Goal: Contribute content: Contribute content

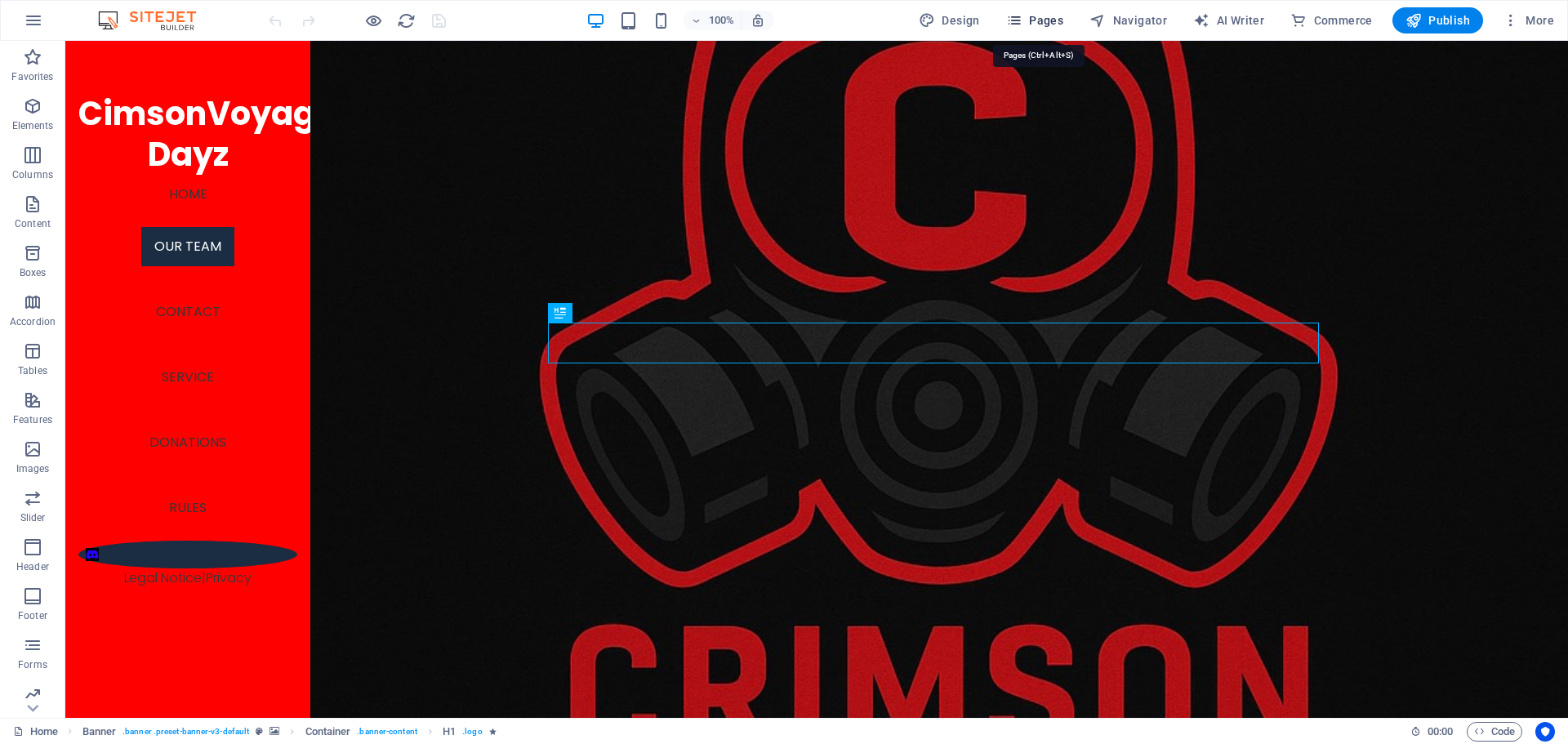
click at [1045, 23] on span "Pages" at bounding box center [1035, 20] width 57 height 16
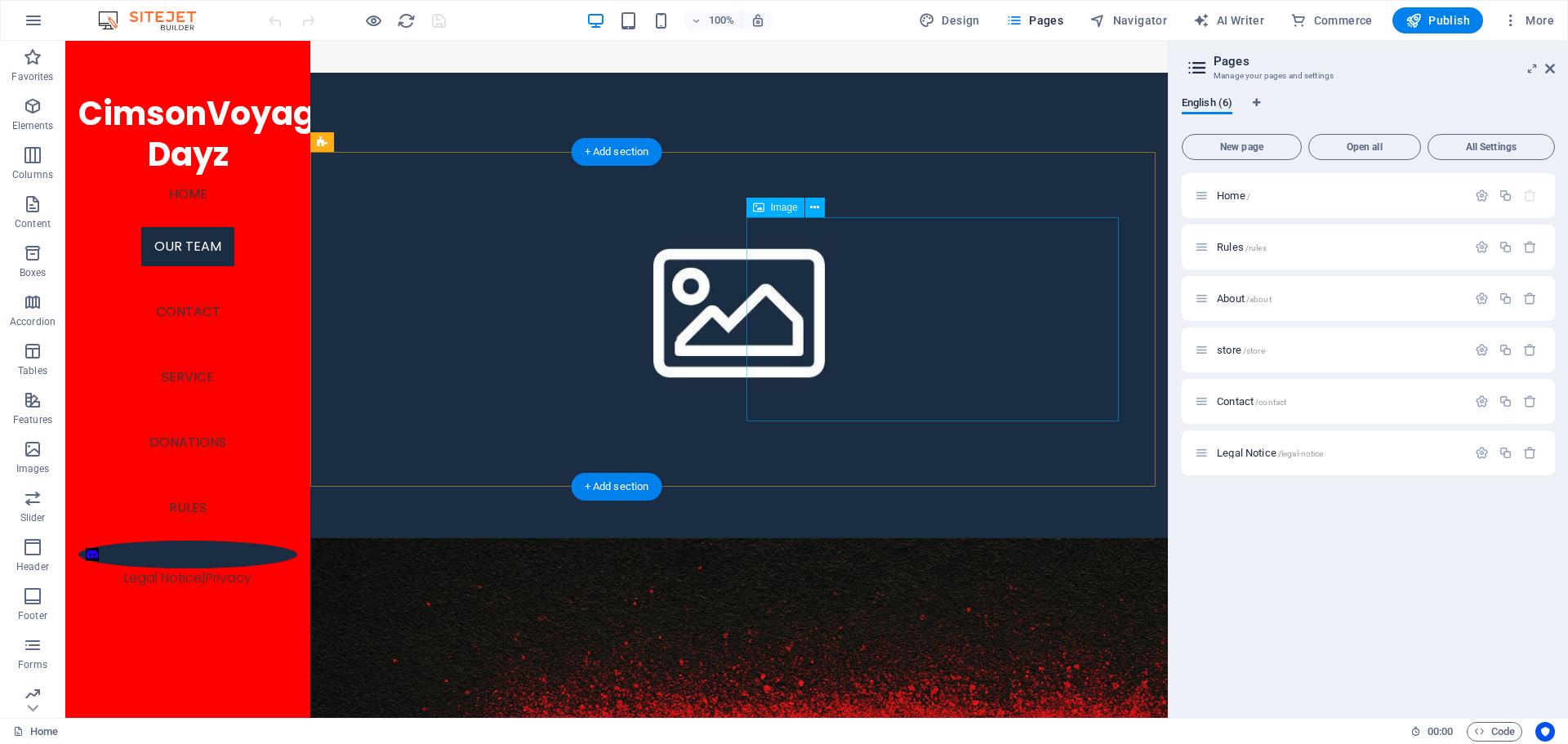
scroll to position [1796, 0]
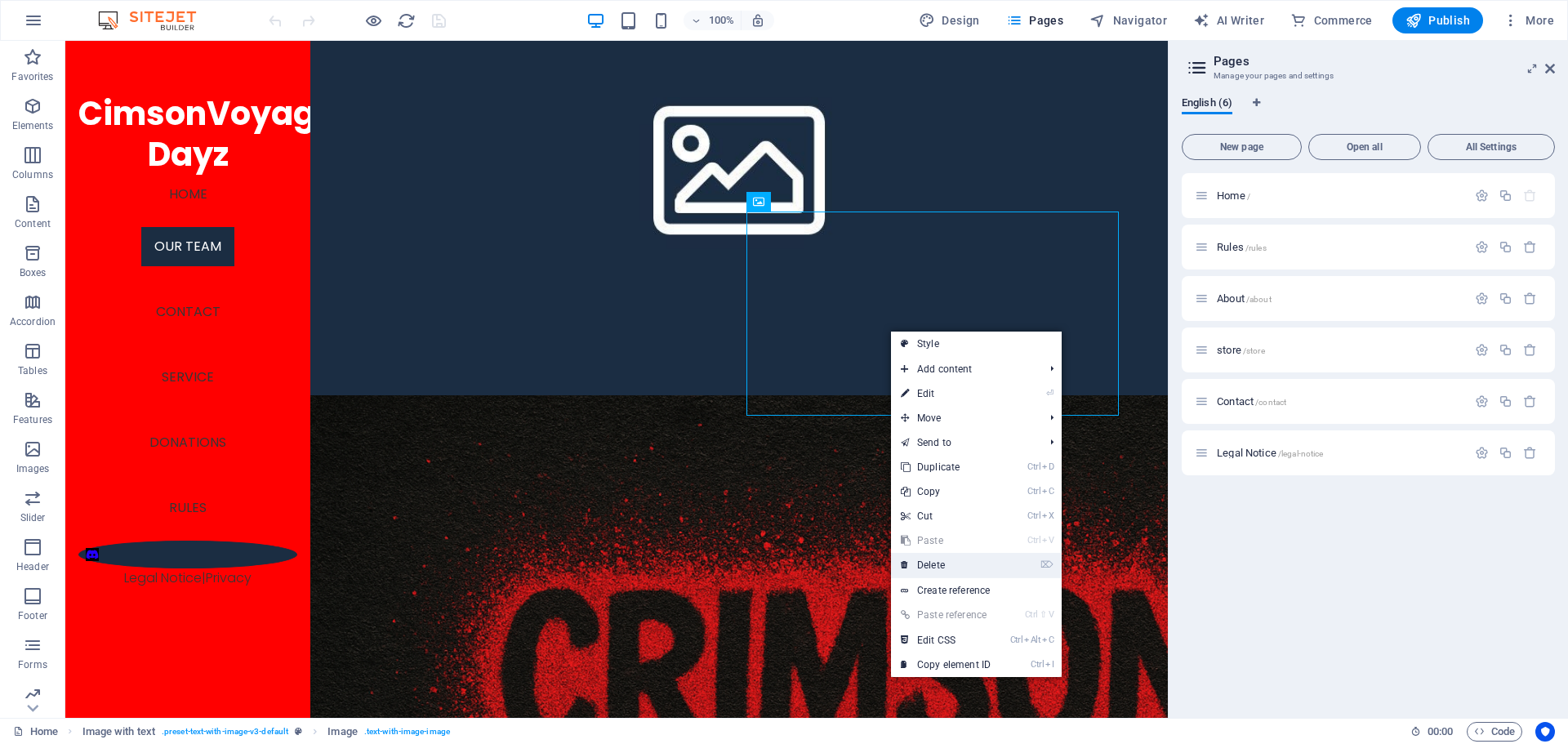
click at [941, 569] on link "⌦ Delete" at bounding box center [946, 565] width 109 height 24
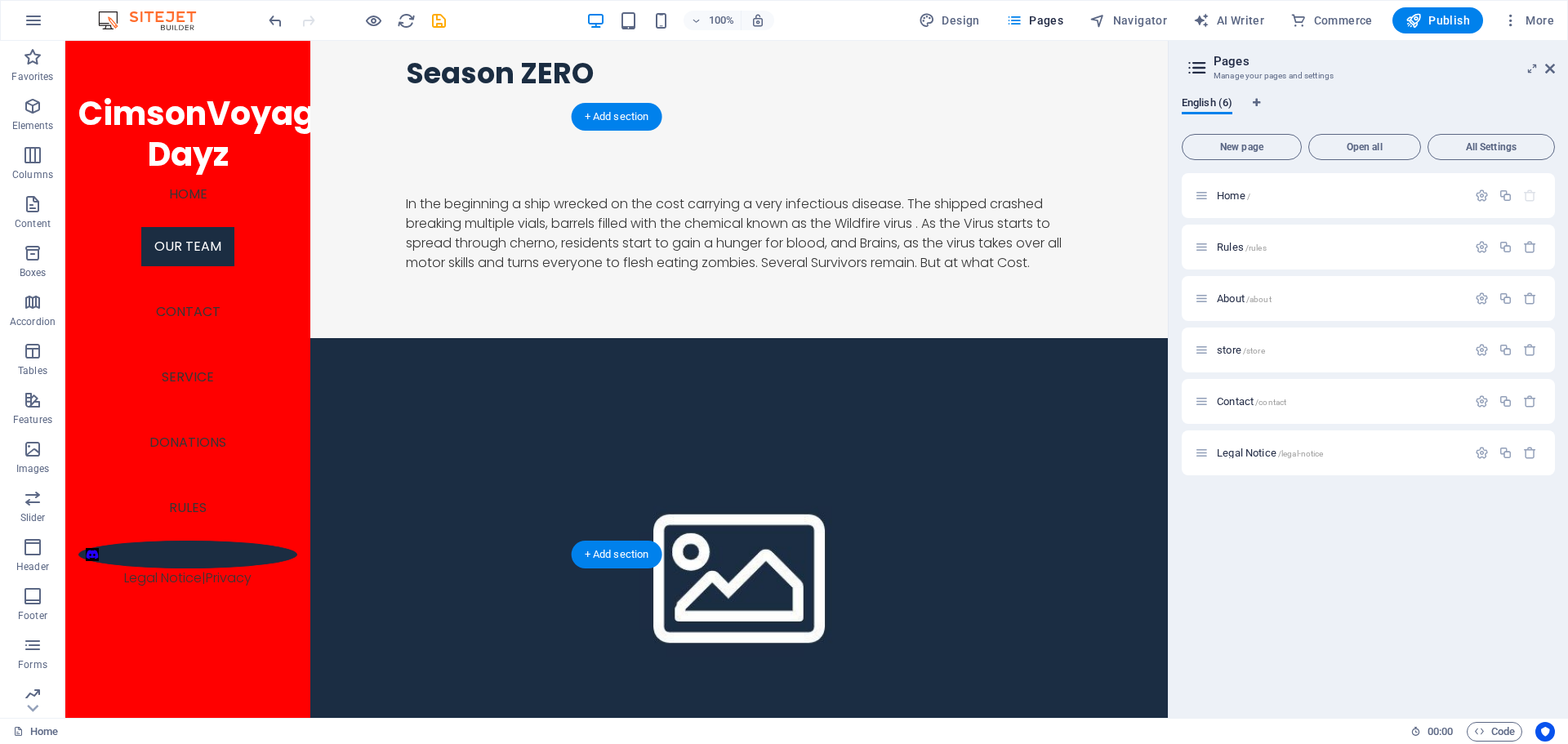
scroll to position [1306, 0]
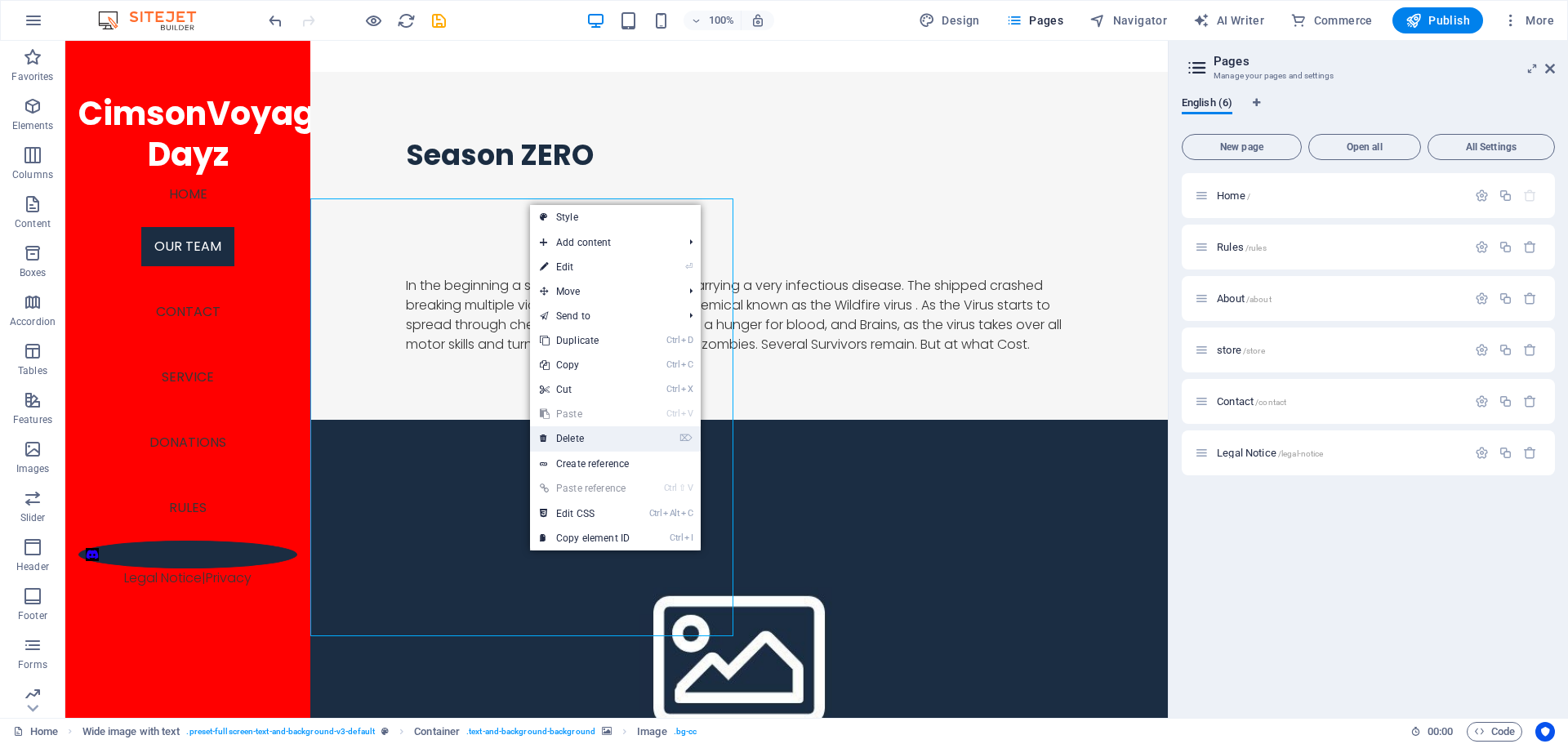
click at [580, 435] on link "⌦ Delete" at bounding box center [585, 438] width 109 height 24
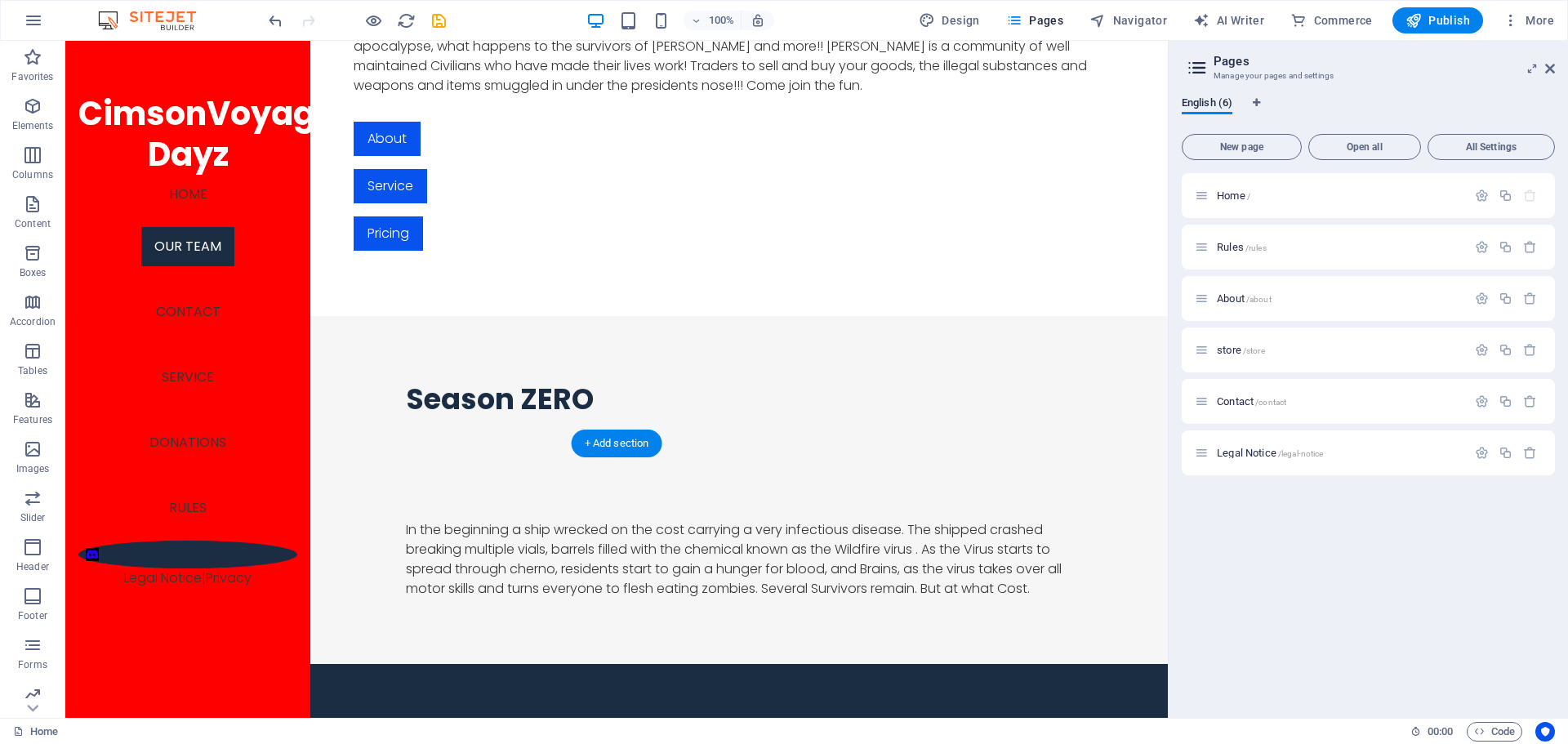
scroll to position [1061, 0]
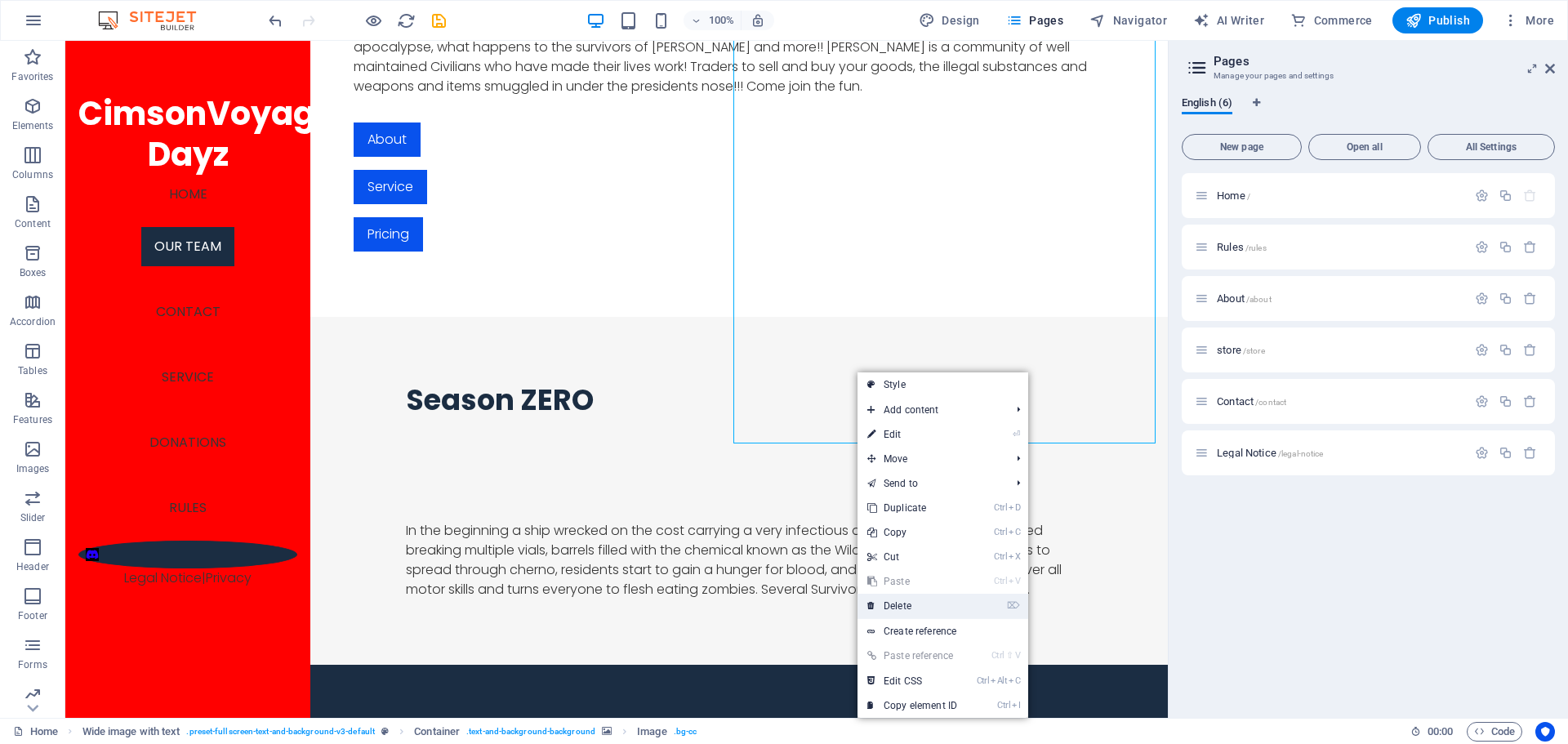
click at [898, 604] on link "⌦ Delete" at bounding box center [912, 606] width 109 height 24
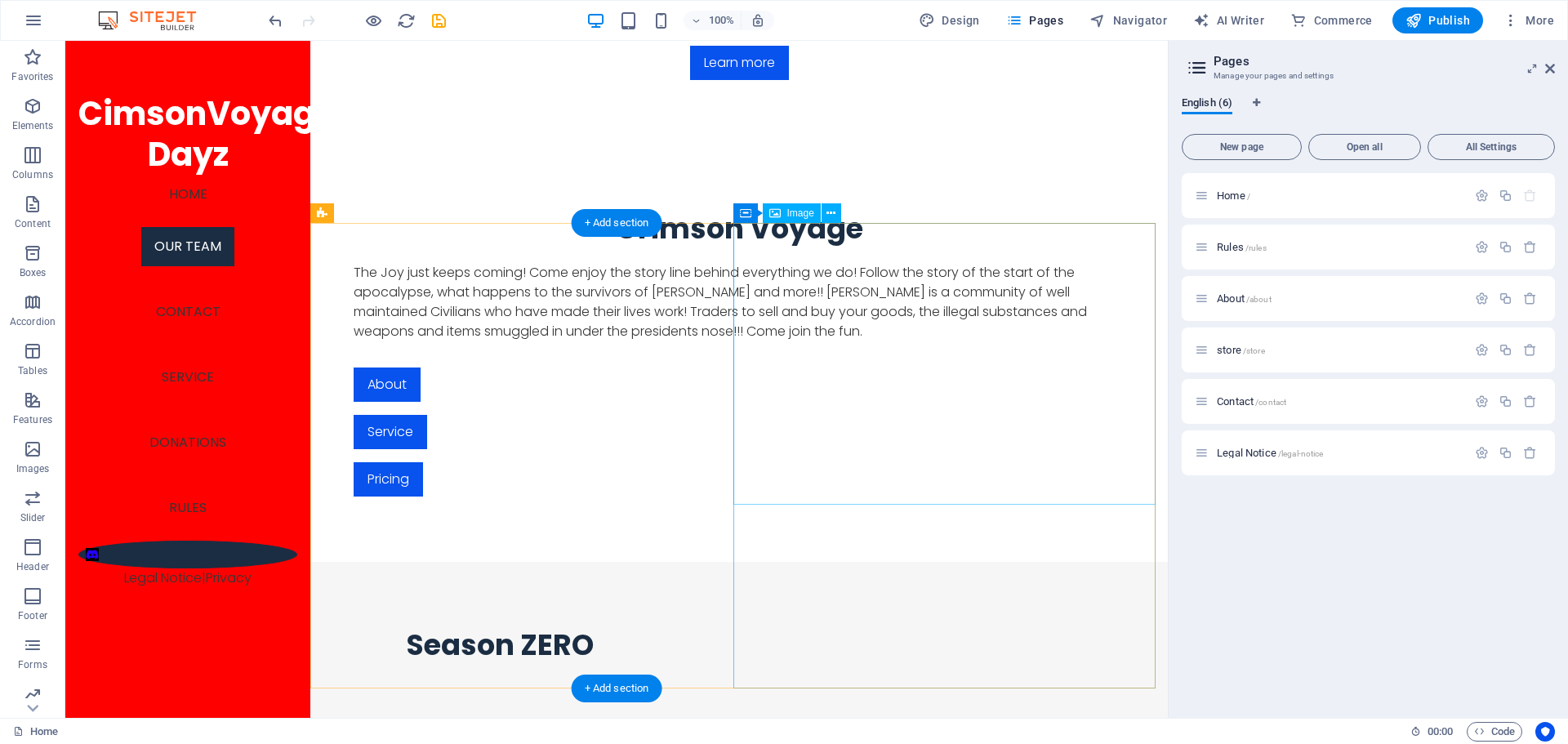
scroll to position [490, 0]
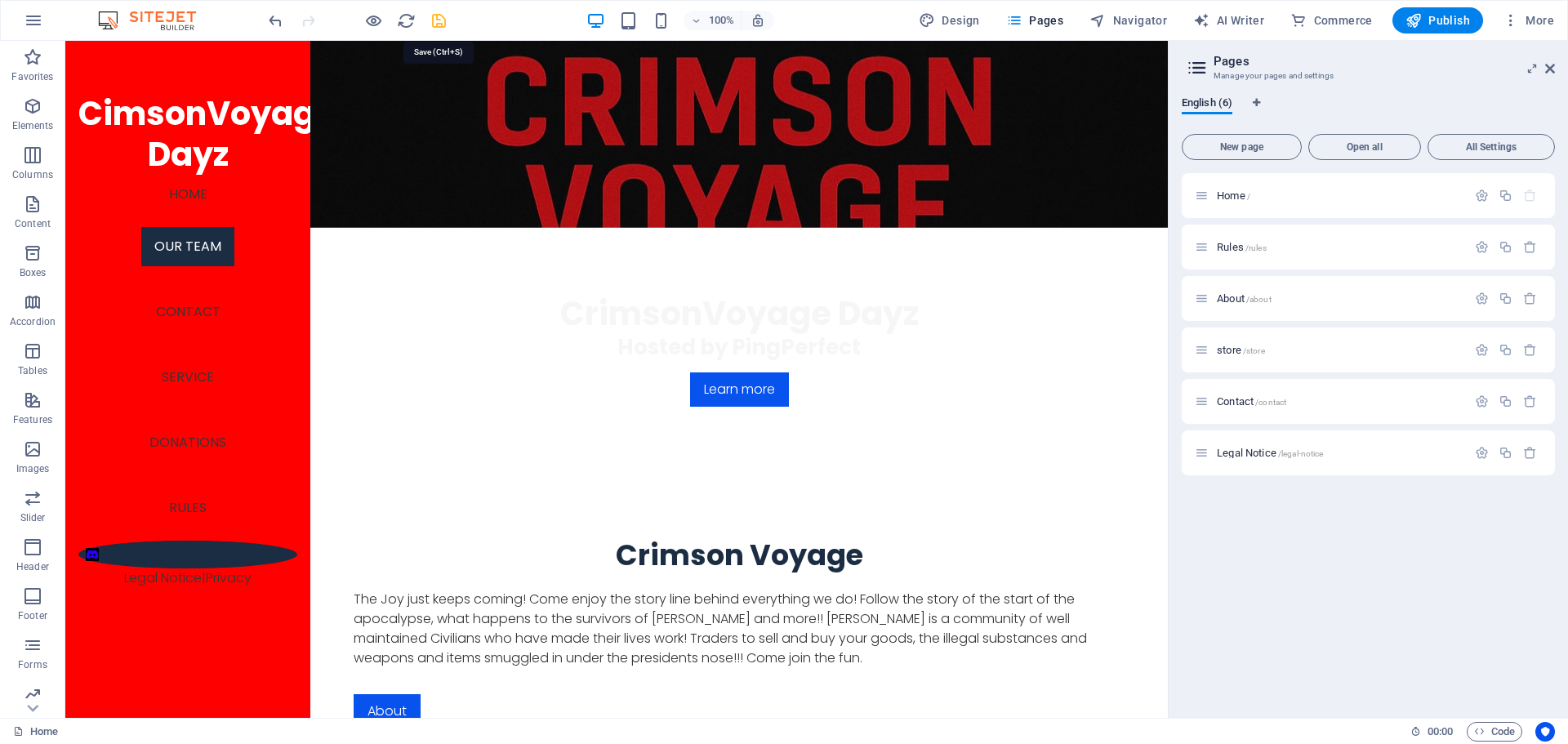
click at [433, 17] on icon "save" at bounding box center [439, 21] width 19 height 19
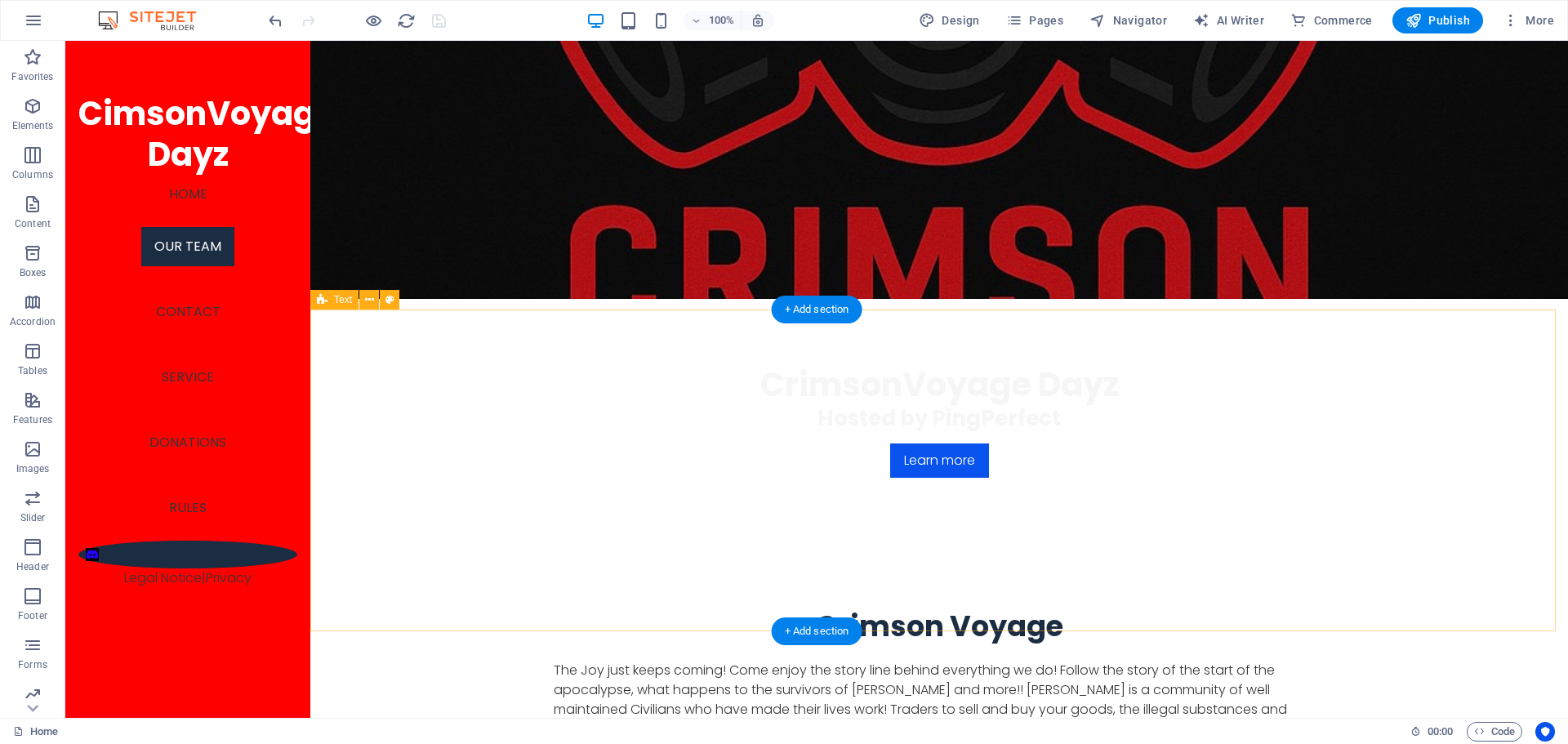
scroll to position [337, 0]
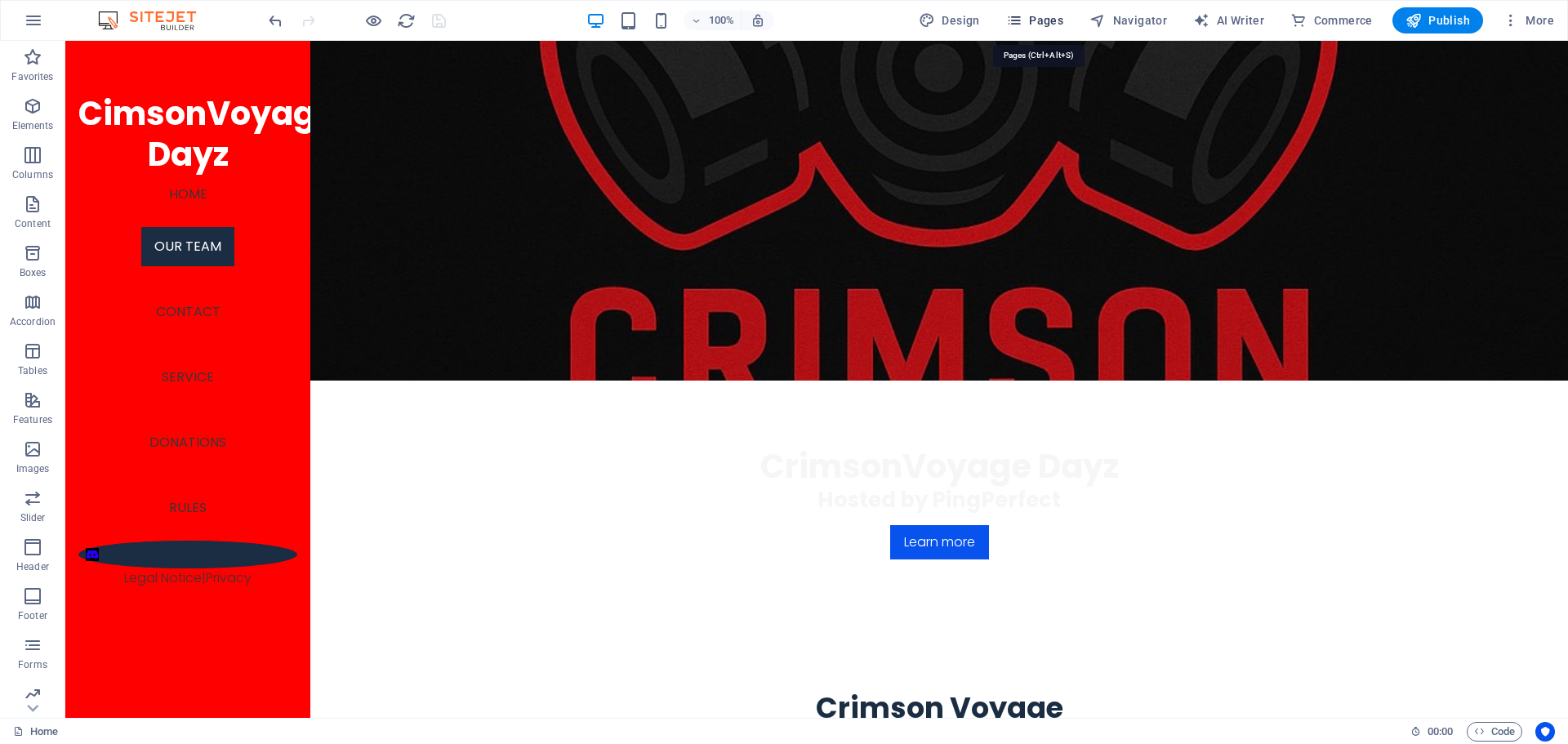
click at [1051, 25] on span "Pages" at bounding box center [1035, 20] width 57 height 16
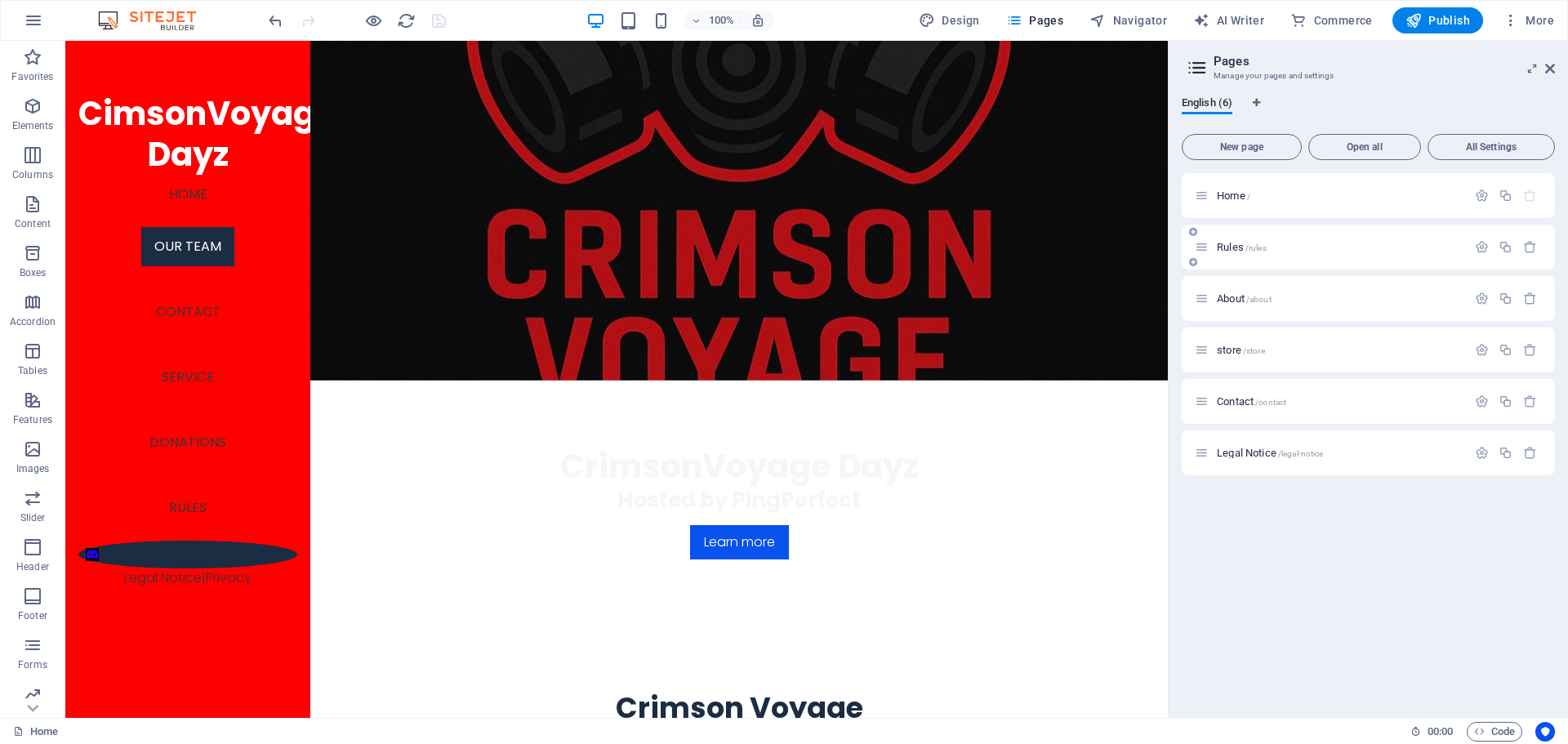
click at [1217, 257] on div "Rules /rules" at bounding box center [1368, 247] width 373 height 45
click at [1216, 245] on div "Rules /rules" at bounding box center [1339, 247] width 254 height 10
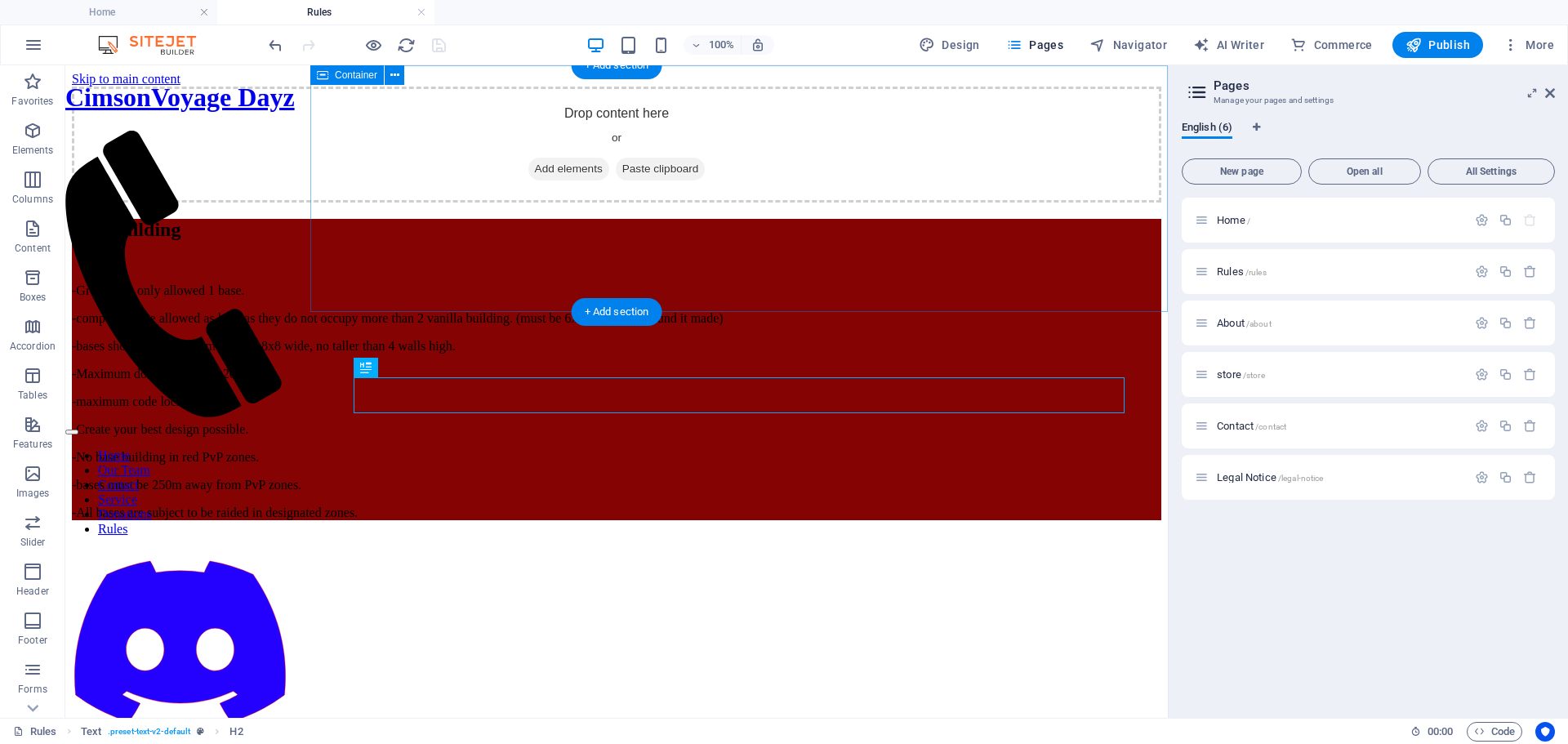
scroll to position [0, 0]
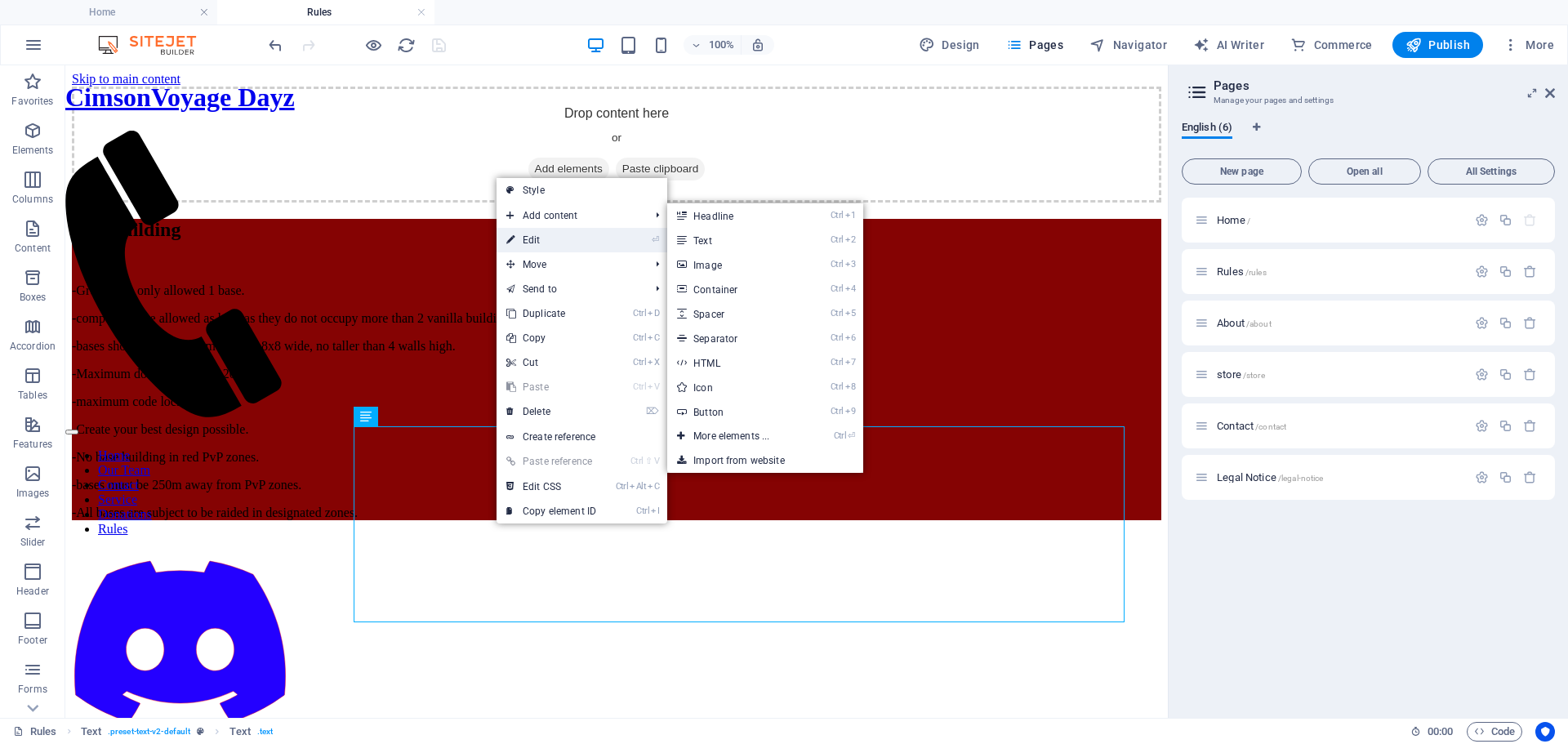
click at [532, 235] on link "⏎ Edit" at bounding box center [551, 240] width 109 height 24
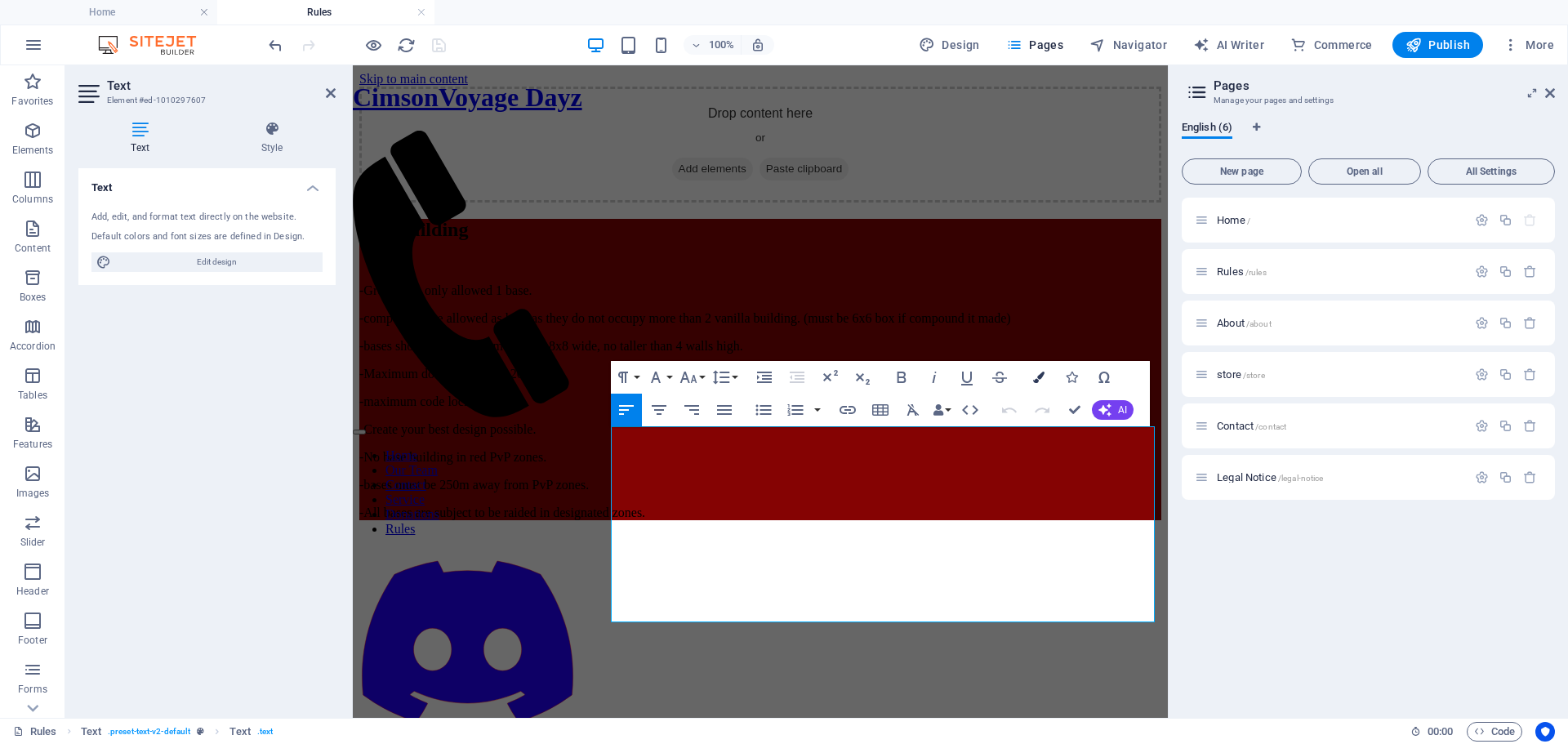
click at [1033, 380] on button "Colors" at bounding box center [1038, 377] width 31 height 33
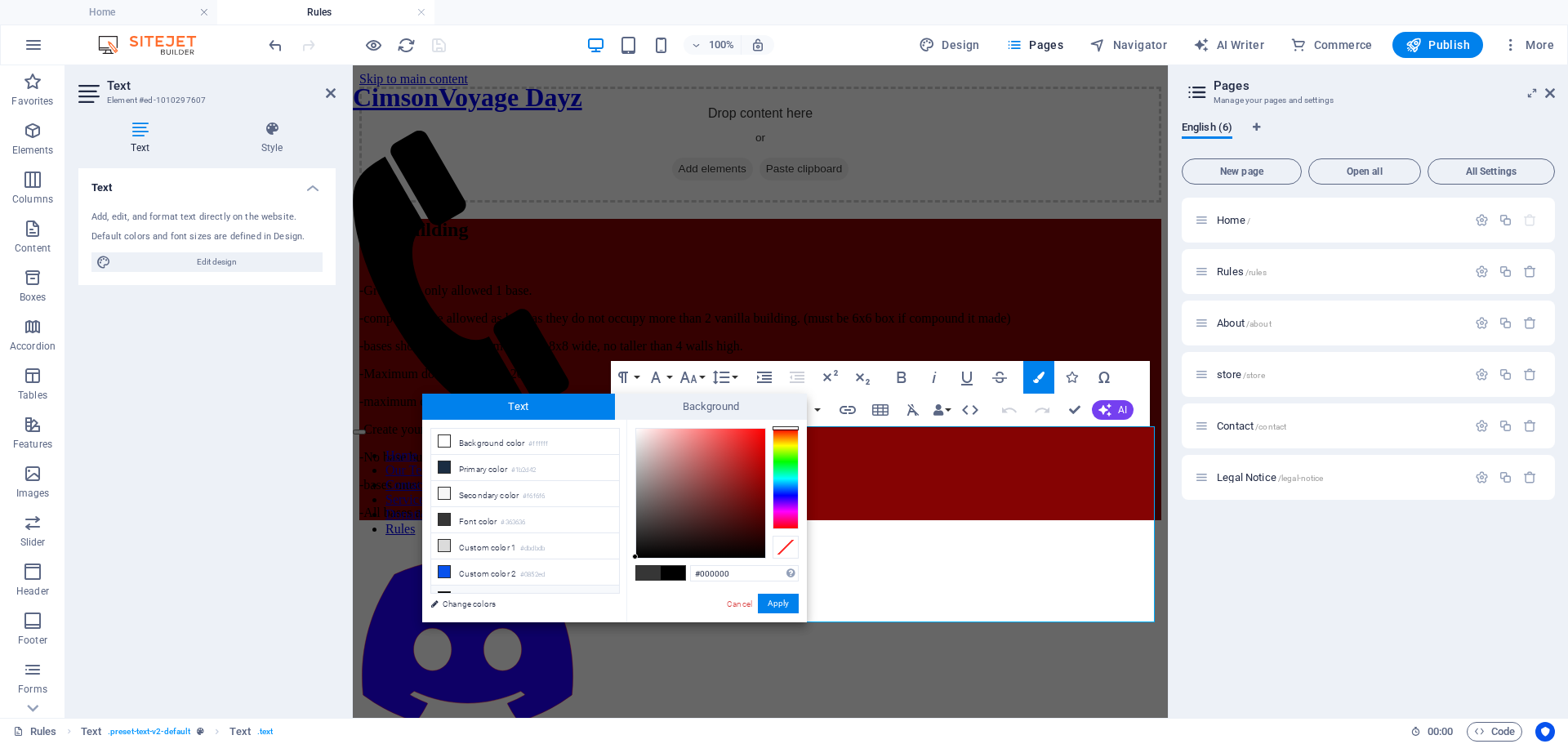
drag, startPoint x: 672, startPoint y: 526, endPoint x: 610, endPoint y: 587, distance: 87.0
click at [610, 587] on div "less Background color #ffffff Primary color #1b2d42 Secondary color #f6f6f6 Fon…" at bounding box center [614, 521] width 384 height 202
click at [770, 602] on button "Apply" at bounding box center [777, 603] width 41 height 20
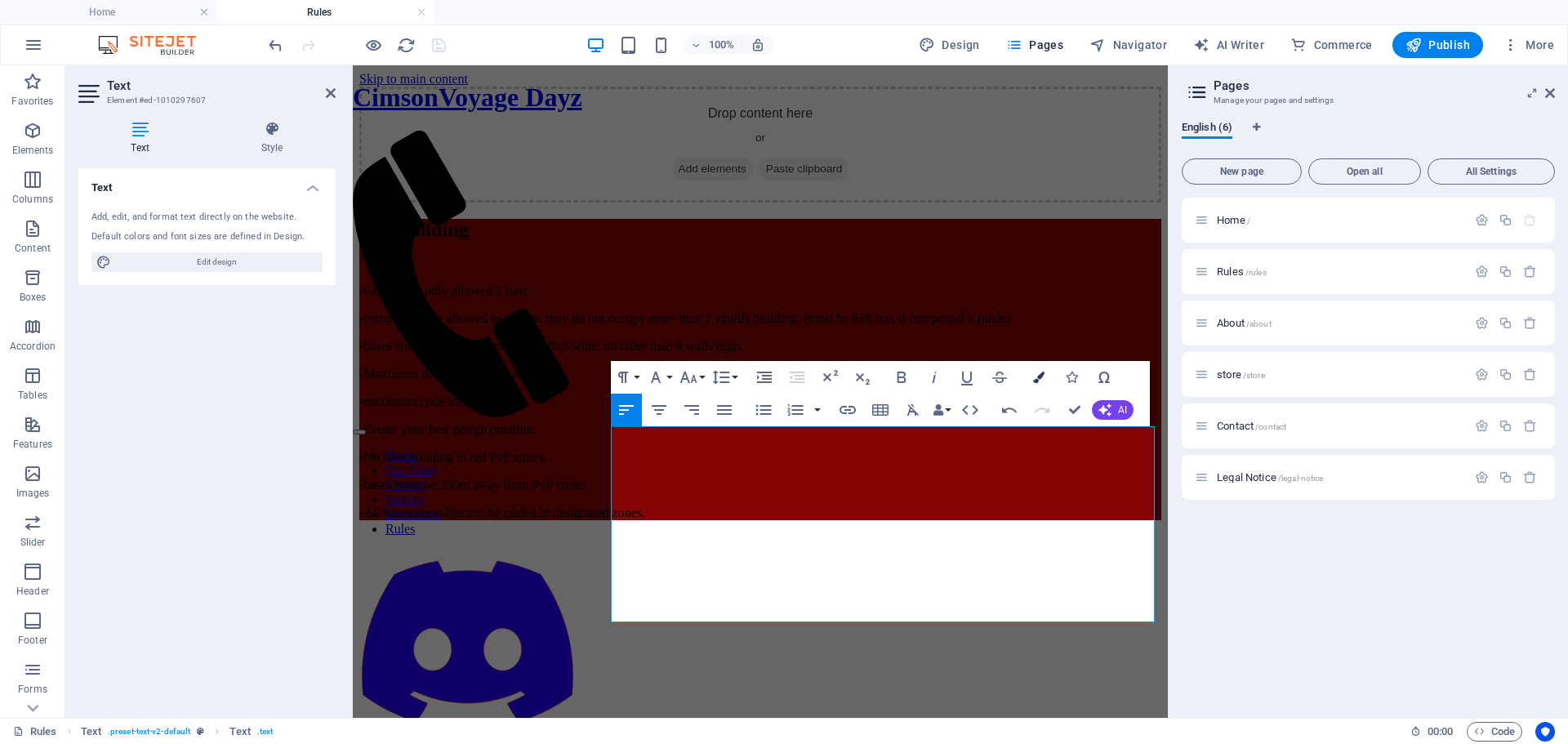
click at [1049, 378] on button "Colors" at bounding box center [1038, 377] width 31 height 33
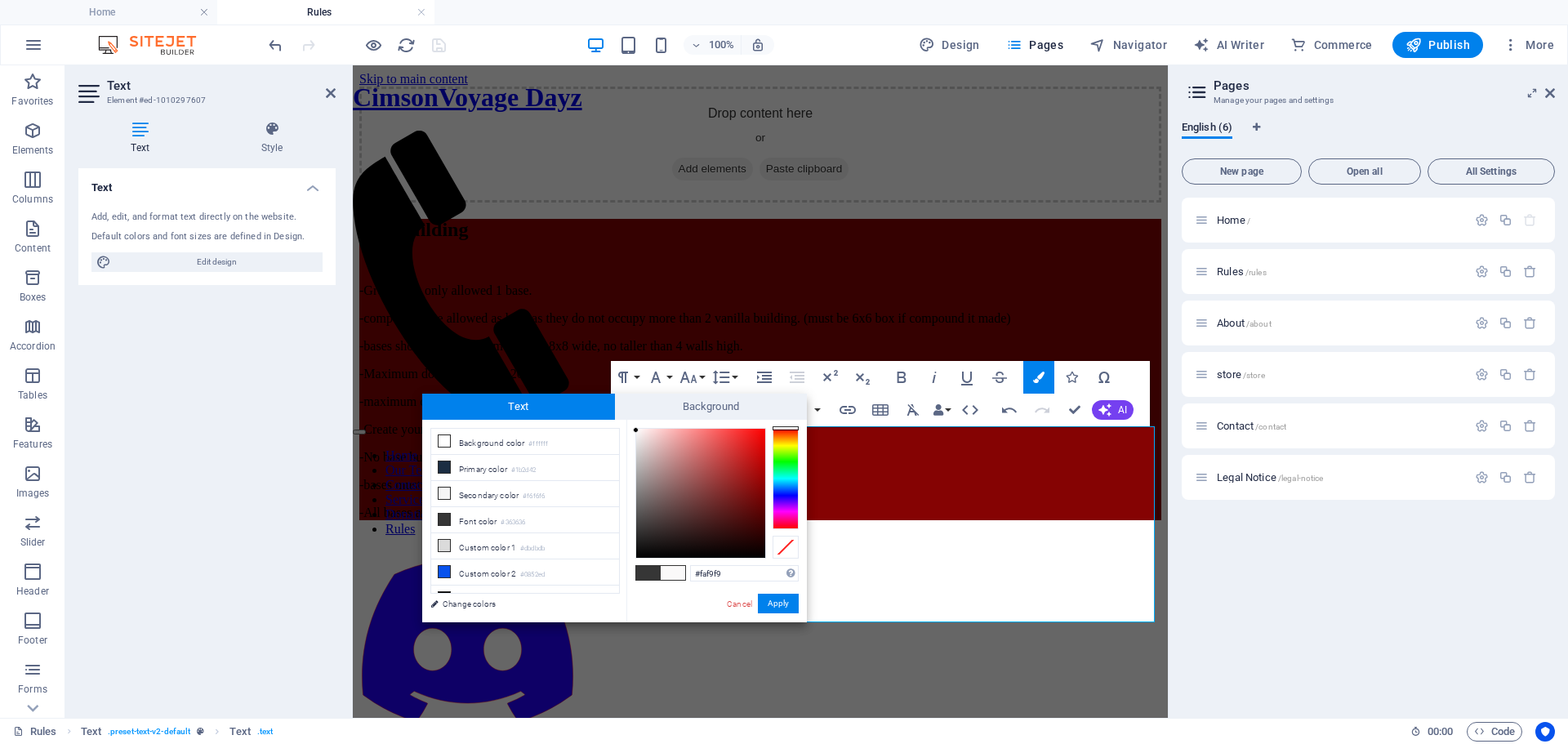
click at [636, 430] on div at bounding box center [636, 429] width 6 height 6
click at [463, 524] on li "Font color #363636" at bounding box center [525, 520] width 188 height 26
drag, startPoint x: 642, startPoint y: 477, endPoint x: 624, endPoint y: 412, distance: 67.4
click at [624, 412] on div "Text Background less Background color #ffffff Primary color #1b2d42 Secondary c…" at bounding box center [614, 508] width 384 height 229
click at [635, 432] on div at bounding box center [636, 433] width 6 height 6
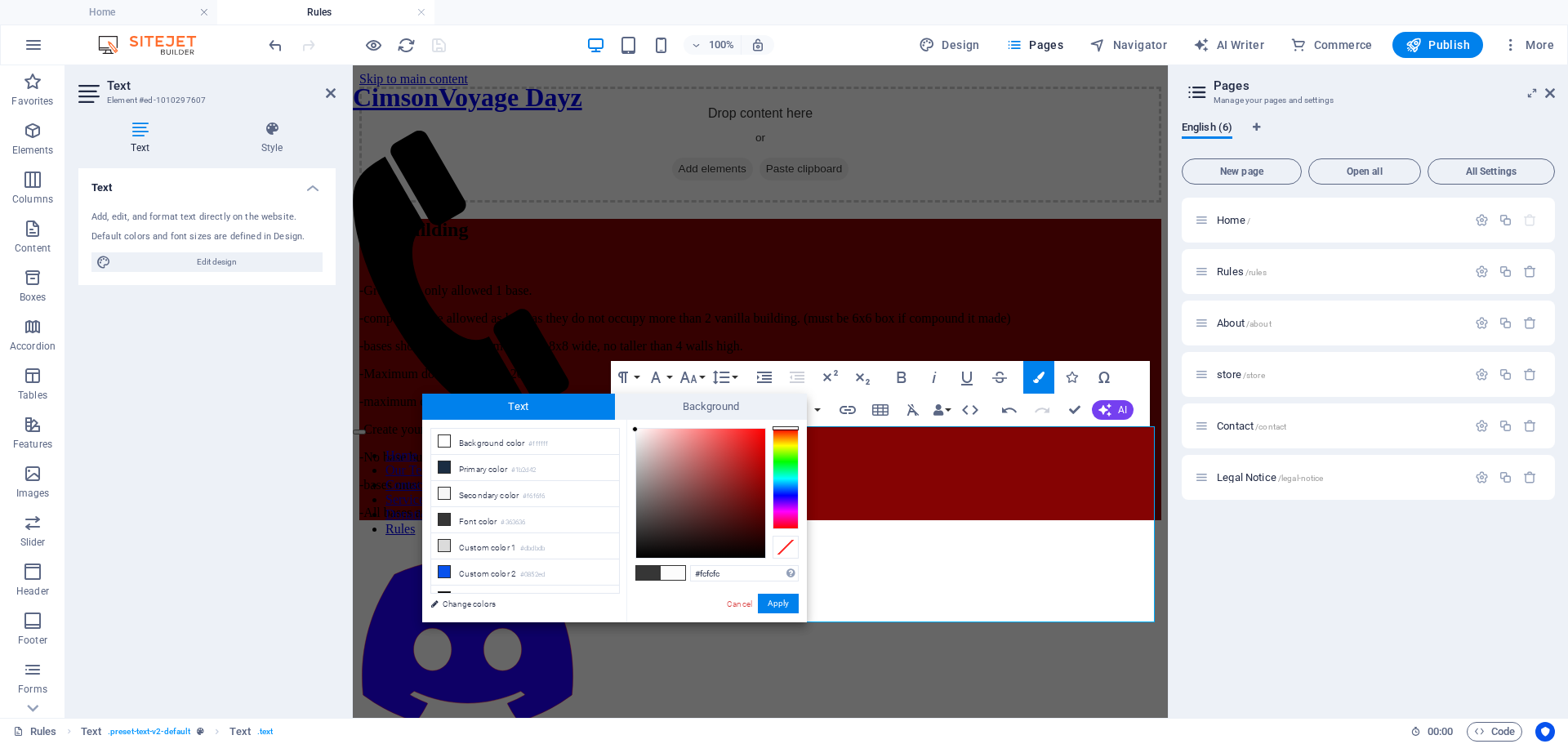
click at [634, 429] on div at bounding box center [635, 429] width 6 height 6
click at [630, 426] on div "#fcfcfc Supported formats #0852ed rgb(8, 82, 237) rgba(8, 82, 237, 90%) hsv(221…" at bounding box center [717, 639] width 181 height 439
click at [772, 599] on button "Apply" at bounding box center [777, 603] width 41 height 20
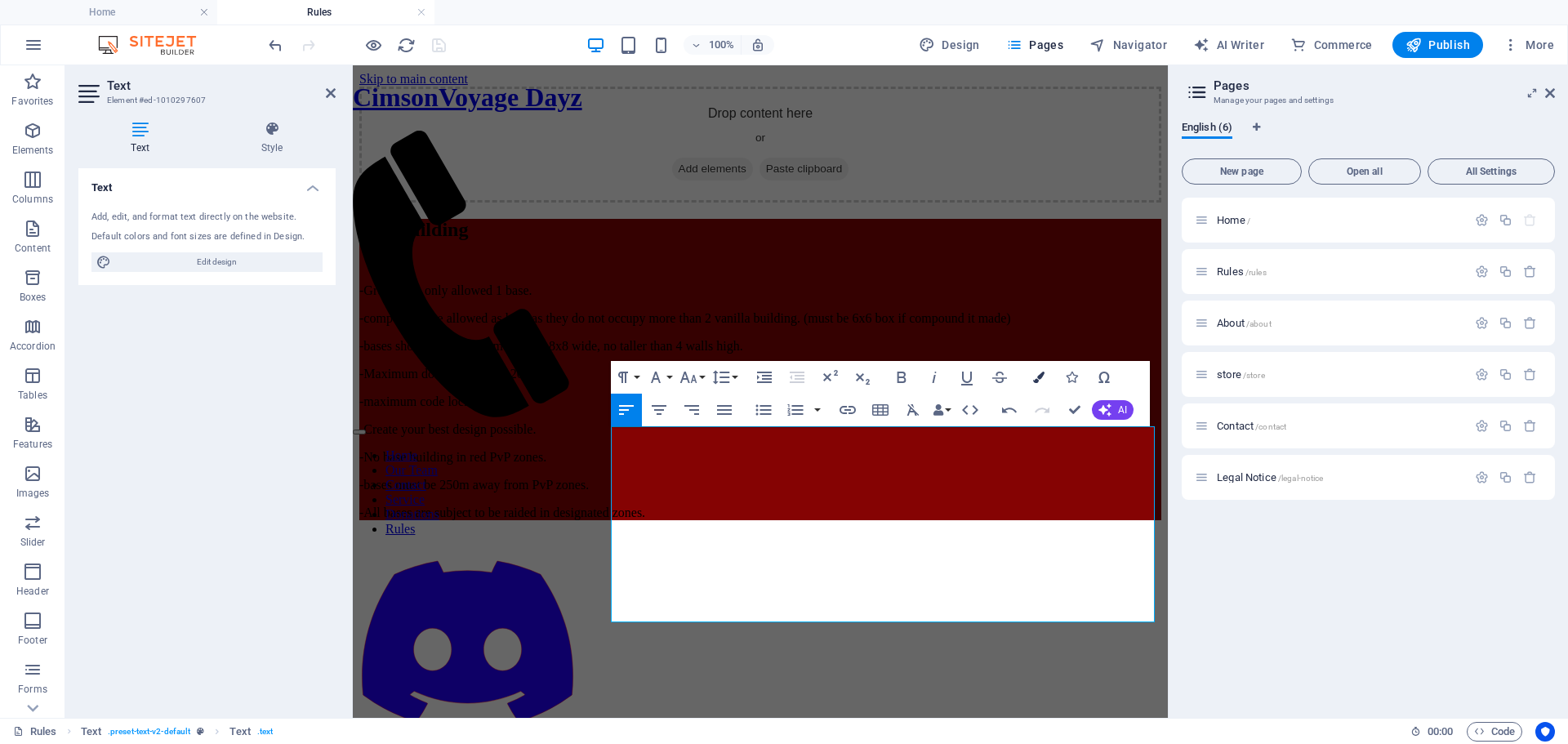
click at [1046, 380] on button "Colors" at bounding box center [1038, 377] width 31 height 33
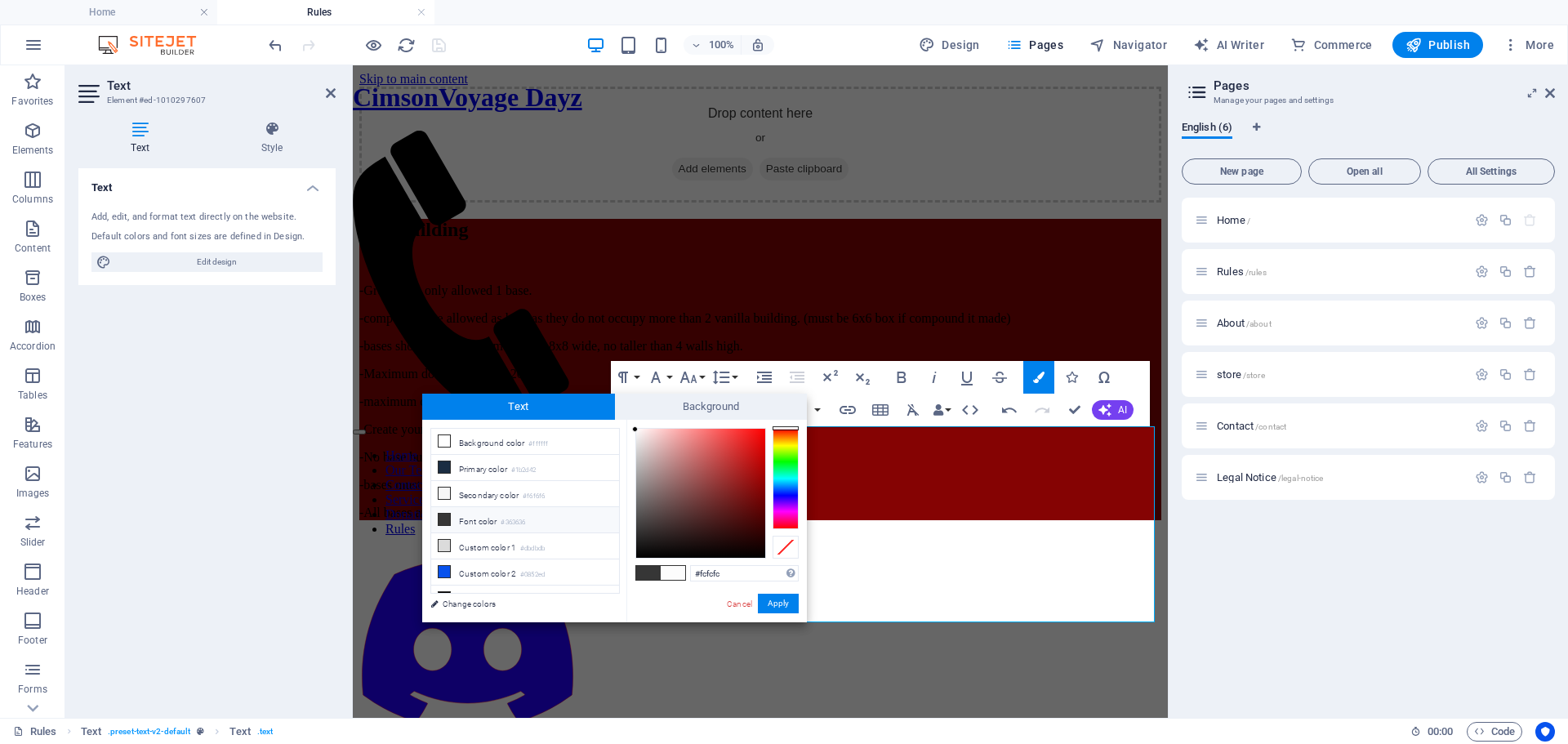
click at [442, 518] on icon at bounding box center [444, 519] width 11 height 11
click at [659, 573] on span at bounding box center [648, 573] width 24 height 14
drag, startPoint x: 788, startPoint y: 480, endPoint x: 790, endPoint y: 426, distance: 54.0
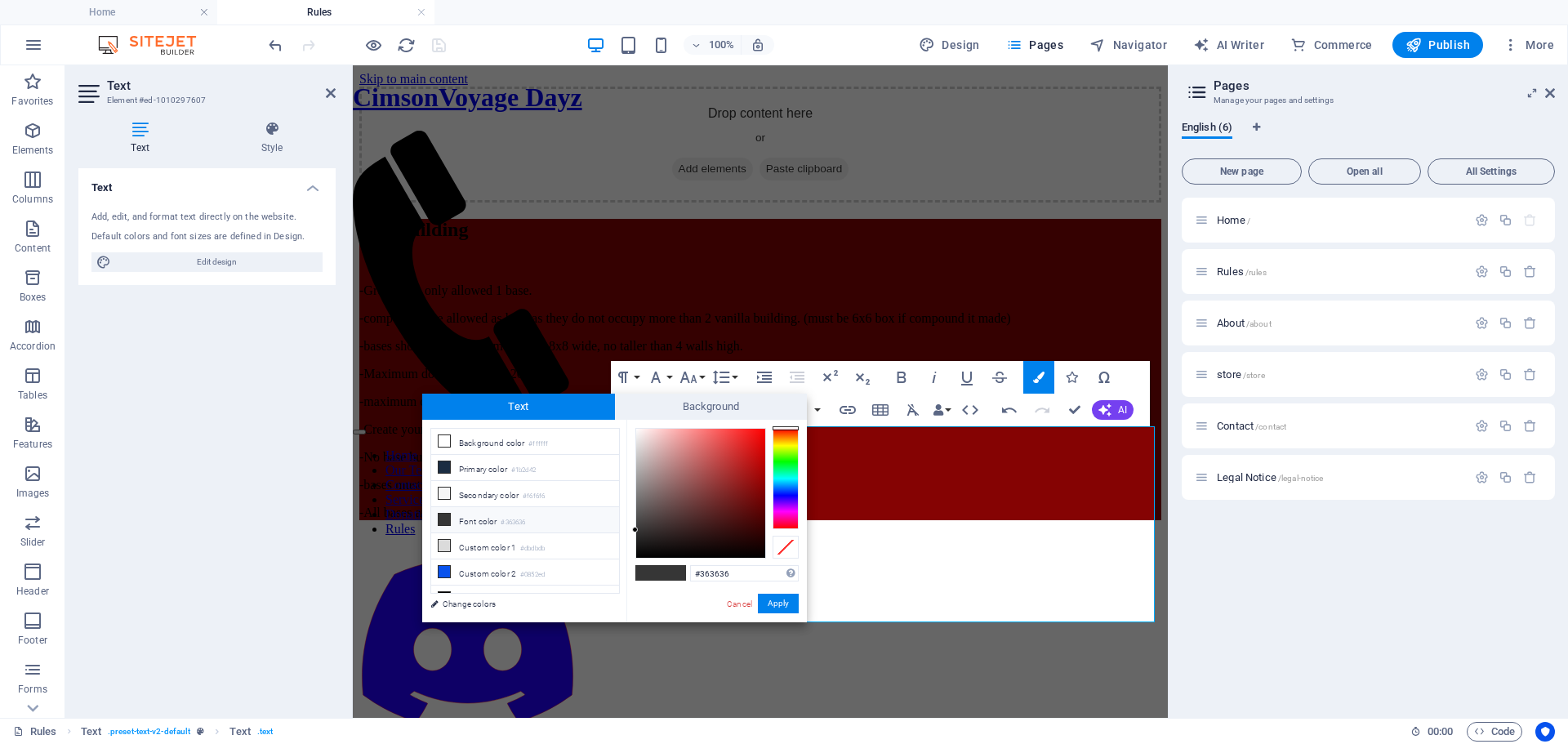
click at [790, 426] on div "#363636 Supported formats #0852ed rgb(8, 82, 237) rgba(8, 82, 237, 90%) hsv(221…" at bounding box center [717, 639] width 181 height 439
drag, startPoint x: 675, startPoint y: 493, endPoint x: 629, endPoint y: 421, distance: 85.4
click at [629, 421] on div "#ffffff Supported formats #0852ed rgb(8, 82, 237) rgba(8, 82, 237, 90%) hsv(221…" at bounding box center [717, 639] width 181 height 439
click at [603, 410] on span "Text" at bounding box center [518, 407] width 193 height 26
click at [631, 429] on div "#fdfdfd Supported formats #0852ed rgb(8, 82, 237) rgba(8, 82, 237, 90%) hsv(221…" at bounding box center [717, 639] width 181 height 439
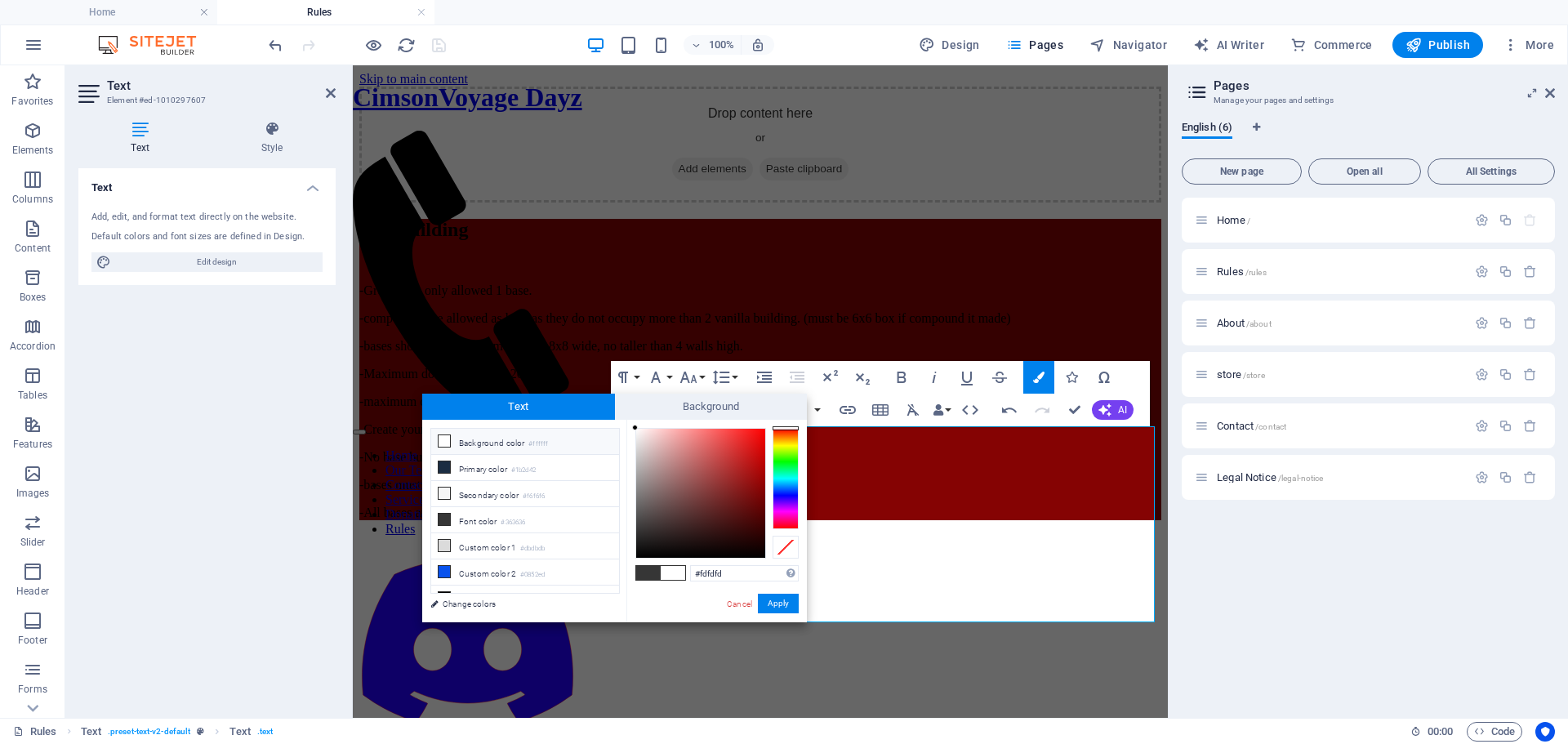
type input "#fafafa"
click at [632, 430] on div at bounding box center [635, 429] width 6 height 6
click at [766, 602] on button "Apply" at bounding box center [777, 603] width 41 height 20
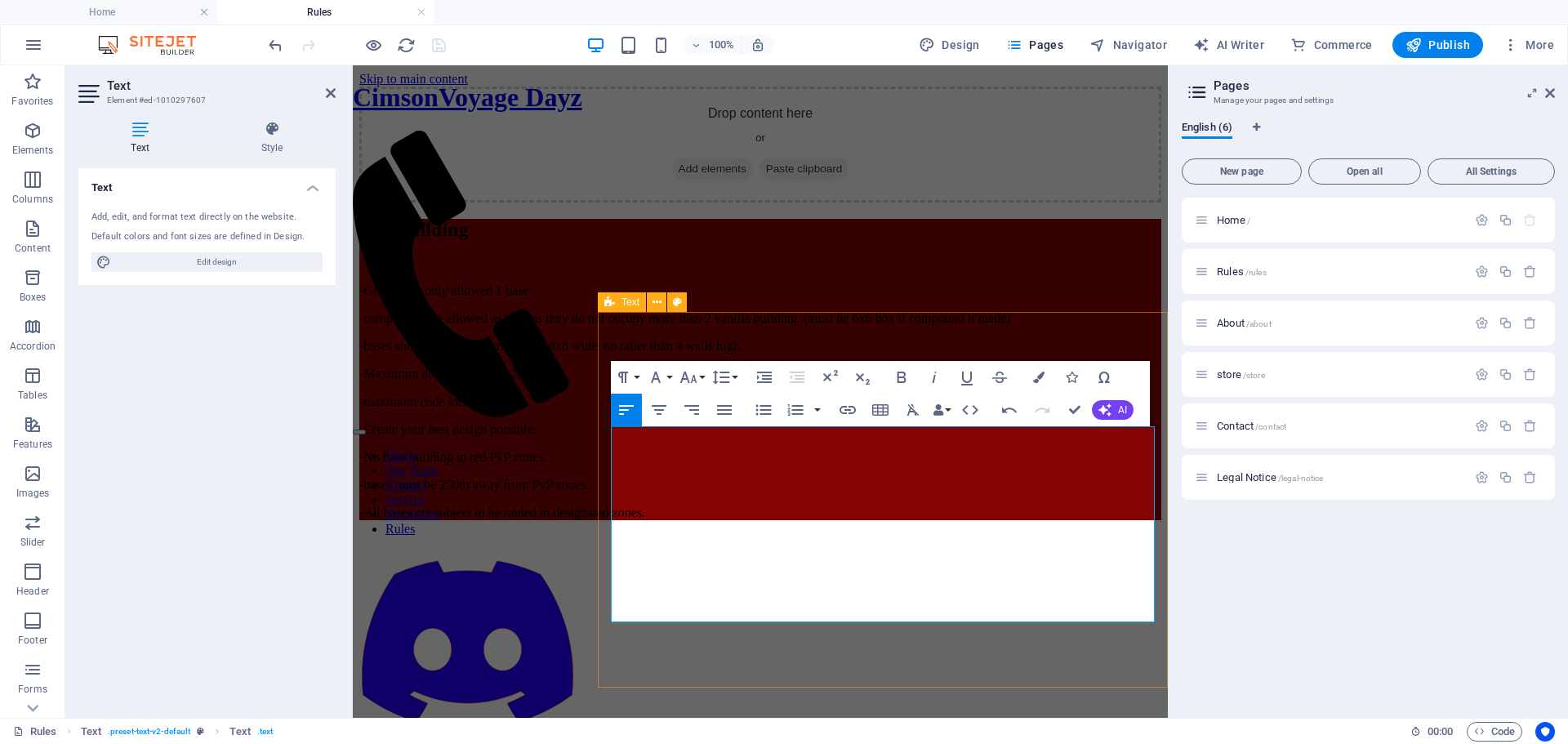
drag, startPoint x: 878, startPoint y: 630, endPoint x: 1167, endPoint y: 634, distance: 289.0
click at [1162, 520] on div "Basebuilding ​​​ ​ -Groups are only allowed 1 base. -compounds are allowed as l…" at bounding box center [760, 369] width 802 height 301
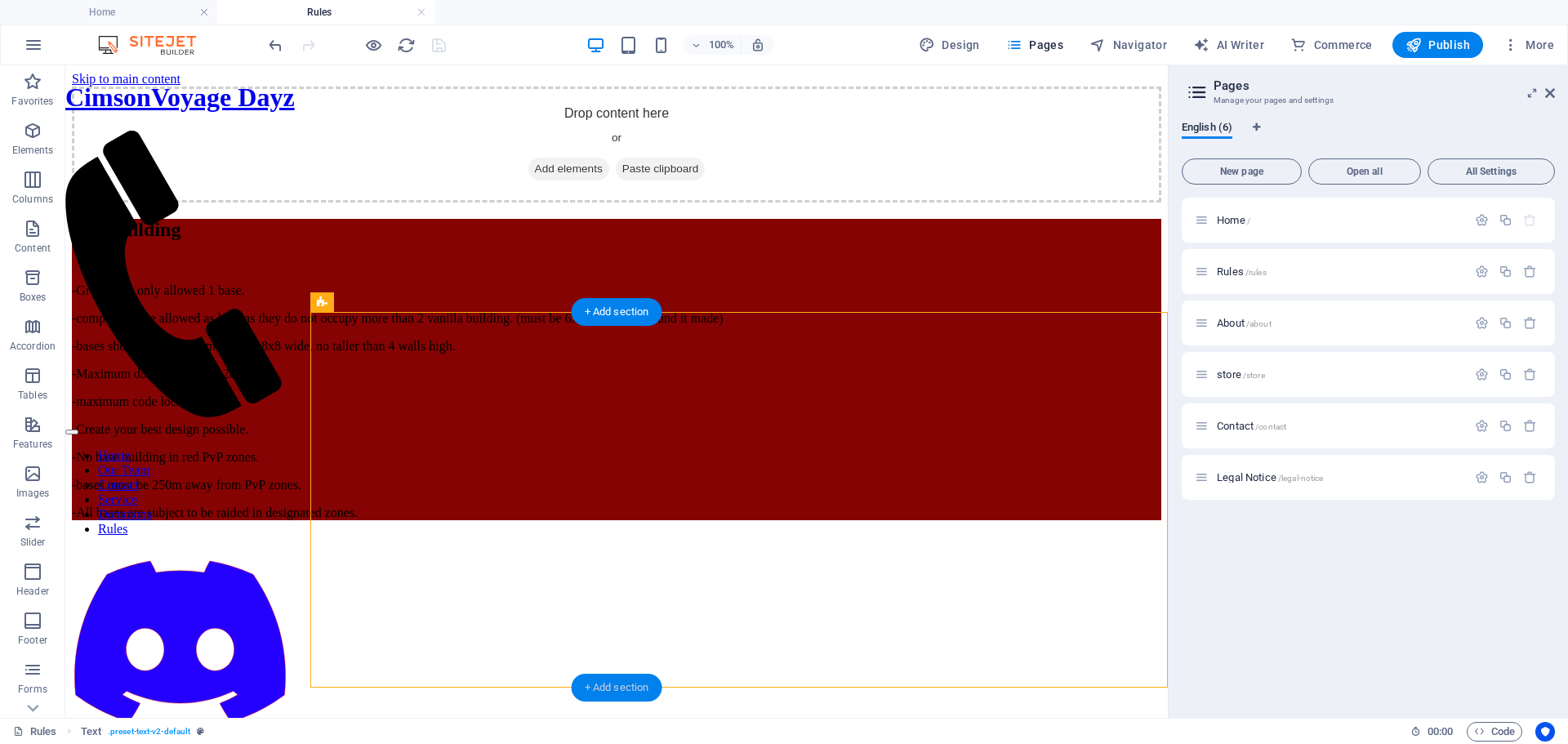
click at [610, 677] on div "+ Add section" at bounding box center [617, 687] width 90 height 27
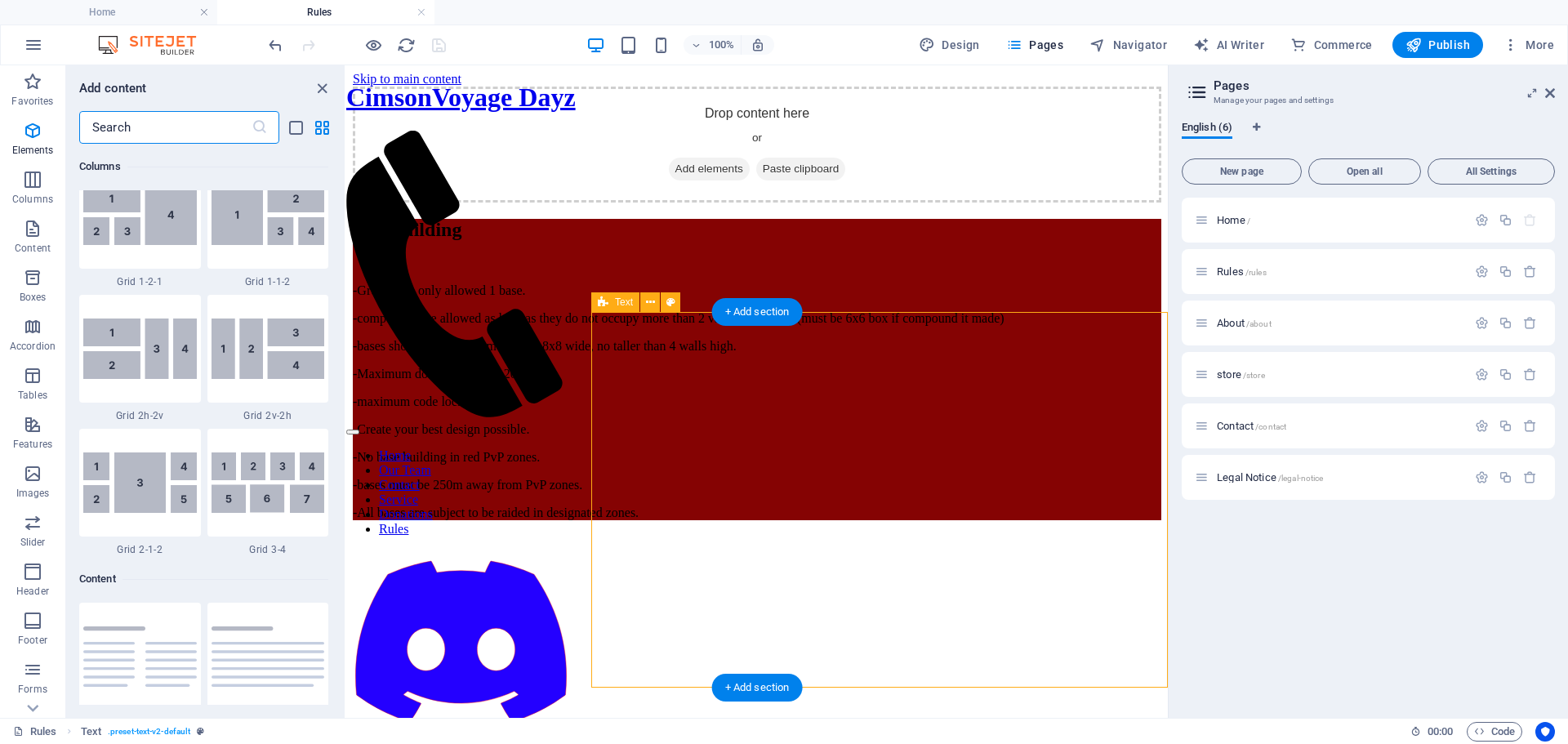
scroll to position [2856, 0]
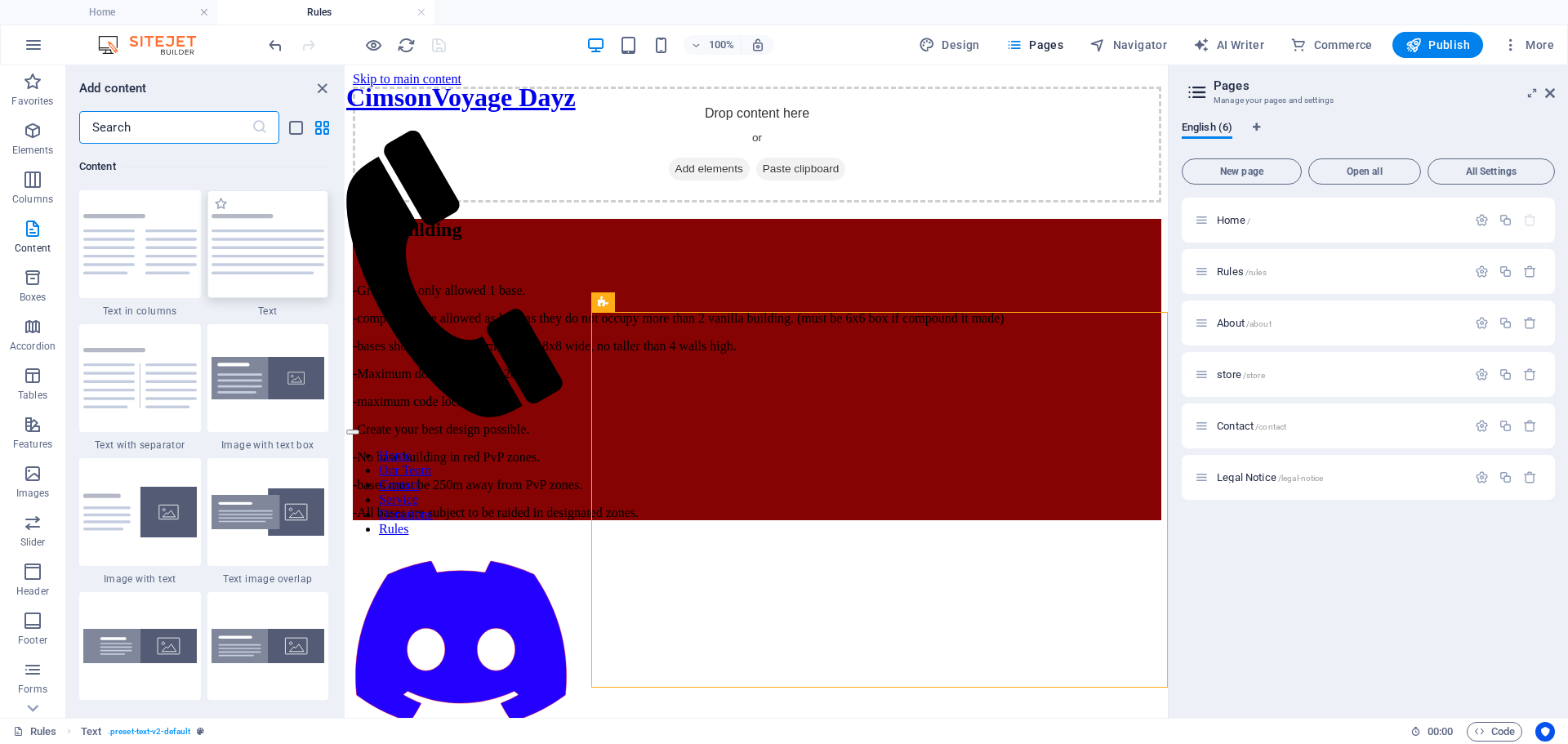
click at [246, 272] on img at bounding box center [268, 244] width 113 height 60
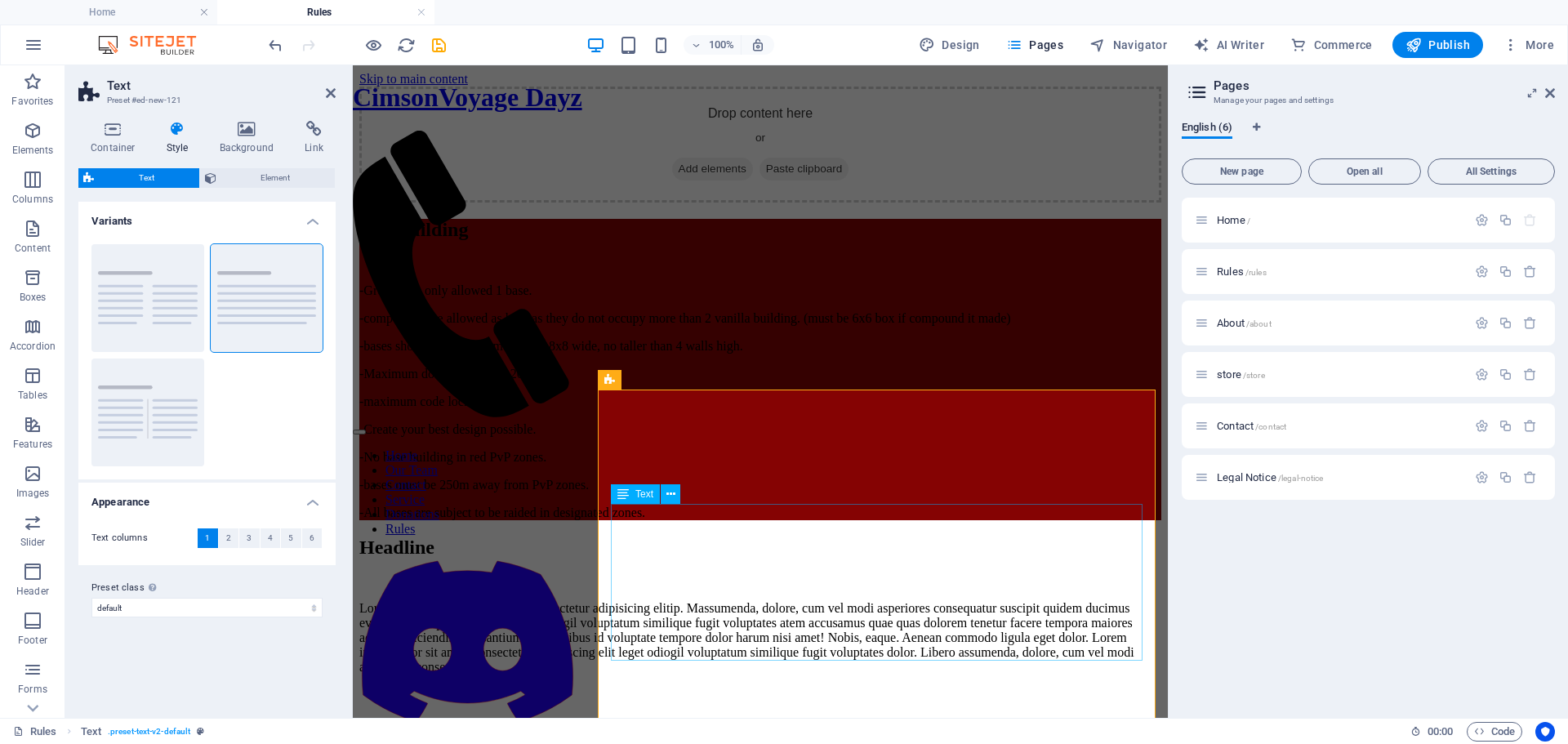
scroll to position [306, 0]
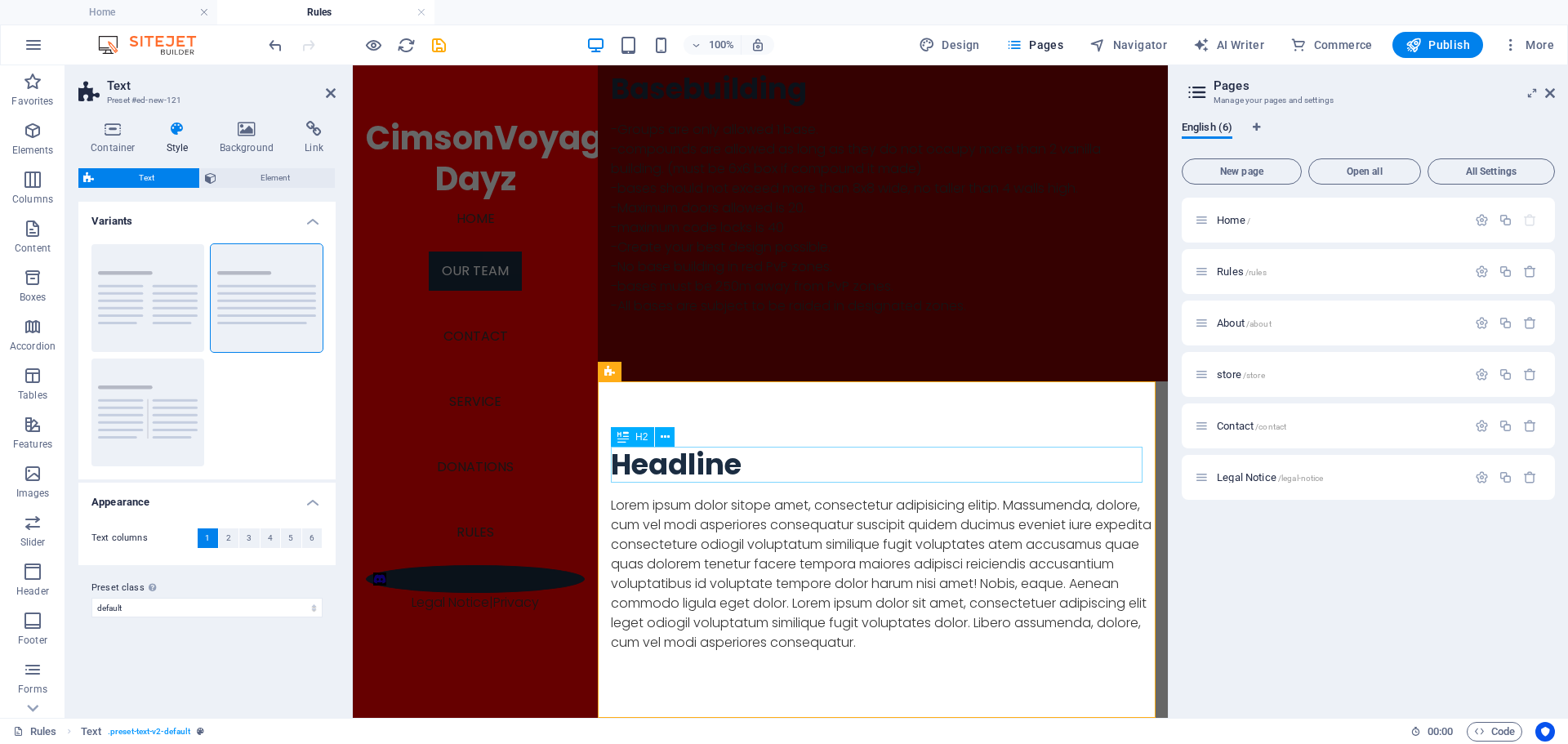
click at [745, 467] on div "Headline" at bounding box center [882, 464] width 544 height 36
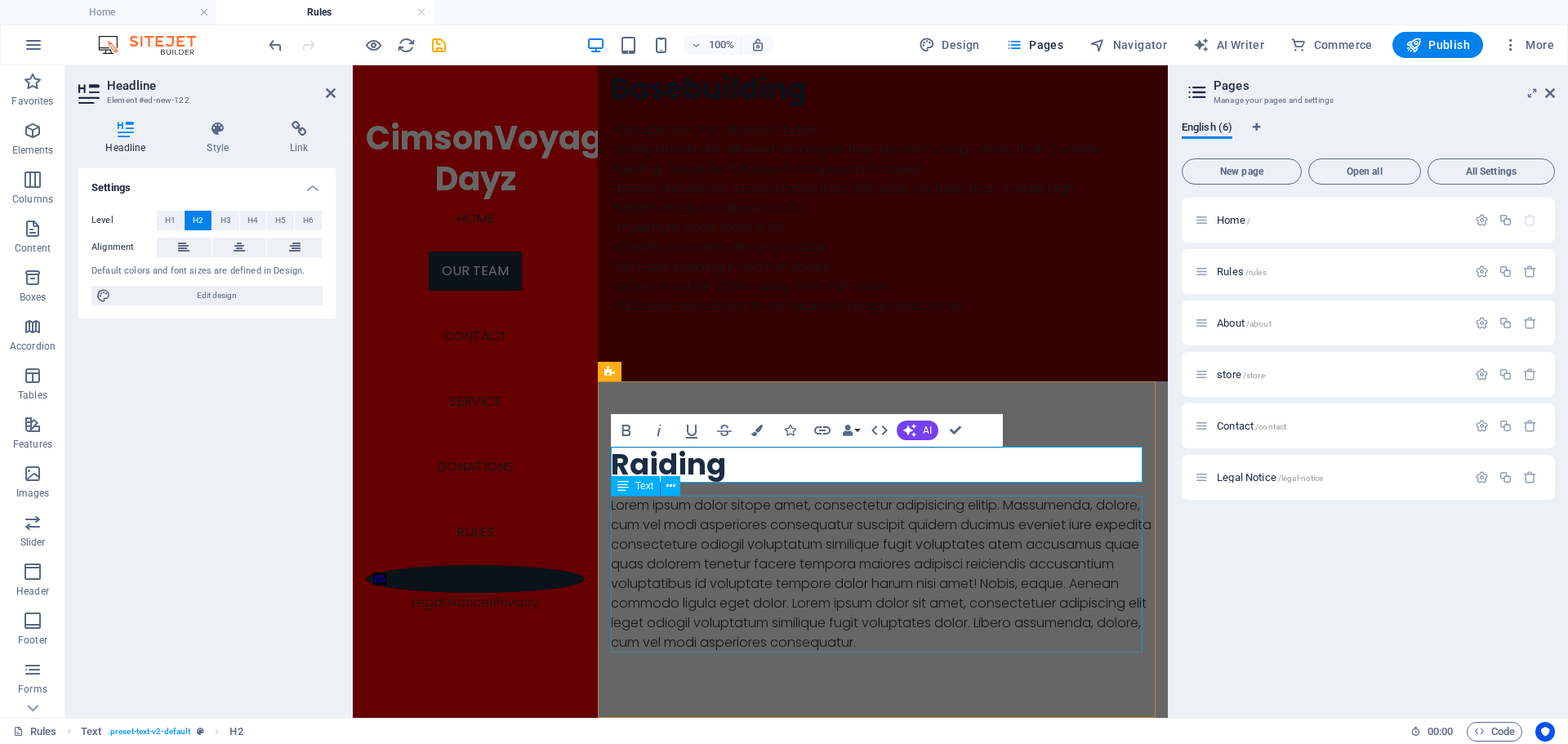
click at [761, 596] on div "Lorem ipsum dolor sitope amet, consectetur adipisicing elitip. Massumenda, dolo…" at bounding box center [882, 574] width 544 height 156
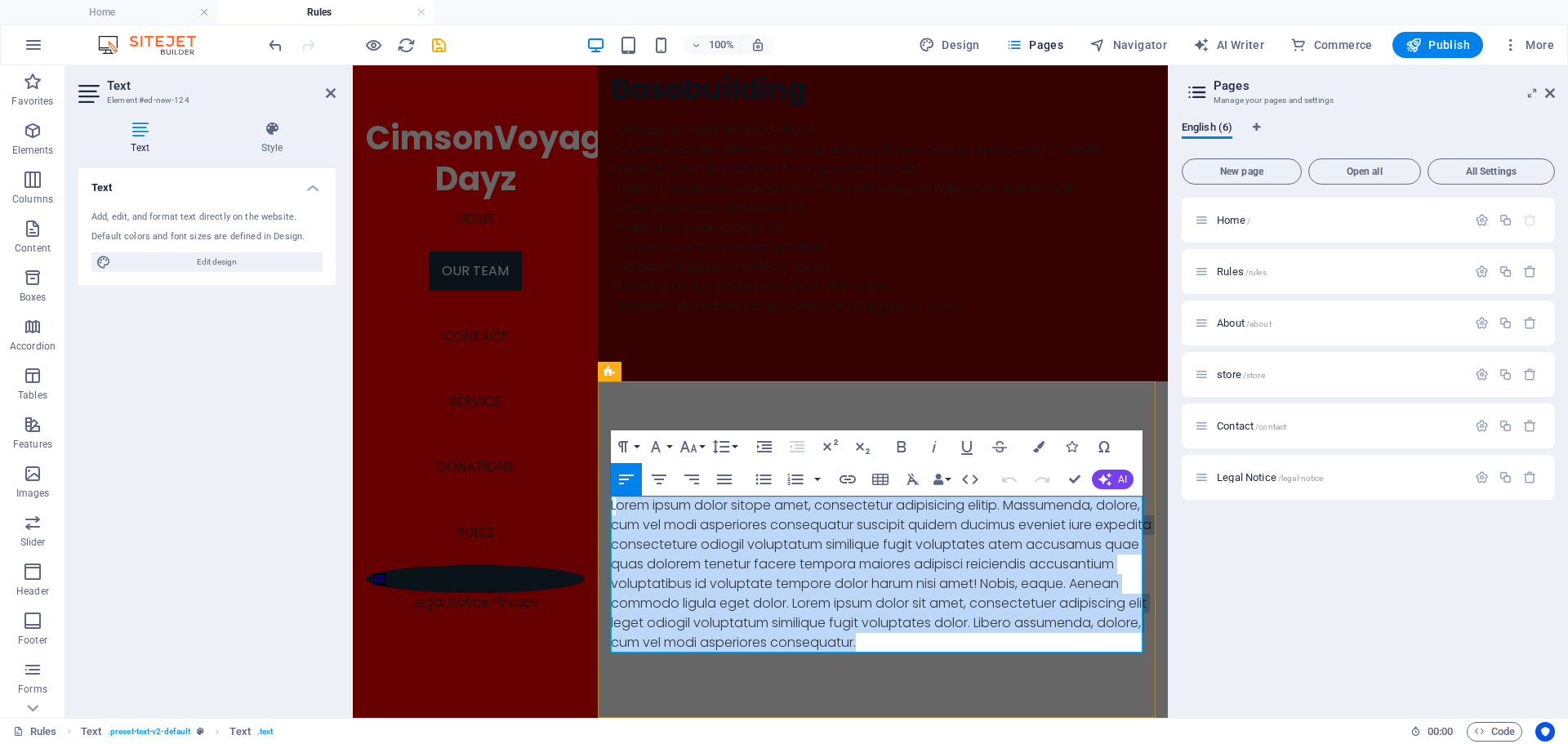
drag, startPoint x: 1084, startPoint y: 643, endPoint x: 619, endPoint y: 503, distance: 485.6
click at [619, 503] on p "Lorem ipsum dolor sitope amet, consectetur adipisicing elitip. Massumenda, dolo…" at bounding box center [882, 574] width 544 height 156
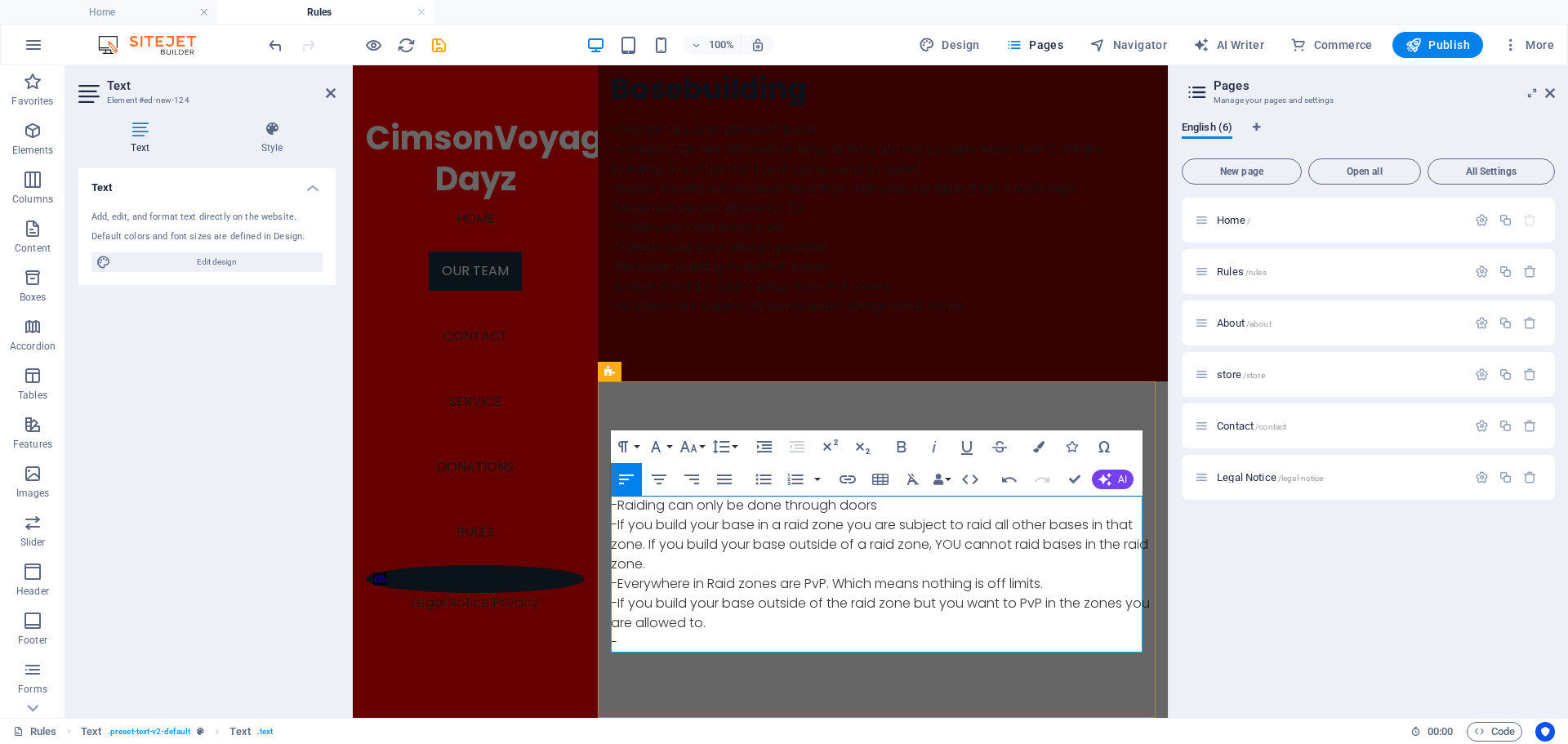
click at [739, 621] on p "-If you build your base outside of the raid zone but you want to PvP in the zon…" at bounding box center [882, 613] width 544 height 40
drag, startPoint x: 648, startPoint y: 642, endPoint x: 607, endPoint y: 645, distance: 41.1
click at [607, 645] on div "Raiding ​-Raiding can only be done through doors -If you build your base in a r…" at bounding box center [882, 549] width 570 height 336
click at [623, 637] on p at bounding box center [882, 642] width 544 height 20
click at [1025, 672] on div "Raiding ​-Raiding can only be done through doors -If you build your base in a r…" at bounding box center [882, 549] width 570 height 336
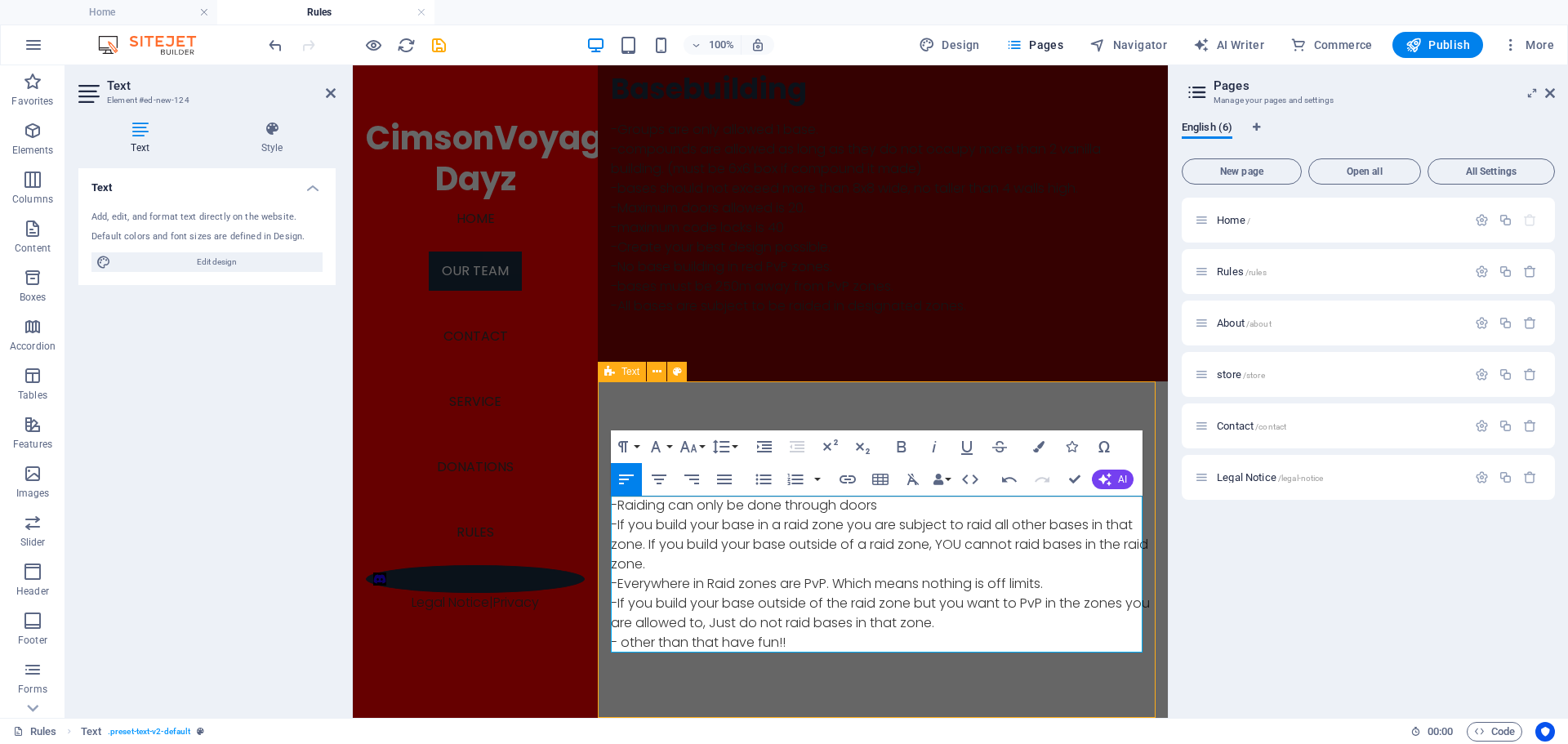
scroll to position [286, 0]
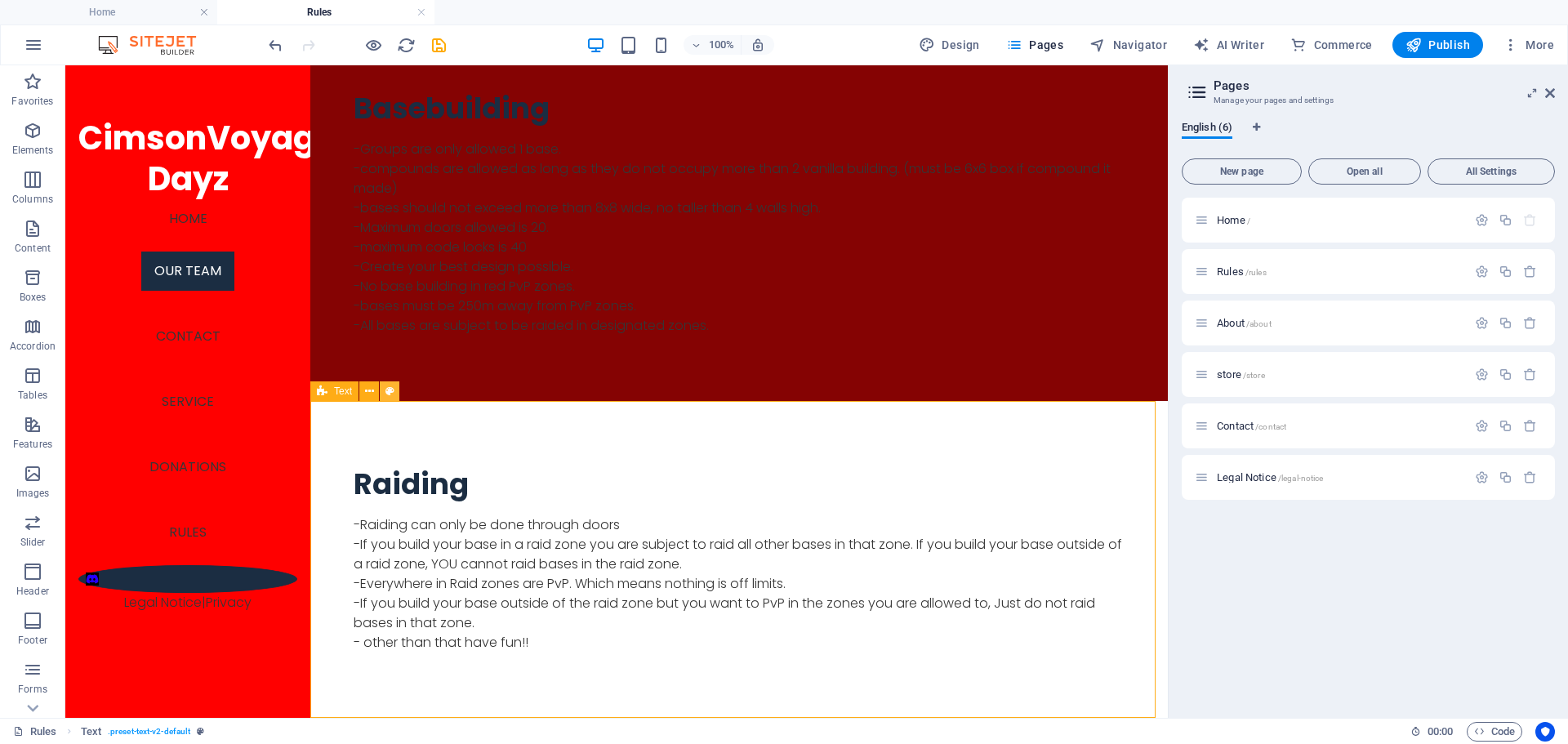
click at [384, 396] on button at bounding box center [389, 391] width 20 height 20
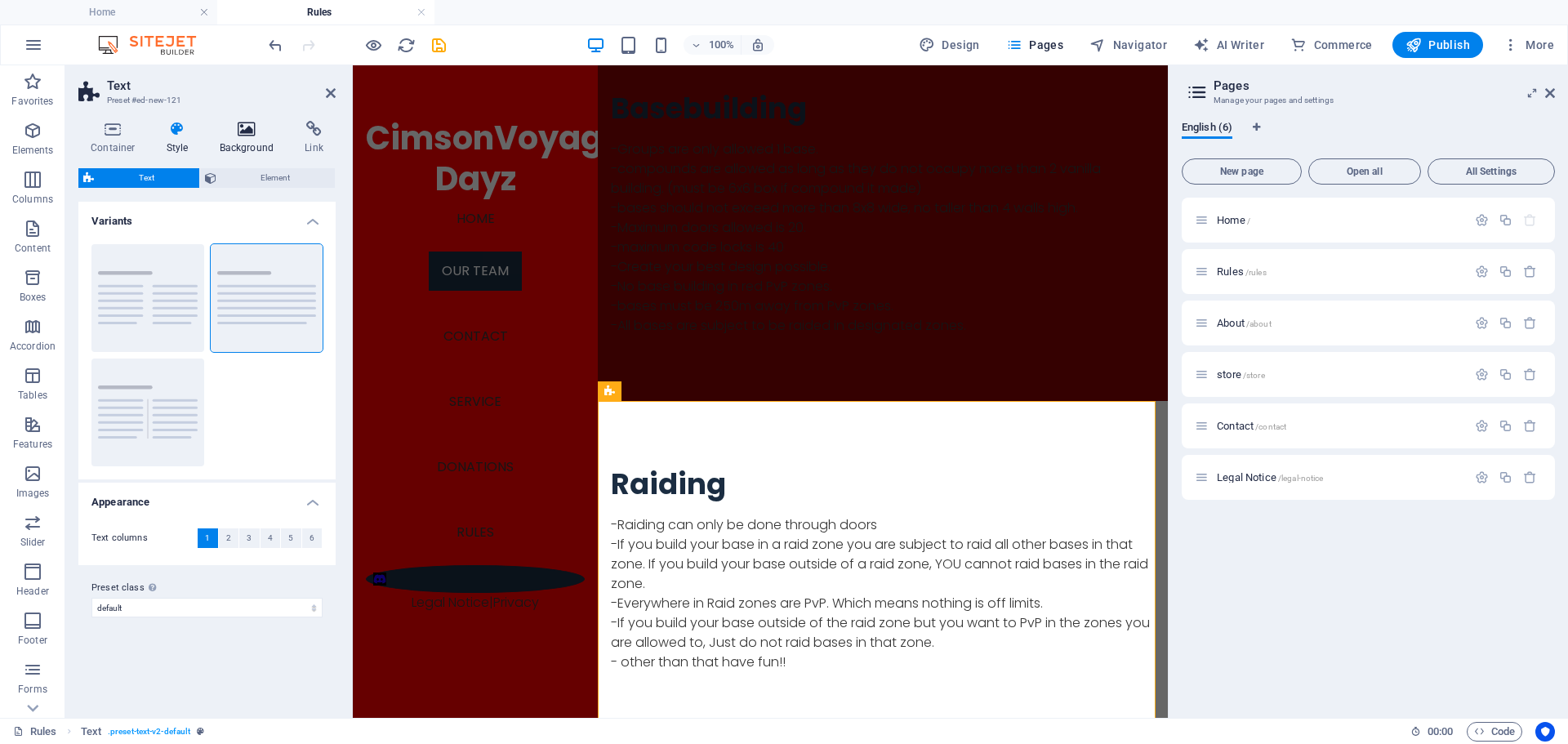
click at [244, 148] on h4 "Background" at bounding box center [250, 137] width 86 height 34
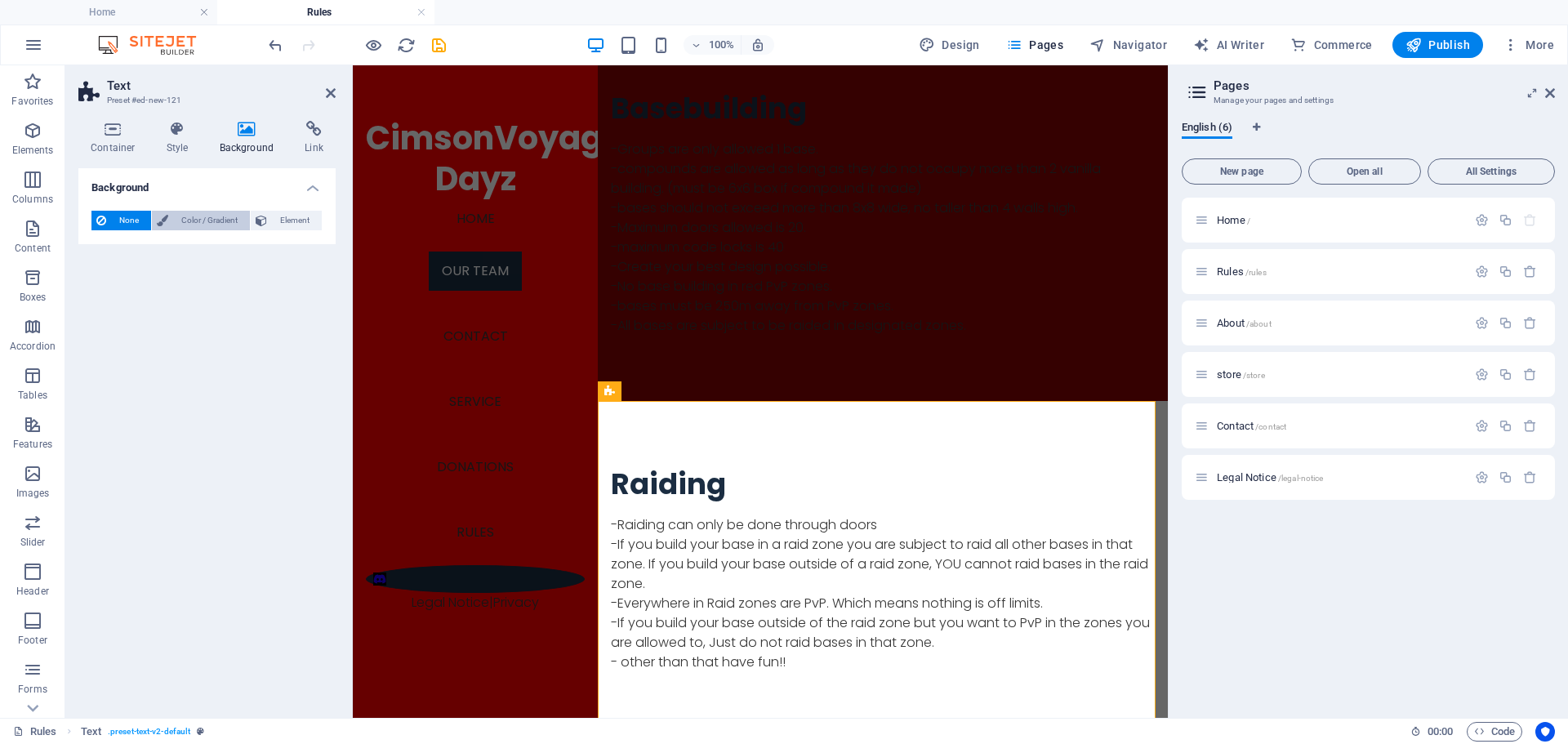
click at [204, 219] on span "Color / Gradient" at bounding box center [209, 220] width 72 height 20
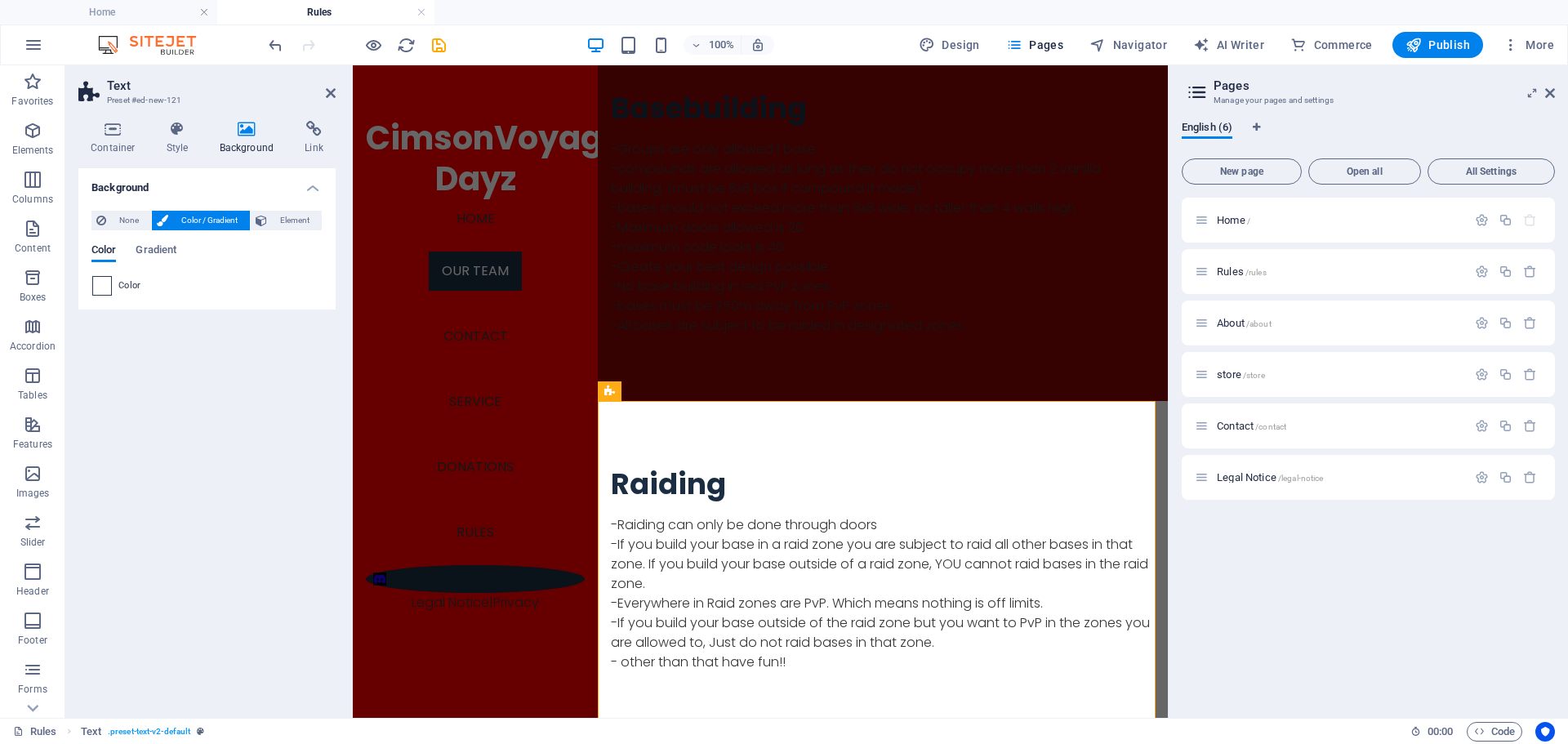
click at [99, 291] on span at bounding box center [102, 285] width 18 height 18
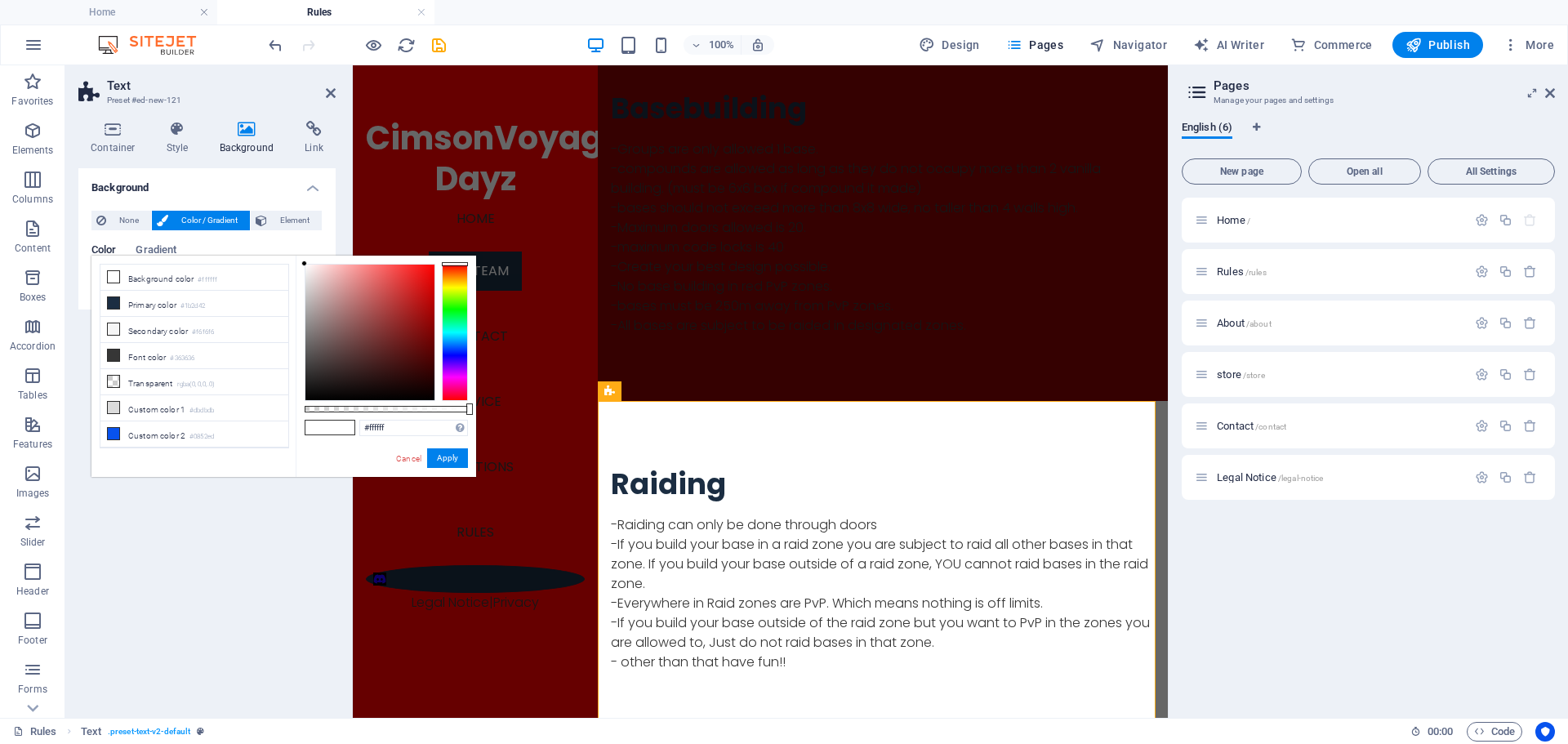
drag, startPoint x: 297, startPoint y: 303, endPoint x: 378, endPoint y: 288, distance: 82.4
click at [378, 288] on div "less Background color #ffffff Primary color #1b2d42 Secondary color #f6f6f6 Fon…" at bounding box center [284, 365] width 384 height 221
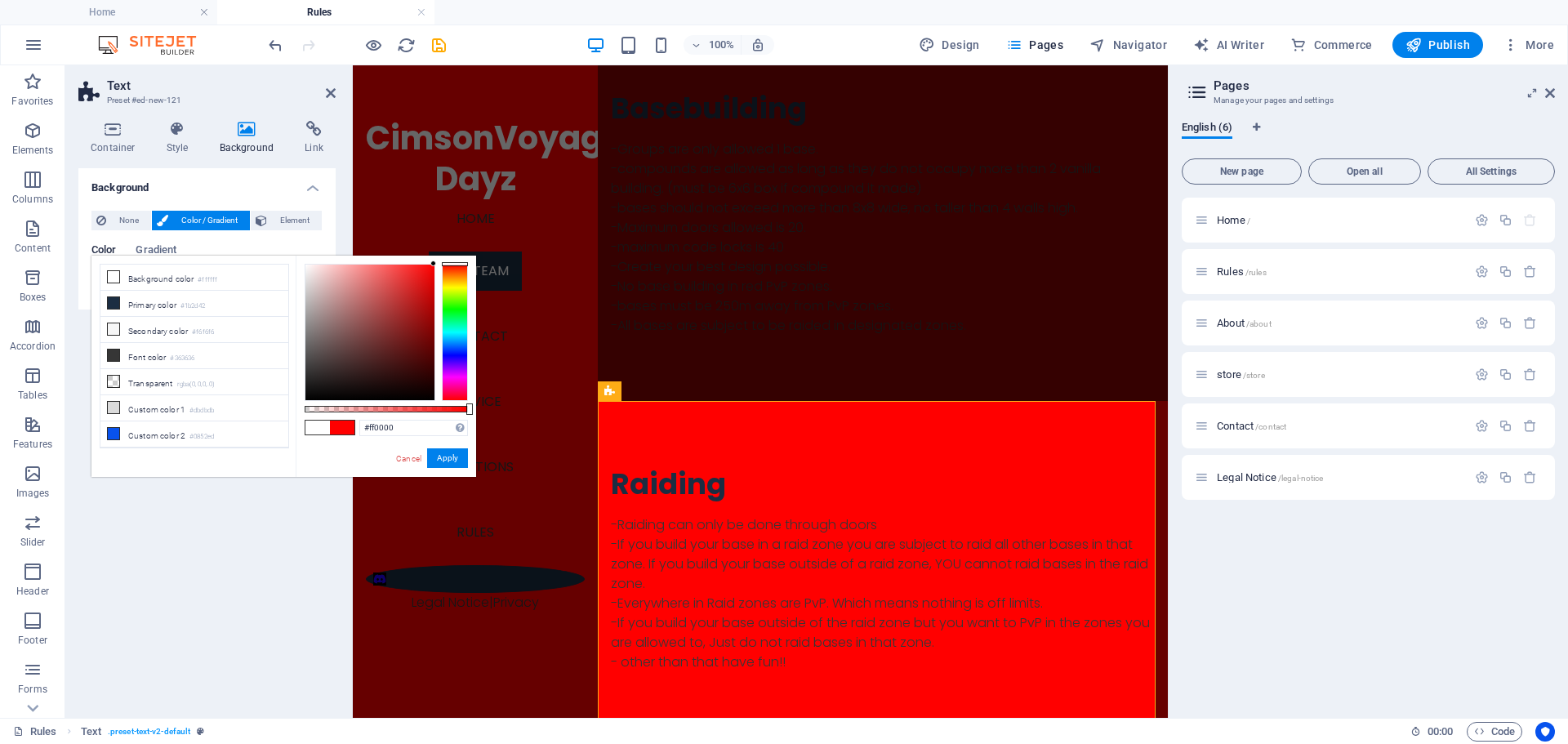
drag, startPoint x: 378, startPoint y: 288, endPoint x: 449, endPoint y: 257, distance: 77.5
click at [449, 257] on div "#ff0000 Supported formats #0852ed rgb(8, 82, 237) rgba(8, 82, 237, 90%) hsv(221…" at bounding box center [386, 484] width 181 height 458
click at [111, 353] on icon at bounding box center [113, 355] width 11 height 11
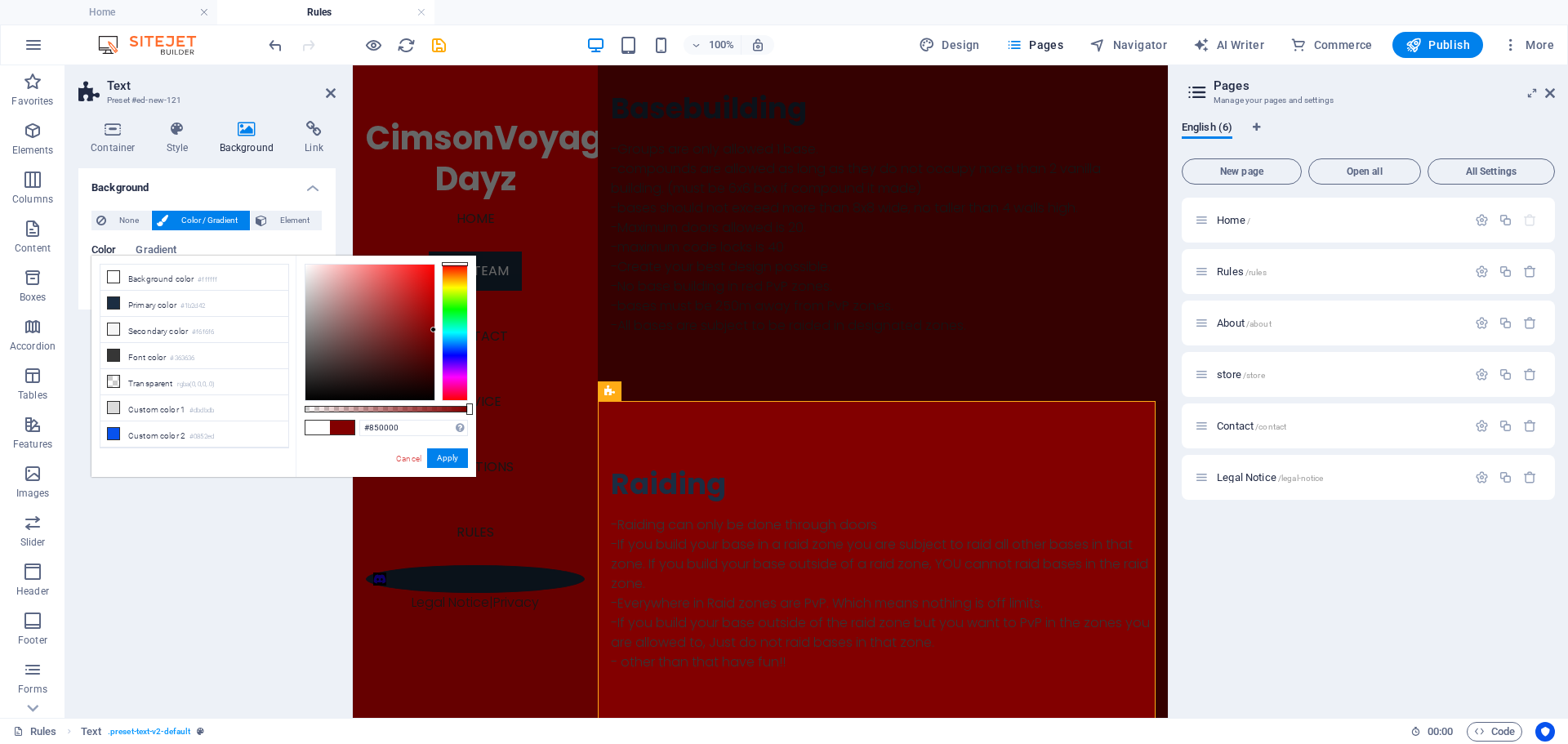
type input "#870000"
drag, startPoint x: 315, startPoint y: 381, endPoint x: 457, endPoint y: 328, distance: 151.6
click at [457, 328] on div at bounding box center [385, 332] width 163 height 137
click at [437, 458] on button "Apply" at bounding box center [447, 458] width 41 height 20
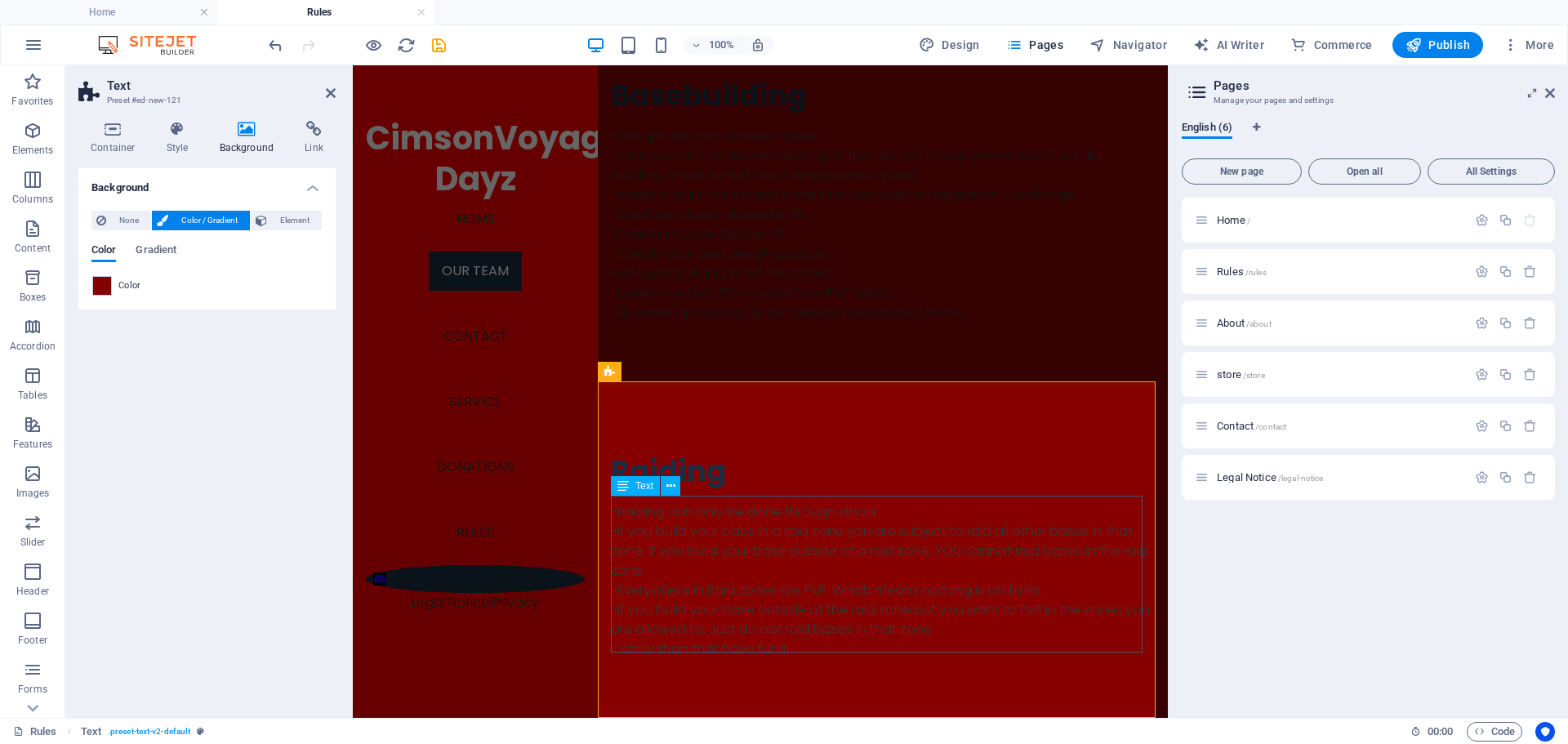
scroll to position [306, 0]
click at [1270, 567] on div "Home / Rules /rules About /about store /store Contact /contact Legal Notice /le…" at bounding box center [1368, 451] width 373 height 507
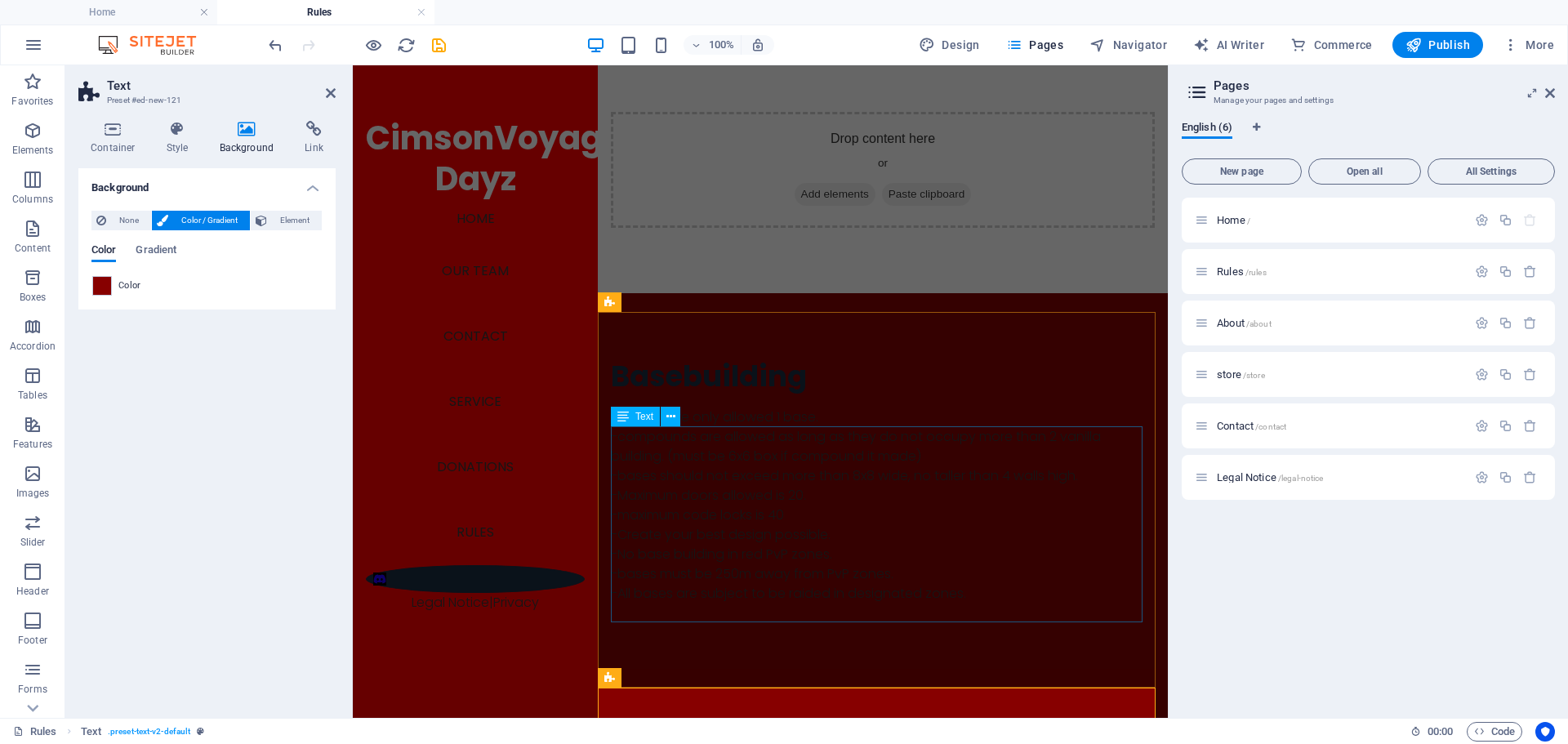
scroll to position [0, 0]
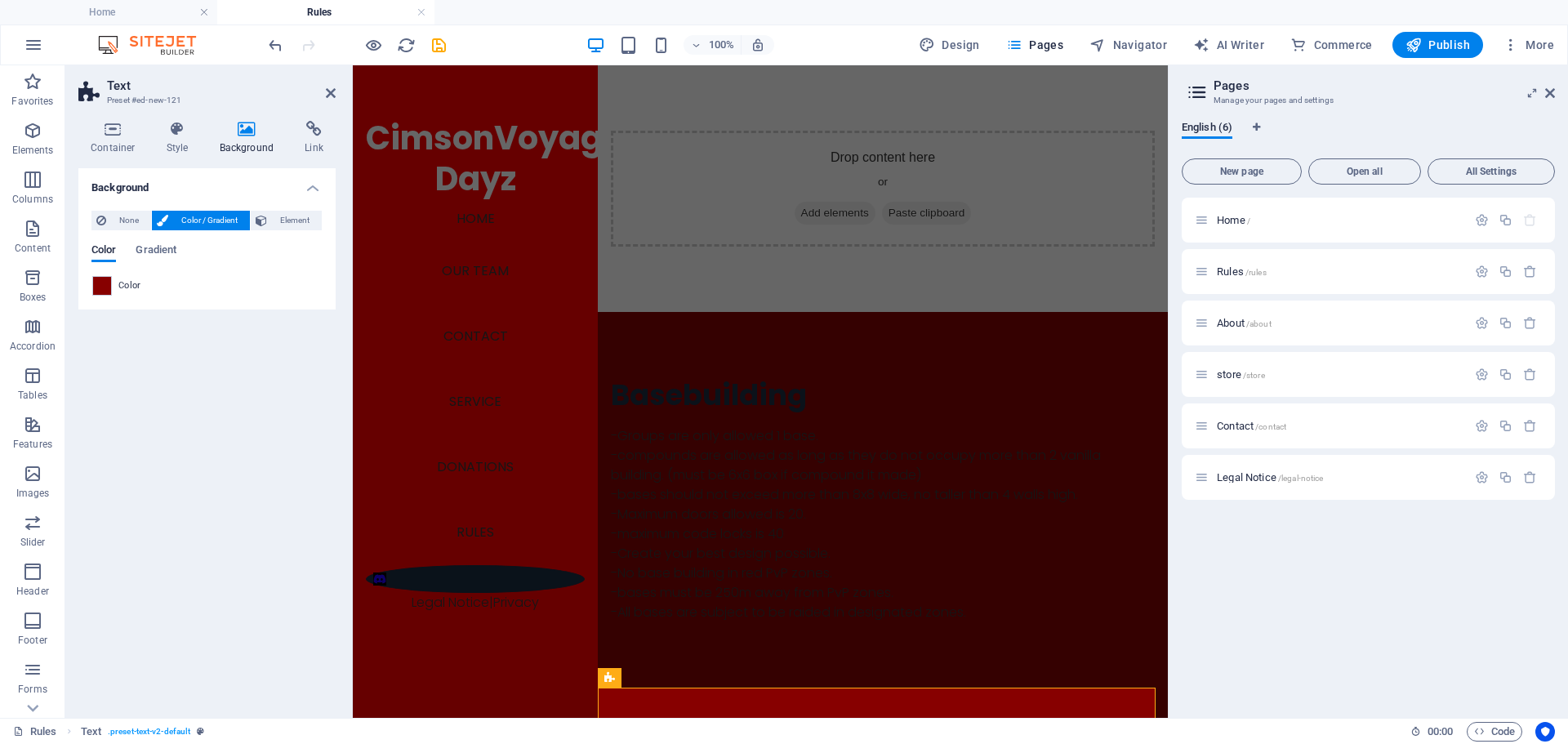
click at [295, 423] on div "Background None Color / Gradient Element Stretch background to full-width Color…" at bounding box center [206, 436] width 257 height 536
click at [327, 97] on icon at bounding box center [331, 93] width 9 height 13
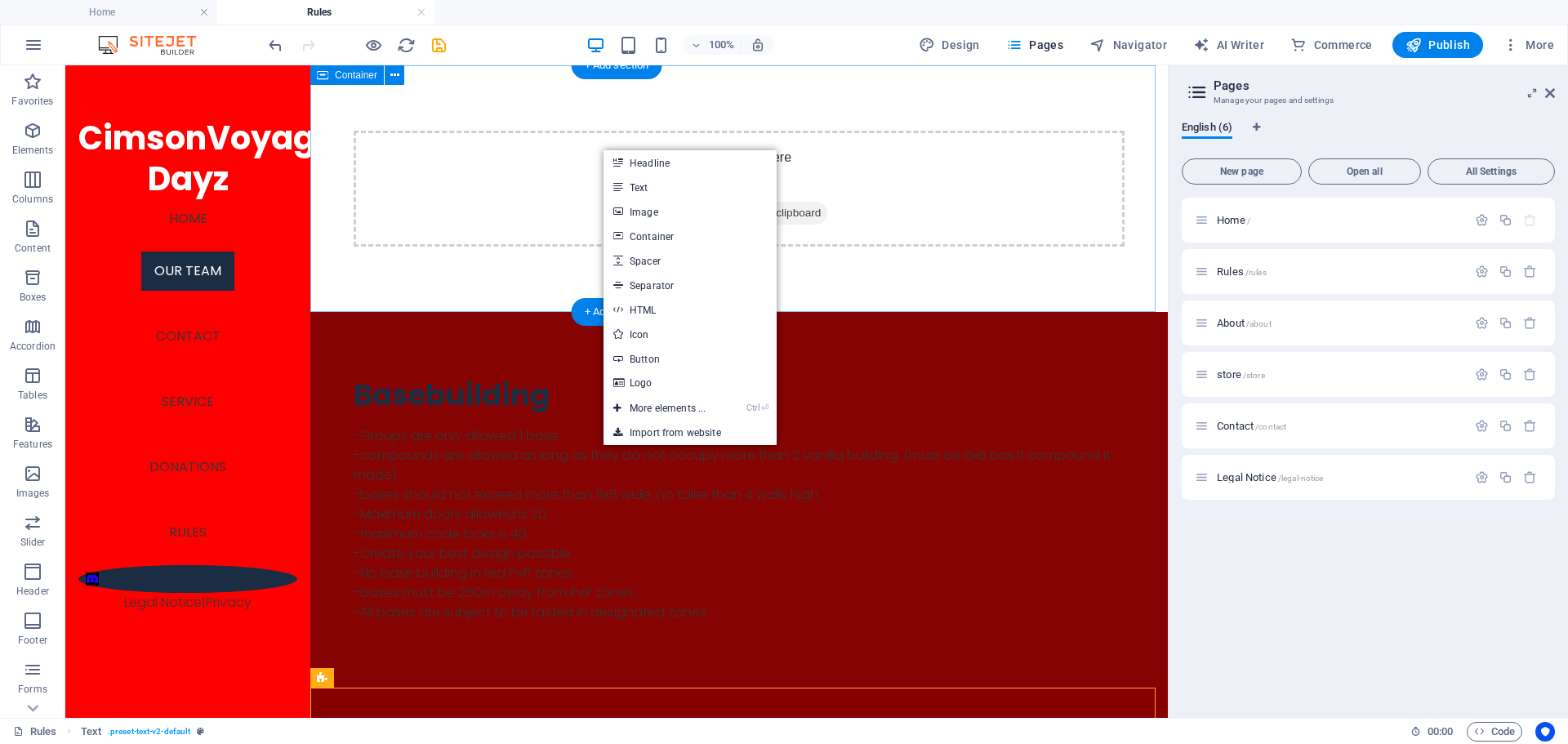
click at [867, 239] on div "Drop content here or Add elements Paste clipboard" at bounding box center [739, 188] width 771 height 116
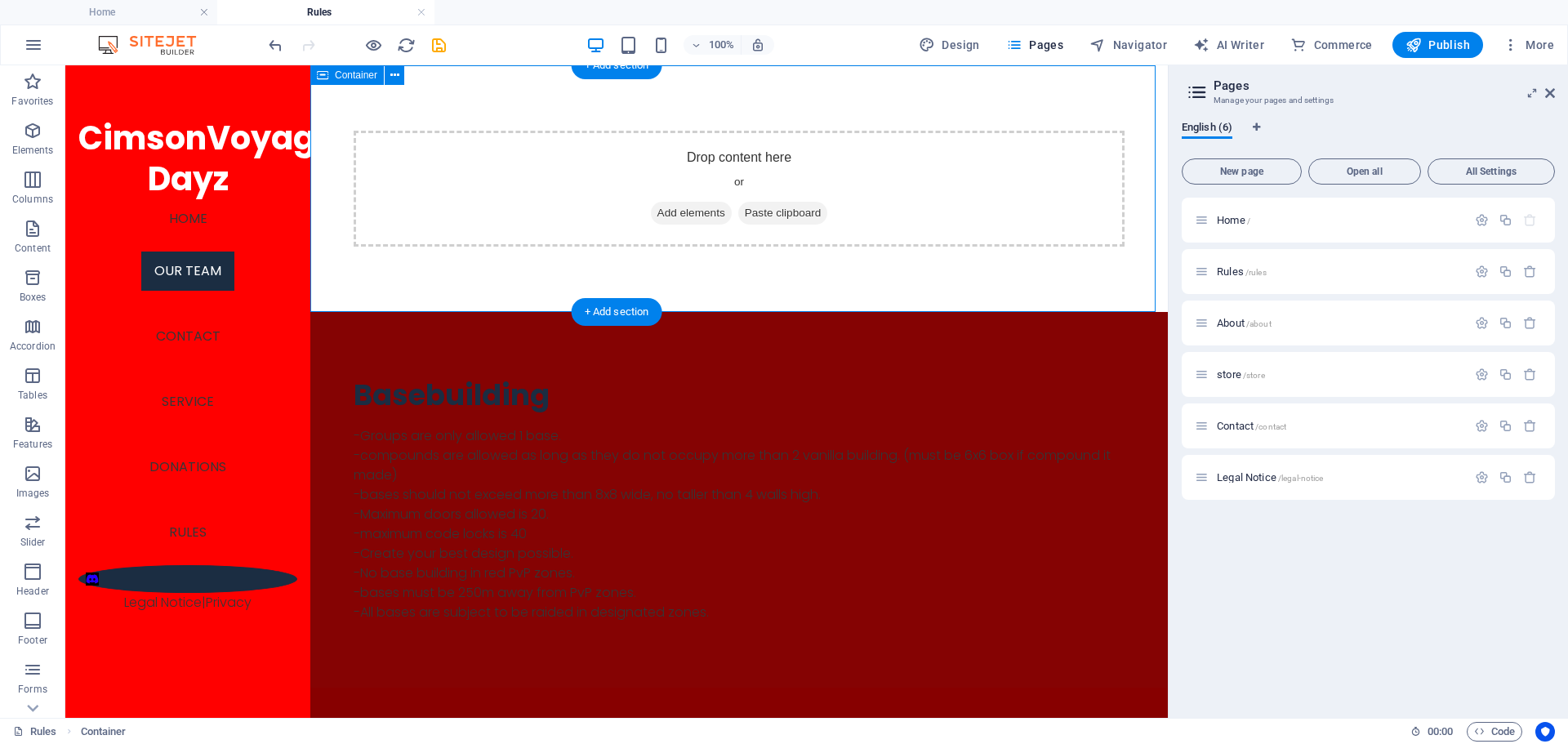
click at [680, 211] on span "Add elements" at bounding box center [692, 213] width 81 height 23
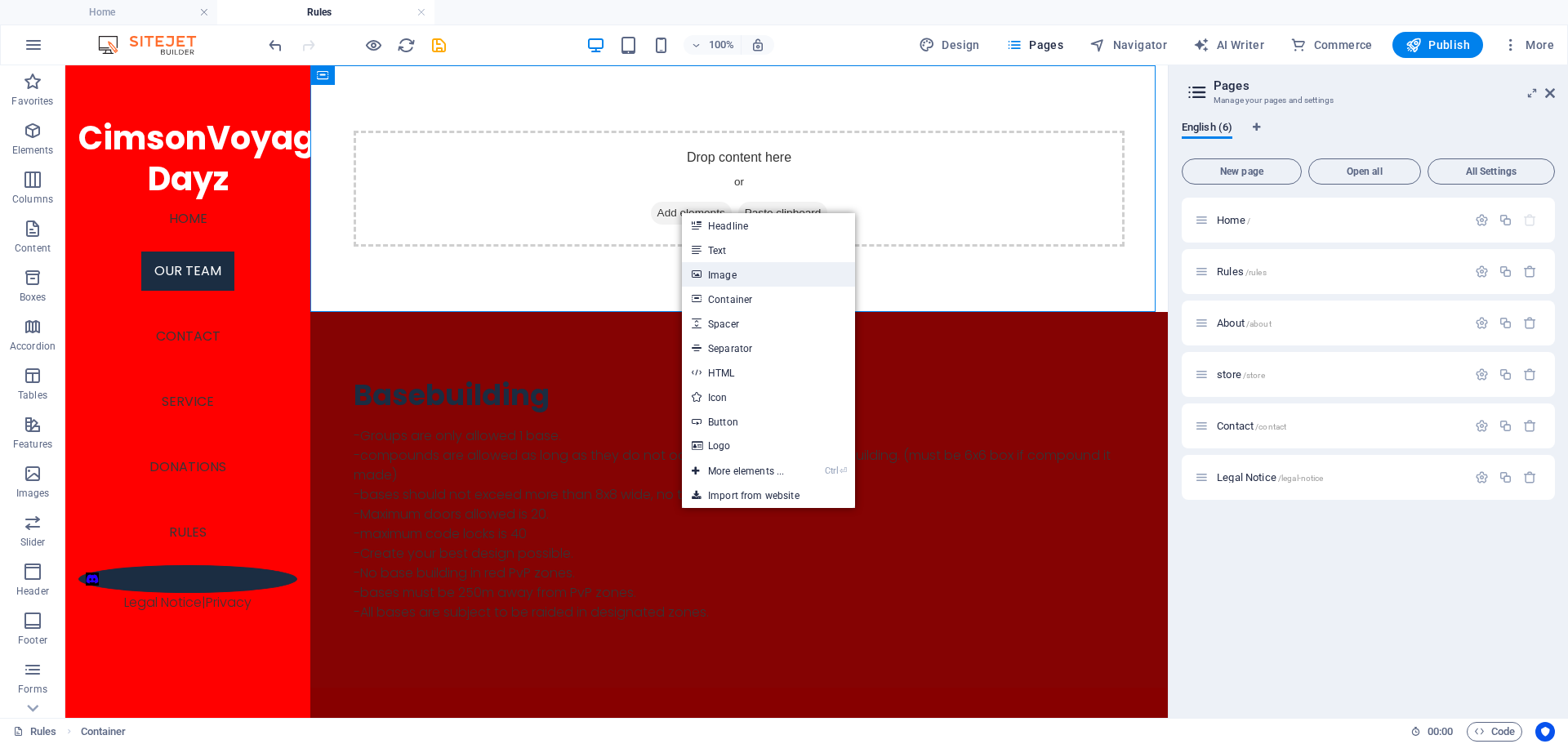
click at [729, 281] on link "Image" at bounding box center [769, 274] width 173 height 24
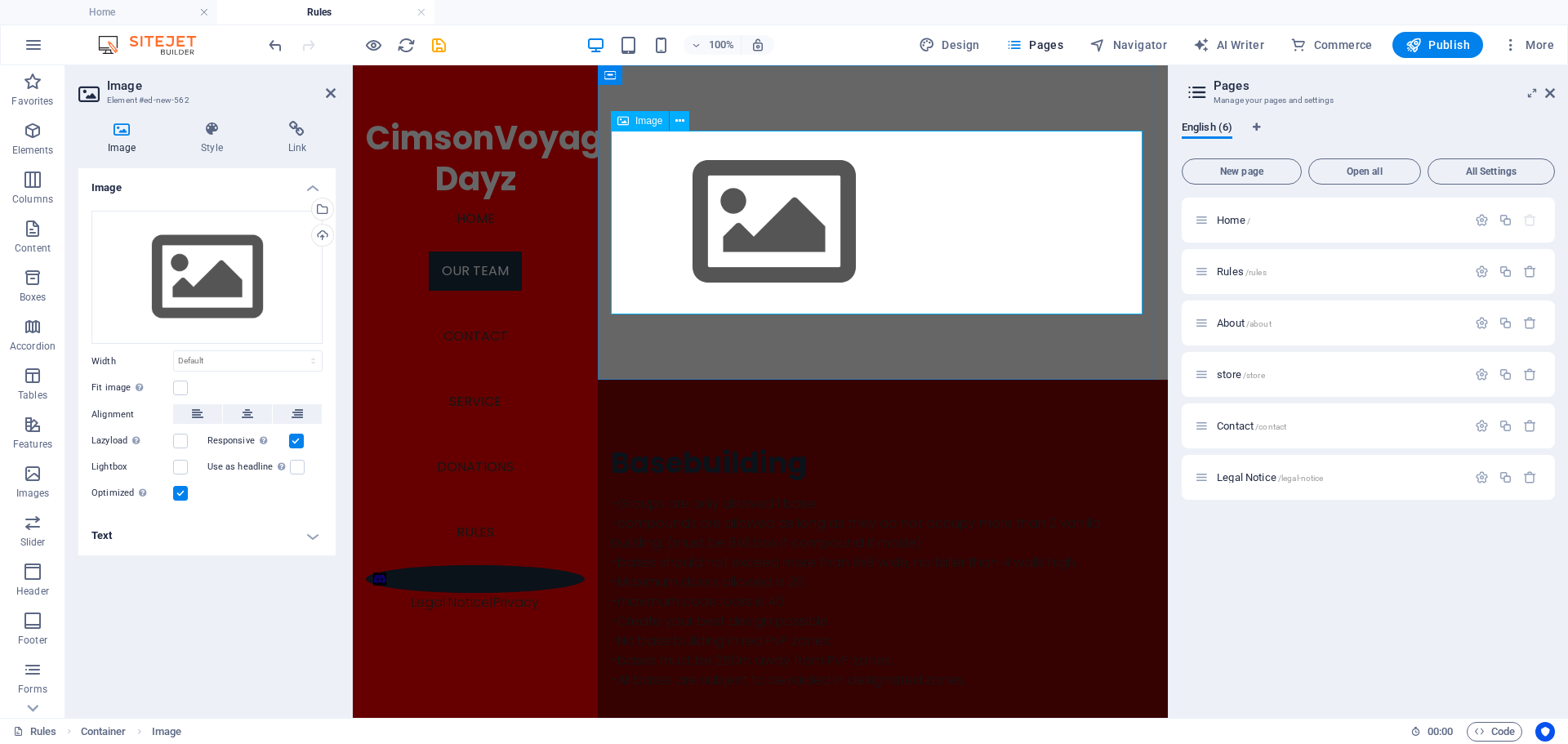
click at [780, 249] on figure at bounding box center [882, 222] width 544 height 184
click at [186, 288] on div "Drag files here, click to choose files or select files from Files or our free s…" at bounding box center [206, 278] width 231 height 134
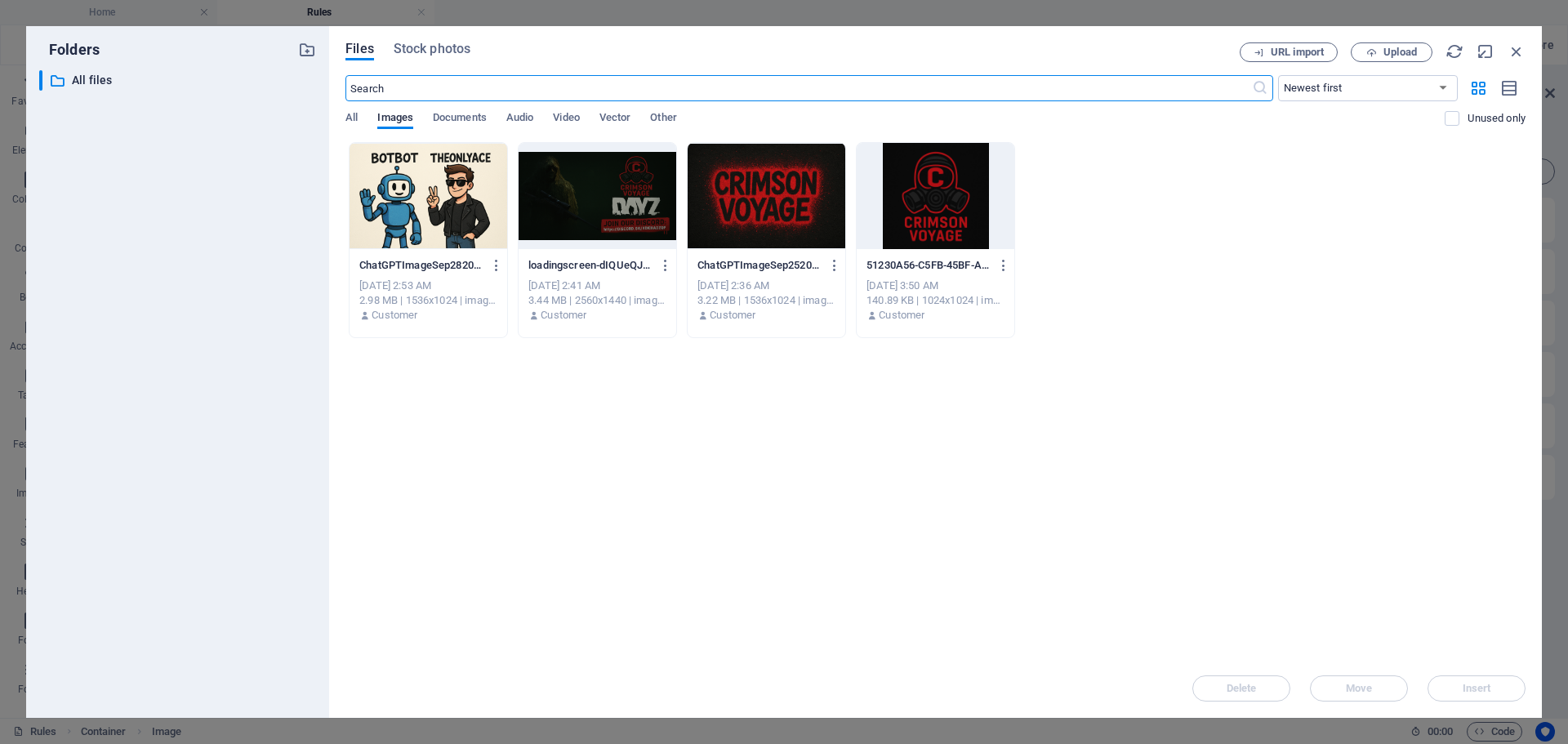
click at [918, 201] on div at bounding box center [935, 196] width 157 height 106
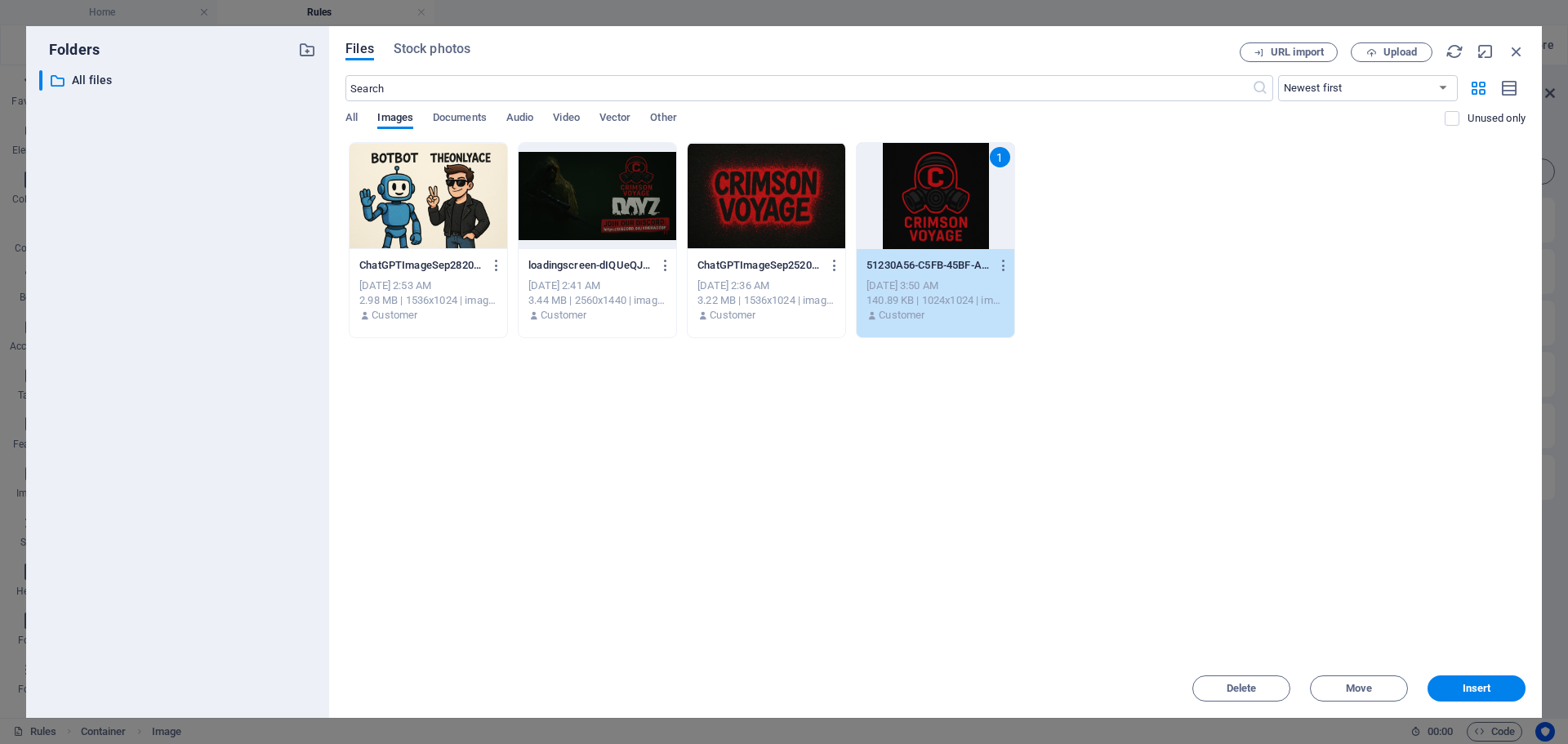
click at [774, 197] on div at bounding box center [766, 196] width 157 height 106
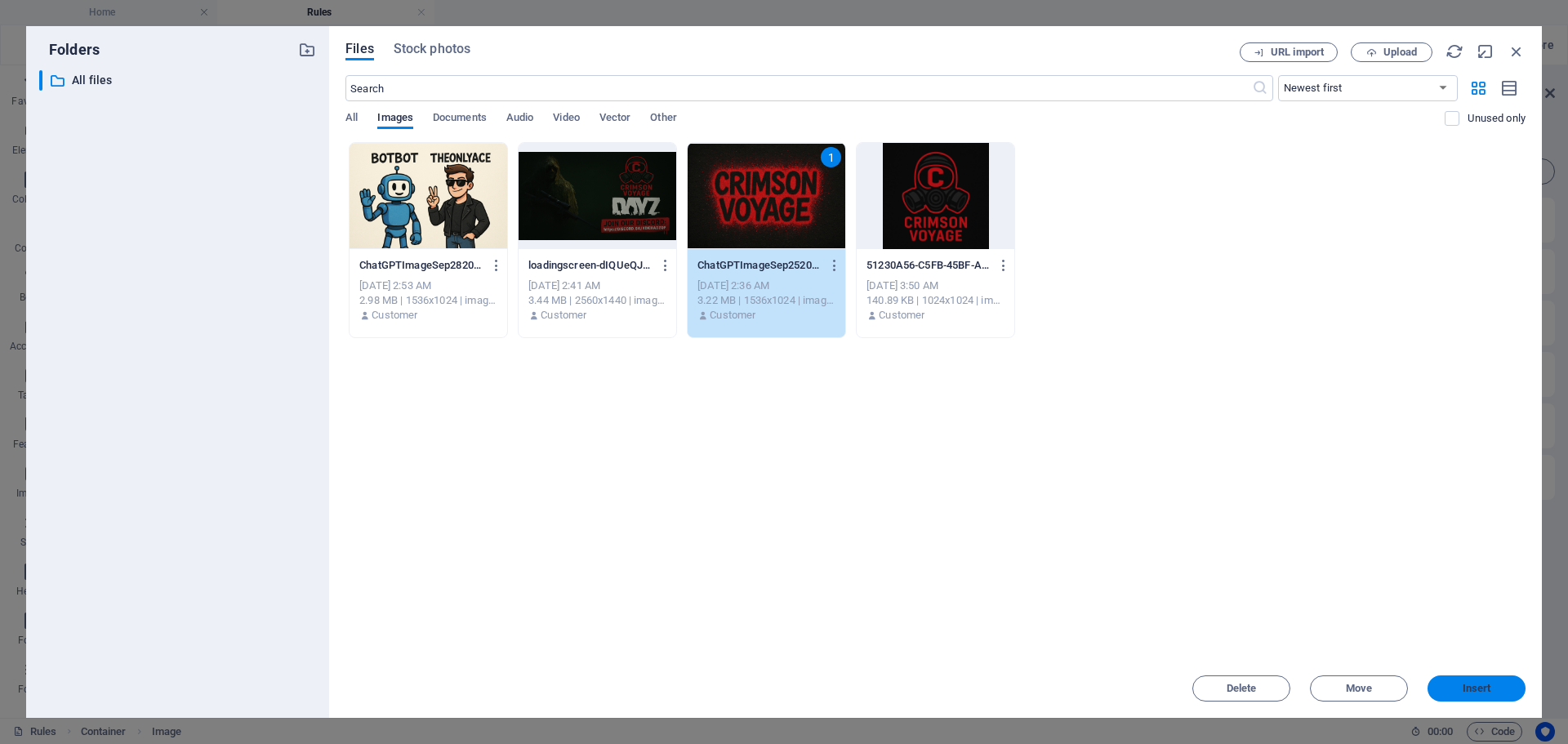
click at [1463, 696] on button "Insert" at bounding box center [1477, 688] width 98 height 26
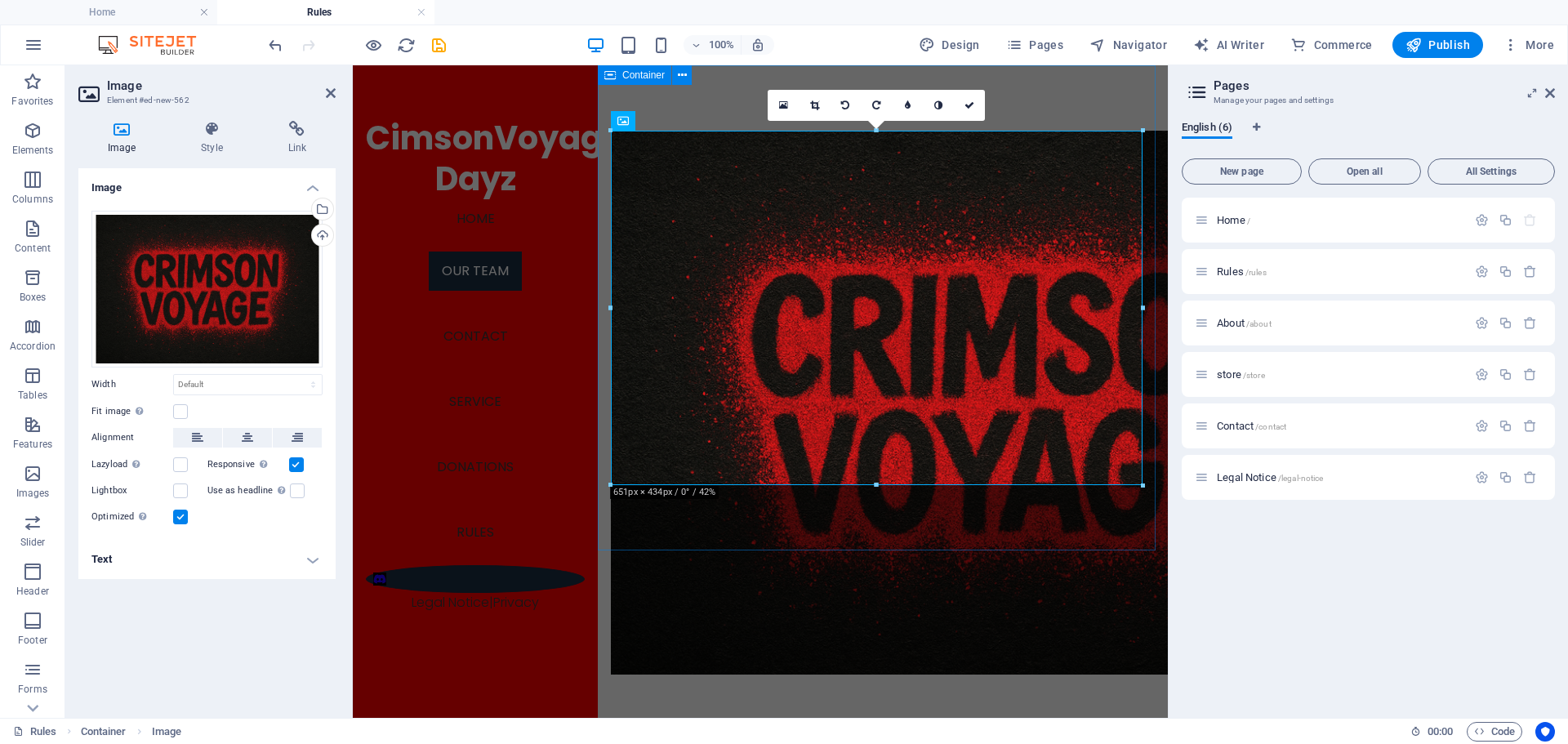
click at [802, 522] on div at bounding box center [882, 402] width 570 height 674
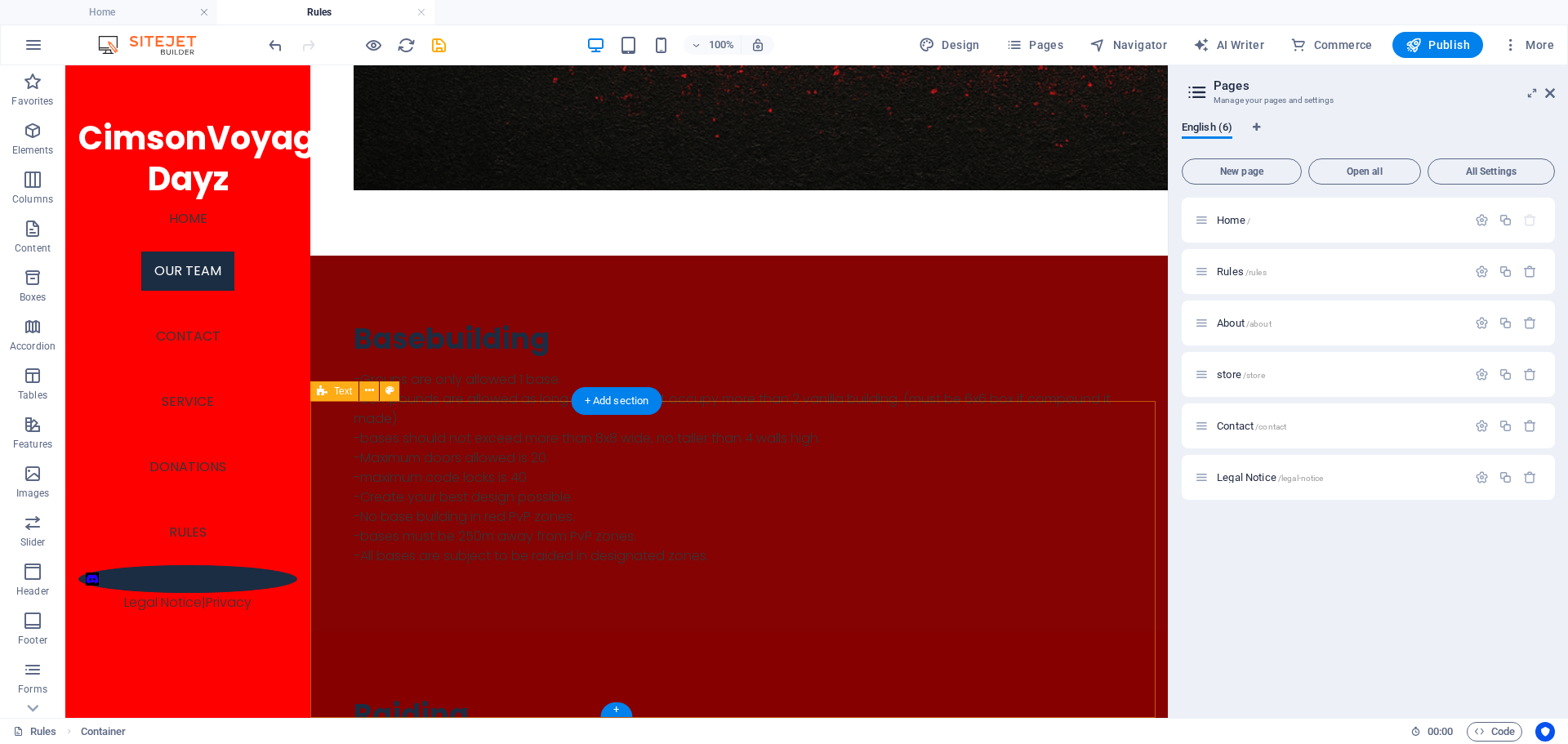
scroll to position [685, 0]
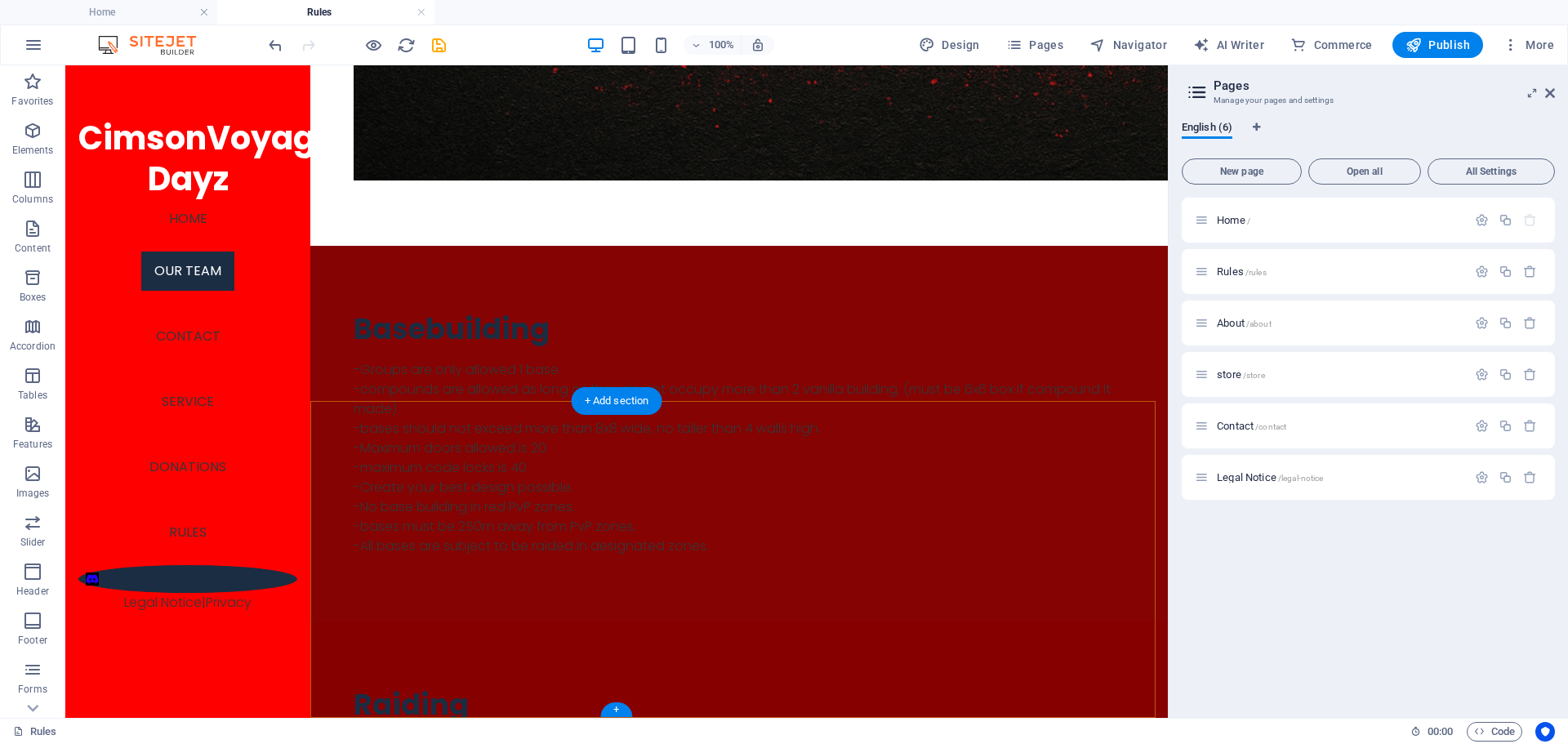
click at [608, 712] on div "+" at bounding box center [616, 709] width 32 height 15
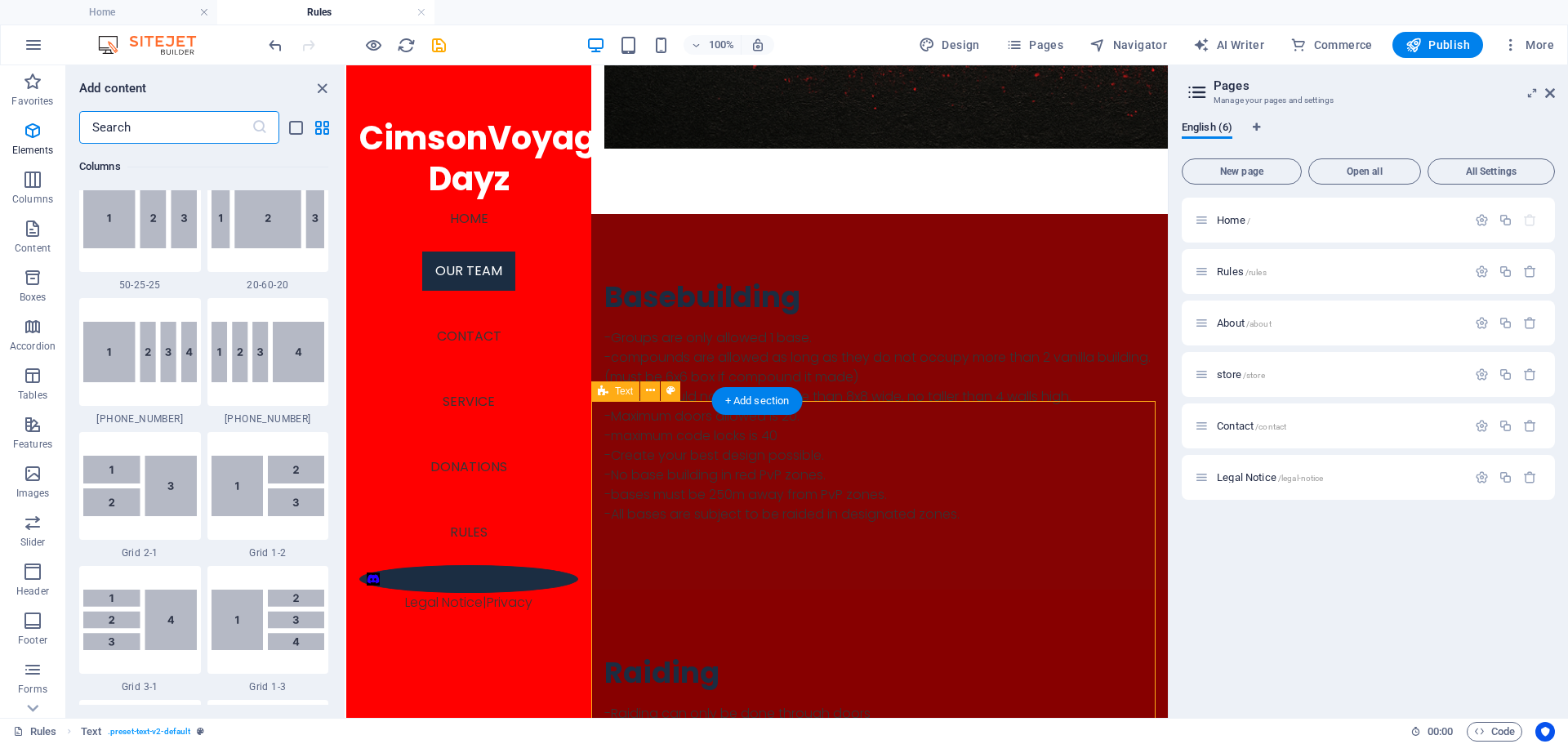
scroll to position [2856, 0]
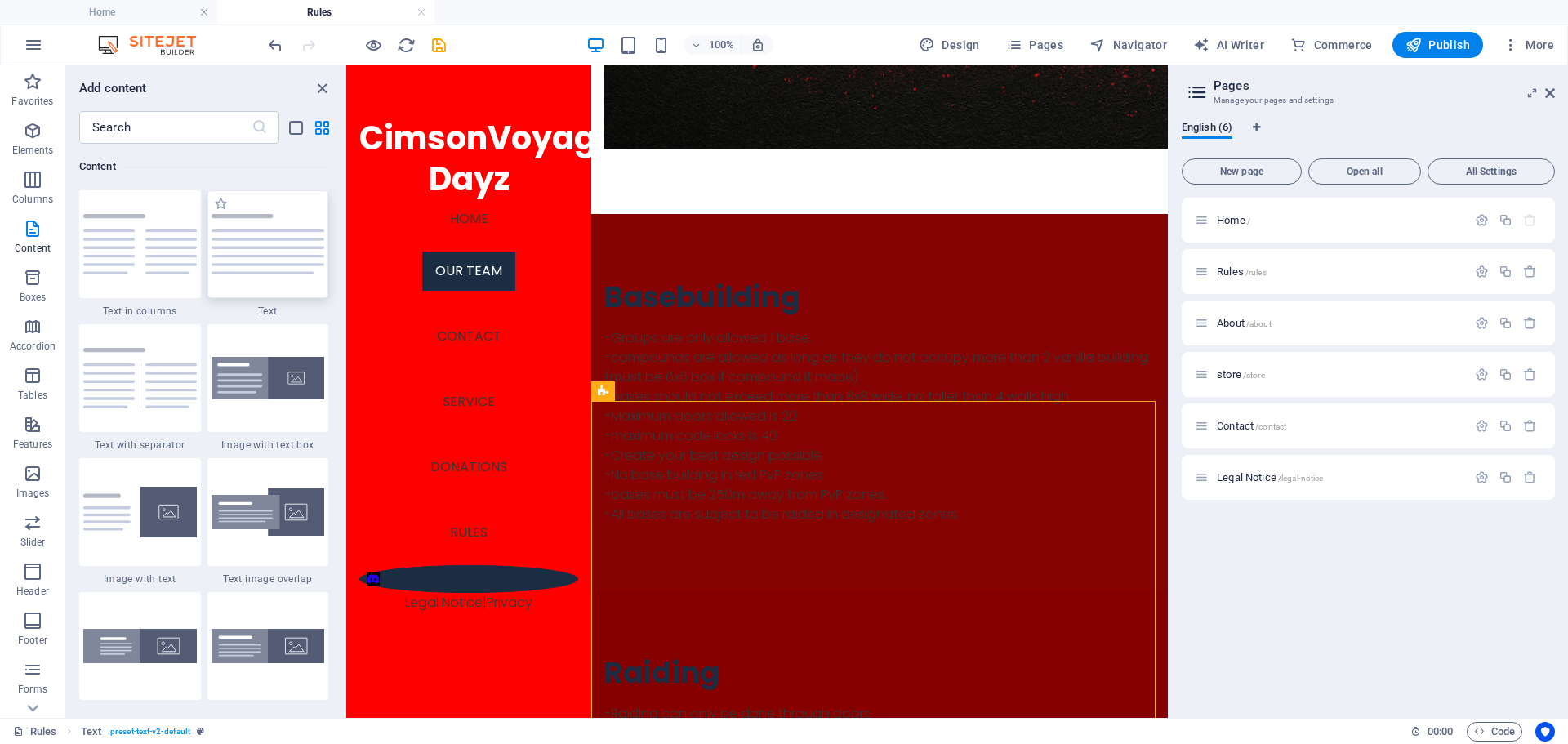
click at [240, 251] on img at bounding box center [268, 244] width 113 height 60
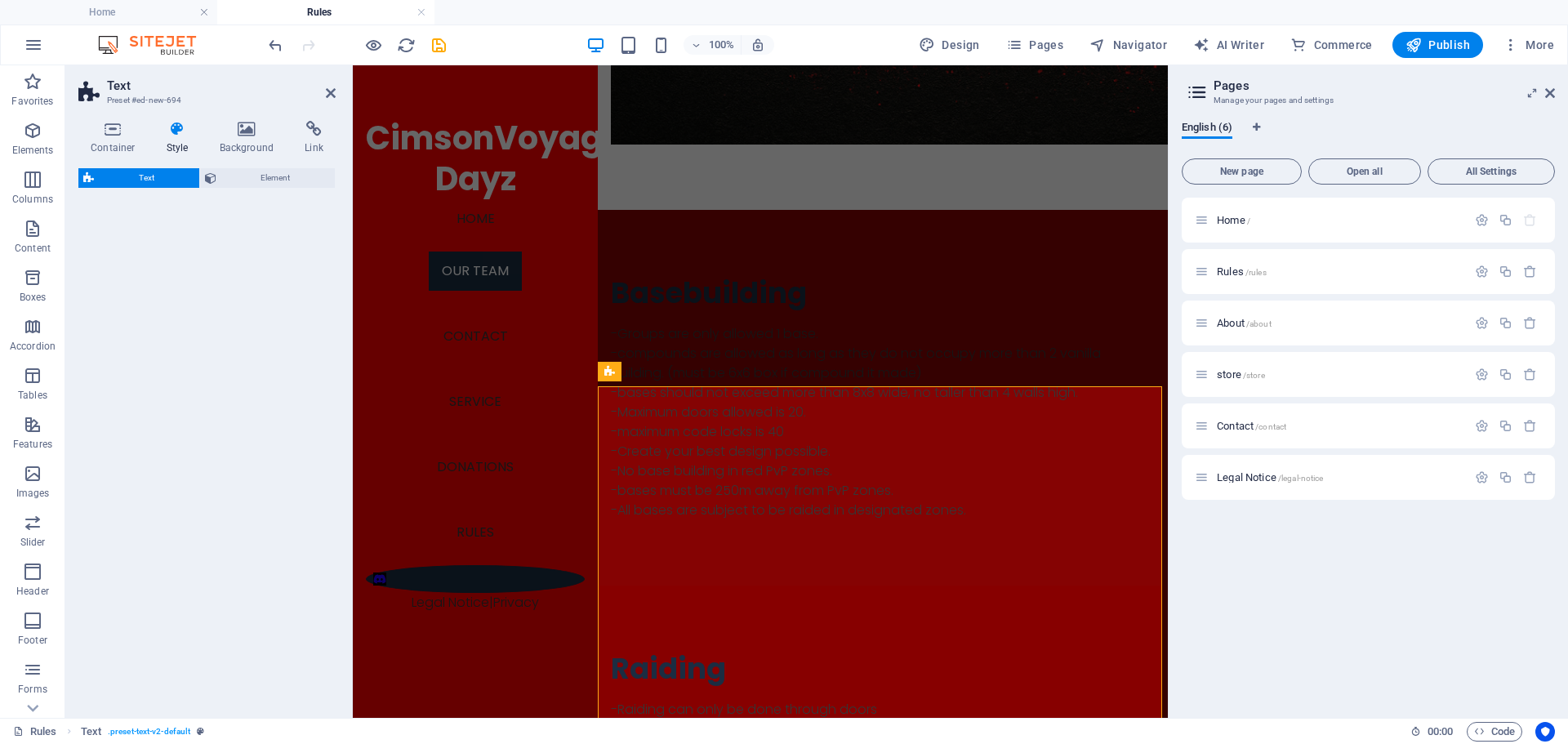
scroll to position [881, 0]
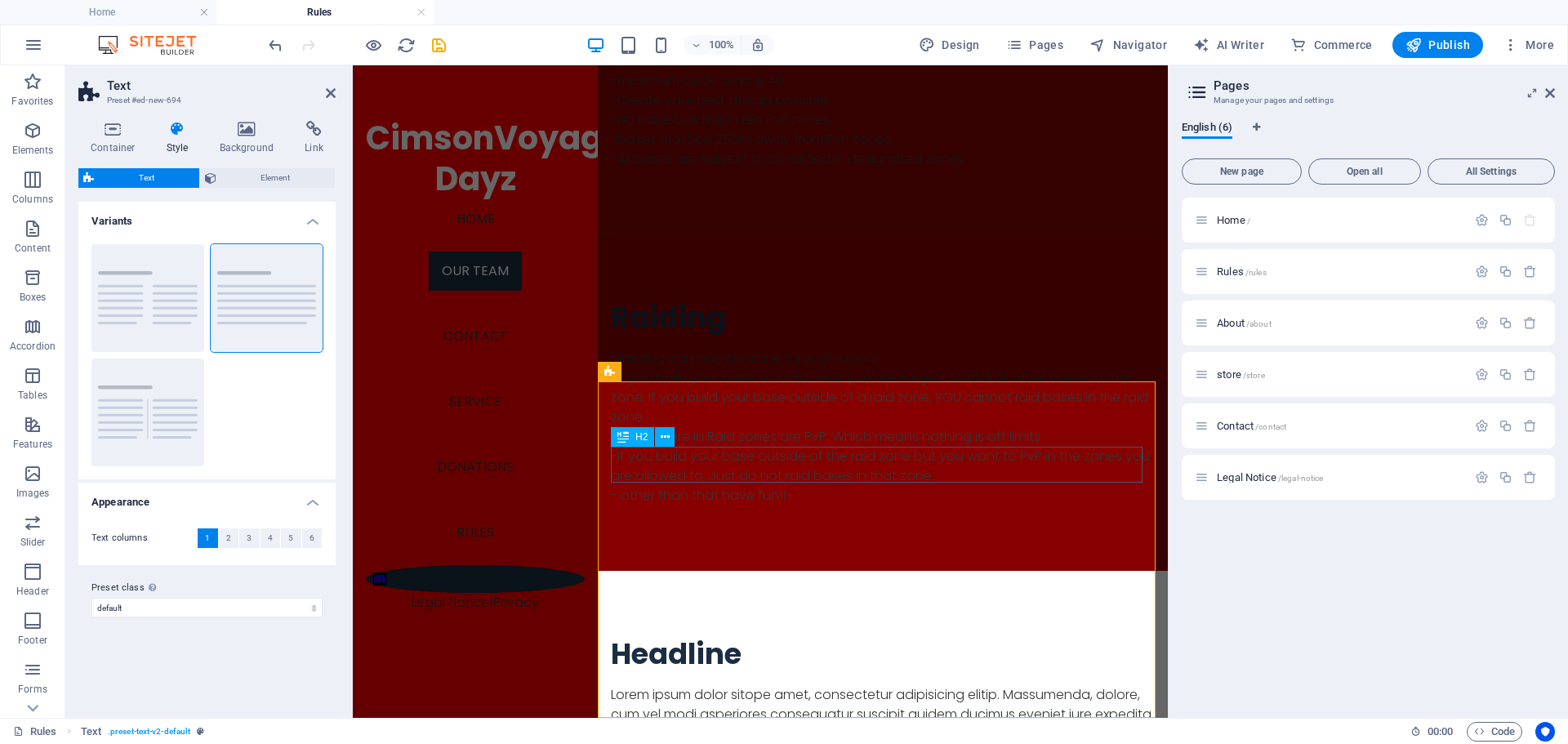
click at [735, 636] on div "Headline" at bounding box center [882, 654] width 544 height 36
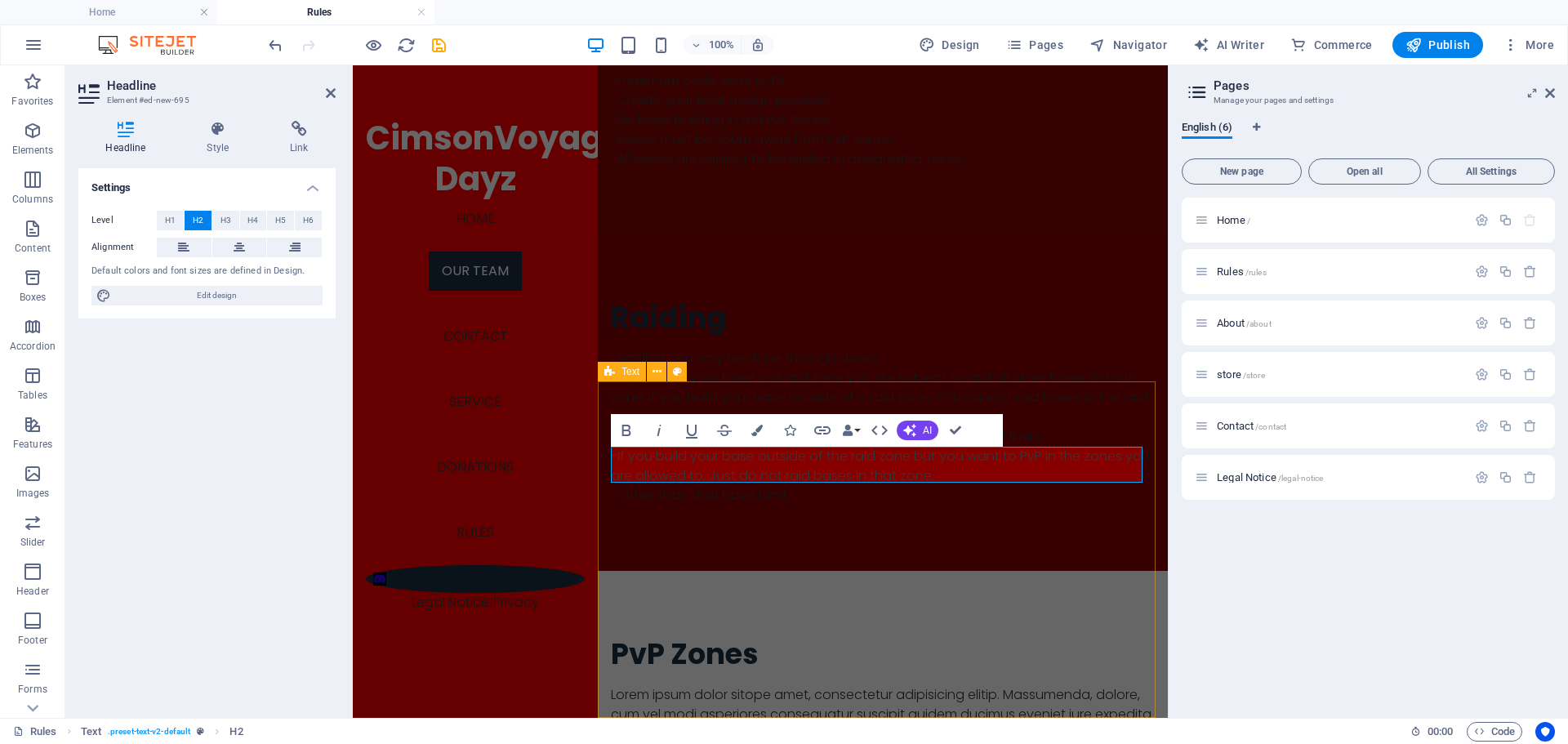
click at [792, 669] on div "PvP Zones Lorem ipsum dolor sitope amet, consectetur adipisicing elitip. [PERSO…" at bounding box center [882, 738] width 570 height 336
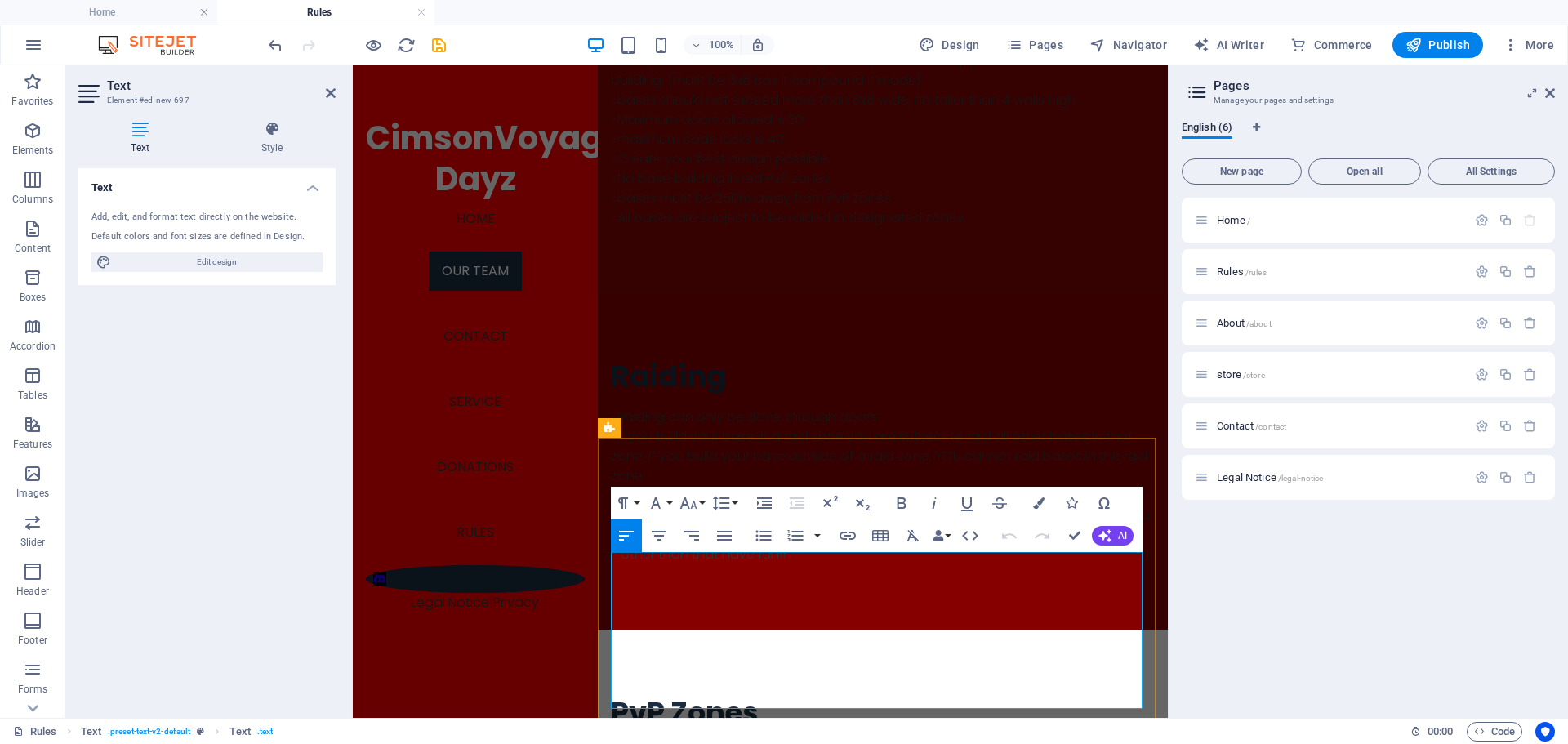
scroll to position [824, 0]
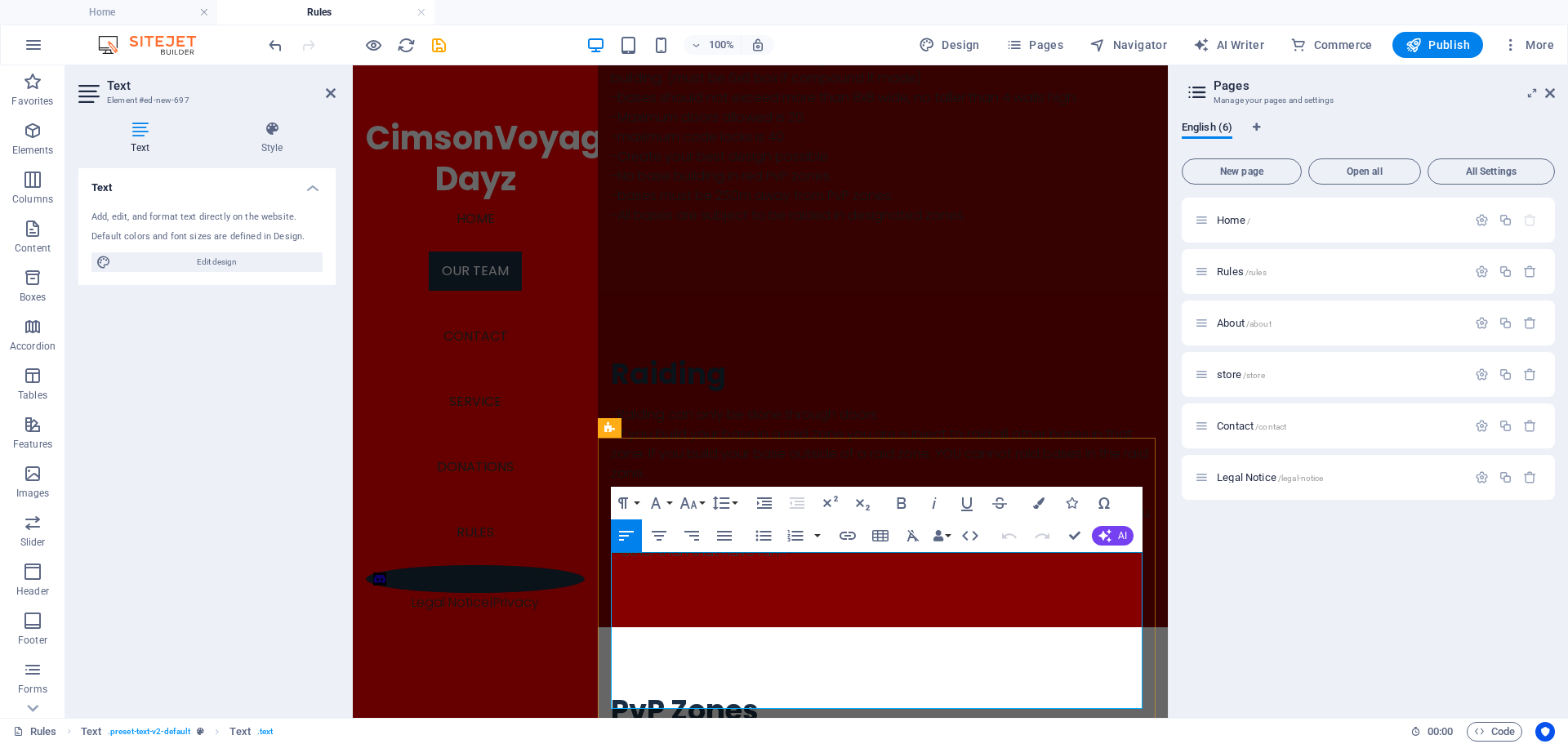
drag, startPoint x: 1078, startPoint y: 704, endPoint x: 614, endPoint y: 570, distance: 483.0
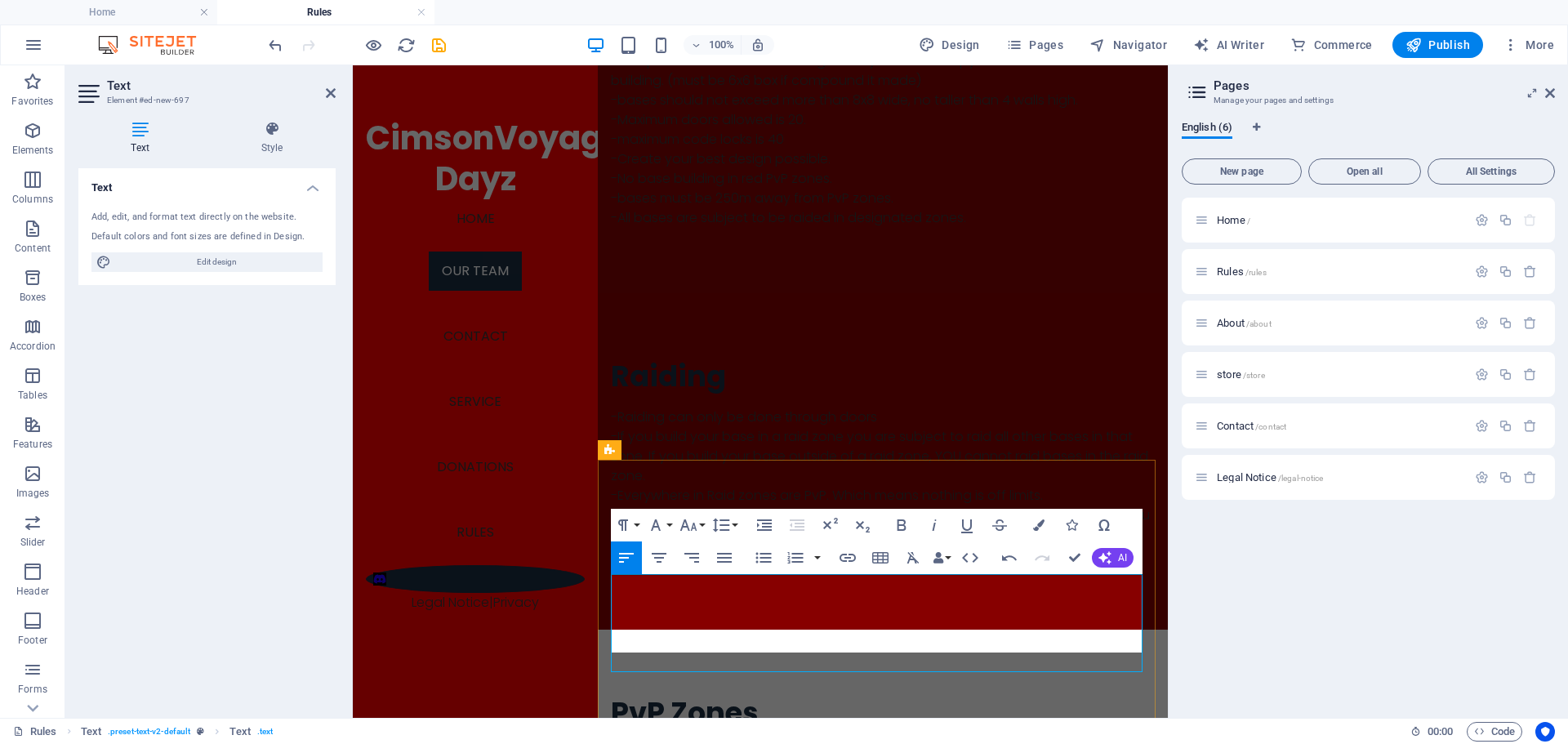
scroll to position [802, 0]
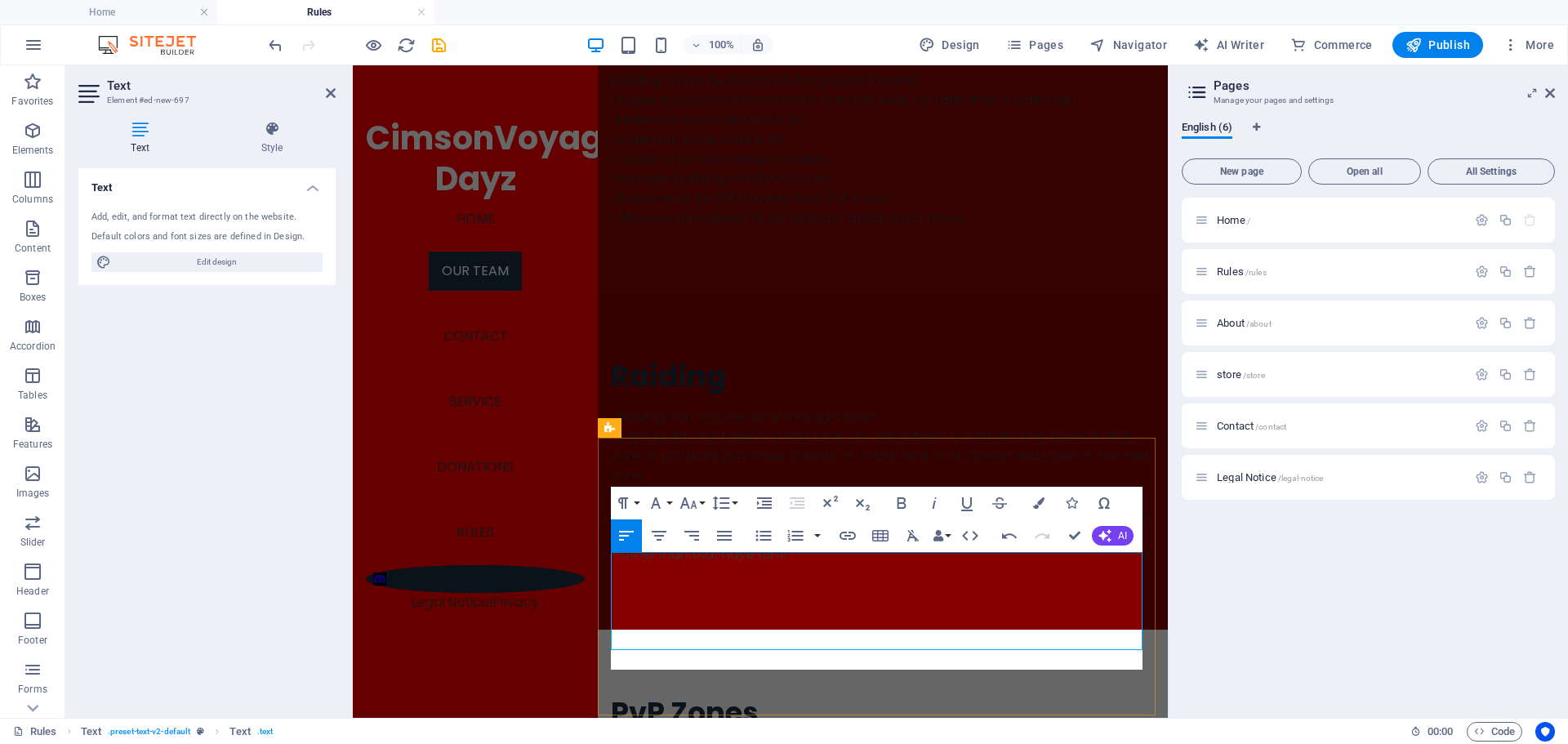
scroll to position [824, 0]
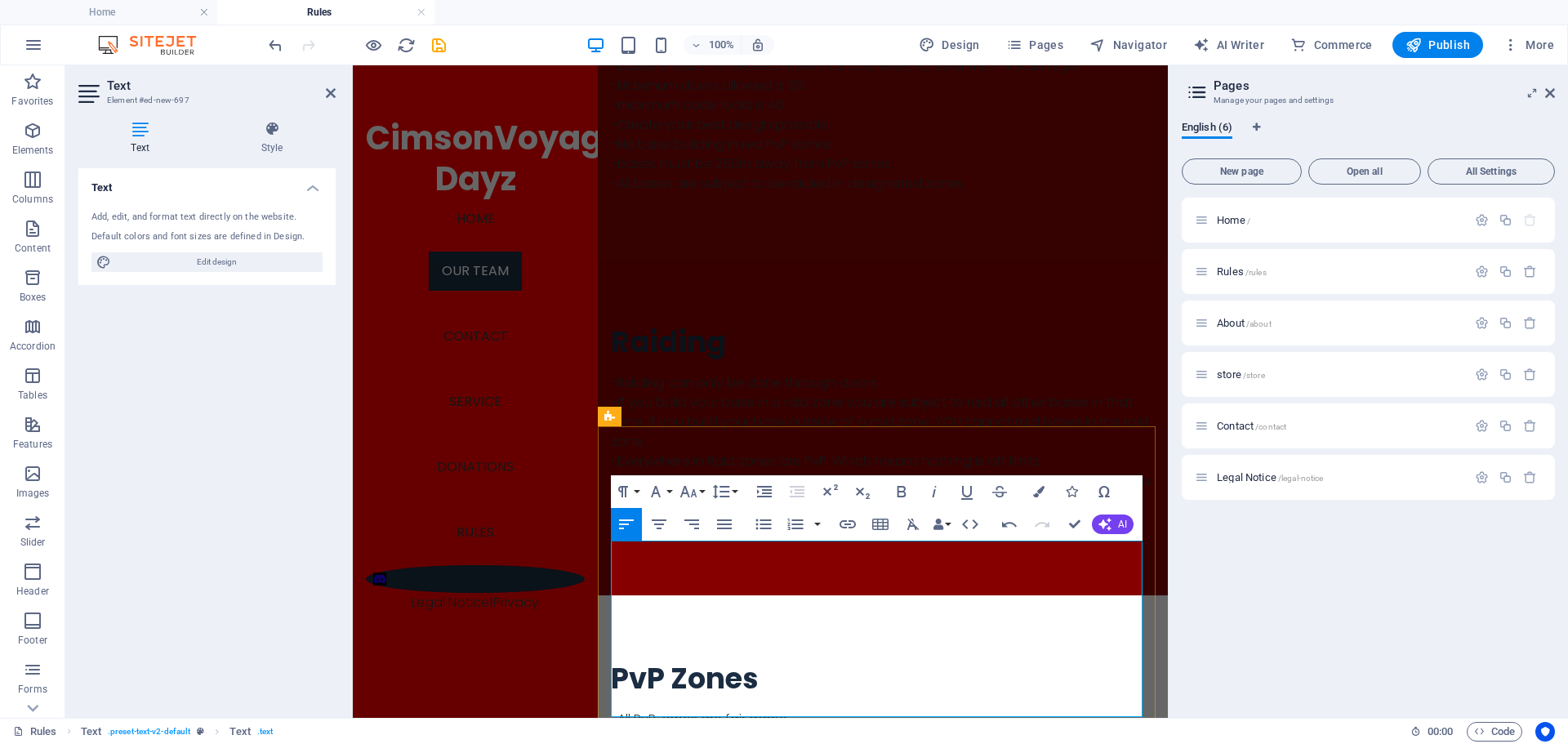
scroll to position [900, 0]
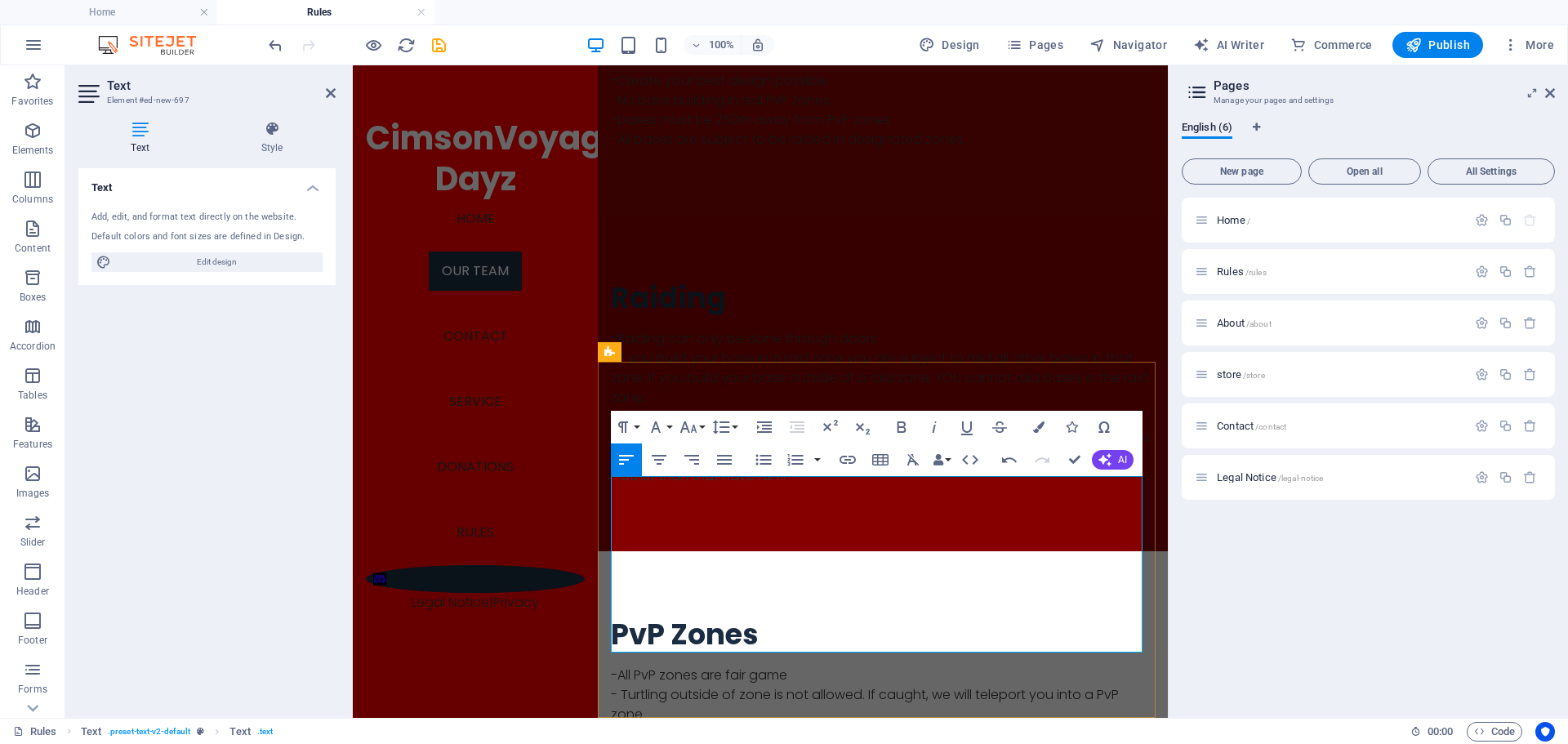
click at [743, 671] on div "PvP Zones ​-All PvP zones are fair game ​- Turtling outside of zone is not allo…" at bounding box center [882, 729] width 570 height 356
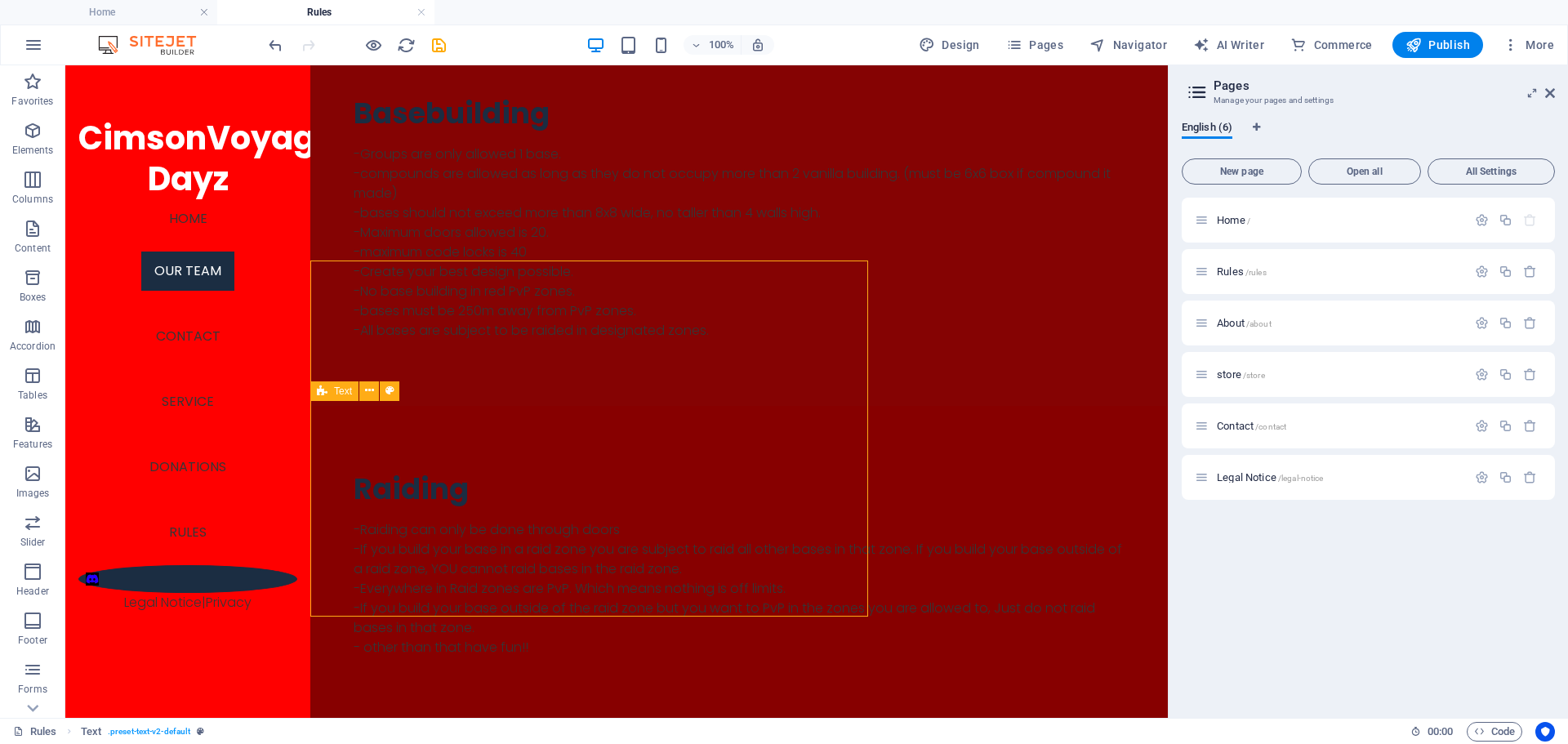
scroll to position [1002, 0]
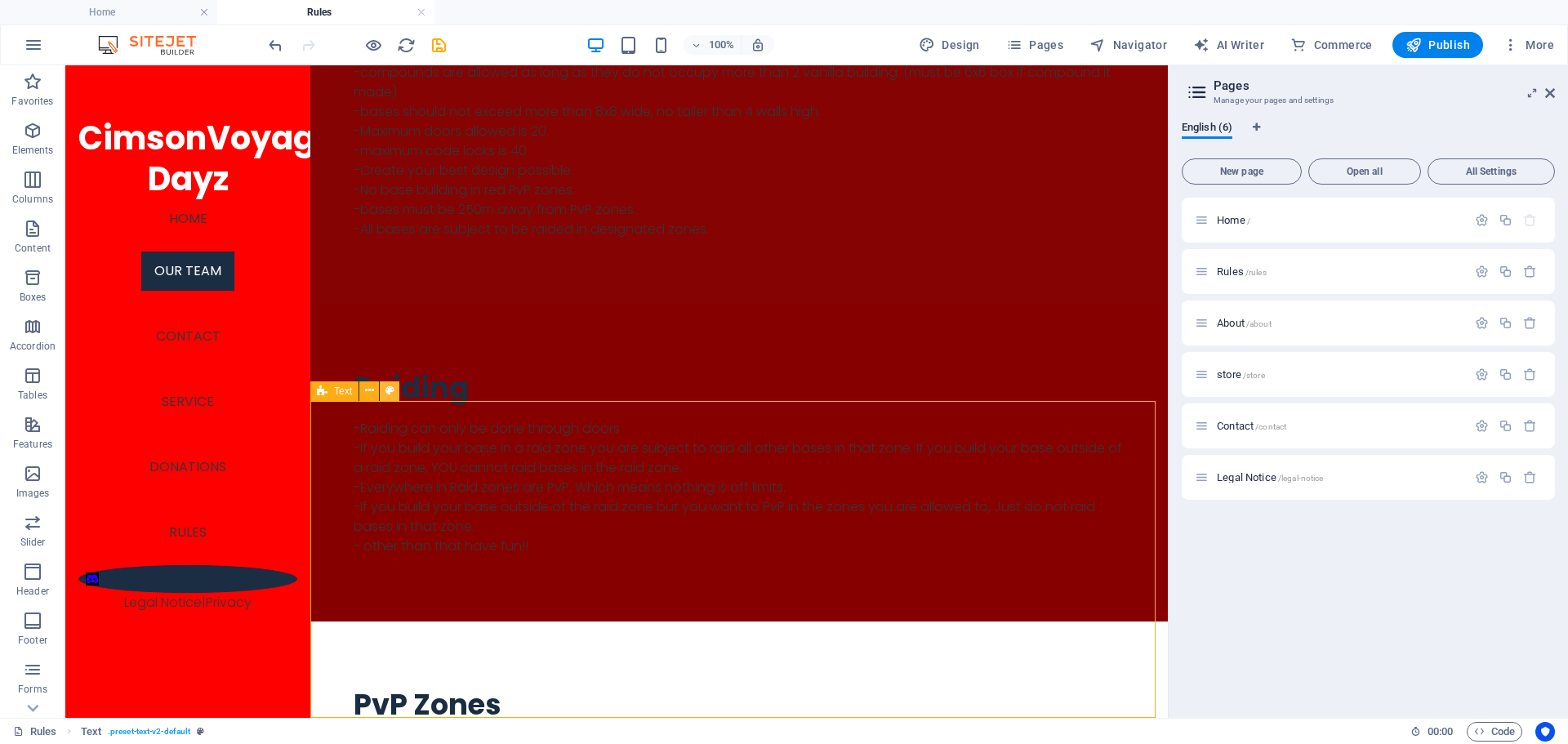
click at [389, 392] on icon at bounding box center [390, 391] width 9 height 17
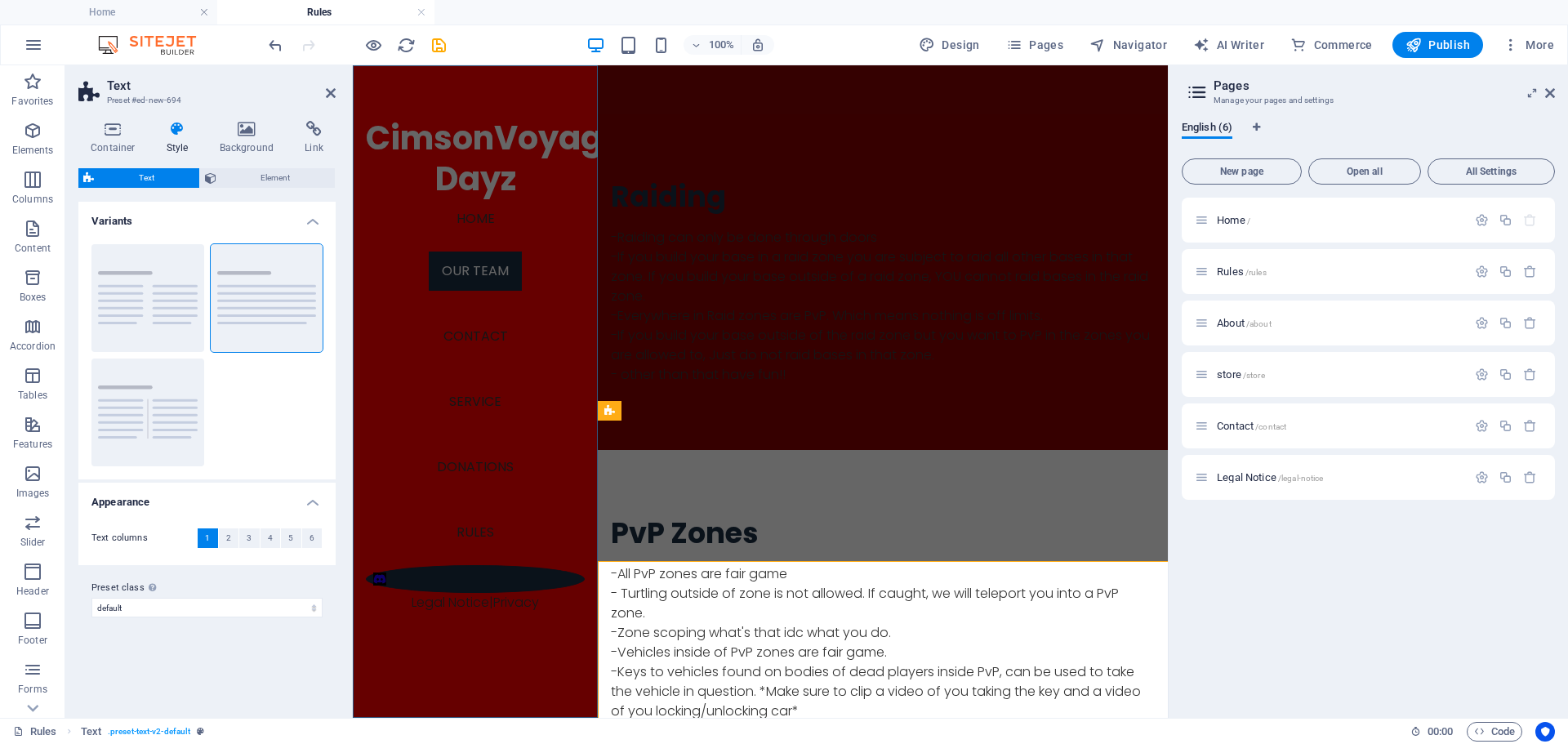
scroll to position [842, 0]
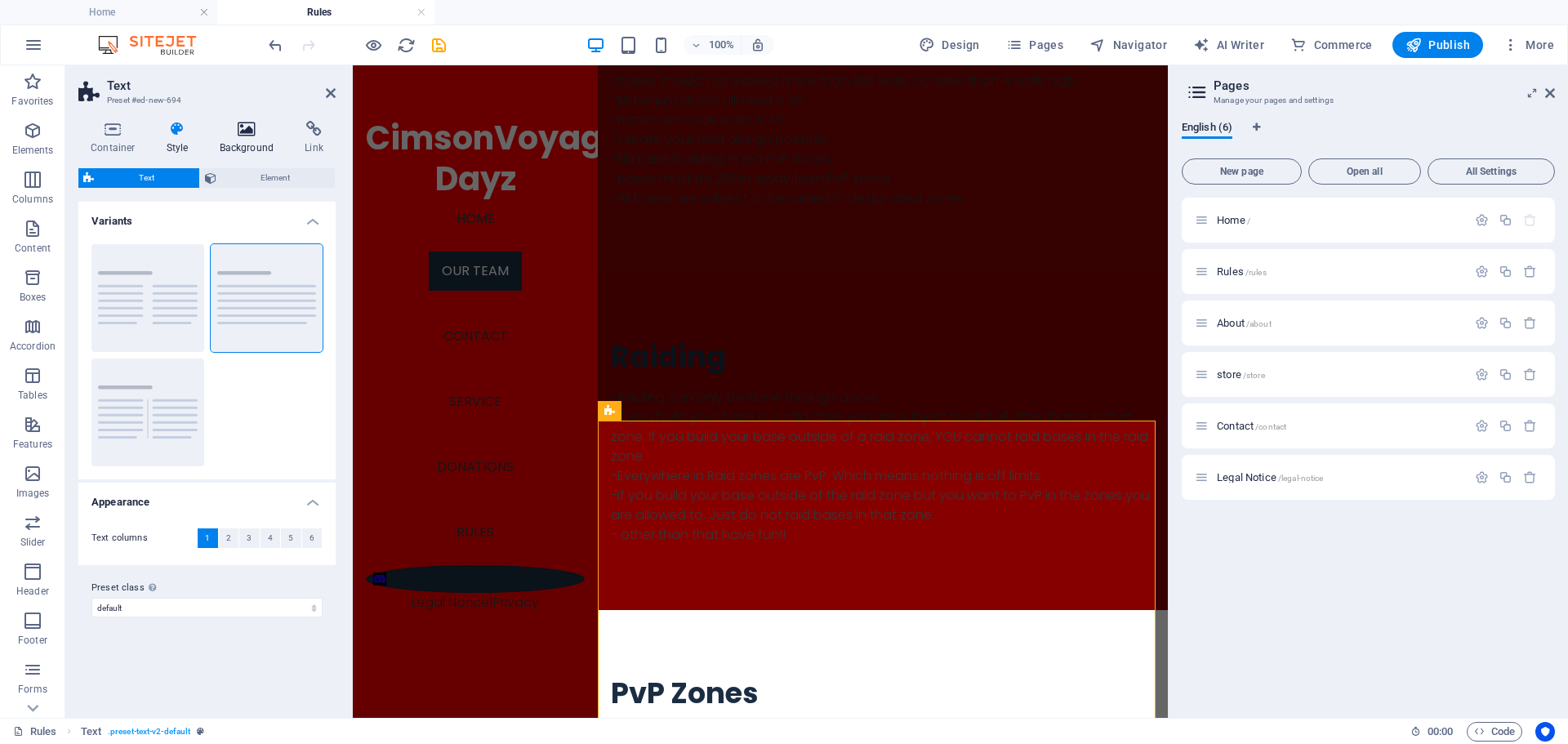
click at [236, 138] on h4 "Background" at bounding box center [250, 137] width 86 height 34
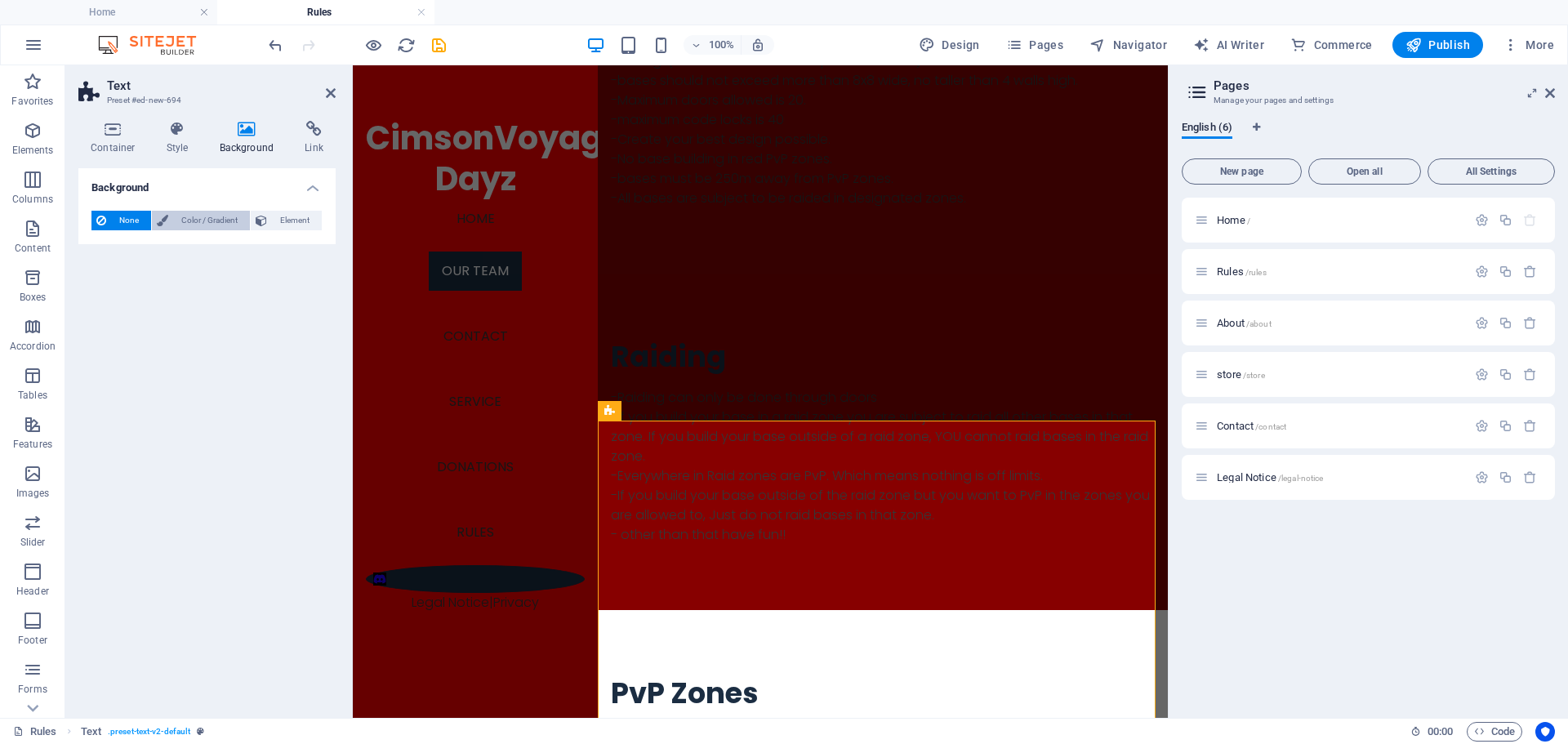
click at [173, 225] on span "Color / Gradient" at bounding box center [209, 220] width 72 height 20
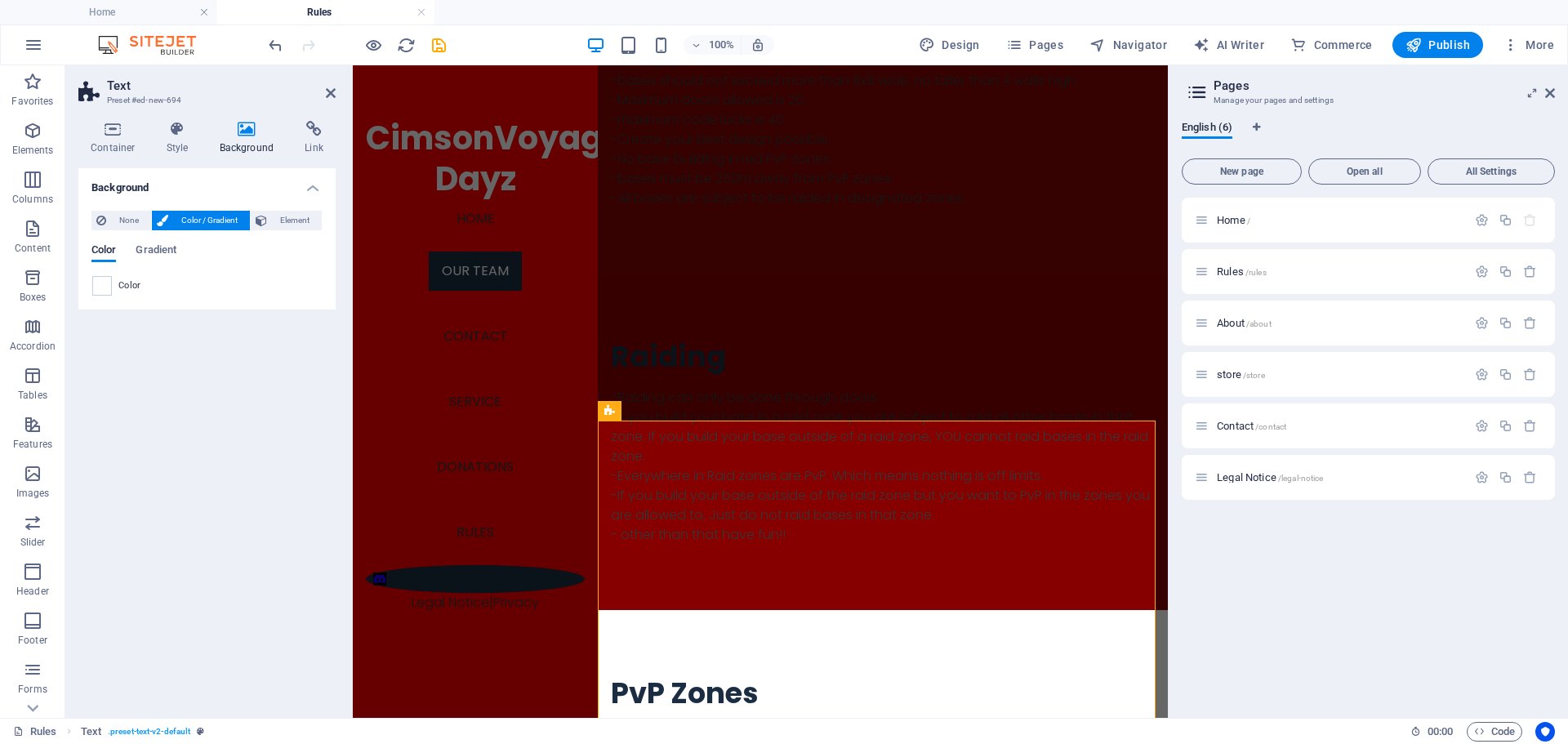
click at [267, 231] on div "Color Gradient Color" at bounding box center [206, 263] width 231 height 65
click at [266, 220] on icon at bounding box center [261, 220] width 11 height 20
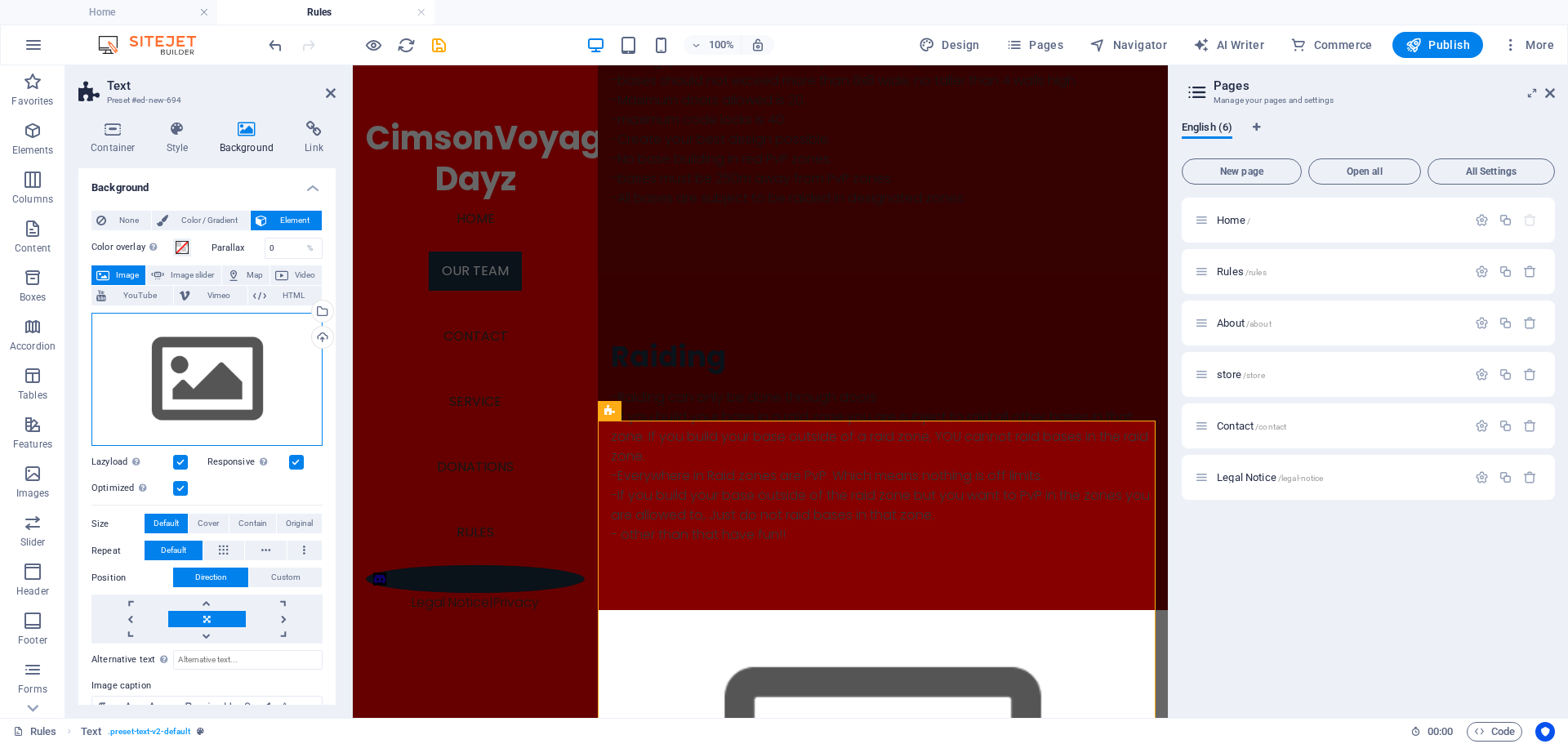
click at [204, 409] on div "Drag files here, click to choose files or select files from Files or our free s…" at bounding box center [206, 380] width 231 height 134
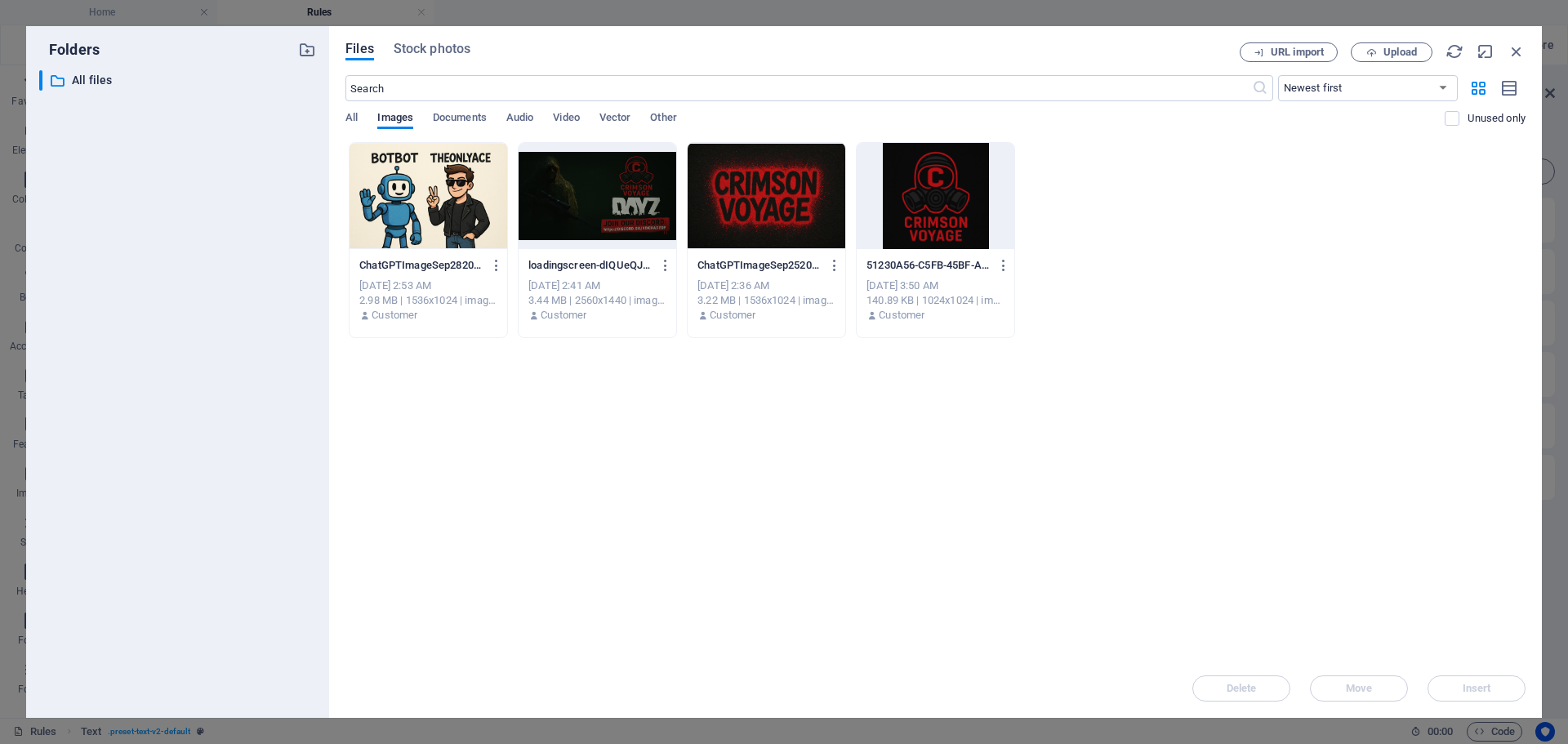
click at [956, 200] on div at bounding box center [935, 196] width 157 height 106
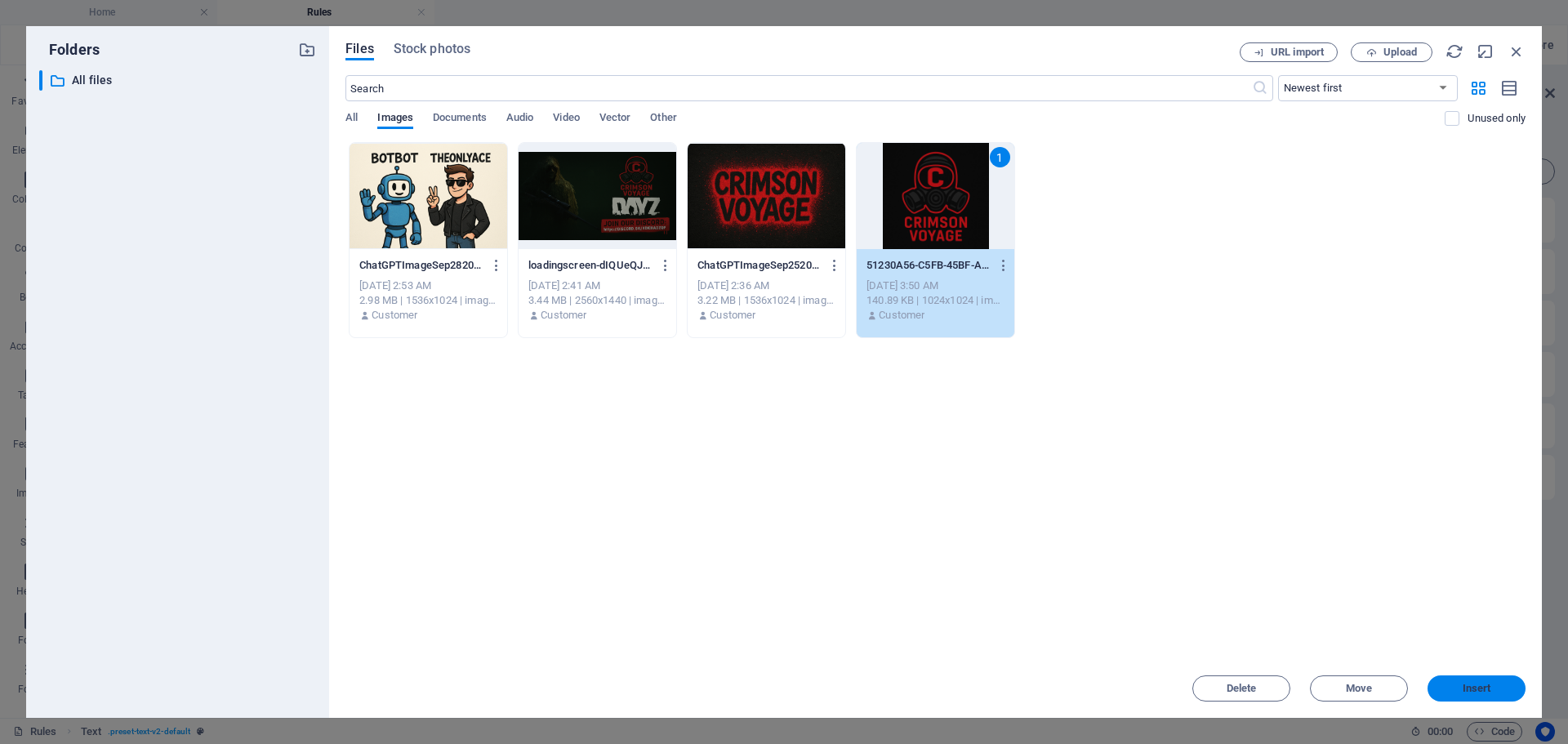
click at [1493, 695] on button "Insert" at bounding box center [1477, 688] width 98 height 26
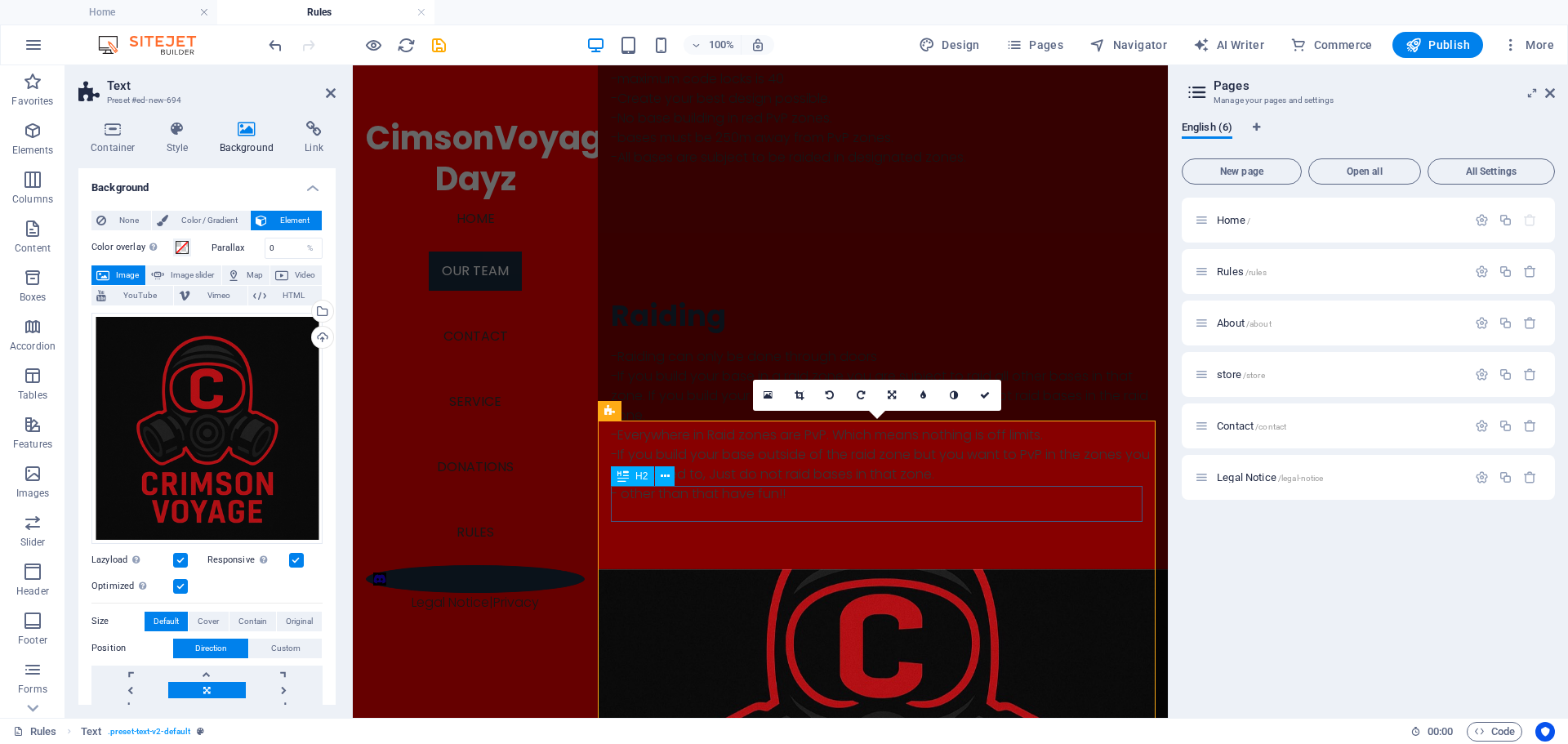
scroll to position [900, 0]
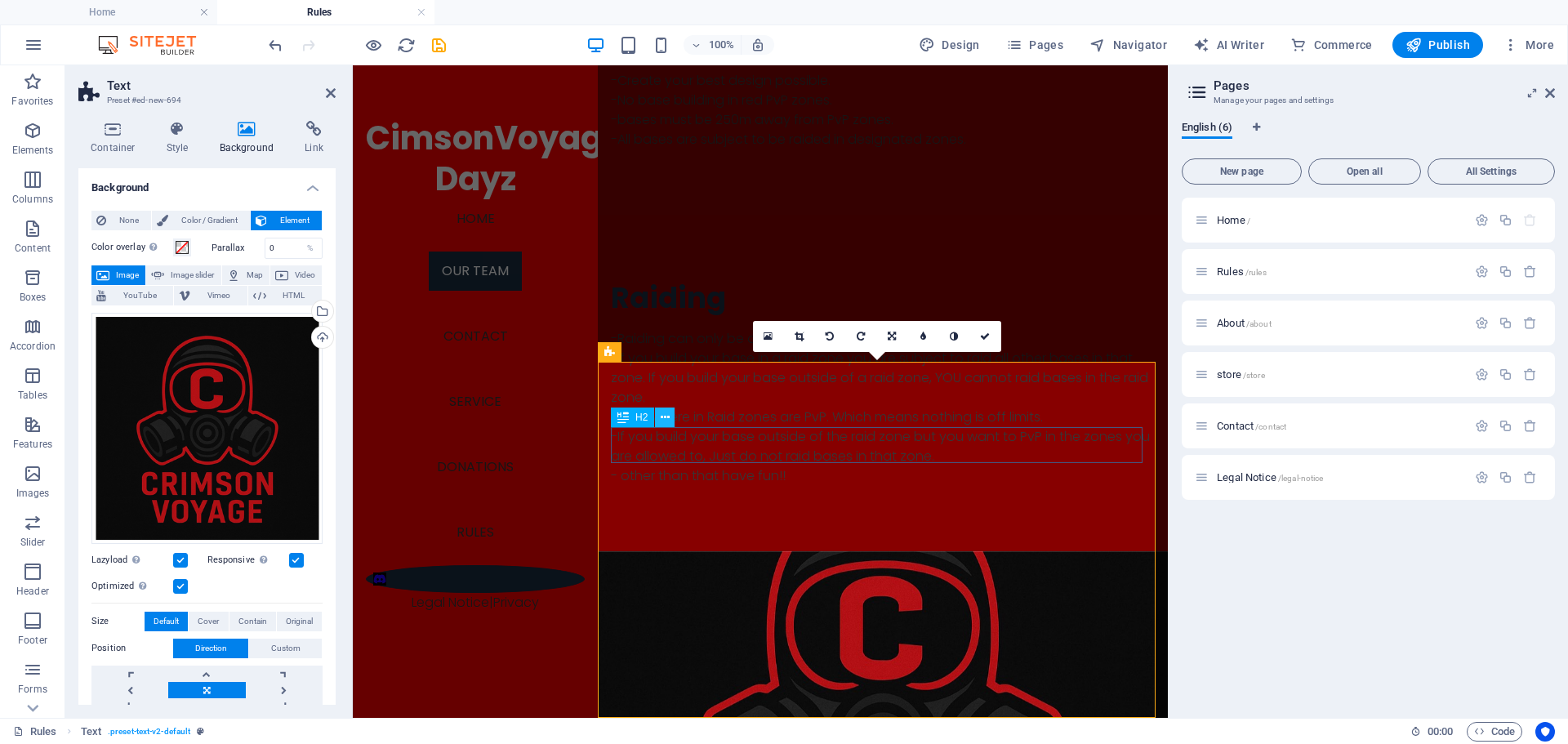
click at [668, 418] on icon at bounding box center [665, 417] width 9 height 17
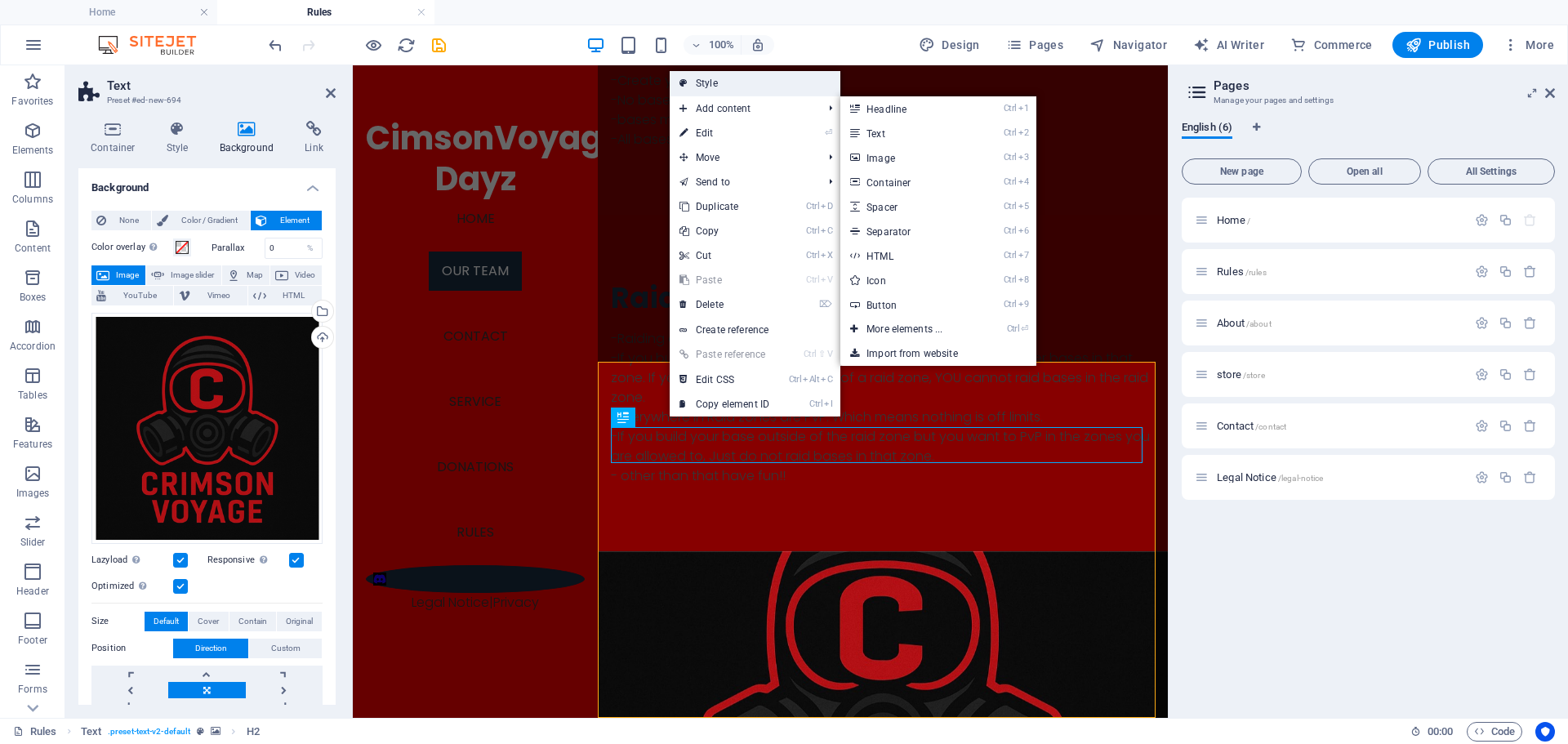
click at [702, 82] on link "Style" at bounding box center [755, 83] width 171 height 24
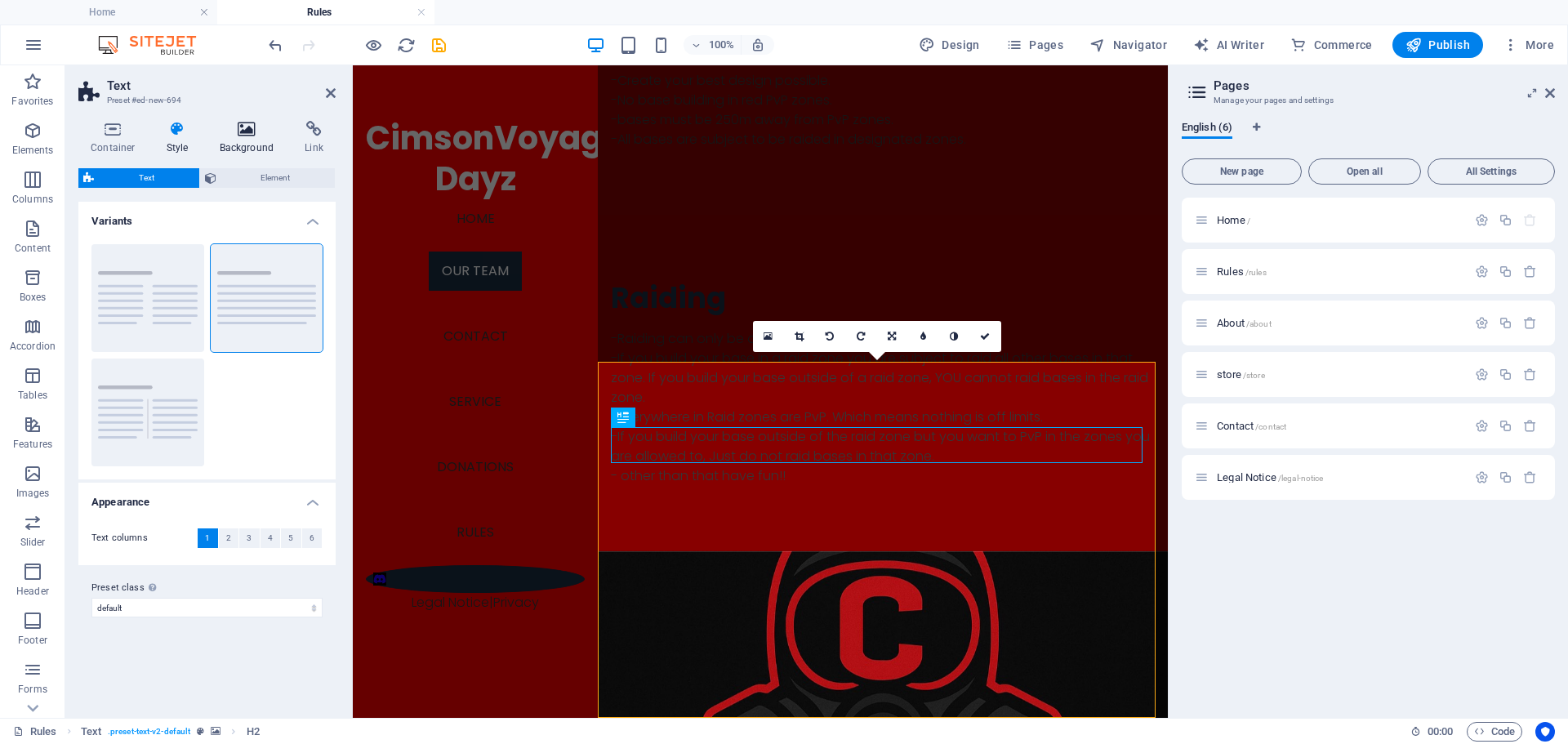
click at [242, 132] on icon at bounding box center [247, 128] width 79 height 16
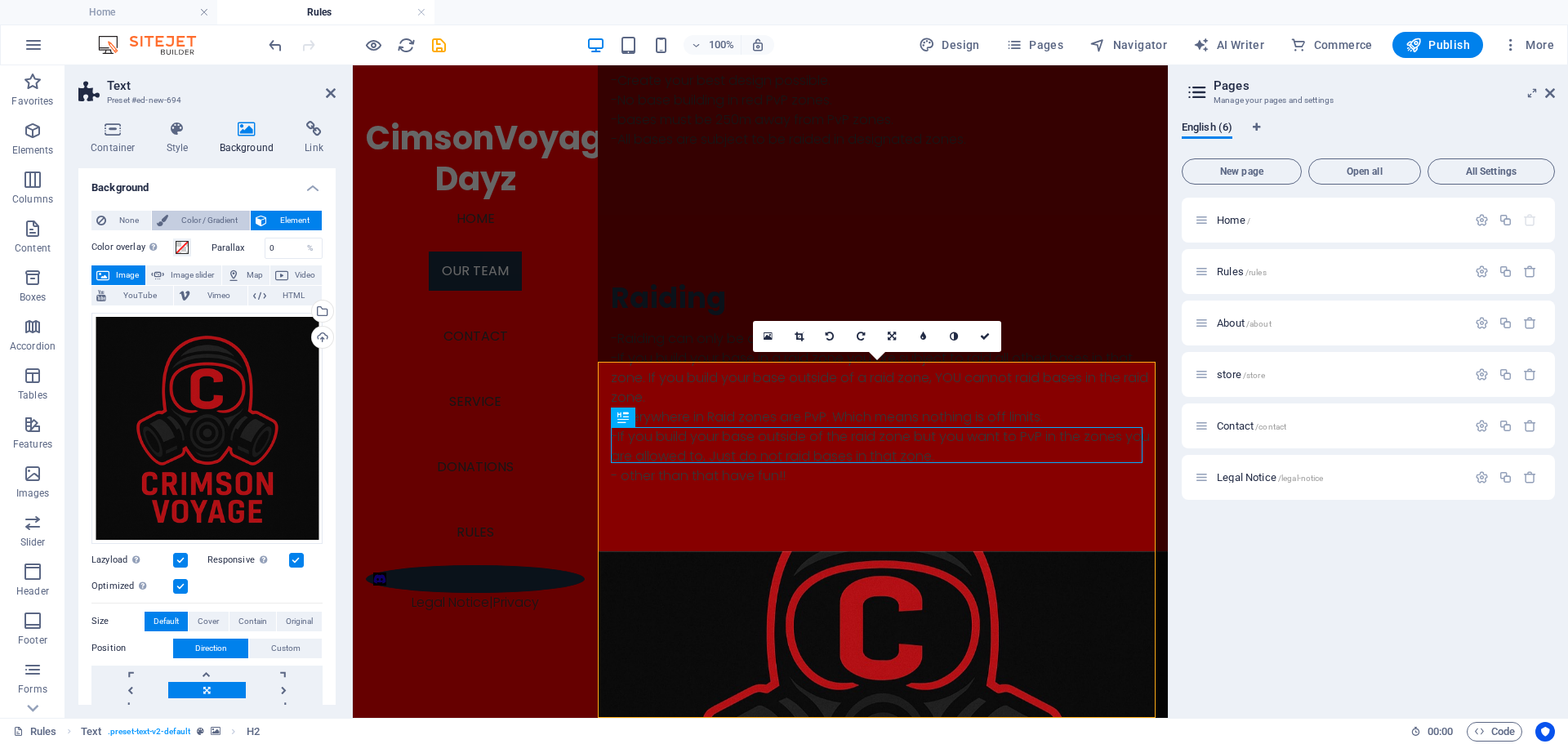
click at [215, 218] on span "Color / Gradient" at bounding box center [209, 220] width 72 height 20
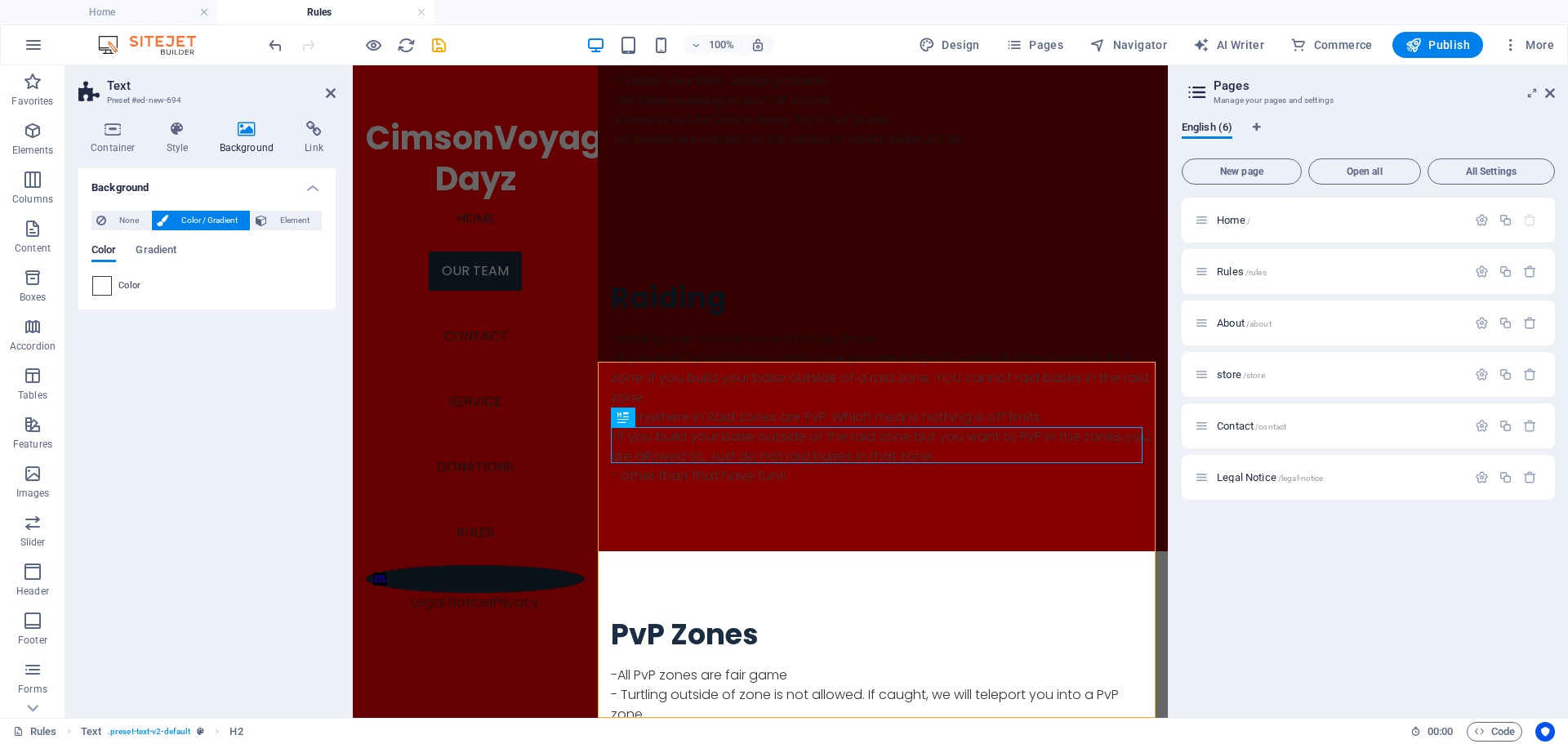
click at [107, 286] on span at bounding box center [102, 285] width 18 height 18
click at [122, 288] on span "Color" at bounding box center [130, 285] width 23 height 13
click at [98, 283] on span at bounding box center [102, 285] width 18 height 18
click at [152, 254] on span "Gradient" at bounding box center [155, 251] width 41 height 23
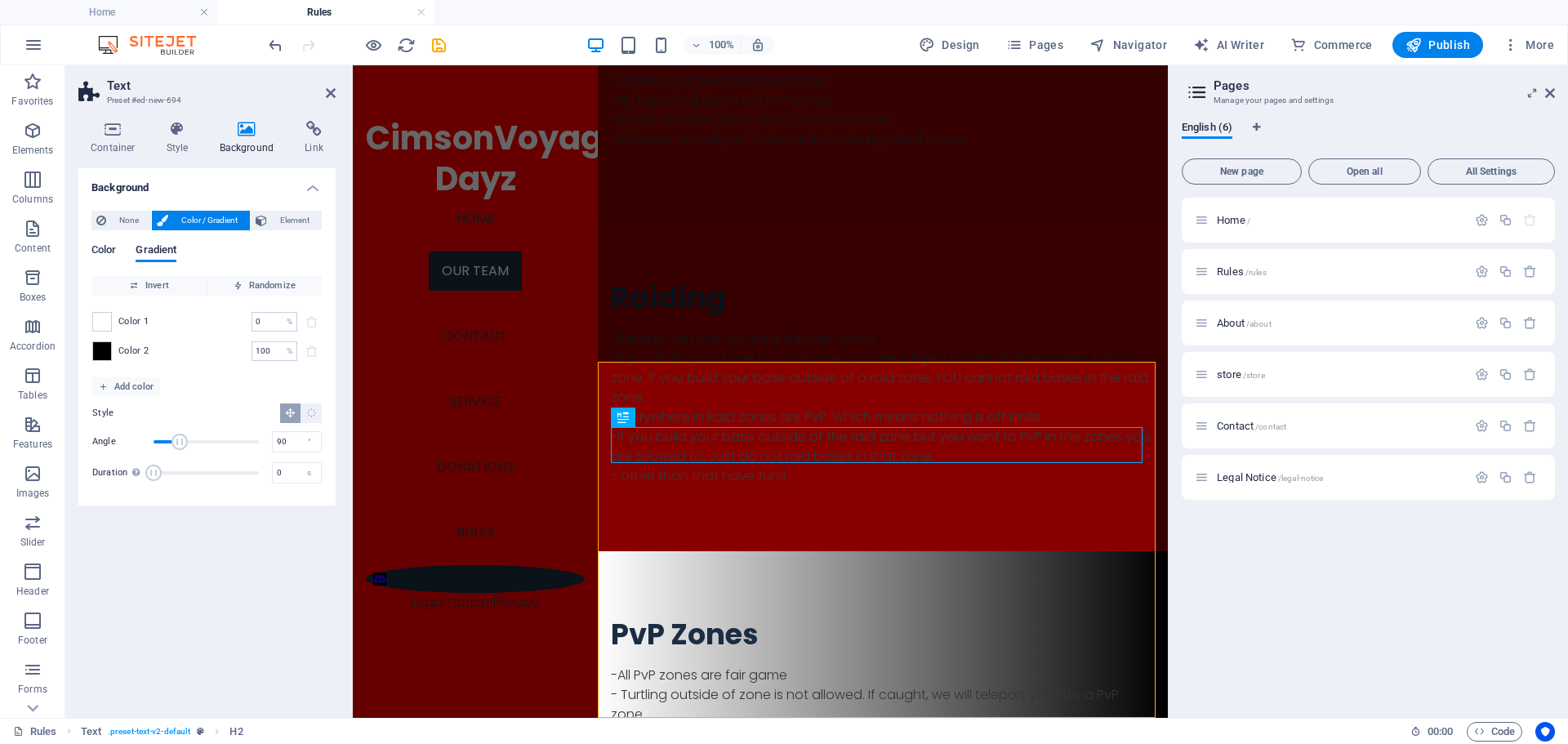
click at [113, 250] on span "Color" at bounding box center [104, 251] width 24 height 23
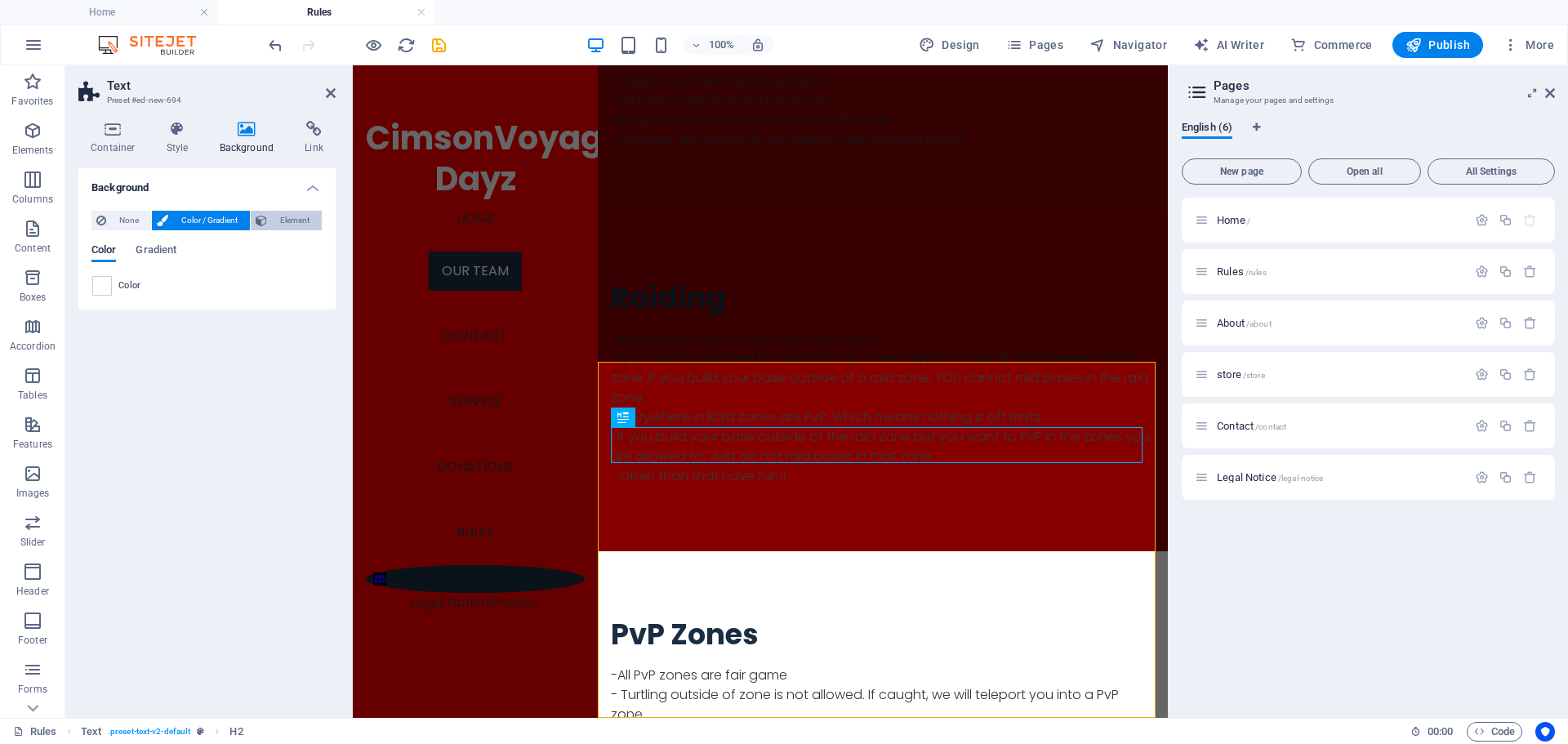
click at [265, 223] on icon at bounding box center [261, 220] width 11 height 20
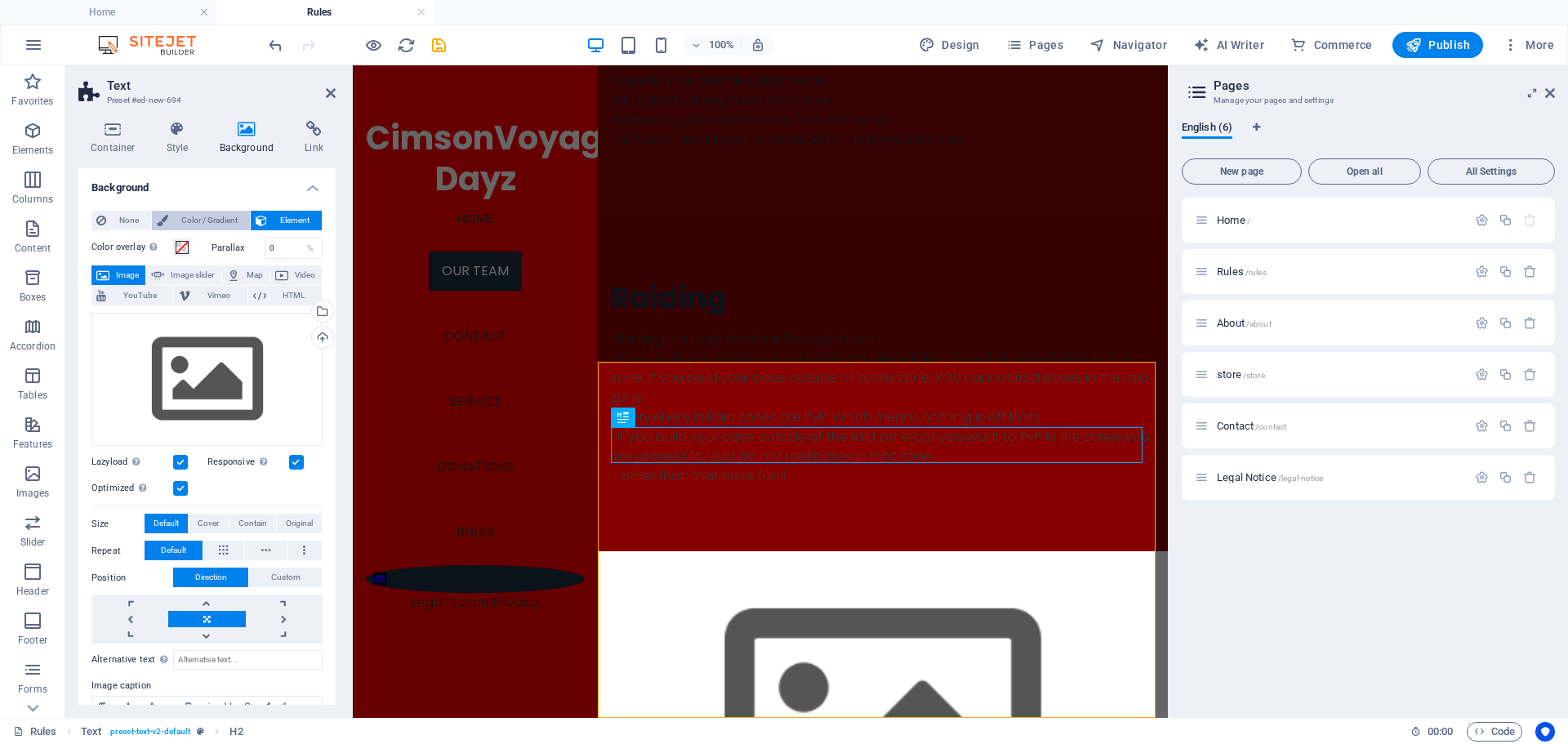
click at [169, 223] on button "Color / Gradient" at bounding box center [201, 220] width 98 height 20
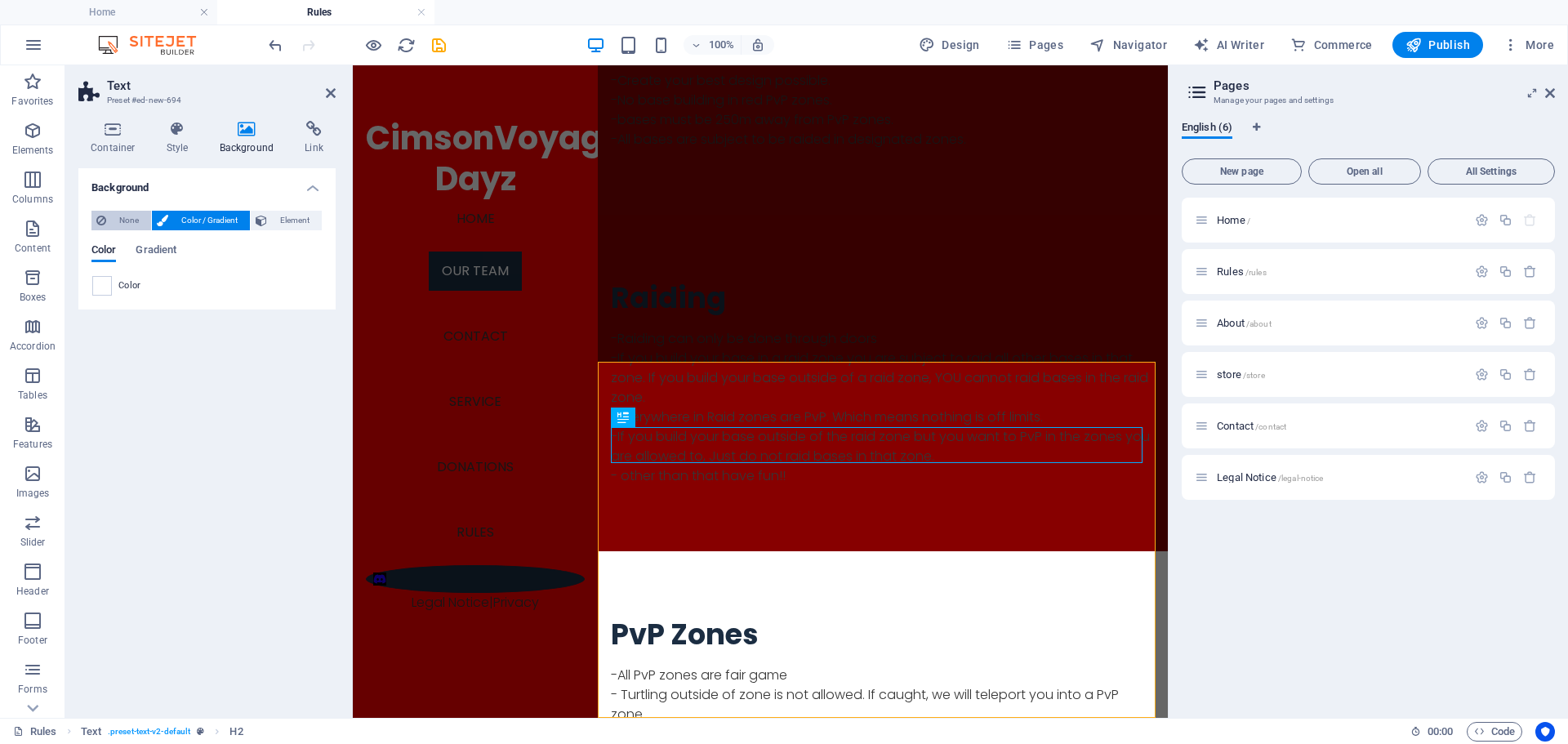
click at [127, 218] on span "None" at bounding box center [128, 220] width 35 height 20
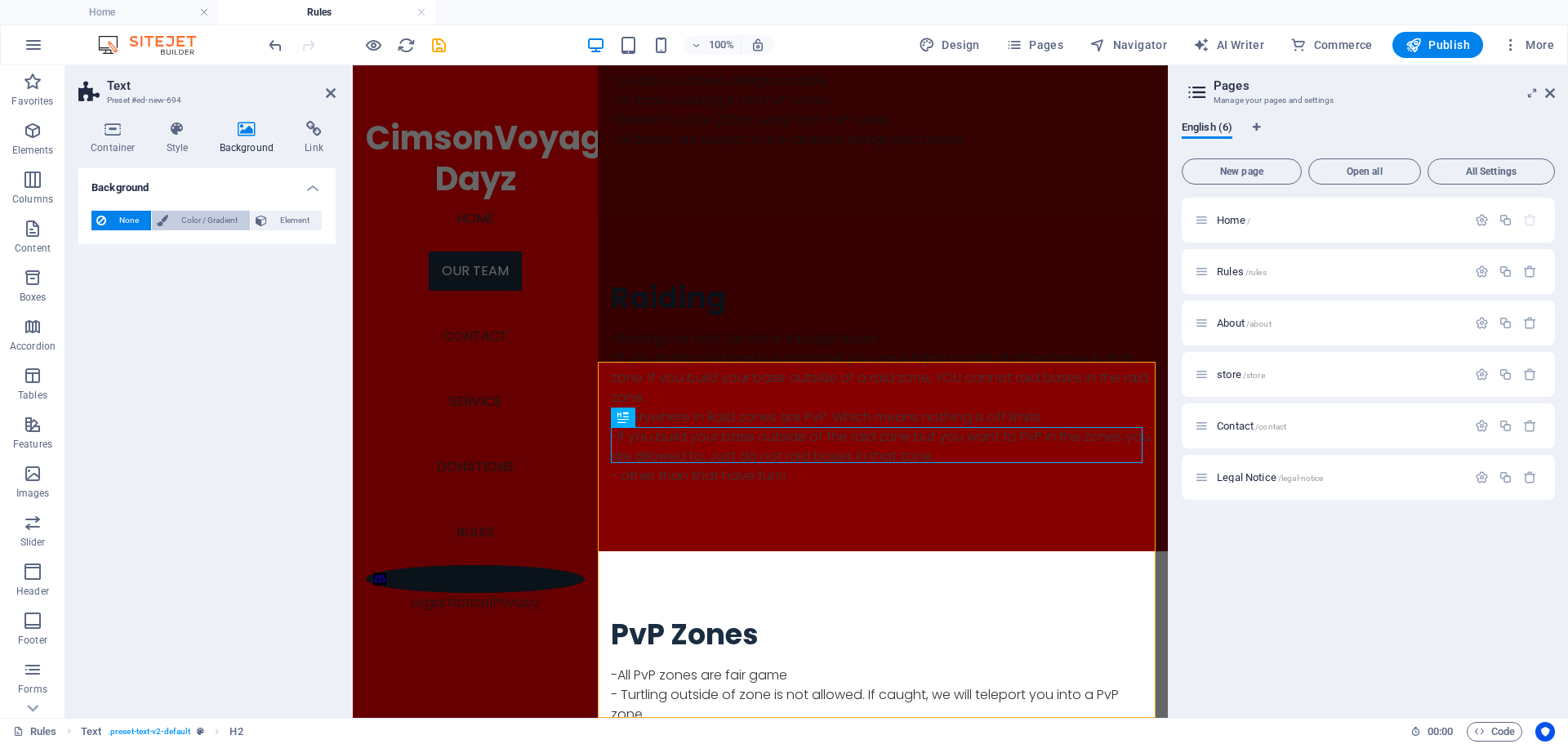
click at [166, 214] on icon at bounding box center [162, 220] width 11 height 20
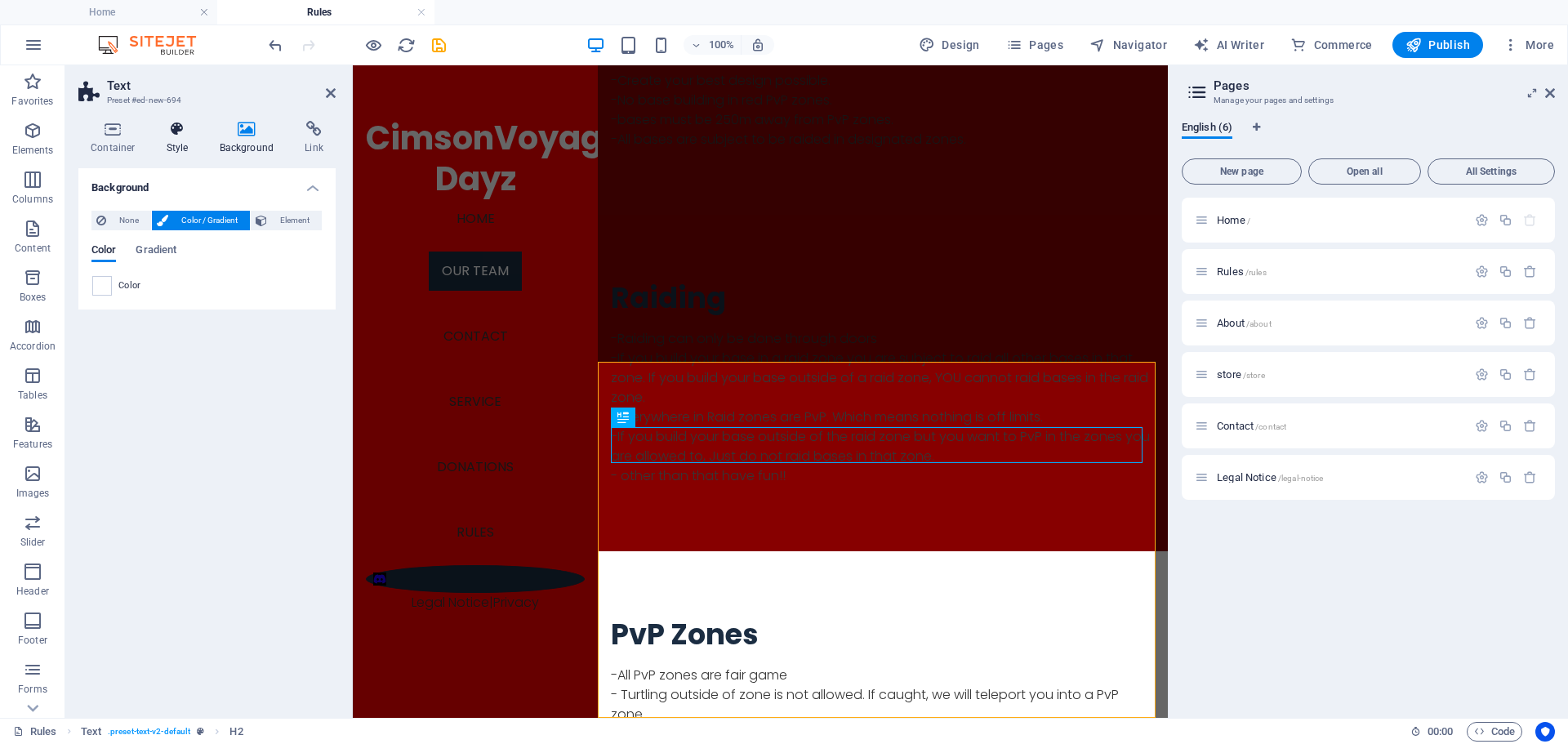
click at [176, 140] on h4 "Style" at bounding box center [181, 137] width 53 height 34
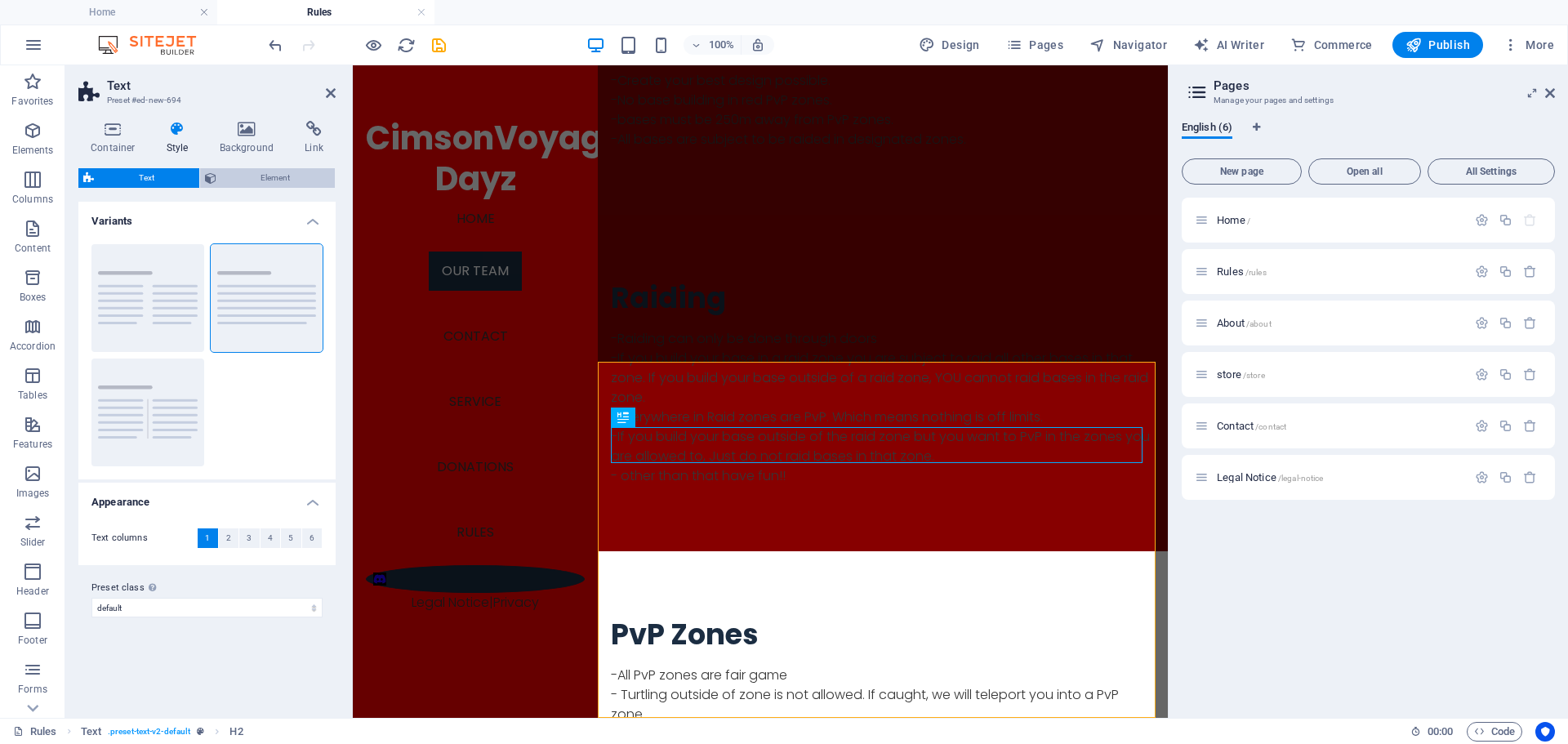
click at [241, 171] on span "Element" at bounding box center [276, 178] width 109 height 20
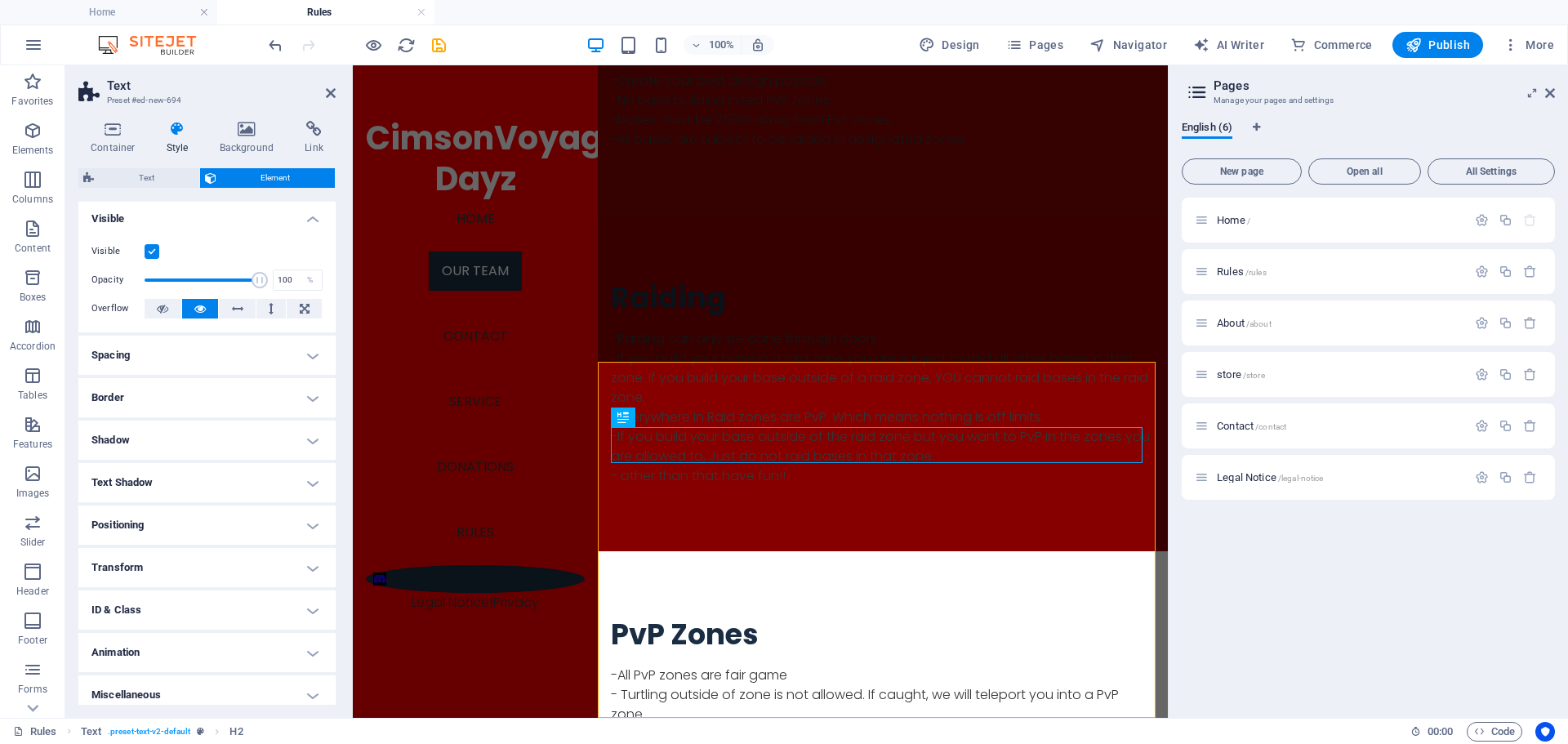
scroll to position [0, 0]
click at [237, 128] on icon at bounding box center [247, 128] width 79 height 16
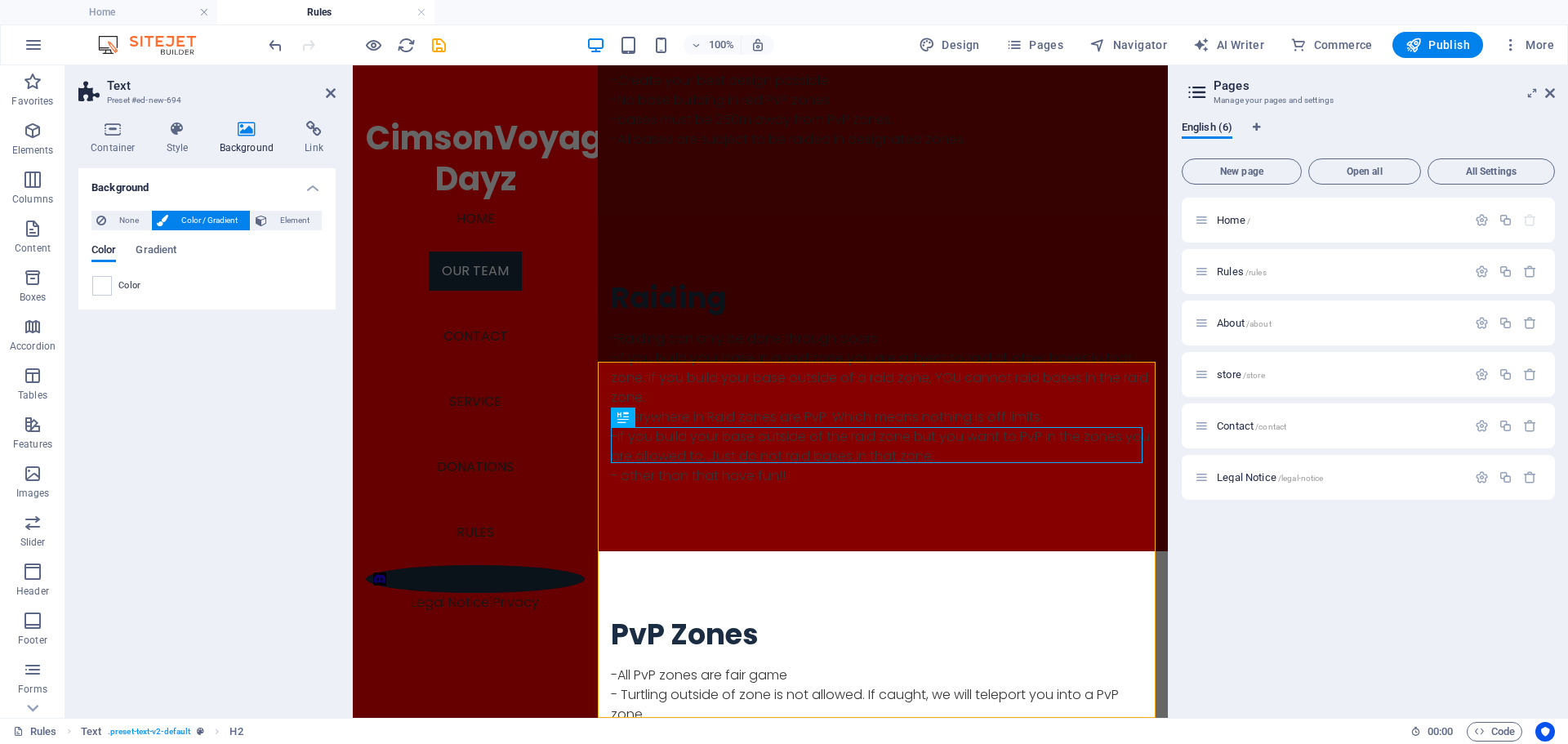
click at [113, 279] on div "Color" at bounding box center [207, 285] width 230 height 20
click at [106, 284] on span at bounding box center [102, 285] width 18 height 18
click at [106, 284] on span at bounding box center [102, 285] width 18 height 18
click at [139, 284] on span "Color" at bounding box center [130, 285] width 23 height 13
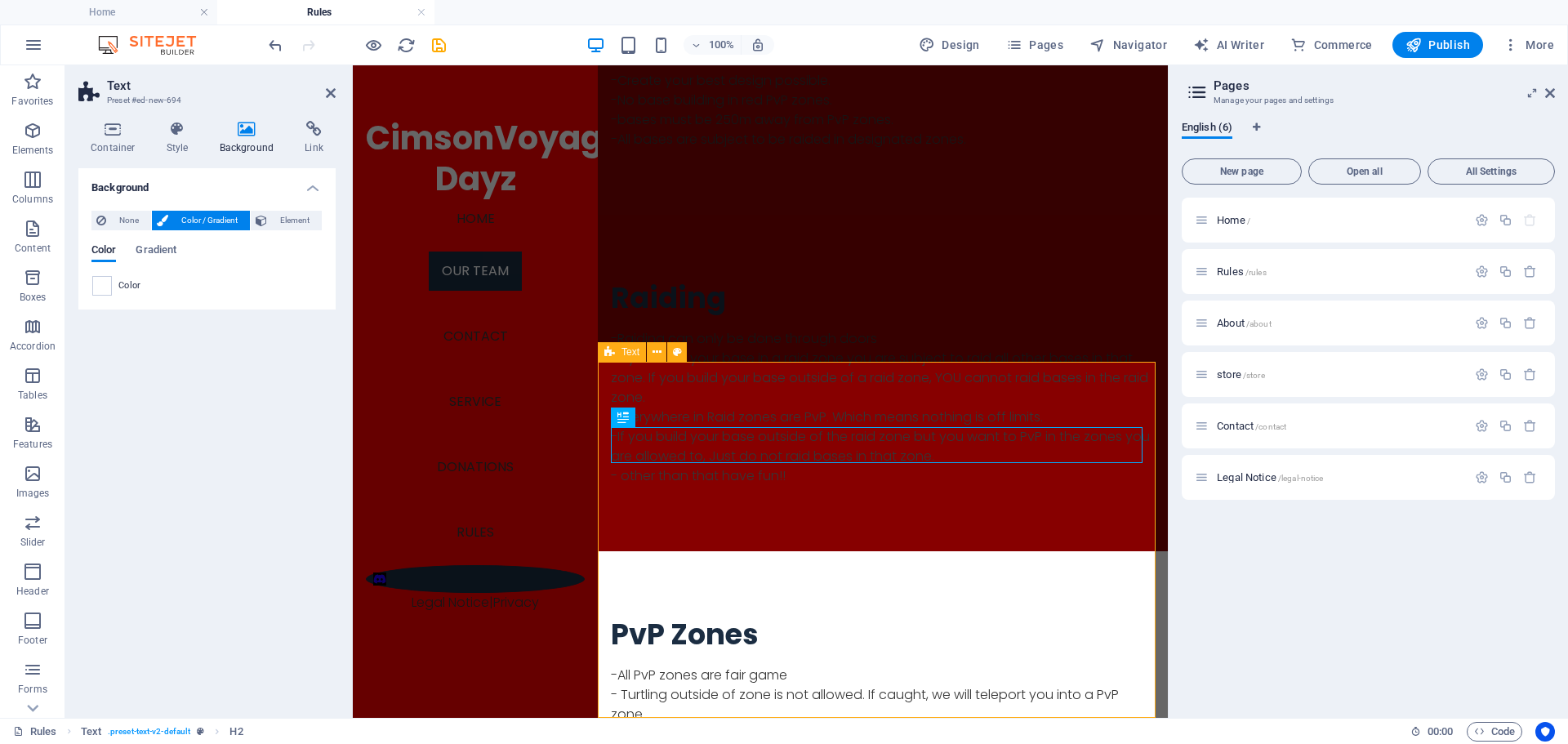
click at [744, 551] on div "PvP Zones -All PvP zones are fair game - Turtling outside of zone is not allowe…" at bounding box center [882, 729] width 570 height 356
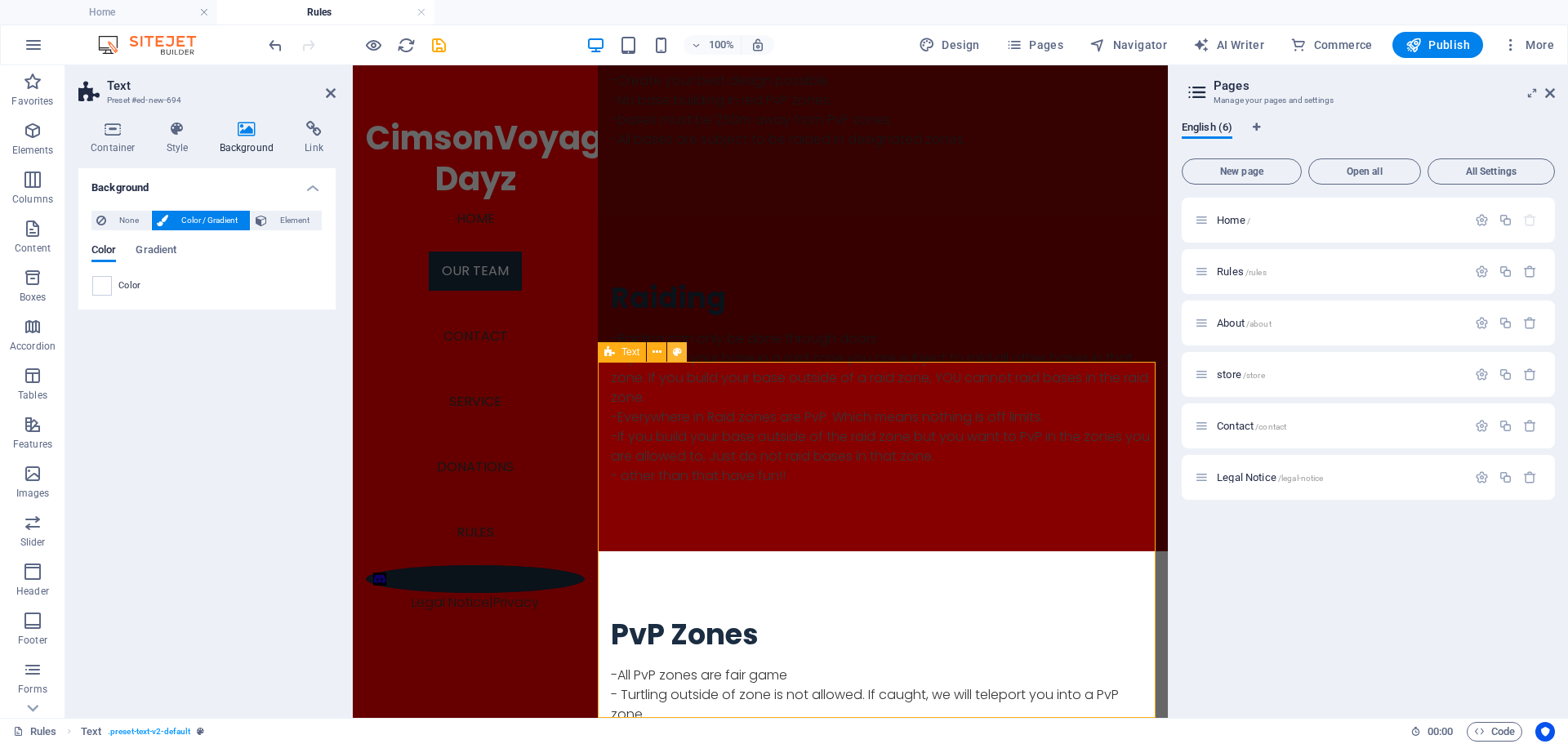
click at [678, 357] on icon at bounding box center [678, 352] width 9 height 17
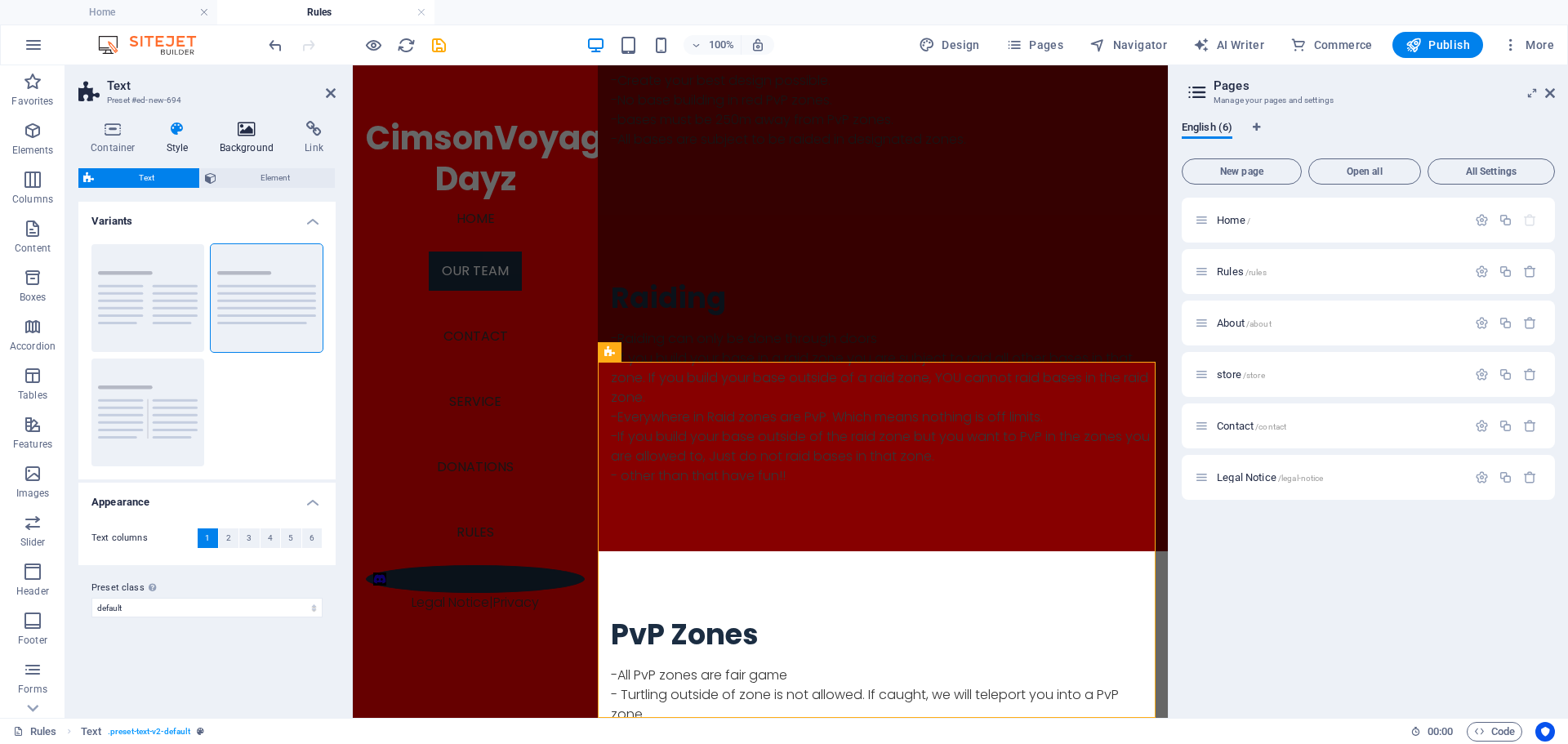
click at [227, 128] on icon at bounding box center [247, 128] width 79 height 16
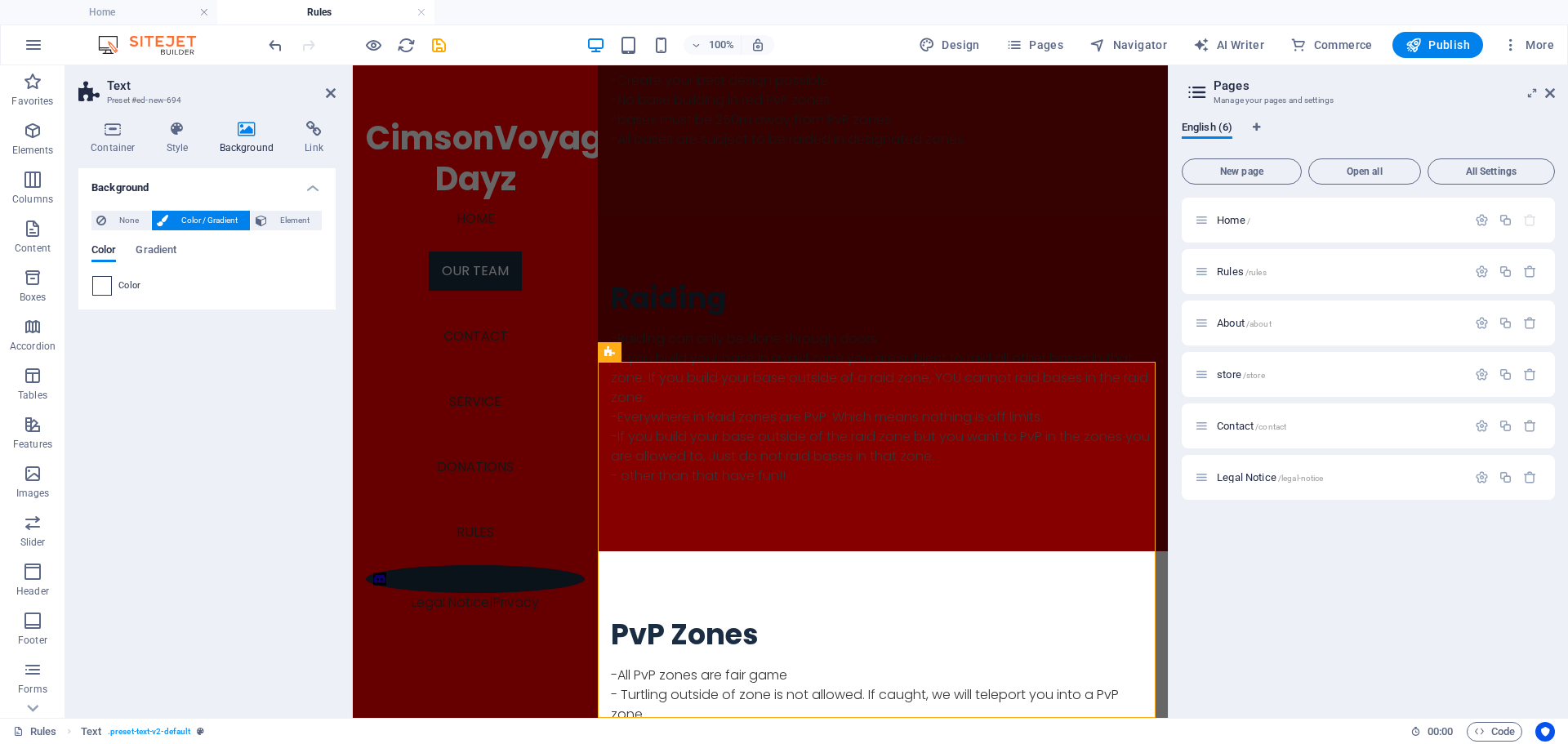
click at [102, 284] on span at bounding box center [102, 285] width 18 height 18
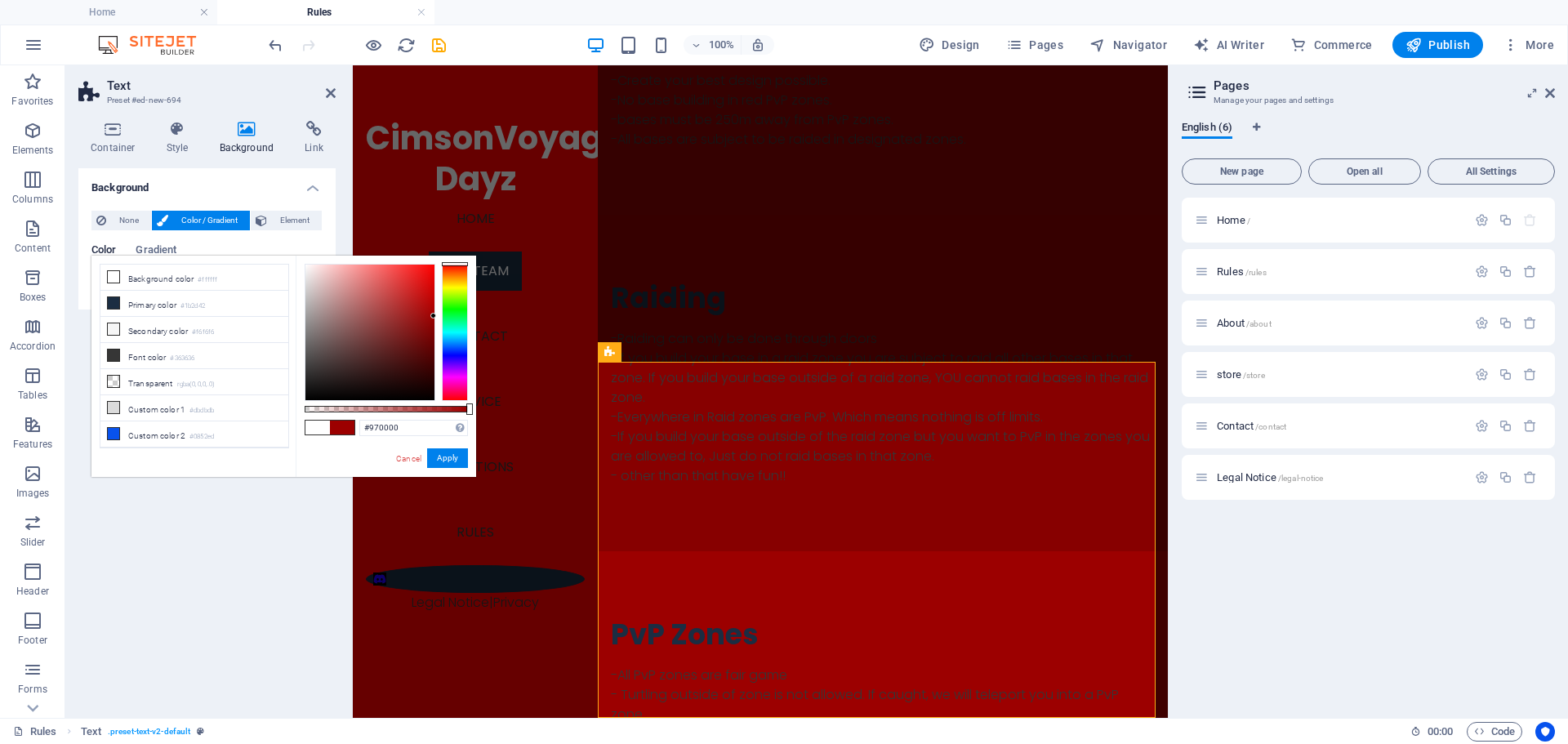
type input "#960000"
drag, startPoint x: 315, startPoint y: 300, endPoint x: 447, endPoint y: 319, distance: 133.4
click at [447, 319] on div at bounding box center [385, 332] width 163 height 137
click at [431, 453] on button "Apply" at bounding box center [447, 458] width 41 height 20
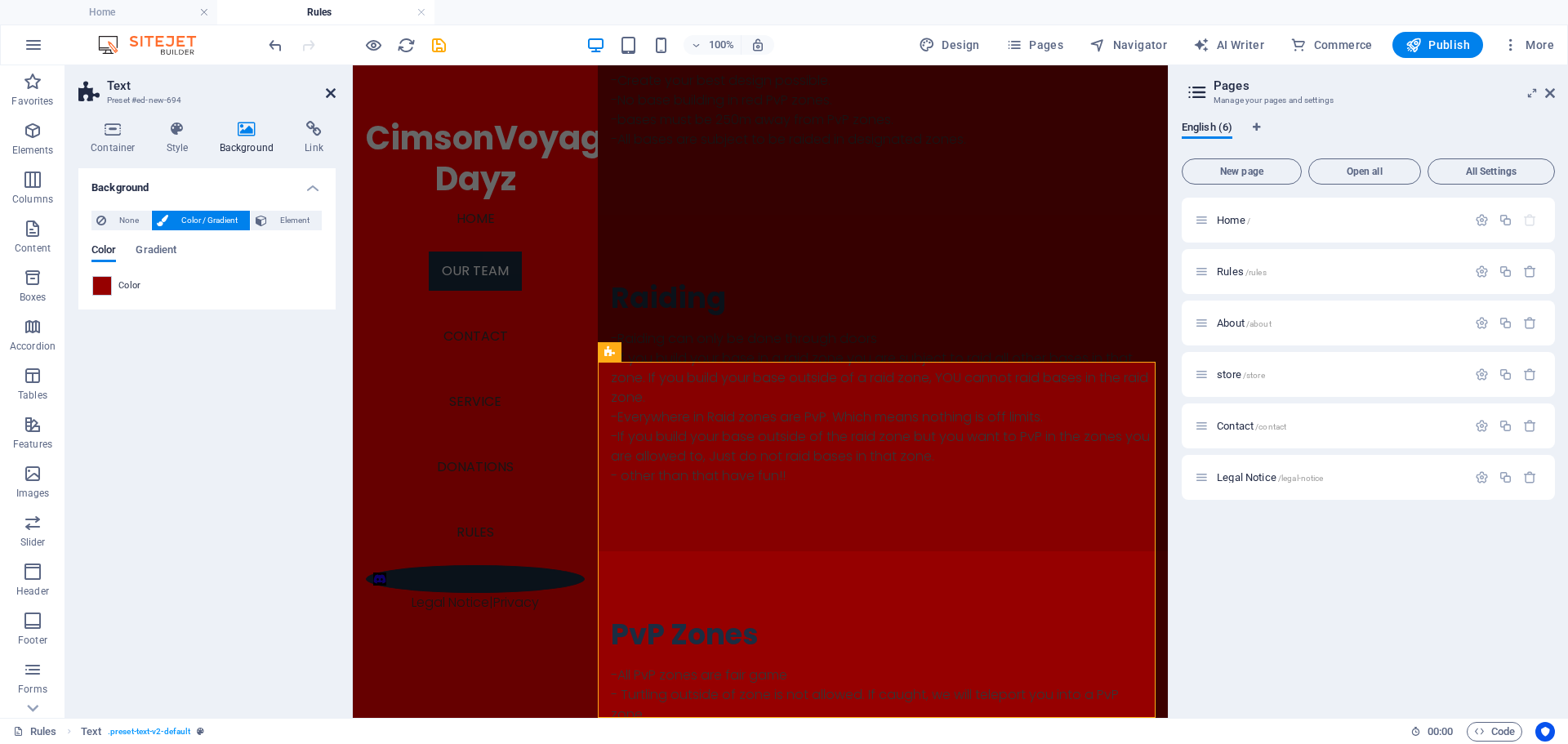
drag, startPoint x: 329, startPoint y: 89, endPoint x: 260, endPoint y: 40, distance: 84.6
click at [329, 89] on icon at bounding box center [331, 93] width 9 height 13
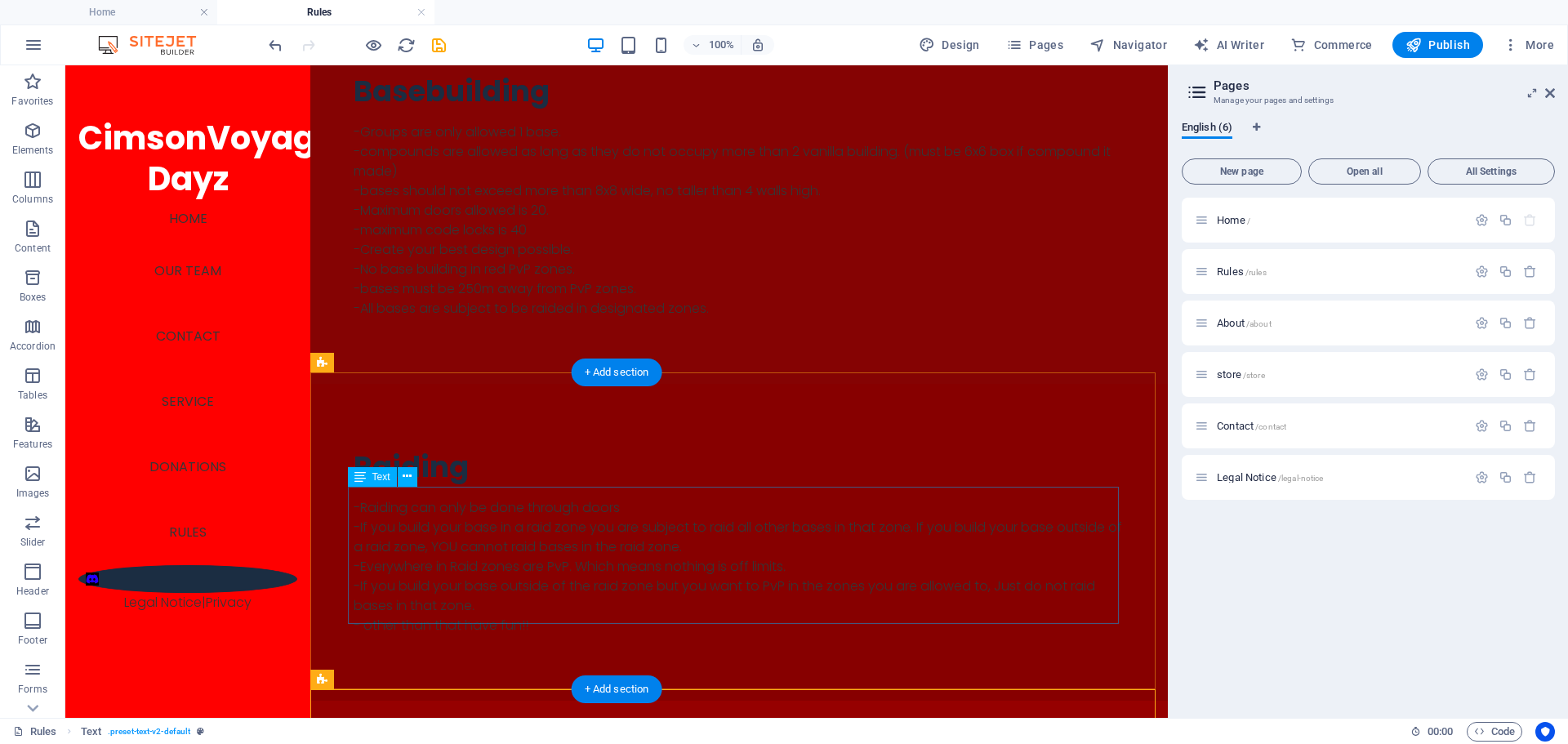
scroll to position [1002, 0]
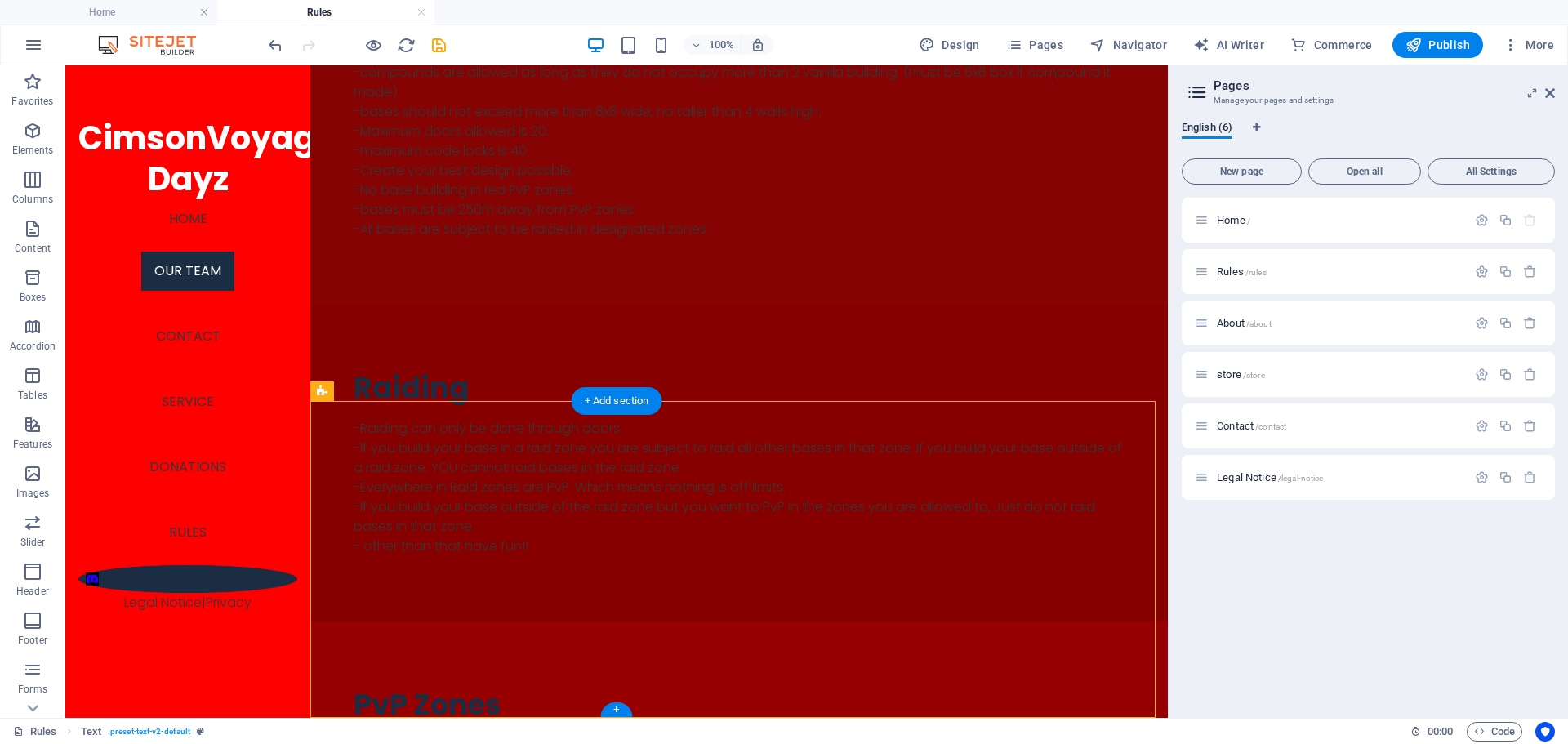
drag, startPoint x: 622, startPoint y: 708, endPoint x: 617, endPoint y: 719, distance: 12.1
drag, startPoint x: 614, startPoint y: 705, endPoint x: 260, endPoint y: 634, distance: 361.0
click at [614, 705] on div "+" at bounding box center [616, 709] width 32 height 15
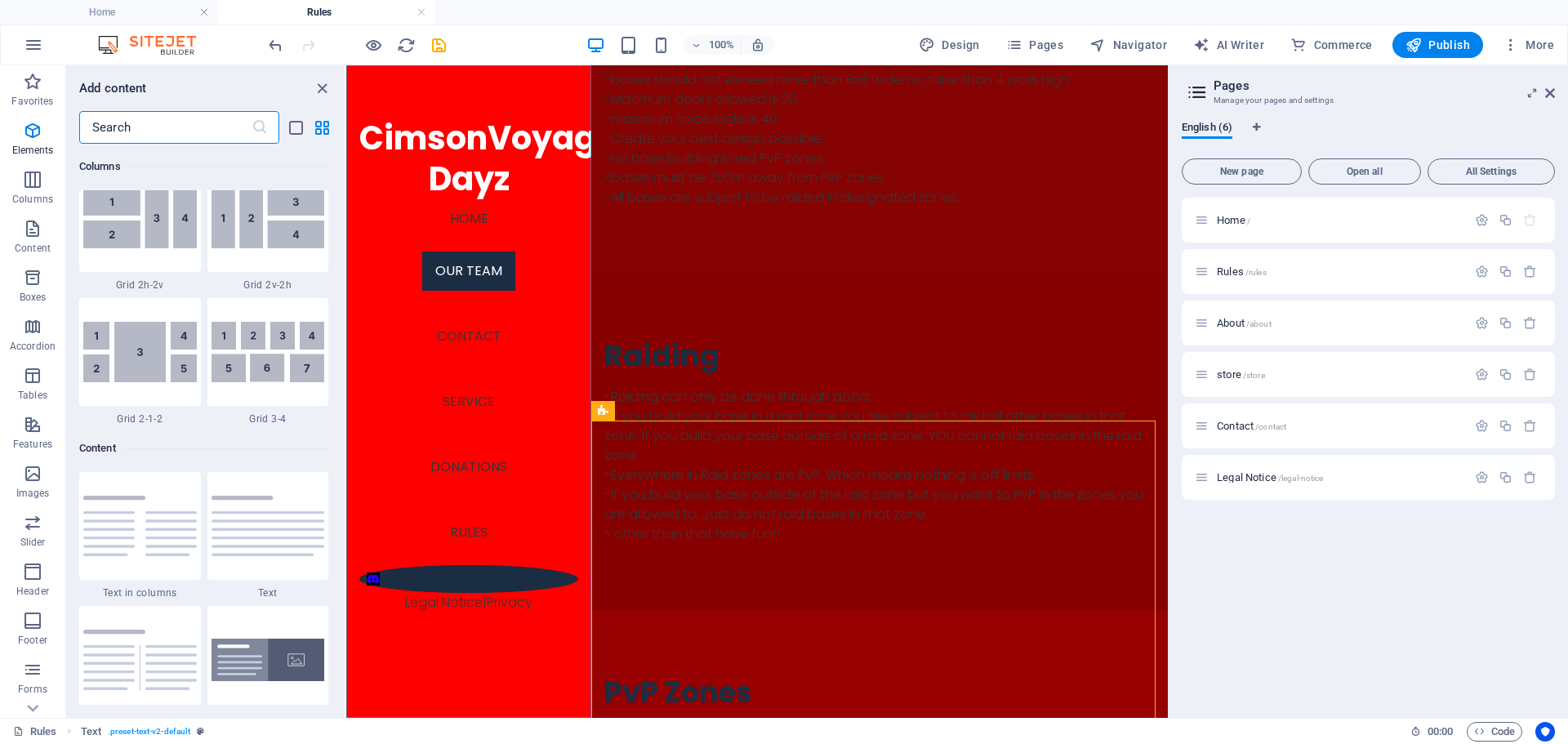
scroll to position [2856, 0]
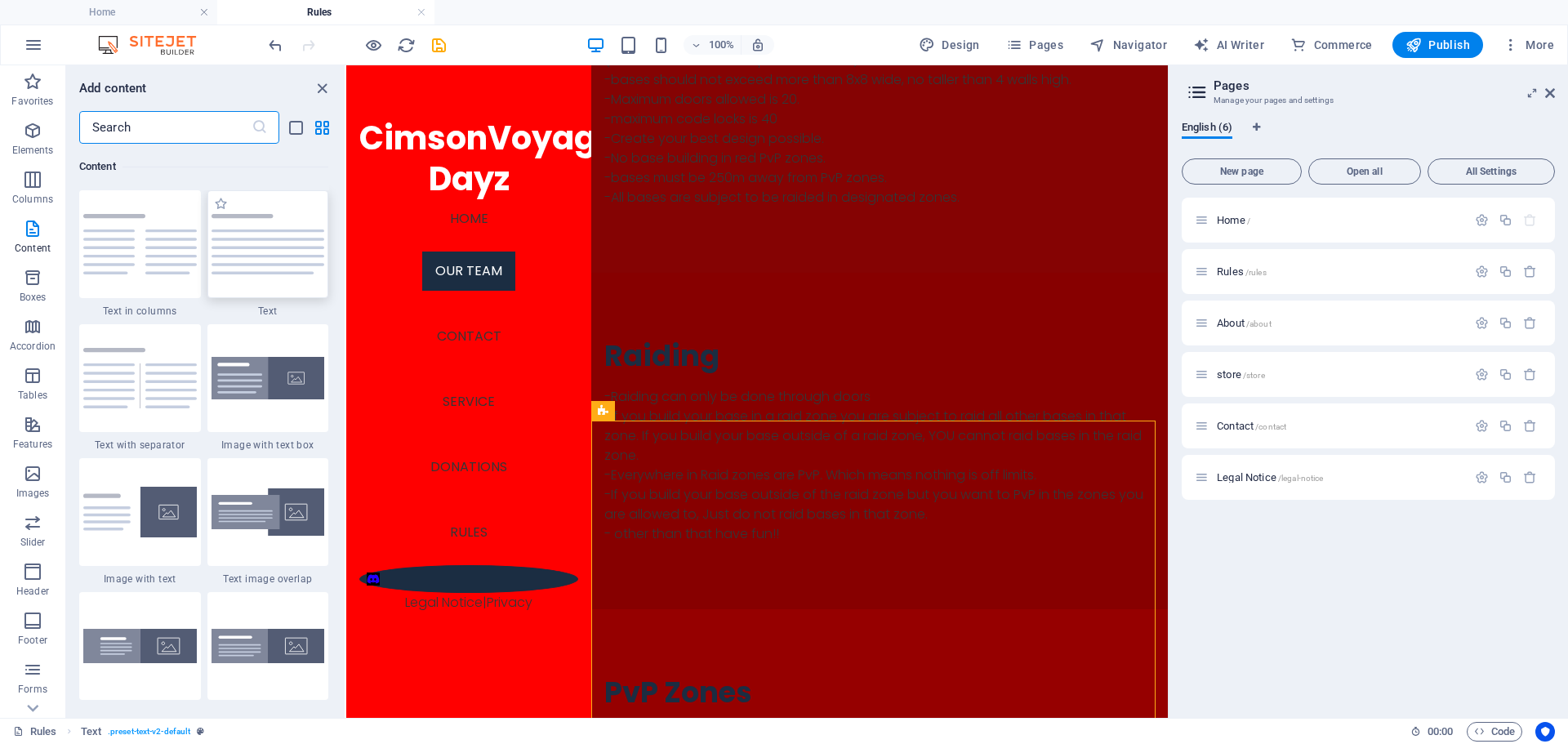
click at [269, 279] on div at bounding box center [268, 244] width 122 height 107
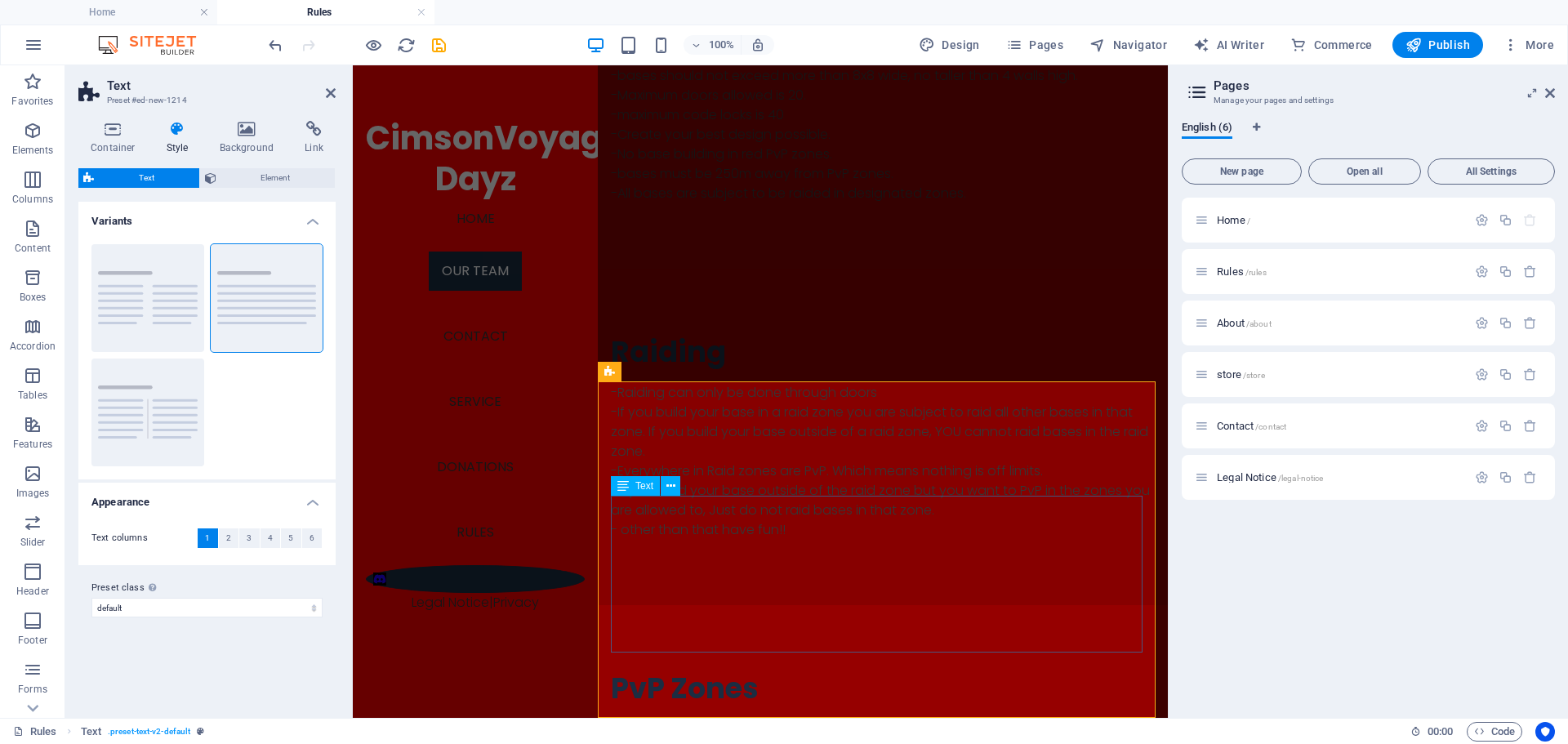
scroll to position [1237, 0]
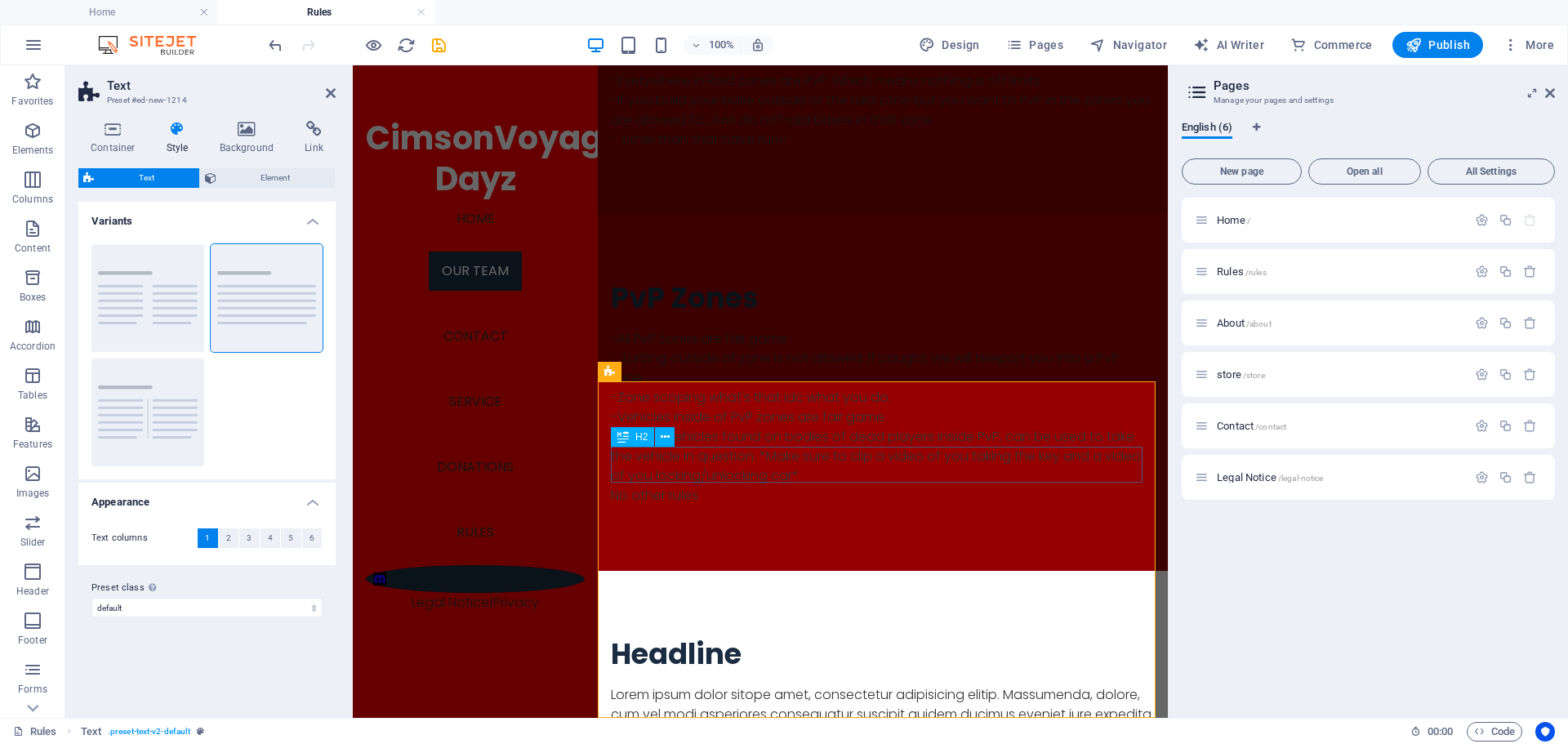
click at [729, 636] on div "Headline" at bounding box center [882, 654] width 544 height 36
click at [739, 636] on div "Headline" at bounding box center [882, 654] width 544 height 36
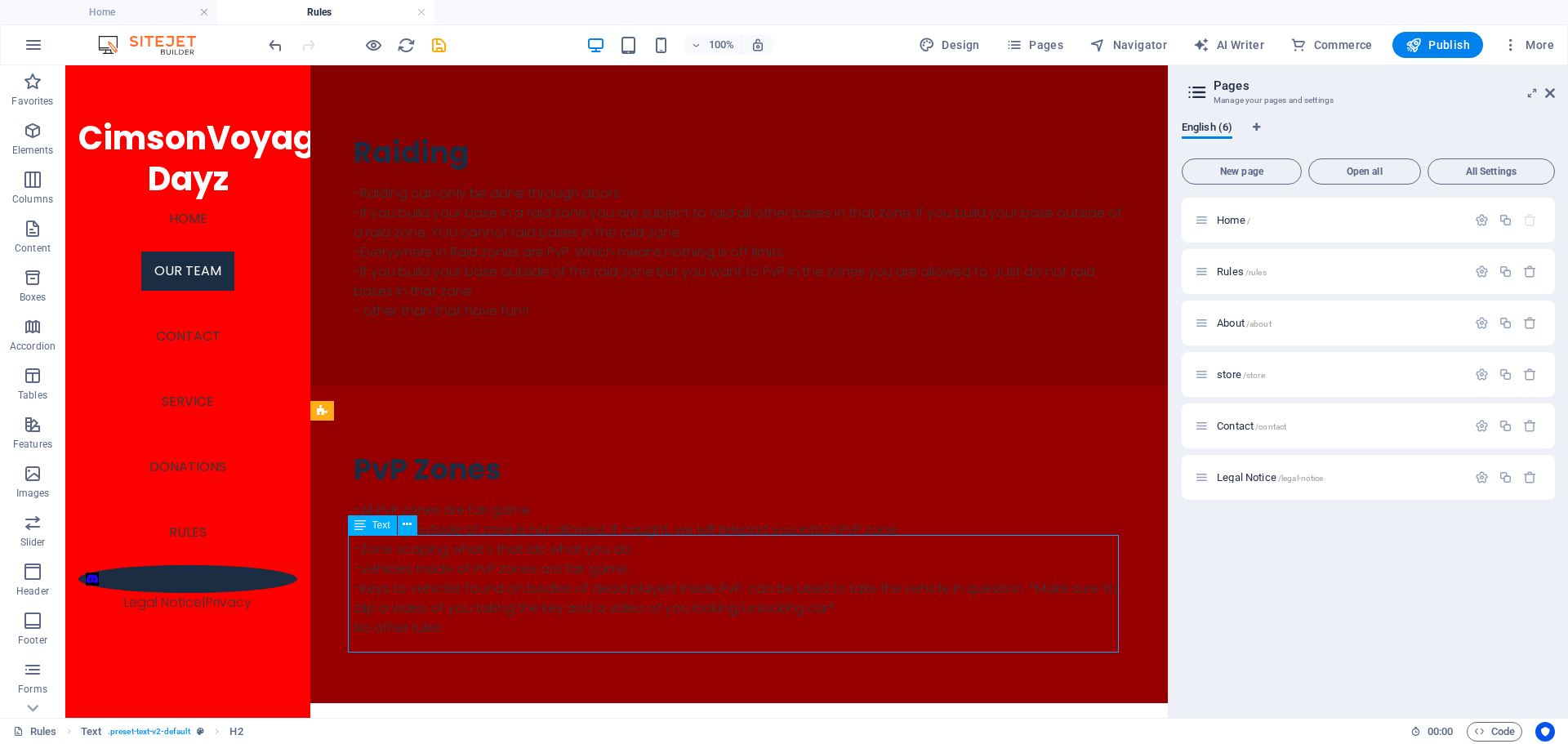
scroll to position [1299, 0]
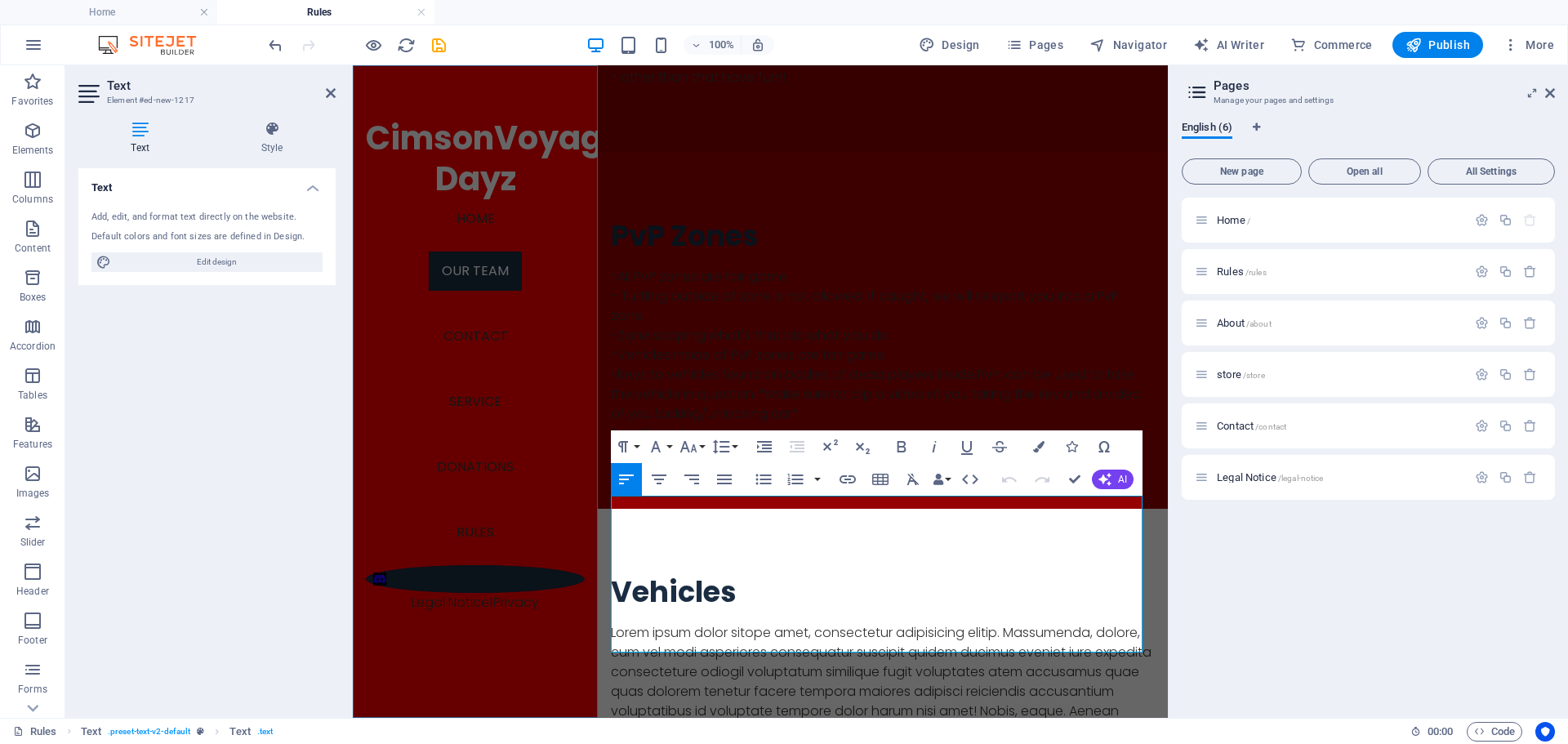
scroll to position [1237, 0]
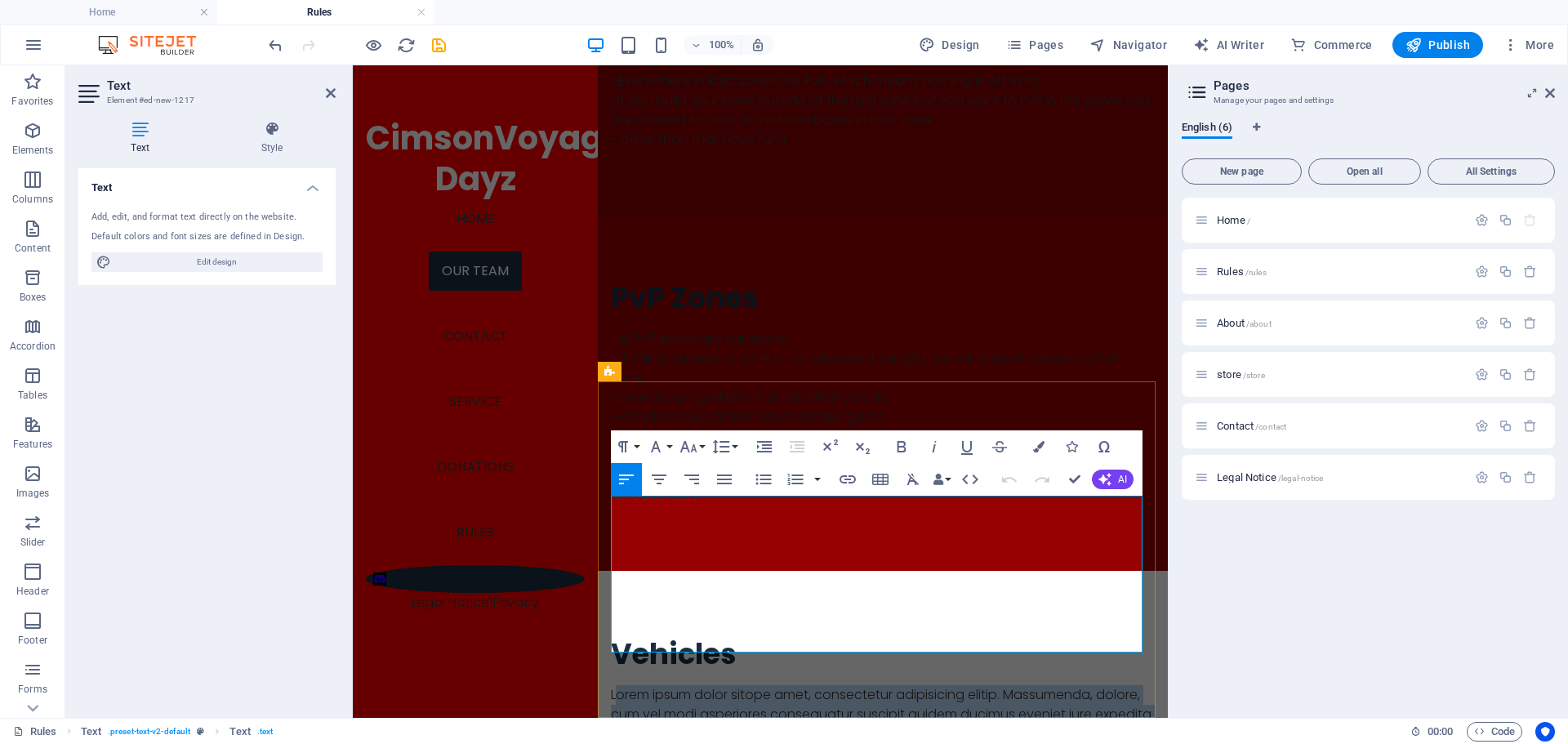
drag, startPoint x: 1076, startPoint y: 648, endPoint x: 619, endPoint y: 510, distance: 477.4
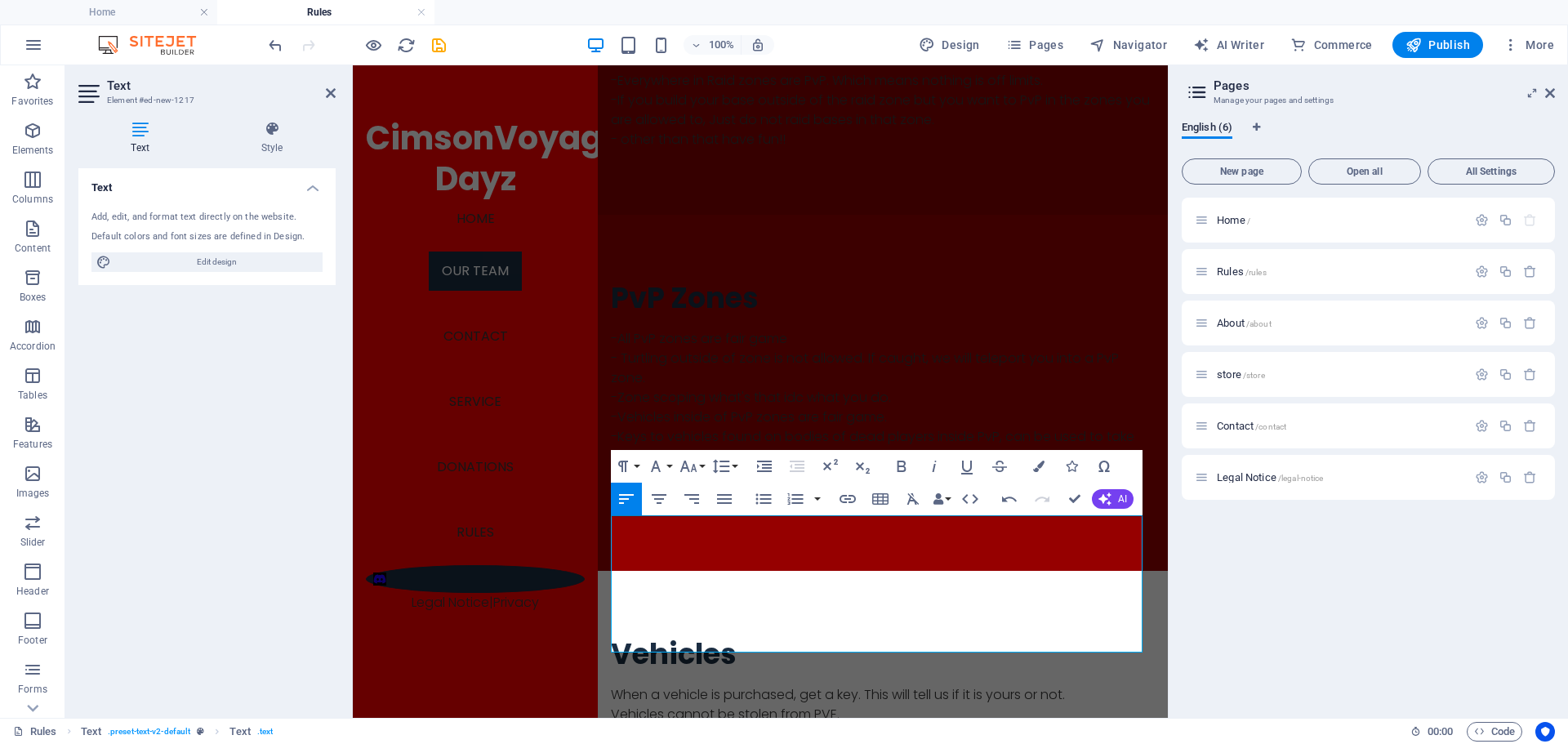
scroll to position [1217, 0]
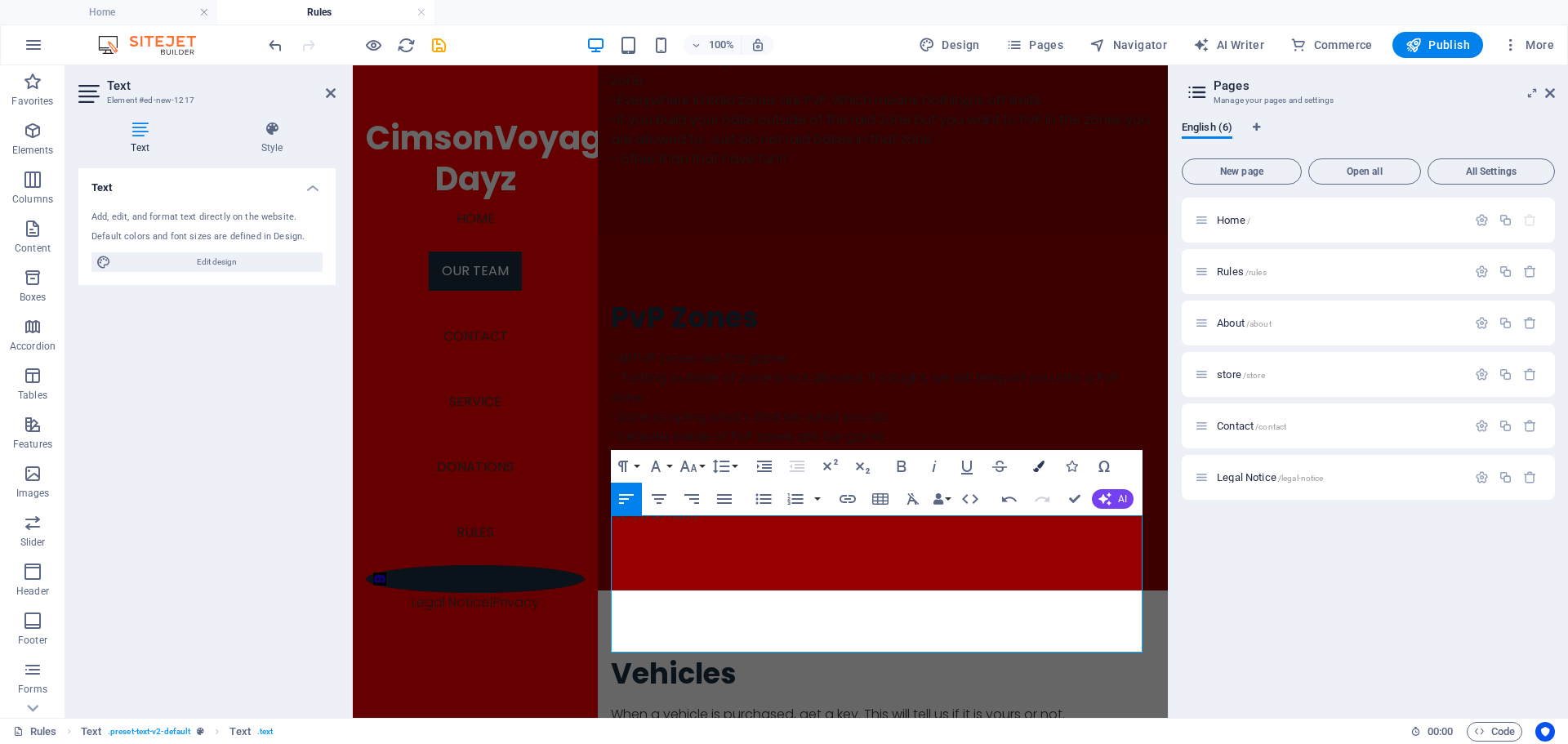
click at [1041, 469] on icon "button" at bounding box center [1038, 466] width 11 height 11
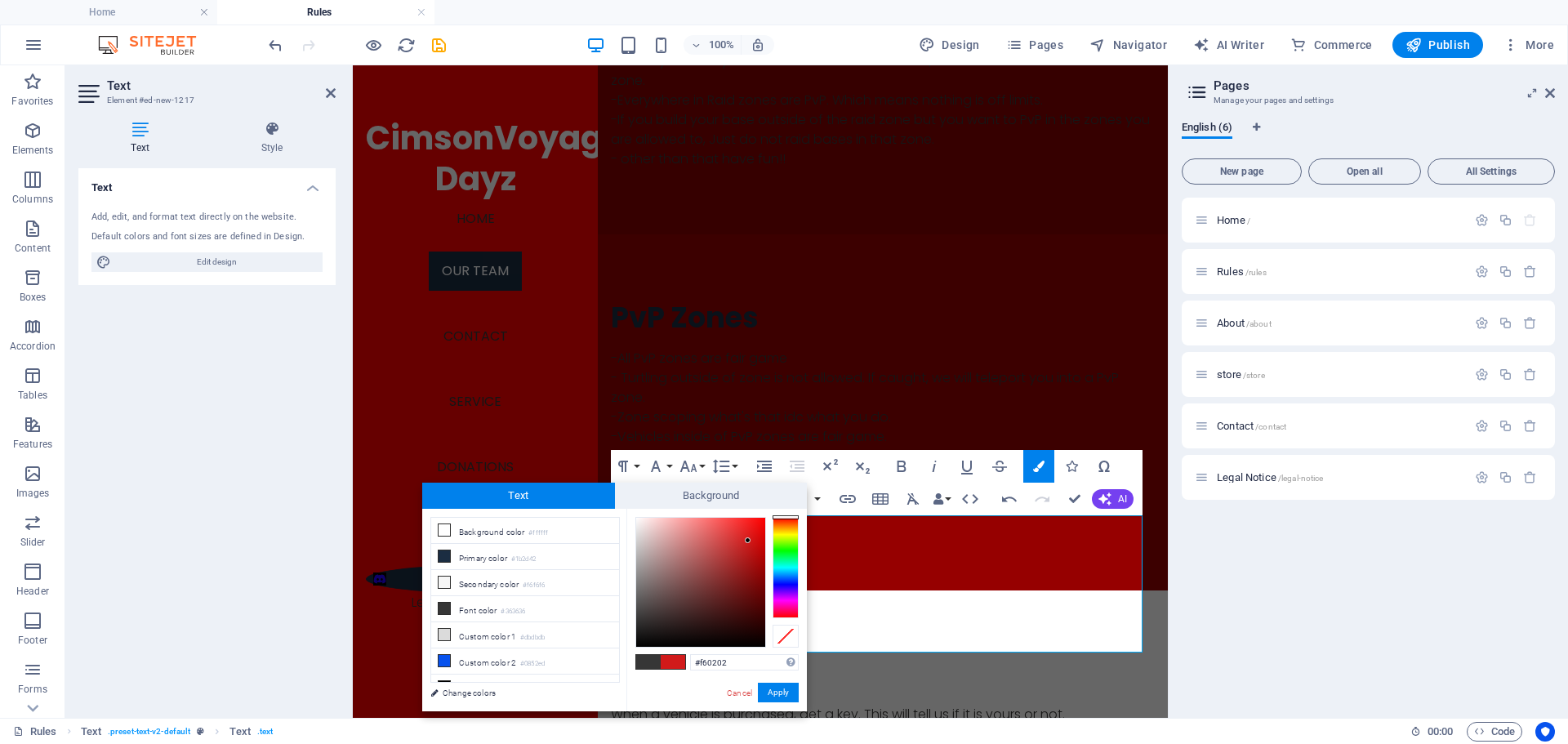
type input "#f70000"
drag, startPoint x: 719, startPoint y: 560, endPoint x: 764, endPoint y: 521, distance: 59.5
click at [764, 521] on div at bounding box center [700, 582] width 129 height 129
click at [770, 693] on button "Apply" at bounding box center [777, 692] width 41 height 20
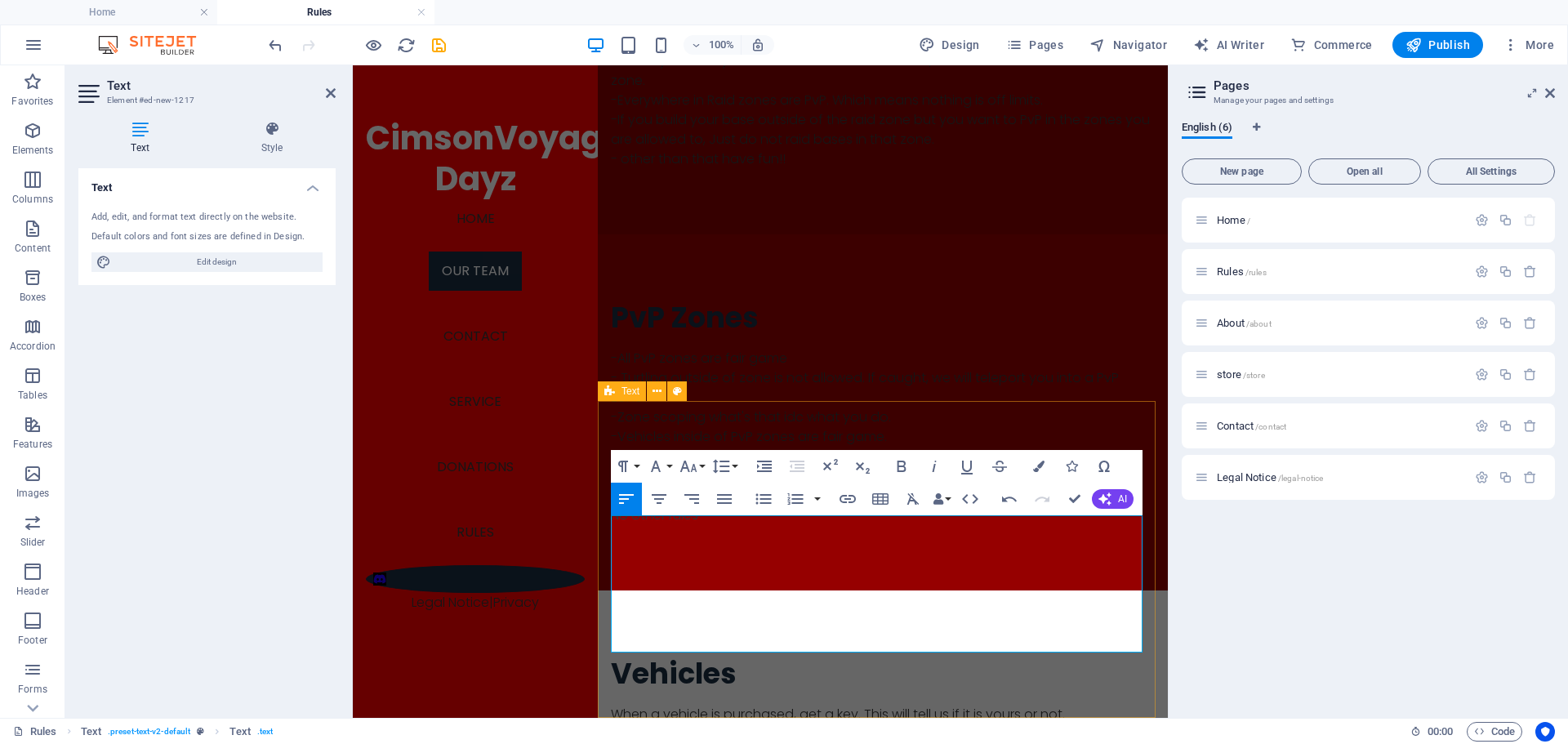
click at [935, 669] on div "Vehicles ​When a vehicle is purchased, get a key. This will tell us if it is yo…" at bounding box center [882, 749] width 570 height 316
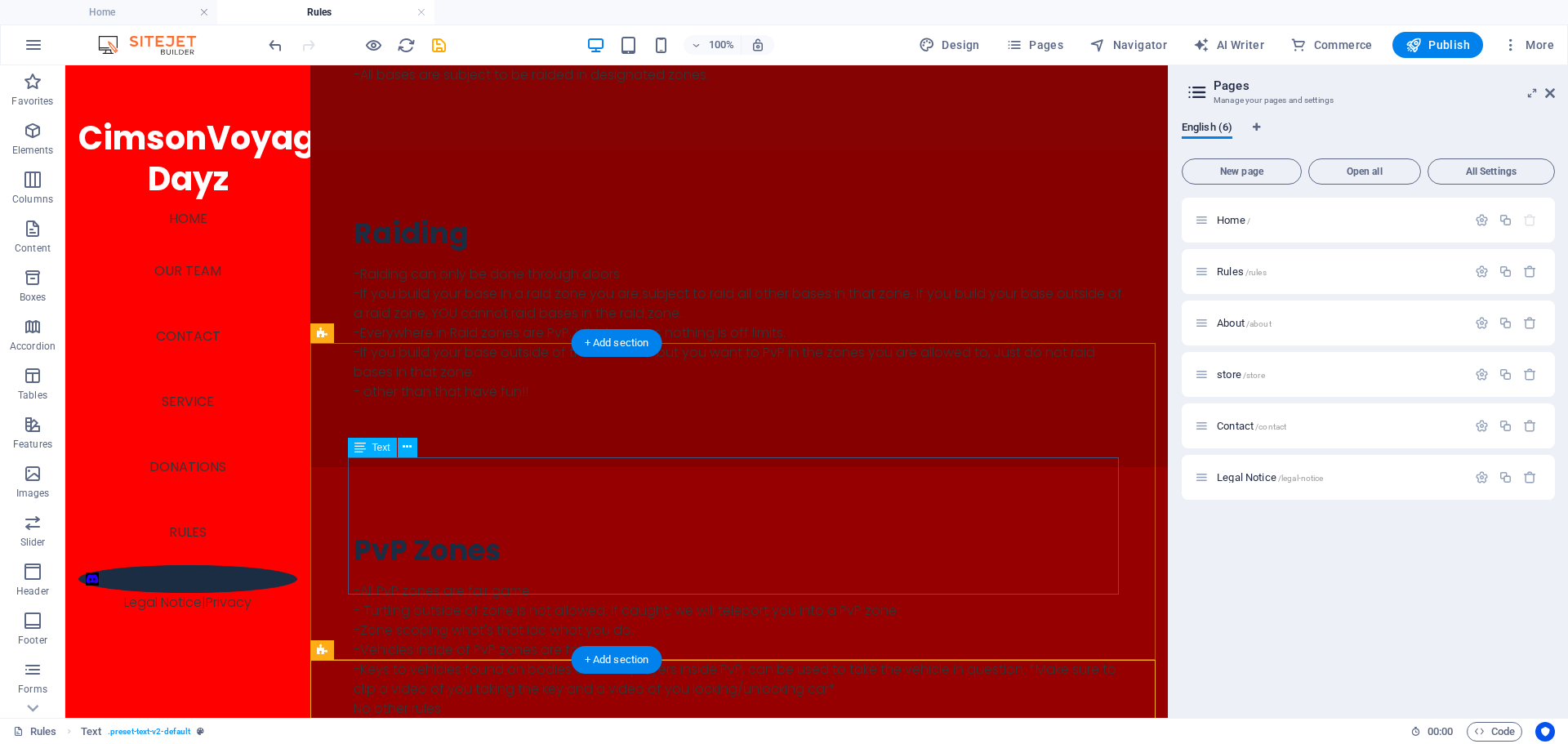
scroll to position [1299, 0]
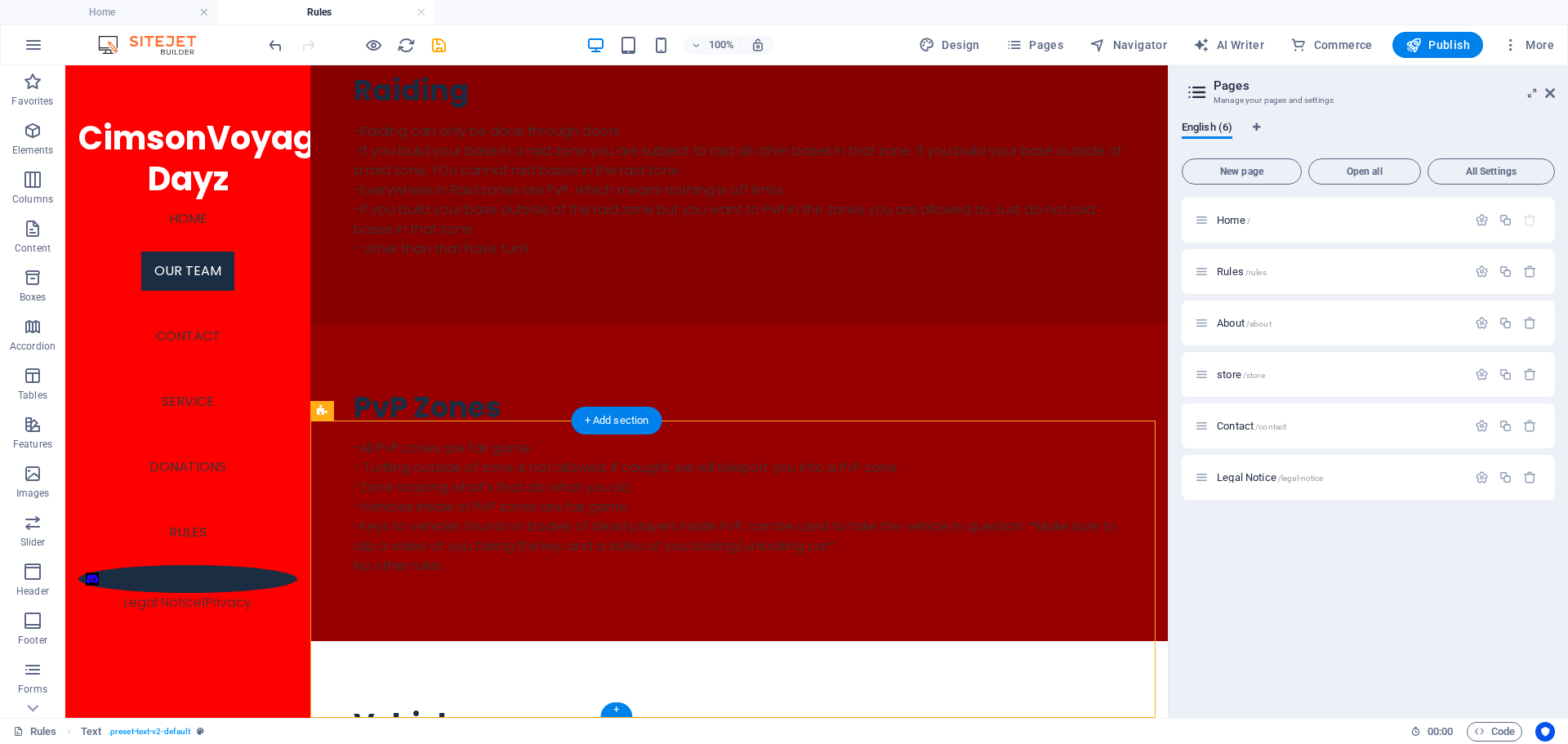
click at [619, 709] on div "+" at bounding box center [616, 709] width 32 height 15
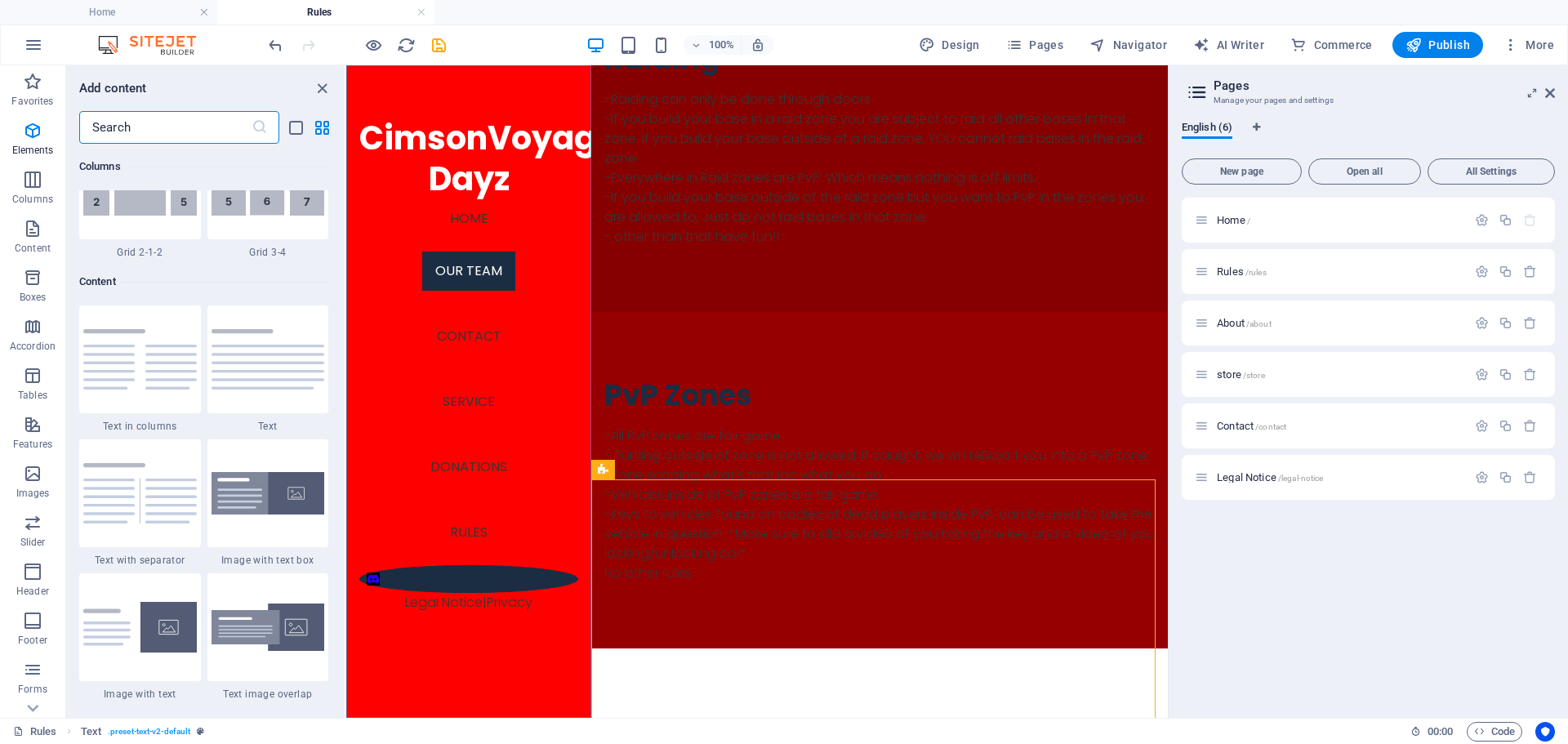
scroll to position [2856, 0]
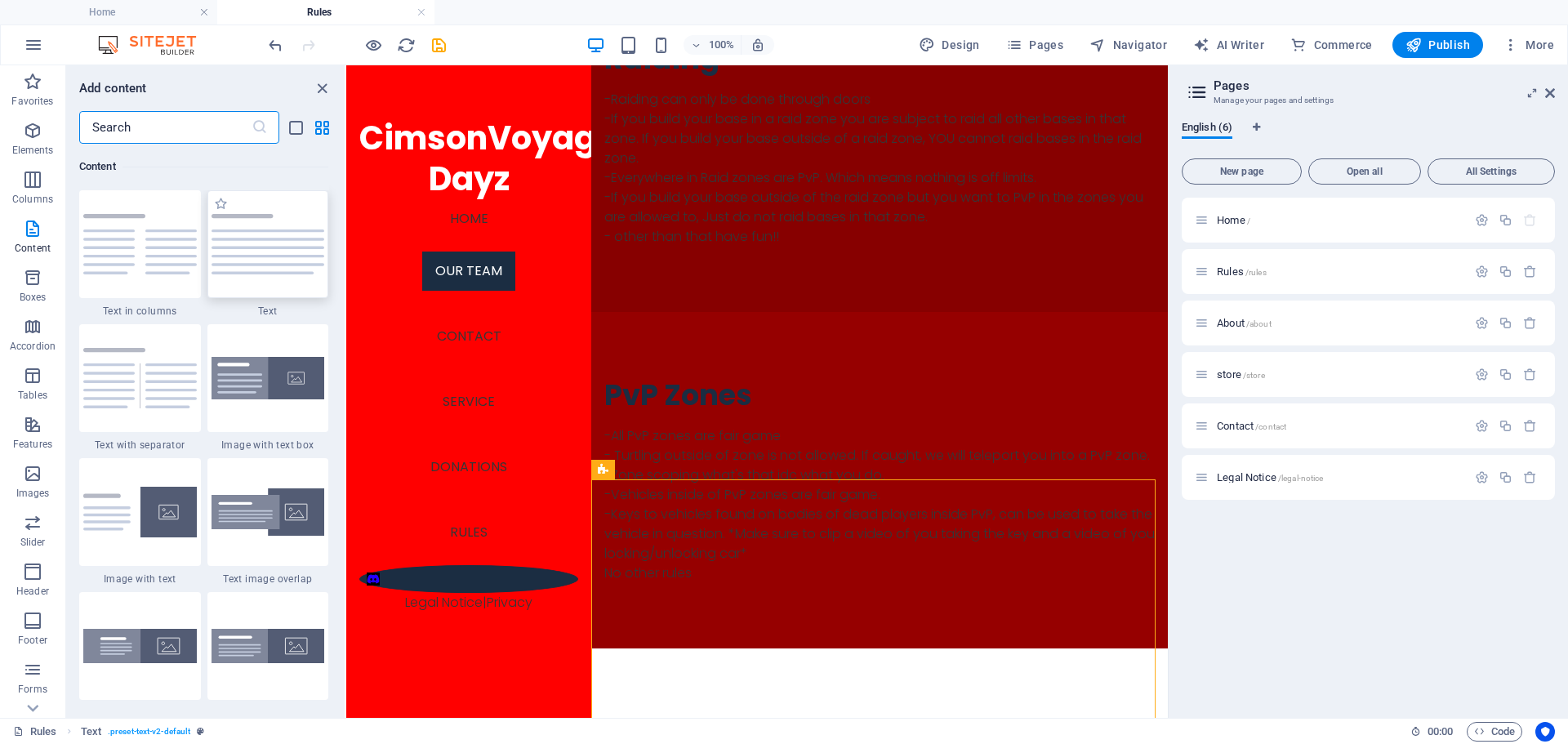
click at [221, 251] on img at bounding box center [268, 244] width 113 height 60
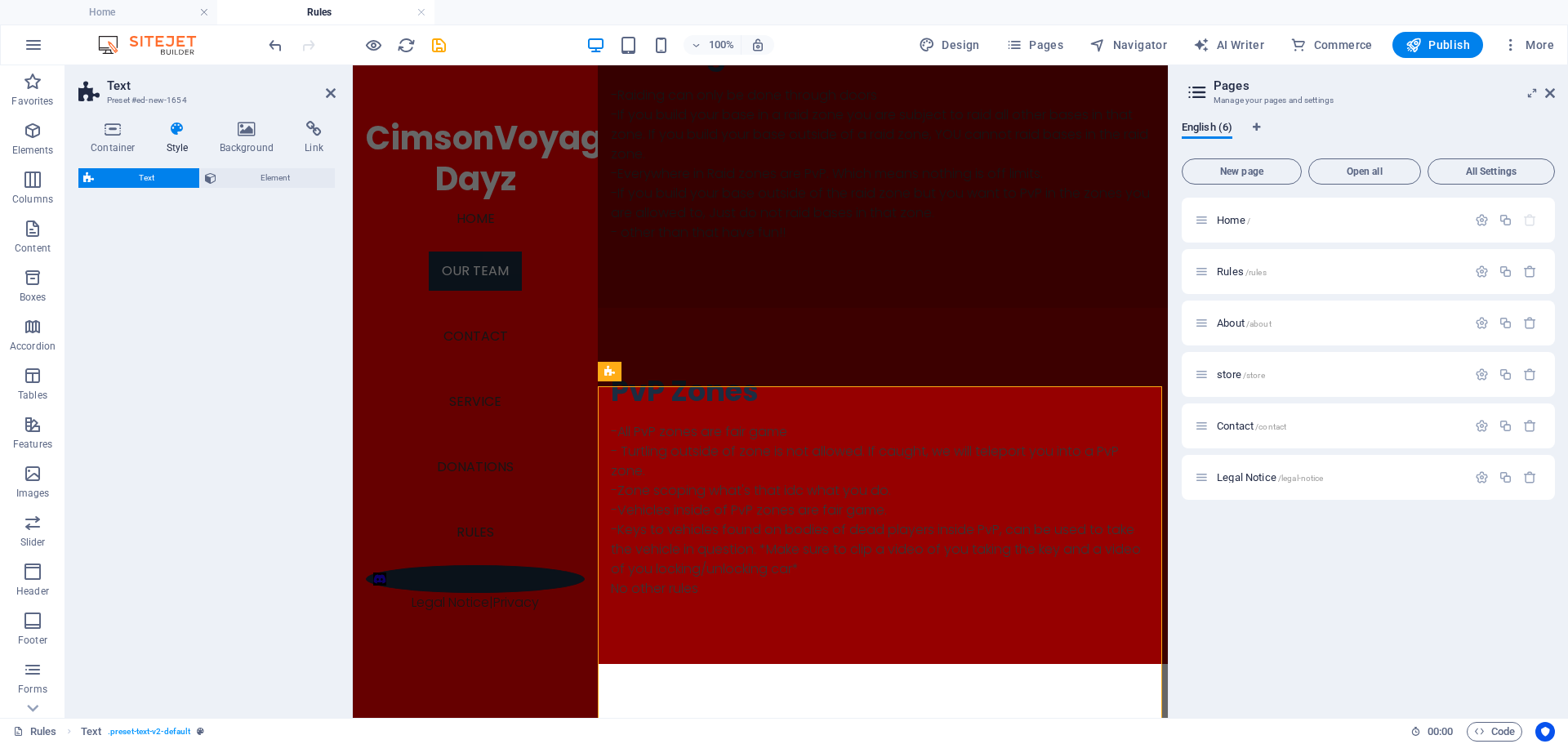
scroll to position [1553, 0]
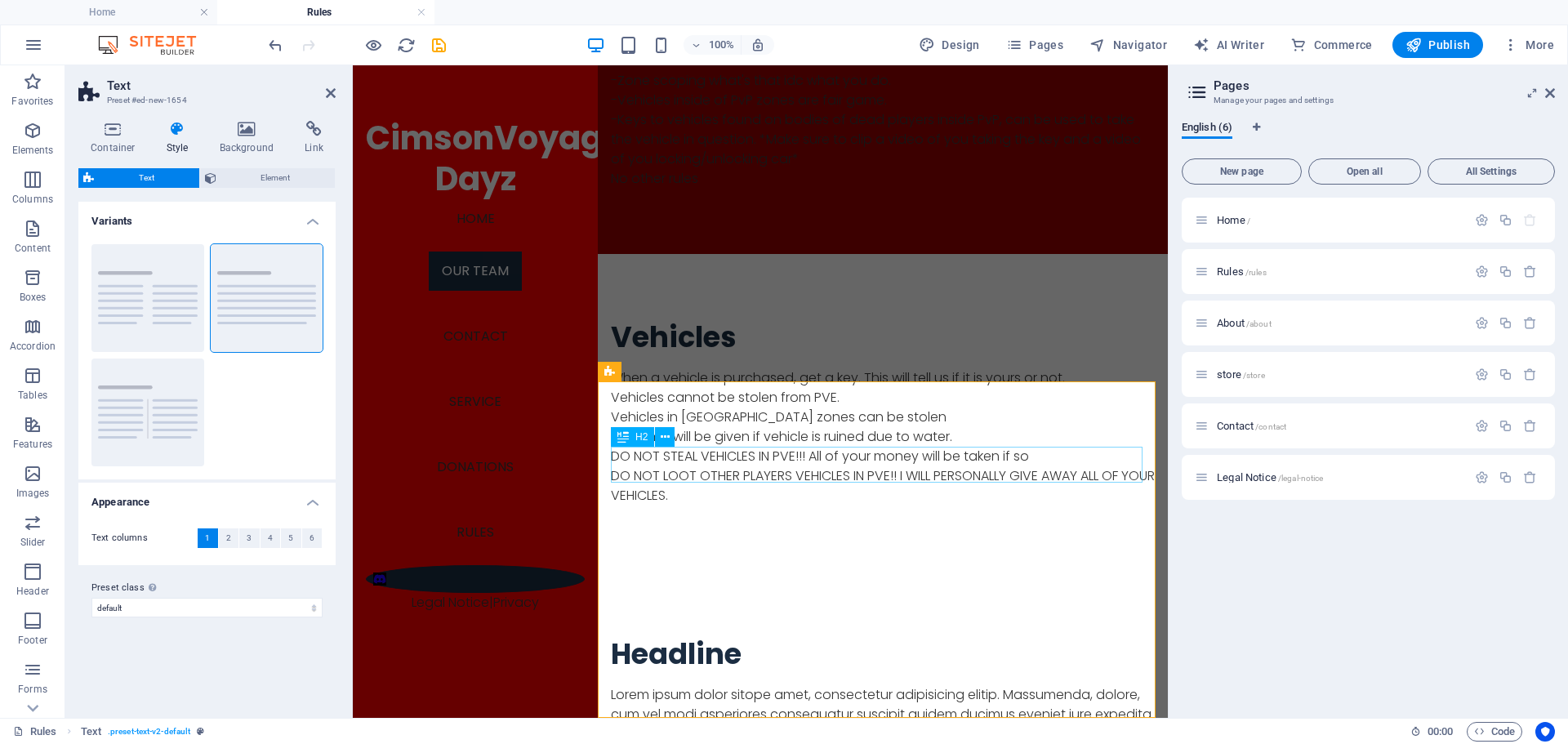
click at [702, 636] on div "Headline" at bounding box center [882, 654] width 544 height 36
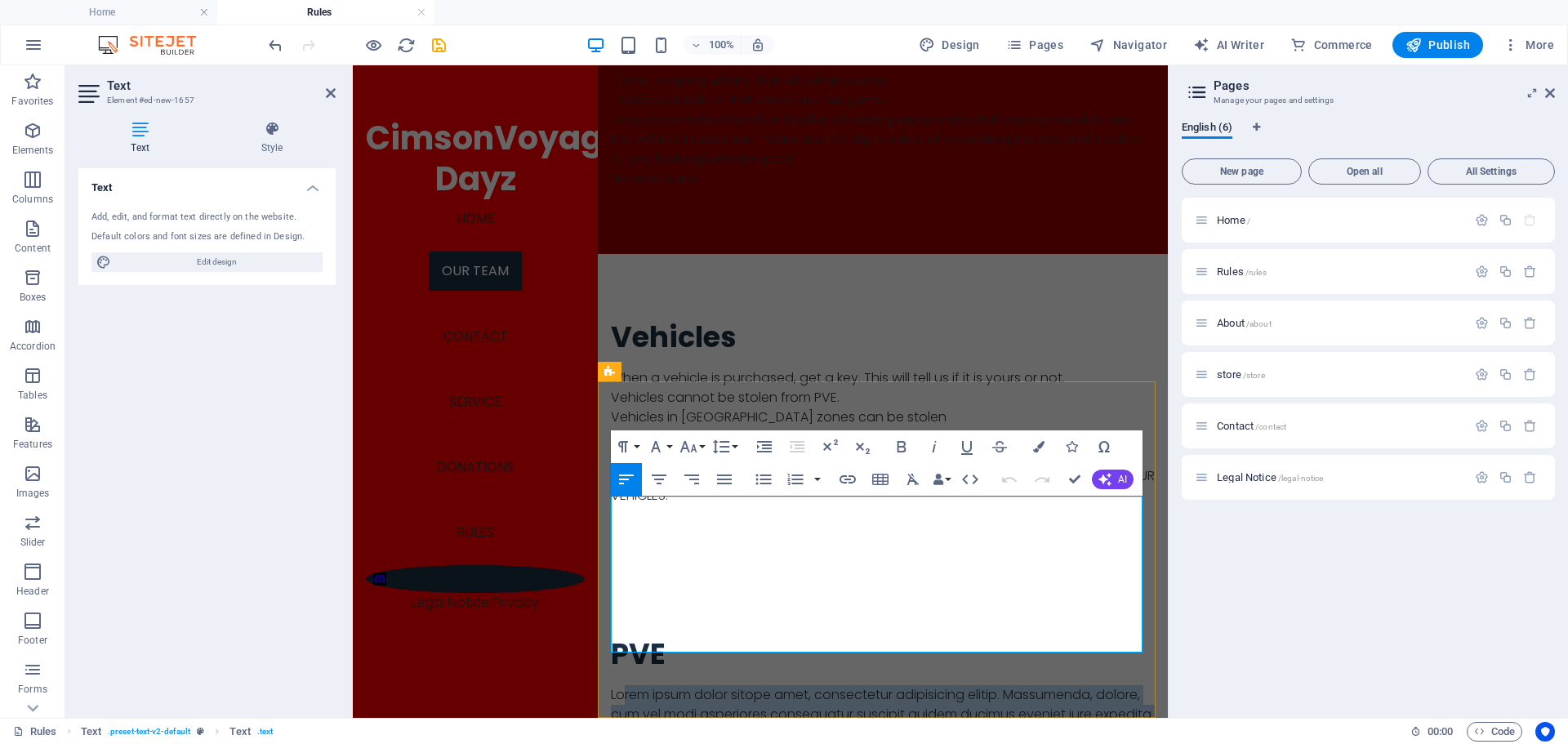
drag, startPoint x: 1074, startPoint y: 646, endPoint x: 621, endPoint y: 508, distance: 473.6
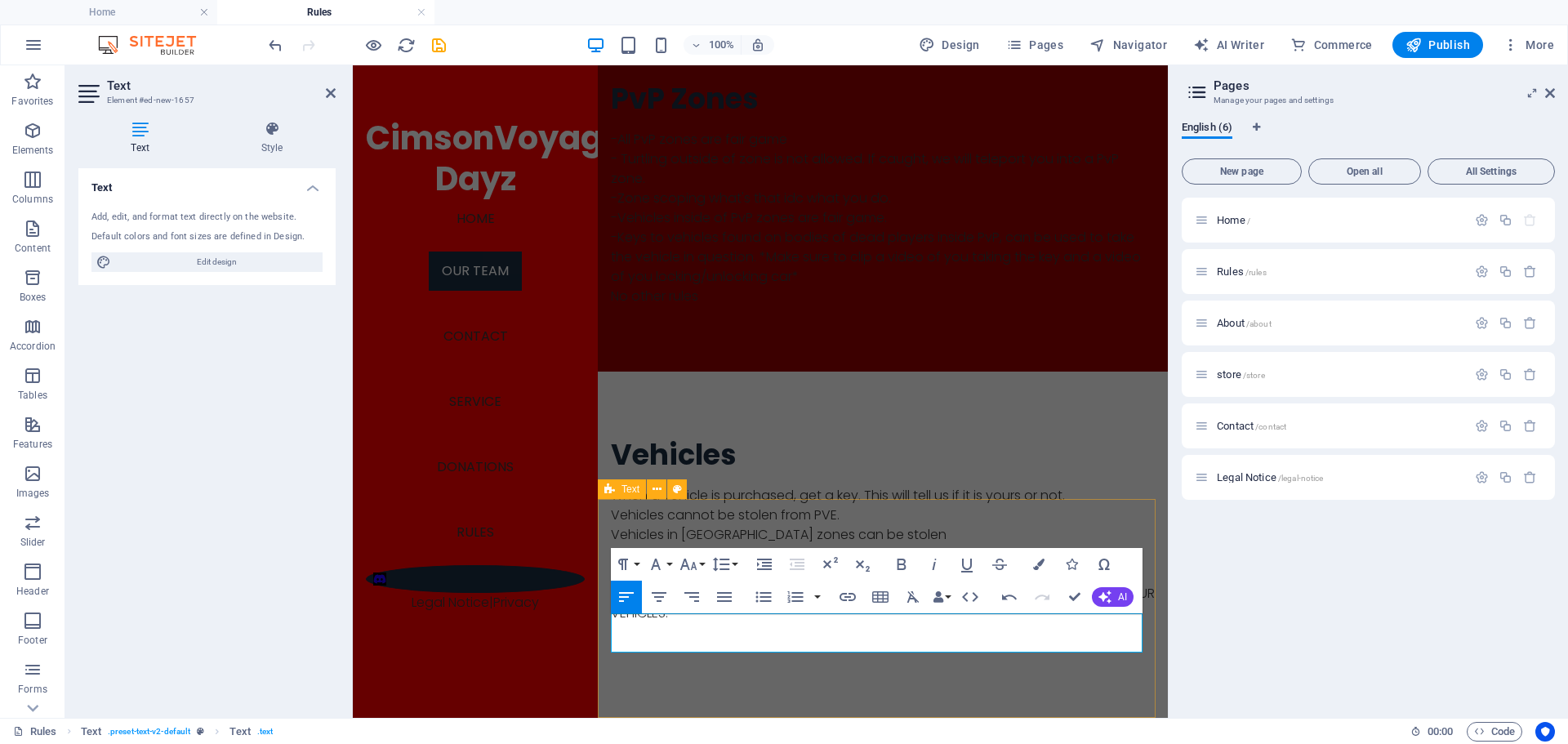
scroll to position [1455, 0]
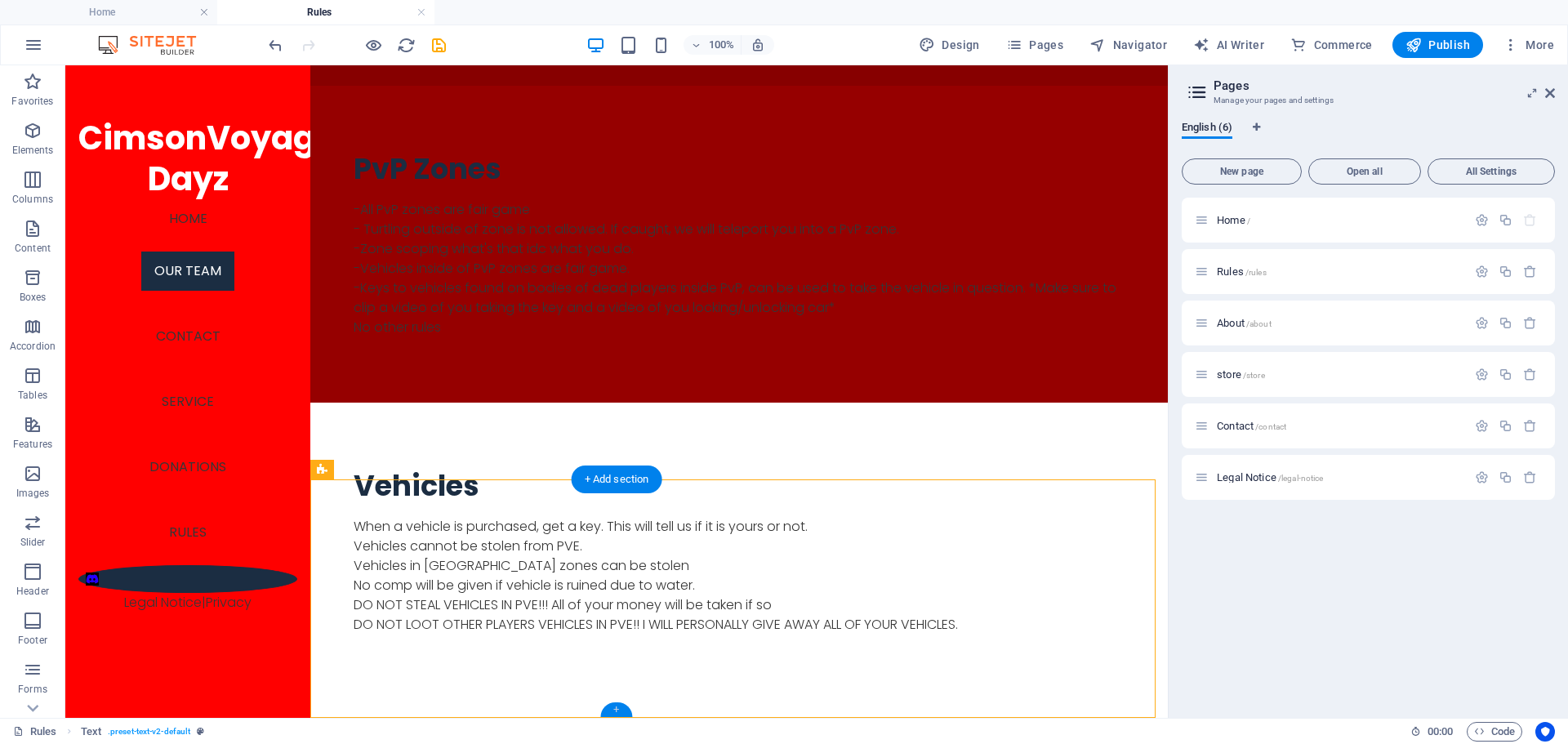
click at [620, 705] on div "+" at bounding box center [616, 709] width 32 height 15
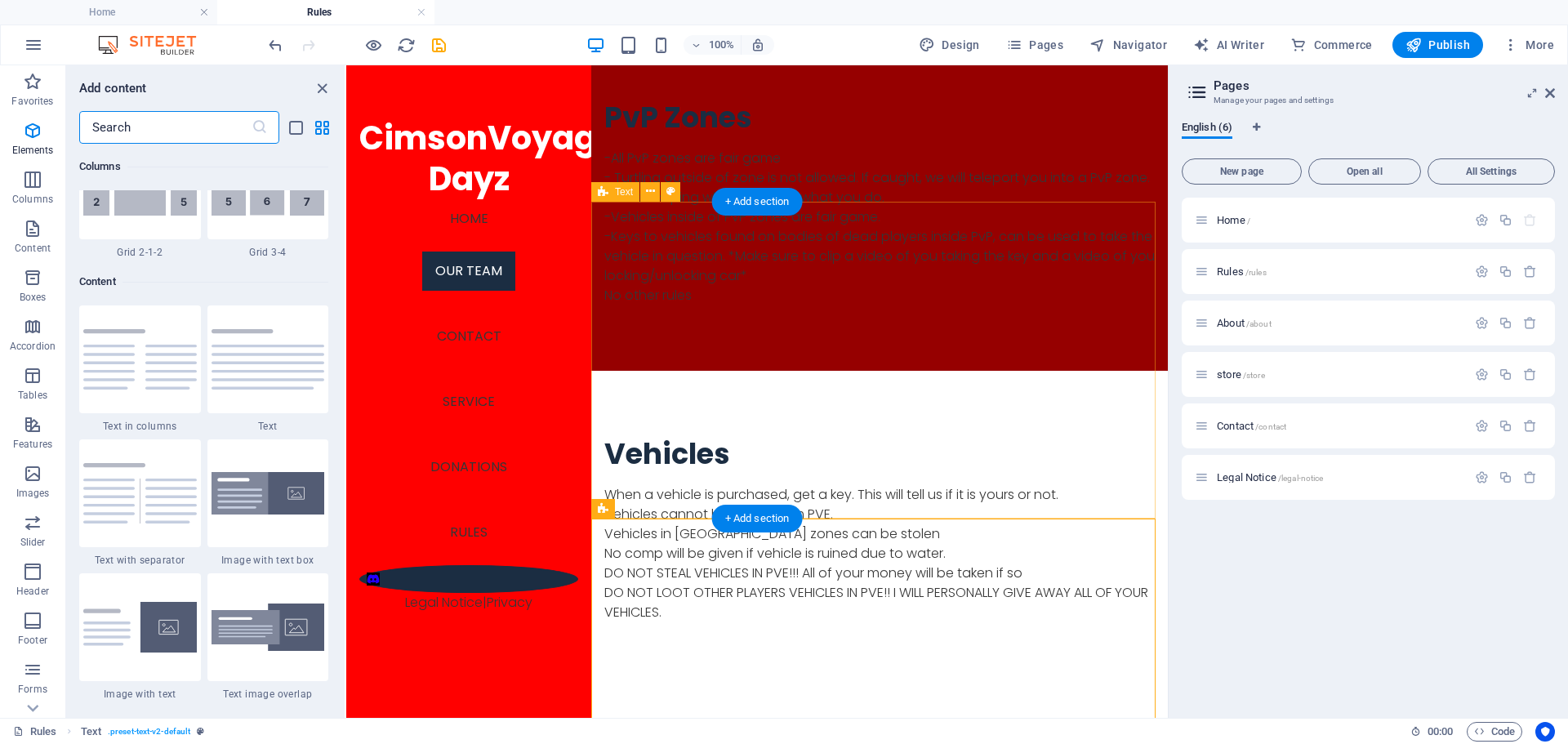
scroll to position [2856, 0]
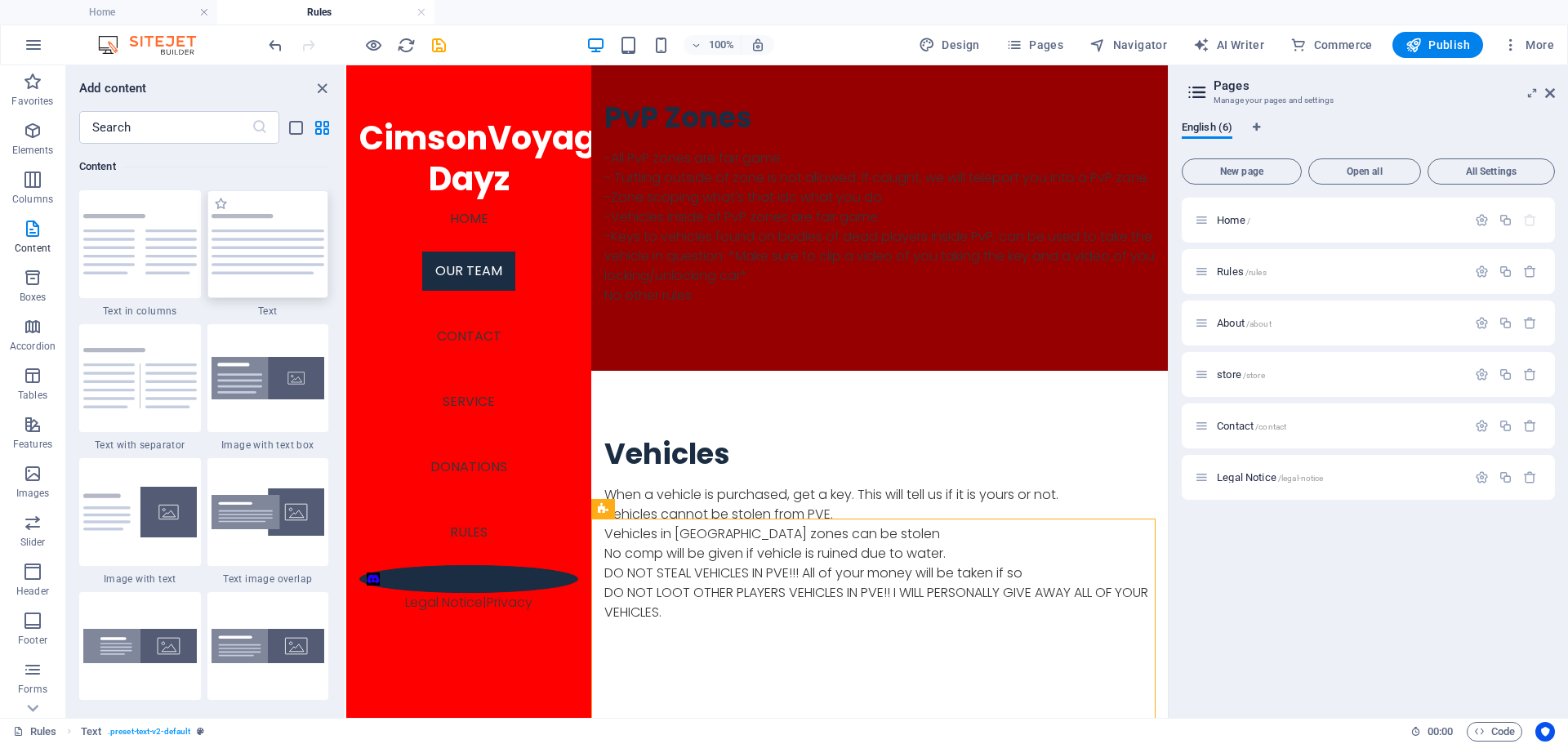
click at [244, 251] on img at bounding box center [268, 244] width 113 height 60
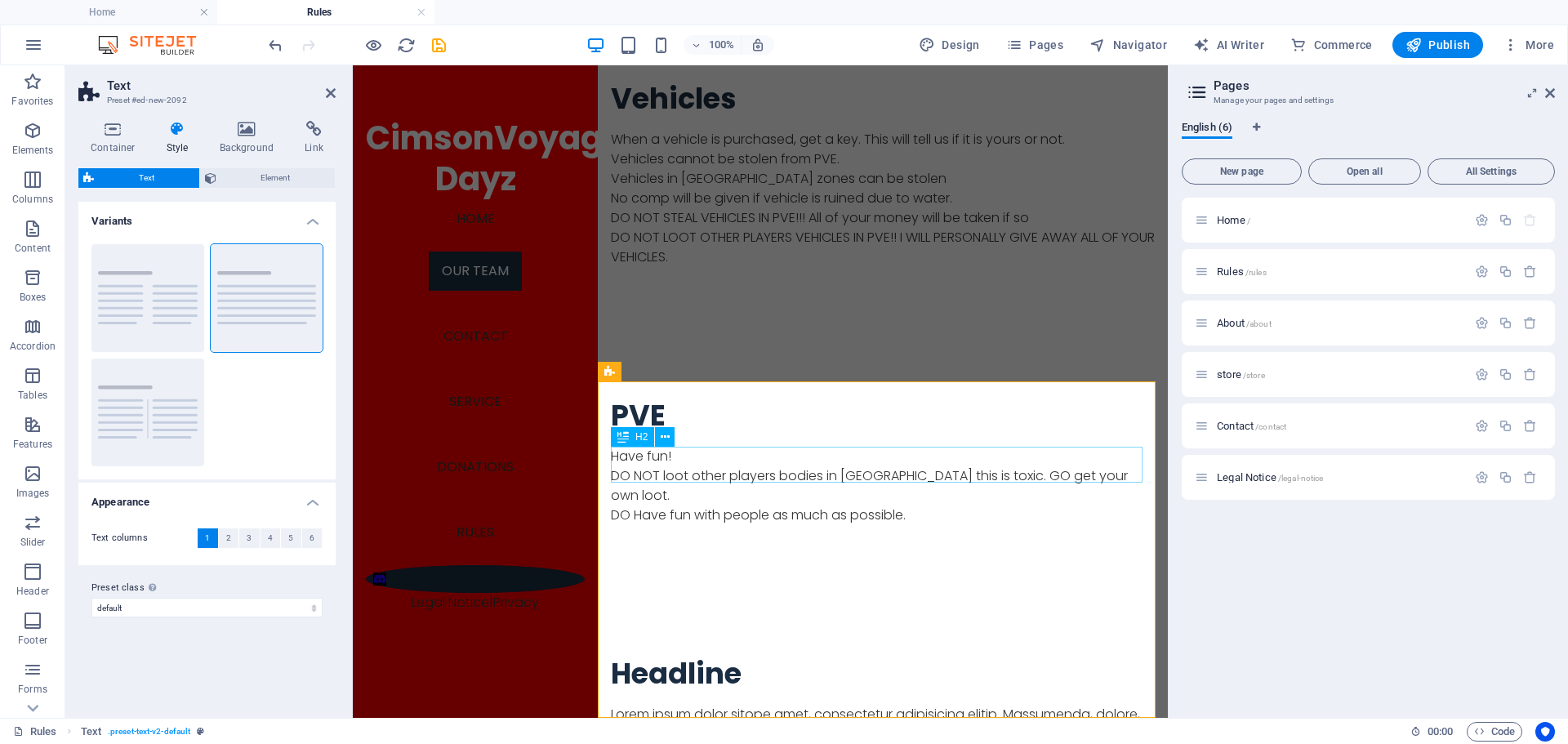
click at [723, 655] on div "Headline" at bounding box center [882, 673] width 544 height 36
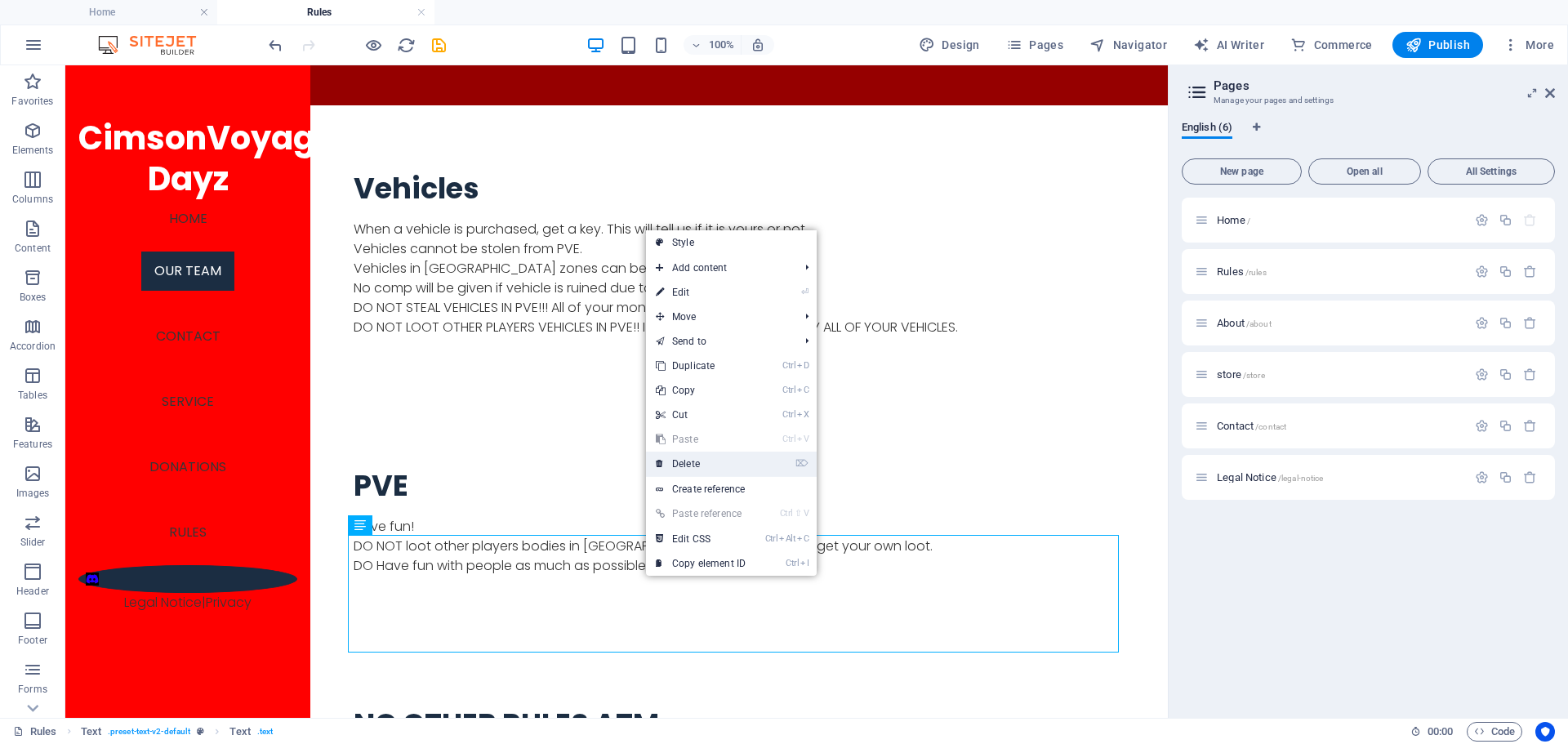
click at [689, 463] on link "⌦ Delete" at bounding box center [701, 463] width 109 height 24
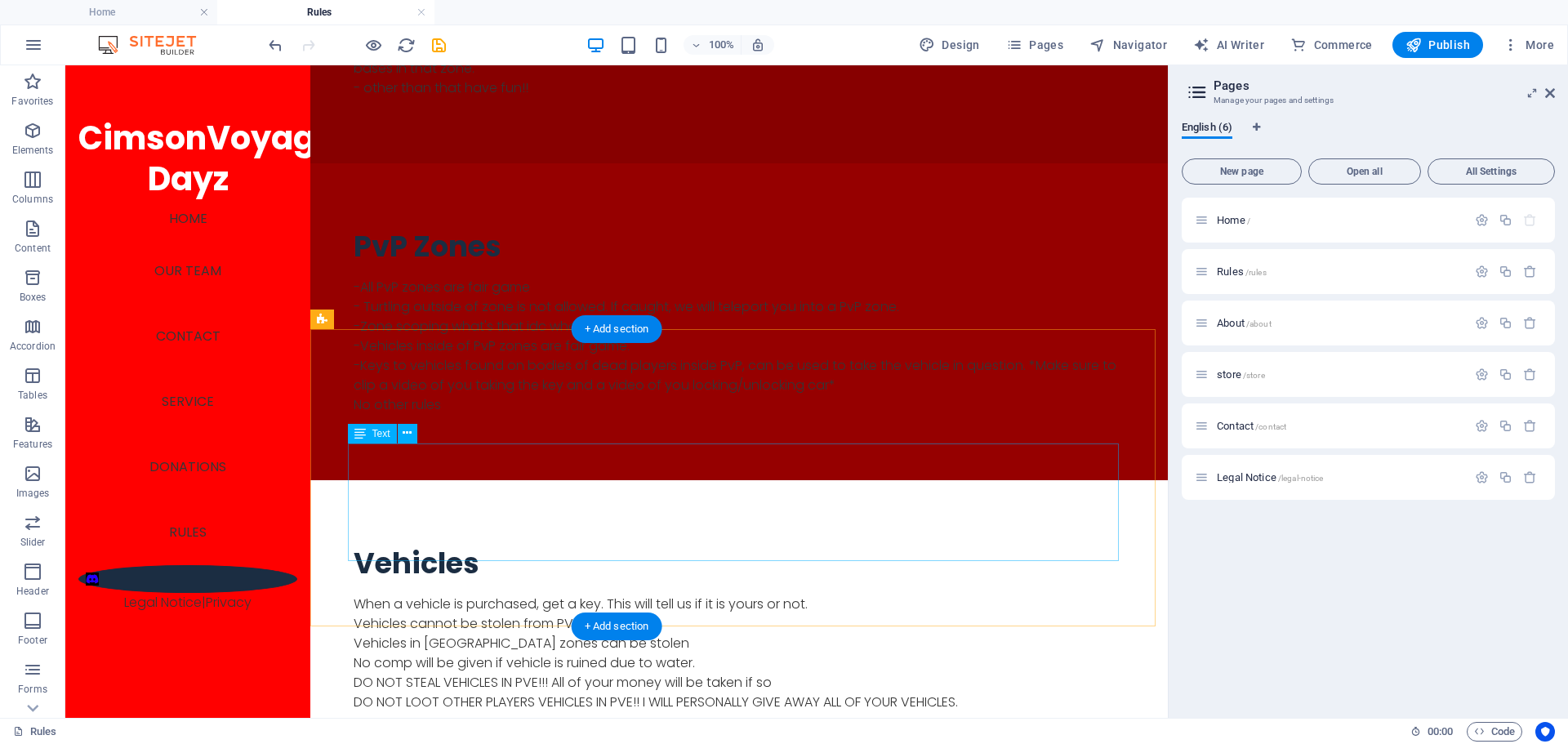
scroll to position [1390, 0]
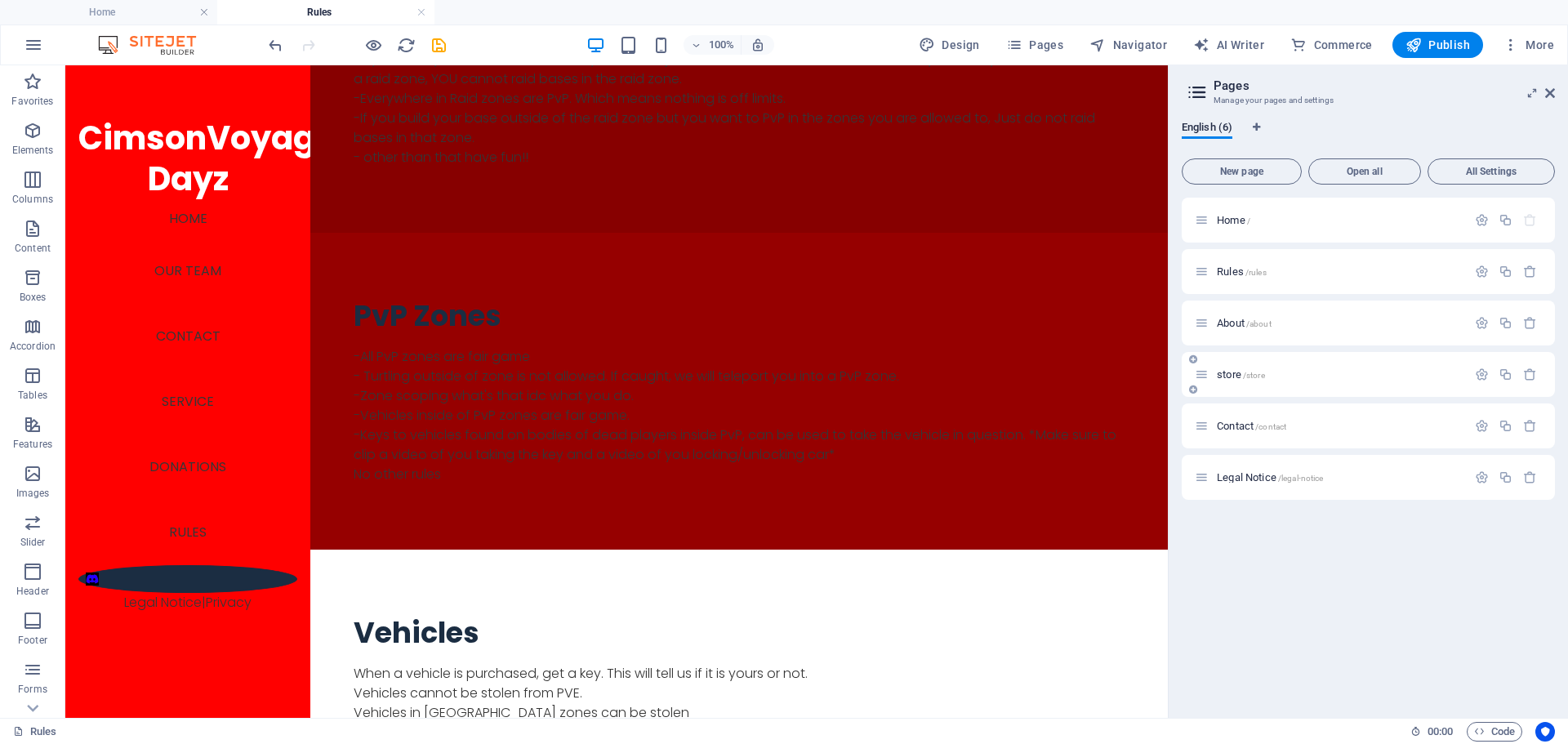
click at [1215, 373] on div "store /store" at bounding box center [1339, 374] width 254 height 10
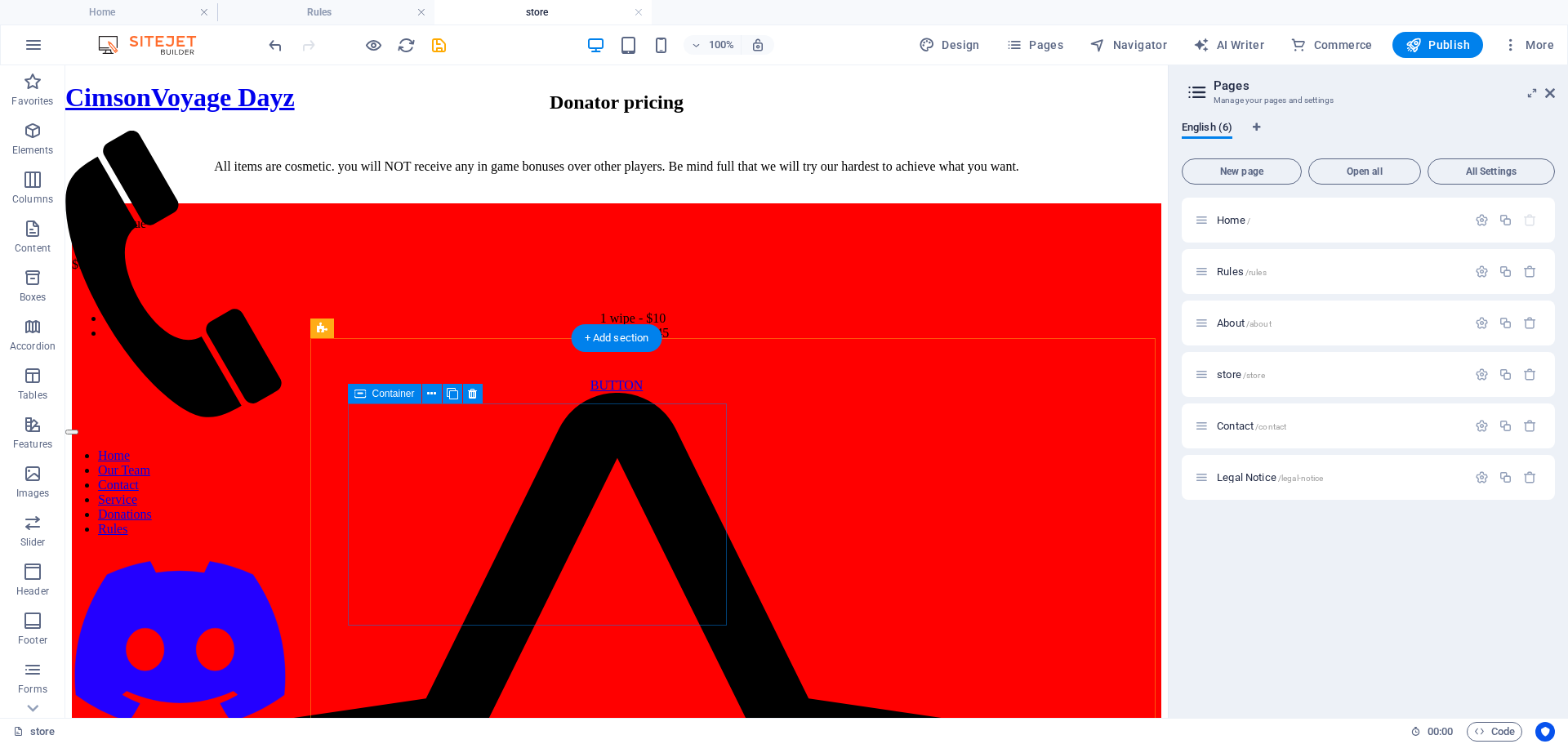
scroll to position [735, 0]
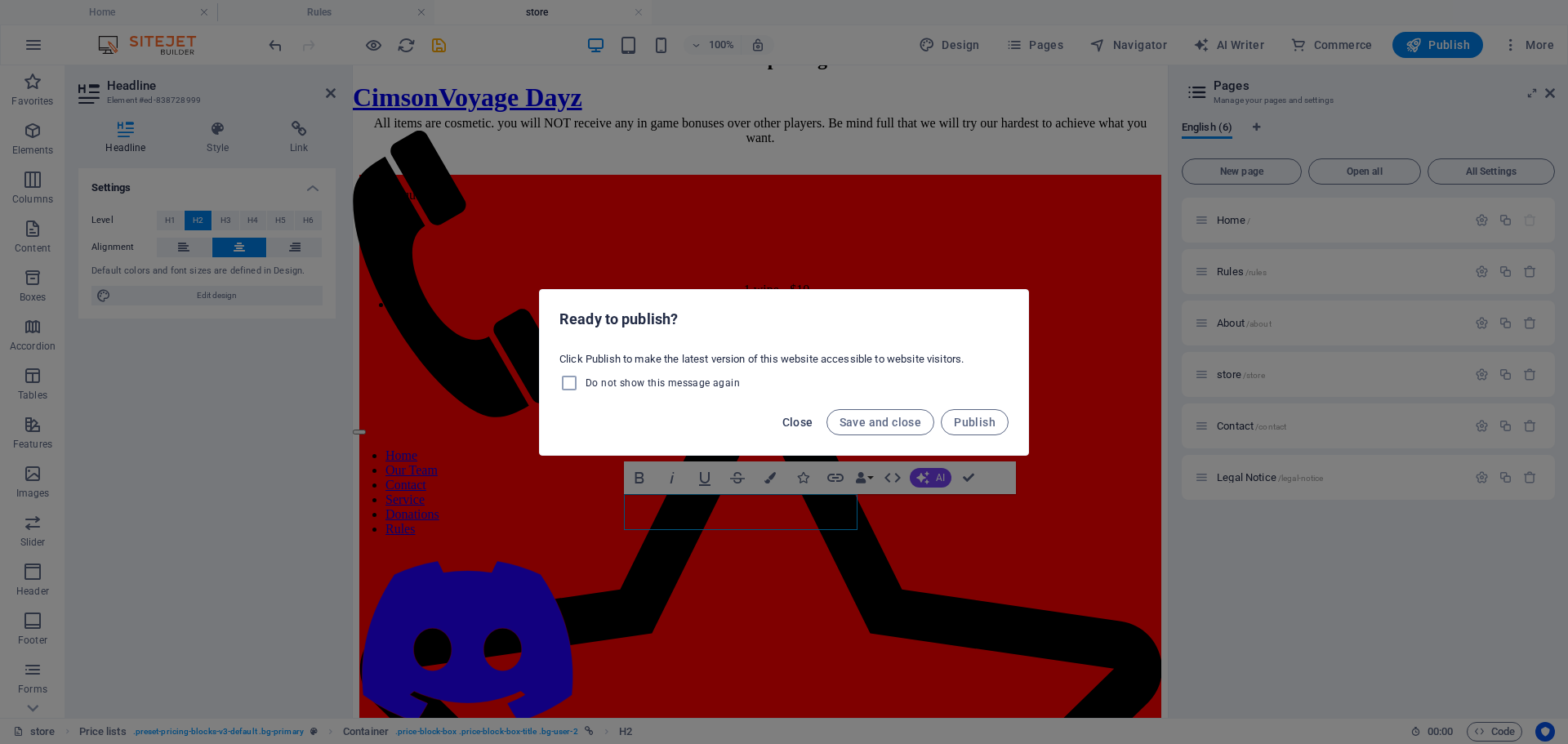
click at [806, 419] on span "Close" at bounding box center [797, 422] width 31 height 13
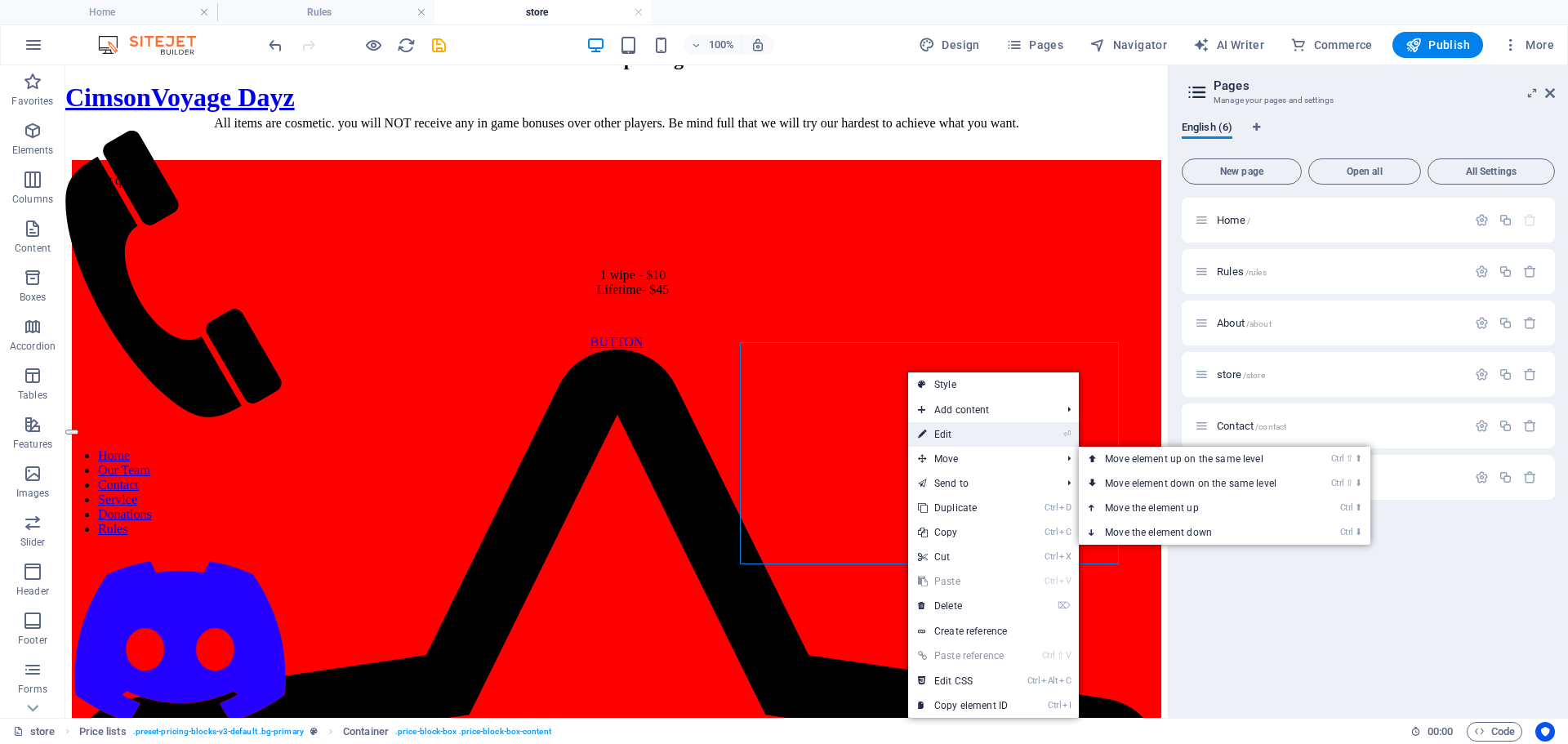
click at [928, 438] on link "⏎ Edit" at bounding box center [963, 434] width 109 height 24
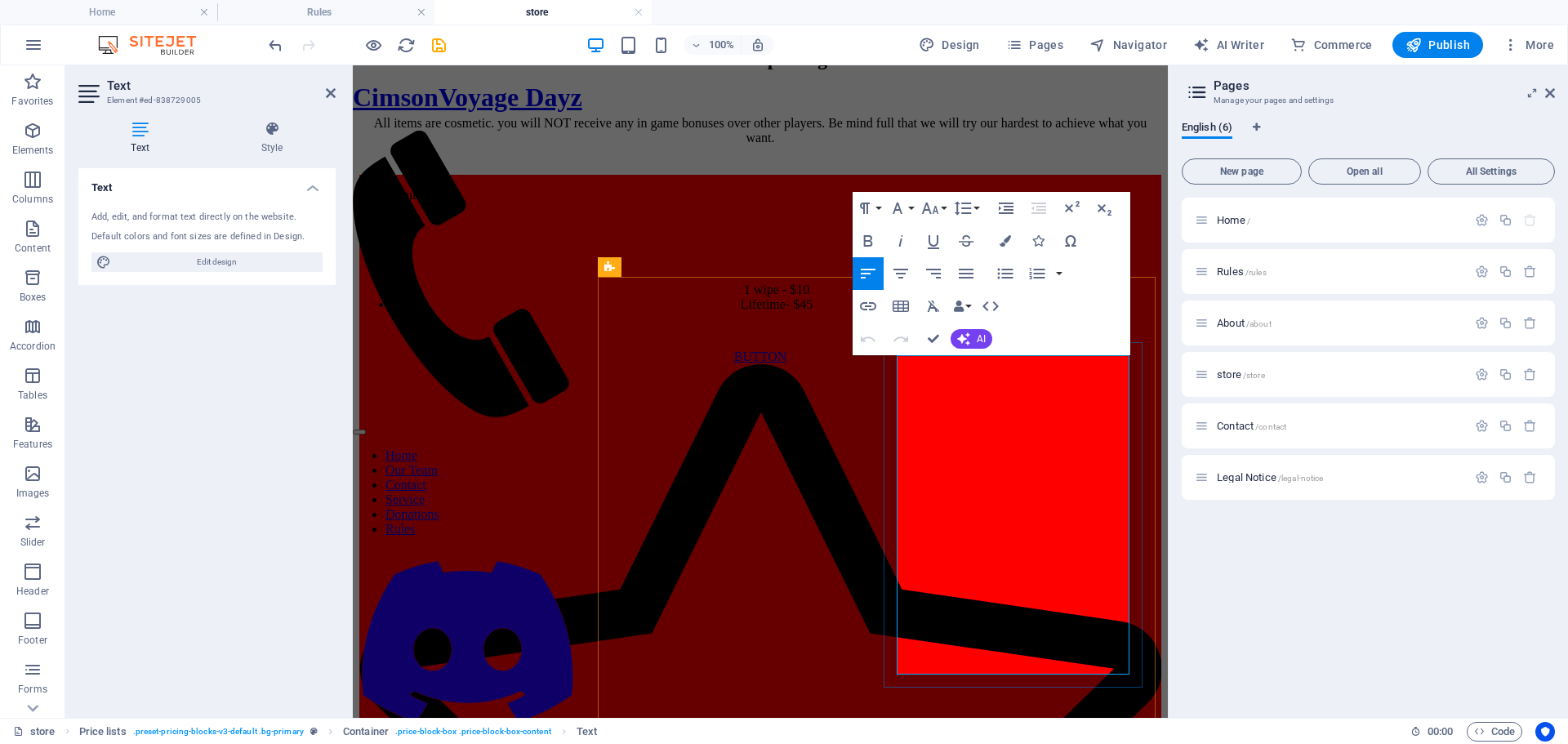
drag, startPoint x: 976, startPoint y: 662, endPoint x: 897, endPoint y: 639, distance: 82.3
drag, startPoint x: 1114, startPoint y: 638, endPoint x: 1132, endPoint y: 635, distance: 18.2
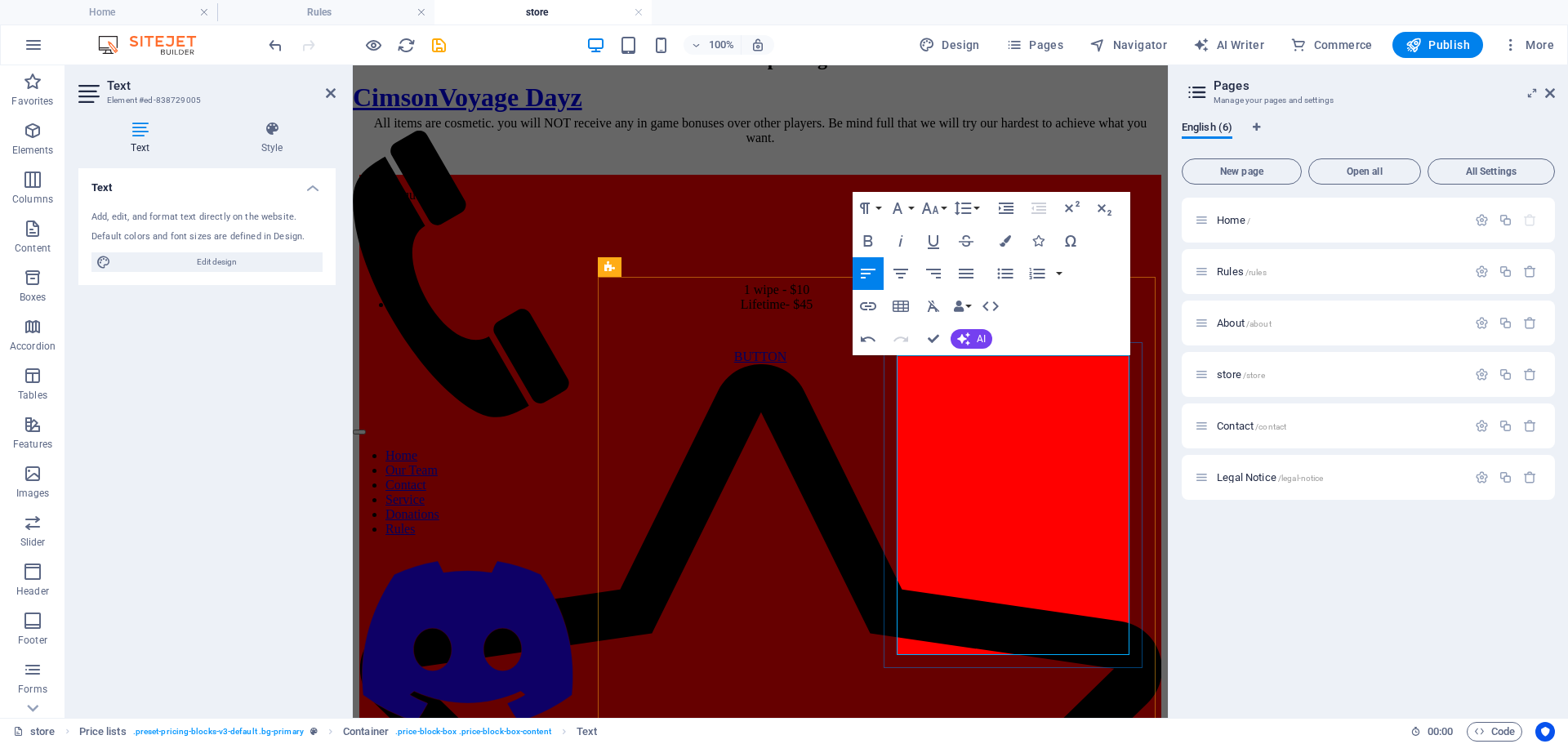
drag, startPoint x: 979, startPoint y: 607, endPoint x: 897, endPoint y: 568, distance: 90.8
drag, startPoint x: 1118, startPoint y: 585, endPoint x: 1130, endPoint y: 584, distance: 12.0
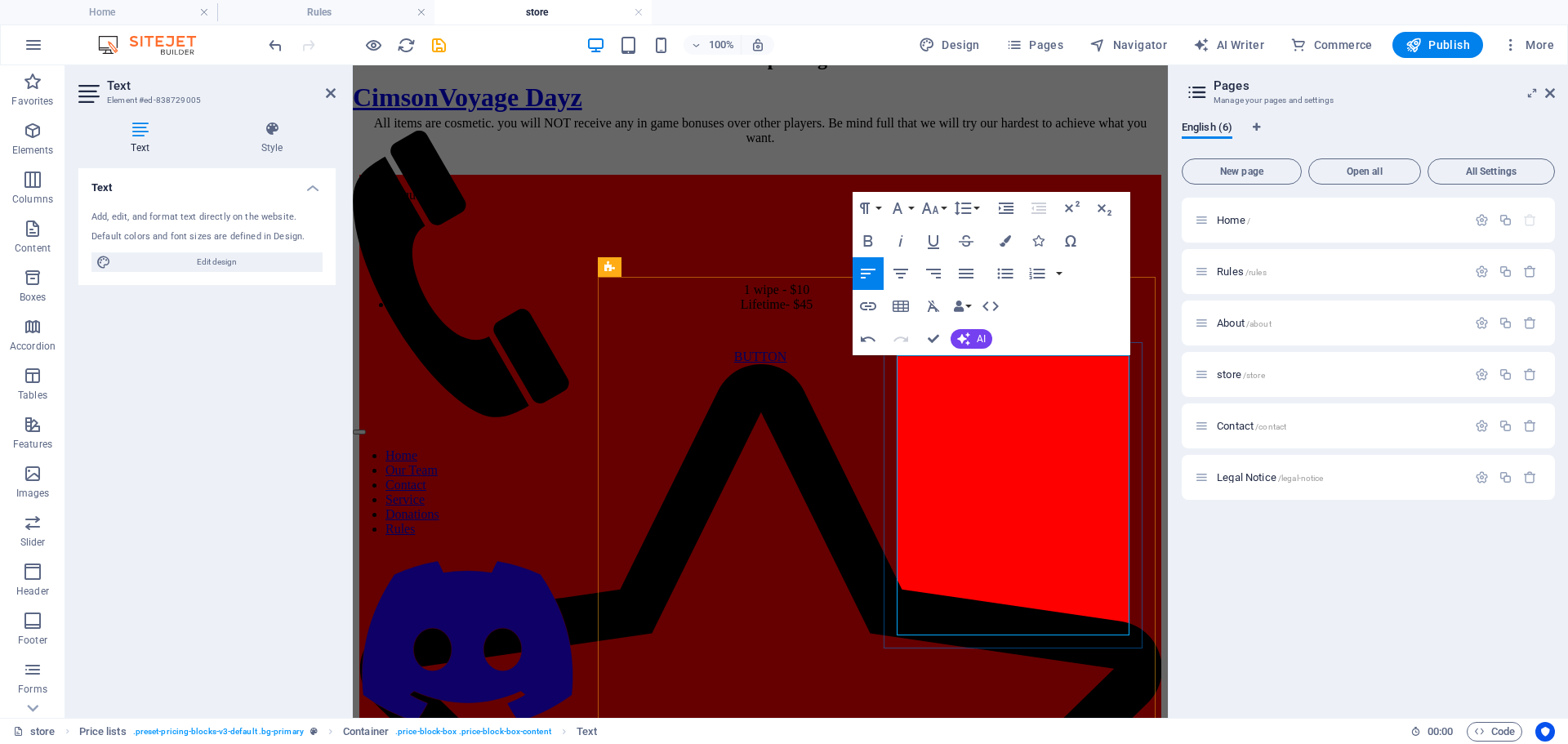
drag, startPoint x: 973, startPoint y: 552, endPoint x: 898, endPoint y: 531, distance: 77.9
drag, startPoint x: 1117, startPoint y: 528, endPoint x: 1129, endPoint y: 527, distance: 12.0
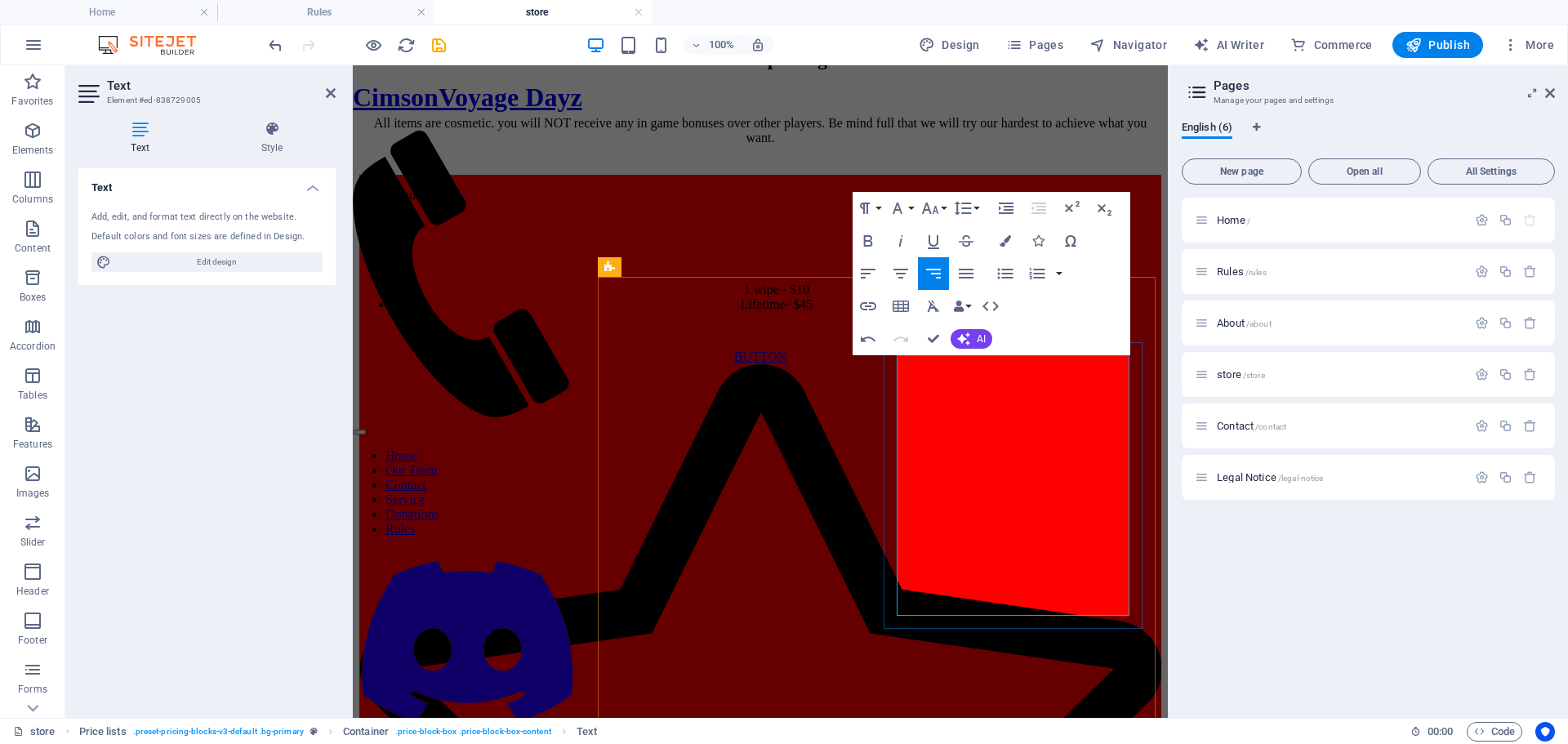
drag, startPoint x: 988, startPoint y: 504, endPoint x: 899, endPoint y: 480, distance: 92.2
drag, startPoint x: 1126, startPoint y: 597, endPoint x: 1116, endPoint y: 597, distance: 10.0
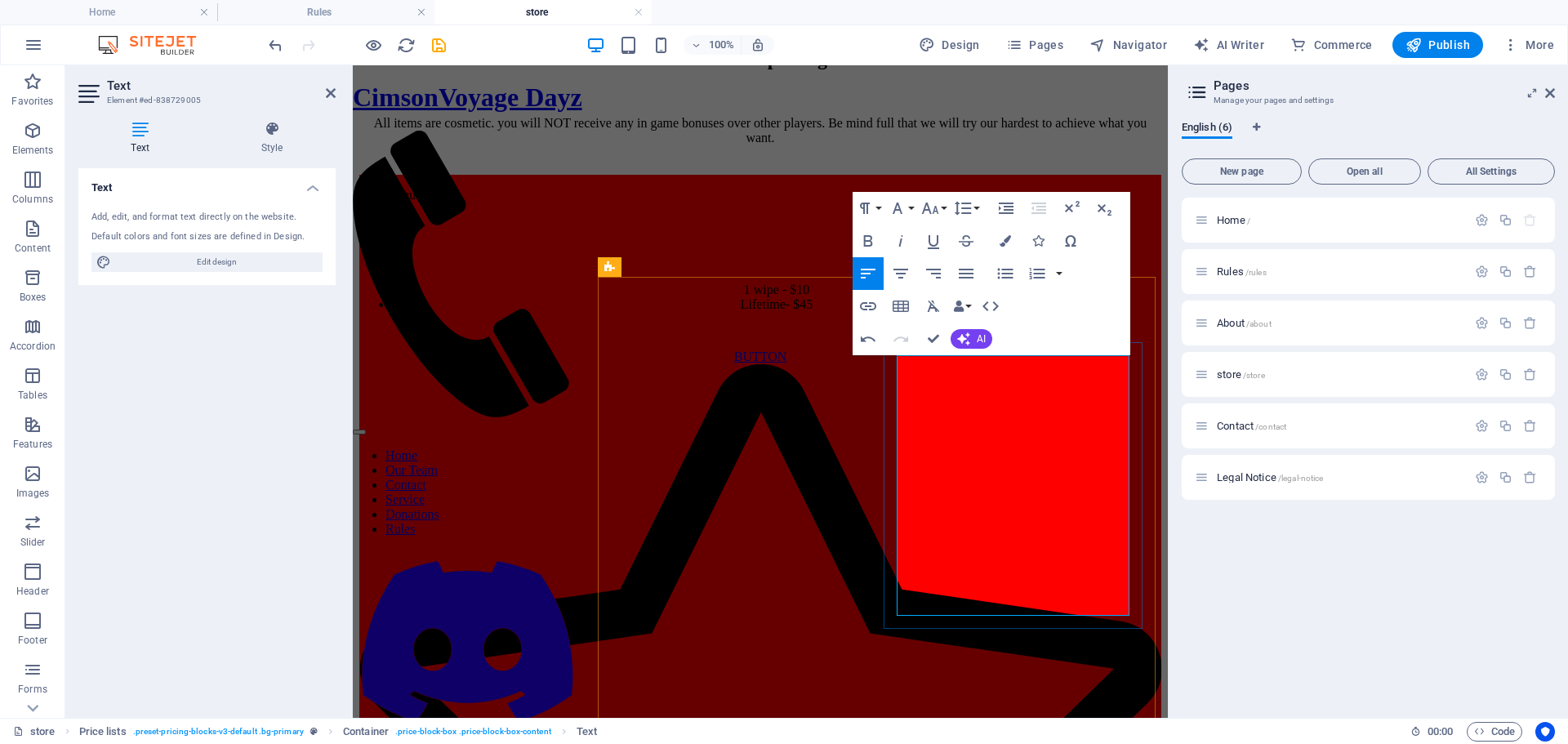
drag, startPoint x: 981, startPoint y: 502, endPoint x: 898, endPoint y: 477, distance: 86.7
drag, startPoint x: 1126, startPoint y: 480, endPoint x: 1116, endPoint y: 479, distance: 10.0
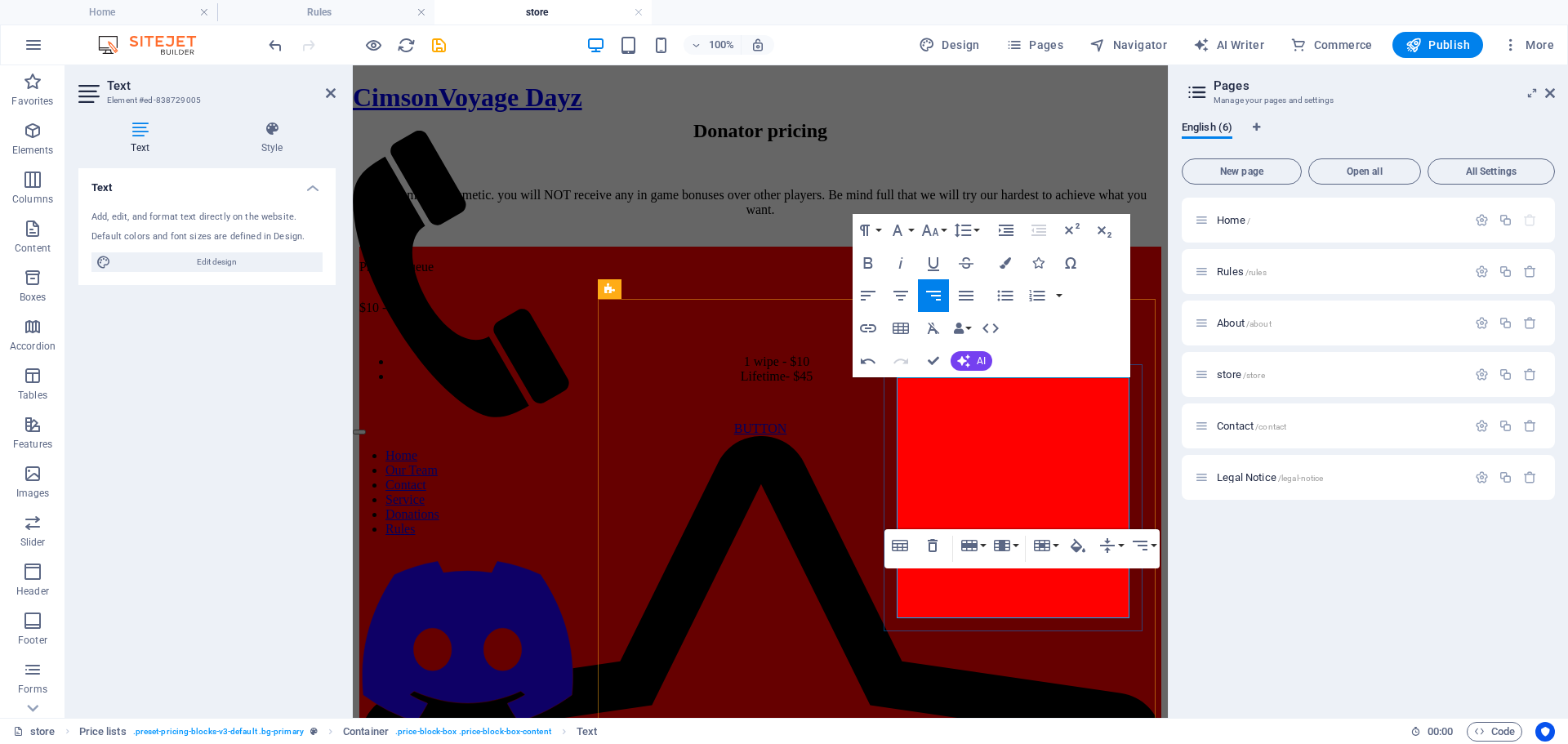
scroll to position [572, 0]
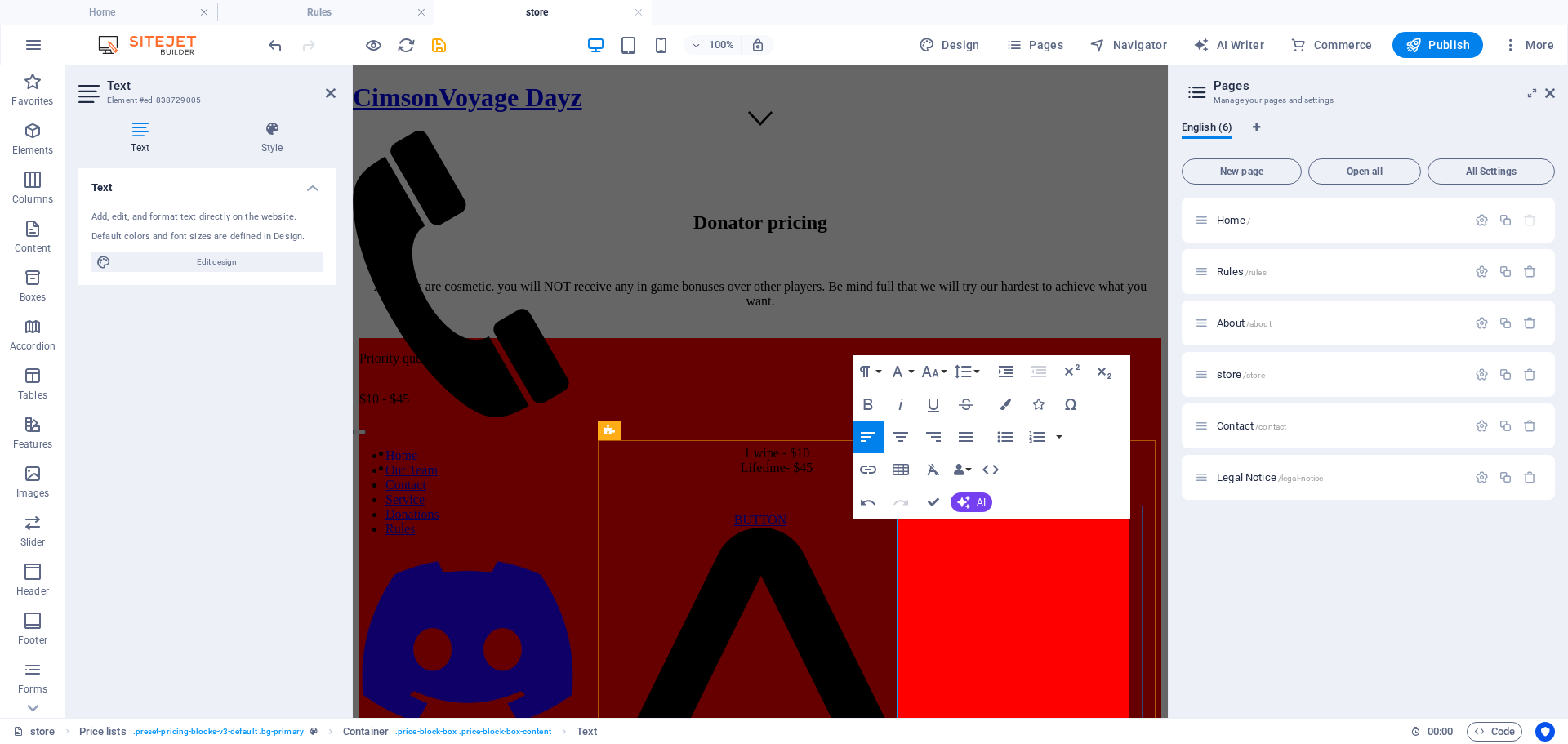
drag, startPoint x: 727, startPoint y: 513, endPoint x: 1321, endPoint y: 634, distance: 606.2
click at [1321, 634] on div "Home / Rules /rules About /about store /store Contact /contact Legal Notice /le…" at bounding box center [1368, 451] width 373 height 507
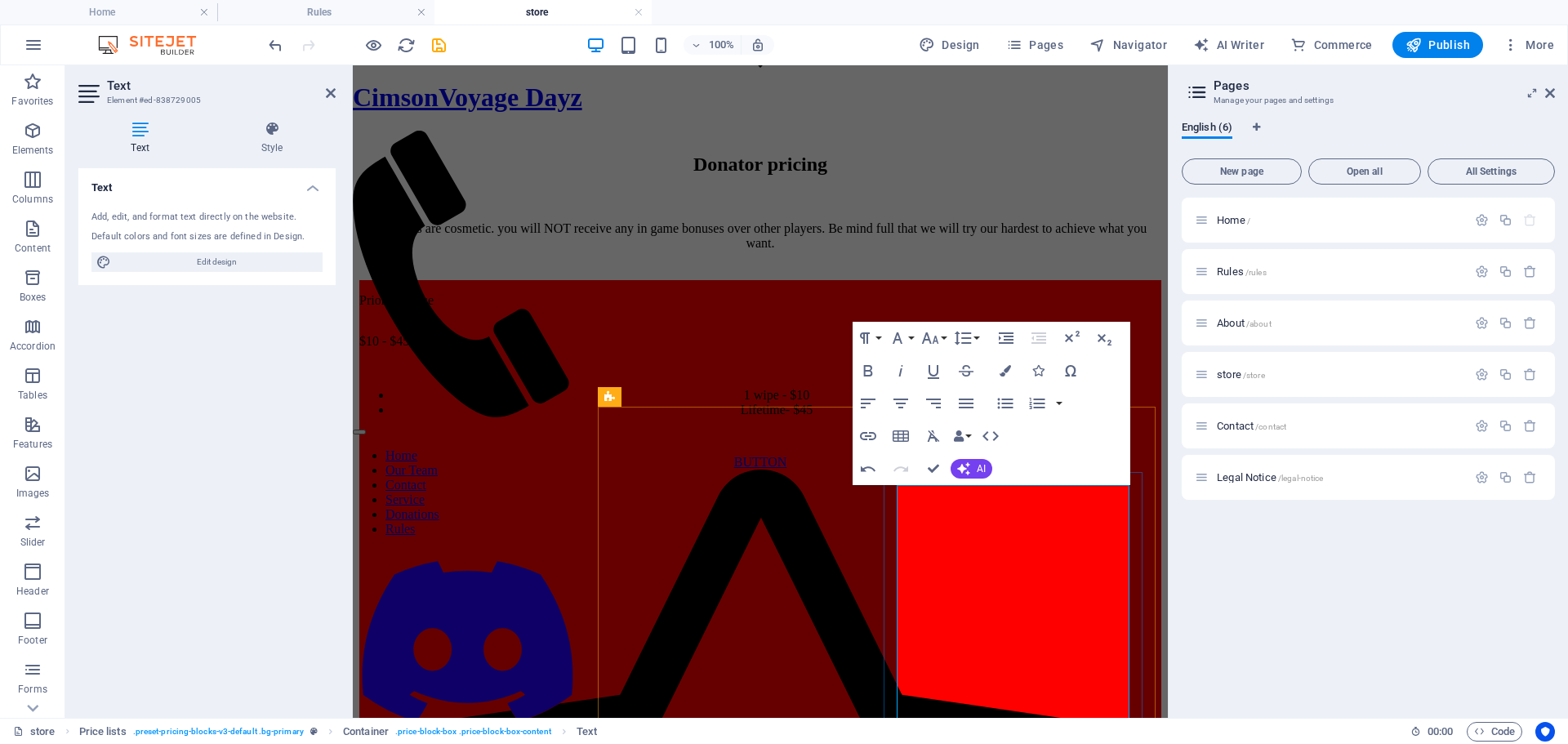
scroll to position [653, 0]
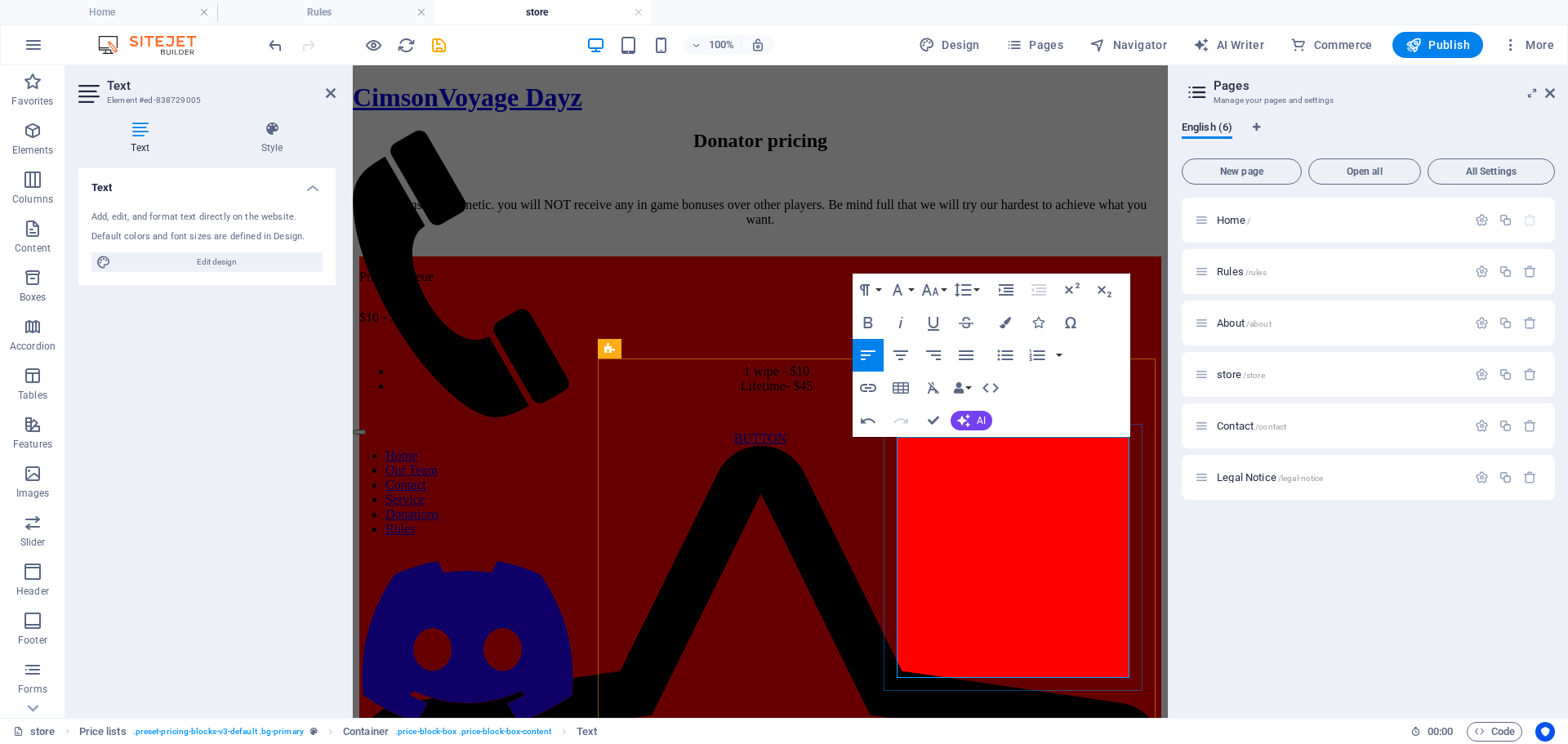
drag, startPoint x: 991, startPoint y: 527, endPoint x: 898, endPoint y: 506, distance: 95.3
drag, startPoint x: 1118, startPoint y: 506, endPoint x: 1128, endPoint y: 504, distance: 10.2
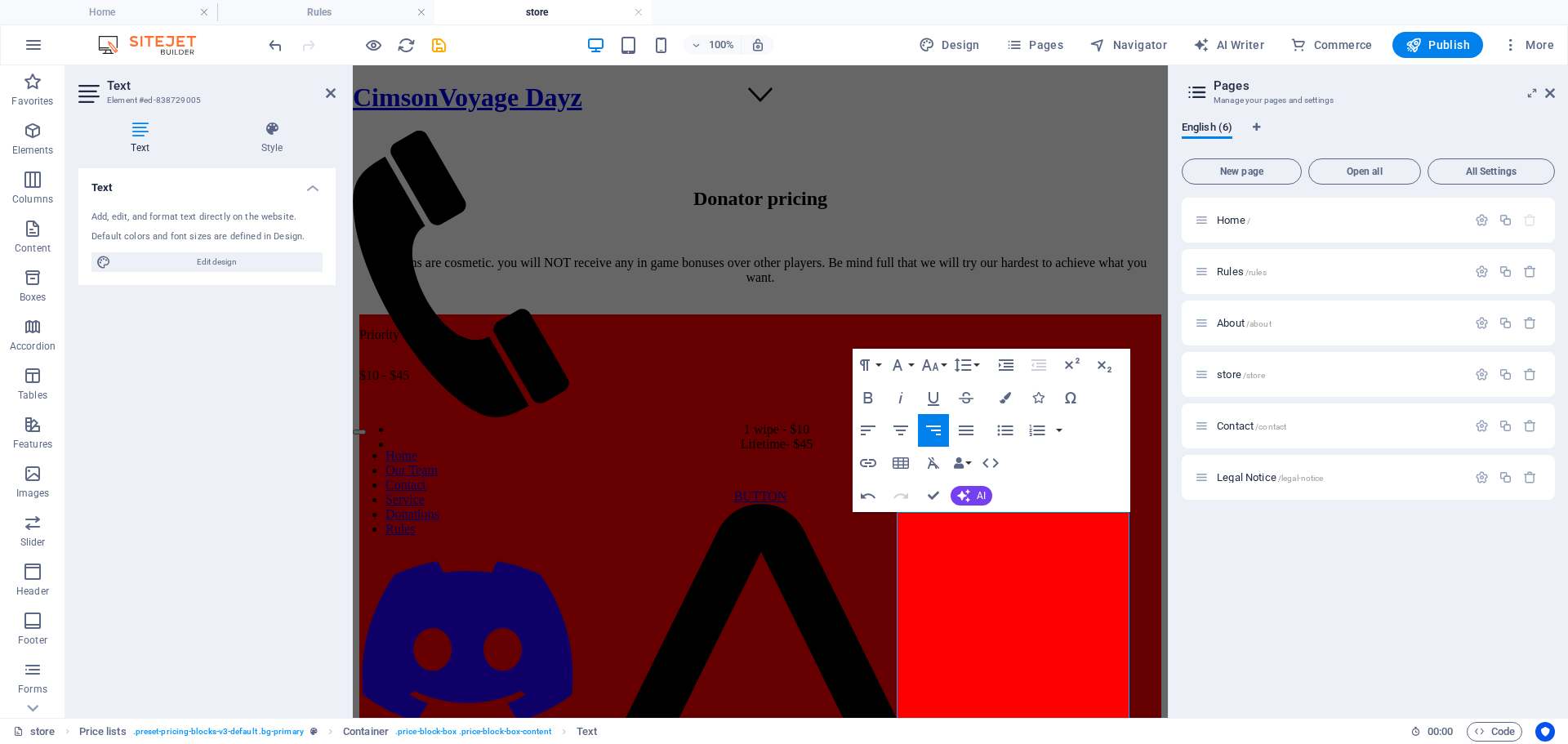
scroll to position [572, 0]
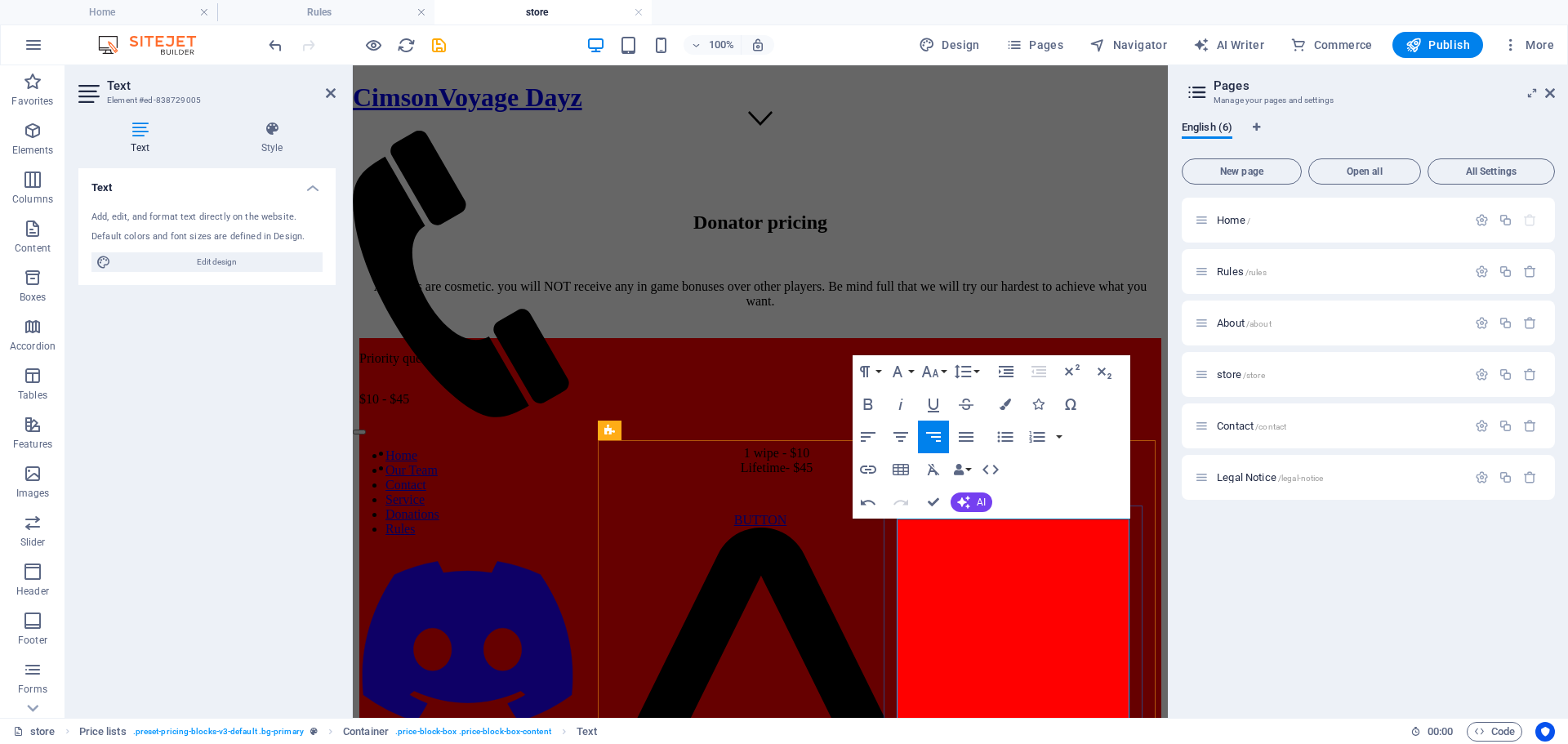
drag, startPoint x: 978, startPoint y: 558, endPoint x: 896, endPoint y: 535, distance: 85.2
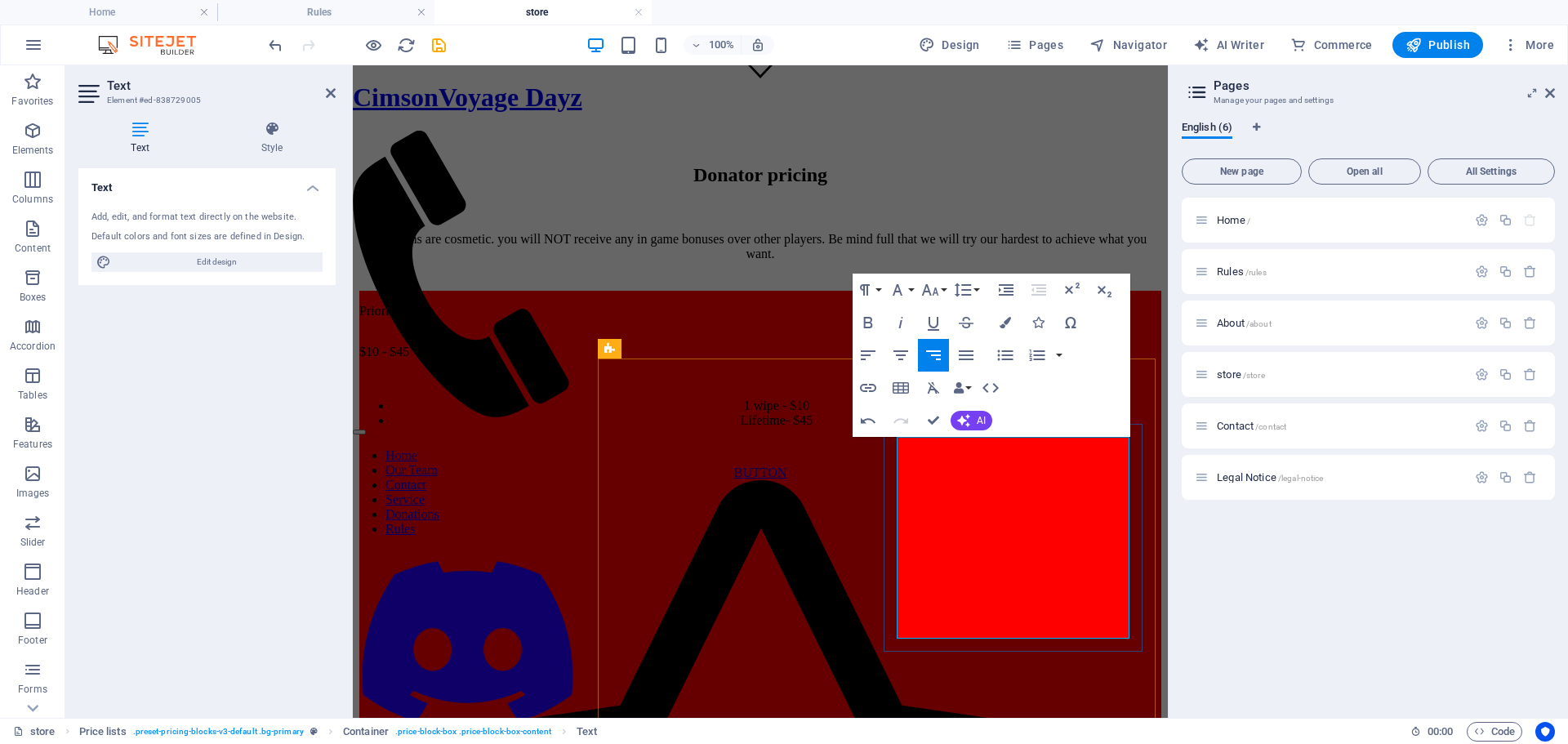
scroll to position [653, 0]
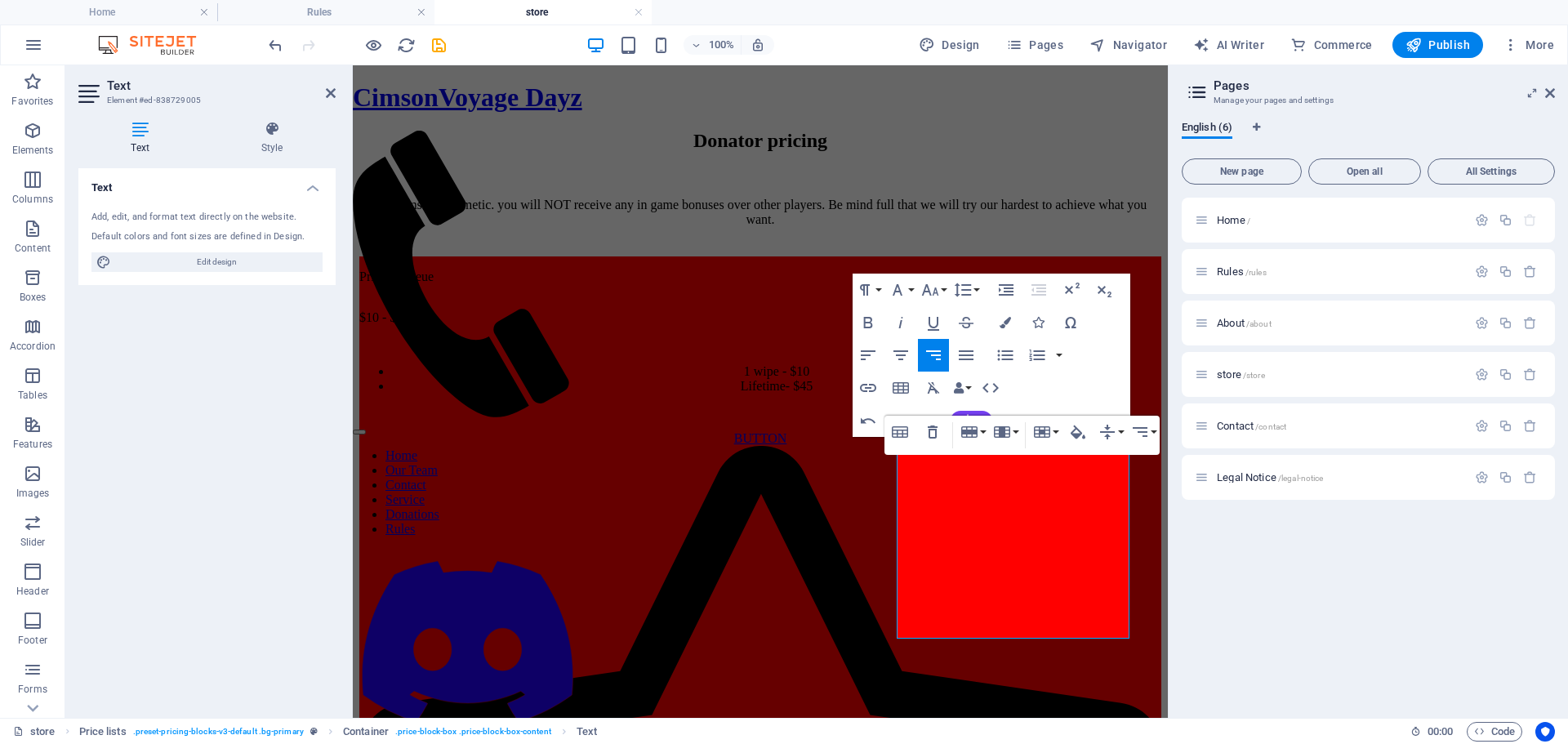
click at [1193, 636] on div "Home / Rules /rules About /about store /store Contact /contact Legal Notice /le…" at bounding box center [1368, 451] width 373 height 507
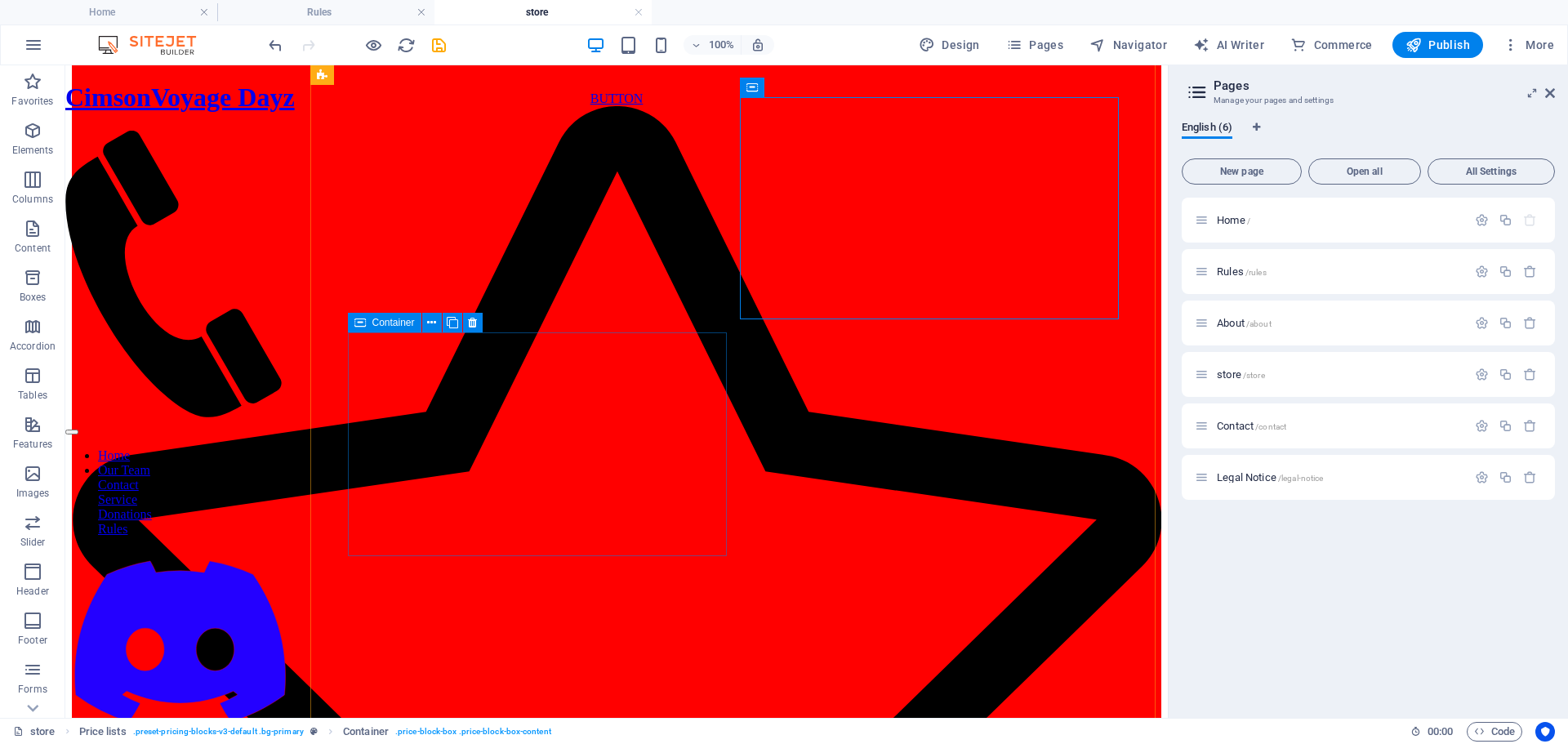
scroll to position [979, 0]
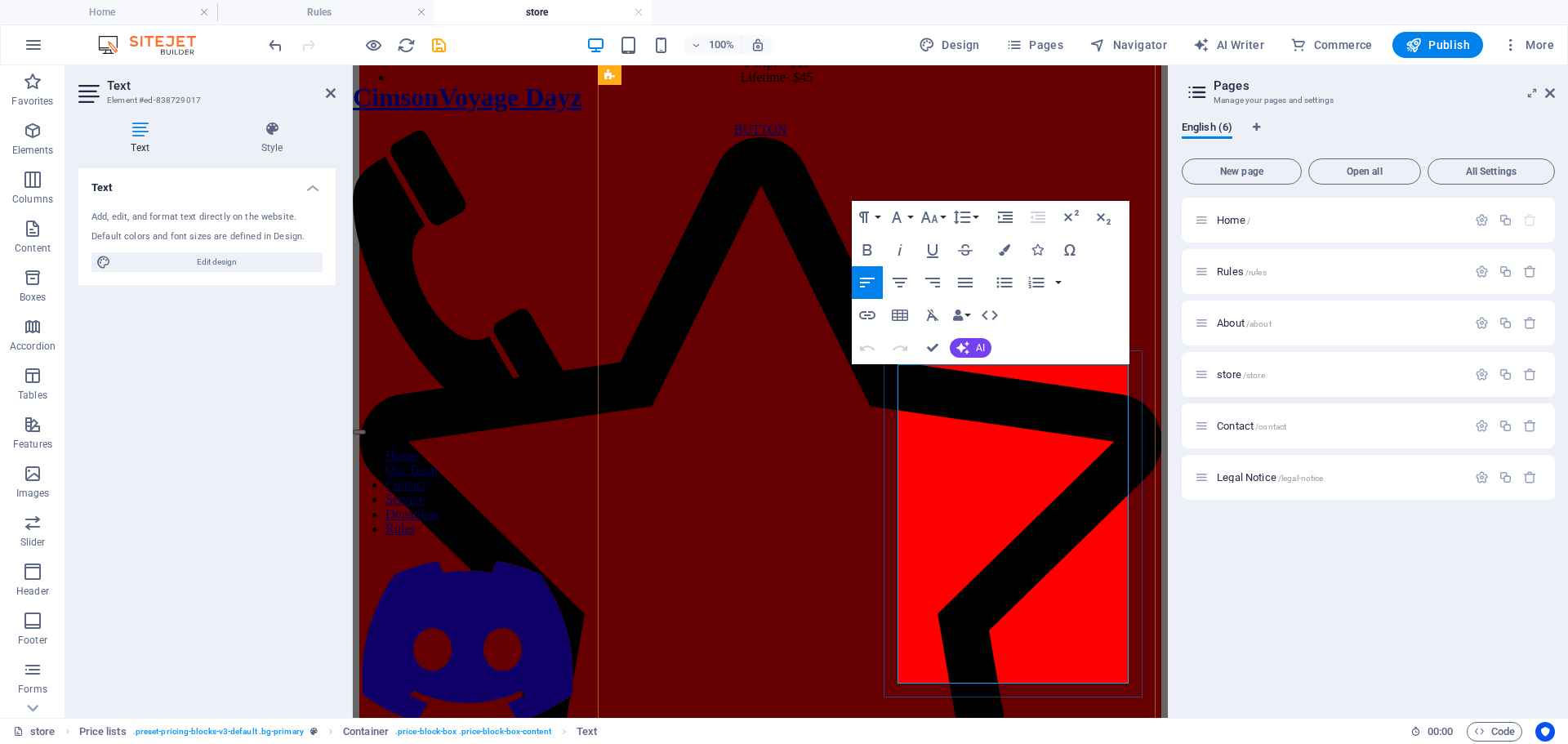
drag, startPoint x: 1014, startPoint y: 399, endPoint x: 1003, endPoint y: 401, distance: 11.2
drag, startPoint x: 988, startPoint y: 401, endPoint x: 902, endPoint y: 380, distance: 88.5
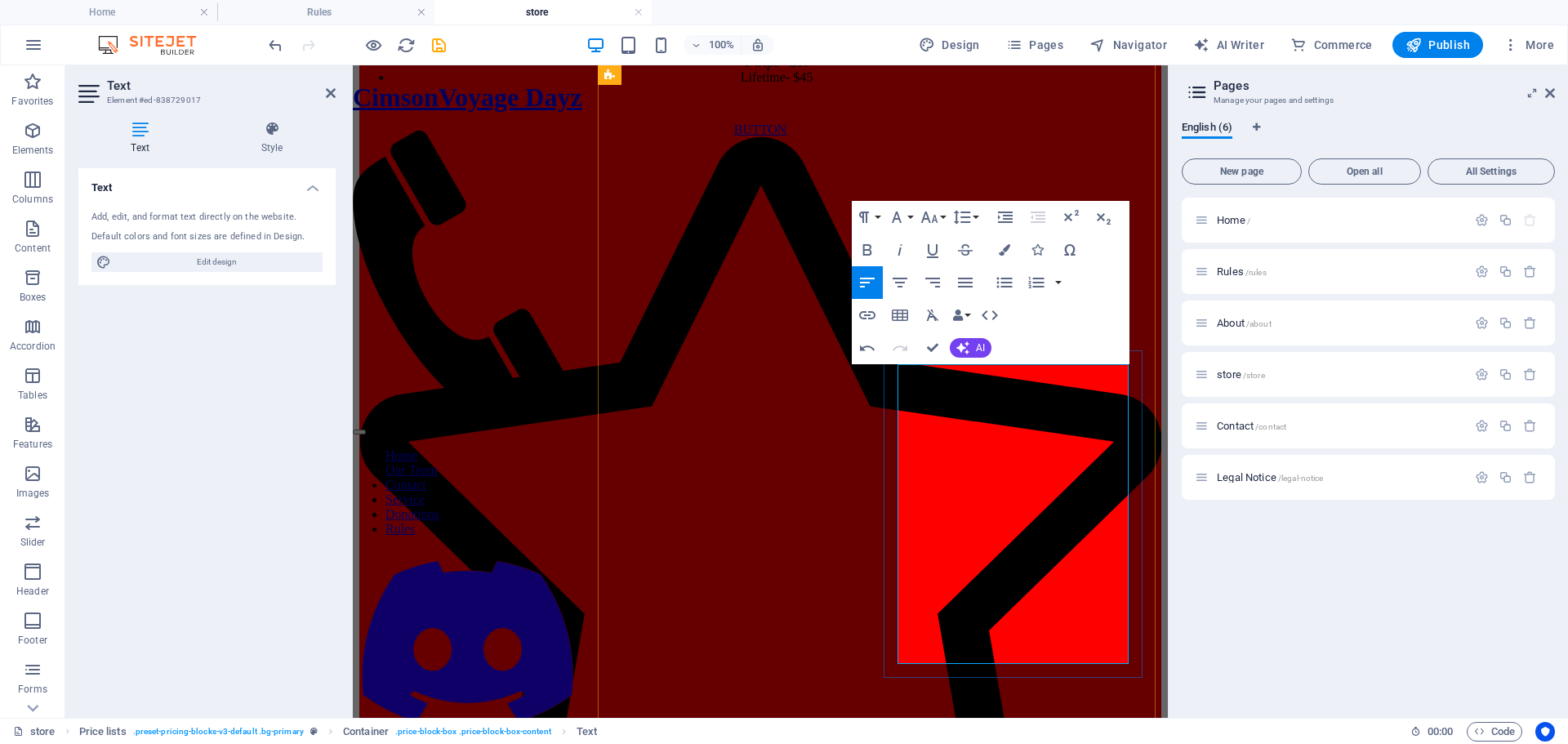
drag, startPoint x: 978, startPoint y: 440, endPoint x: 899, endPoint y: 416, distance: 82.6
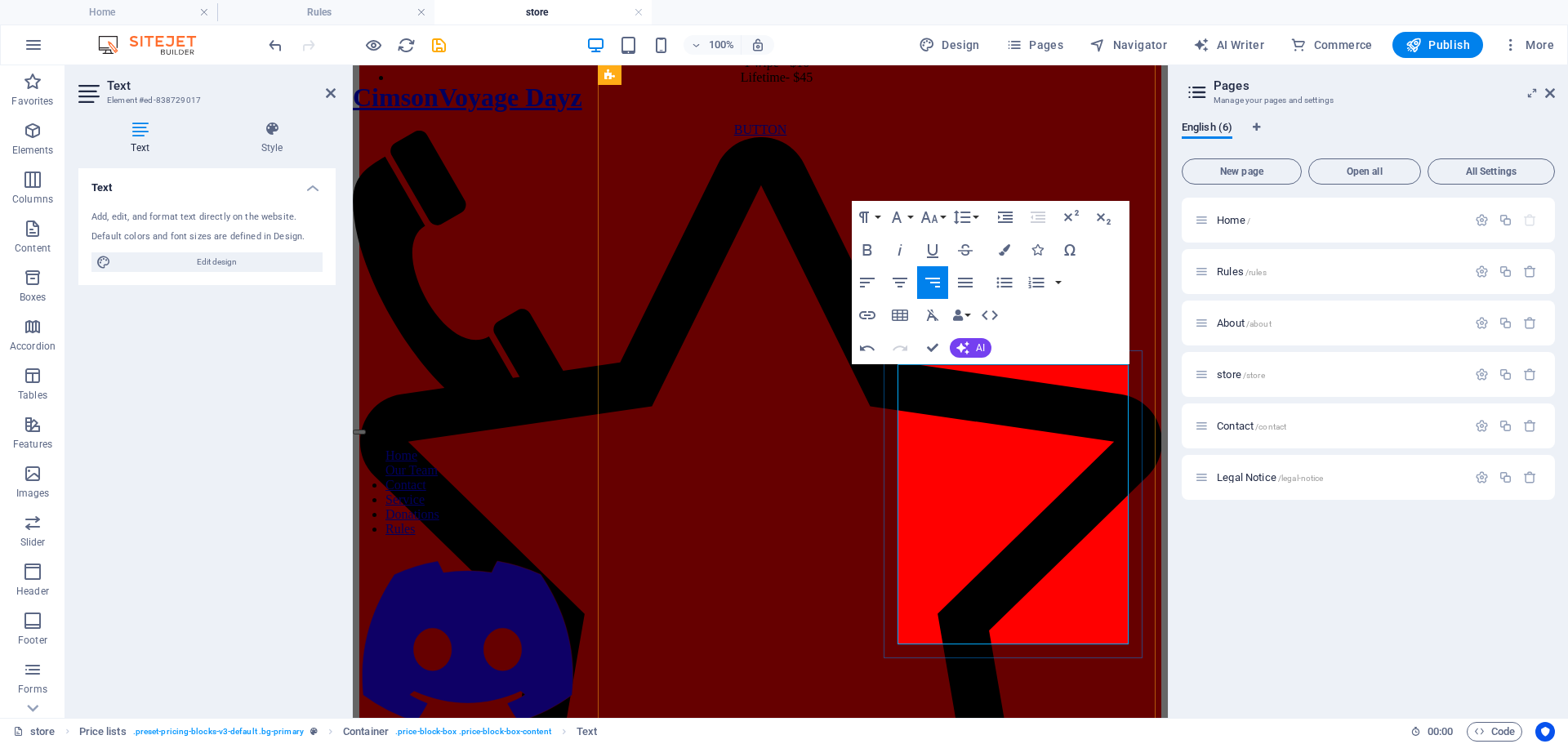
drag, startPoint x: 1107, startPoint y: 415, endPoint x: 1129, endPoint y: 412, distance: 22.2
drag, startPoint x: 1104, startPoint y: 460, endPoint x: 1134, endPoint y: 457, distance: 30.1
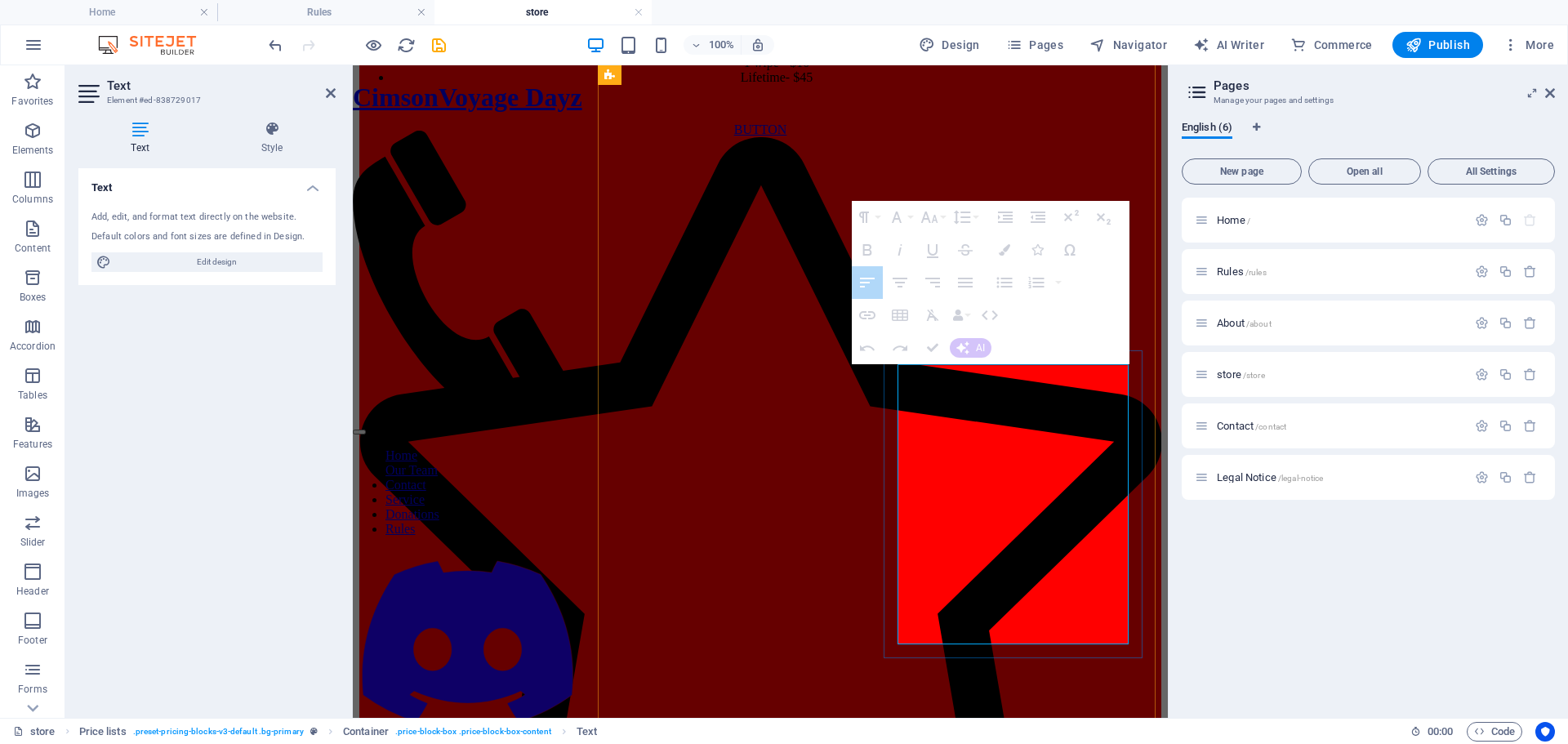
drag, startPoint x: 900, startPoint y: 554, endPoint x: 1119, endPoint y: 563, distance: 219.2
drag, startPoint x: 1106, startPoint y: 566, endPoint x: 1119, endPoint y: 565, distance: 13.0
drag, startPoint x: 1103, startPoint y: 566, endPoint x: 1119, endPoint y: 565, distance: 16.0
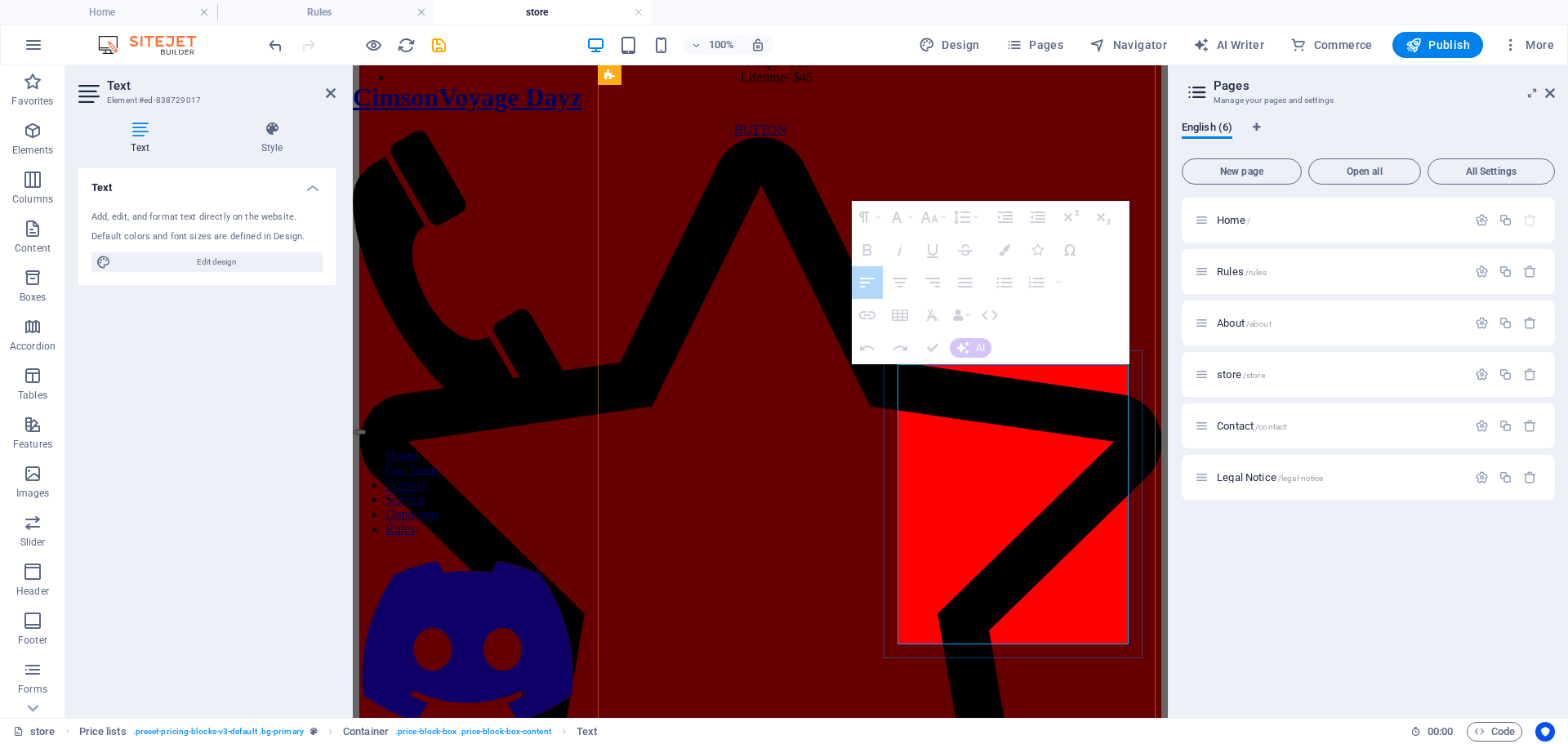
drag, startPoint x: 993, startPoint y: 569, endPoint x: 893, endPoint y: 549, distance: 102.0
drag, startPoint x: 1009, startPoint y: 576, endPoint x: 999, endPoint y: 575, distance: 10.0
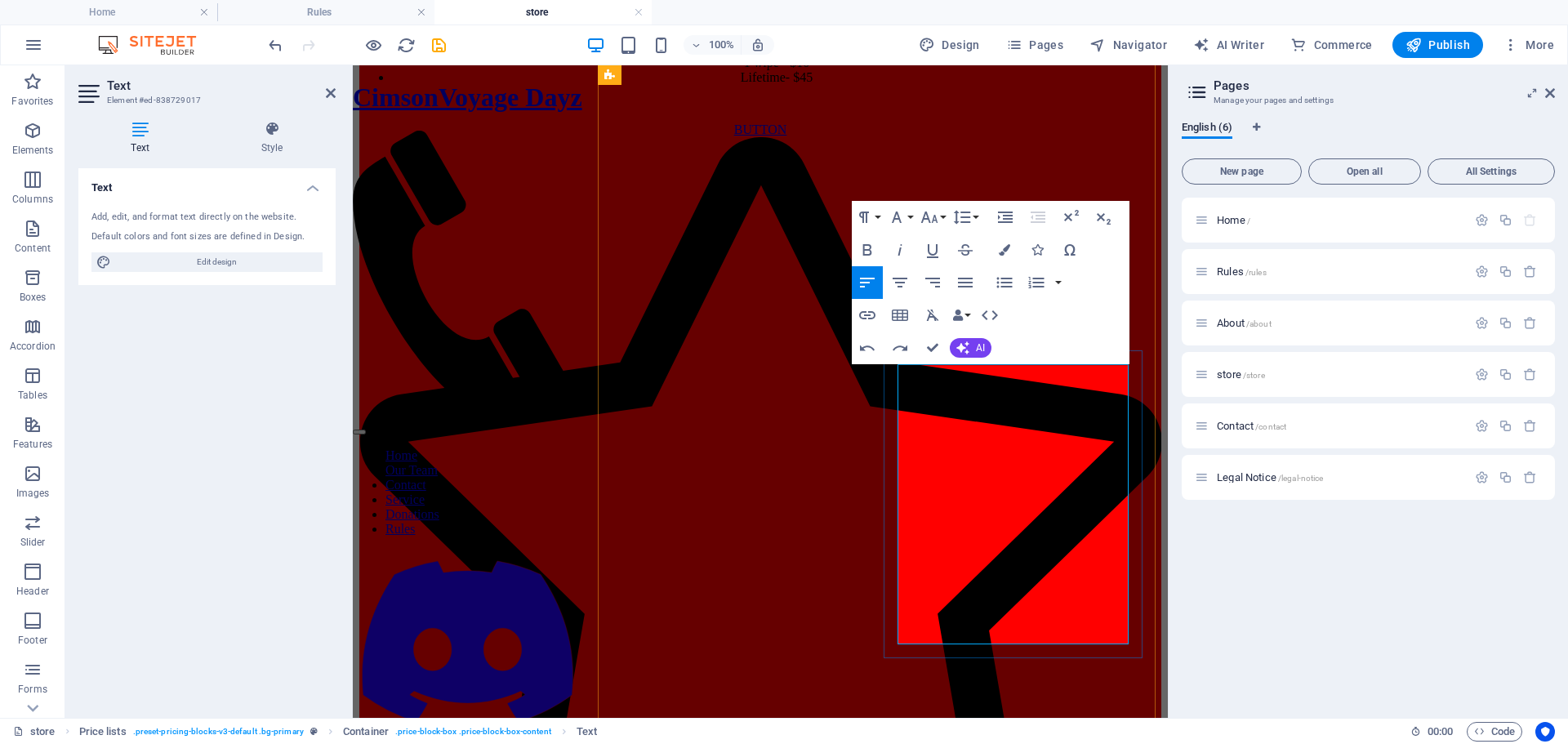
drag, startPoint x: 900, startPoint y: 557, endPoint x: 1097, endPoint y: 616, distance: 205.6
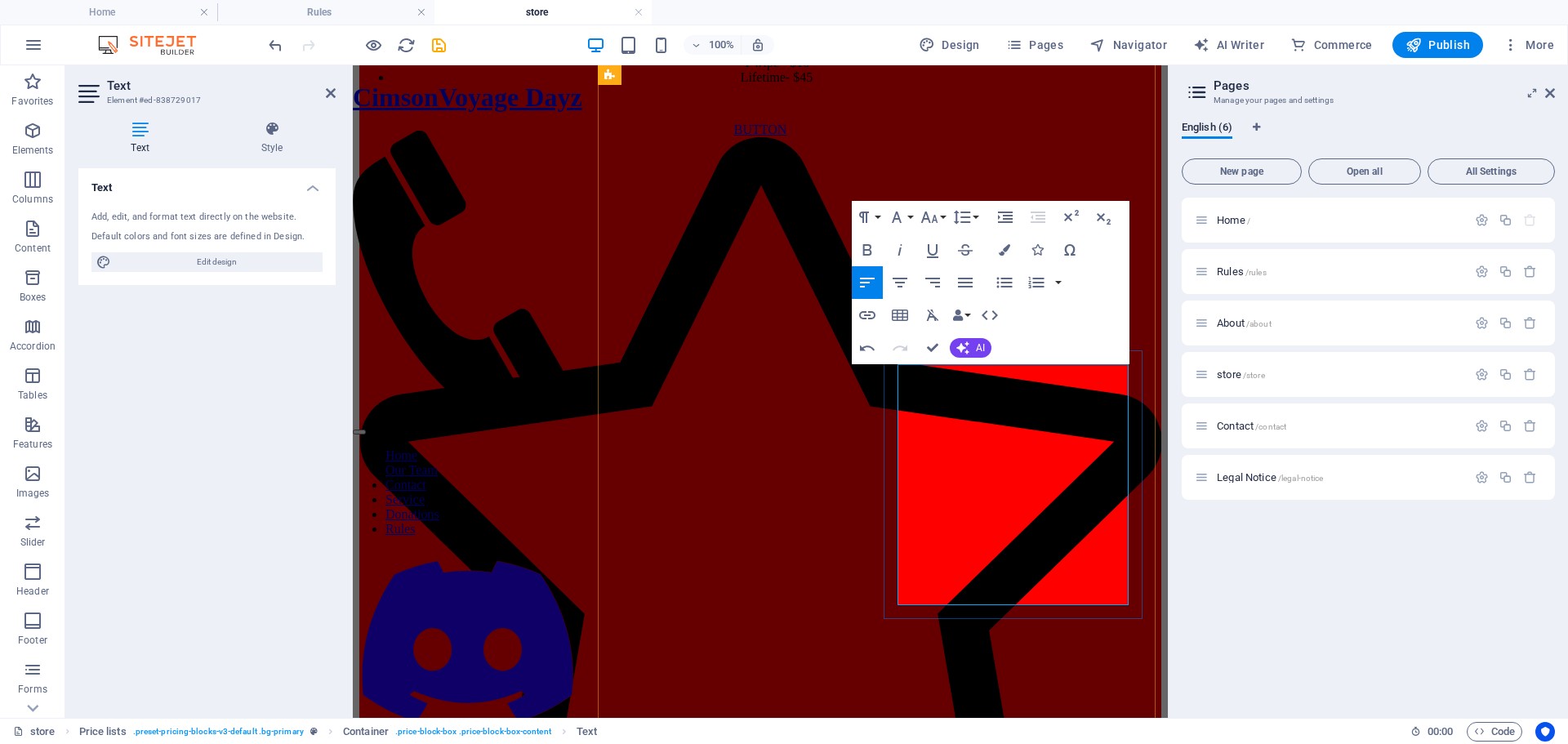
drag, startPoint x: 998, startPoint y: 568, endPoint x: 972, endPoint y: 554, distance: 29.5
drag, startPoint x: 1105, startPoint y: 558, endPoint x: 1127, endPoint y: 556, distance: 22.1
drag, startPoint x: 1104, startPoint y: 585, endPoint x: 1133, endPoint y: 587, distance: 29.1
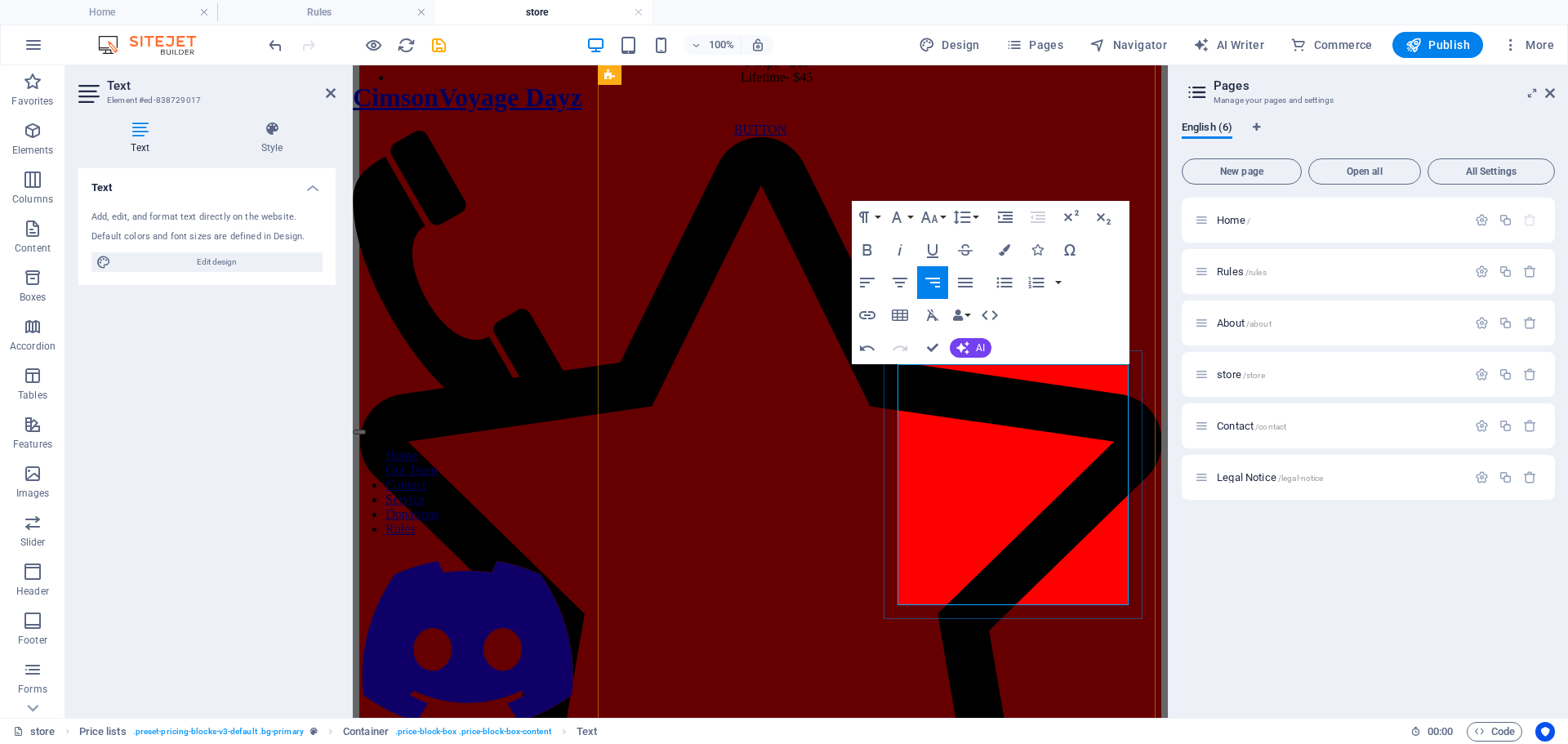
drag, startPoint x: 982, startPoint y: 525, endPoint x: 906, endPoint y: 505, distance: 78.6
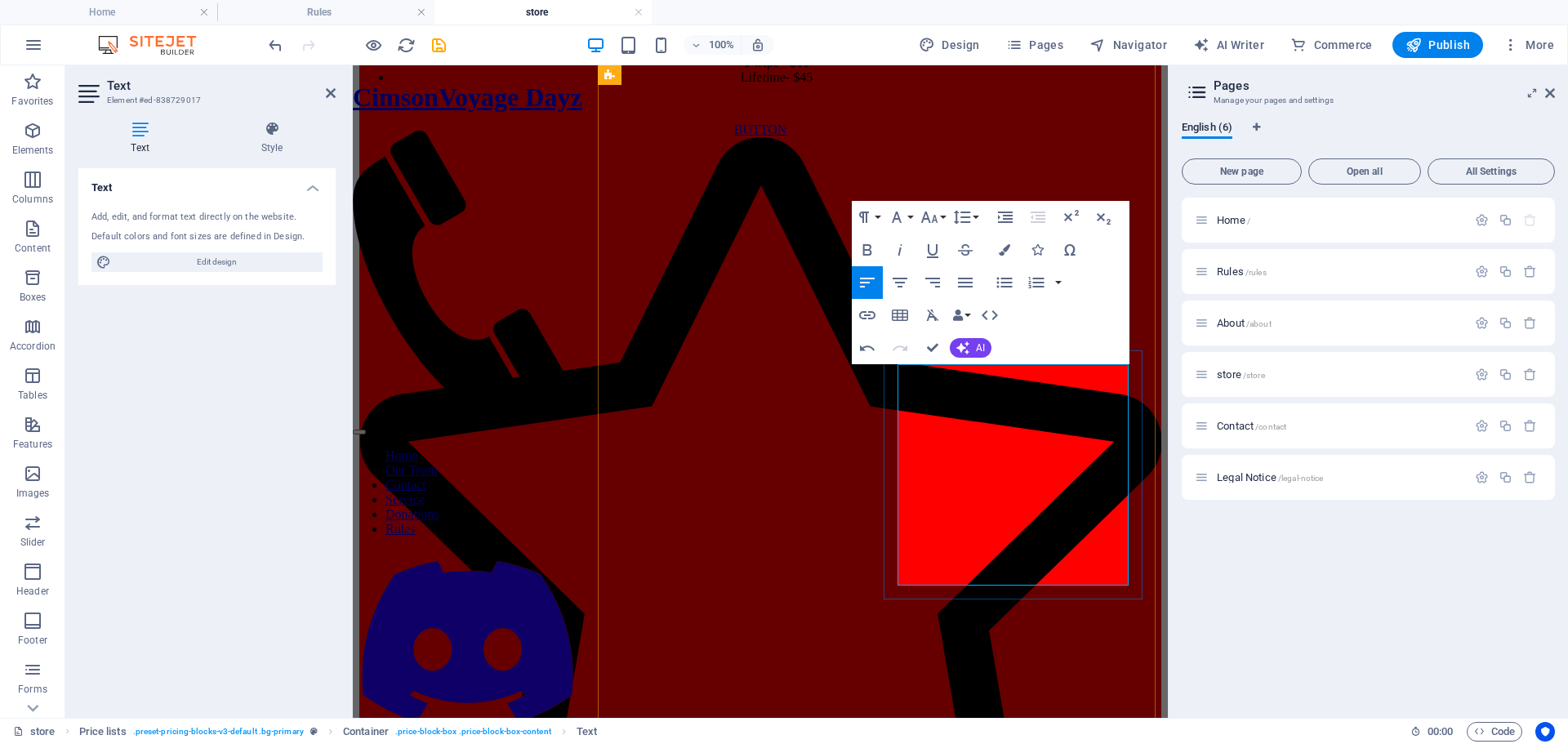
drag, startPoint x: 981, startPoint y: 471, endPoint x: 906, endPoint y: 443, distance: 80.1
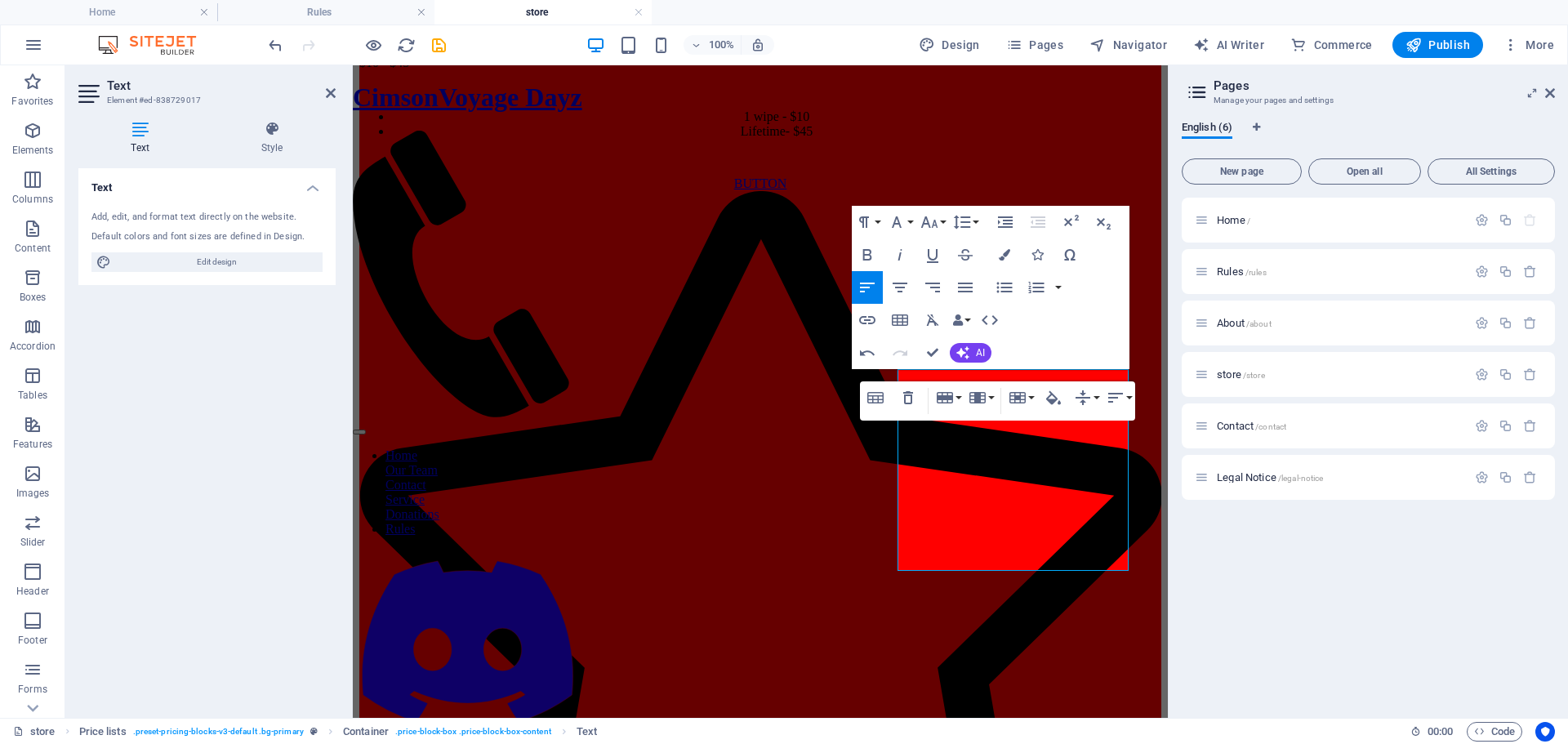
scroll to position [880, 0]
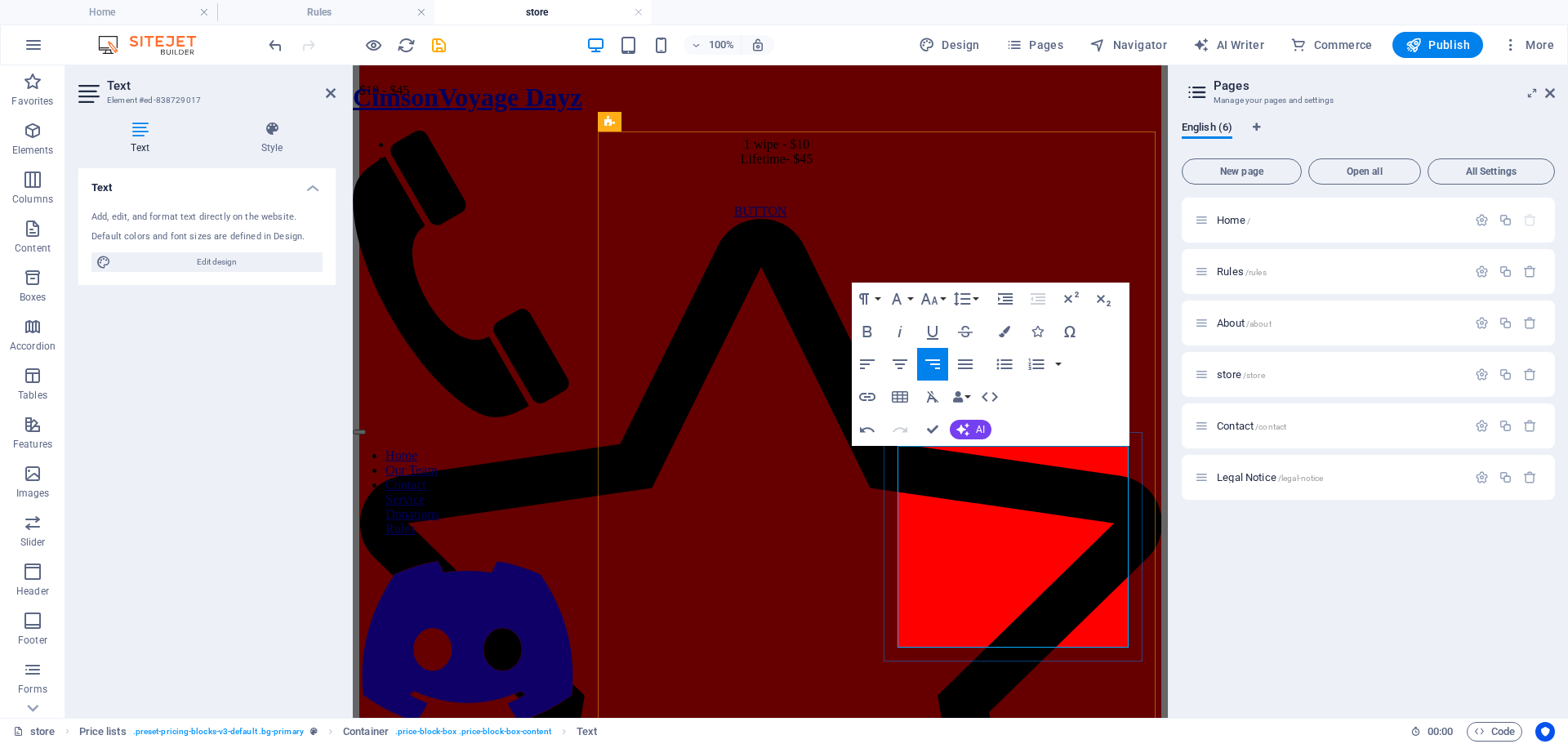
drag, startPoint x: 1103, startPoint y: 535, endPoint x: 1130, endPoint y: 530, distance: 27.5
drag, startPoint x: 1101, startPoint y: 533, endPoint x: 1131, endPoint y: 530, distance: 30.1
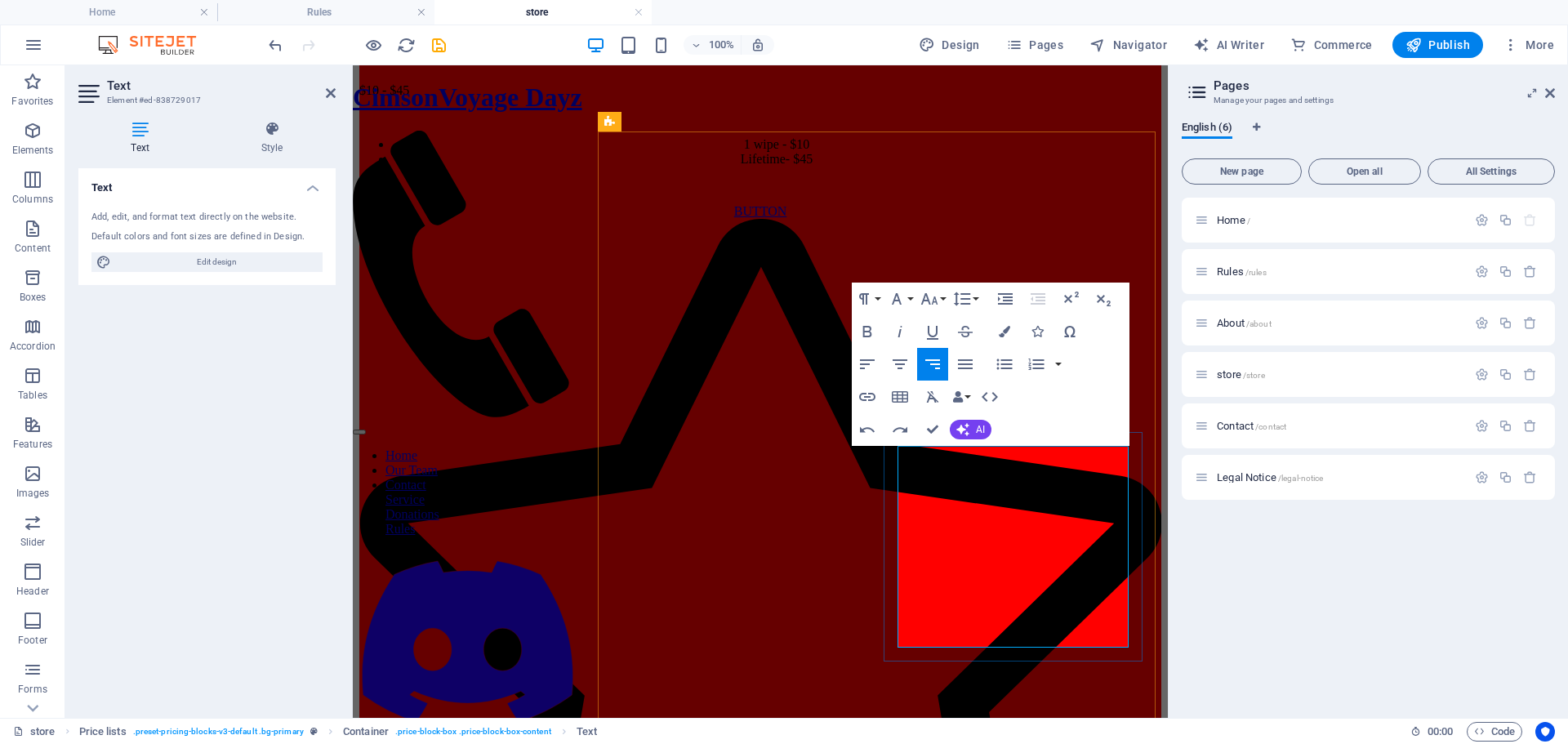
drag, startPoint x: 1131, startPoint y: 530, endPoint x: 1413, endPoint y: 530, distance: 282.0
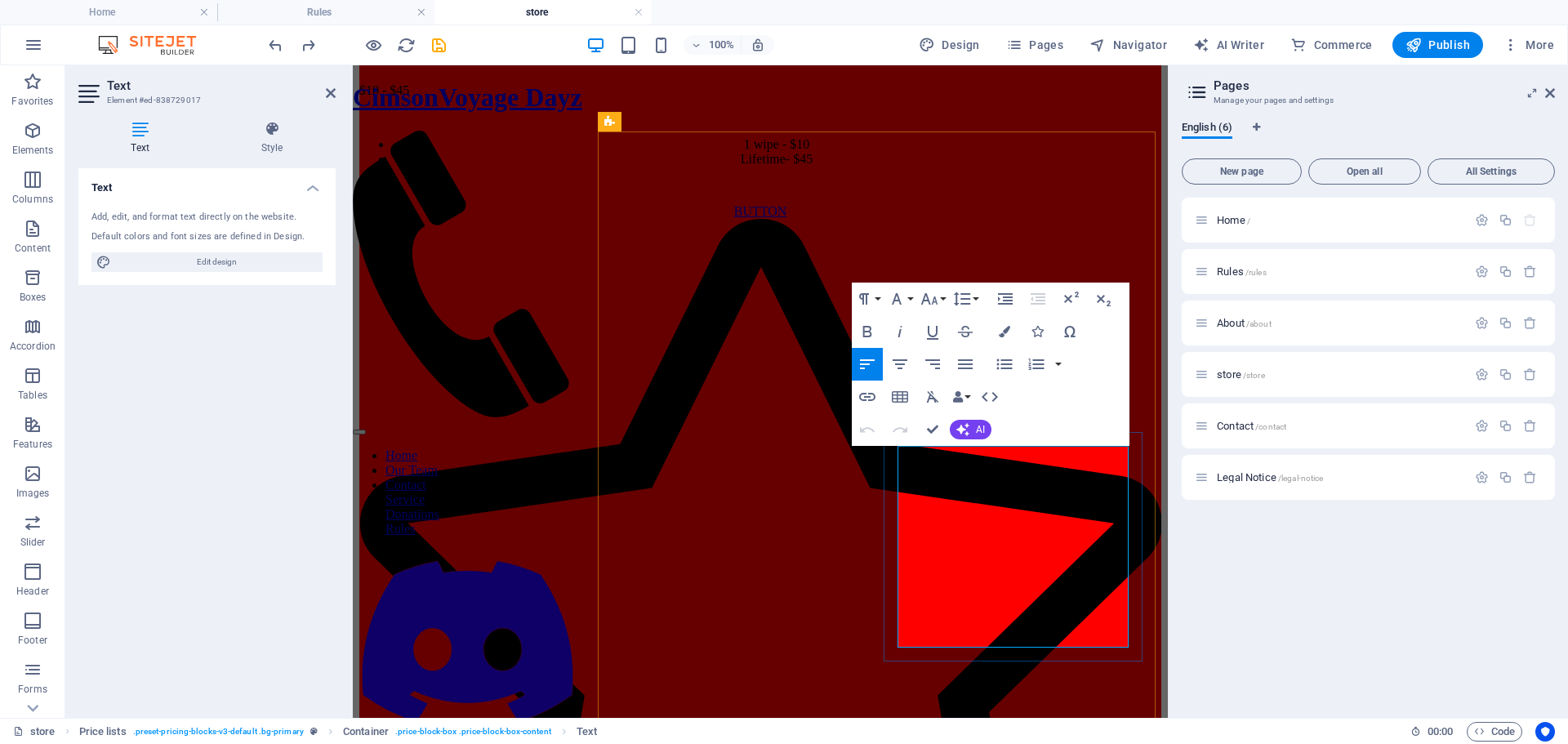
drag, startPoint x: 1106, startPoint y: 535, endPoint x: 1128, endPoint y: 530, distance: 22.6
drag, startPoint x: 1105, startPoint y: 560, endPoint x: 1125, endPoint y: 561, distance: 20.0
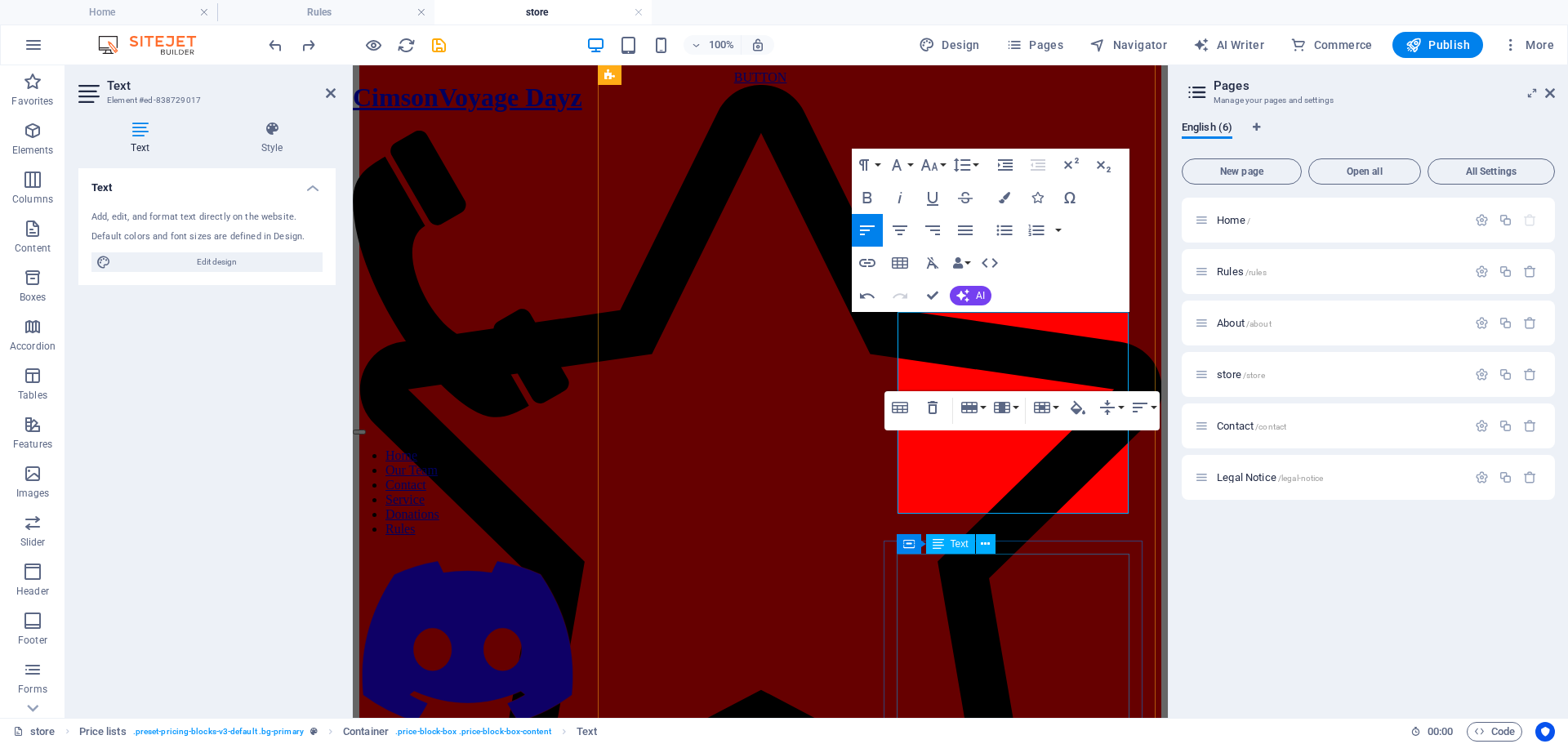
scroll to position [1043, 0]
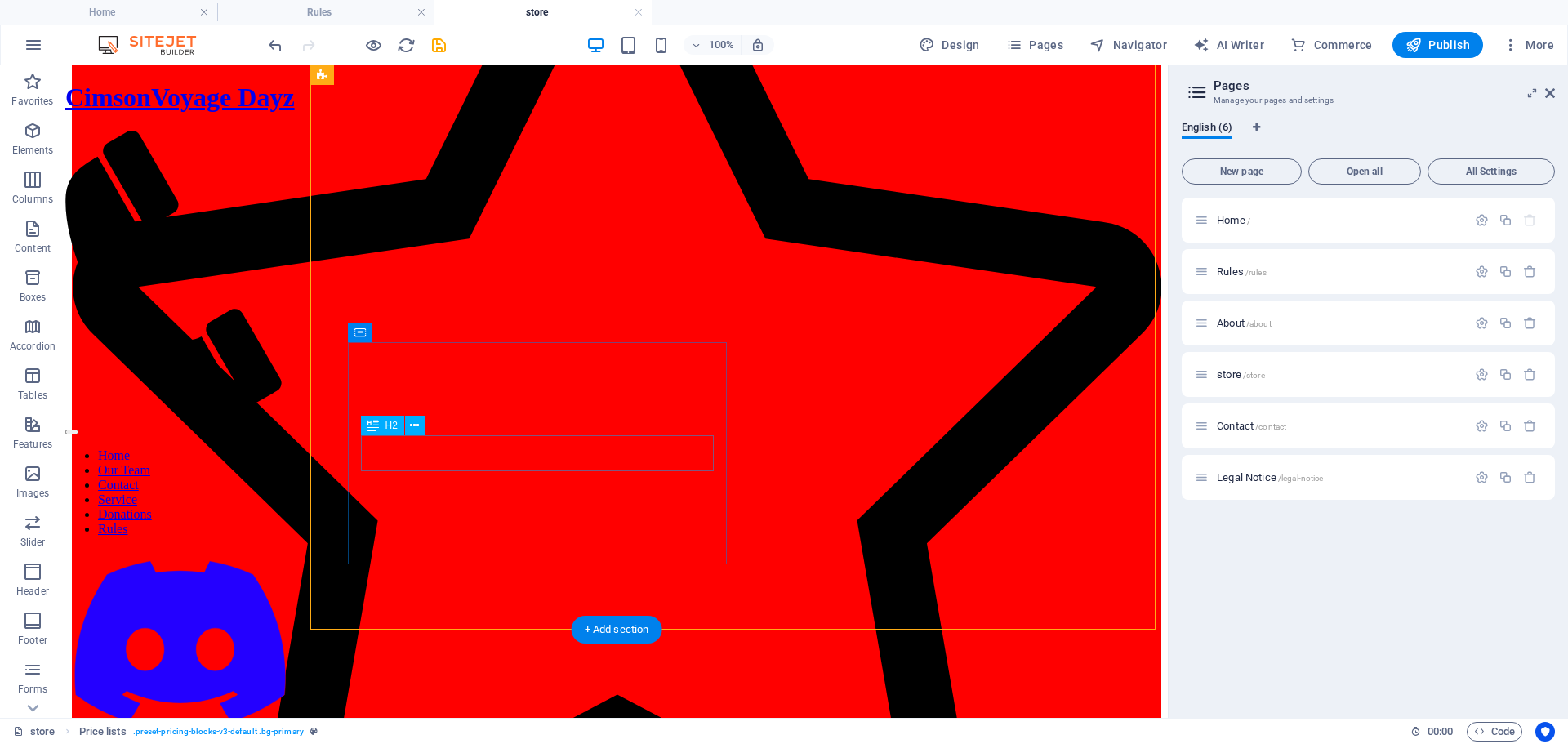
scroll to position [1206, 0]
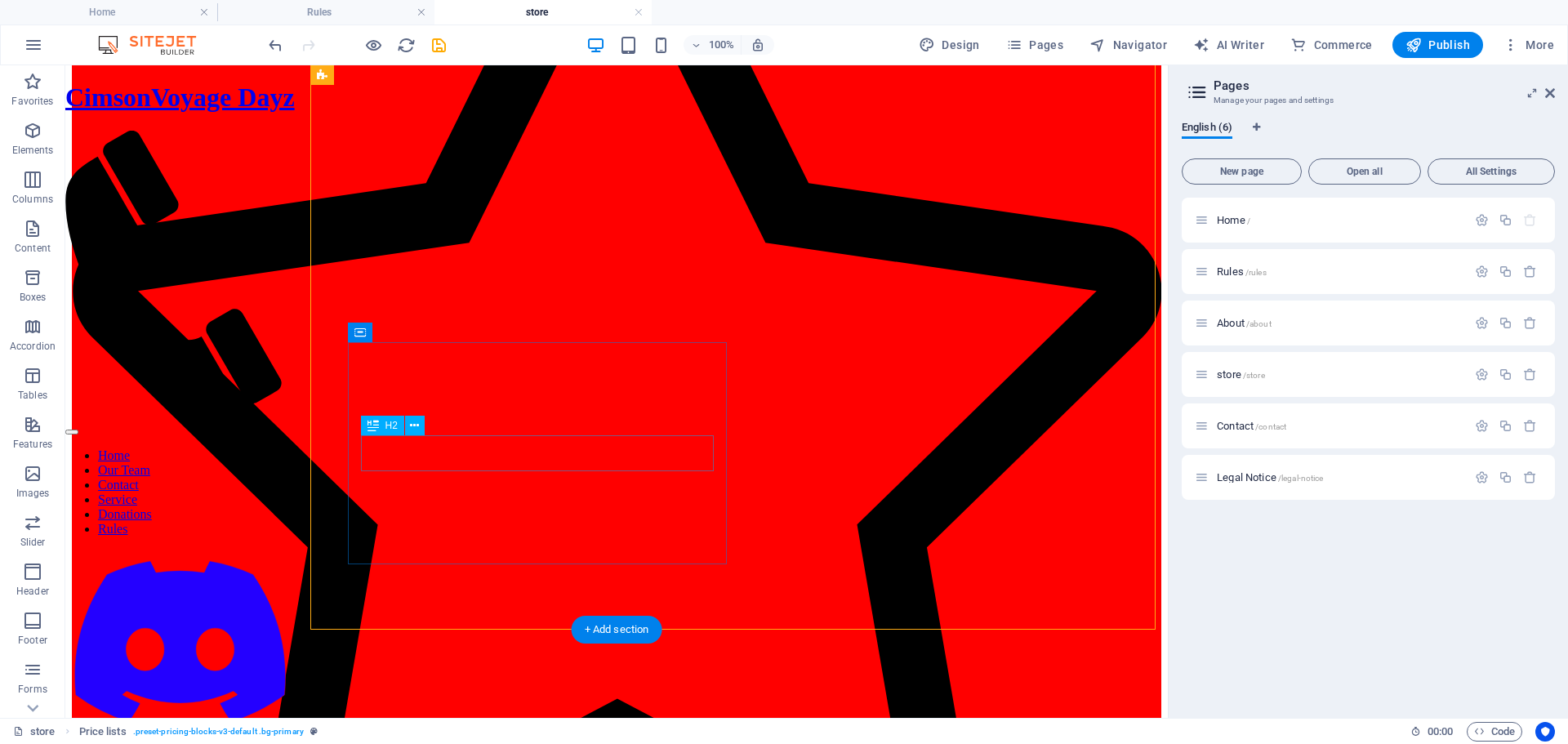
drag, startPoint x: 561, startPoint y: 450, endPoint x: 273, endPoint y: 451, distance: 288.0
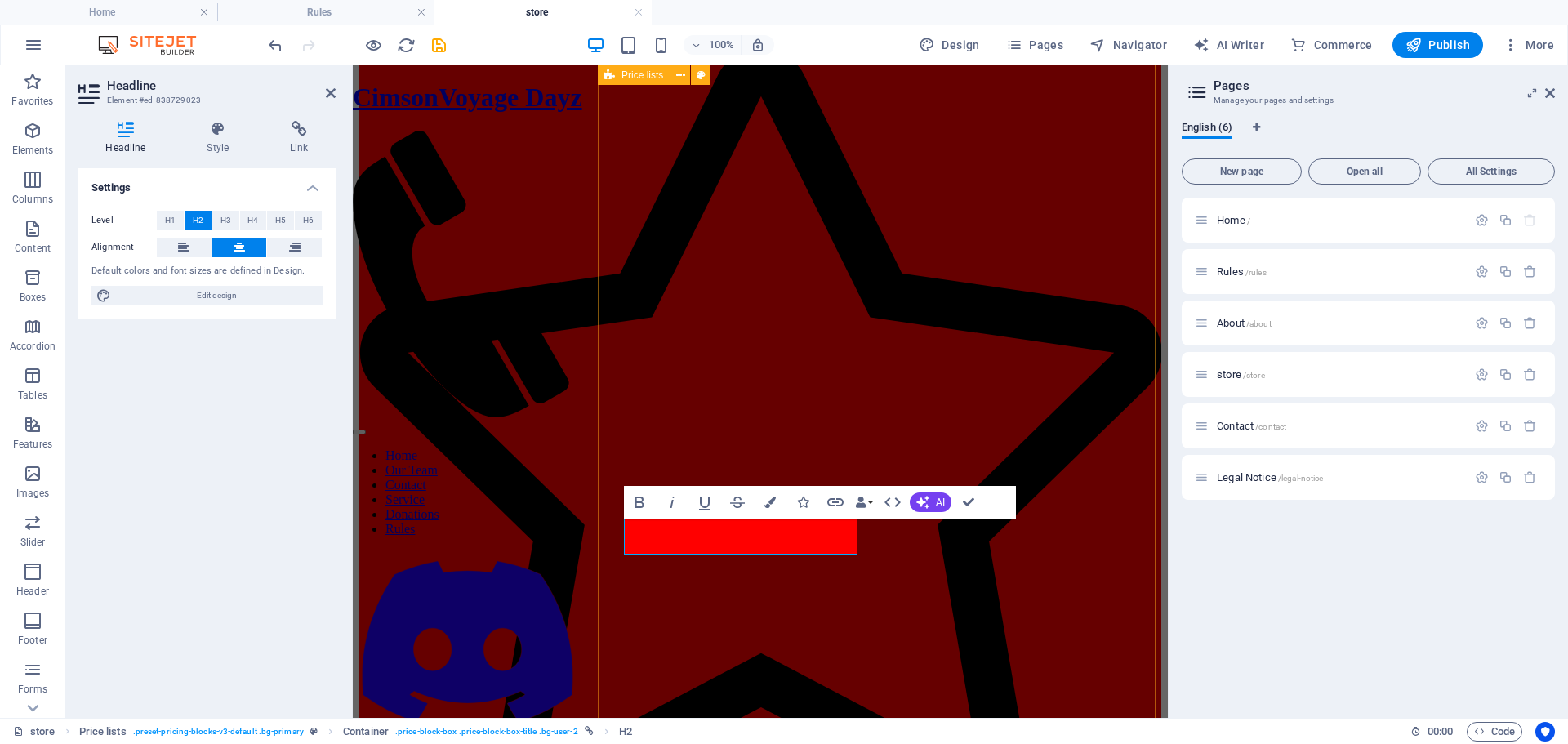
scroll to position [1043, 0]
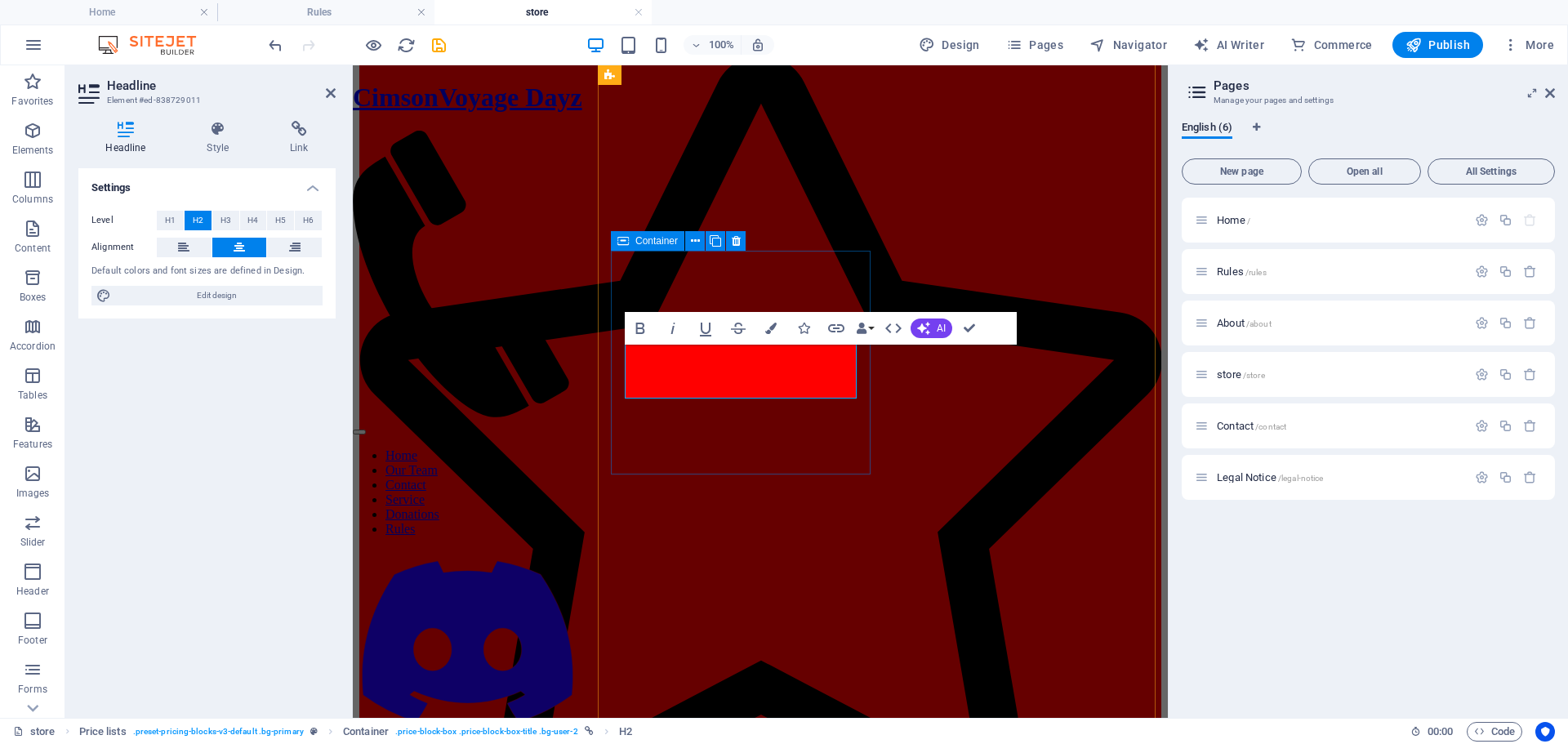
scroll to position [1061, 0]
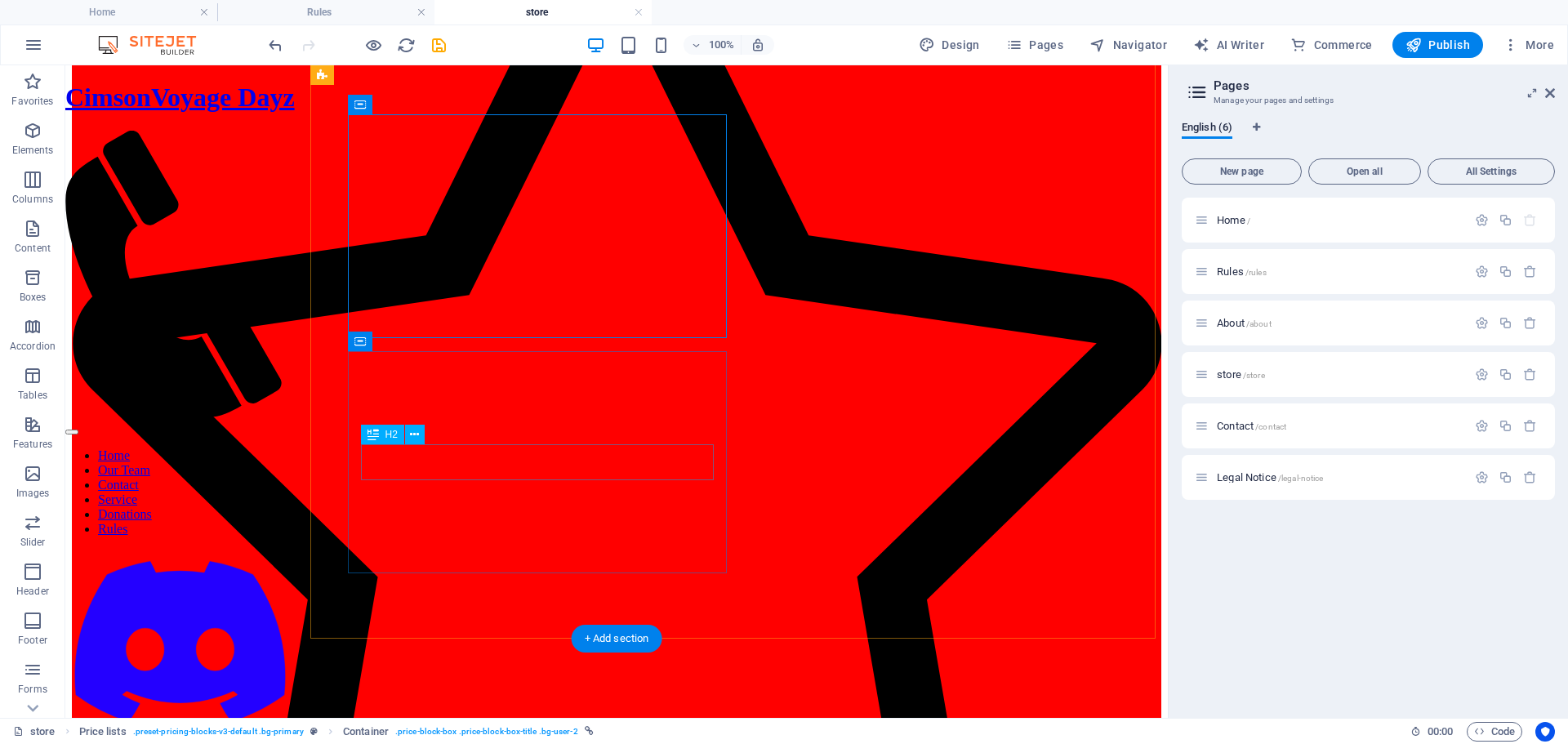
scroll to position [1224, 0]
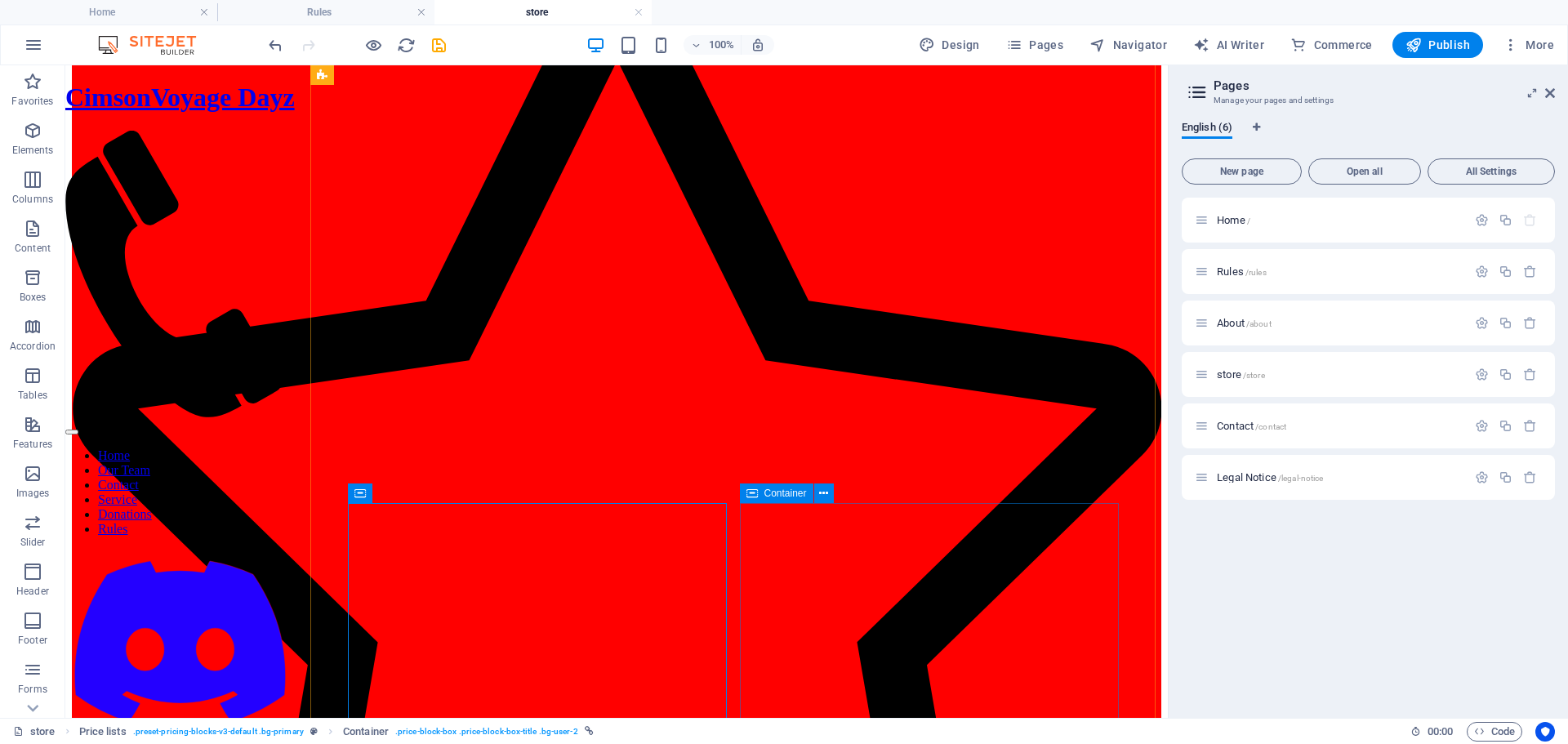
scroll to position [1002, 0]
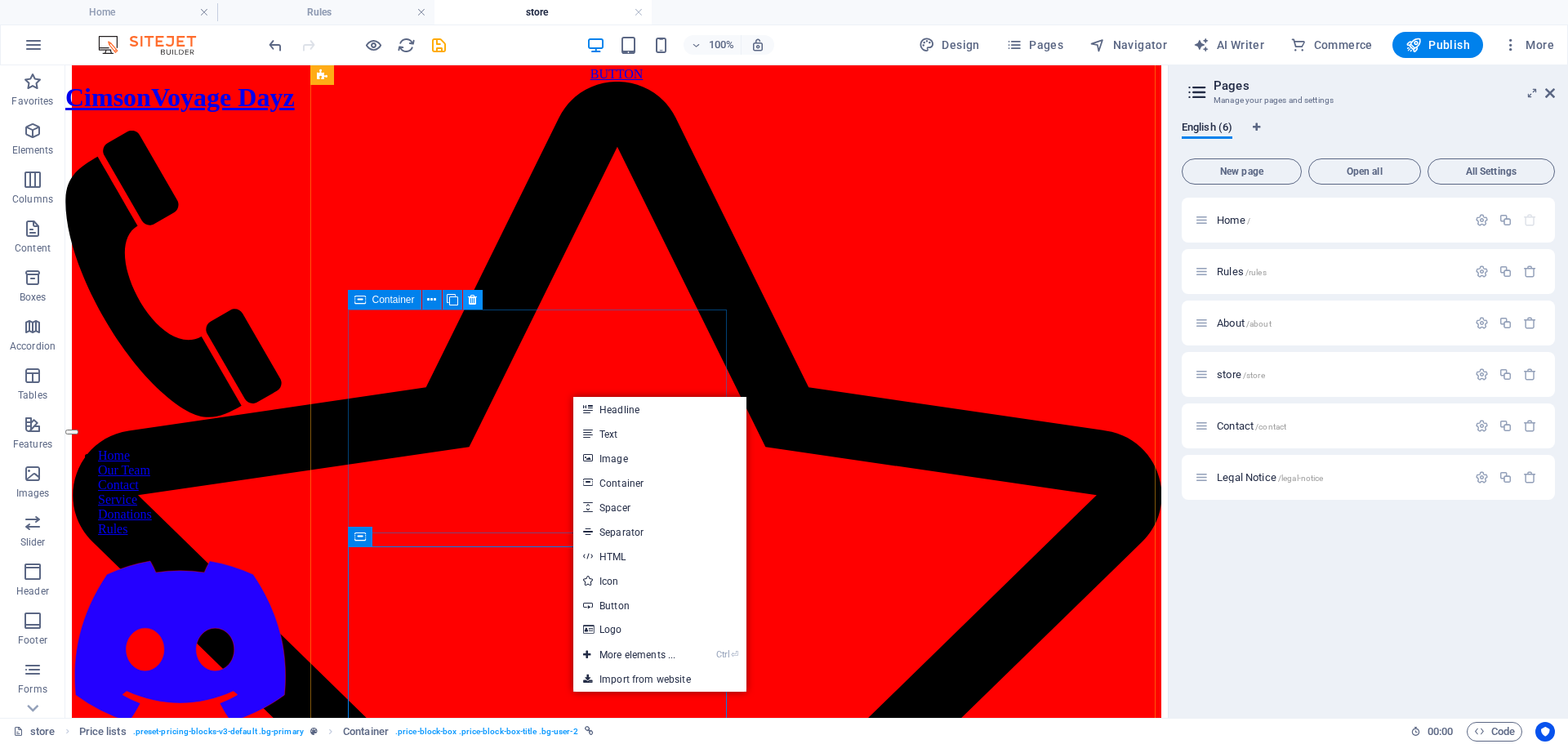
click at [472, 299] on icon at bounding box center [473, 299] width 9 height 17
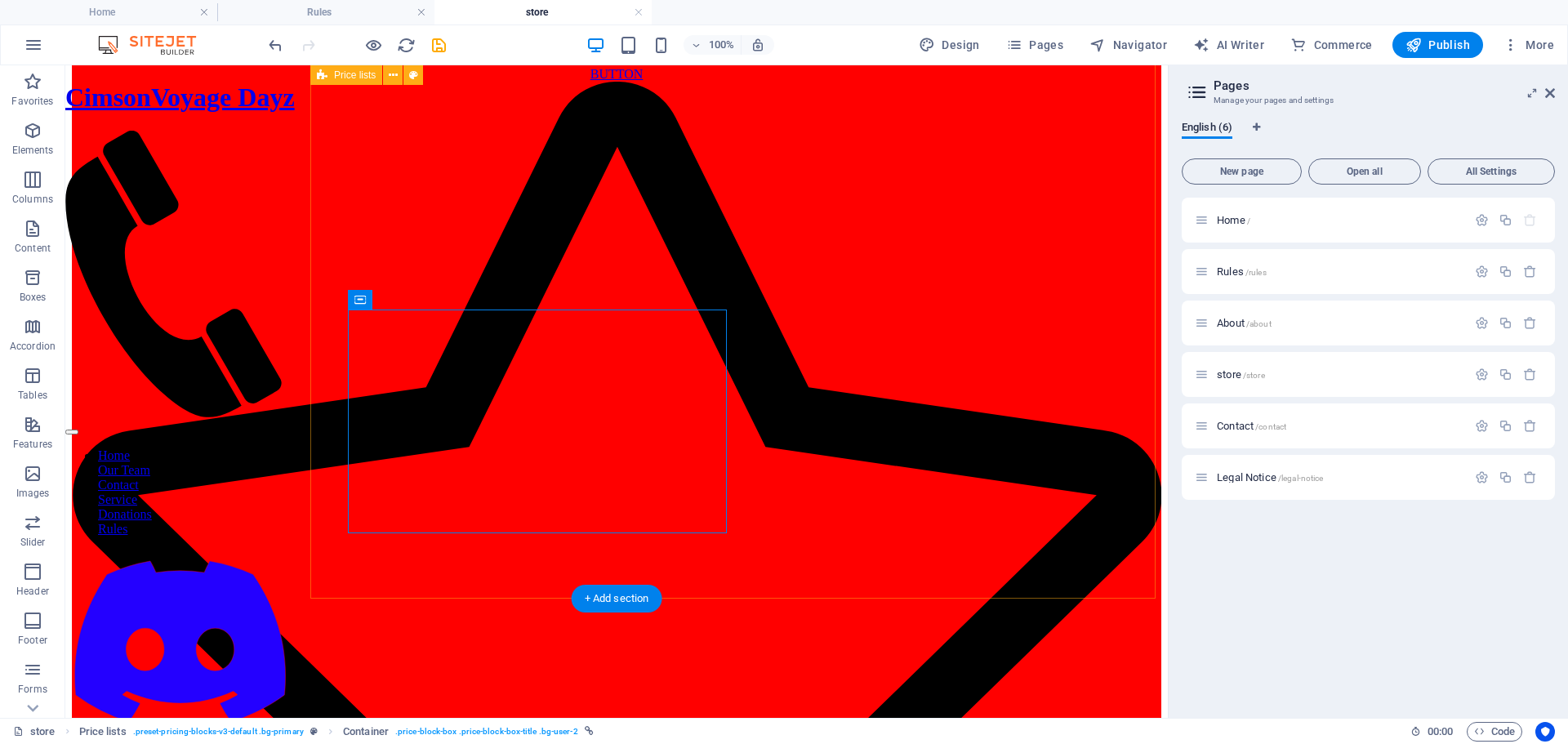
drag, startPoint x: 1014, startPoint y: 567, endPoint x: 998, endPoint y: 558, distance: 18.4
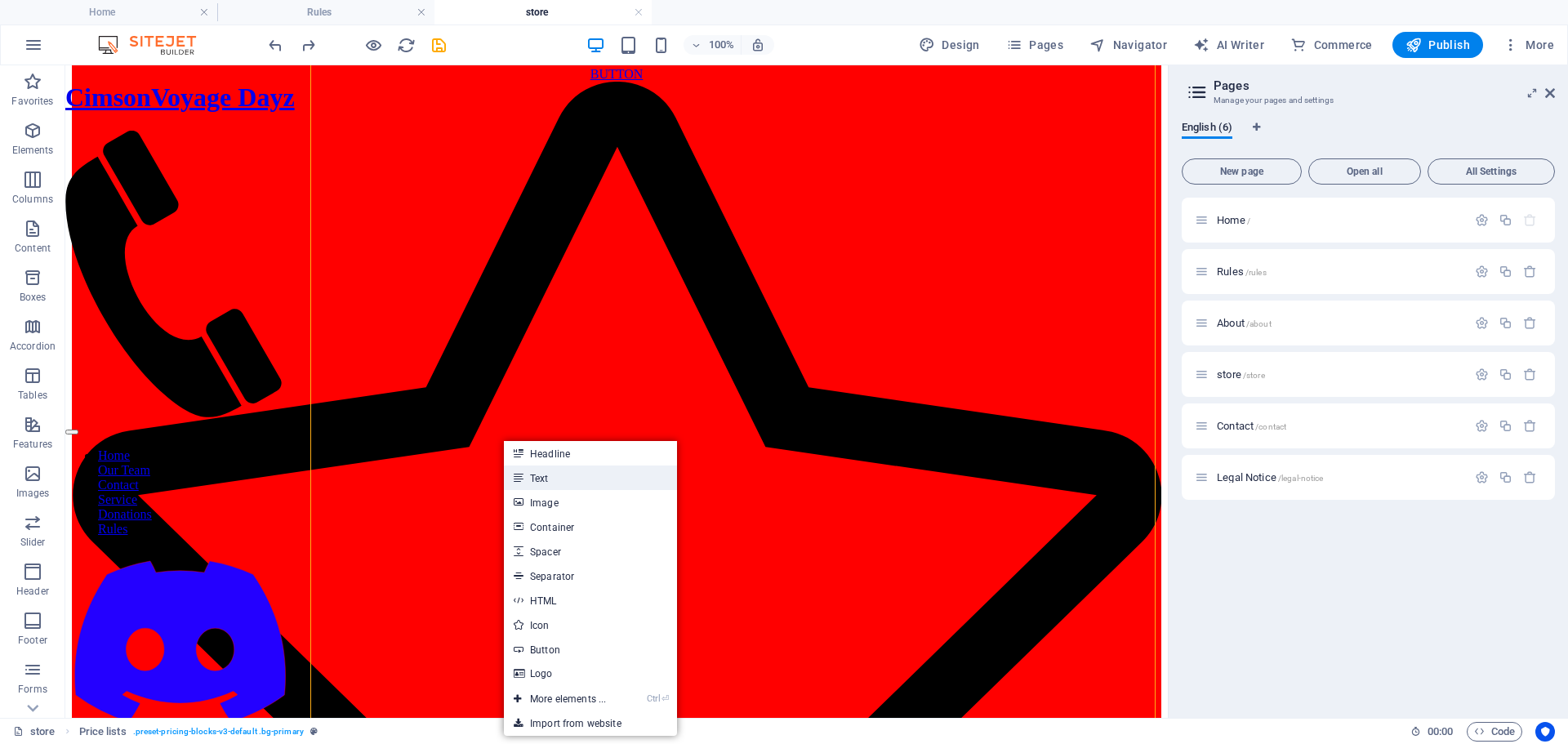
click at [533, 481] on link "Text" at bounding box center [591, 477] width 173 height 24
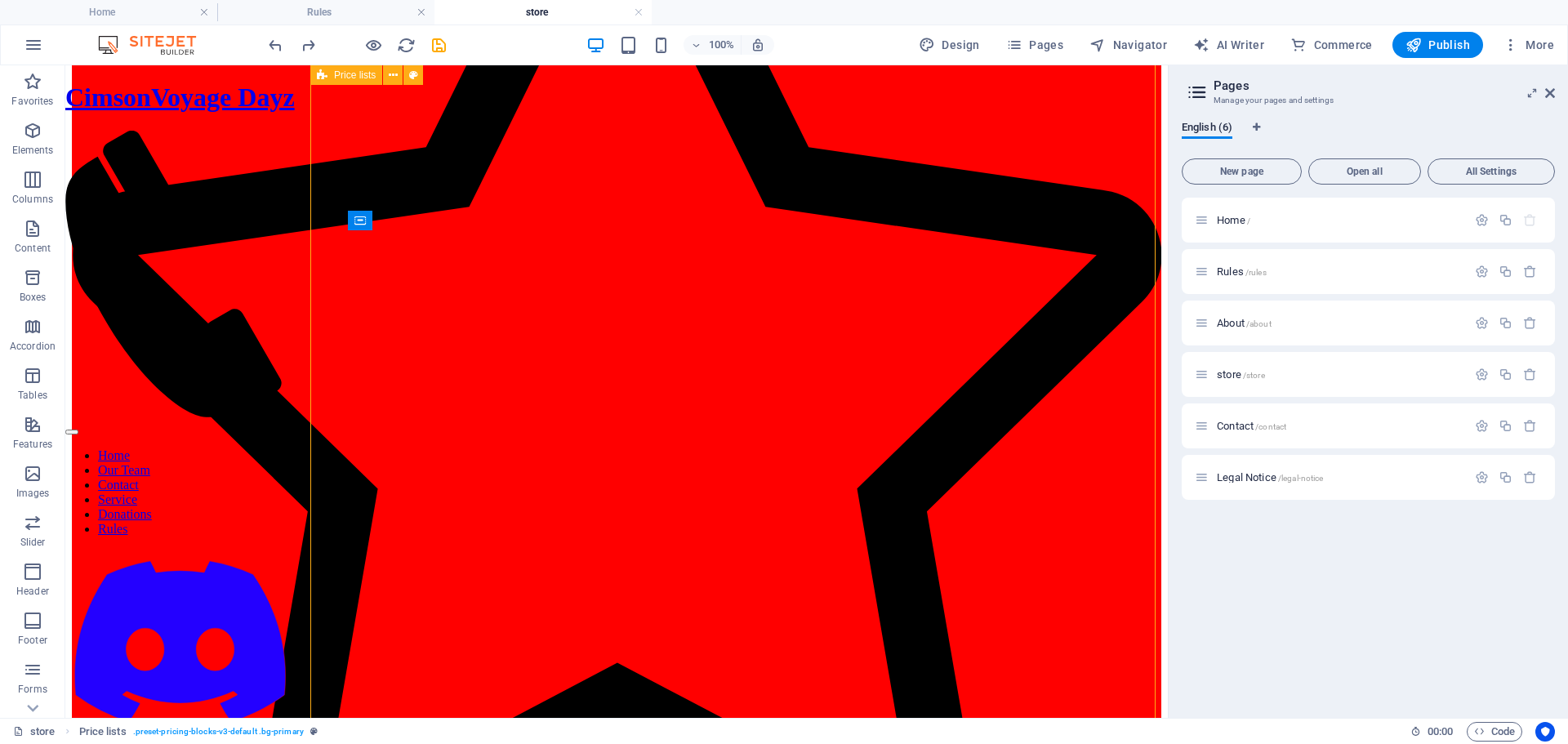
scroll to position [1247, 0]
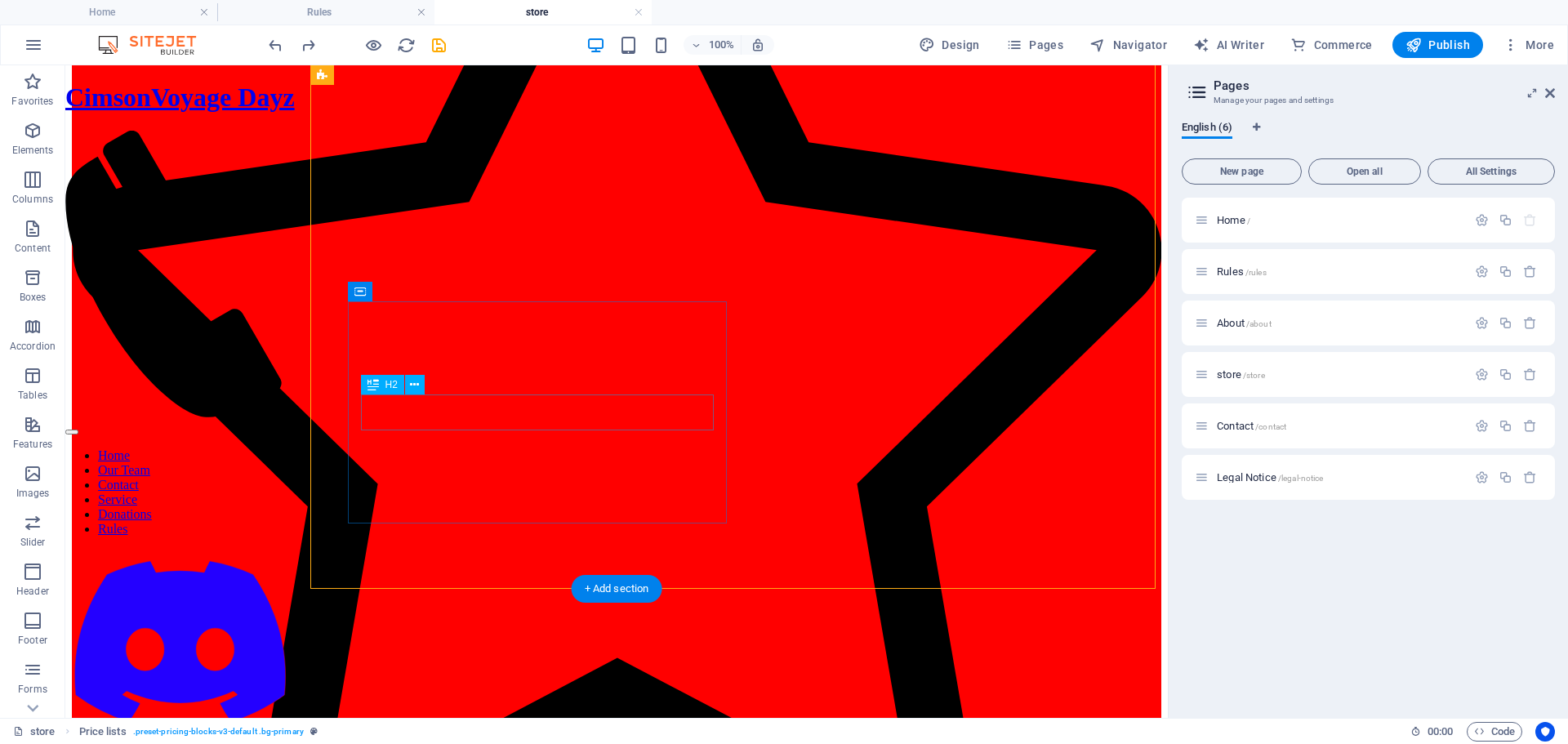
drag, startPoint x: 542, startPoint y: 407, endPoint x: 252, endPoint y: 408, distance: 290.0
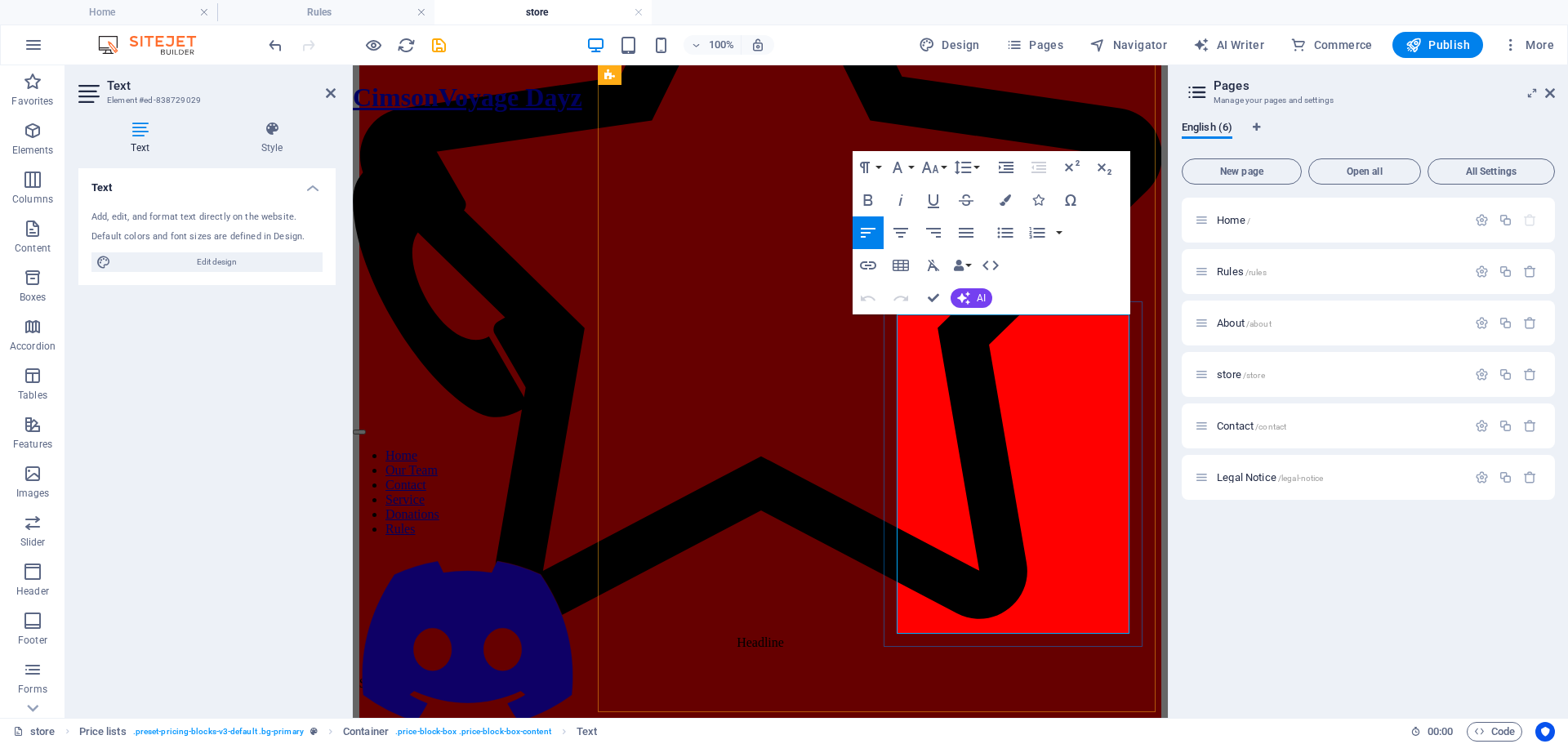
drag, startPoint x: 1058, startPoint y: 358, endPoint x: 1033, endPoint y: 355, distance: 25.2
drag, startPoint x: 976, startPoint y: 351, endPoint x: 905, endPoint y: 334, distance: 73.0
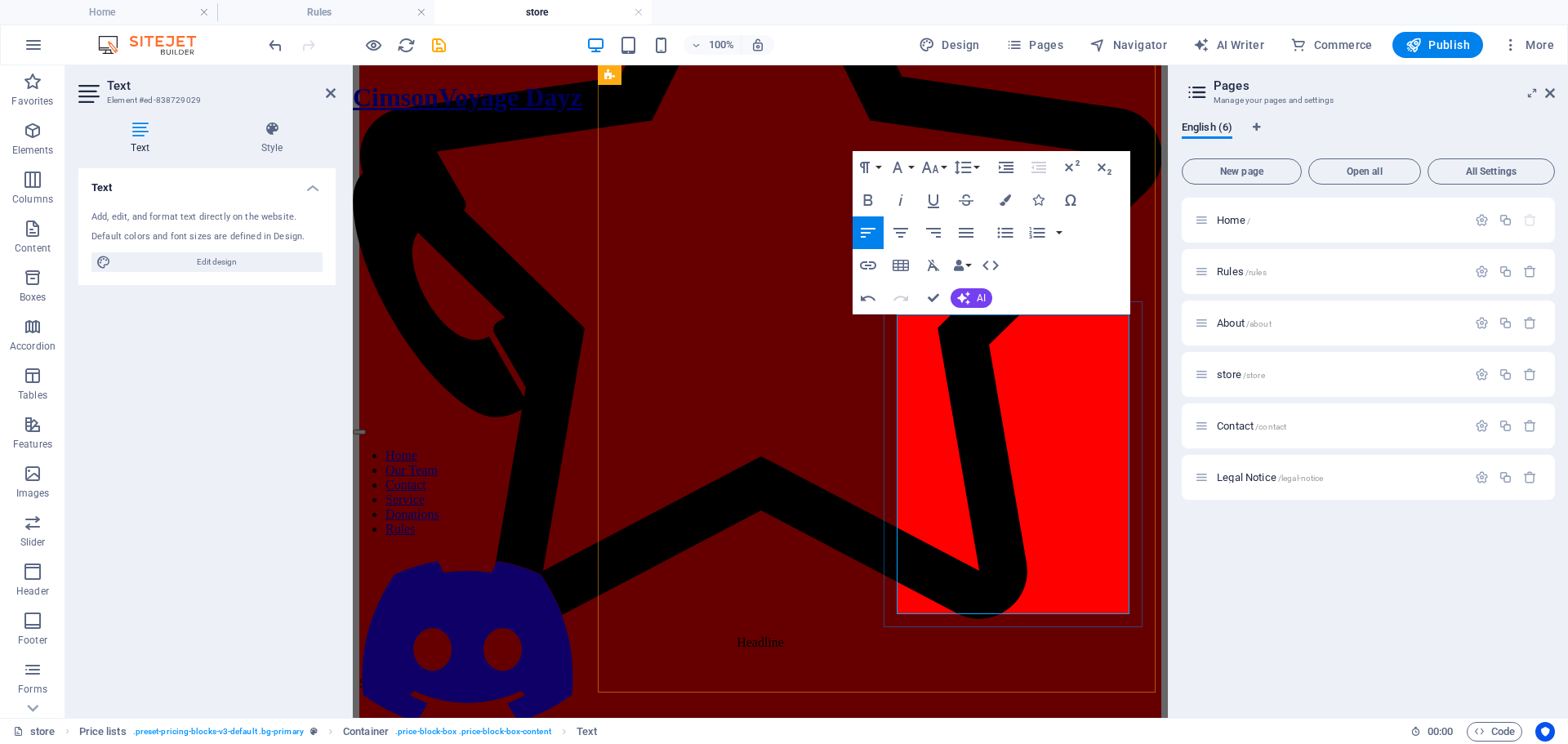
drag, startPoint x: 979, startPoint y: 391, endPoint x: 906, endPoint y: 367, distance: 76.8
drag, startPoint x: 986, startPoint y: 421, endPoint x: 903, endPoint y: 401, distance: 85.4
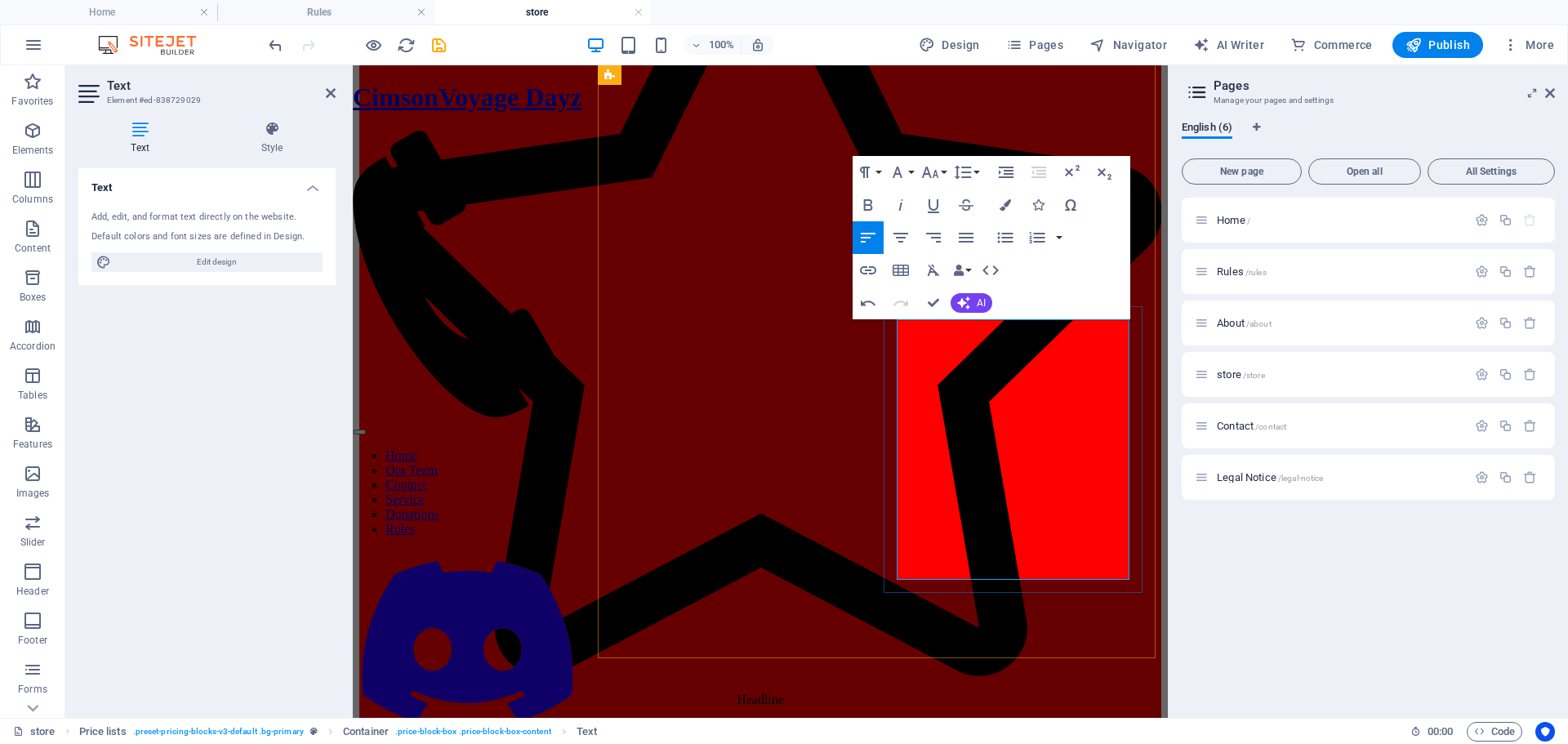
scroll to position [1166, 0]
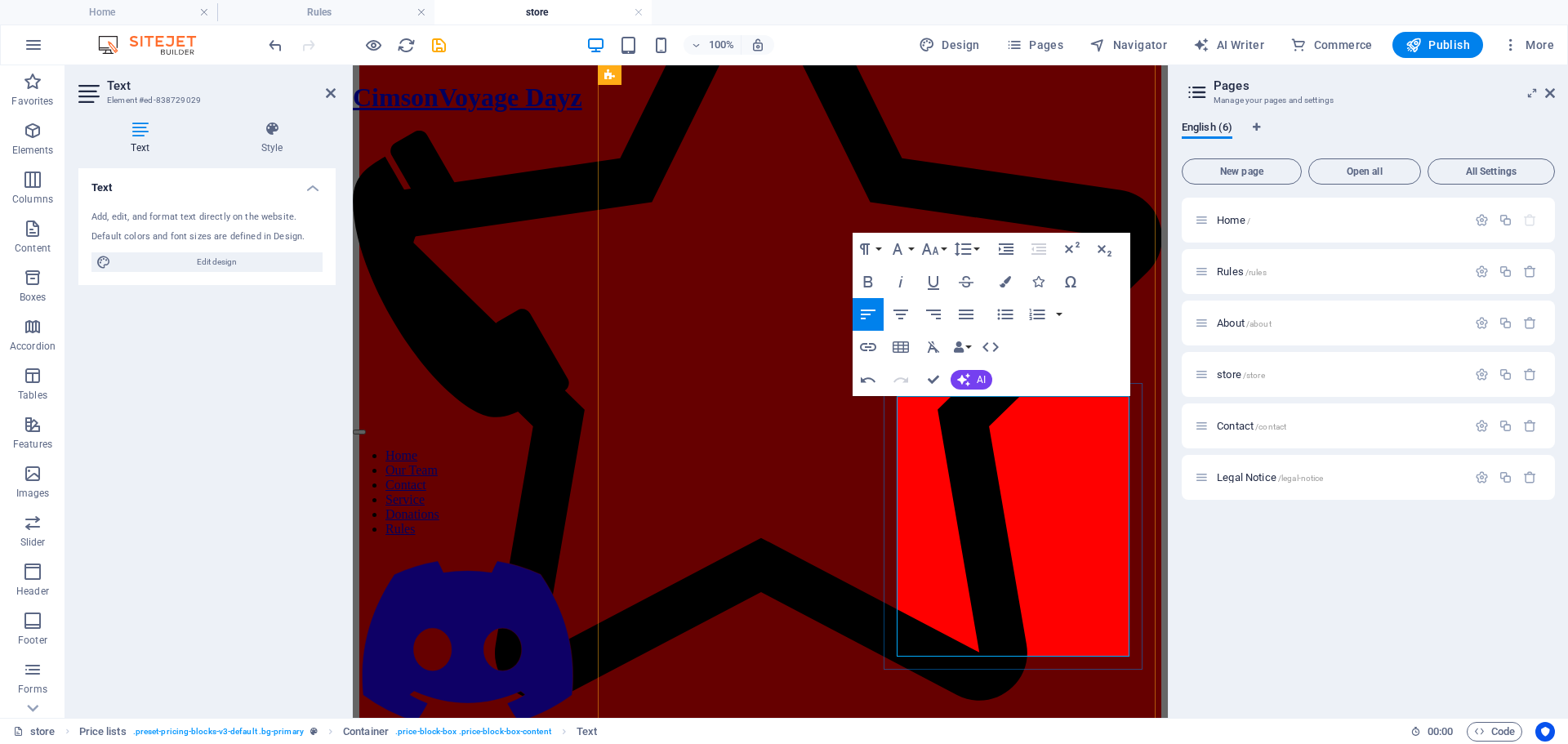
drag, startPoint x: 978, startPoint y: 539, endPoint x: 902, endPoint y: 519, distance: 78.6
drag, startPoint x: 989, startPoint y: 573, endPoint x: 903, endPoint y: 554, distance: 88.1
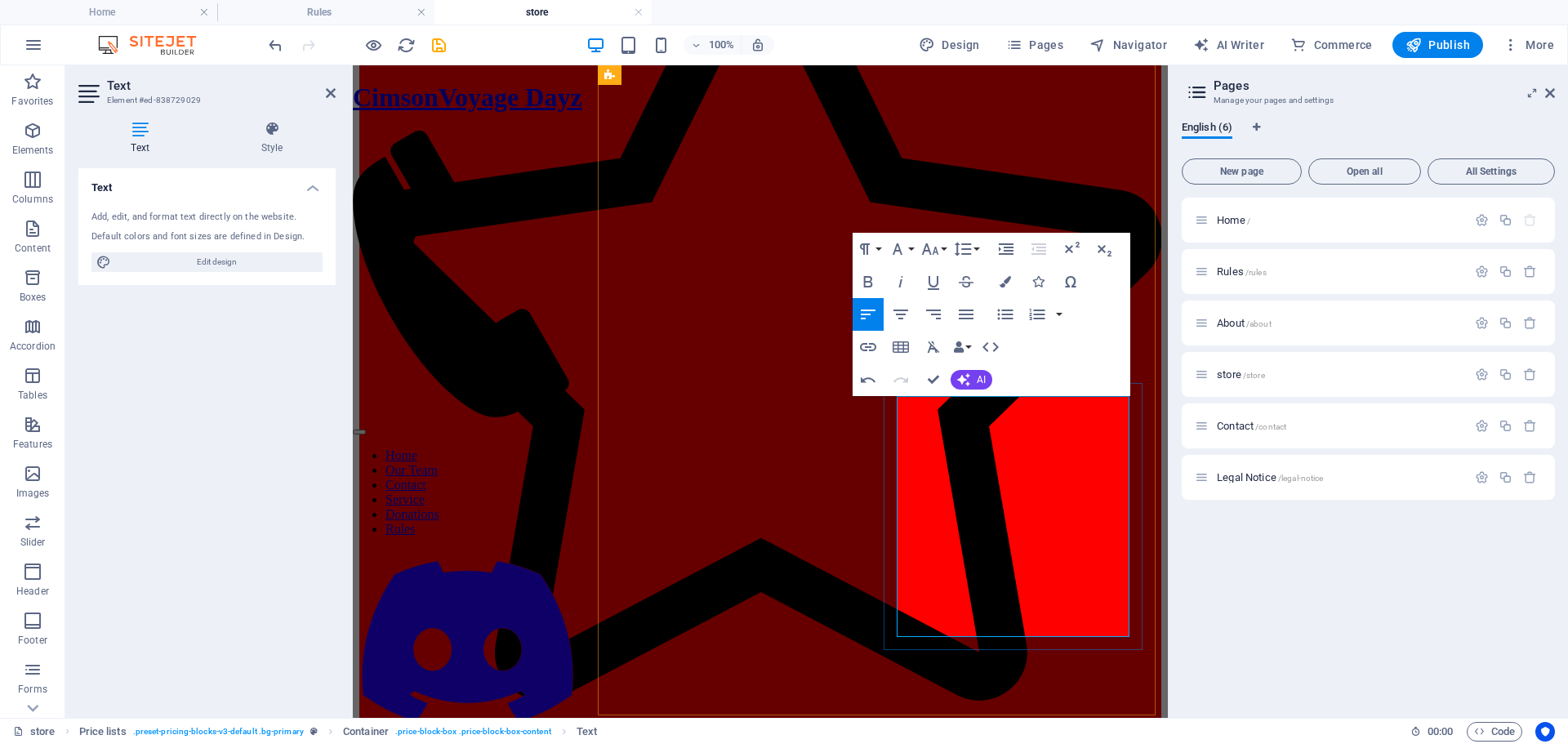
drag, startPoint x: 986, startPoint y: 600, endPoint x: 895, endPoint y: 577, distance: 93.9
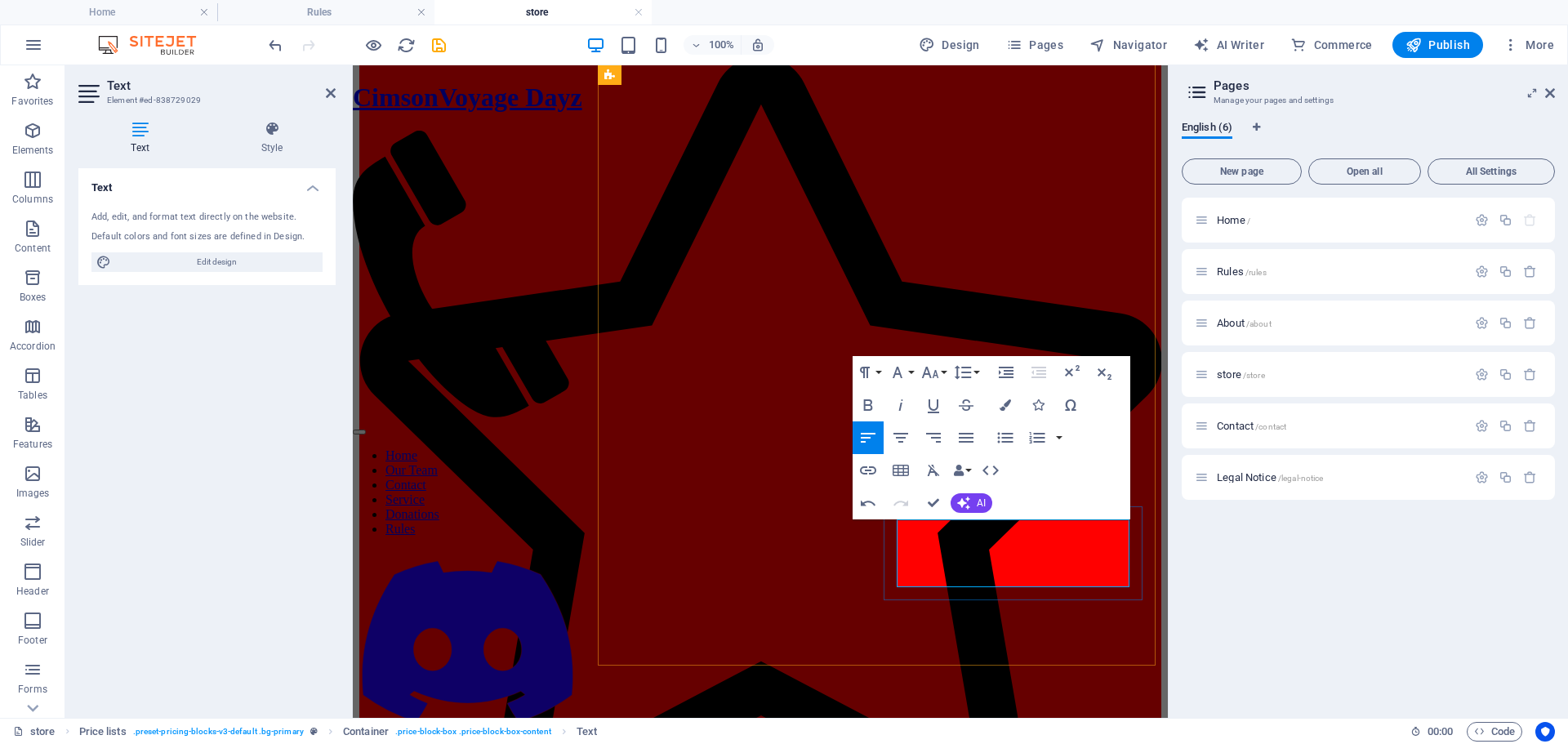
scroll to position [1002, 0]
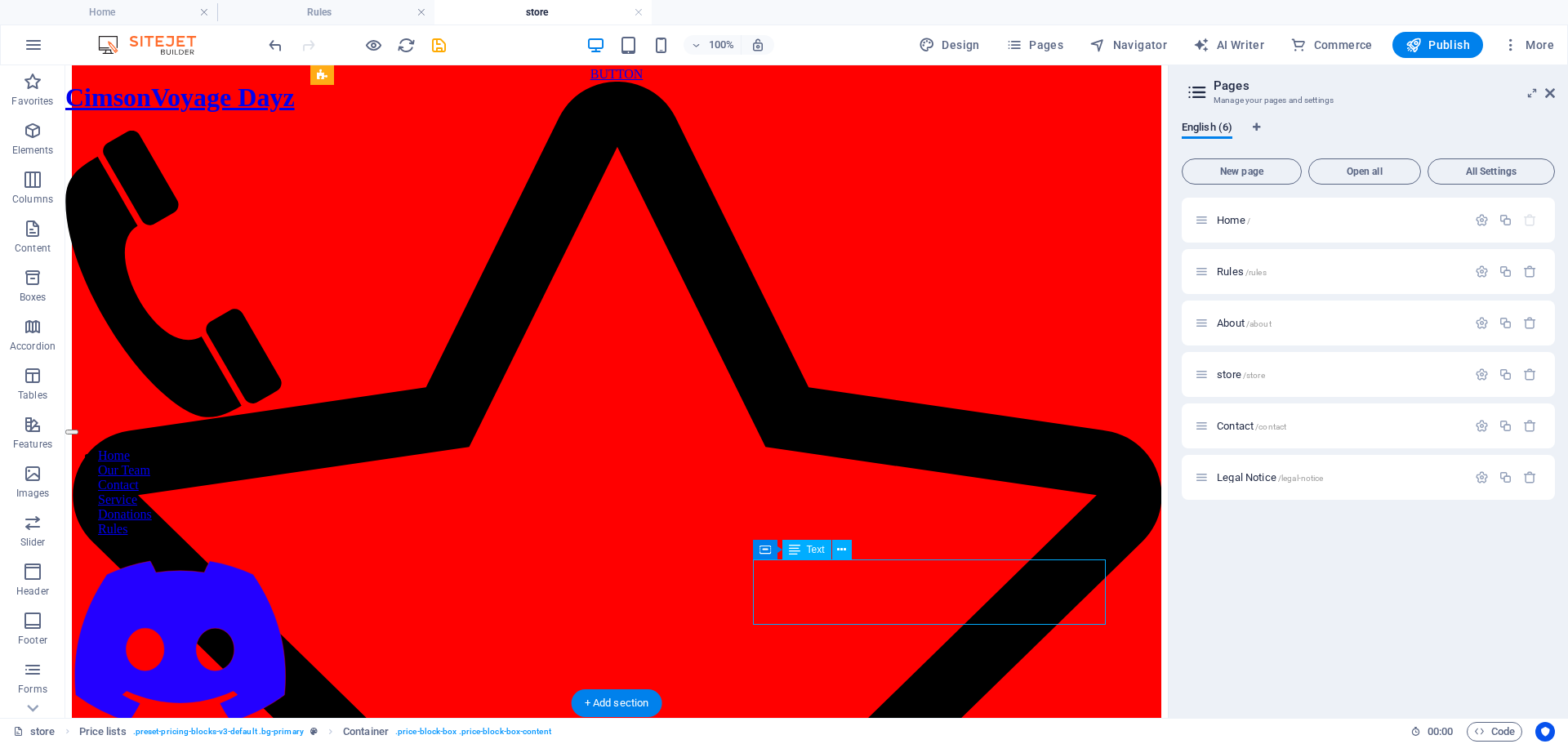
drag, startPoint x: 1103, startPoint y: 607, endPoint x: 815, endPoint y: 607, distance: 288.0
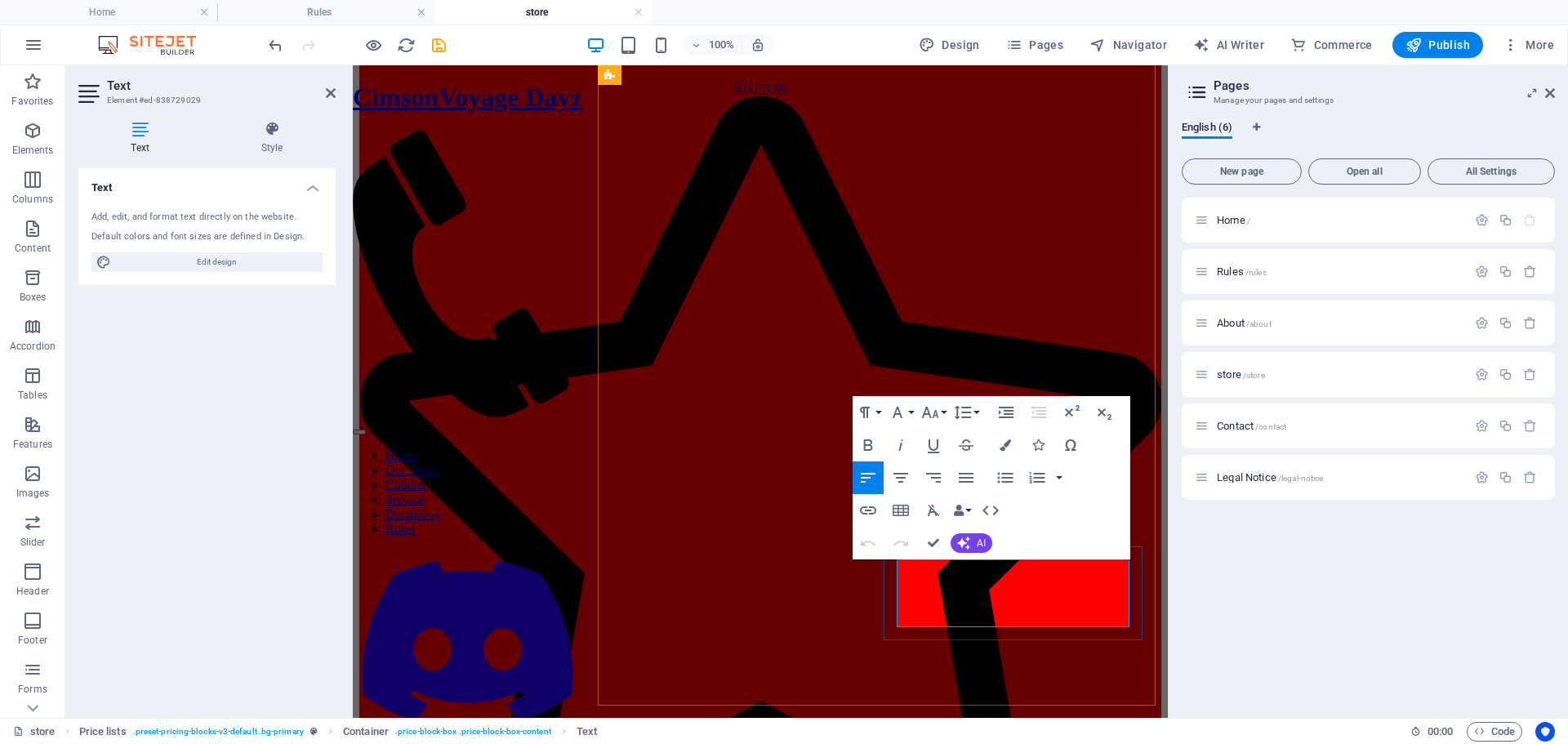
drag, startPoint x: 1101, startPoint y: 609, endPoint x: 1126, endPoint y: 607, distance: 25.1
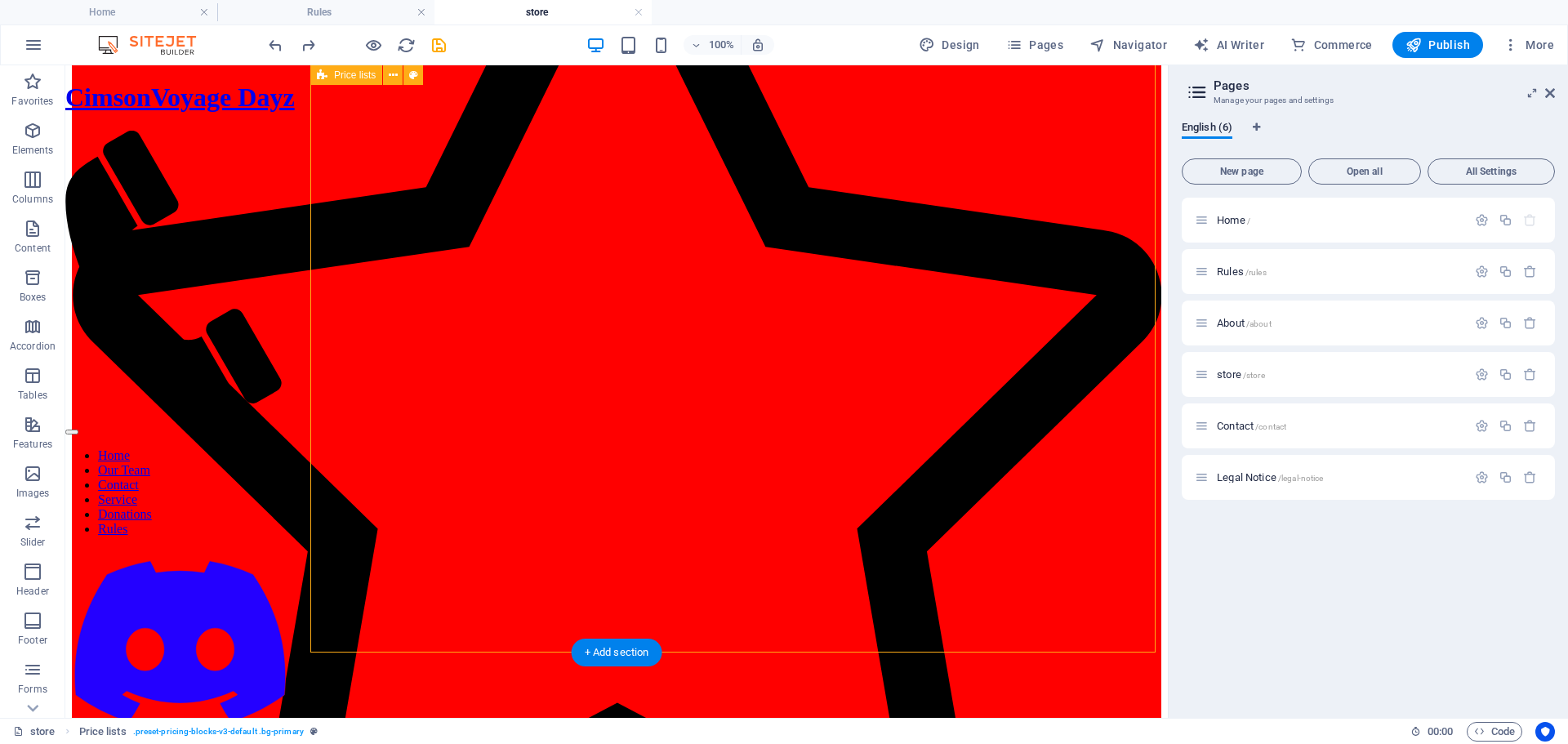
scroll to position [1247, 0]
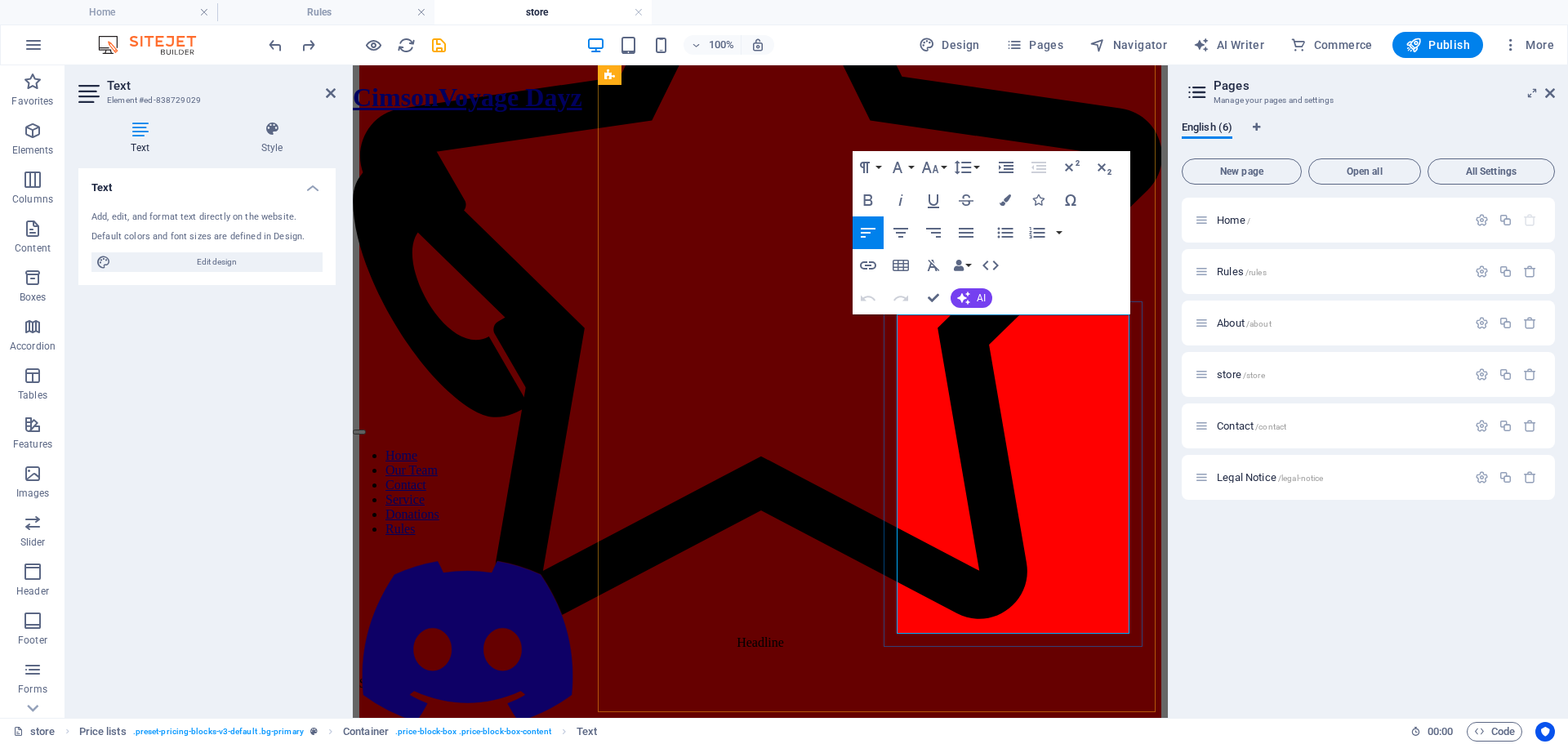
drag, startPoint x: 1113, startPoint y: 341, endPoint x: 1125, endPoint y: 341, distance: 12.0
drag, startPoint x: 1108, startPoint y: 393, endPoint x: 1126, endPoint y: 390, distance: 18.2
drag, startPoint x: 1110, startPoint y: 445, endPoint x: 1121, endPoint y: 444, distance: 11.0
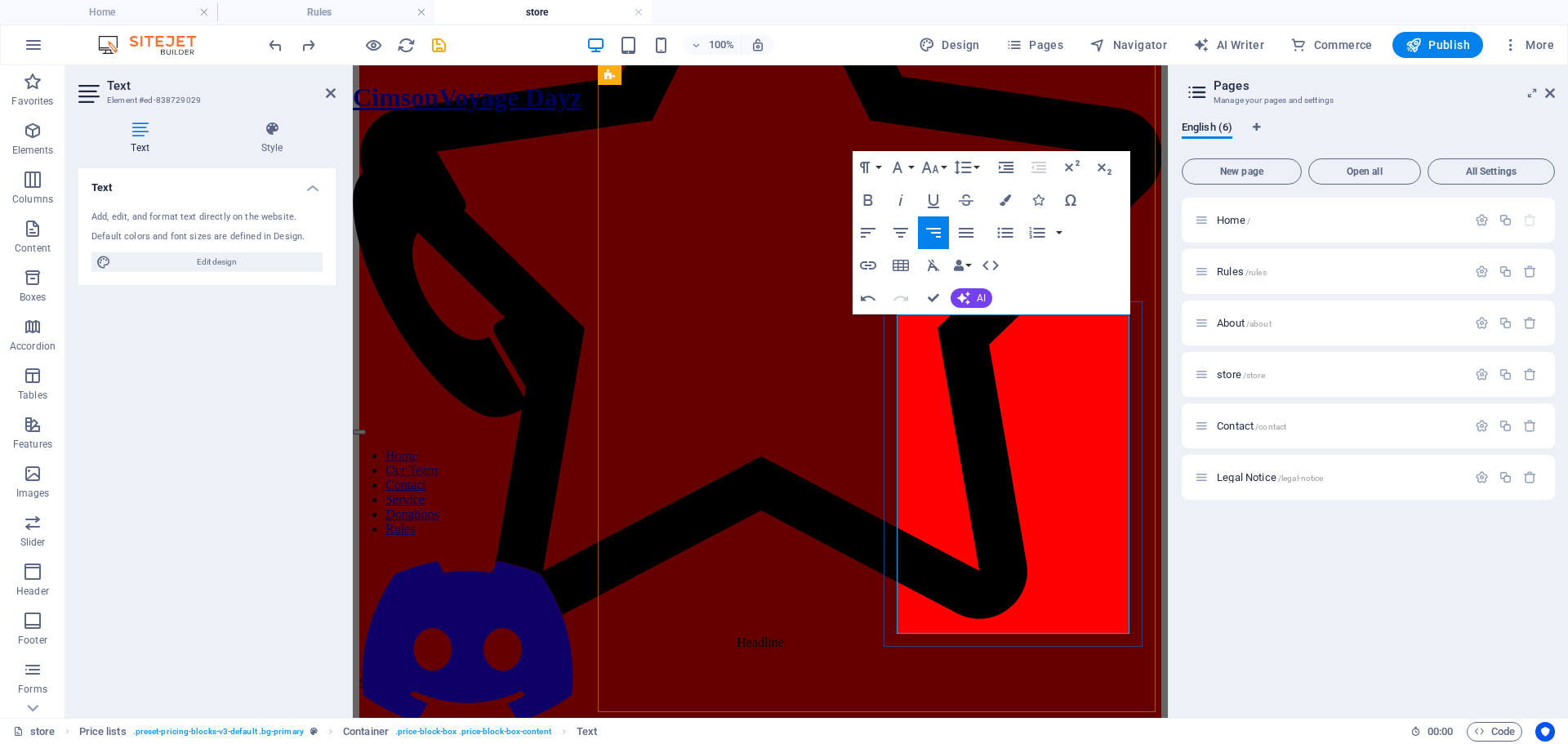
drag, startPoint x: 1107, startPoint y: 447, endPoint x: 1128, endPoint y: 449, distance: 21.1
drag, startPoint x: 1108, startPoint y: 500, endPoint x: 1127, endPoint y: 496, distance: 19.4
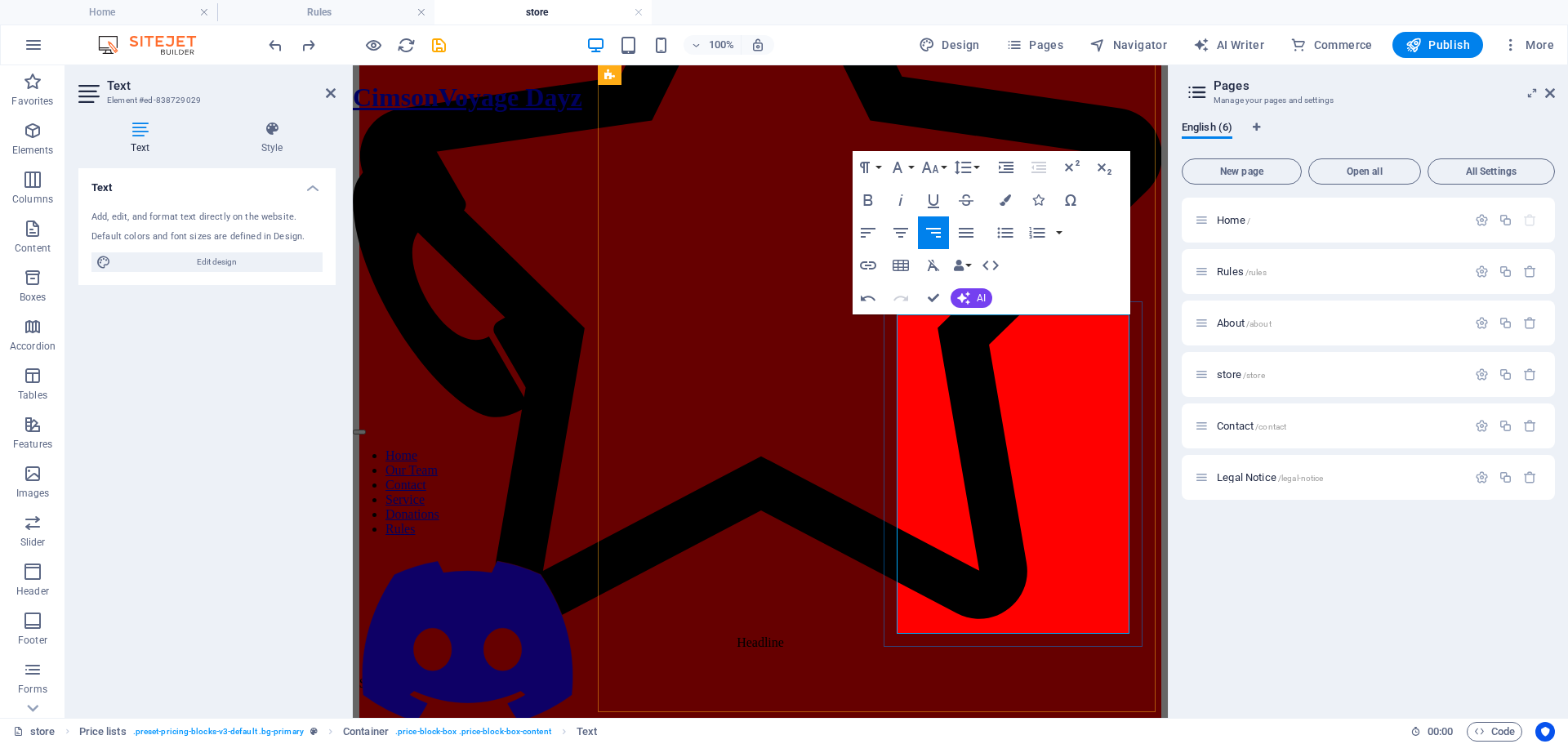
drag, startPoint x: 1106, startPoint y: 552, endPoint x: 1125, endPoint y: 548, distance: 19.4
drag, startPoint x: 1105, startPoint y: 611, endPoint x: 1120, endPoint y: 607, distance: 15.5
drag, startPoint x: 1106, startPoint y: 609, endPoint x: 1128, endPoint y: 607, distance: 22.1
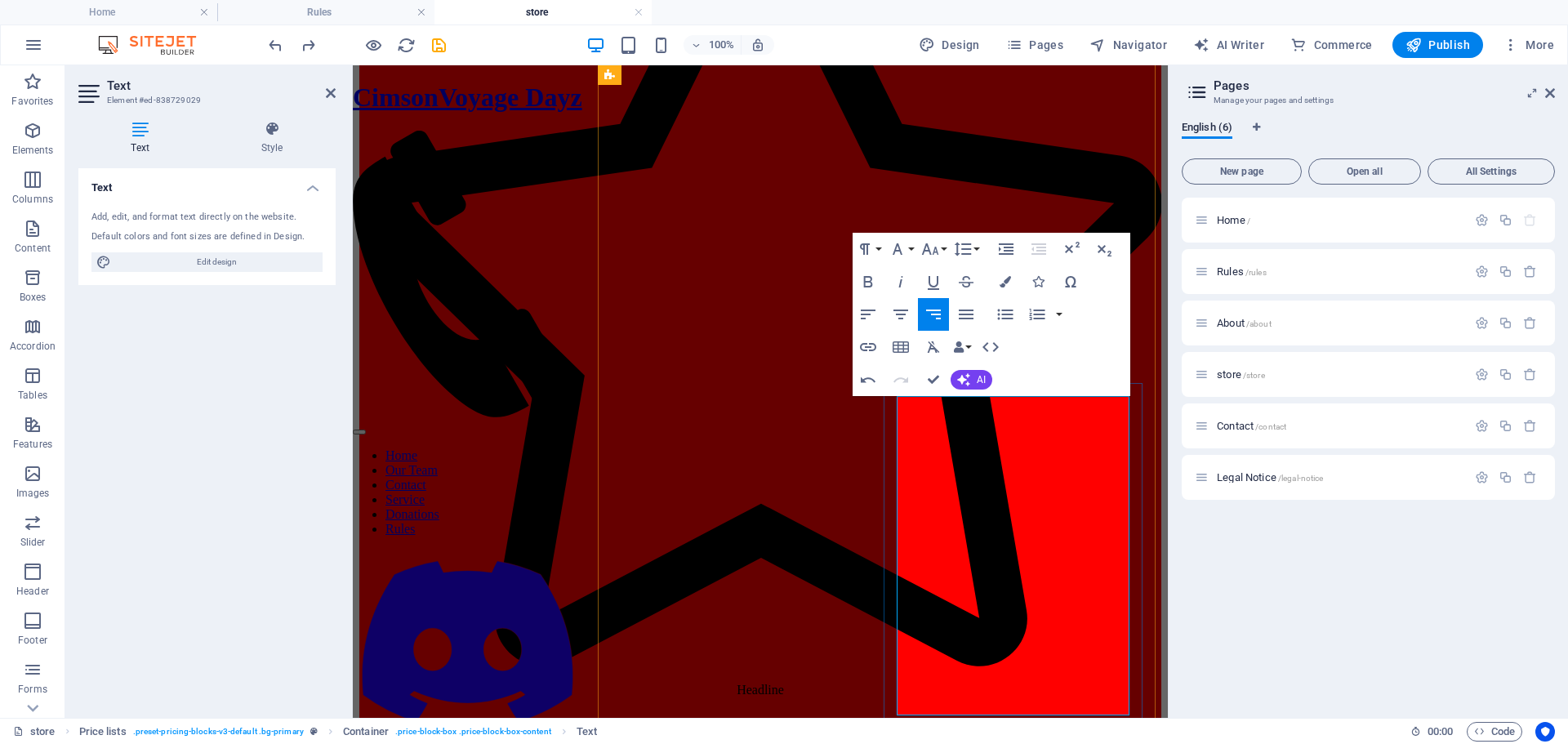
scroll to position [1166, 0]
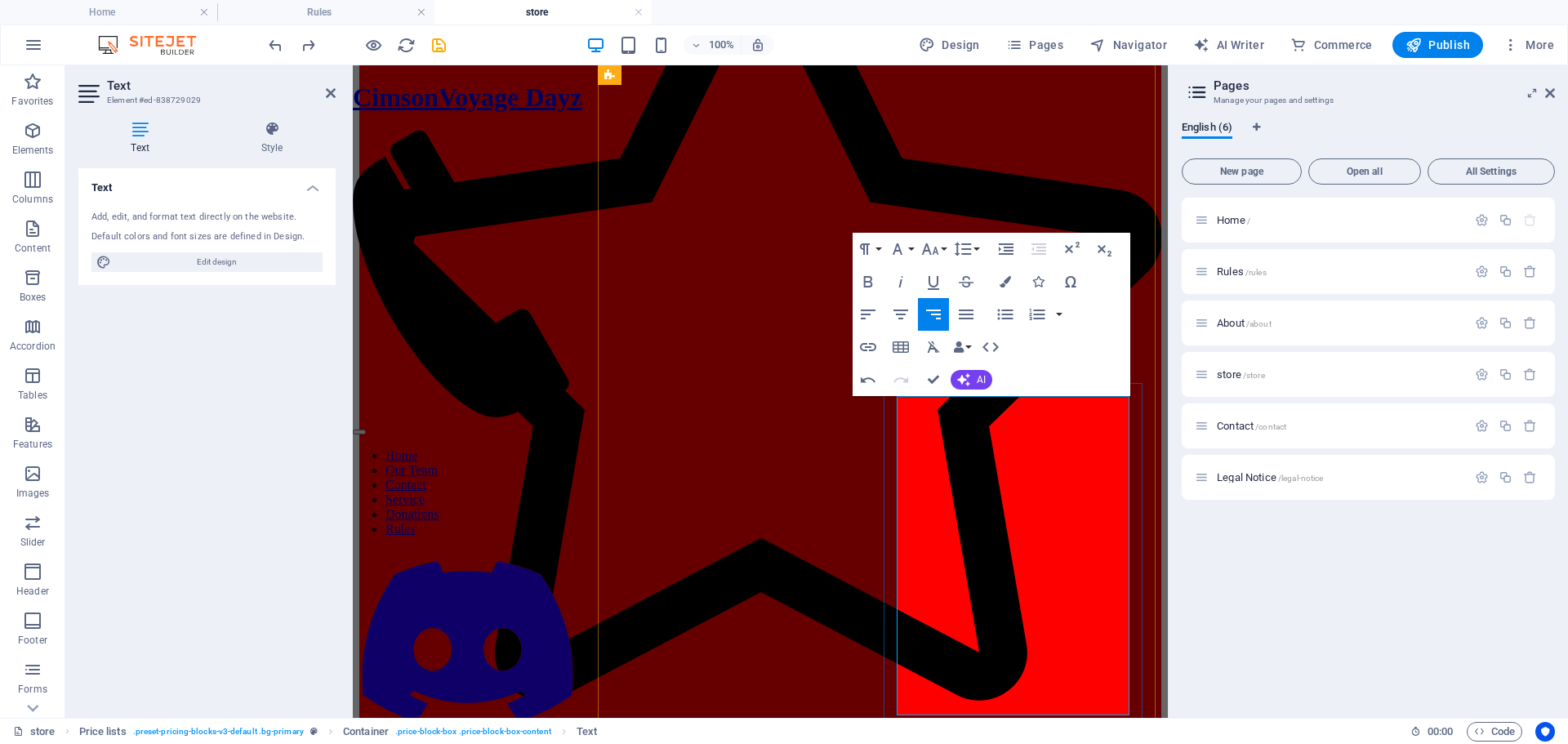
drag, startPoint x: 989, startPoint y: 700, endPoint x: 902, endPoint y: 676, distance: 90.2
drag, startPoint x: 985, startPoint y: 646, endPoint x: 902, endPoint y: 629, distance: 84.7
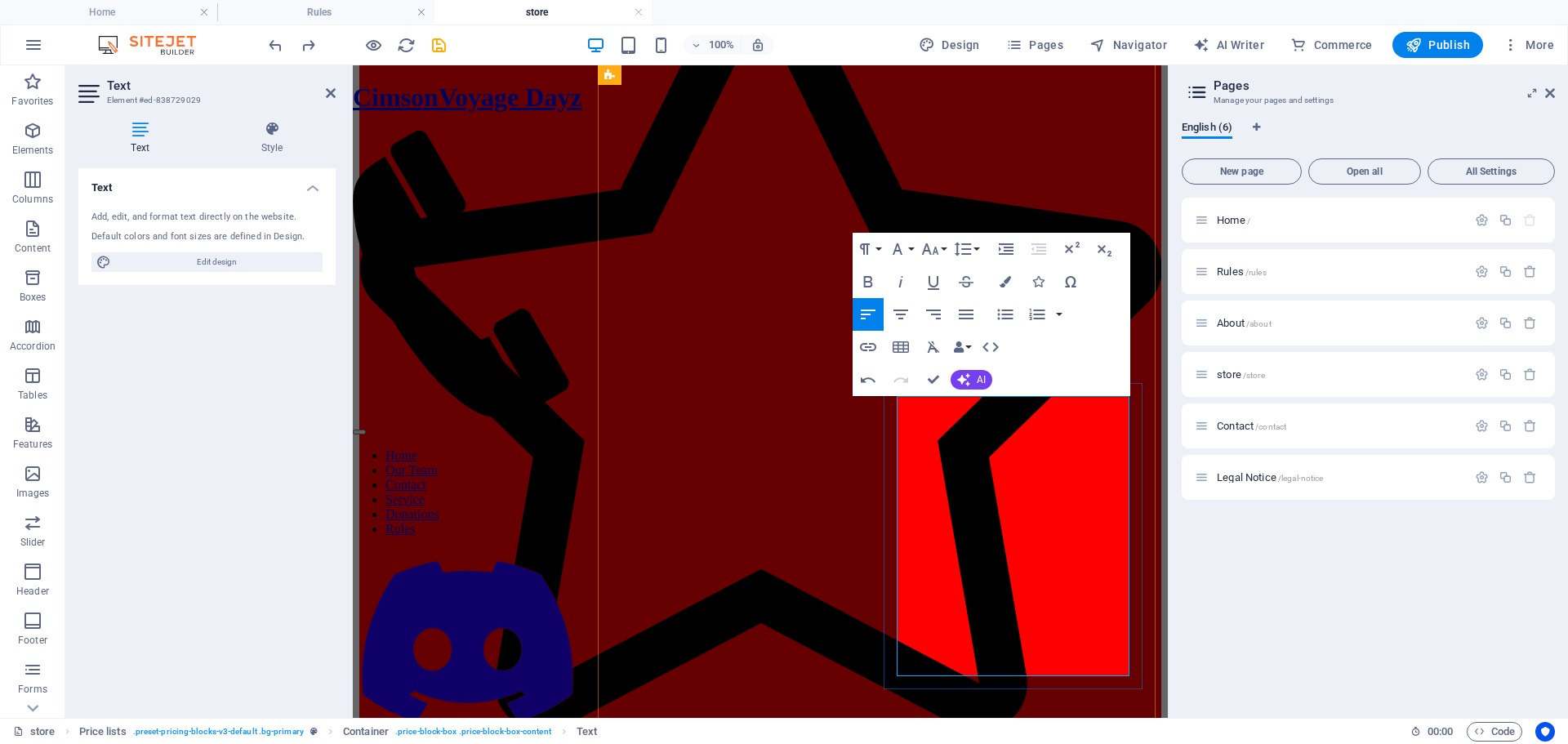
scroll to position [1084, 0]
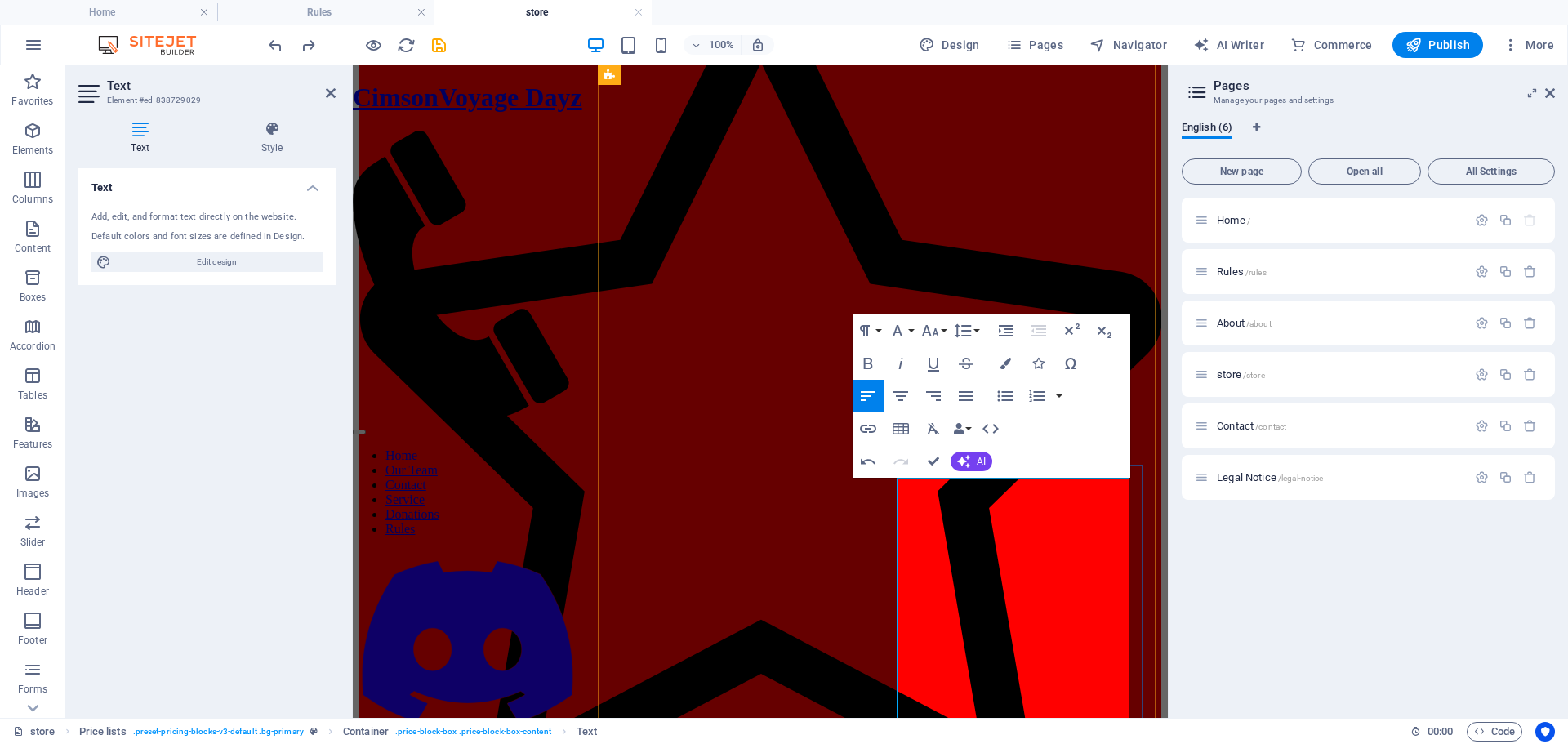
drag, startPoint x: 934, startPoint y: 663, endPoint x: 906, endPoint y: 658, distance: 28.4
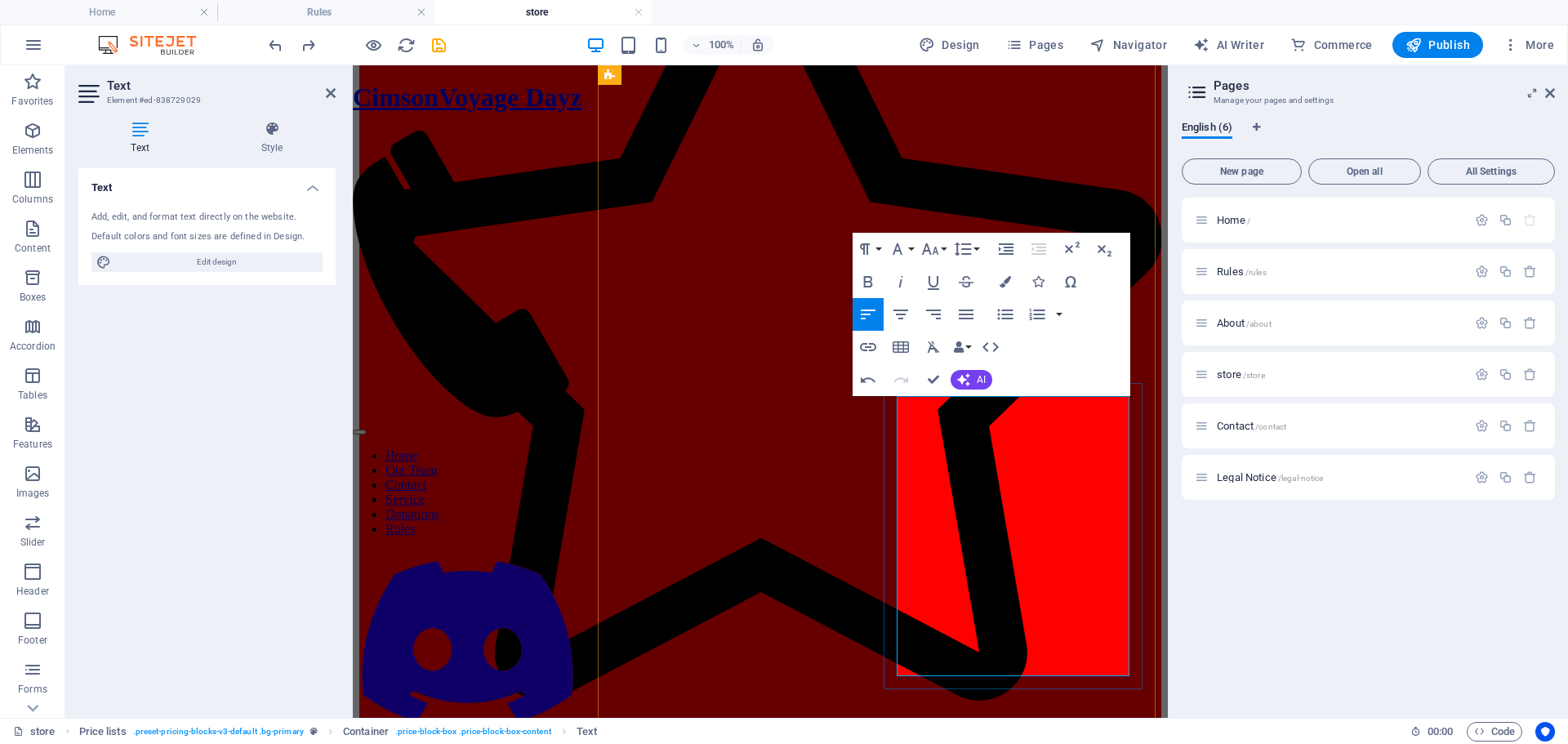
scroll to position [1247, 0]
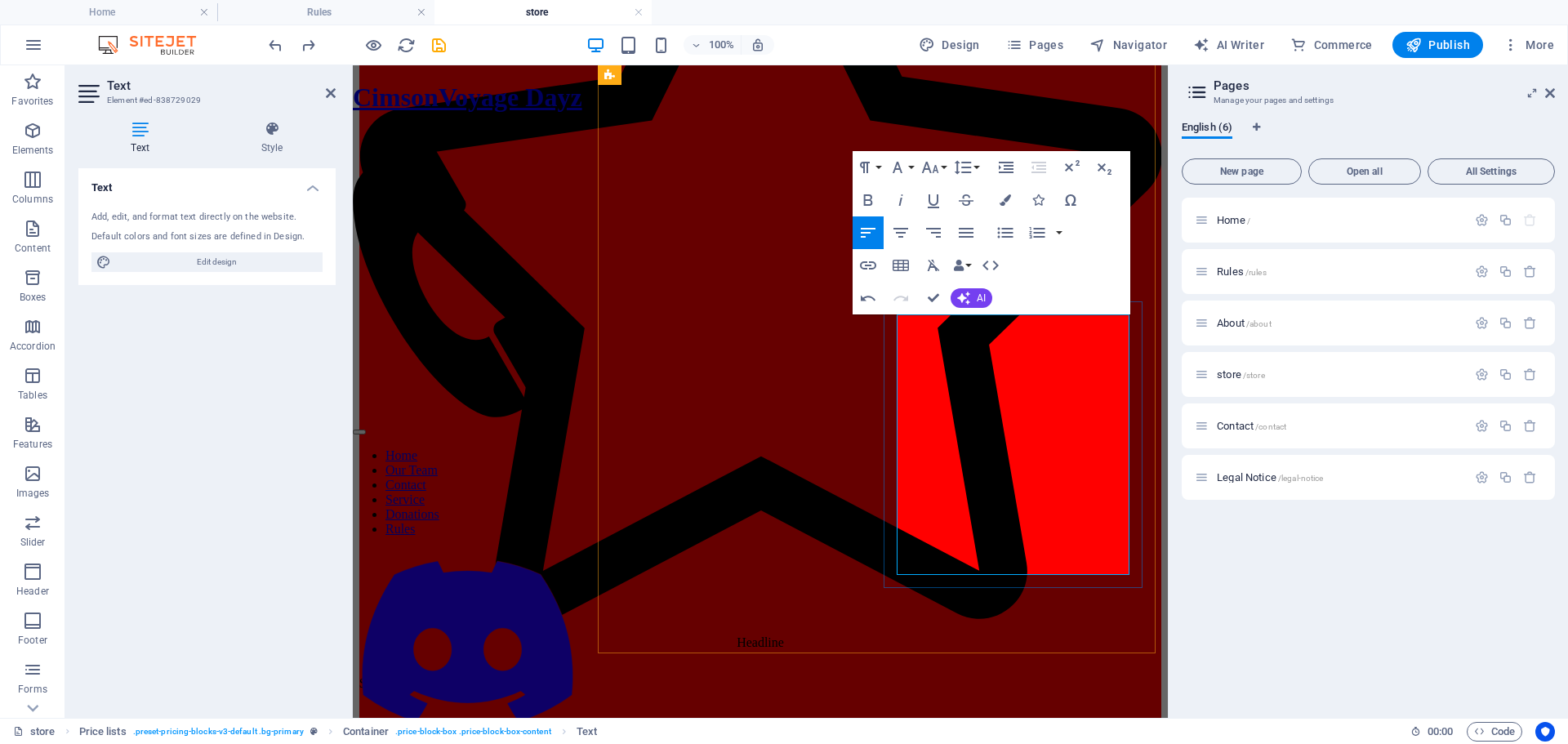
drag, startPoint x: 984, startPoint y: 461, endPoint x: 902, endPoint y: 433, distance: 86.6
drag, startPoint x: 993, startPoint y: 408, endPoint x: 902, endPoint y: 378, distance: 95.8
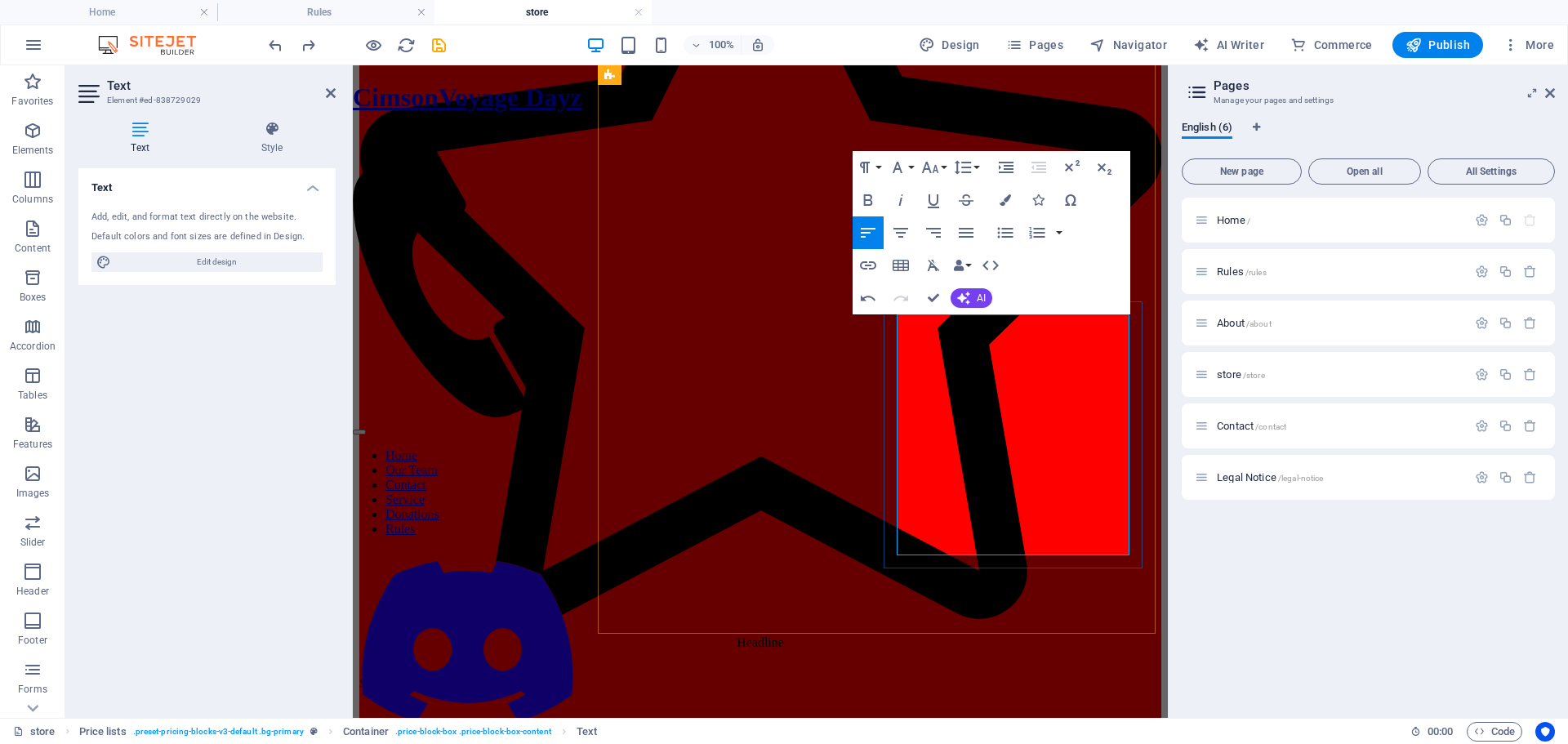
drag, startPoint x: 978, startPoint y: 357, endPoint x: 906, endPoint y: 331, distance: 76.6
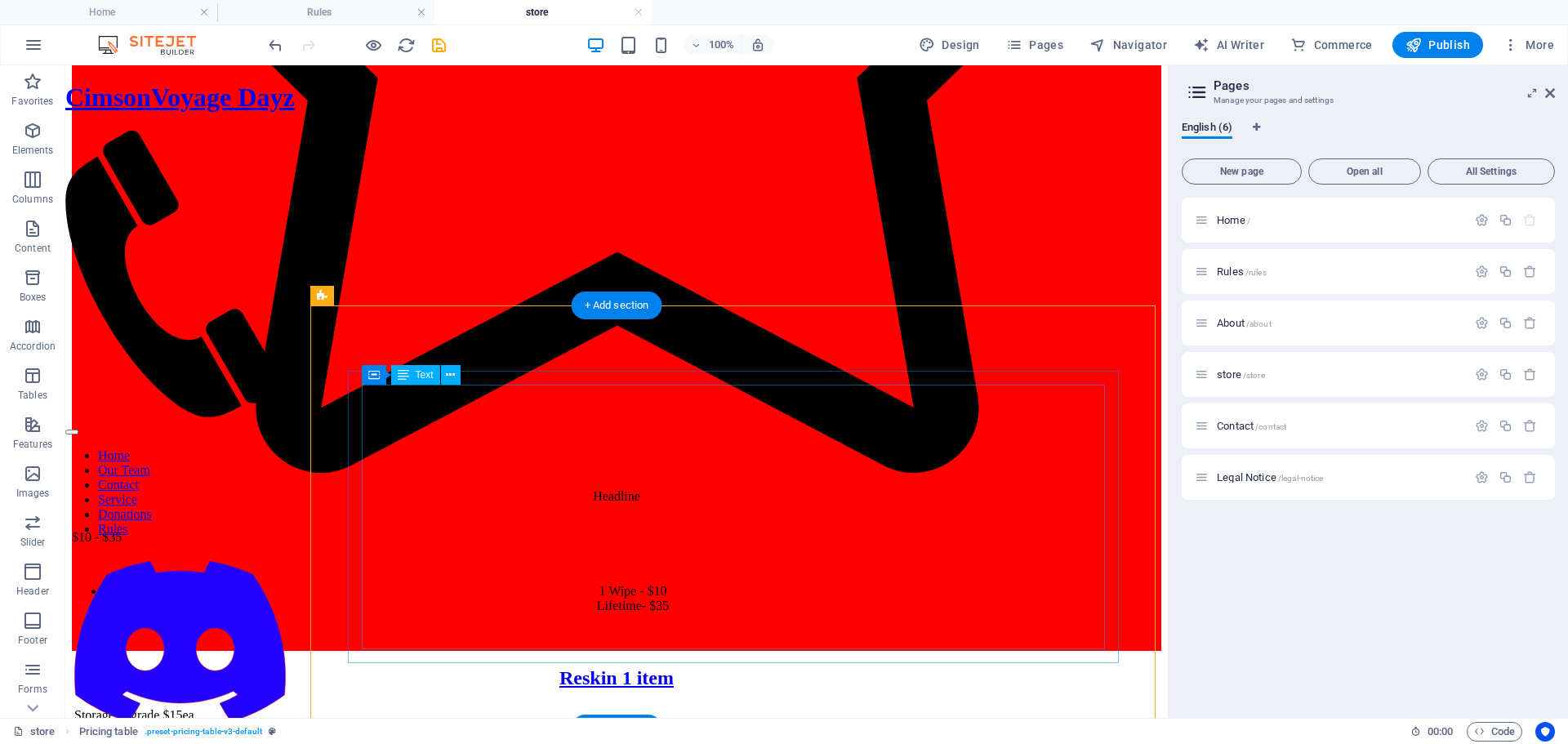
scroll to position [1656, 0]
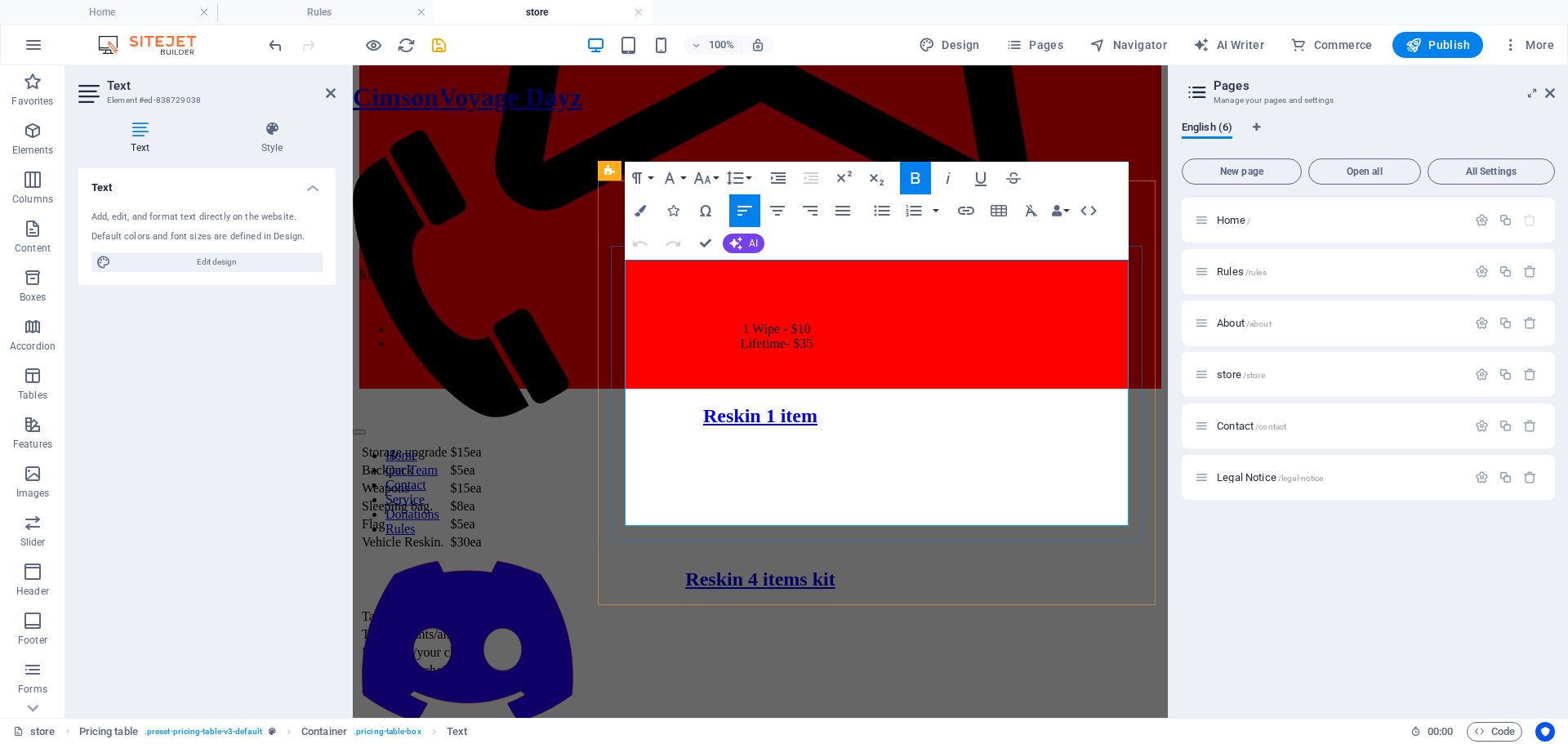
drag, startPoint x: 914, startPoint y: 301, endPoint x: 628, endPoint y: 299, distance: 286.0
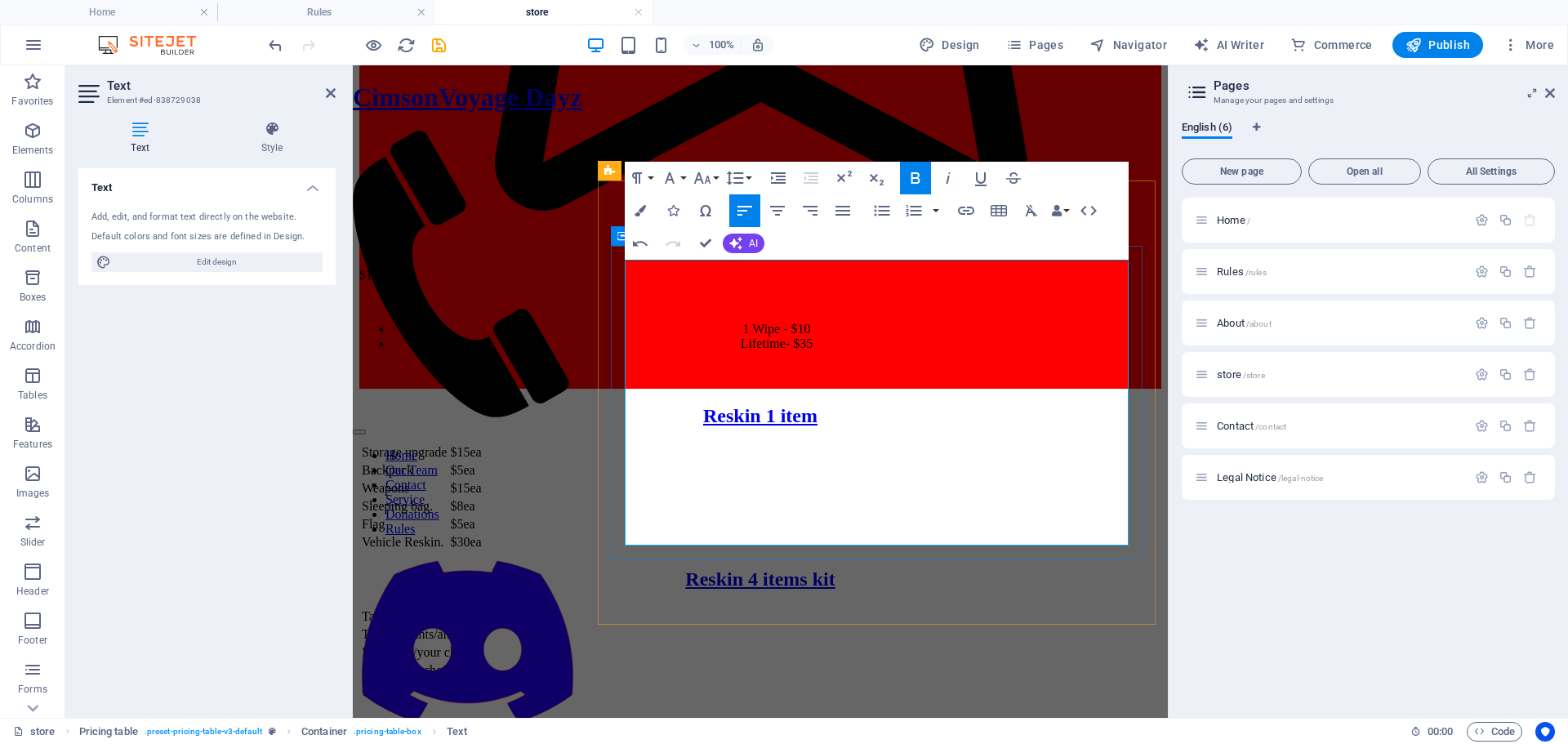
drag, startPoint x: 664, startPoint y: 275, endPoint x: 624, endPoint y: 274, distance: 40.0
drag, startPoint x: 1111, startPoint y: 299, endPoint x: 1126, endPoint y: 297, distance: 15.1
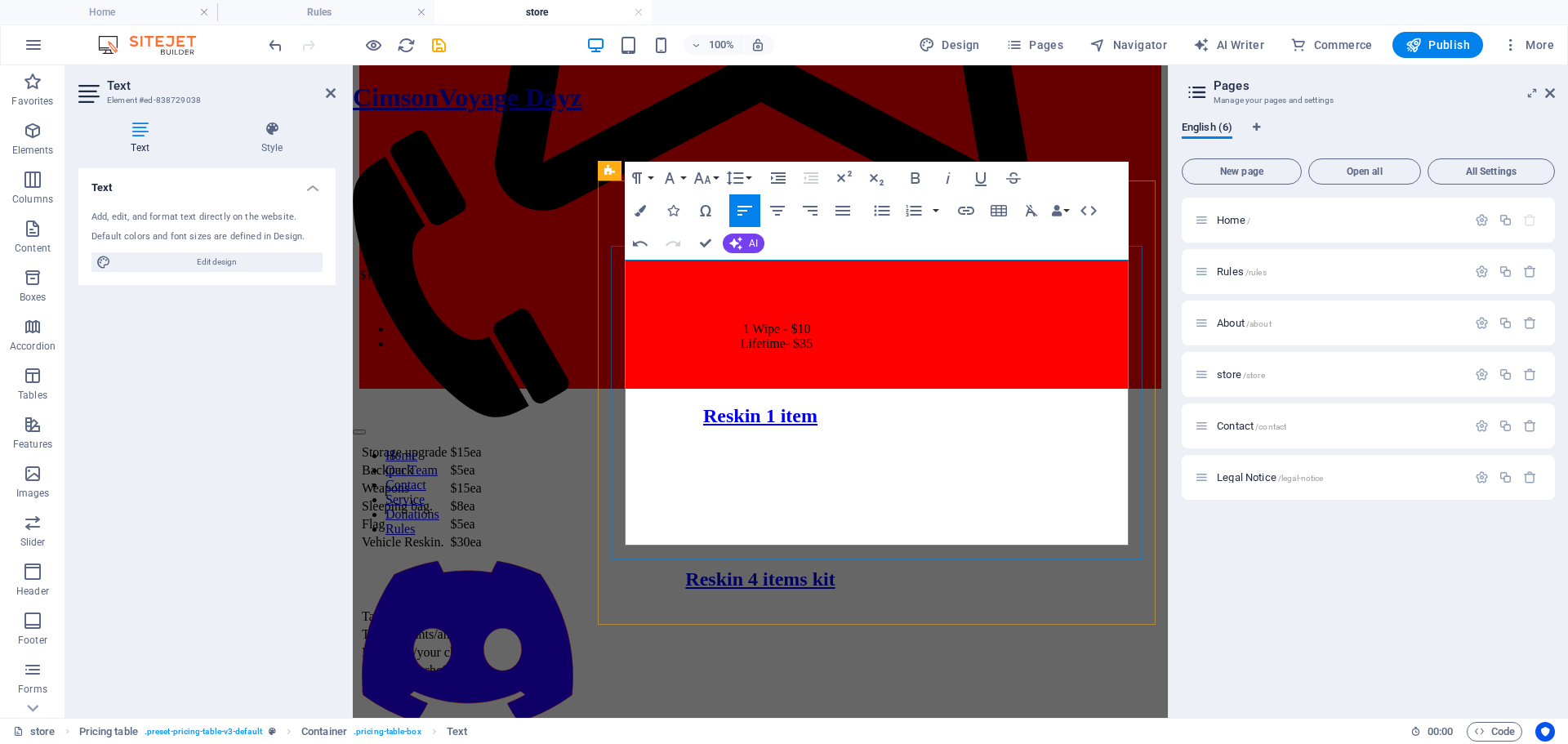
drag, startPoint x: 892, startPoint y: 372, endPoint x: 632, endPoint y: 365, distance: 260.1
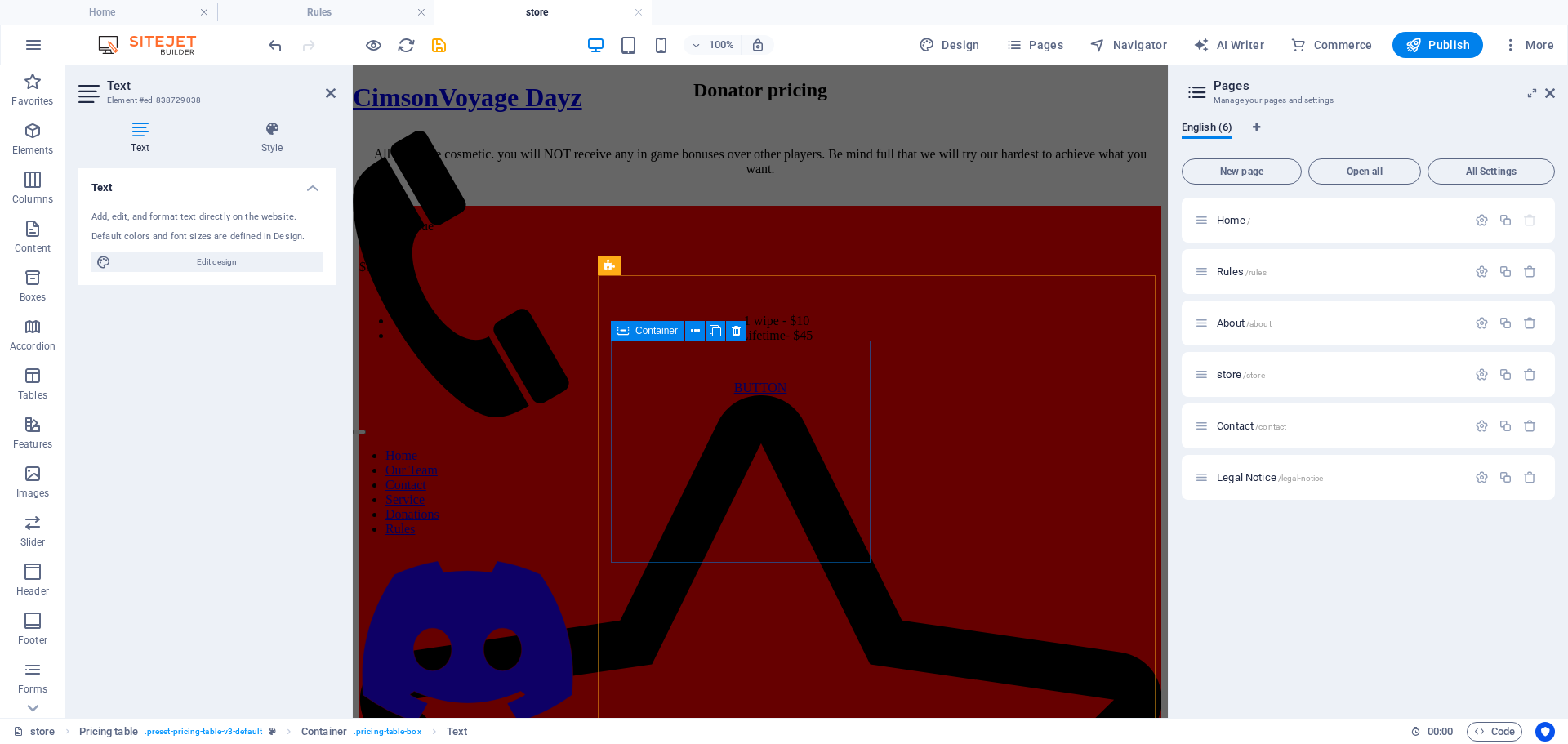
scroll to position [512, 0]
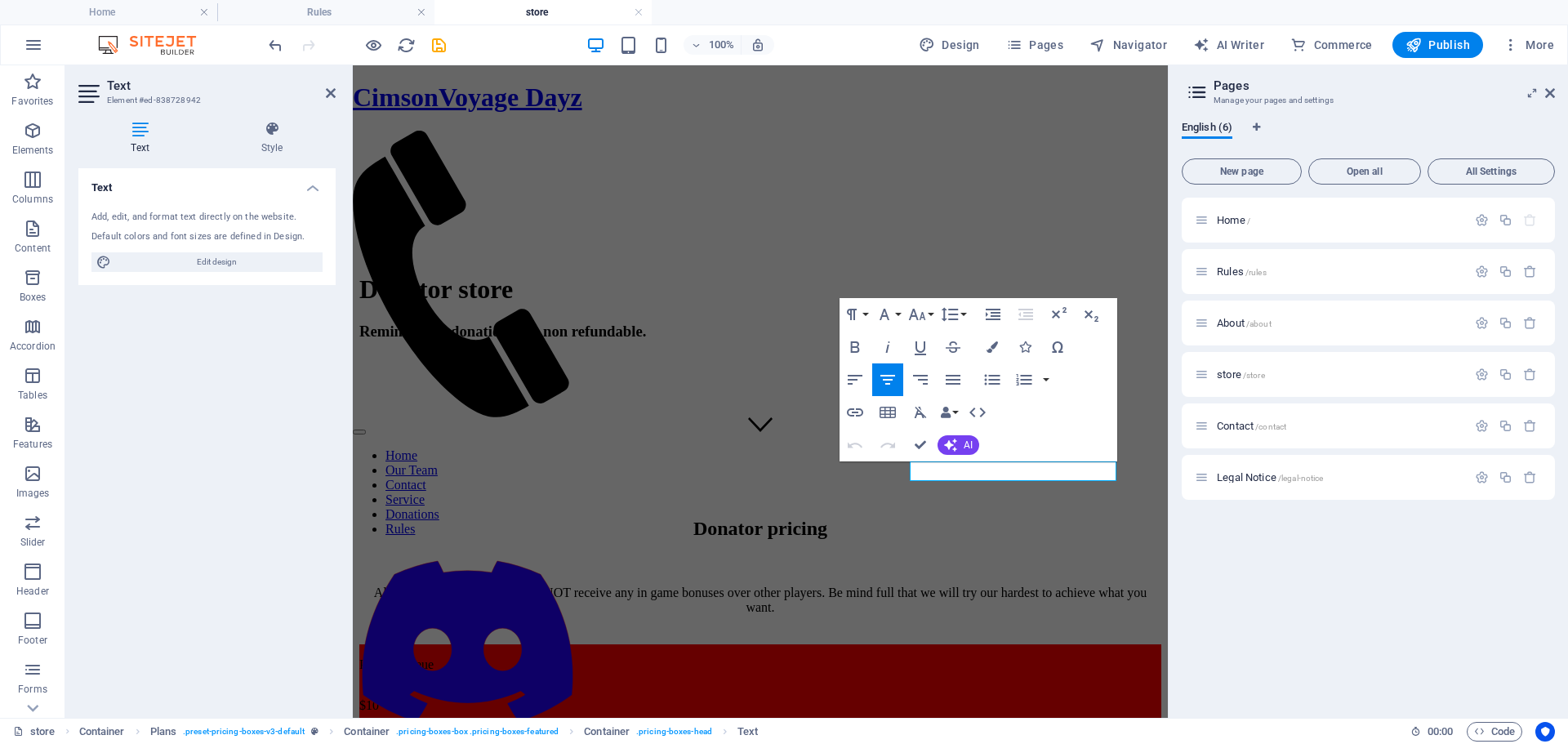
scroll to position [242, 0]
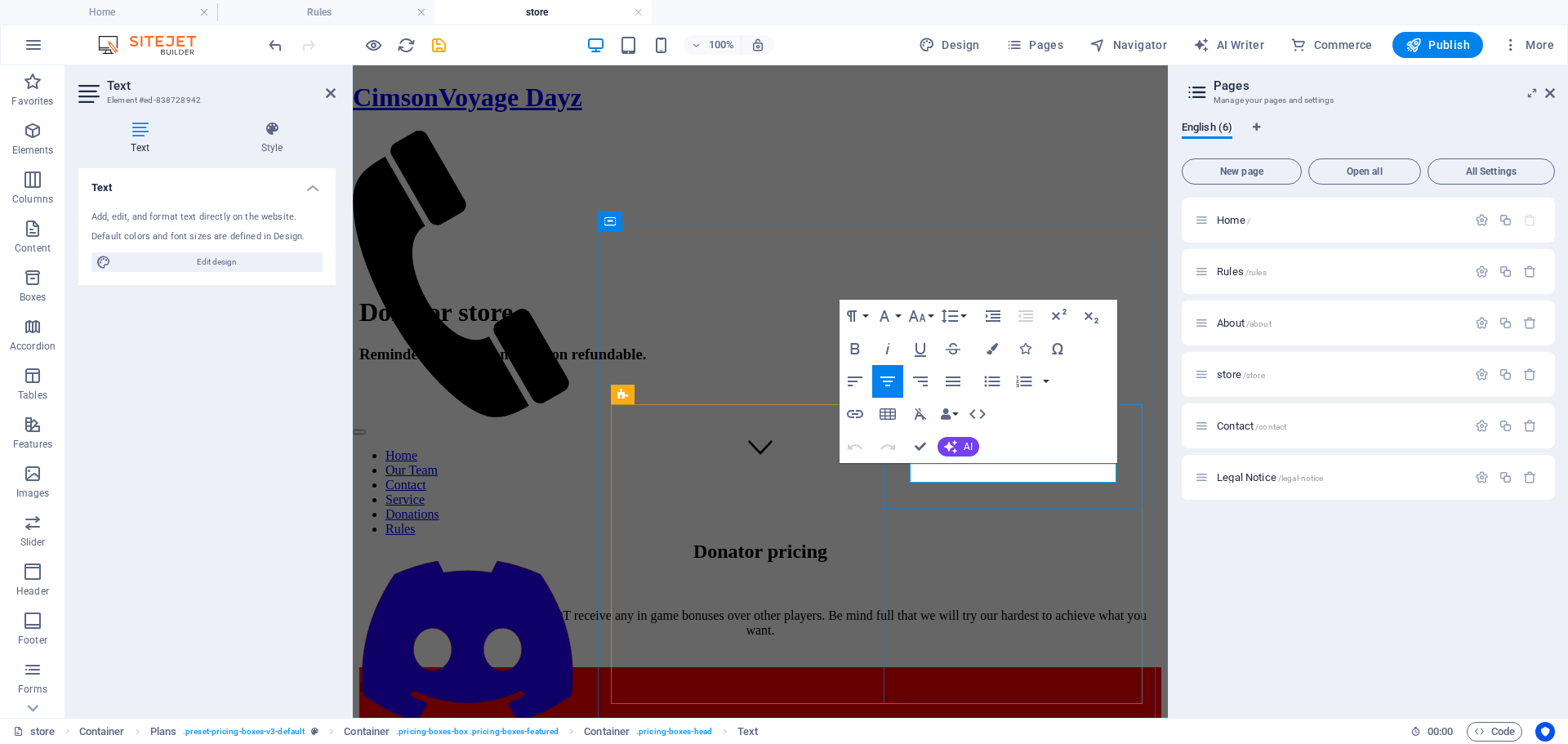
drag, startPoint x: 1044, startPoint y: 471, endPoint x: 977, endPoint y: 476, distance: 67.2
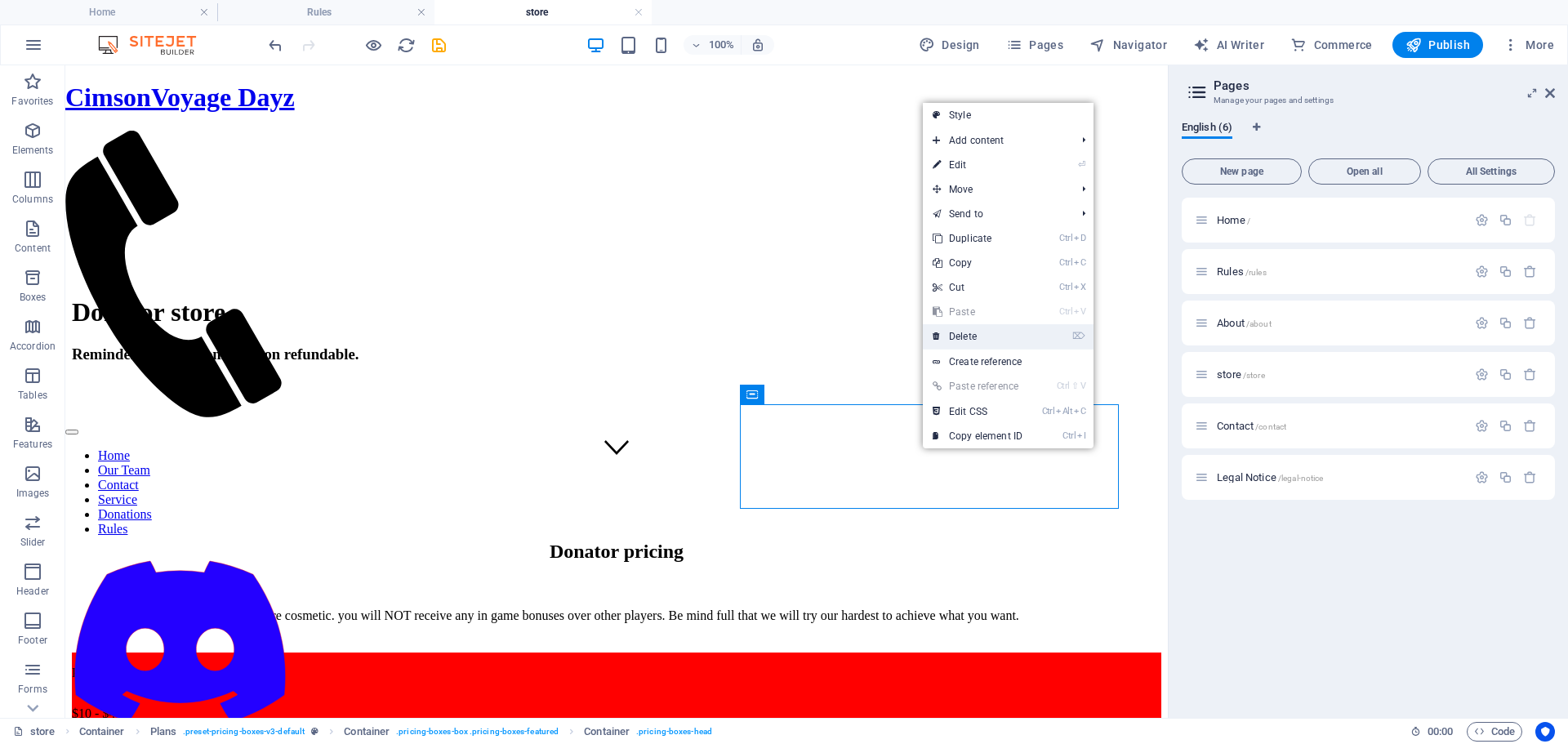
click at [983, 337] on link "⌦ Delete" at bounding box center [977, 336] width 109 height 24
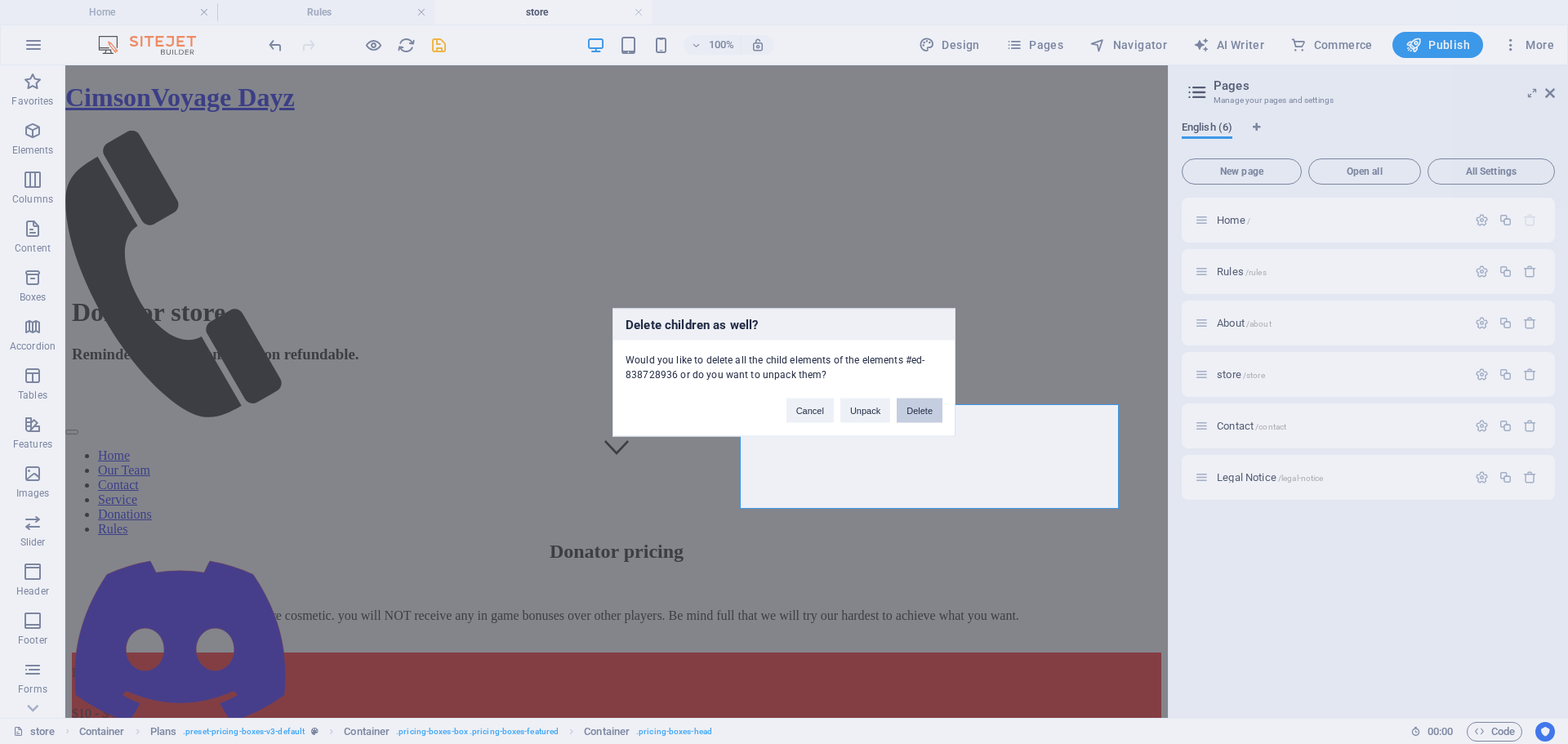
click at [906, 412] on button "Delete" at bounding box center [920, 410] width 46 height 24
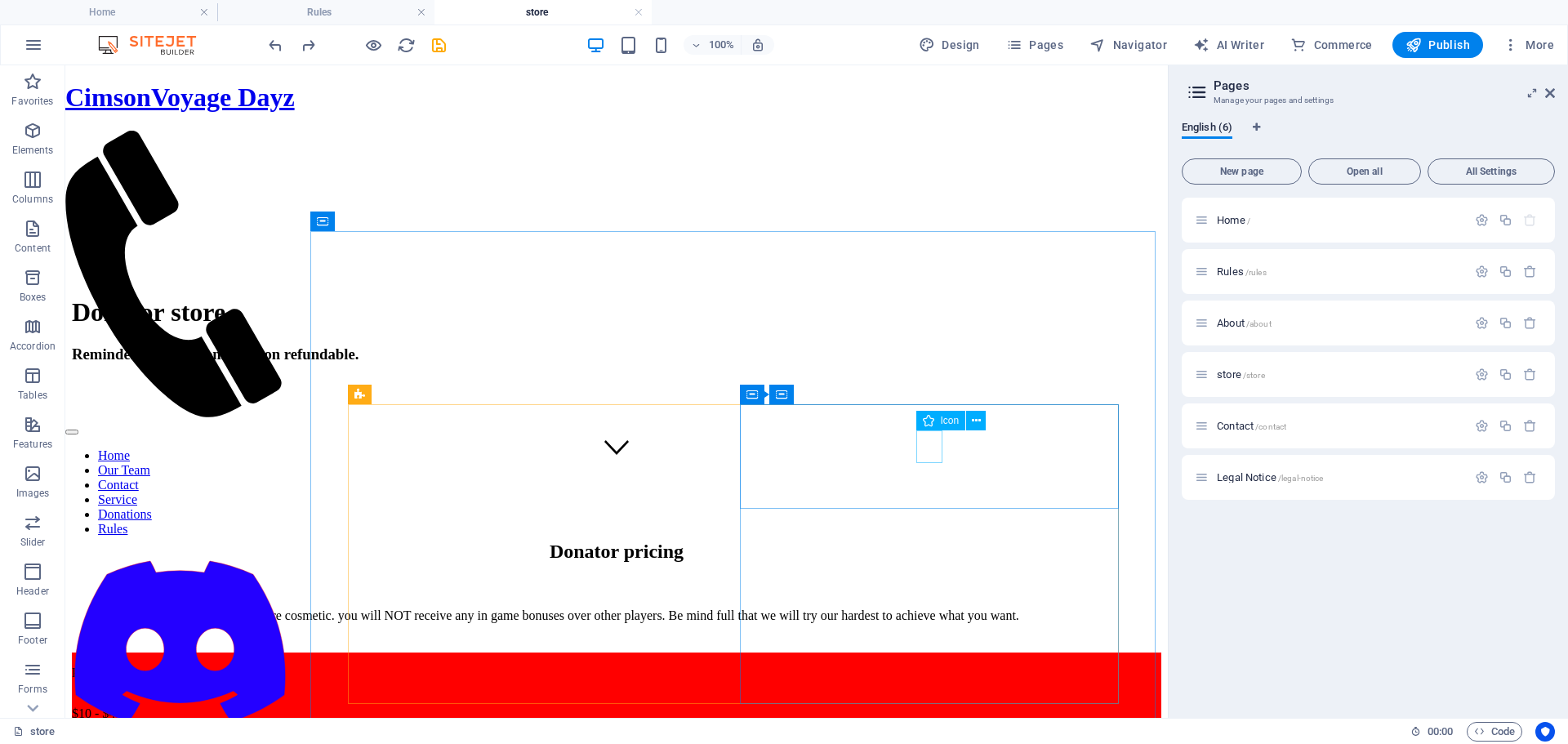
click at [926, 420] on icon at bounding box center [928, 420] width 11 height 20
click at [975, 420] on icon at bounding box center [976, 421] width 9 height 17
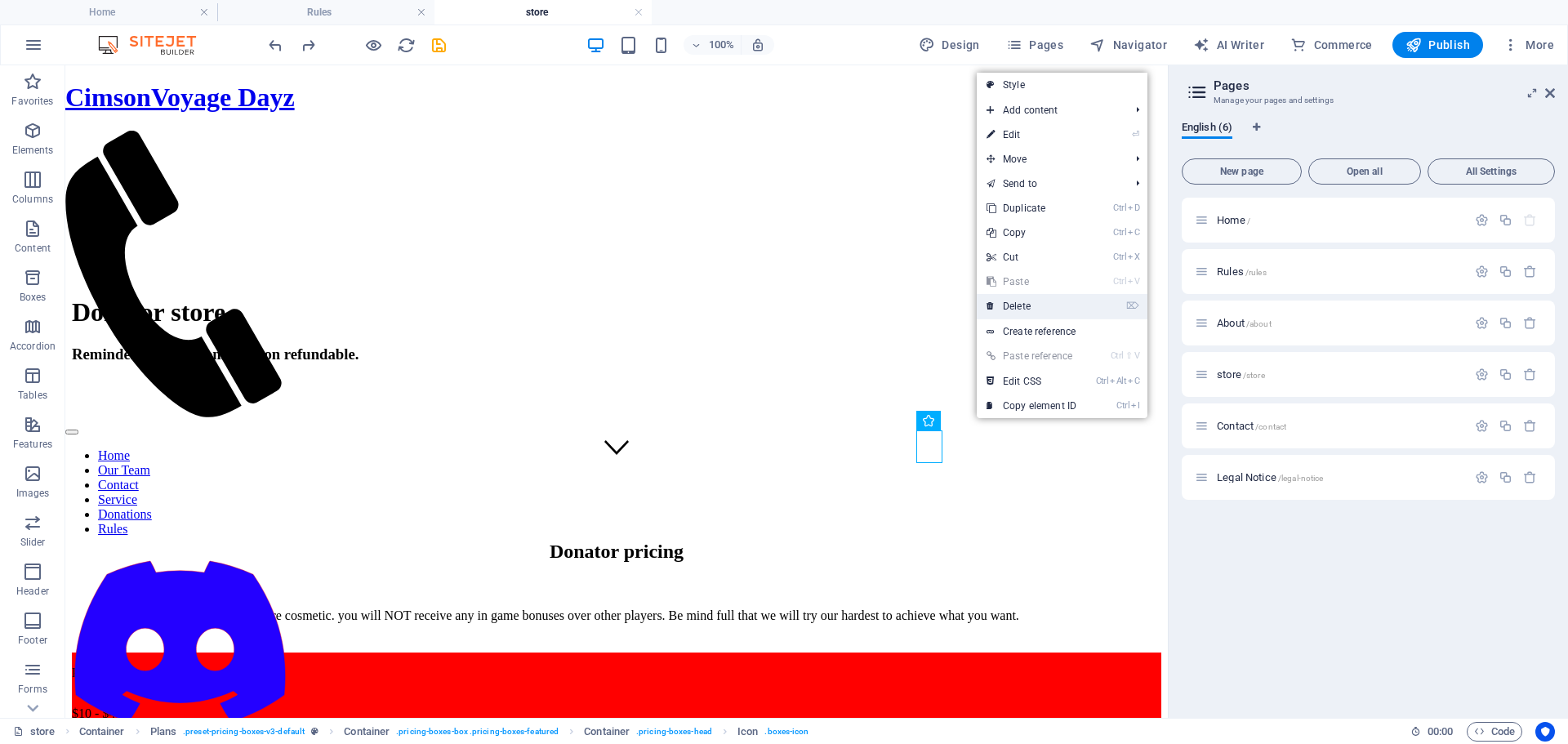
click at [1017, 307] on link "⌦ Delete" at bounding box center [1032, 306] width 109 height 24
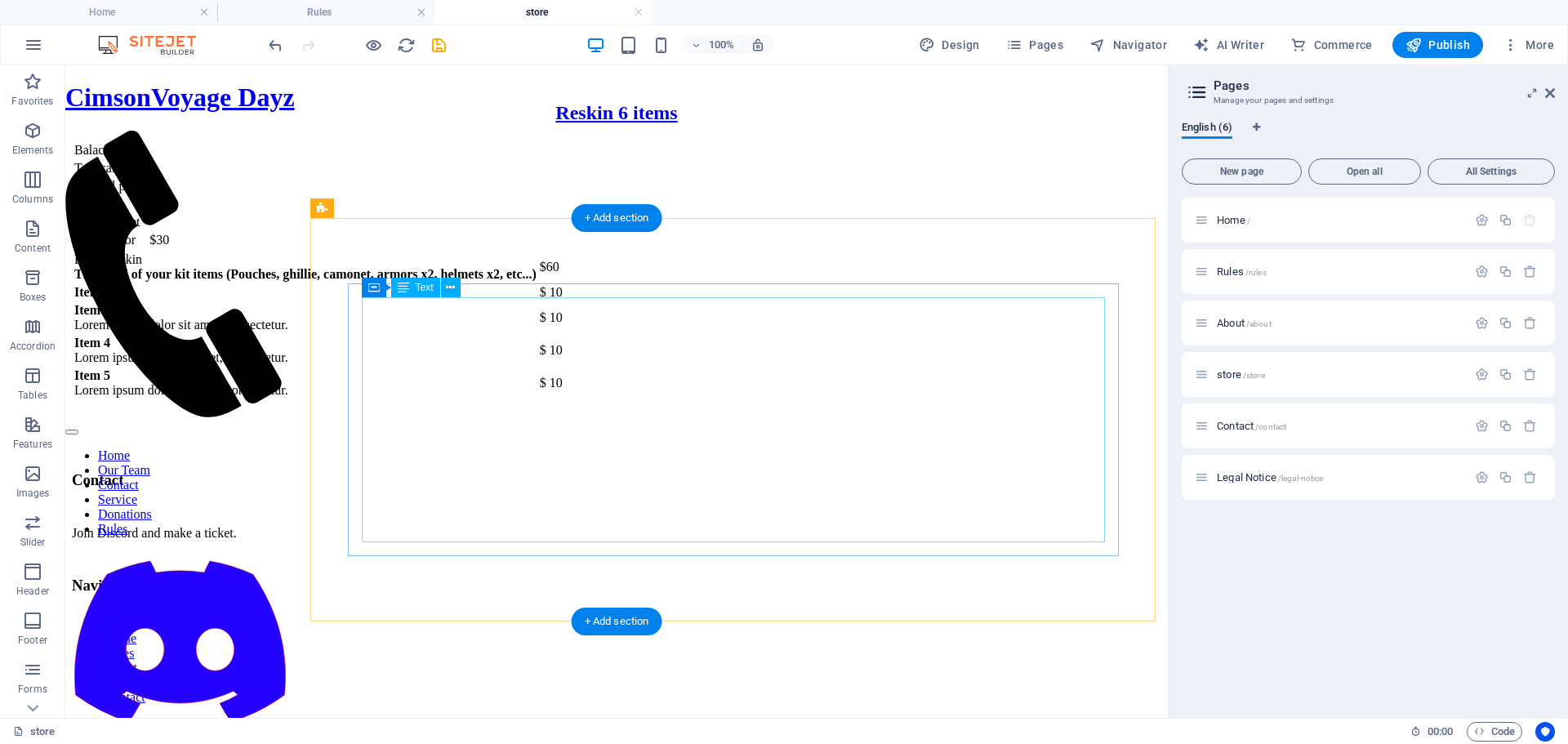
scroll to position [1550, 0]
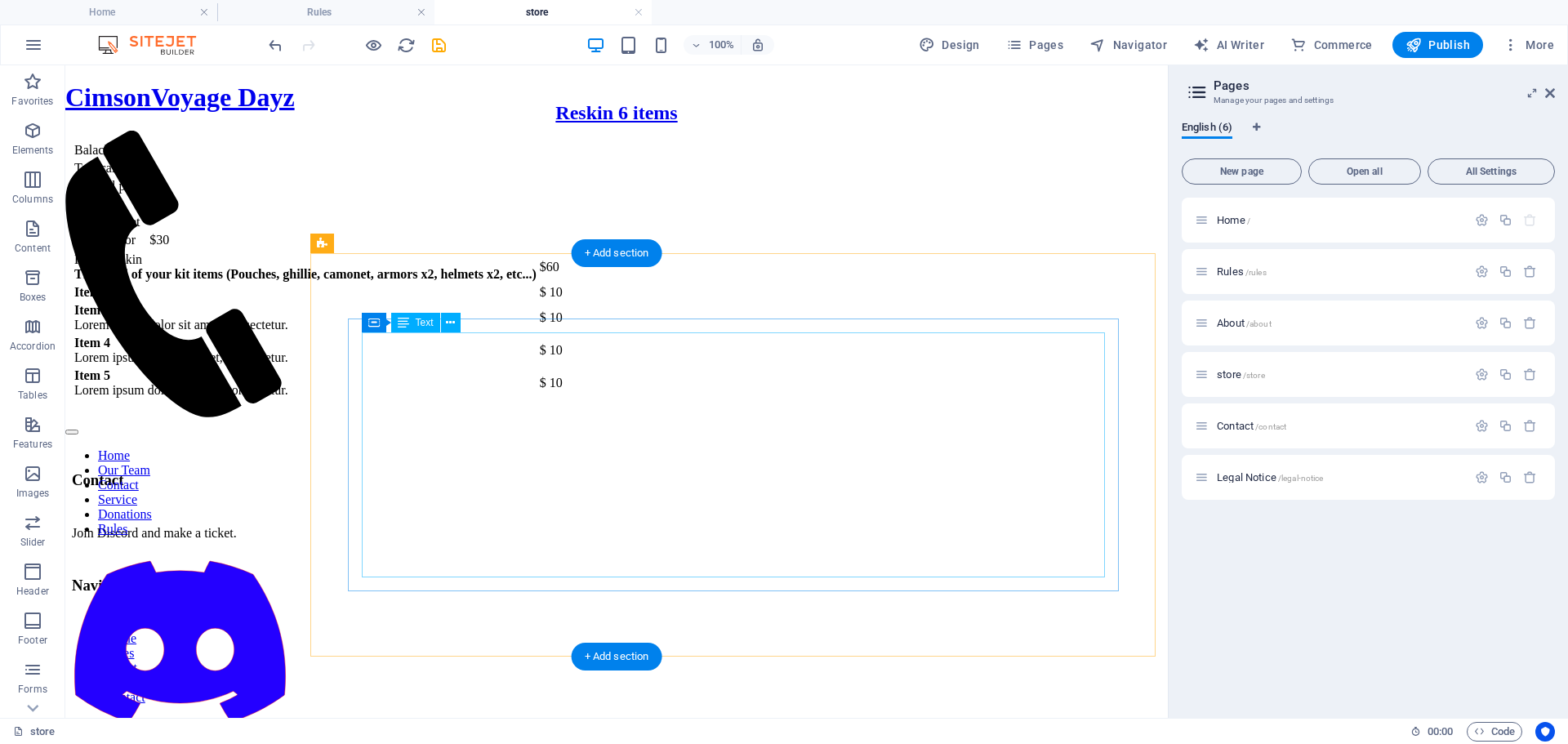
click at [499, 400] on div "Rekit Reskin This is all of your kit items (Pouches, ghillie, camonet, armors x…" at bounding box center [616, 324] width 1089 height 150
click at [464, 400] on div "Rekit Reskin This is all of your kit items (Pouches, ghillie, camonet, armors x…" at bounding box center [616, 324] width 1089 height 150
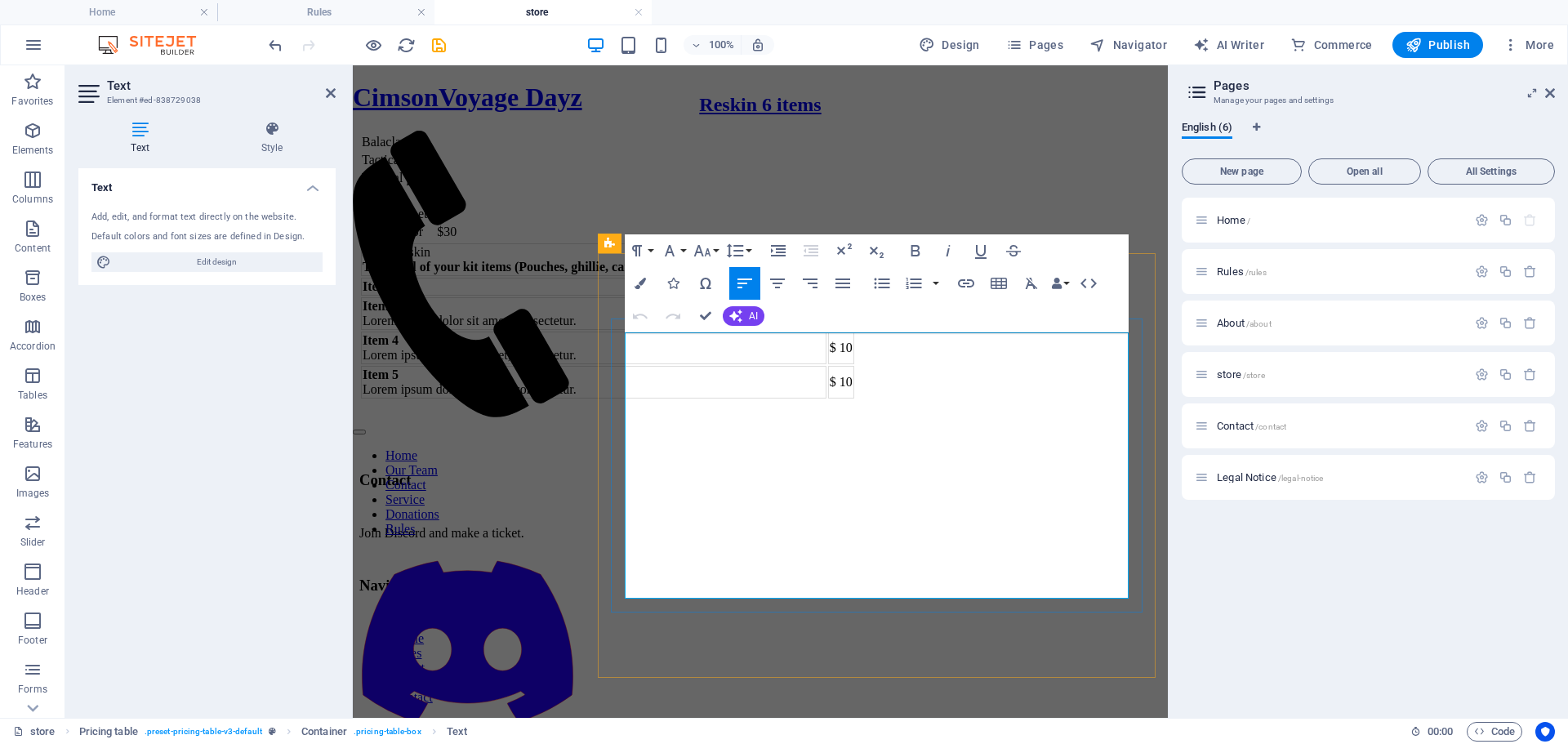
click at [705, 296] on td "Item 2" at bounding box center [594, 286] width 466 height 18
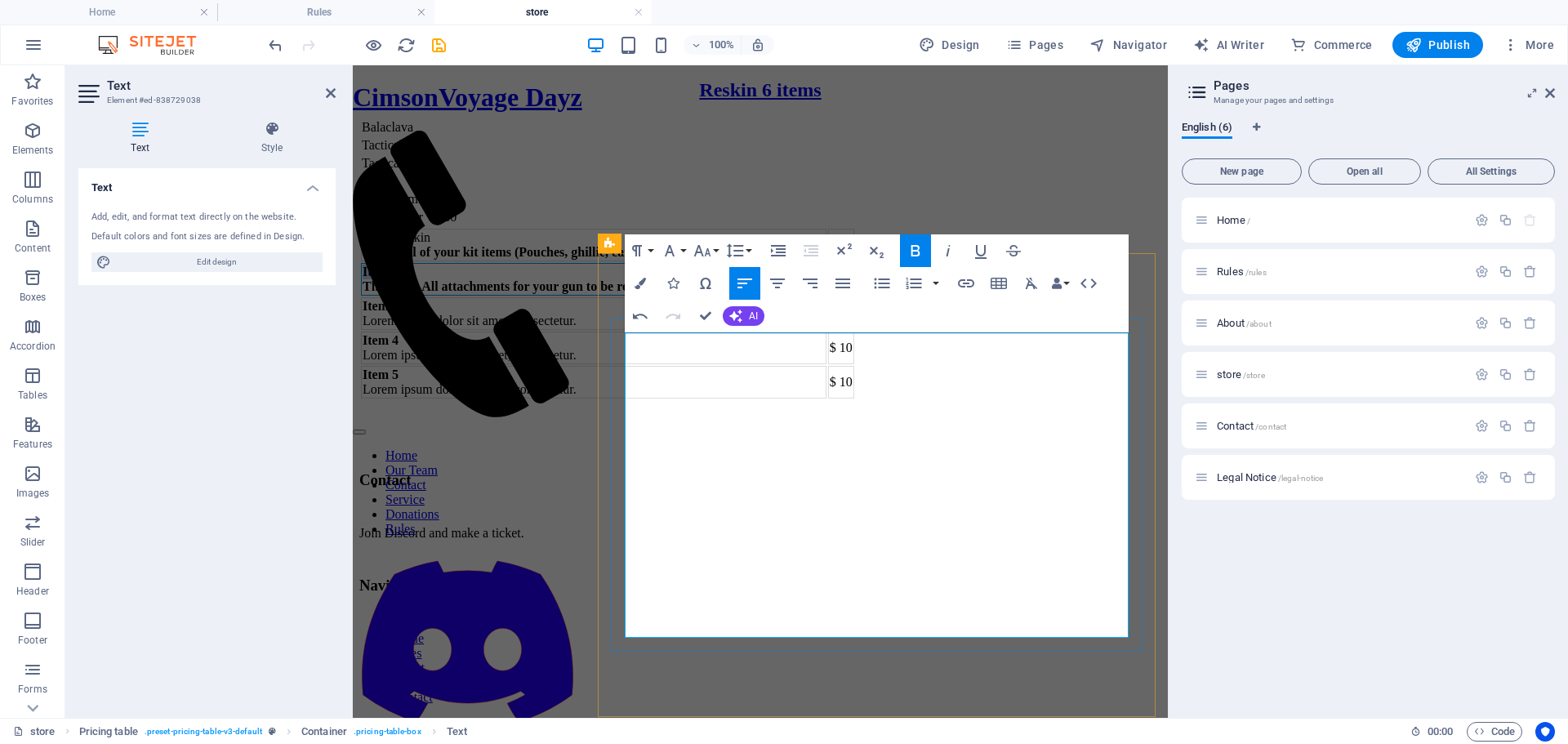
drag, startPoint x: 663, startPoint y: 421, endPoint x: 626, endPoint y: 418, distance: 37.1
click at [399, 279] on strong "Item 2" at bounding box center [381, 271] width 36 height 14
click at [855, 296] on td "$ 10" at bounding box center [841, 279] width 26 height 33
click at [826, 330] on td "Item 3 Lorem ipsum dolor sit amet, consectetur." at bounding box center [594, 313] width 466 height 33
drag, startPoint x: 903, startPoint y: 511, endPoint x: 626, endPoint y: 520, distance: 277.1
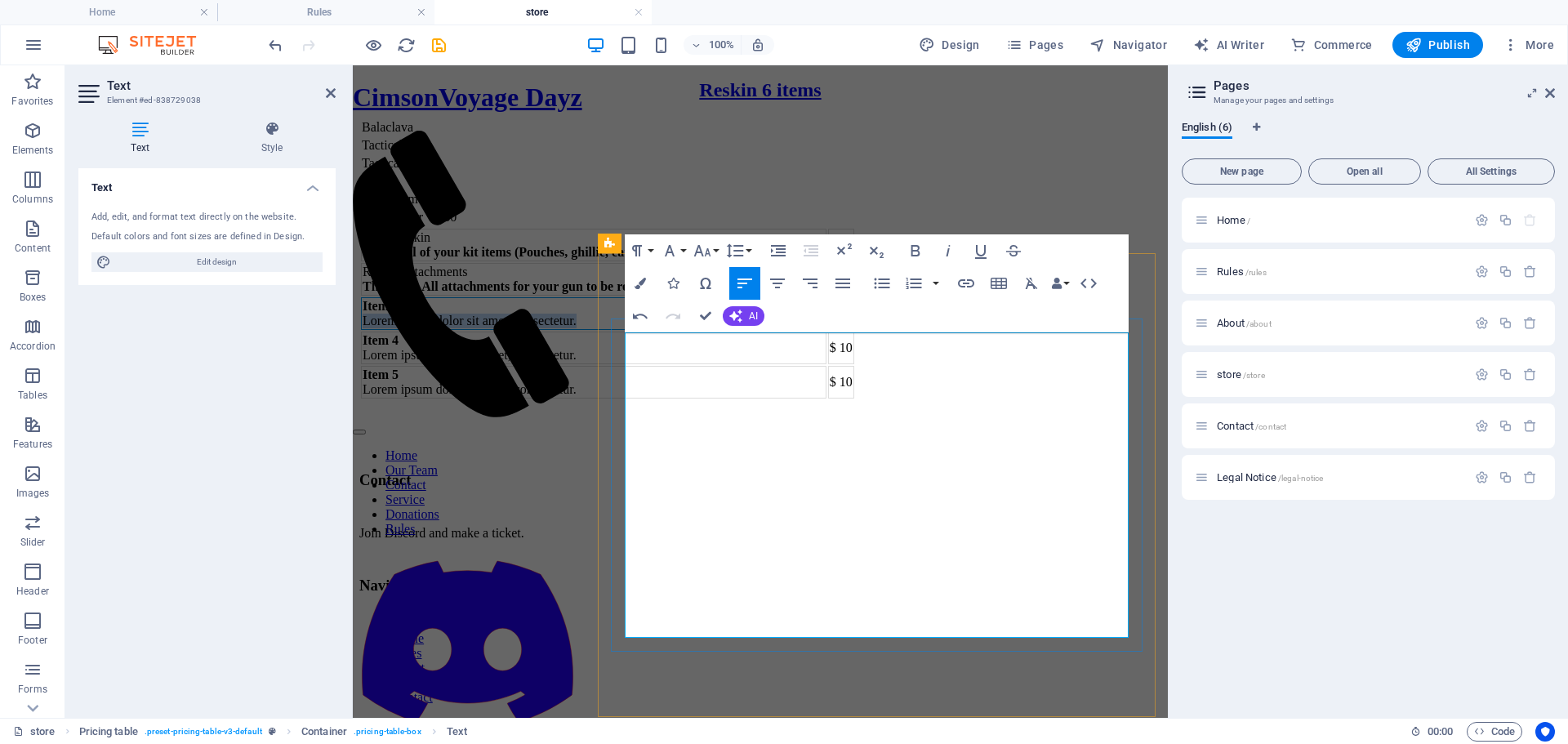
click at [626, 330] on td "Item 3 Lorem ipsum dolor sit amet, consectetur." at bounding box center [594, 313] width 466 height 33
drag, startPoint x: 671, startPoint y: 496, endPoint x: 626, endPoint y: 494, distance: 45.0
click at [626, 330] on td "Item 3 This is to start fresh! 0 Kills 0 Deaths" at bounding box center [594, 313] width 466 height 33
click at [669, 364] on td "Item 4 Lorem ipsum dolor sit amet, consectetur." at bounding box center [594, 348] width 466 height 33
drag, startPoint x: 669, startPoint y: 549, endPoint x: 627, endPoint y: 548, distance: 42.0
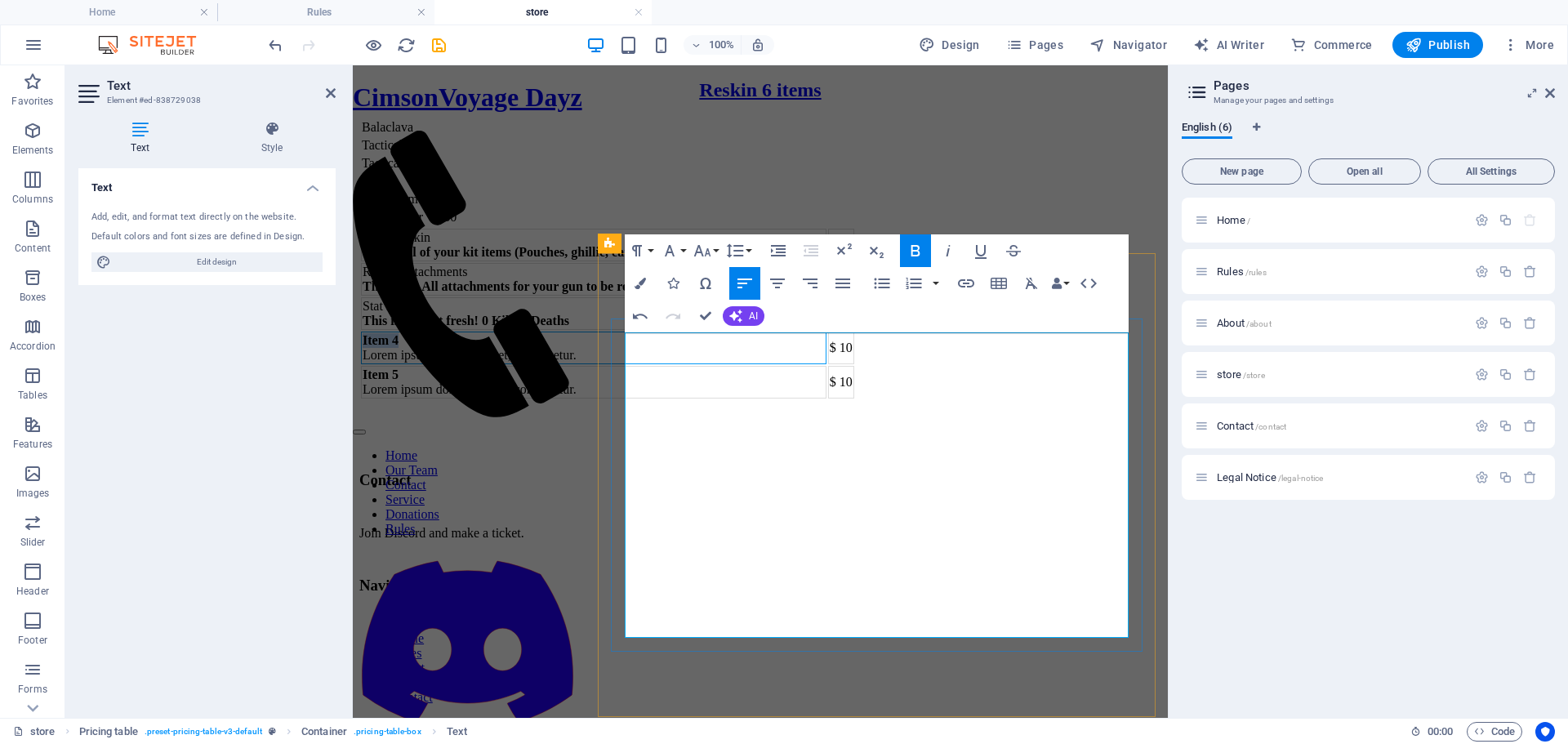
click at [627, 364] on td "Item 4 Lorem ipsum dolor sit amet, consectetur." at bounding box center [594, 348] width 466 height 33
click at [678, 364] on td "Item 4 Lorem ipsum dolor sit amet, consectetur." at bounding box center [594, 348] width 466 height 33
drag, startPoint x: 670, startPoint y: 550, endPoint x: 625, endPoint y: 543, distance: 45.5
click at [625, 364] on td "Item 4 Lorem ipsum dolor sit amet, consectetur." at bounding box center [594, 348] width 466 height 33
click at [826, 398] on td "Item 5 Lorem ipsum dolor sit amet, consectetur." at bounding box center [594, 381] width 466 height 33
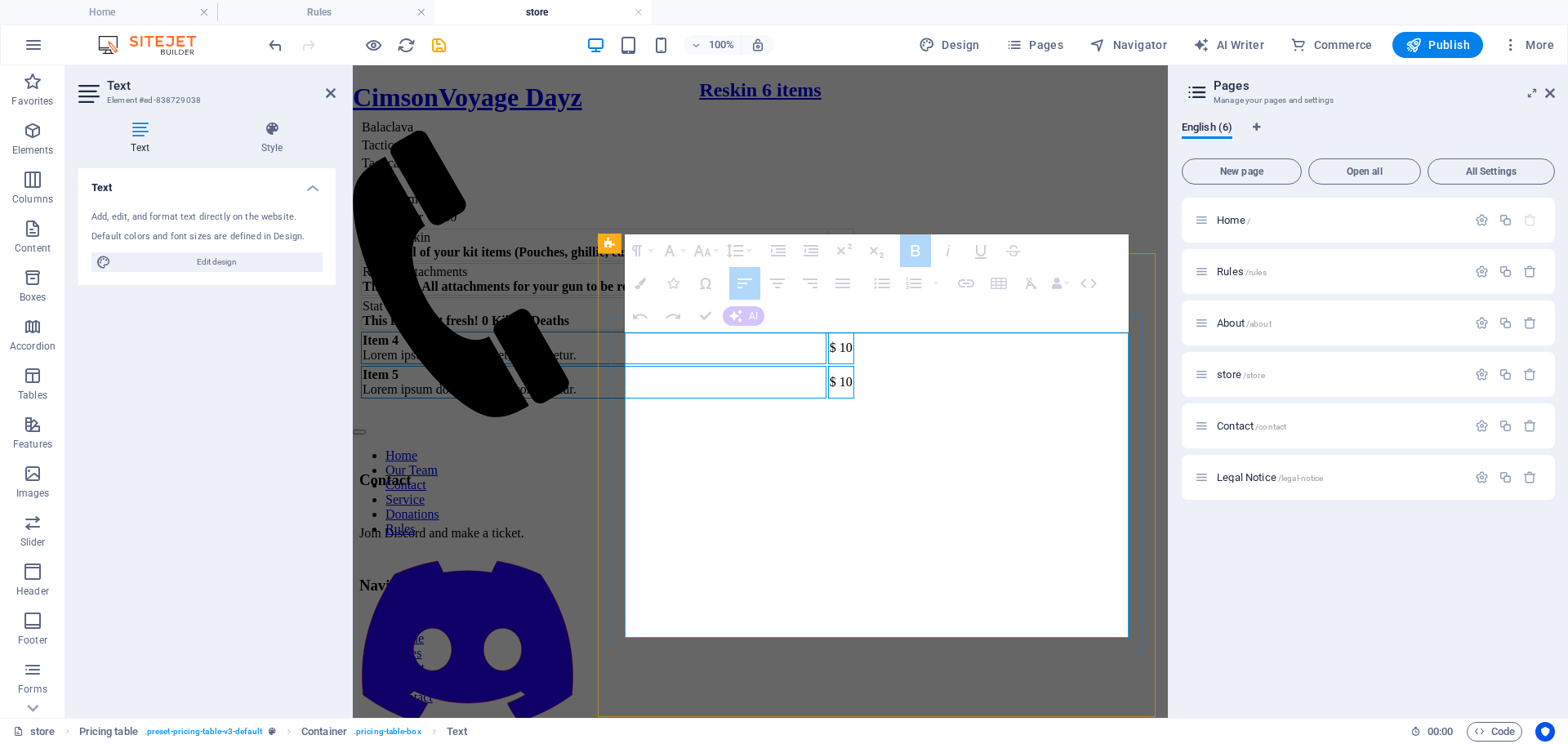
drag, startPoint x: 626, startPoint y: 545, endPoint x: 1118, endPoint y: 595, distance: 494.5
click at [855, 398] on tbody "Rekit Reskin This is all of your kit items (Pouches, ghillie, camonet, armors x…" at bounding box center [608, 314] width 494 height 170
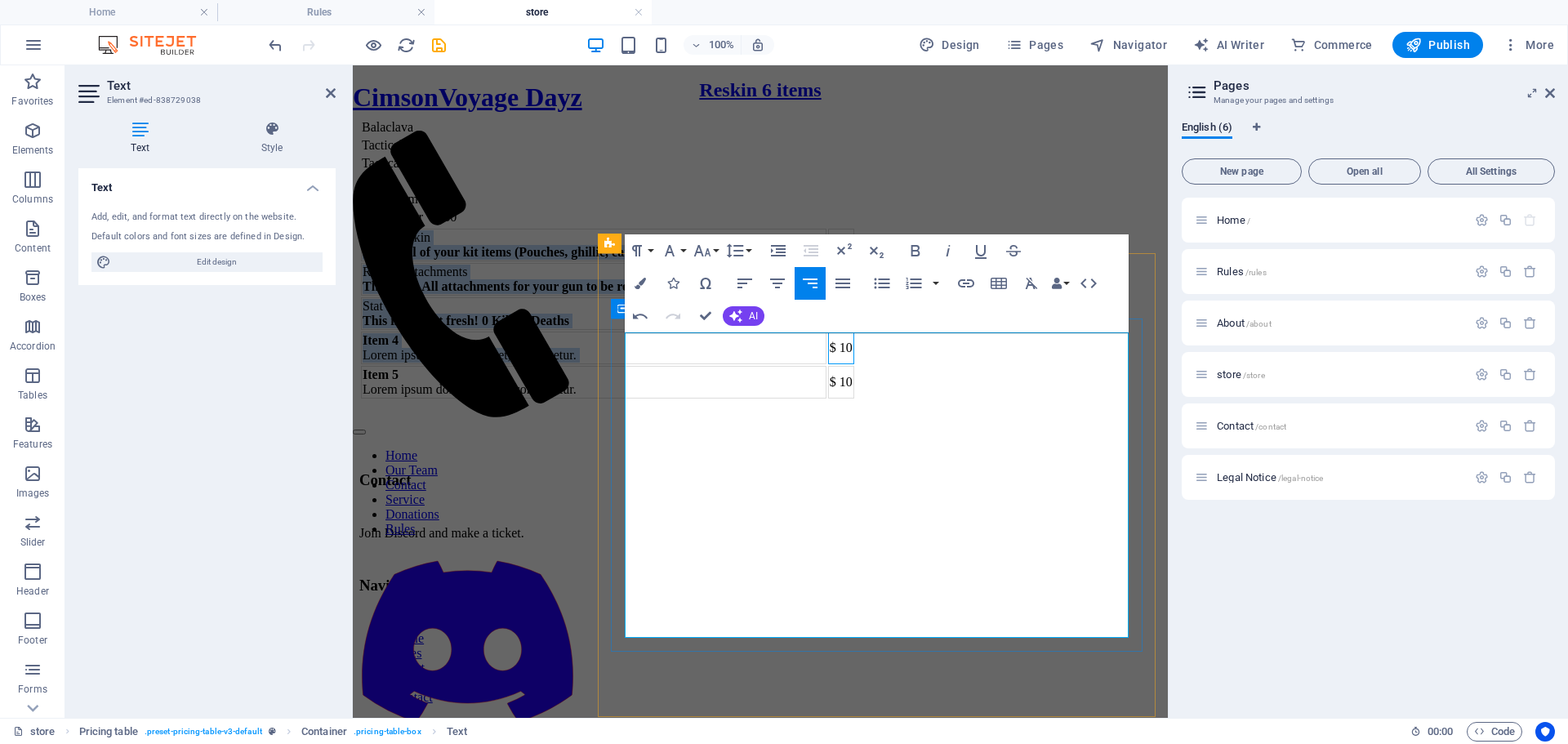
drag, startPoint x: 1104, startPoint y: 558, endPoint x: 1131, endPoint y: 585, distance: 38.2
click at [1131, 400] on div "Rekit Reskin This is all of your kit items (Pouches, ghillie, camonet, armors x…" at bounding box center [760, 314] width 802 height 173
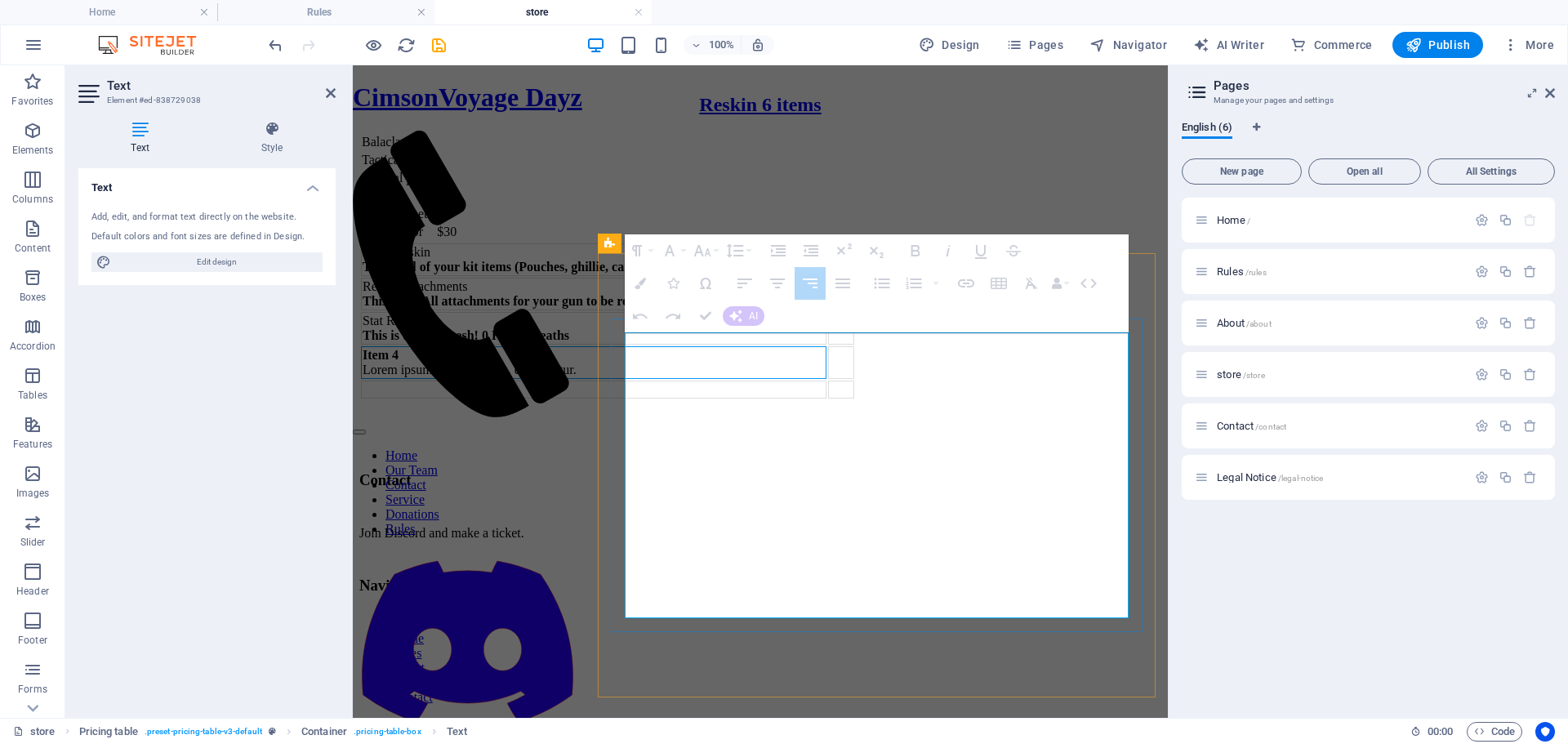
drag, startPoint x: 628, startPoint y: 546, endPoint x: 1084, endPoint y: 579, distance: 457.2
click at [826, 379] on td "Item 4 Lorem ipsum dolor sit amet, consectetur." at bounding box center [594, 363] width 466 height 33
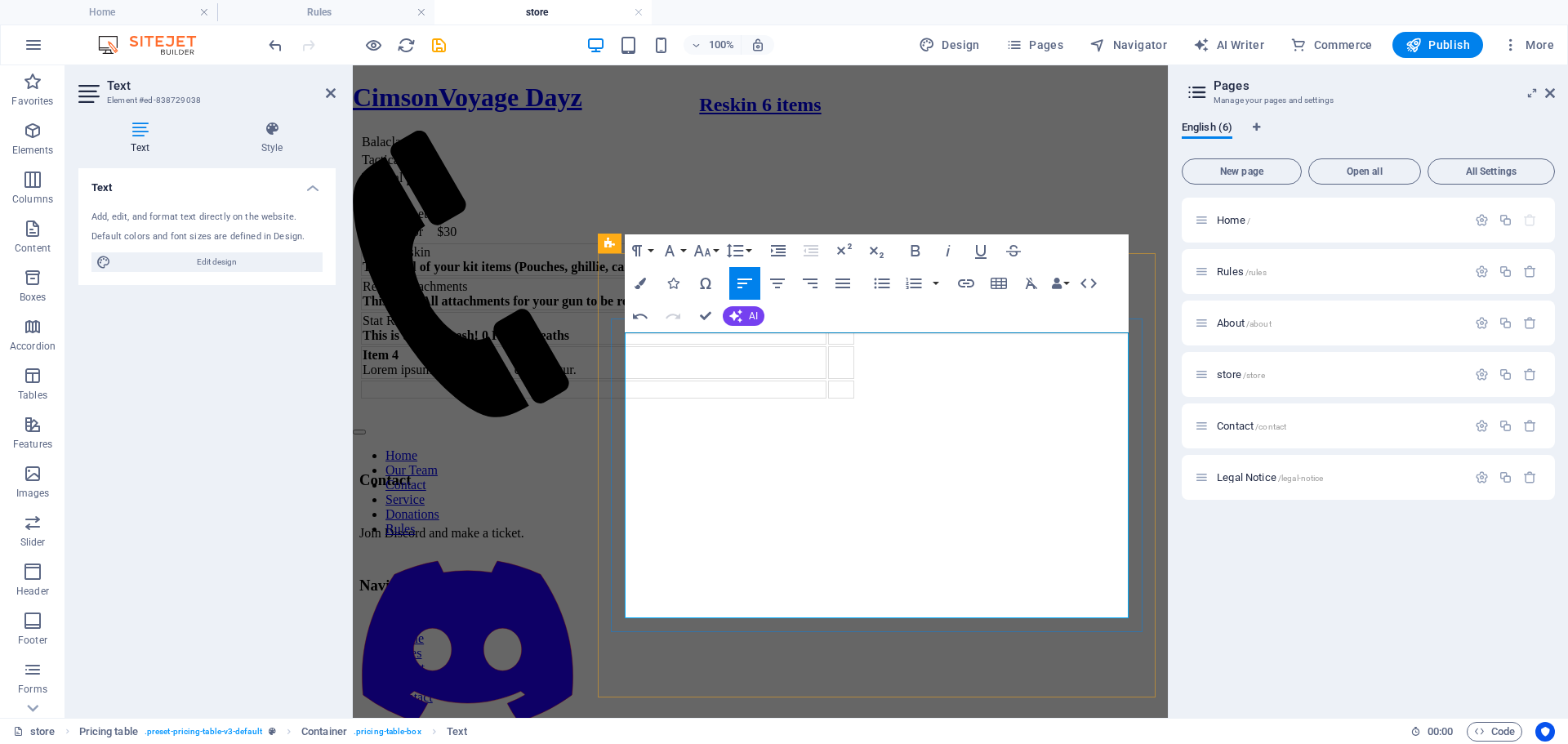
click at [826, 398] on td at bounding box center [594, 389] width 466 height 18
drag, startPoint x: 1067, startPoint y: 587, endPoint x: 960, endPoint y: 586, distance: 107.0
click at [826, 398] on td at bounding box center [594, 389] width 466 height 18
drag, startPoint x: 960, startPoint y: 585, endPoint x: 949, endPoint y: 590, distance: 12.1
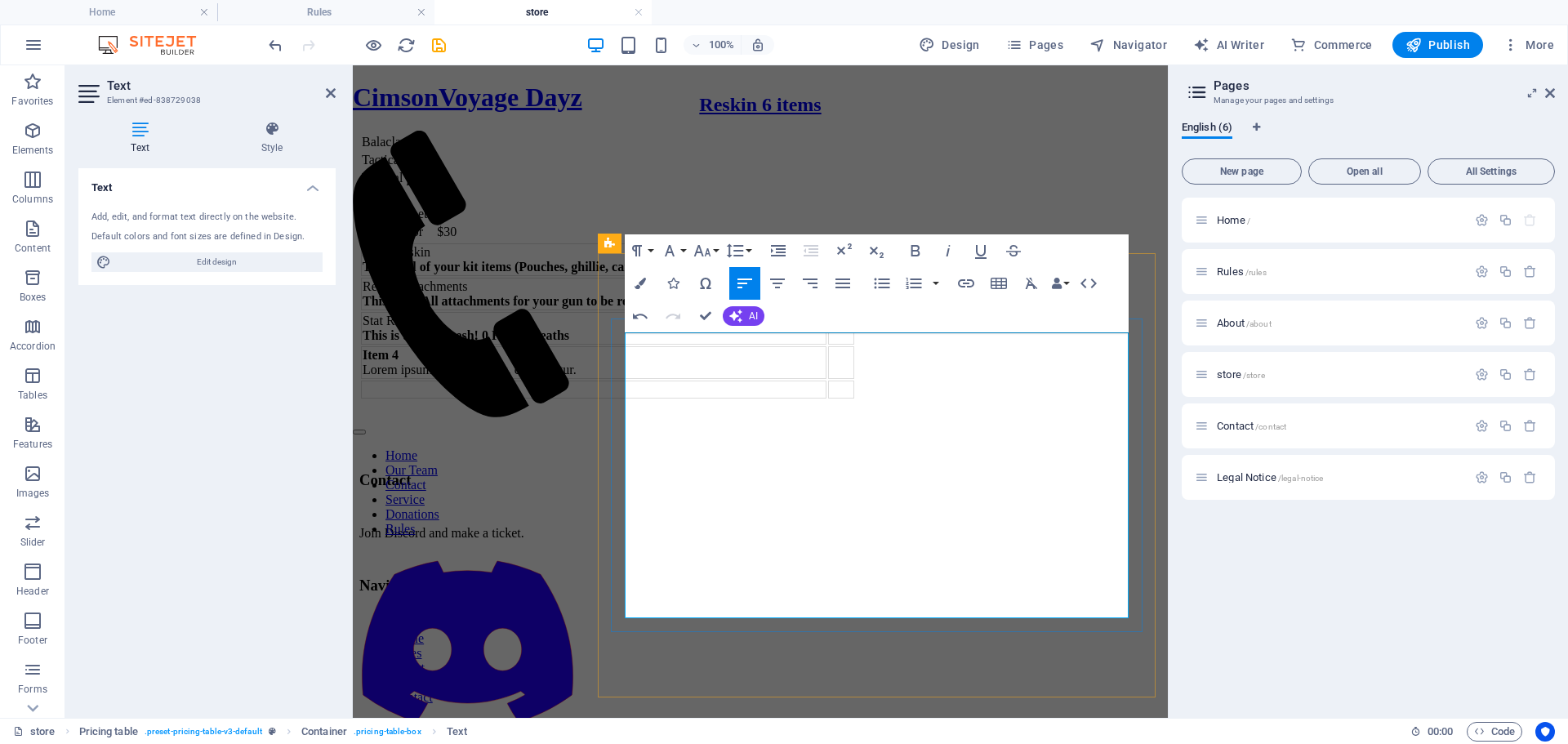
click at [826, 398] on td at bounding box center [594, 389] width 466 height 18
click at [772, 542] on icon "button" at bounding box center [775, 545] width 9 height 13
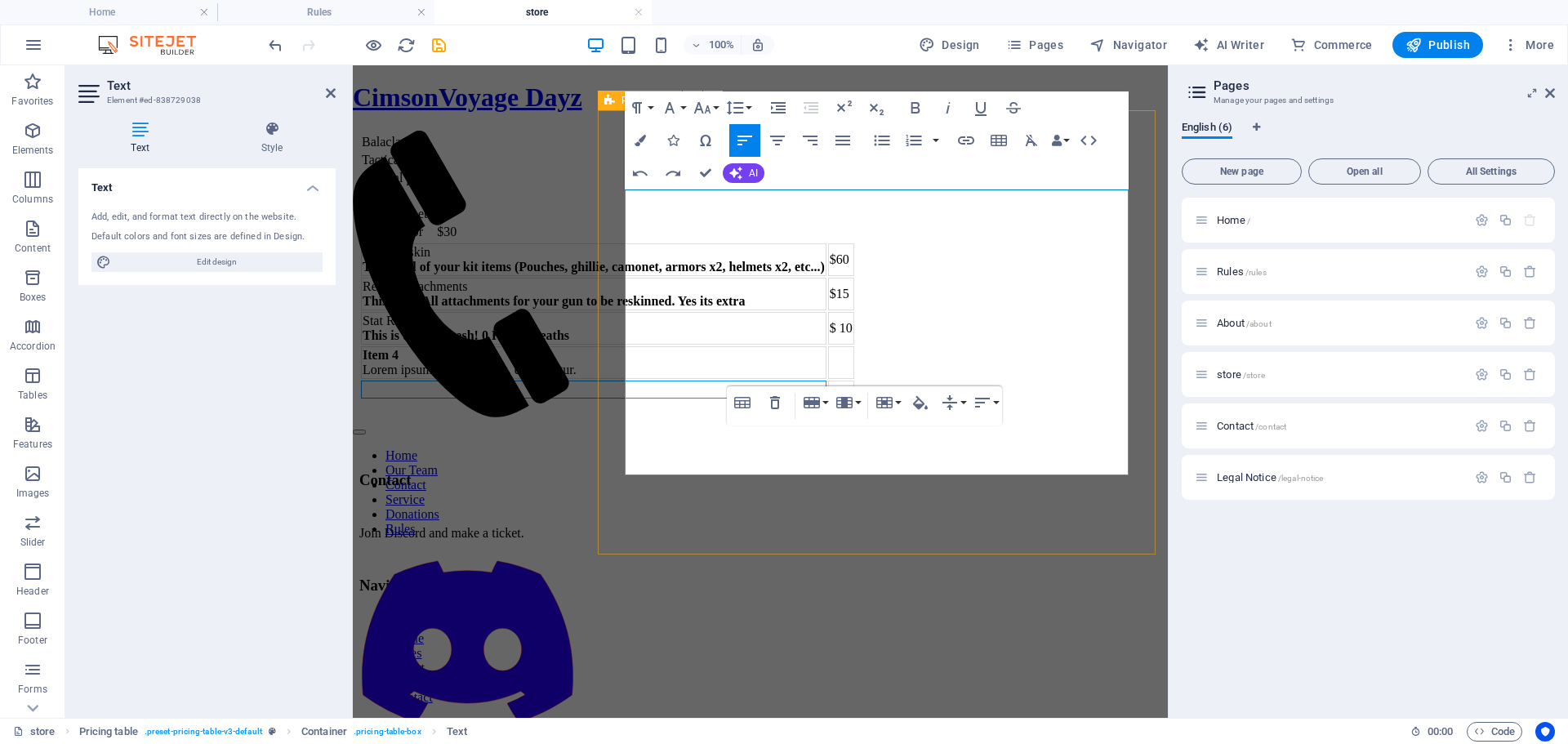
scroll to position [1713, 0]
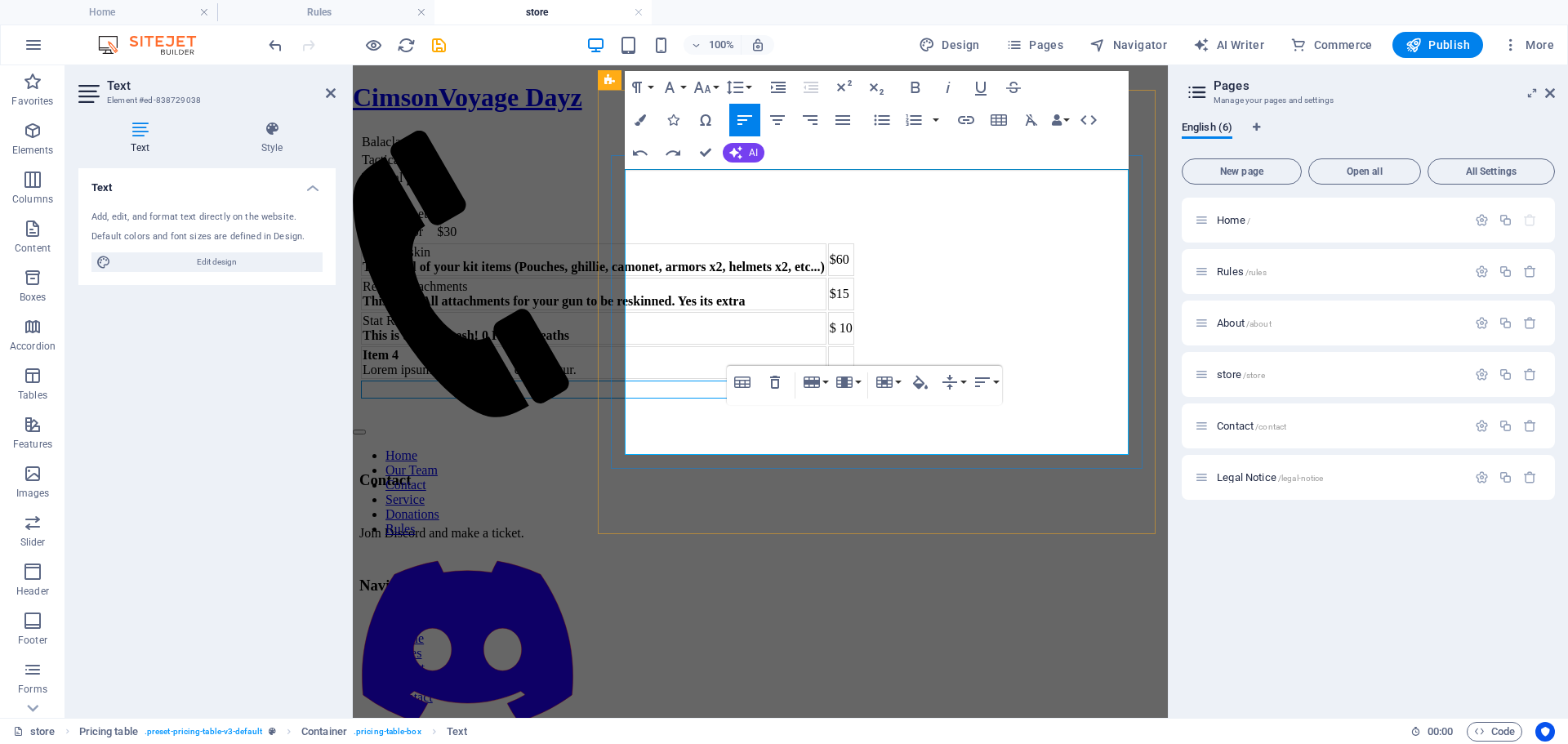
click at [709, 398] on td at bounding box center [594, 389] width 466 height 18
drag, startPoint x: 906, startPoint y: 407, endPoint x: 628, endPoint y: 388, distance: 278.6
click at [628, 379] on td "Item 4 Lorem ipsum dolor sit amet, consectetur." at bounding box center [594, 363] width 466 height 33
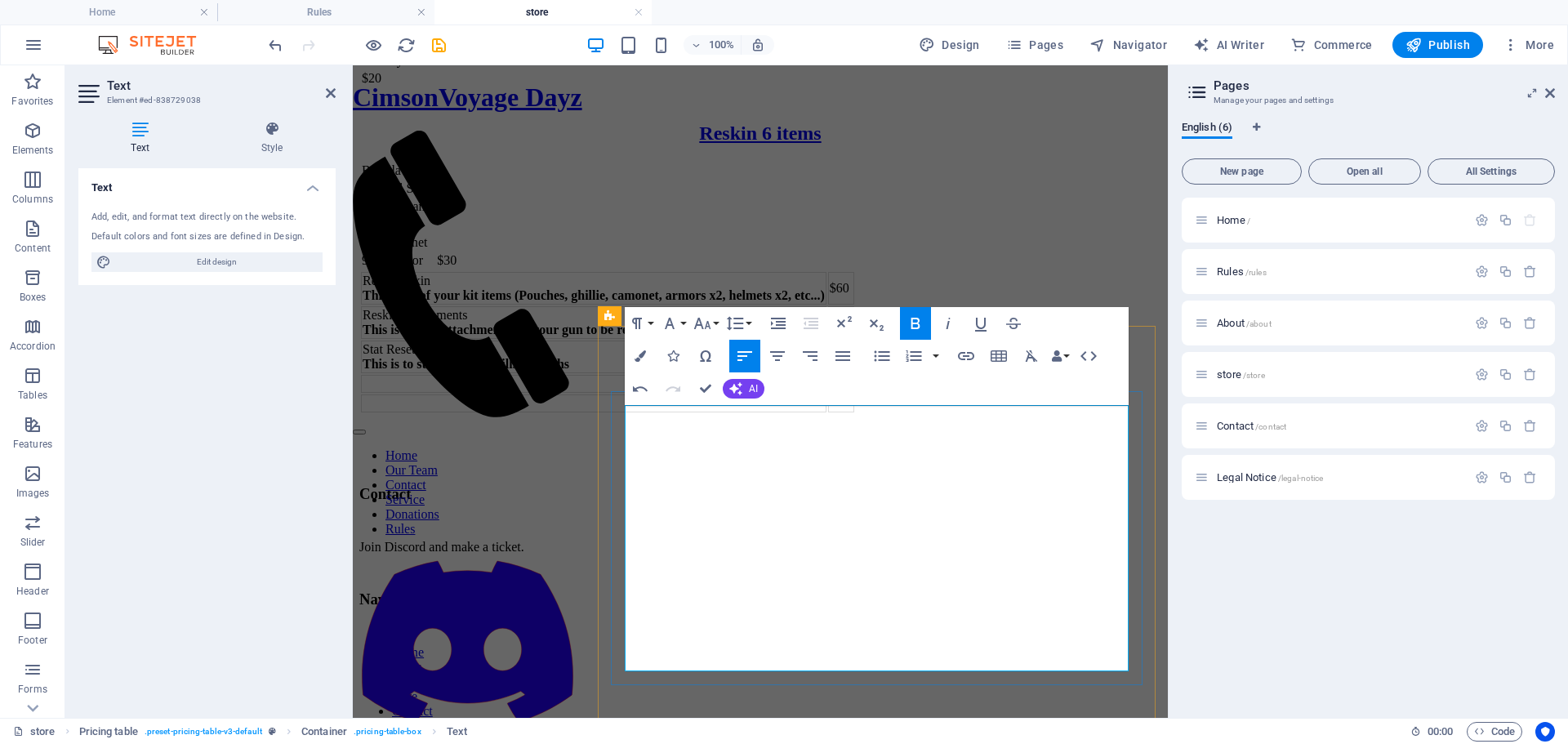
scroll to position [1468, 0]
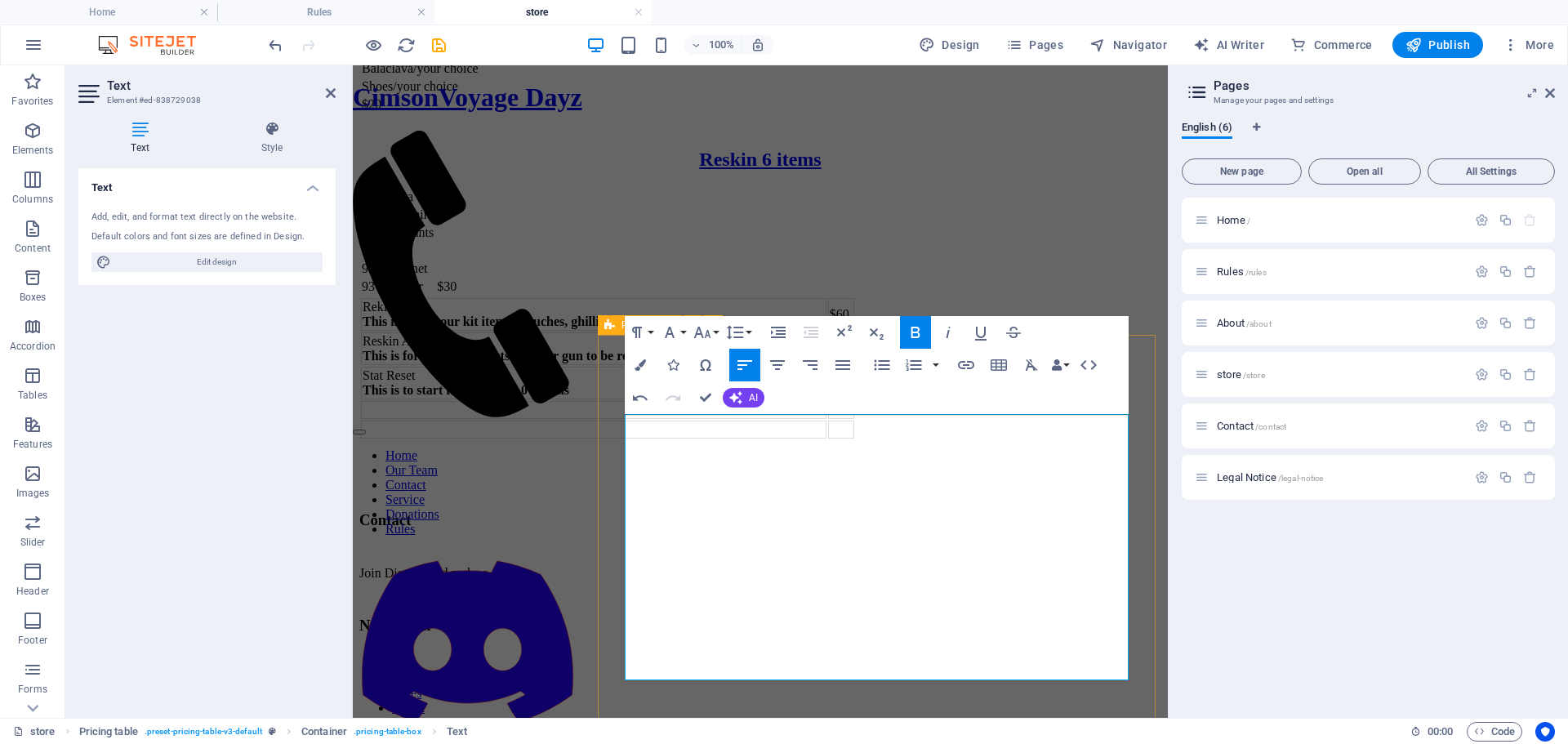
click at [868, 440] on div "Rekit Reskin This is all of your kit items (Pouches, ghillie, camonet, armors x…" at bounding box center [760, 368] width 802 height 144
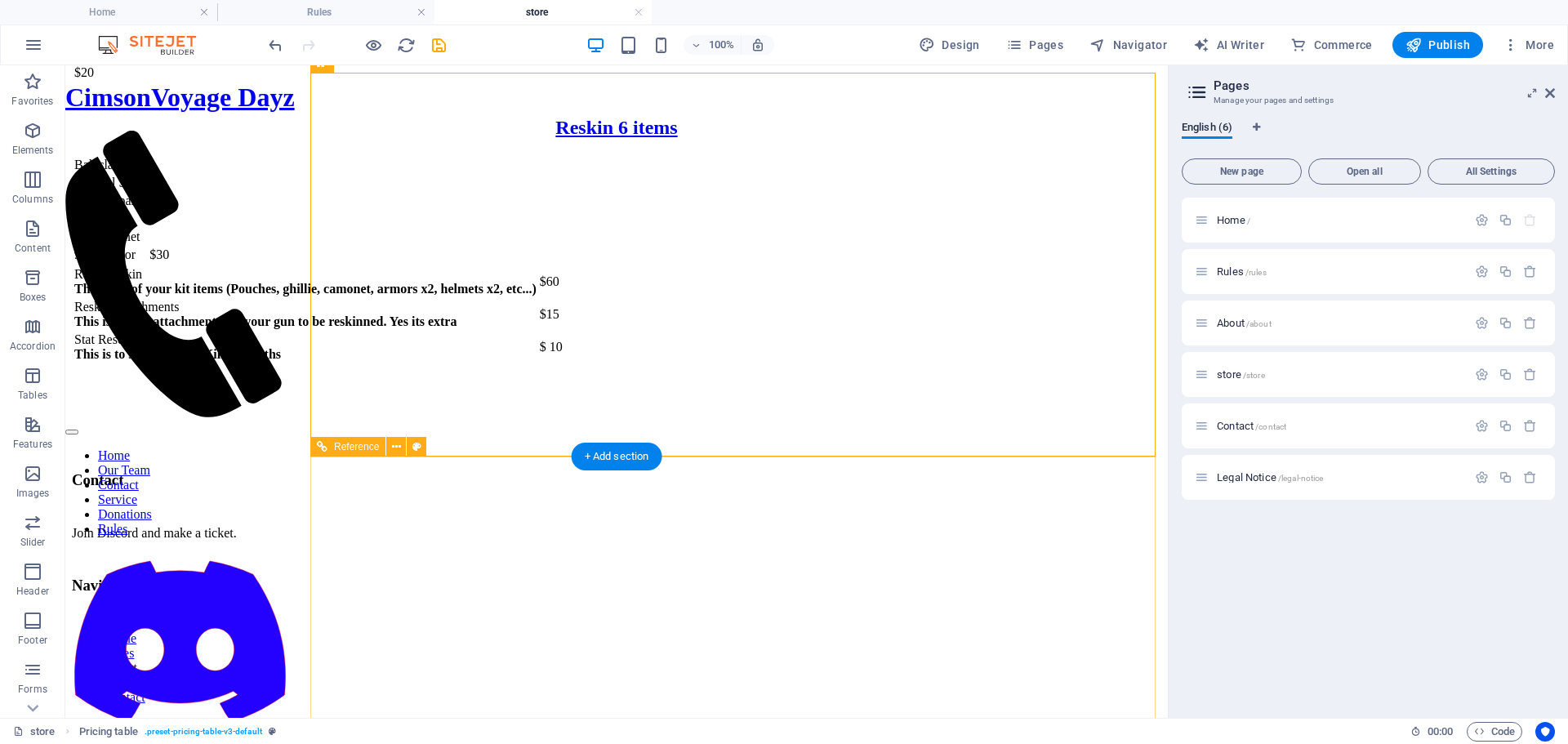
scroll to position [1775, 0]
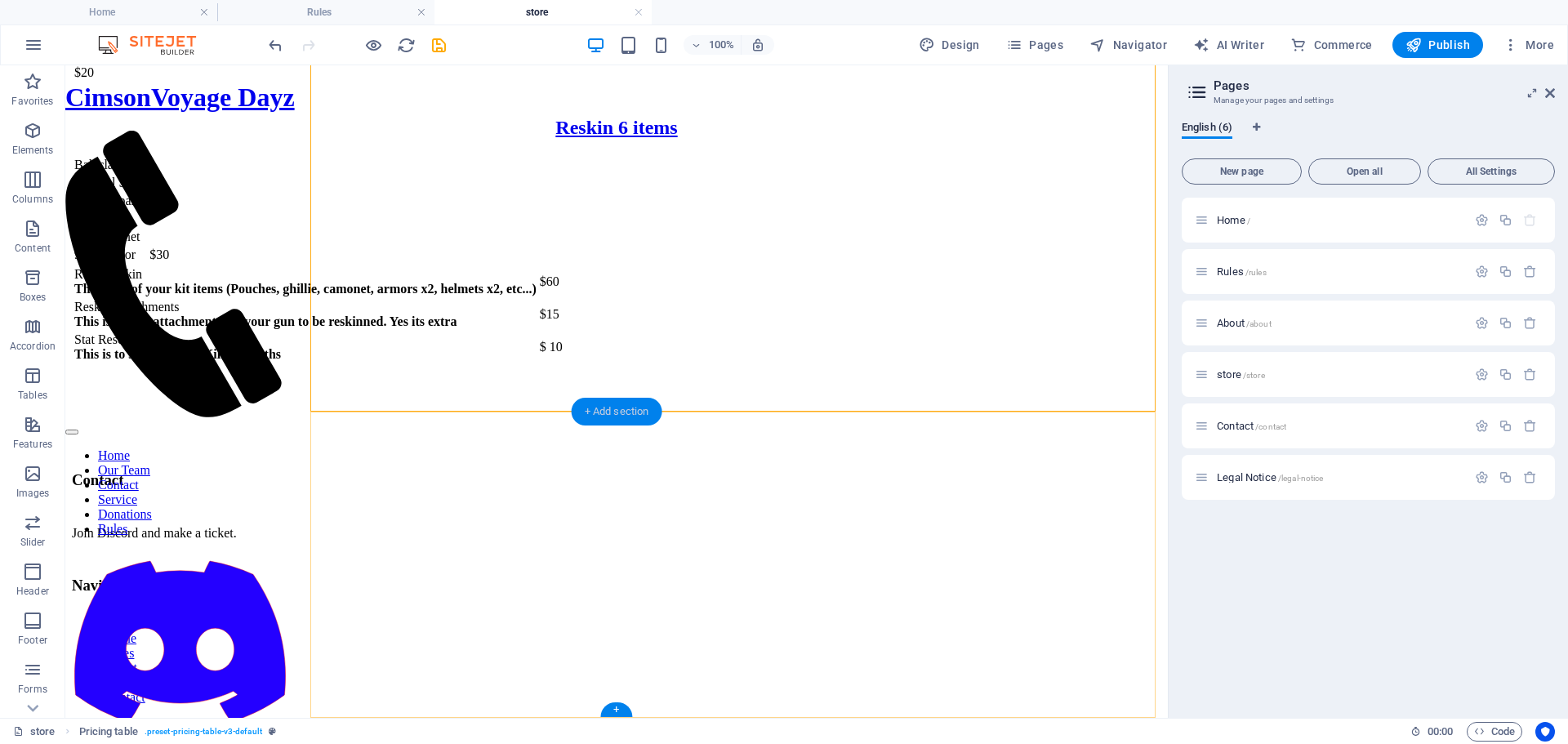
click at [606, 410] on div "+ Add section" at bounding box center [617, 411] width 90 height 27
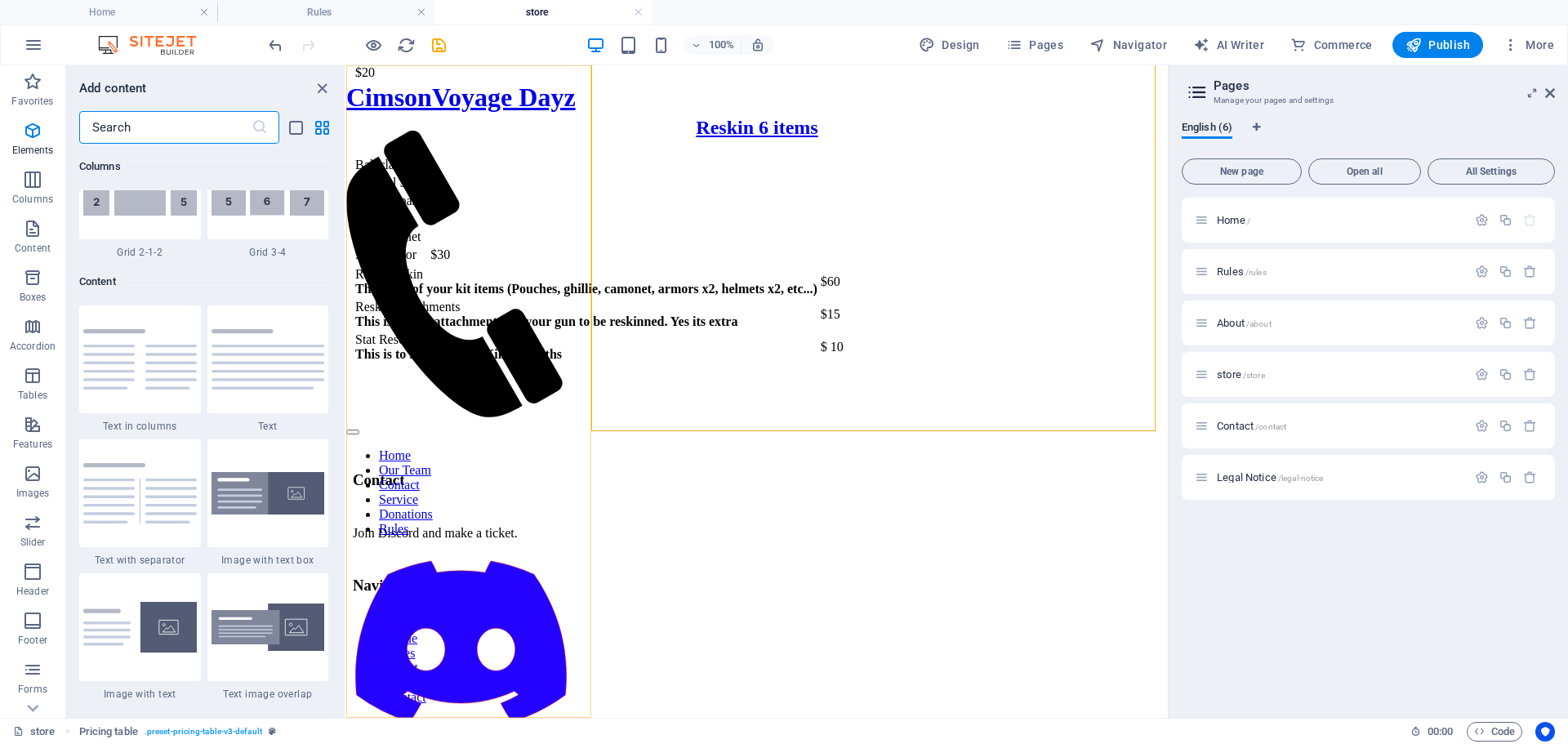
scroll to position [2856, 0]
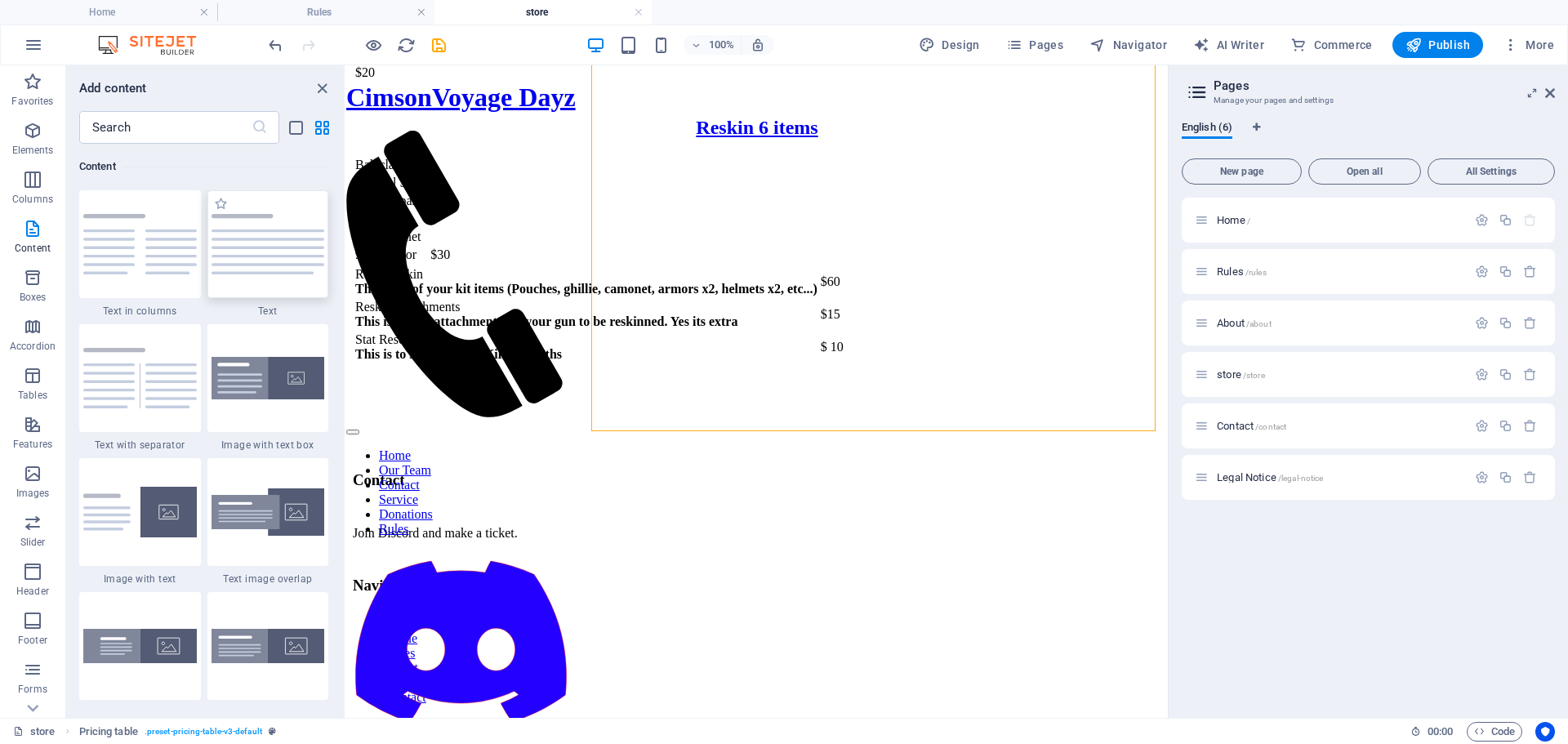
drag, startPoint x: 230, startPoint y: 272, endPoint x: 286, endPoint y: 399, distance: 138.8
click at [230, 272] on img at bounding box center [268, 244] width 113 height 60
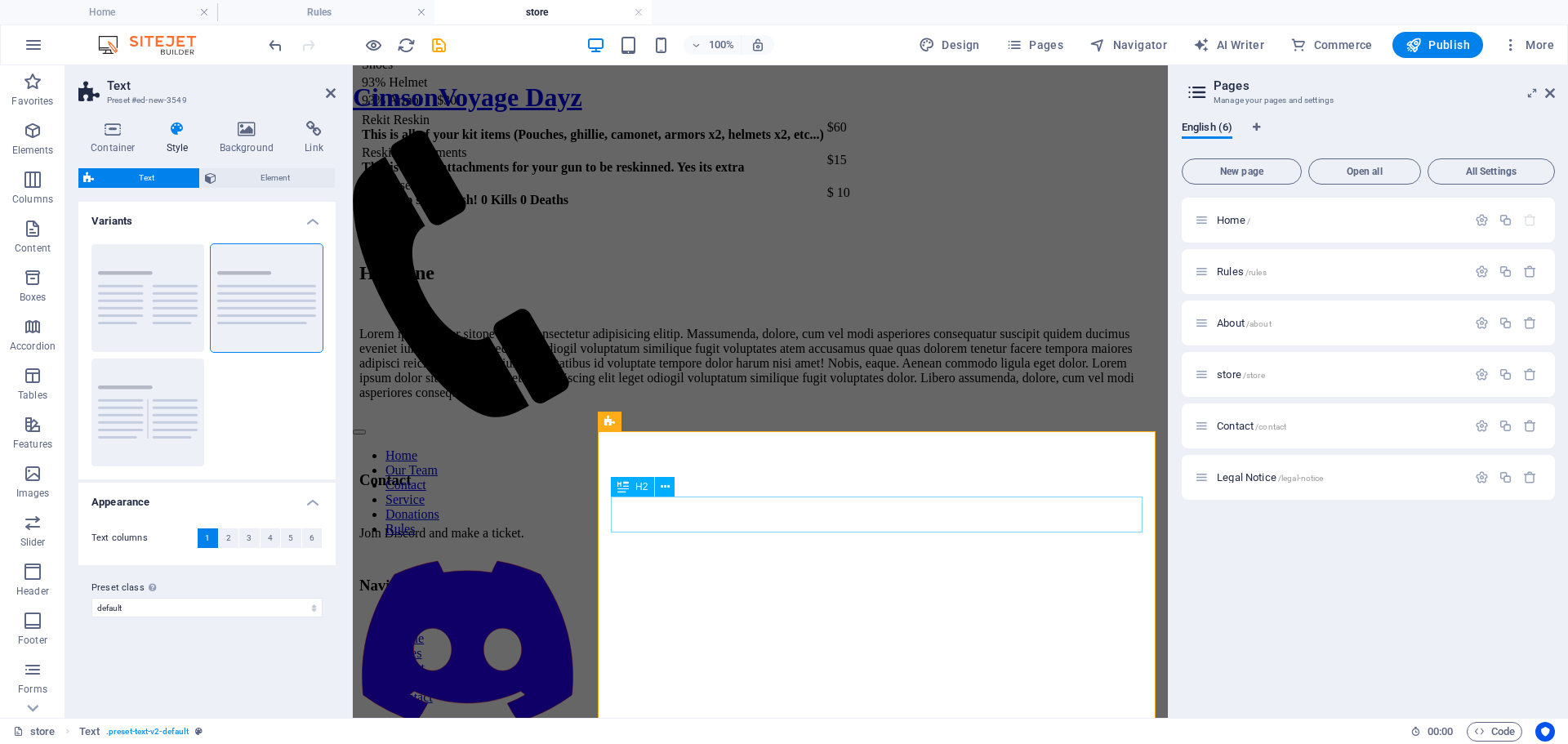
click at [727, 284] on div "Headline" at bounding box center [760, 272] width 802 height 22
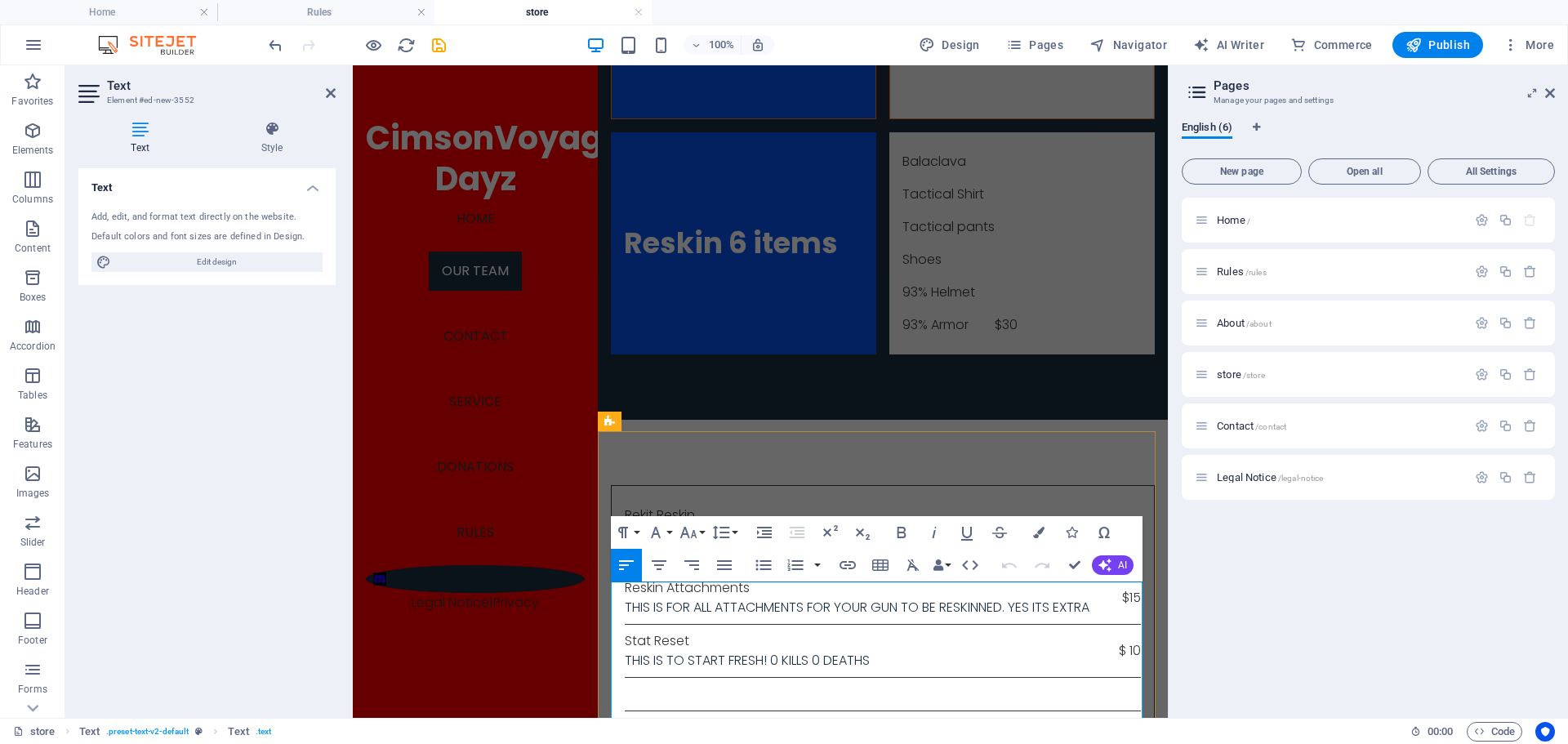
scroll to position [2020, 0]
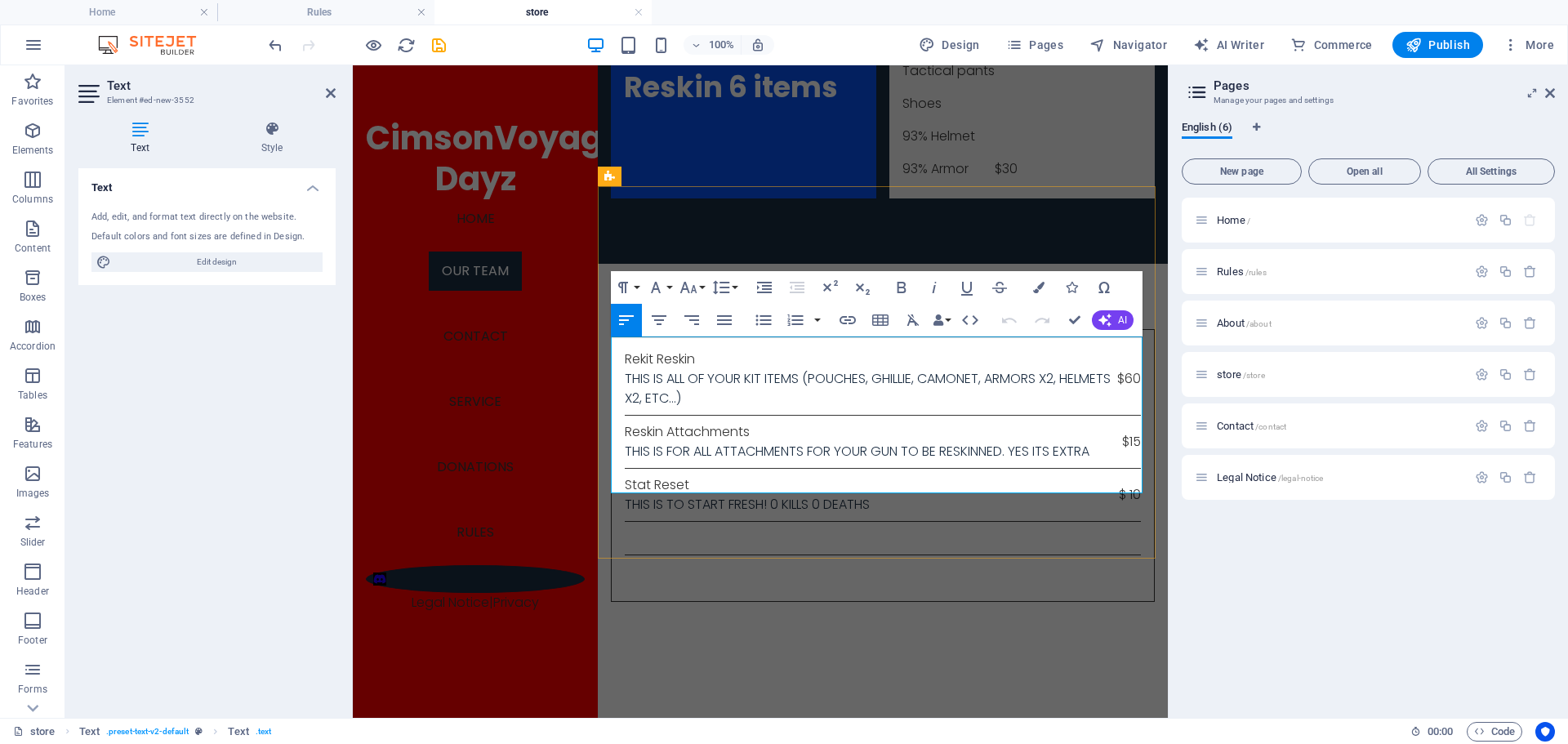
drag, startPoint x: 1081, startPoint y: 480, endPoint x: 619, endPoint y: 349, distance: 480.2
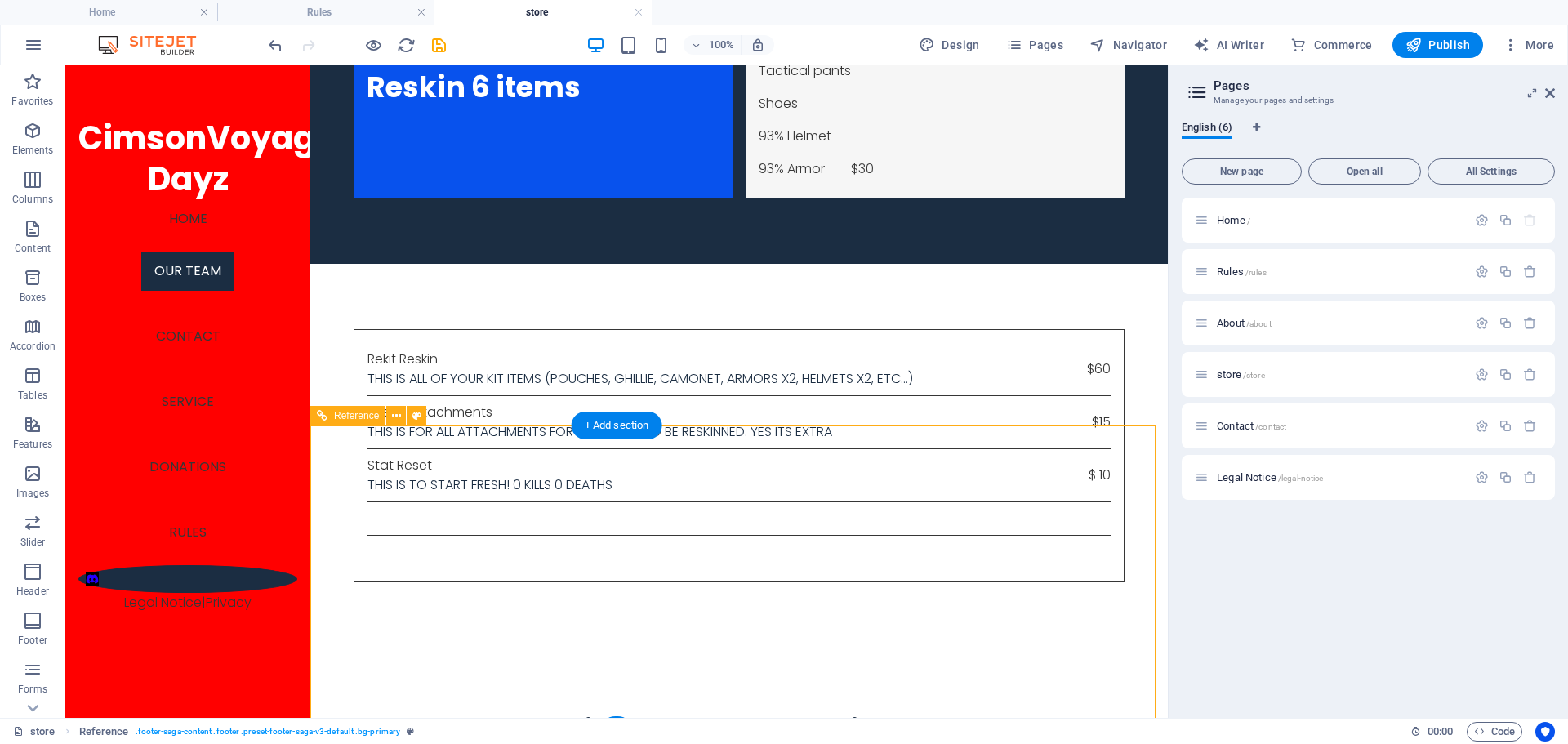
scroll to position [2030, 0]
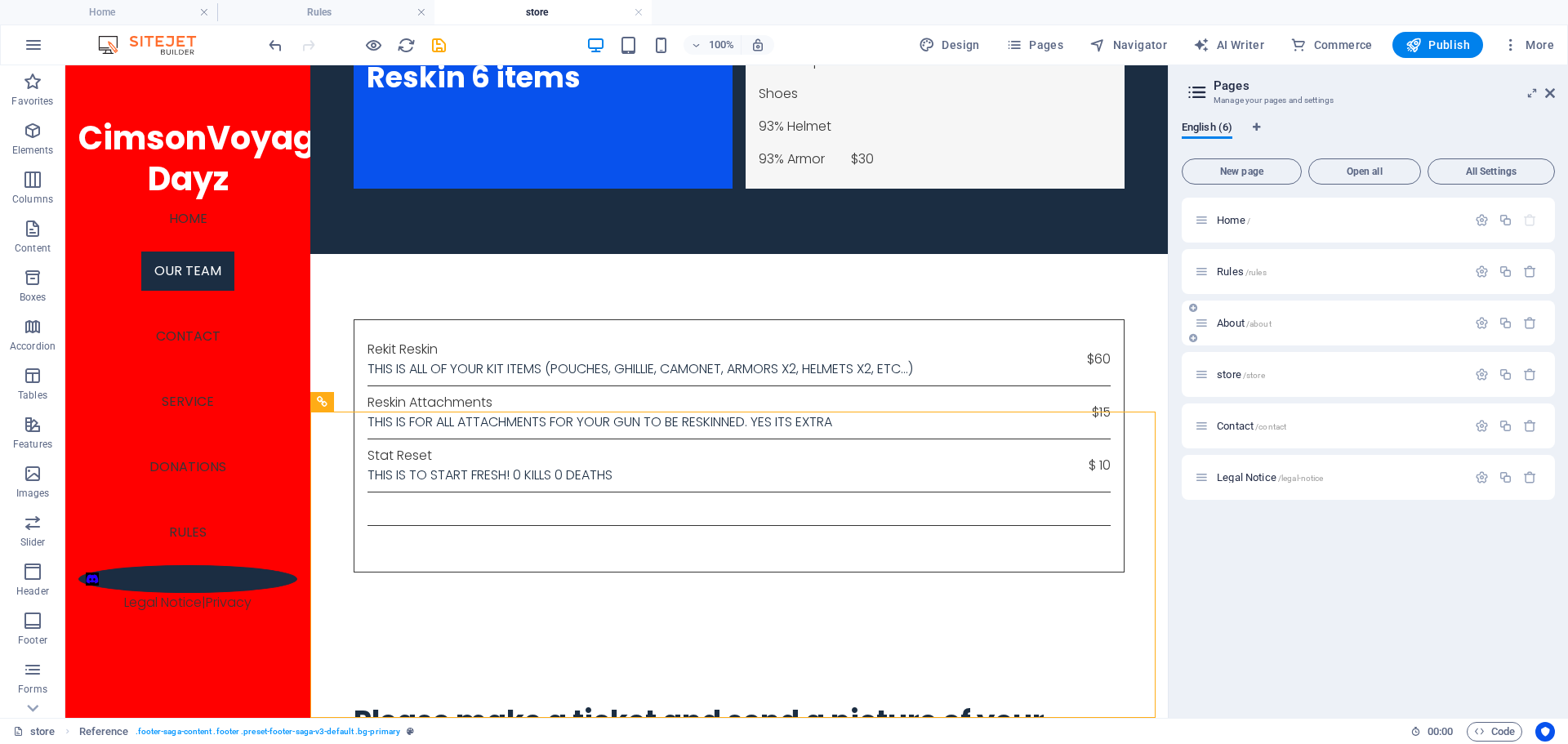
click at [1235, 314] on div "About /about" at bounding box center [1331, 323] width 272 height 19
click at [1236, 322] on span "About /about" at bounding box center [1244, 322] width 55 height 12
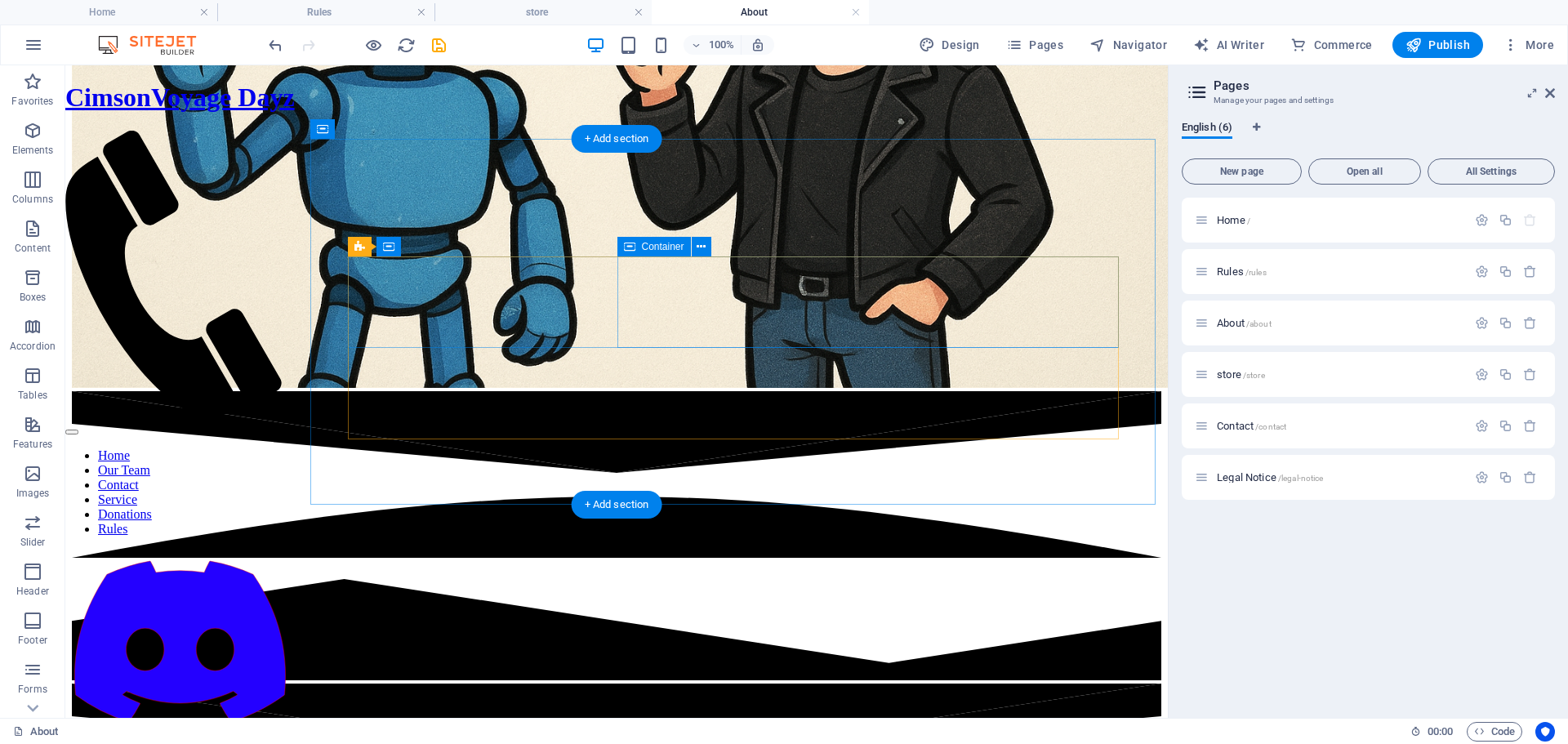
scroll to position [1061, 0]
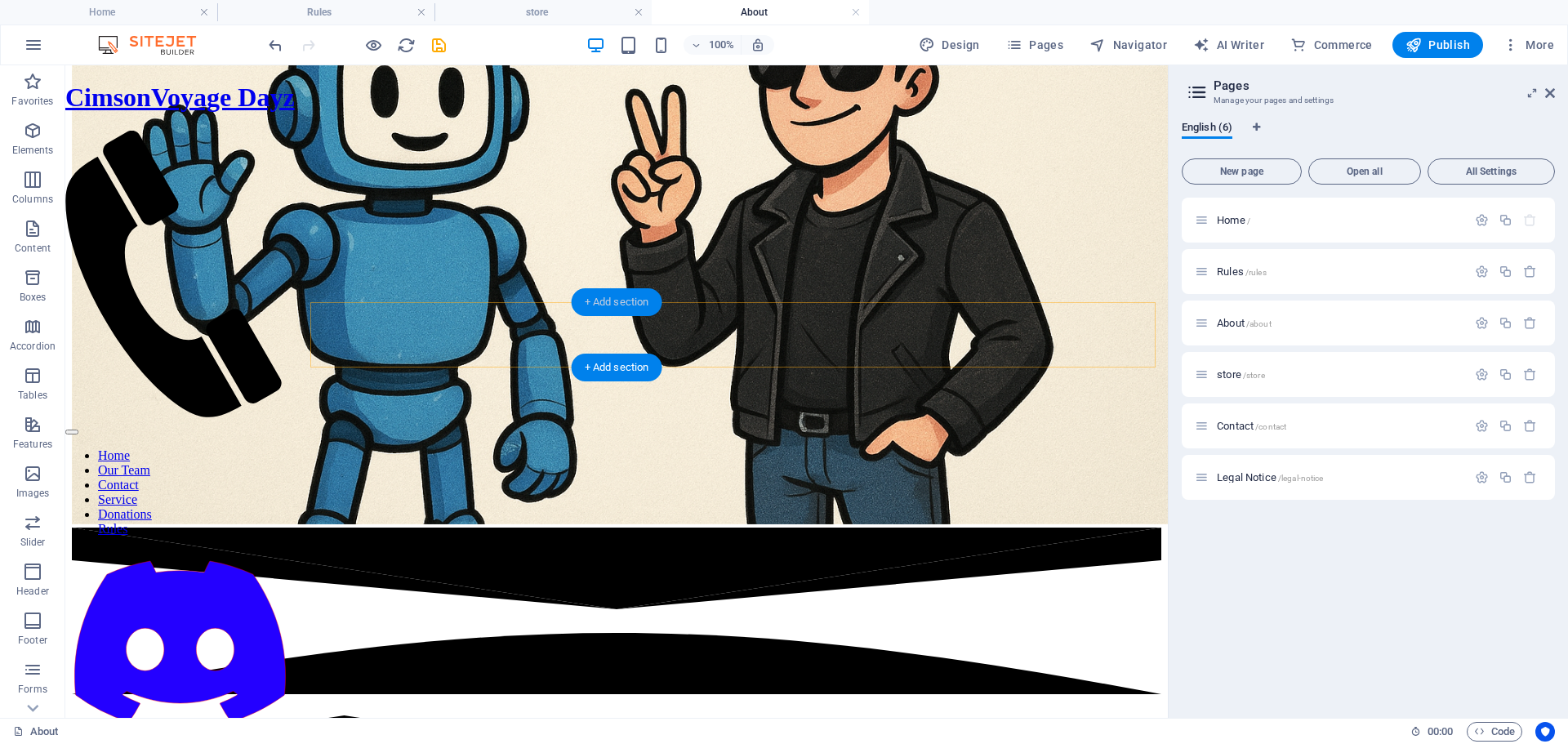
click at [623, 307] on div "+ Add section" at bounding box center [617, 301] width 90 height 27
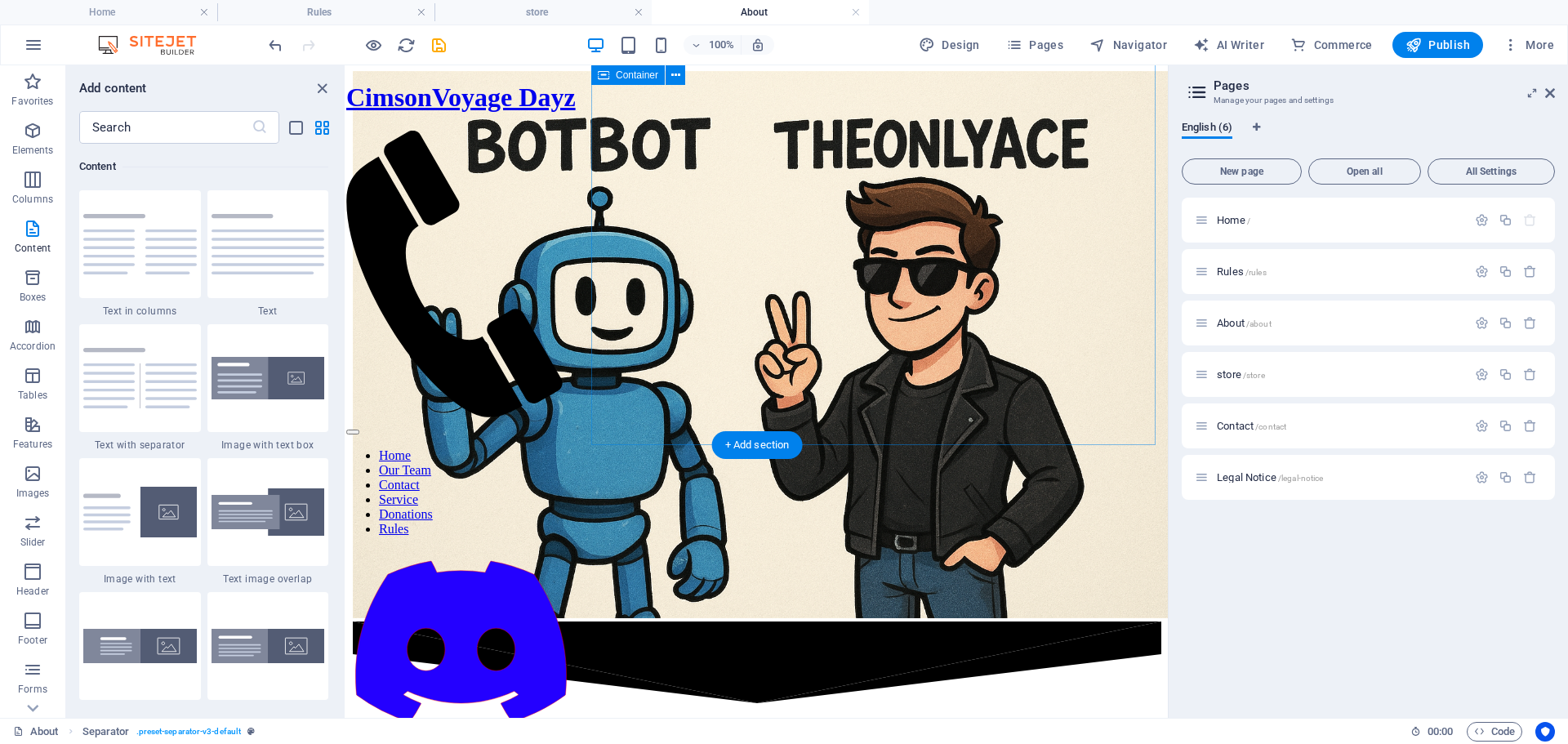
scroll to position [784, 0]
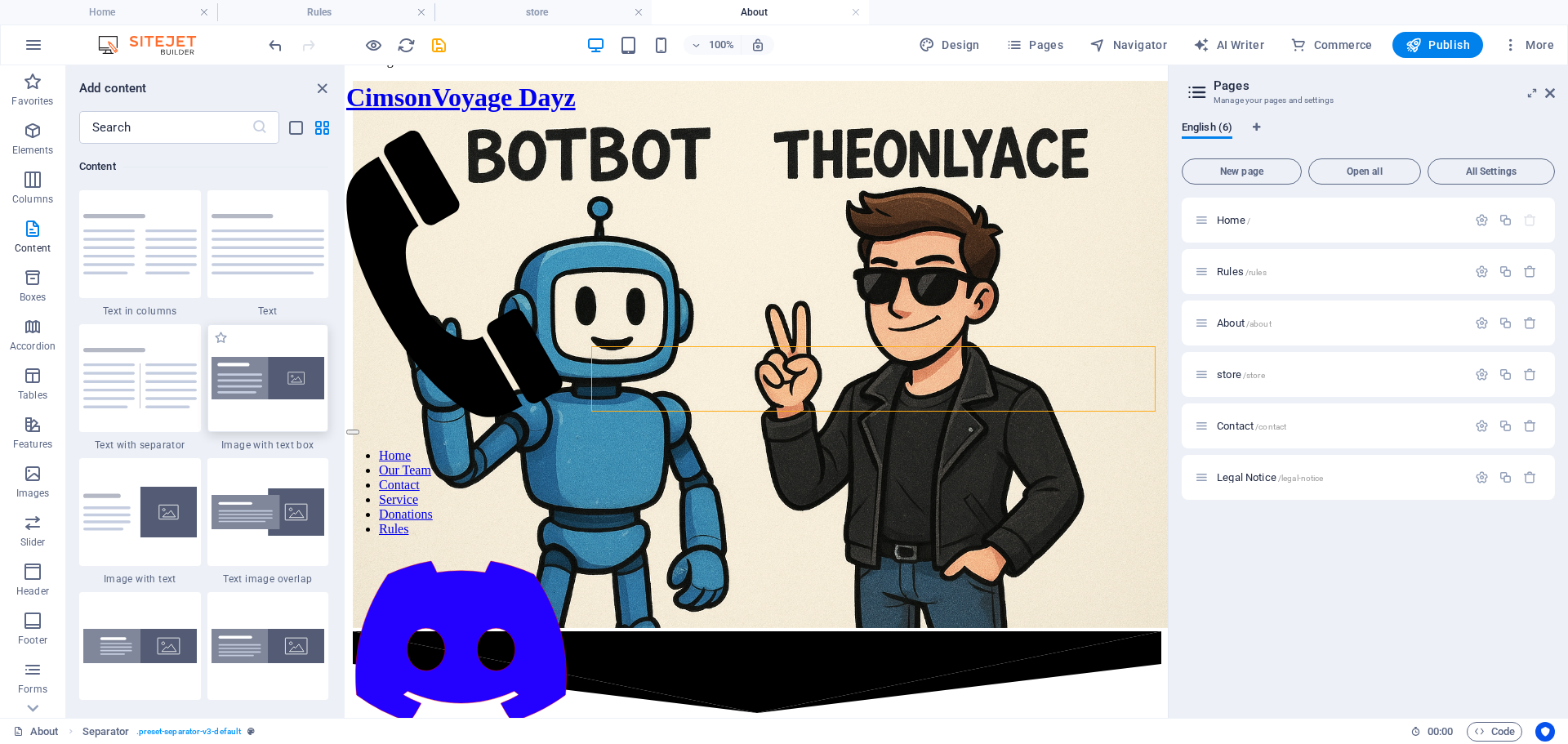
click at [224, 364] on img at bounding box center [268, 379] width 113 height 43
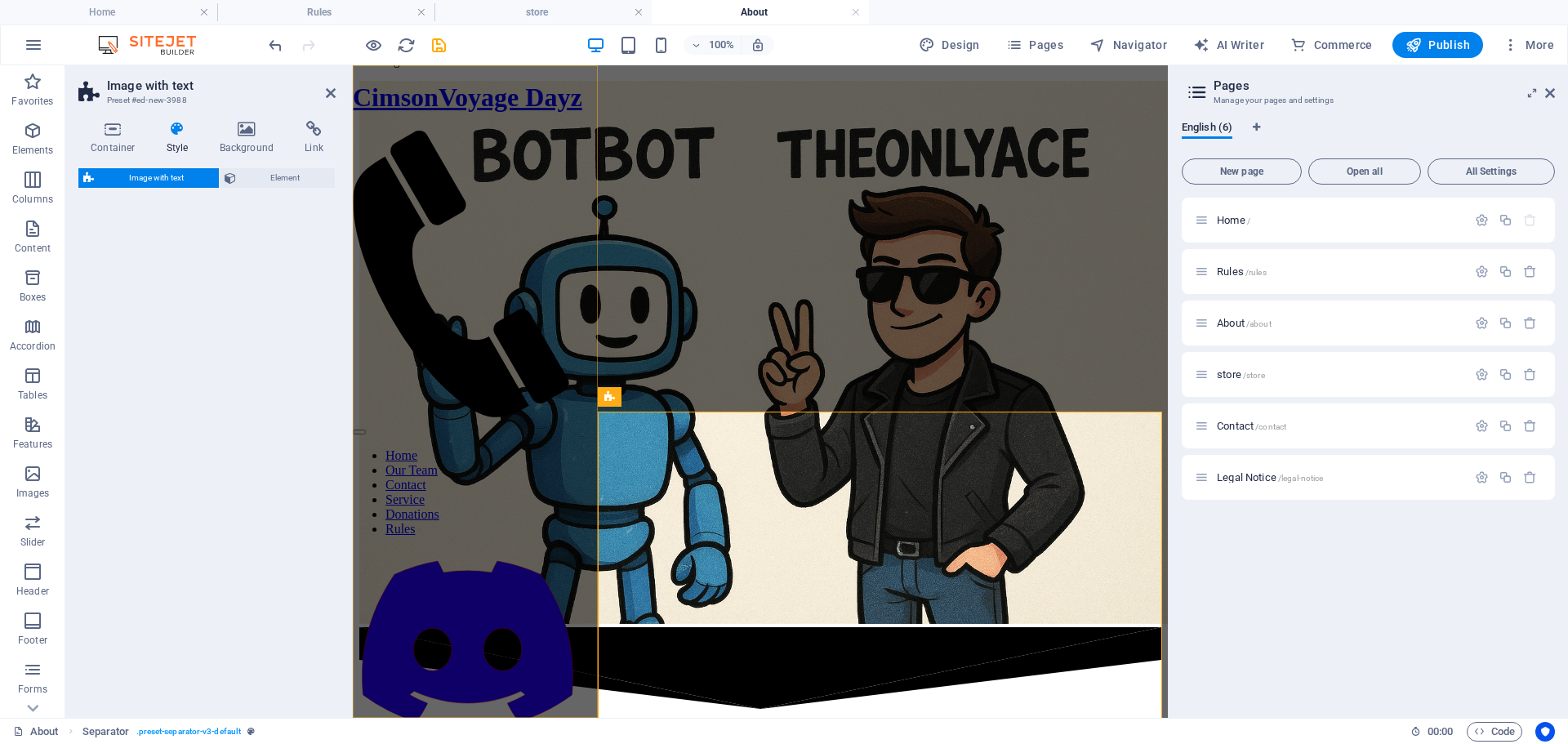
select select "rem"
select select "px"
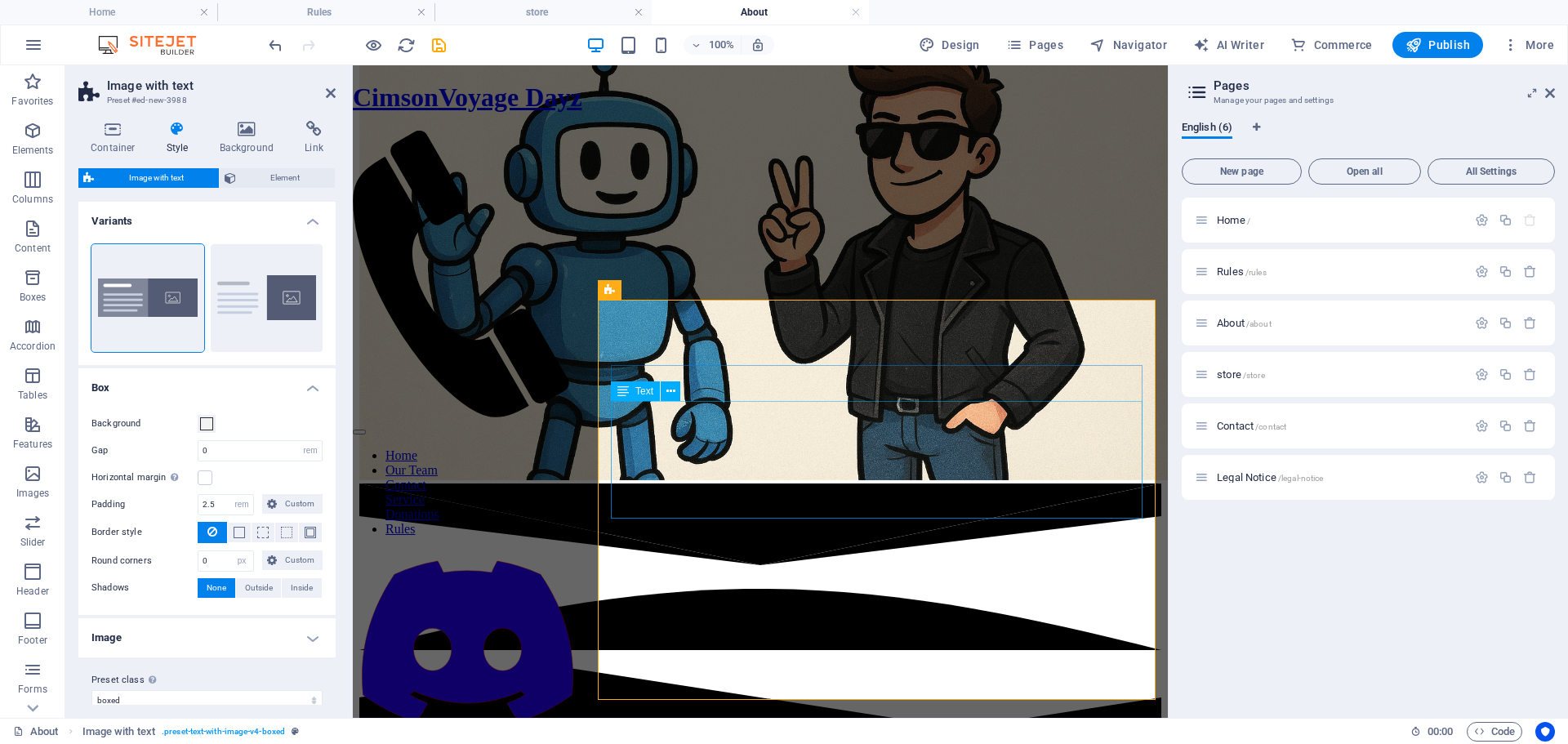
scroll to position [947, 0]
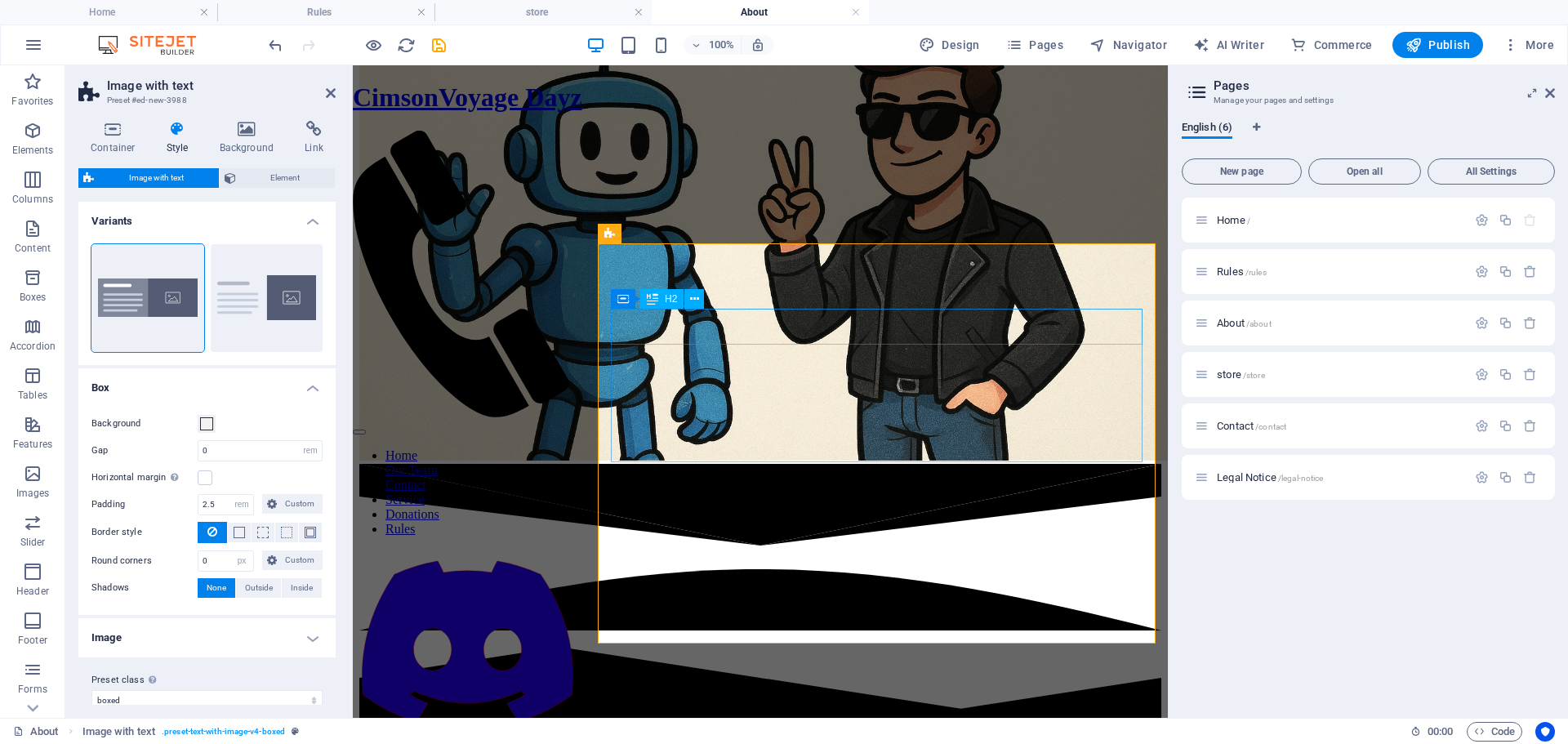
click at [837, 740] on div "New headline" at bounding box center [760, 751] width 802 height 22
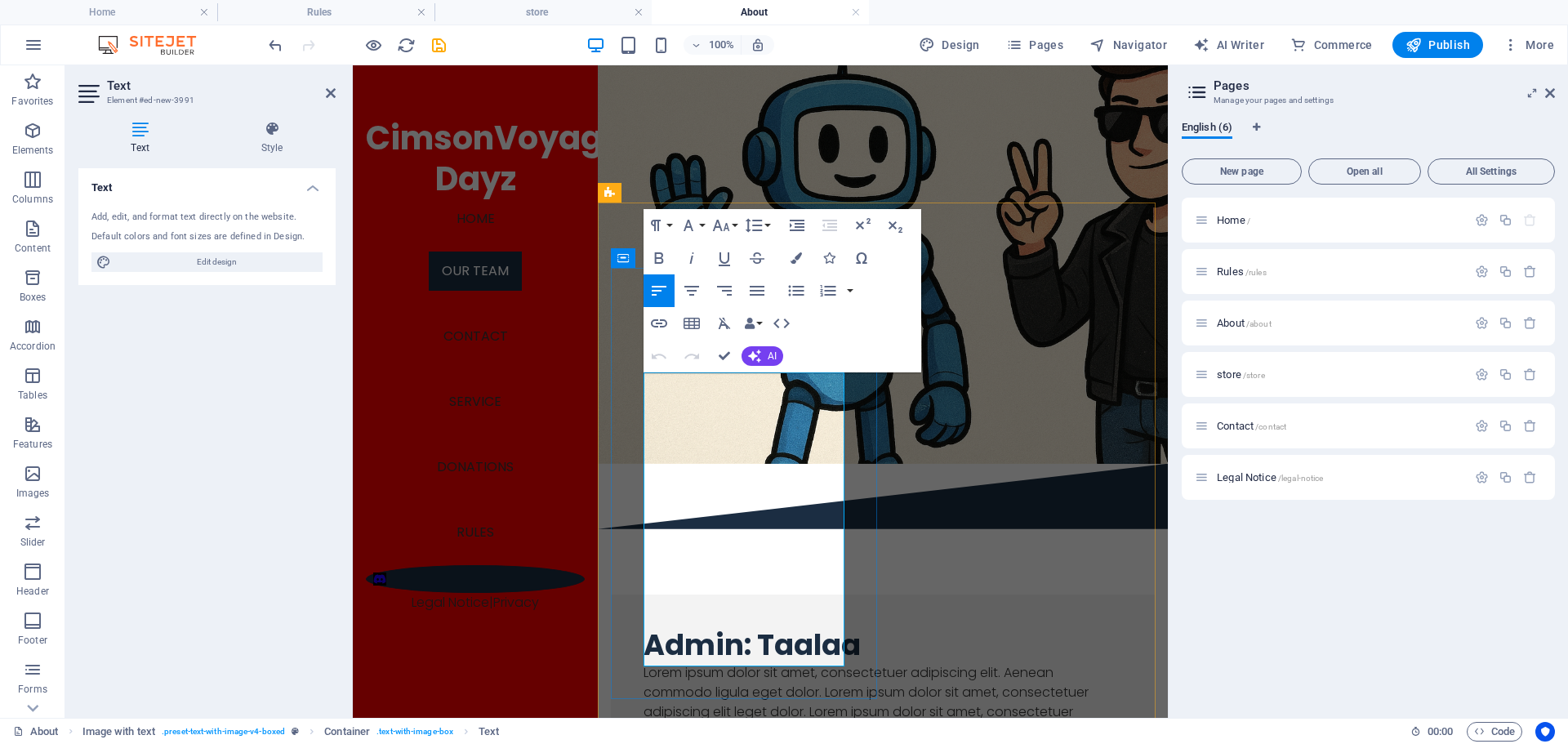
scroll to position [1111, 0]
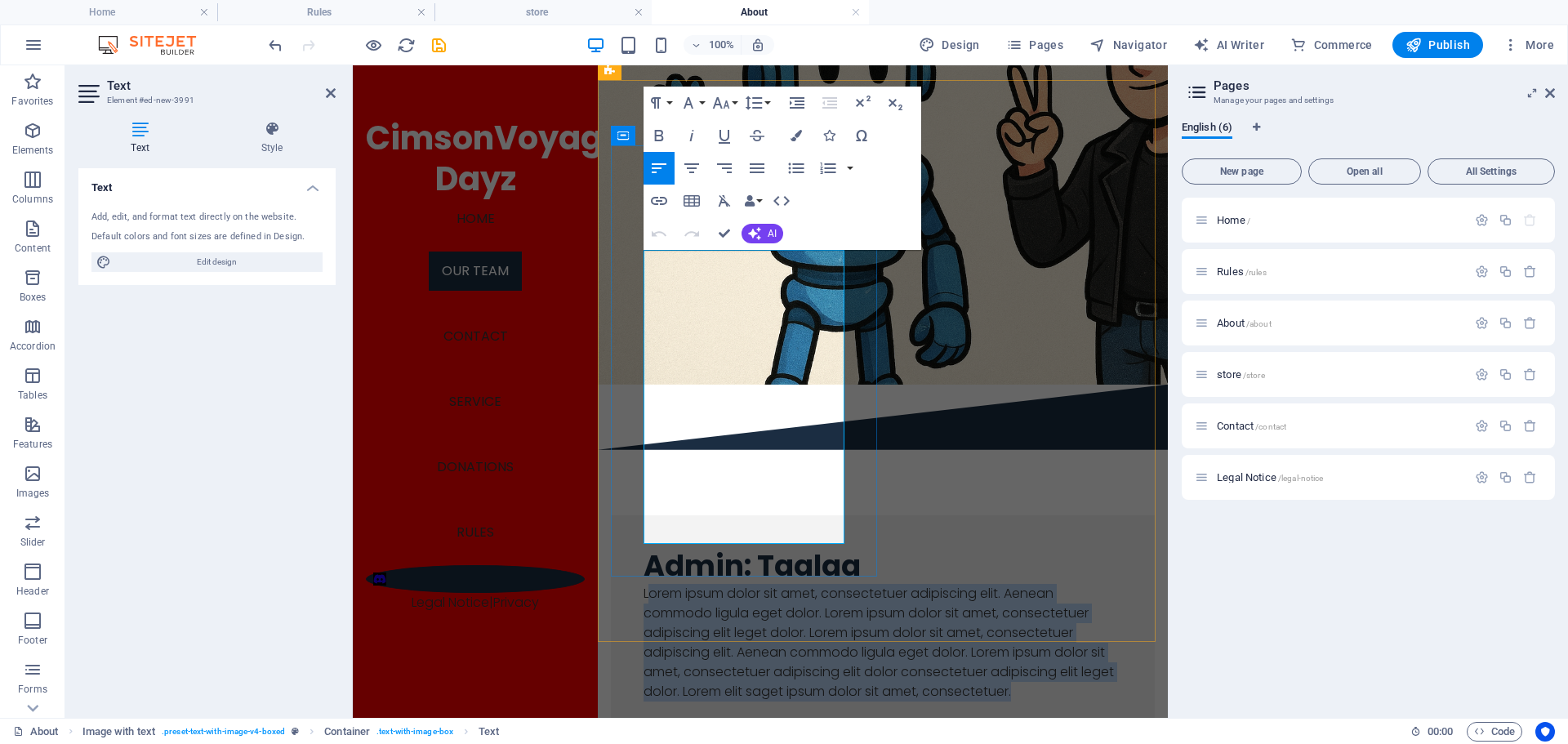
drag, startPoint x: 740, startPoint y: 538, endPoint x: 647, endPoint y: 264, distance: 289.4
click at [647, 584] on p "Lorem ipsum dolor sit amet, consectetuer adipiscing elit. Aenean commodo ligula…" at bounding box center [883, 642] width 479 height 118
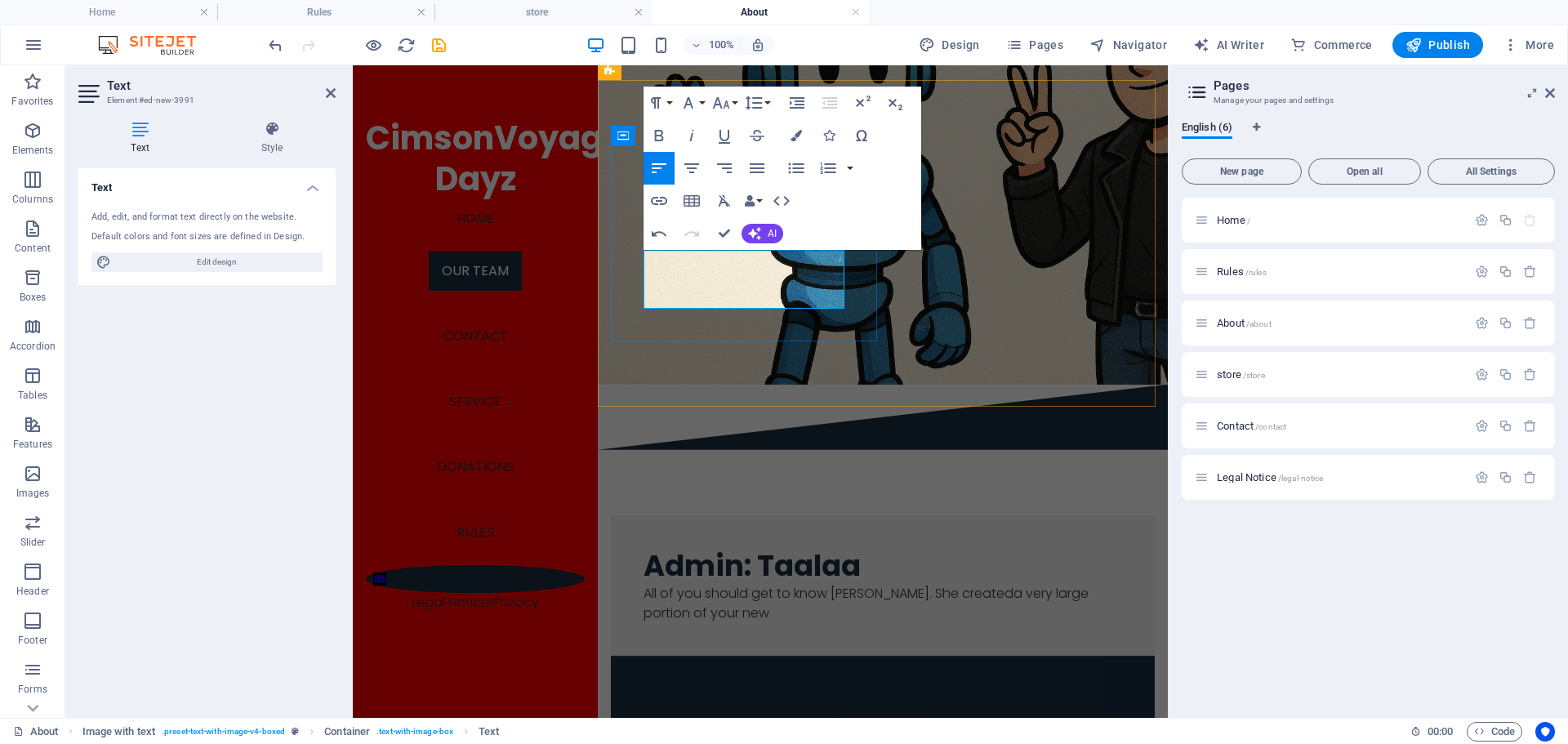
click at [757, 584] on p "​All of you should get to know [PERSON_NAME]. She createda very large portion o…" at bounding box center [883, 604] width 479 height 40
click at [770, 584] on p "All of you should get to know [PERSON_NAME]. She created a very large portion o…" at bounding box center [883, 604] width 479 height 40
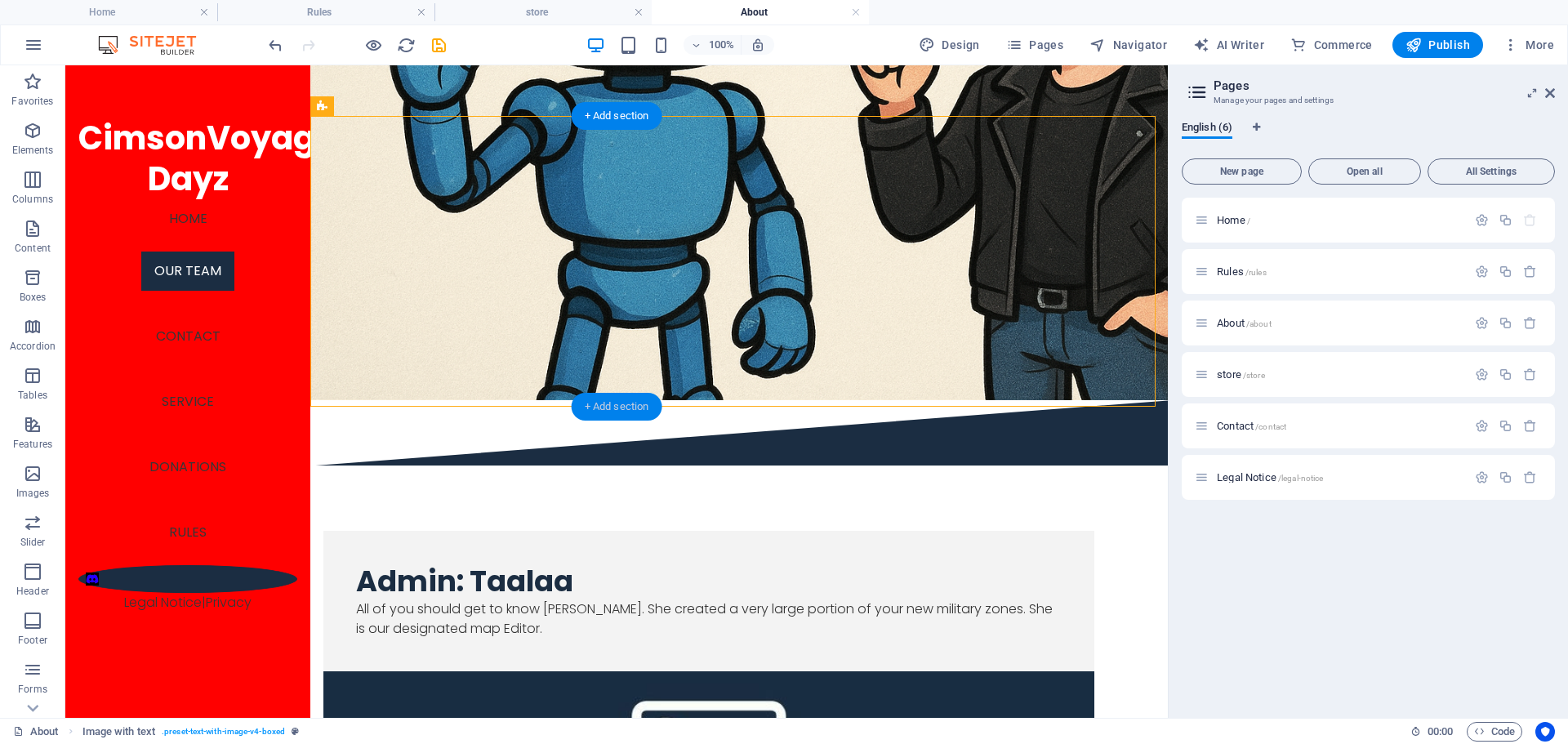
click at [632, 412] on div "+ Add section" at bounding box center [617, 406] width 90 height 27
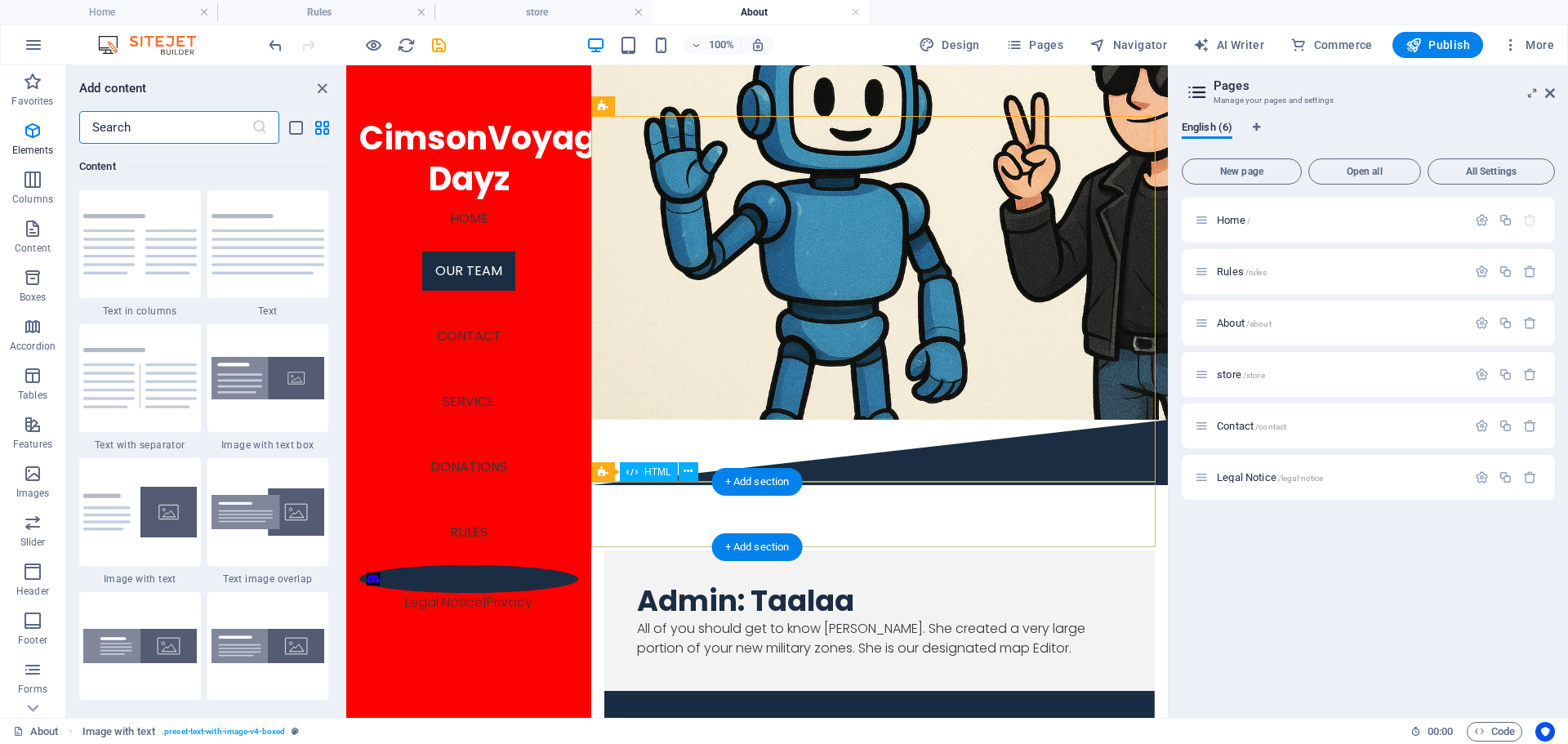
scroll to position [2856, 0]
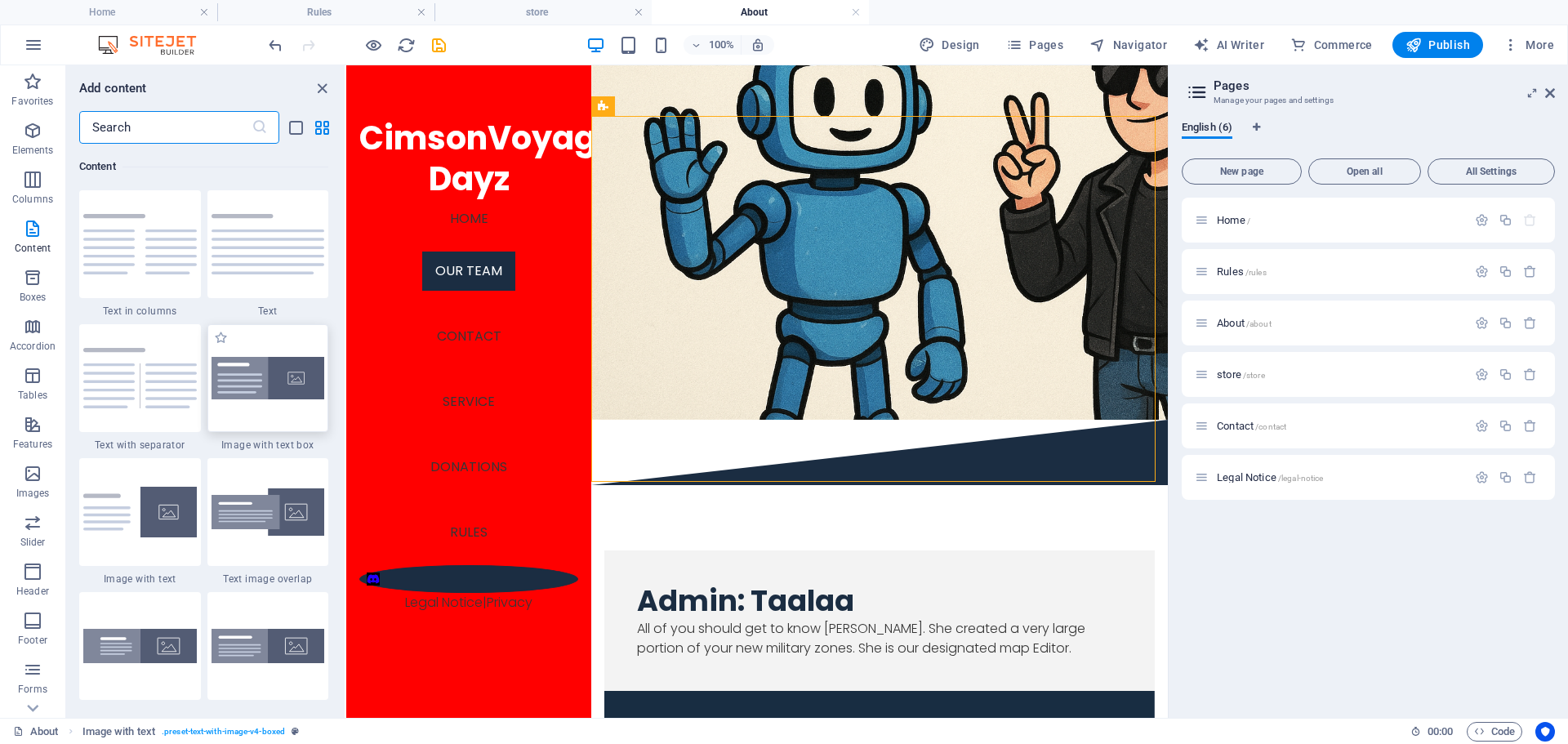
click at [266, 382] on img at bounding box center [268, 379] width 113 height 43
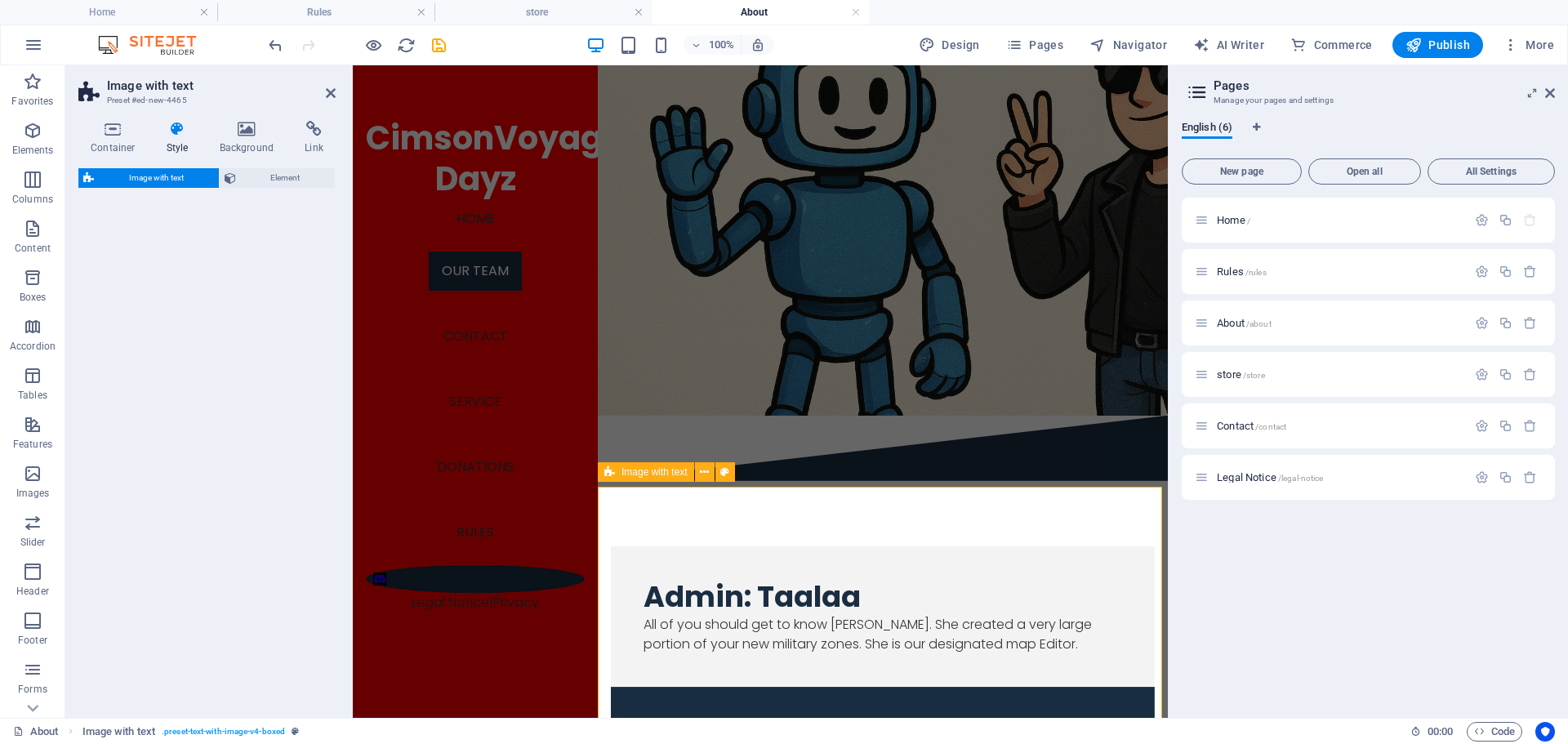
select select "rem"
select select "px"
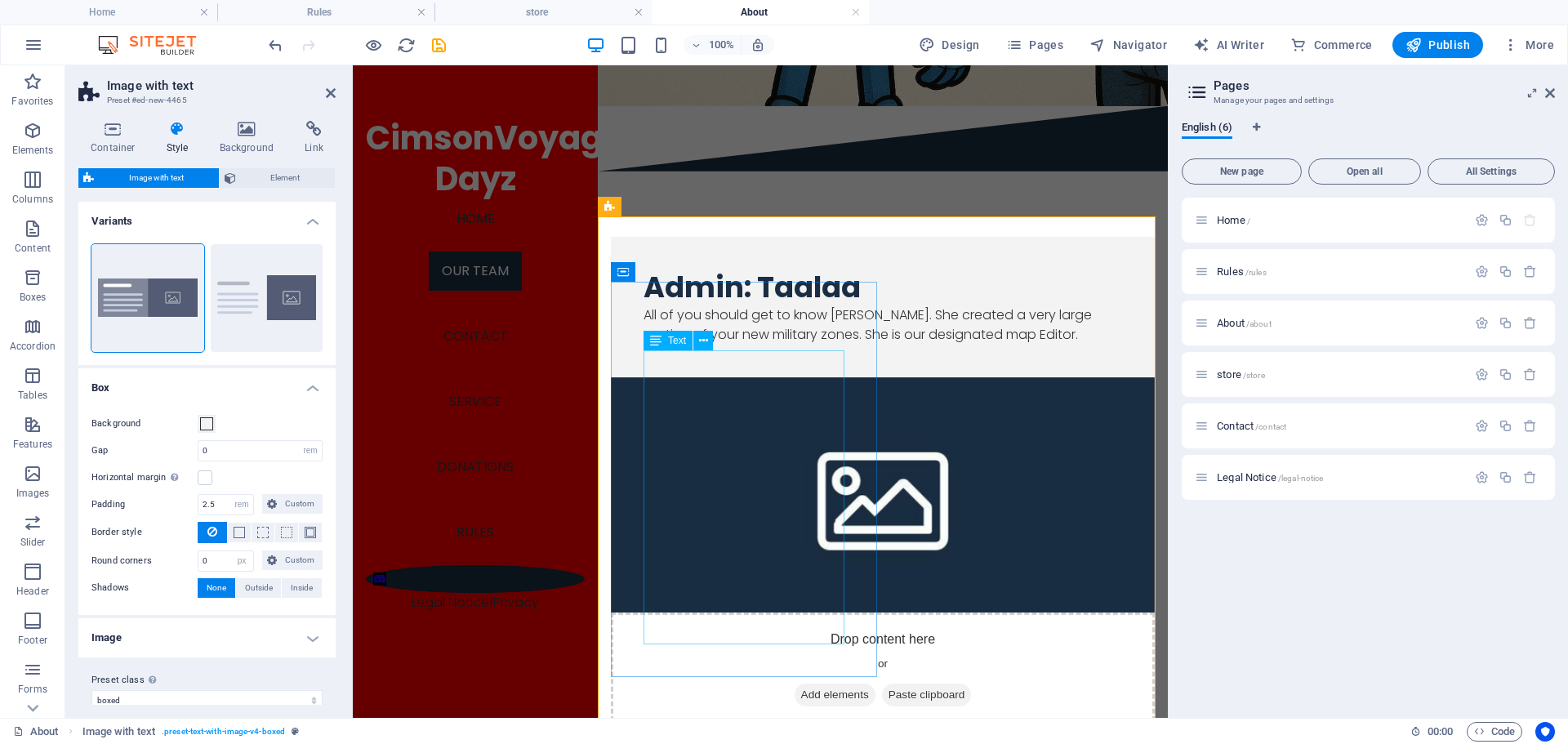
scroll to position [1483, 0]
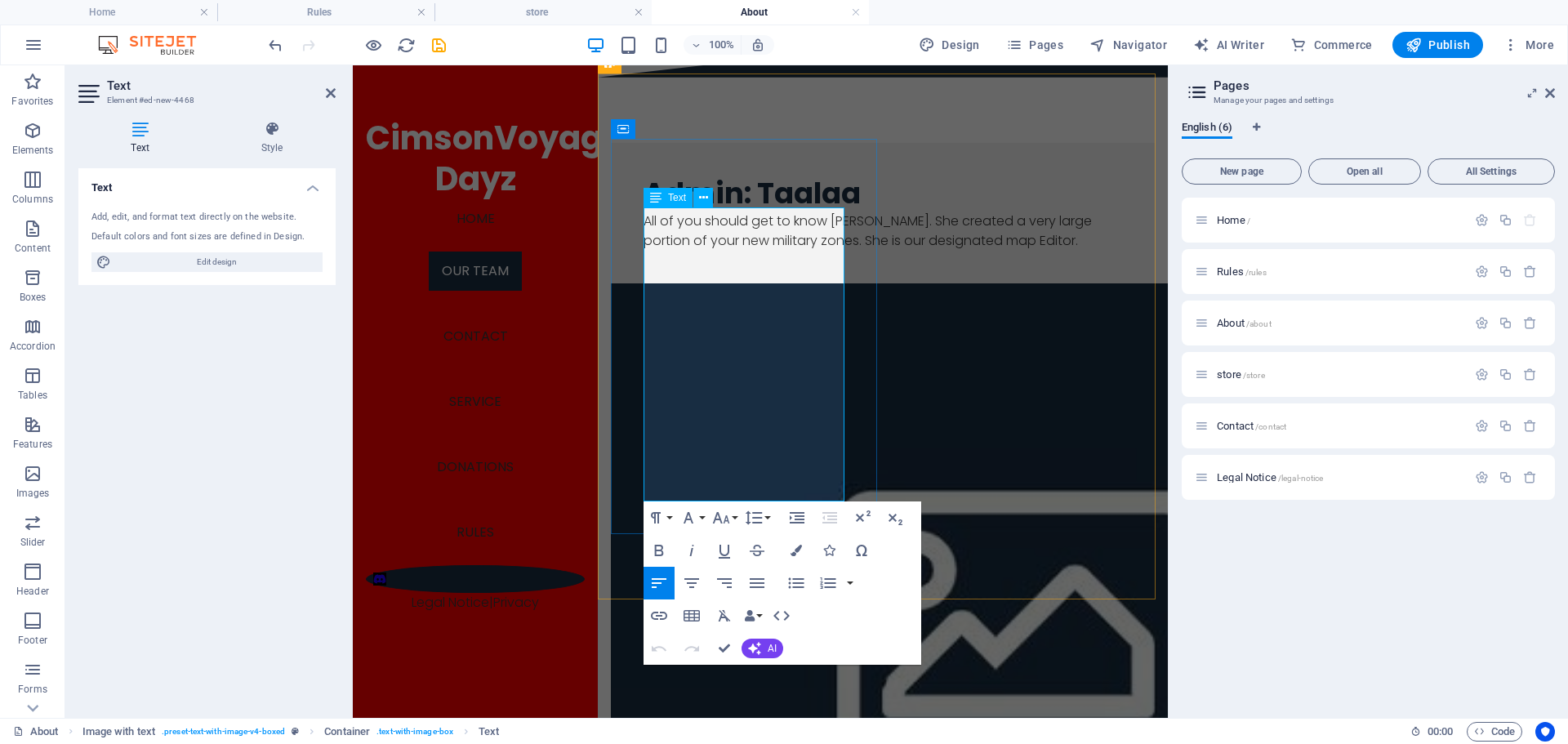
drag, startPoint x: 761, startPoint y: 491, endPoint x: 652, endPoint y: 217, distance: 294.9
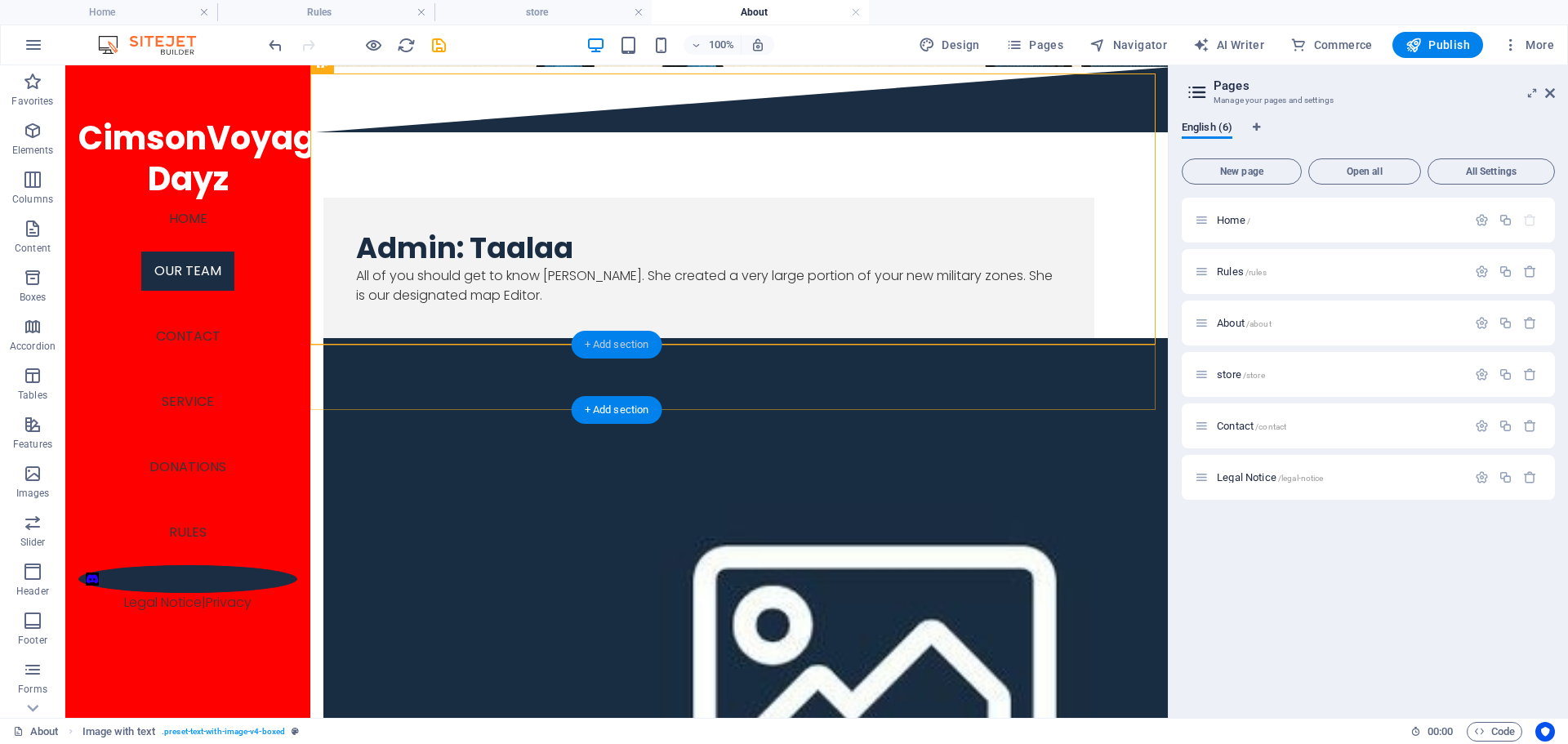
click at [600, 347] on div "+ Add section" at bounding box center [617, 344] width 90 height 27
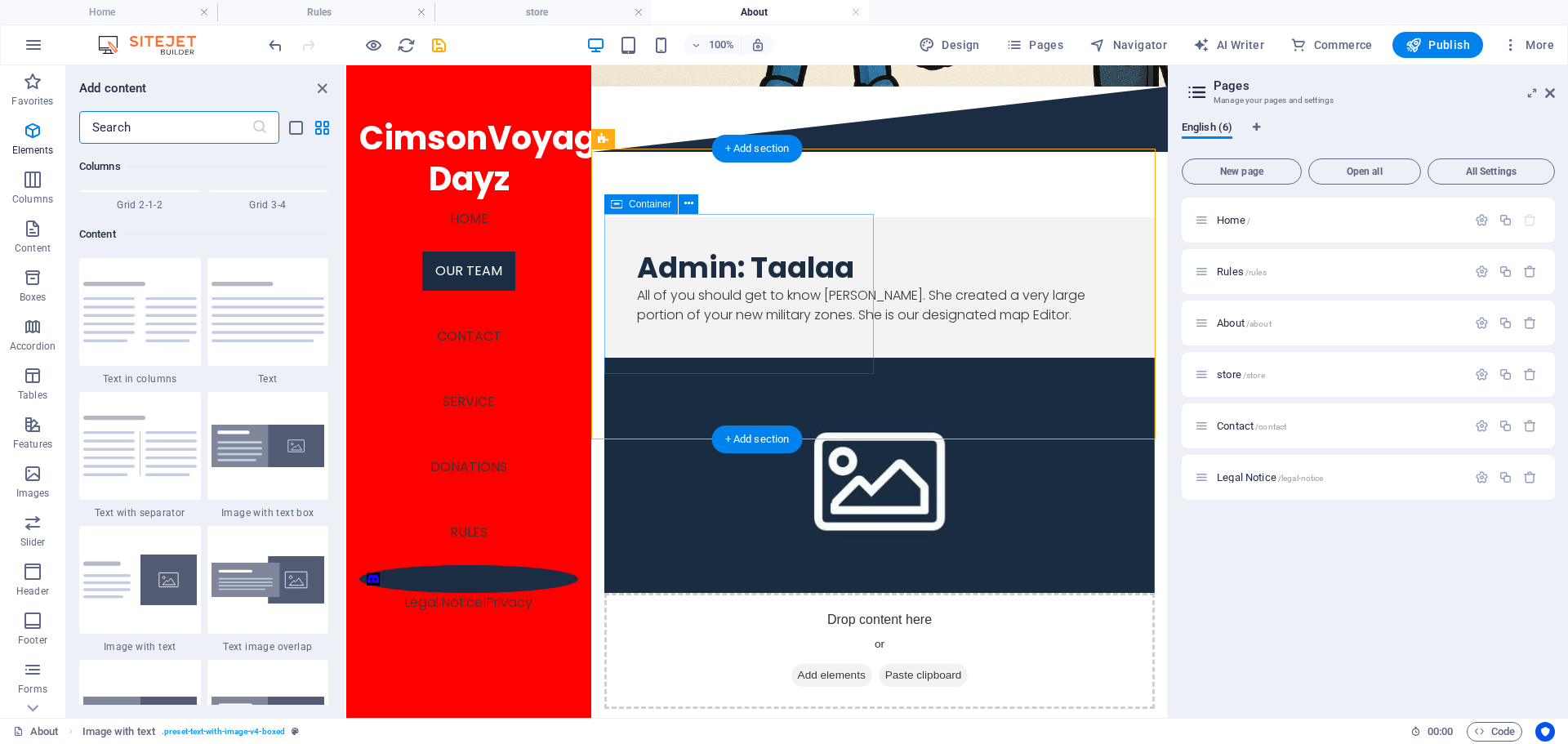
scroll to position [2856, 0]
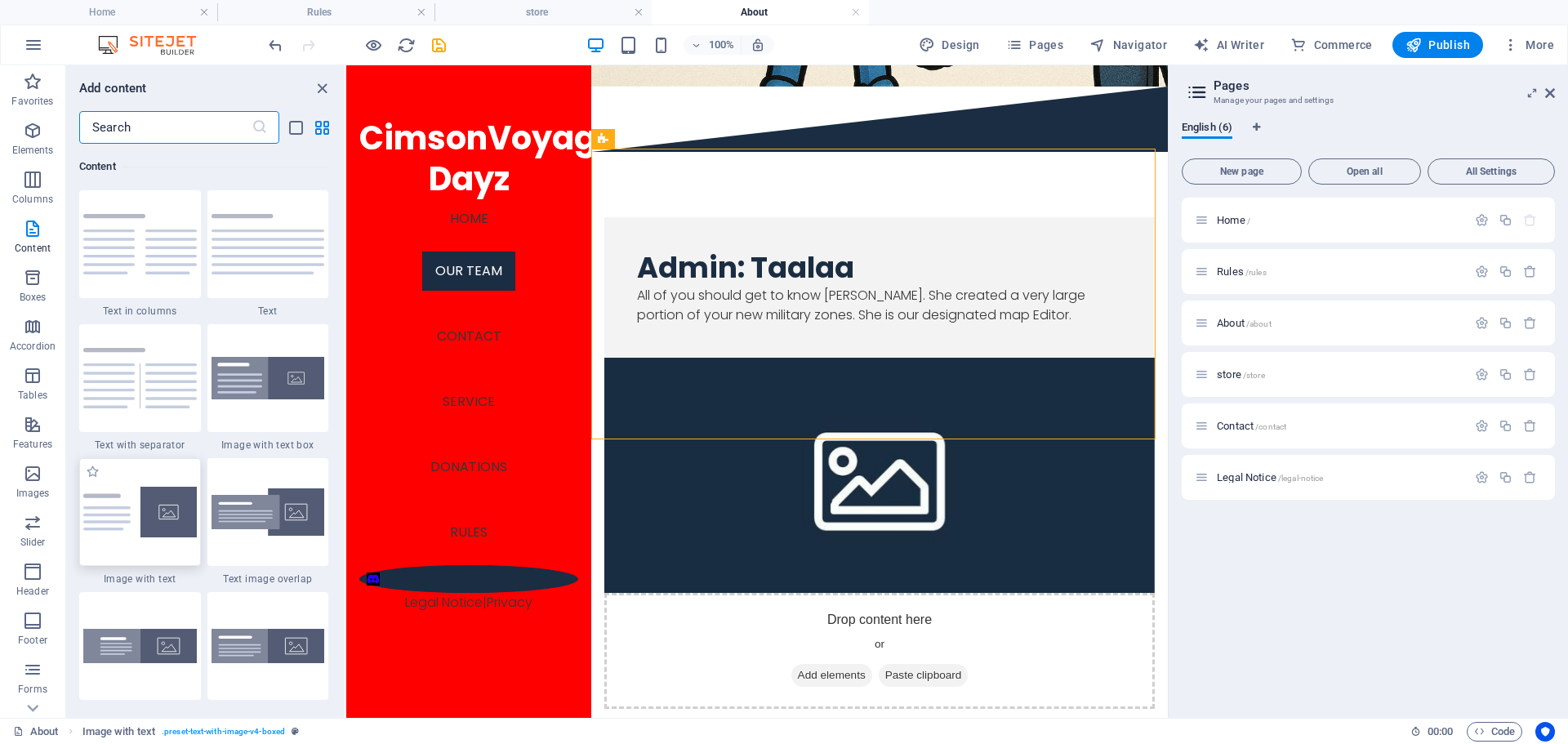
click at [187, 531] on img at bounding box center [139, 512] width 113 height 51
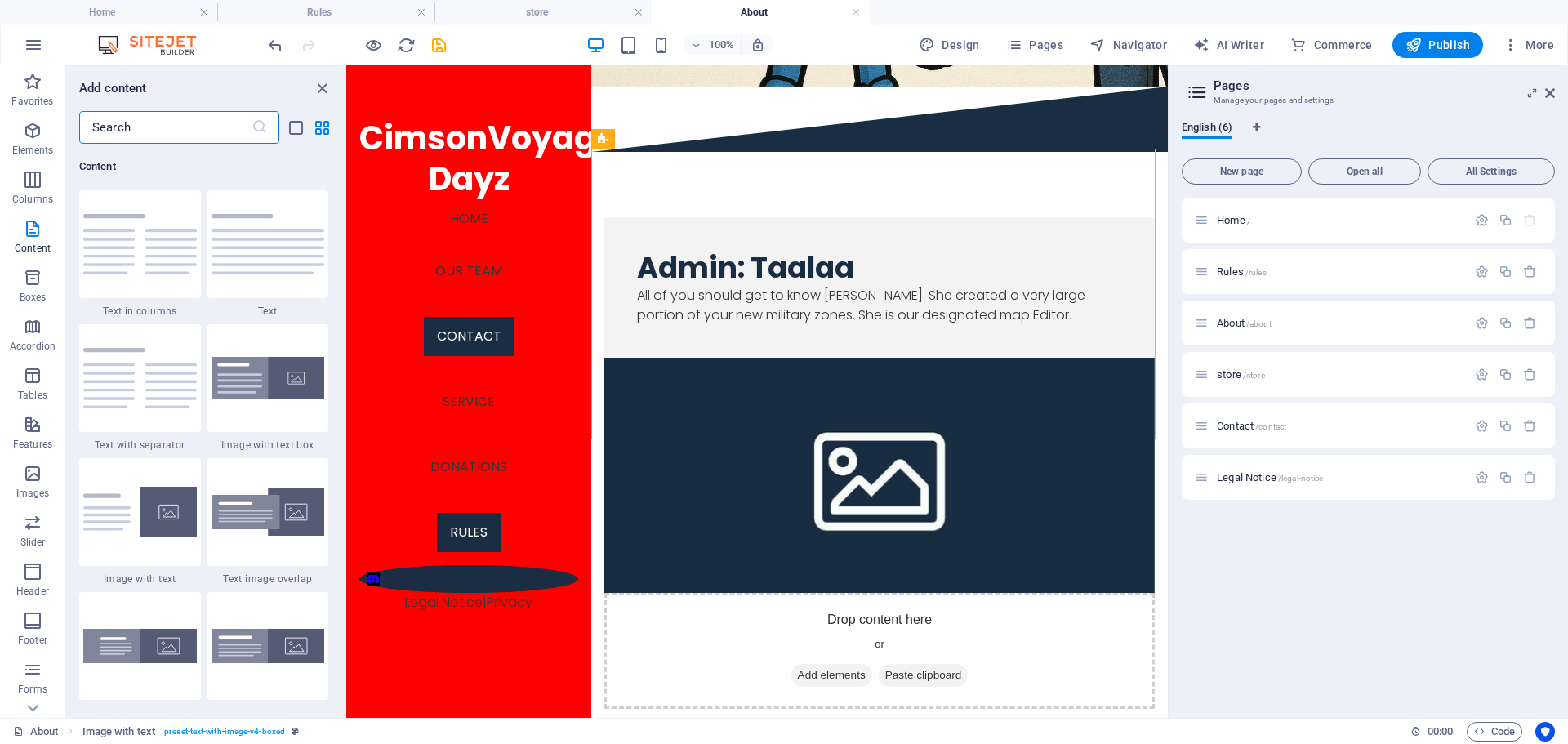
scroll to position [1408, 0]
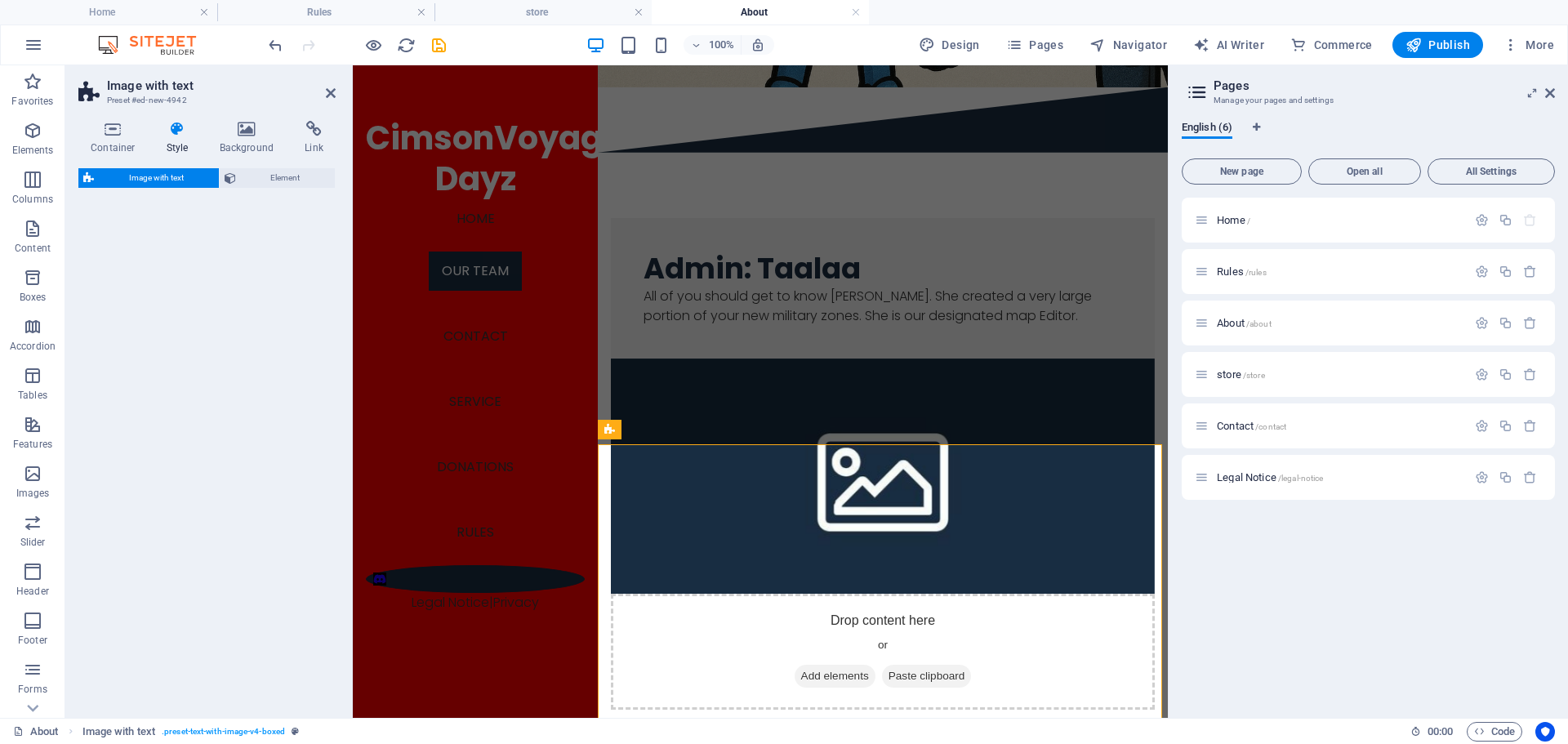
select select "rem"
select select "px"
select select "preset-text-with-image-v4-default"
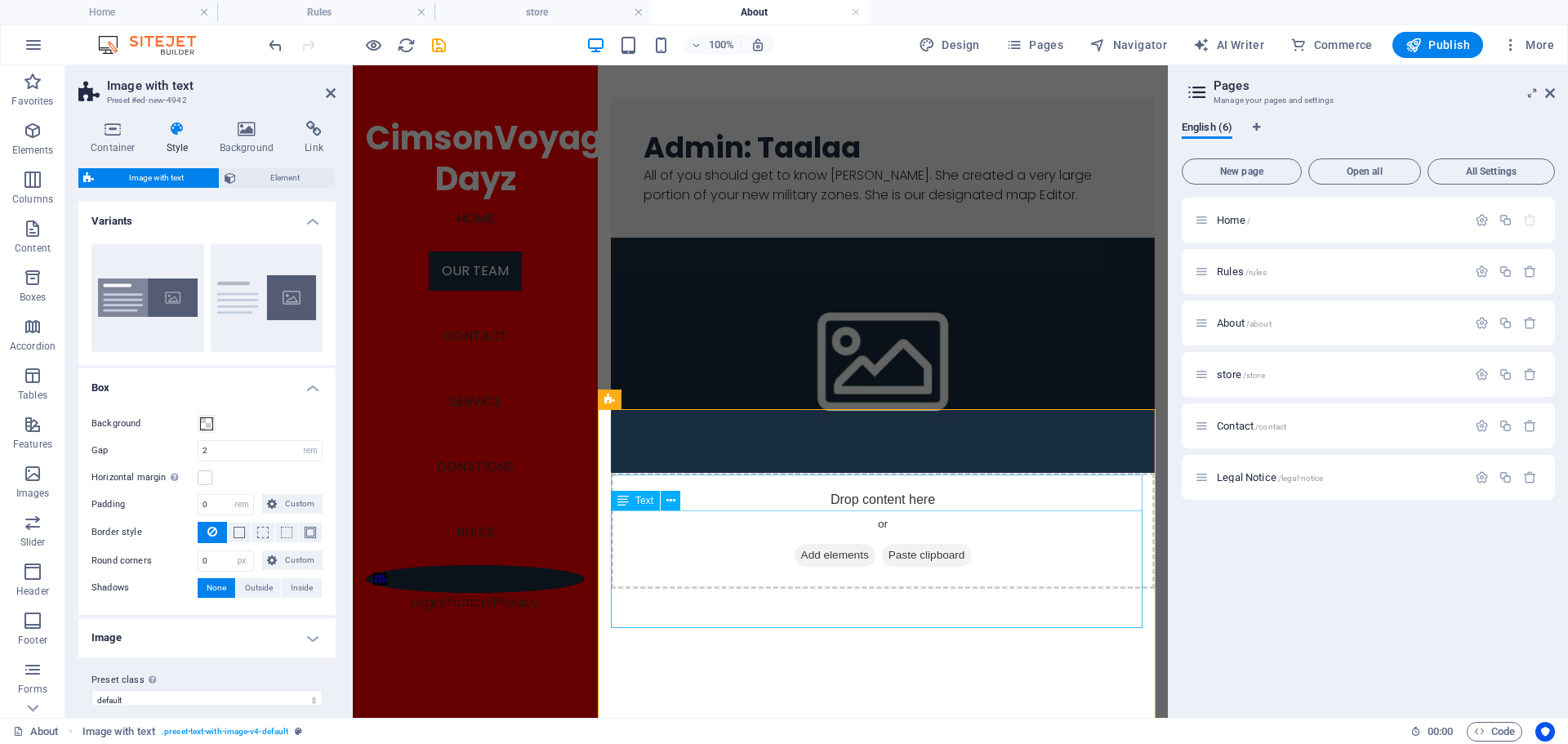
scroll to position [1572, 0]
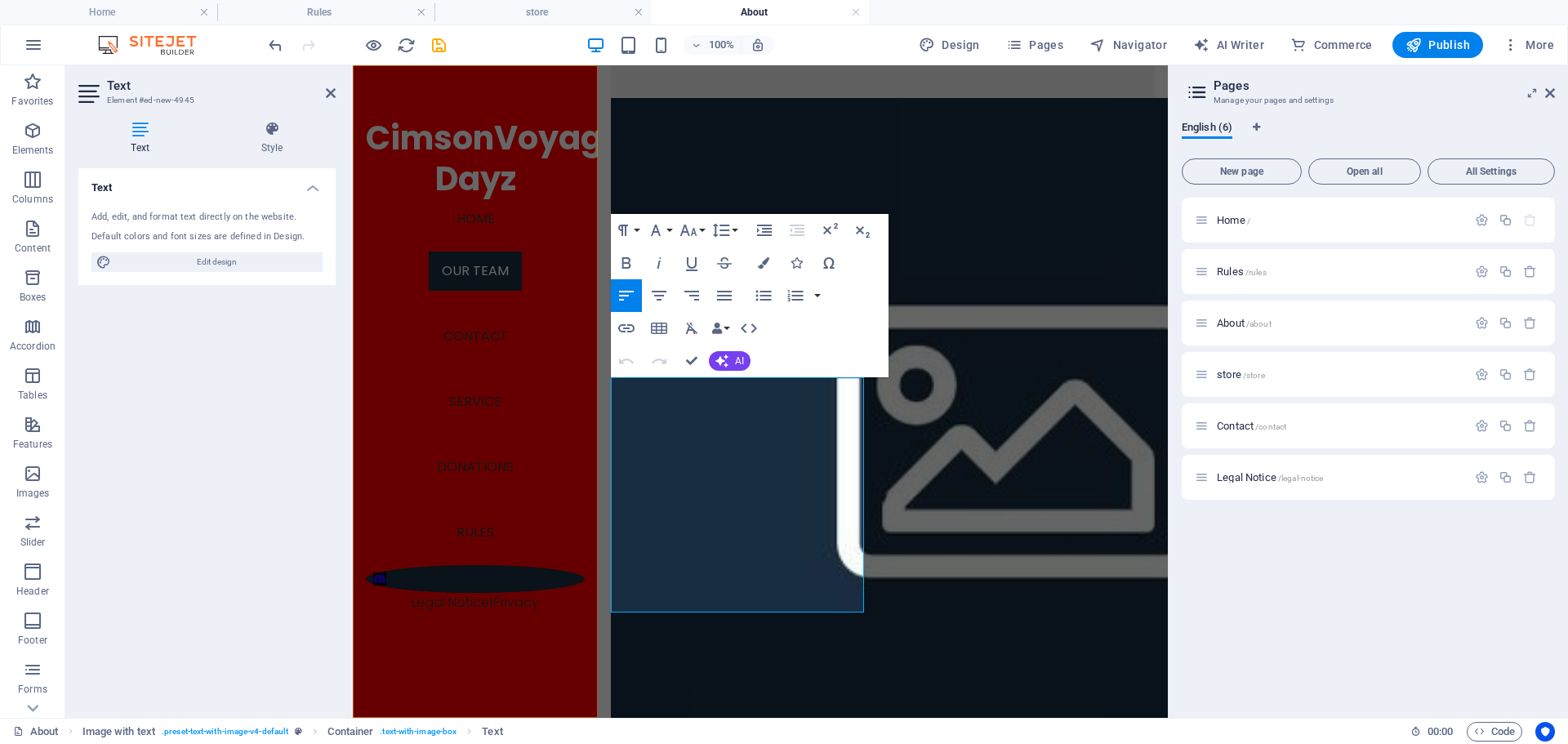
scroll to position [1572, 0]
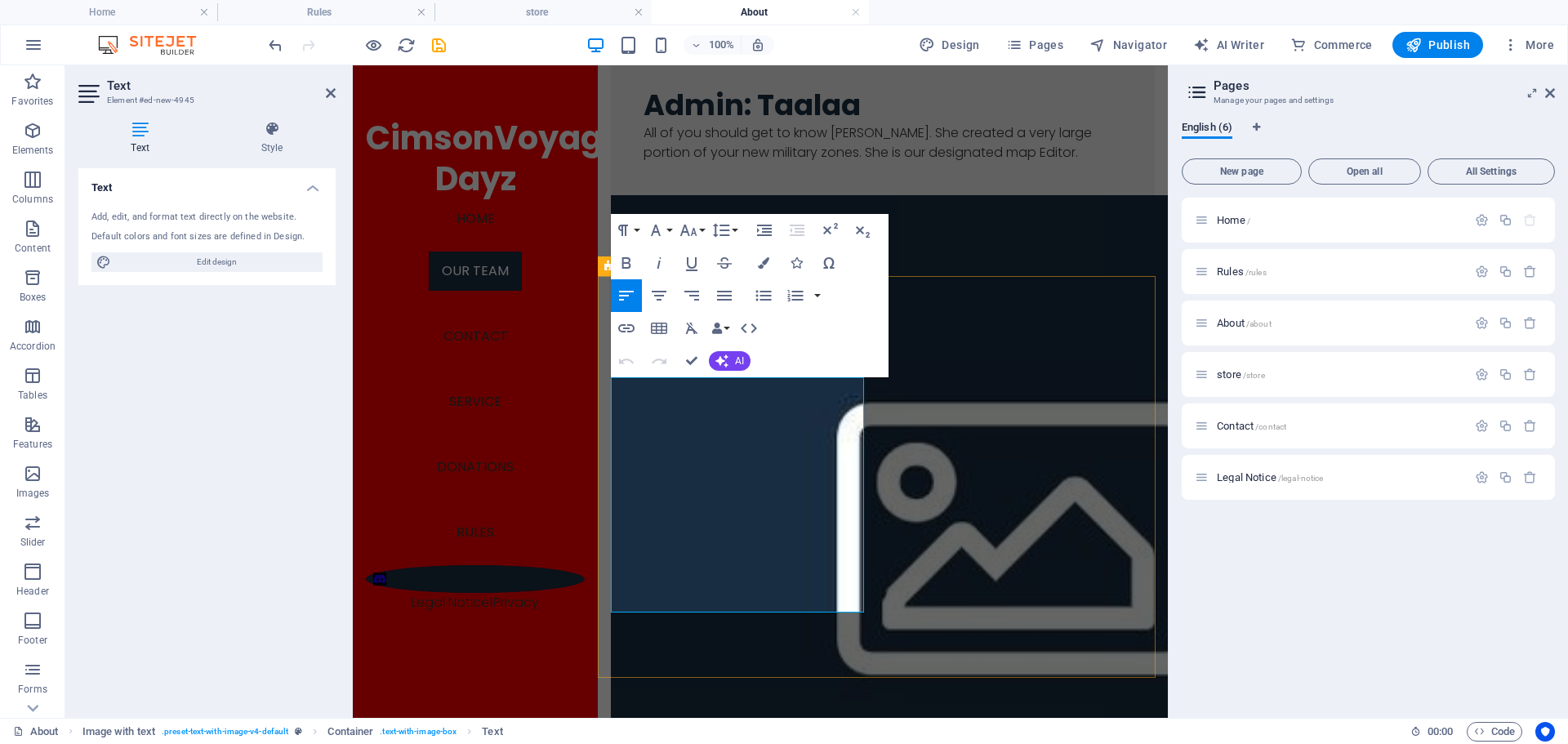
drag, startPoint x: 746, startPoint y: 592, endPoint x: 634, endPoint y: 396, distance: 225.7
drag, startPoint x: 743, startPoint y: 604, endPoint x: 619, endPoint y: 388, distance: 249.1
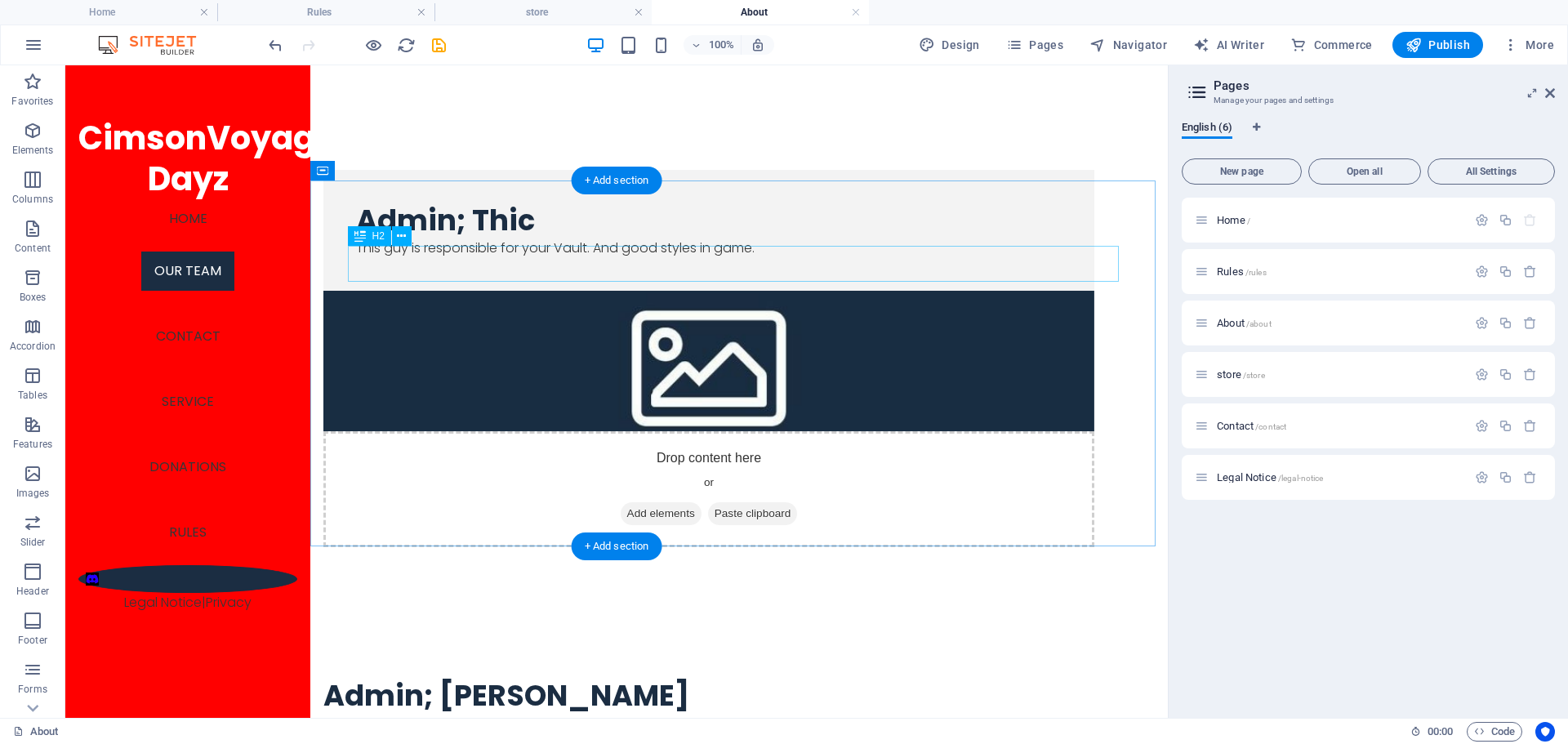
scroll to position [2191, 0]
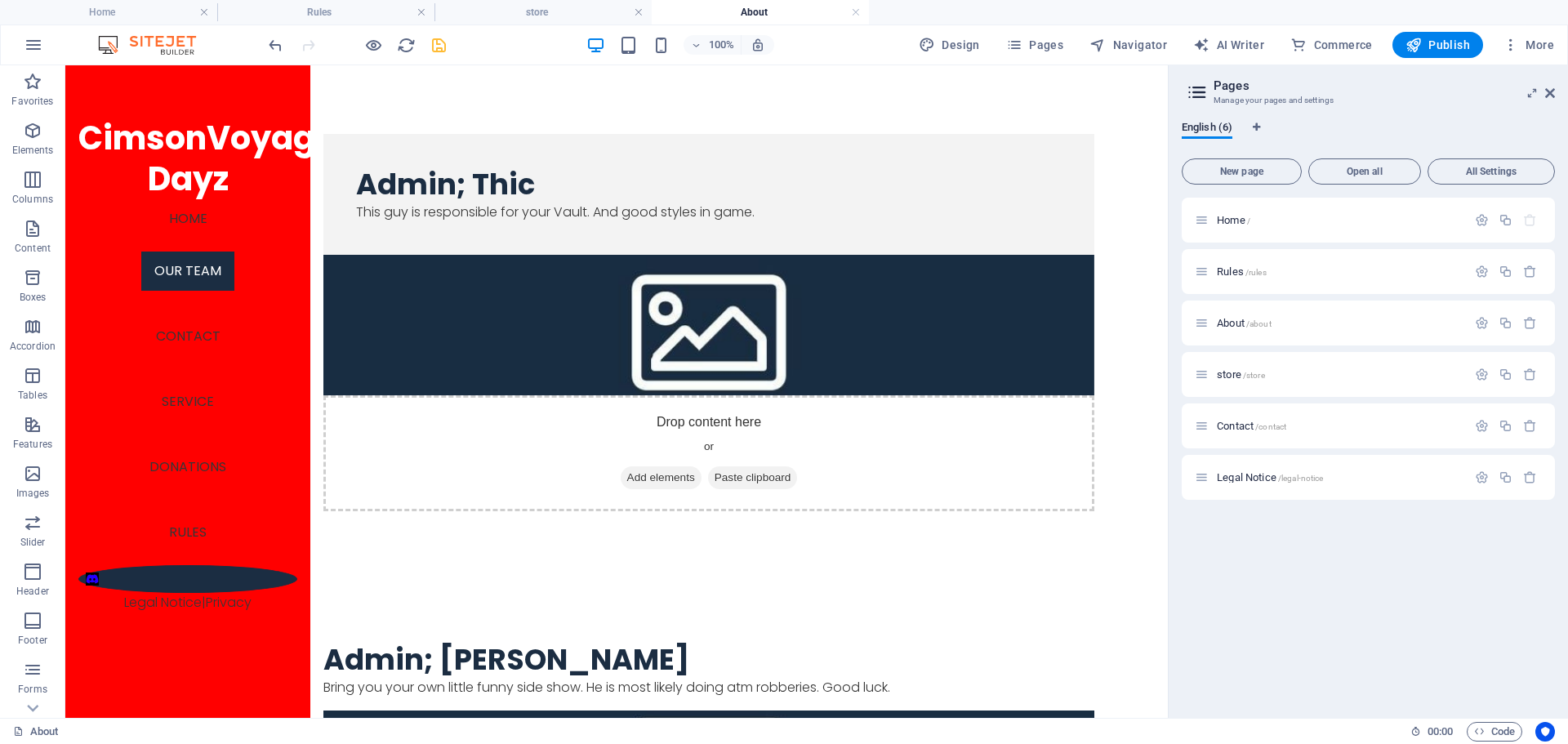
click at [444, 50] on icon "save" at bounding box center [439, 45] width 19 height 19
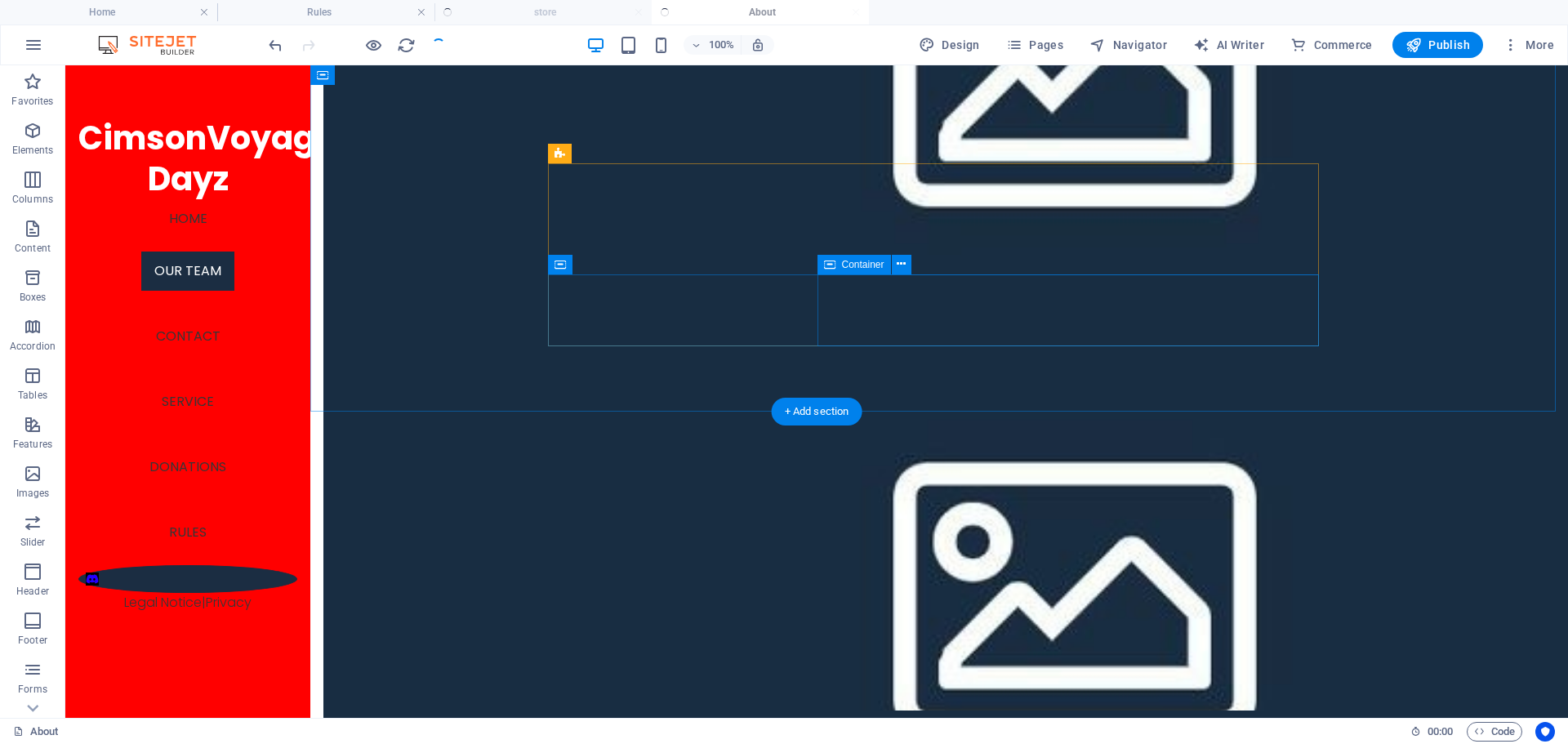
scroll to position [2376, 0]
